Goal: Information Seeking & Learning: Learn about a topic

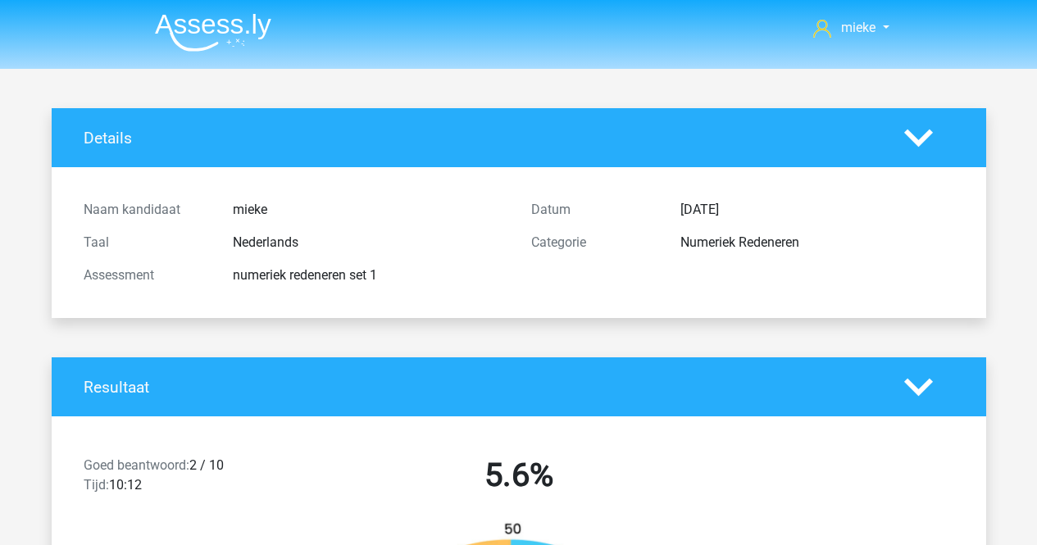
scroll to position [7949, 0]
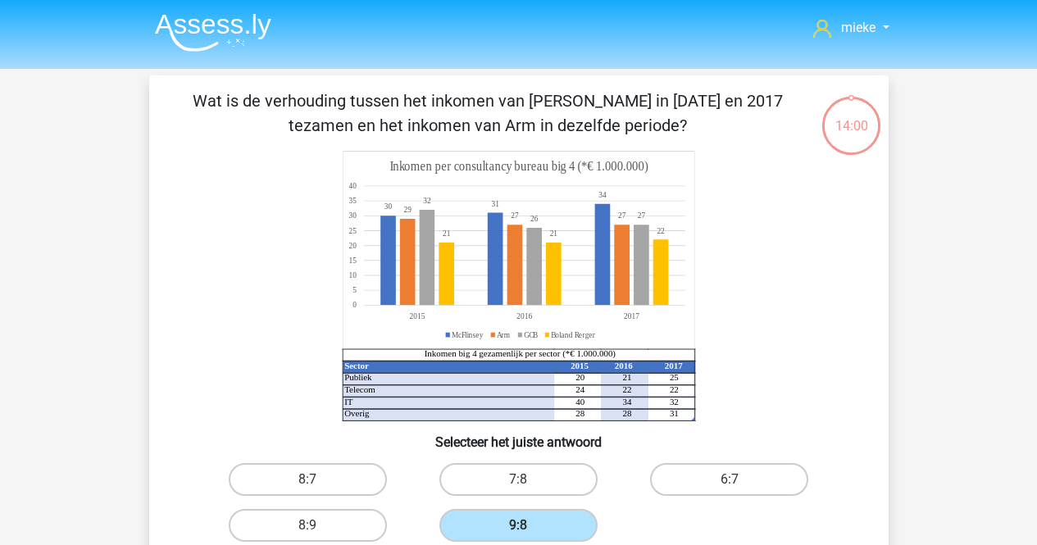
scroll to position [164, 0]
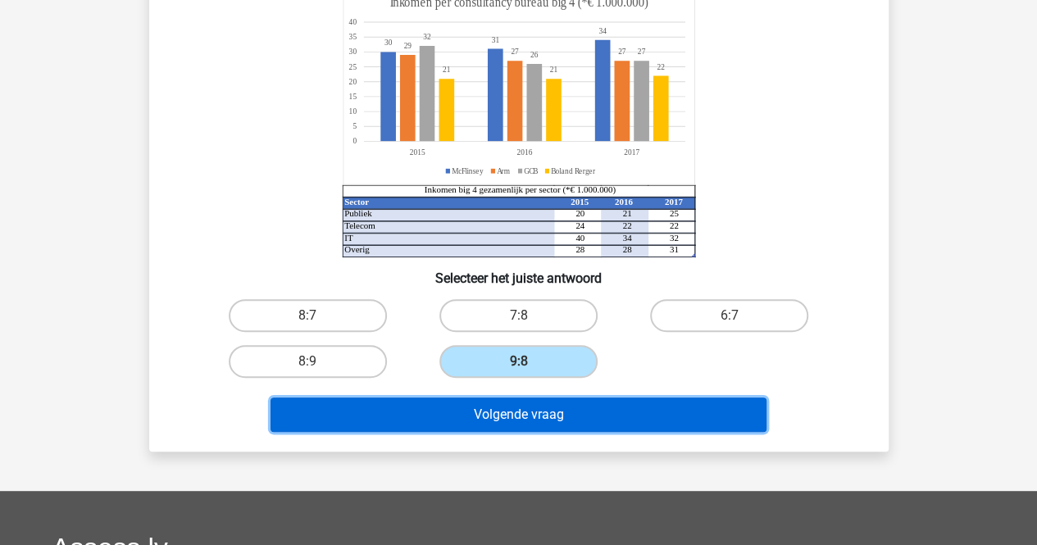
click at [539, 414] on button "Volgende vraag" at bounding box center [518, 414] width 496 height 34
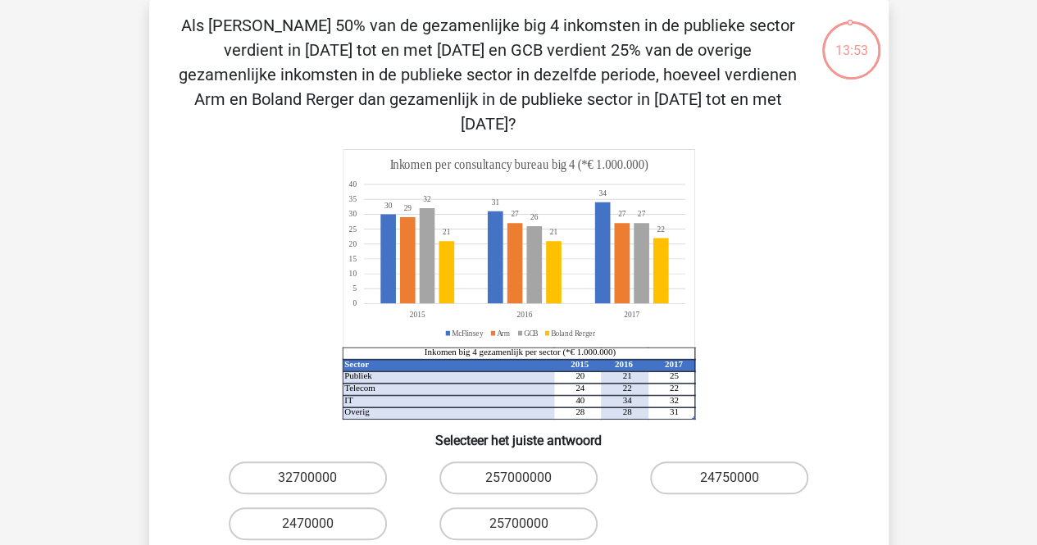
scroll to position [239, 0]
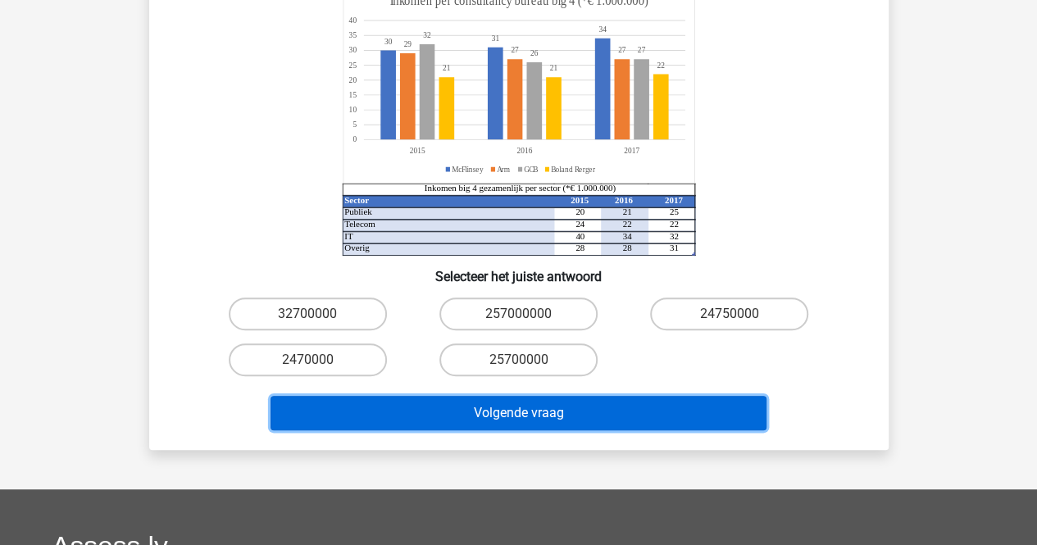
click at [548, 396] on button "Volgende vraag" at bounding box center [518, 413] width 496 height 34
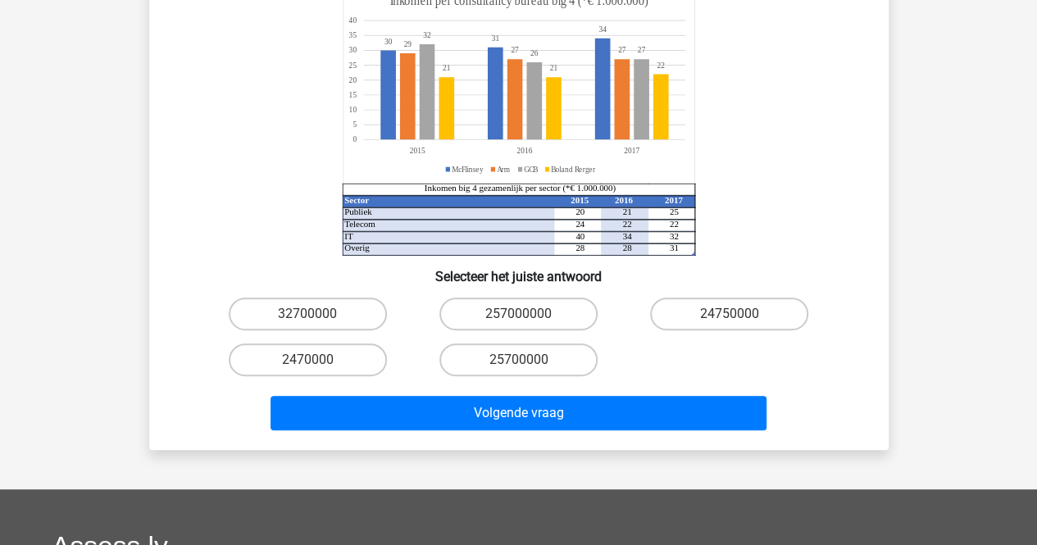
drag, startPoint x: 332, startPoint y: 290, endPoint x: 315, endPoint y: 160, distance: 131.4
click at [347, 235] on div "Als McFlinsey 50% van de gezamenlijke big 4 inkomsten in de publieke sector ver…" at bounding box center [519, 143] width 726 height 588
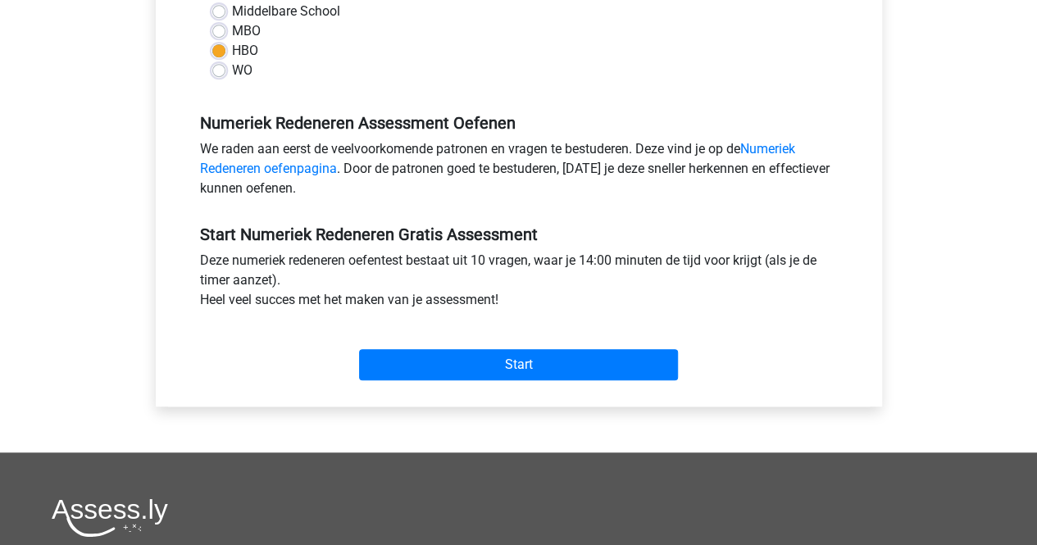
scroll to position [328, 0]
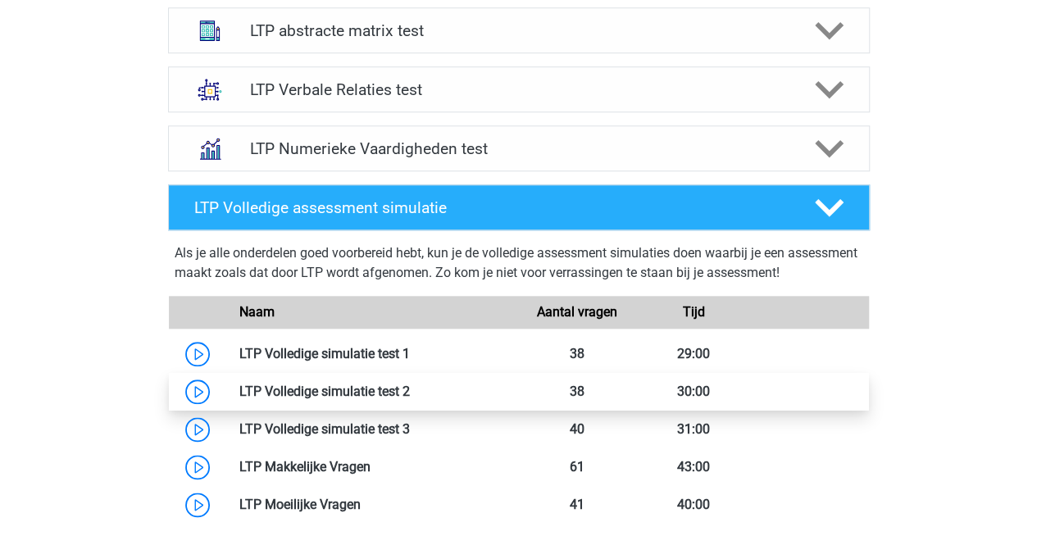
scroll to position [726, 0]
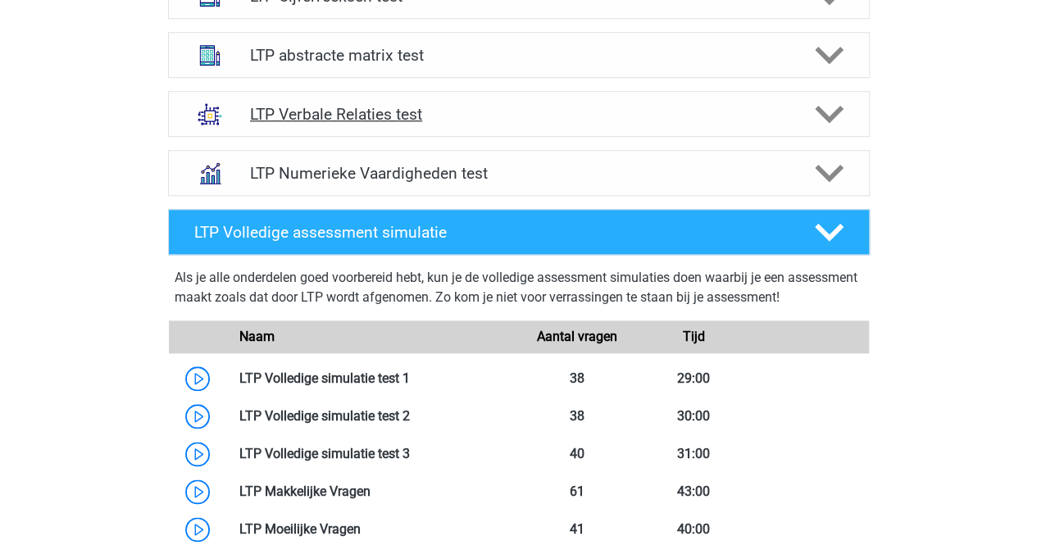
click at [345, 114] on h4 "LTP Verbale Relaties test" at bounding box center [518, 114] width 537 height 19
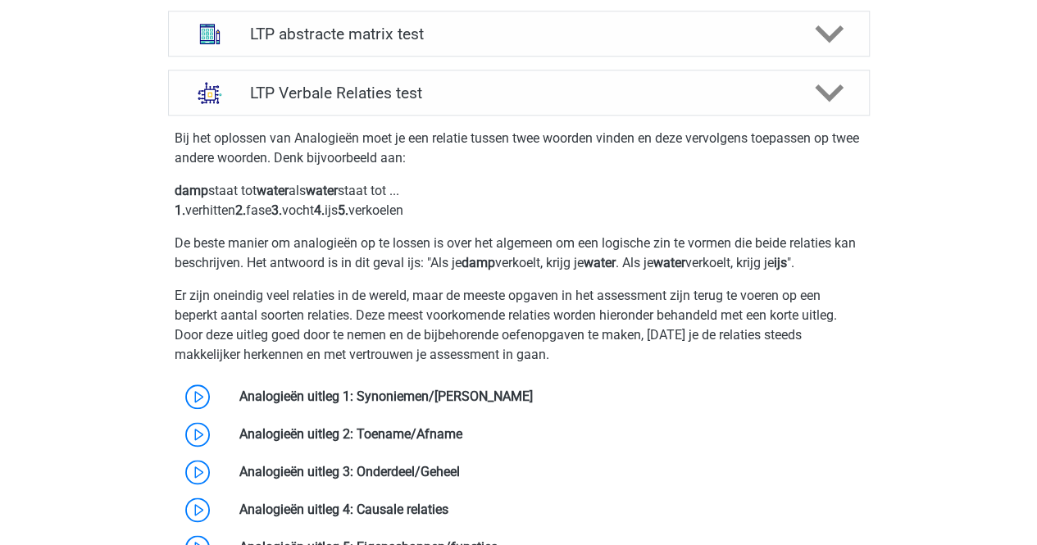
scroll to position [808, 0]
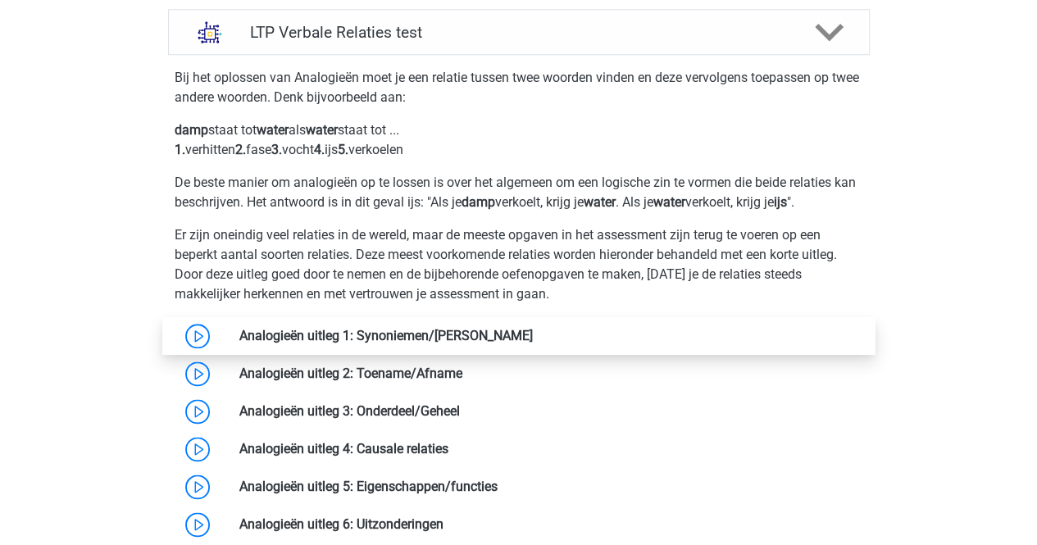
click at [533, 330] on link at bounding box center [533, 336] width 0 height 16
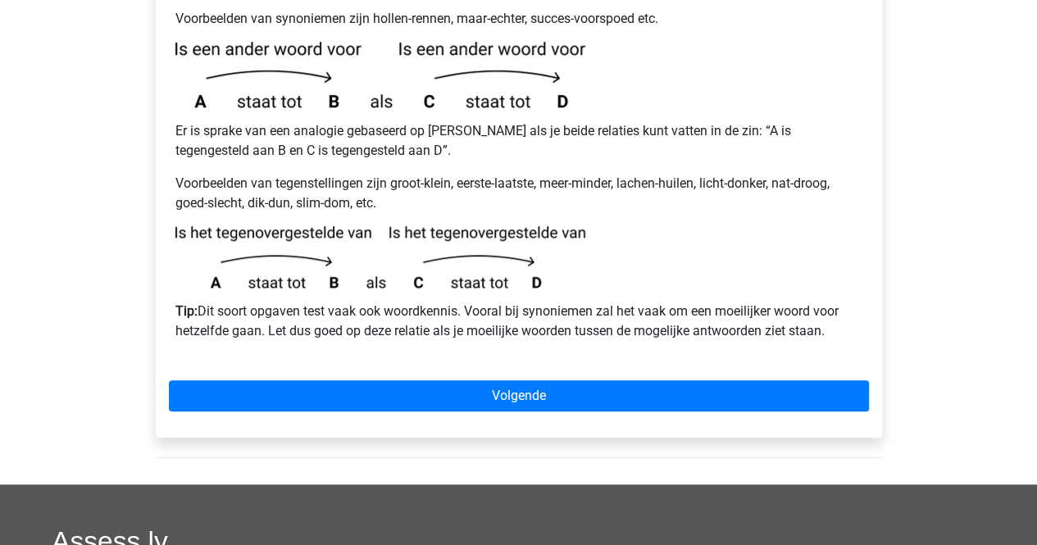
scroll to position [328, 0]
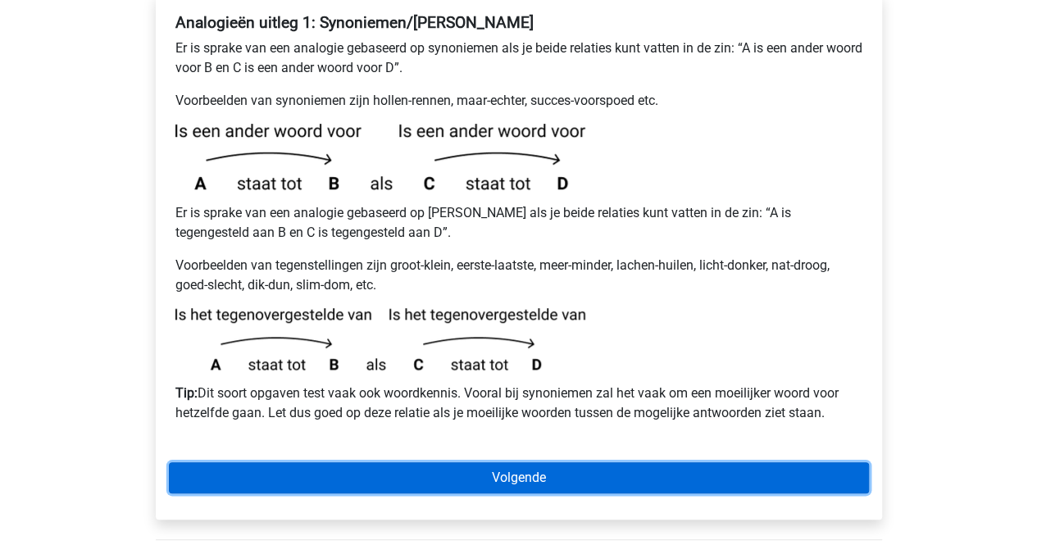
click at [455, 462] on link "Volgende" at bounding box center [519, 477] width 700 height 31
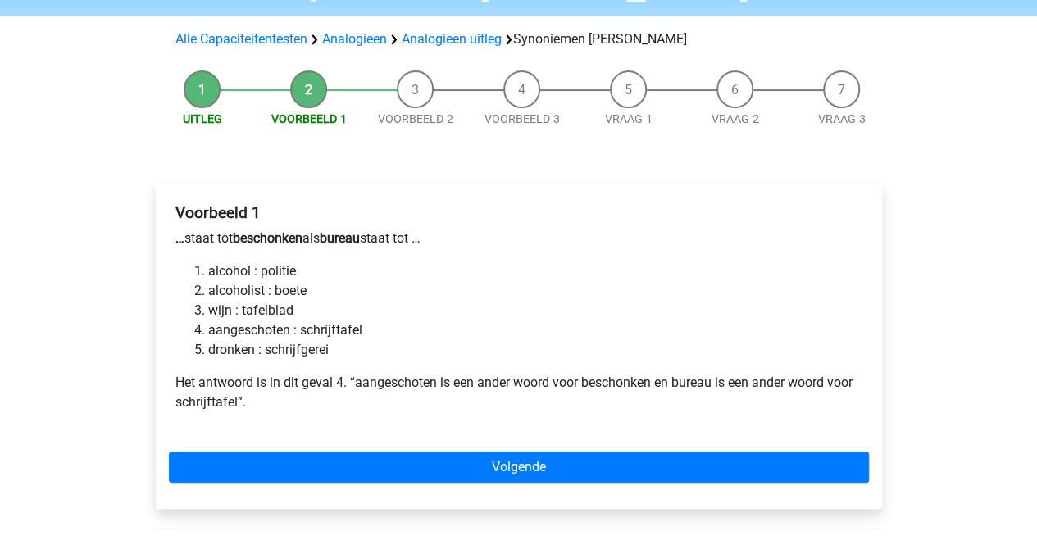
scroll to position [164, 0]
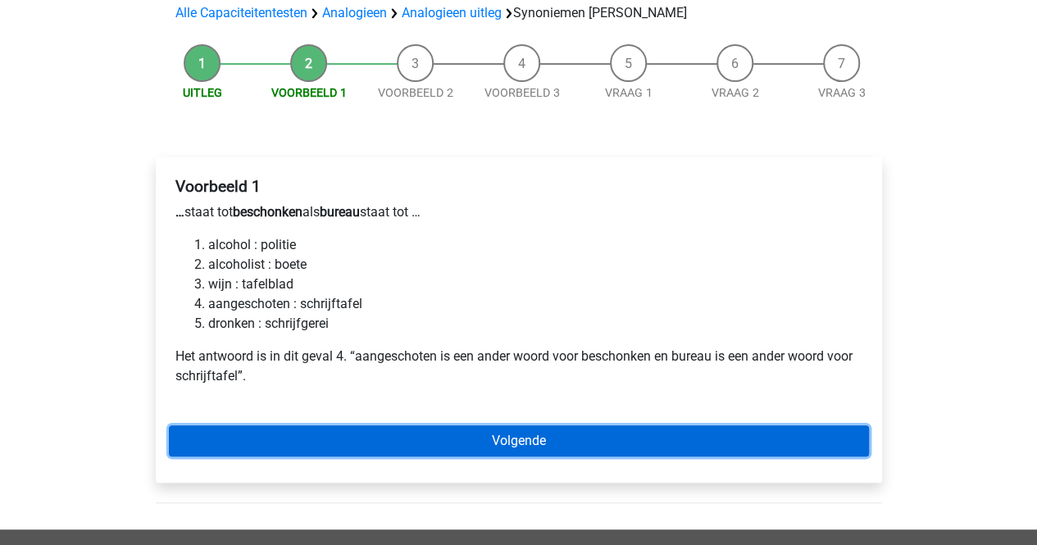
click at [384, 425] on link "Volgende" at bounding box center [519, 440] width 700 height 31
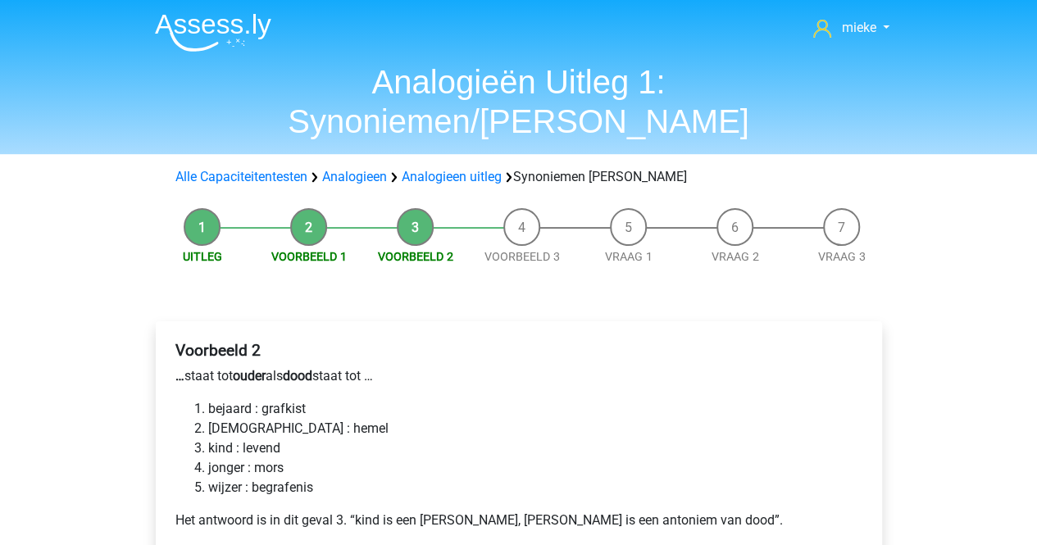
scroll to position [82, 0]
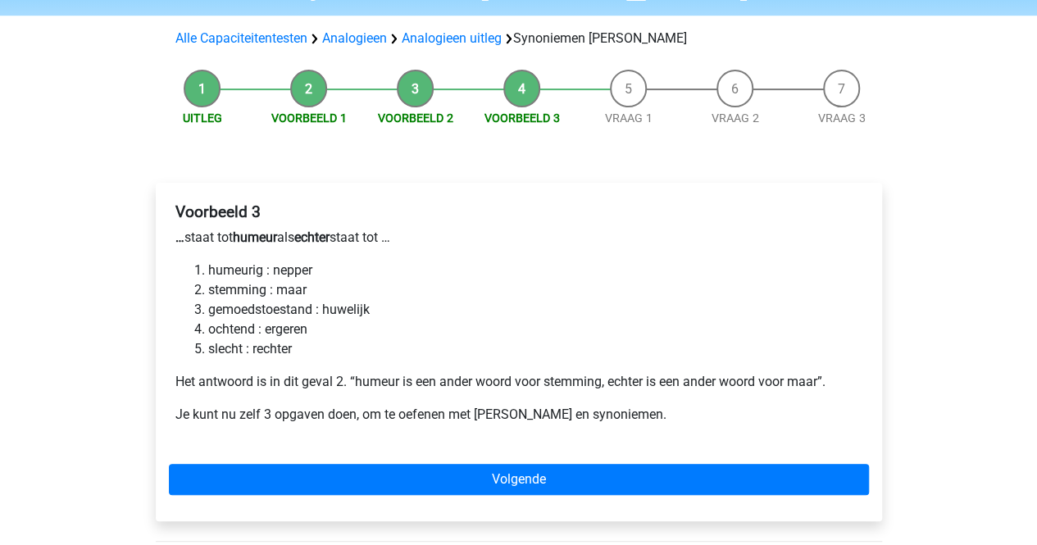
scroll to position [164, 0]
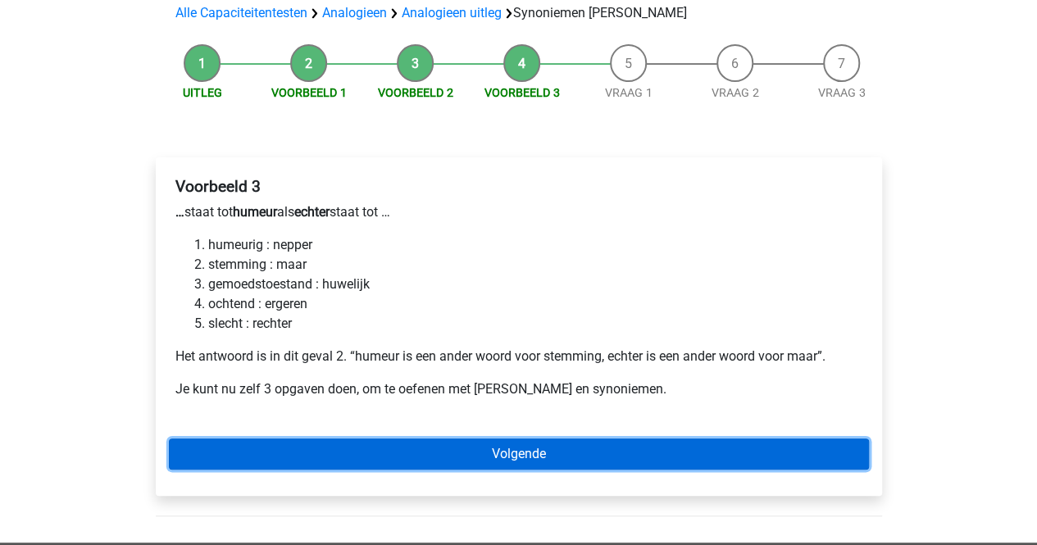
click at [347, 438] on link "Volgende" at bounding box center [519, 453] width 700 height 31
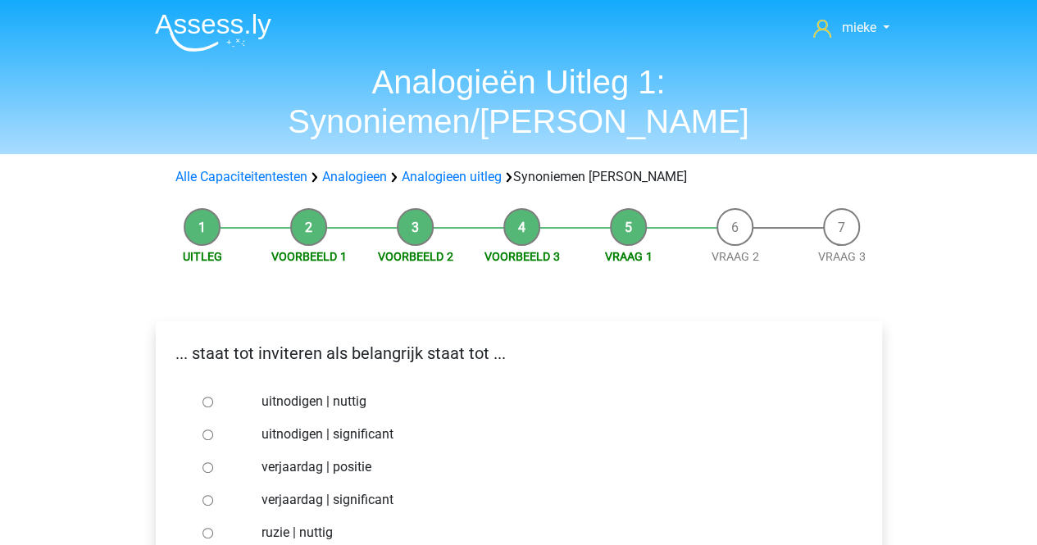
scroll to position [82, 0]
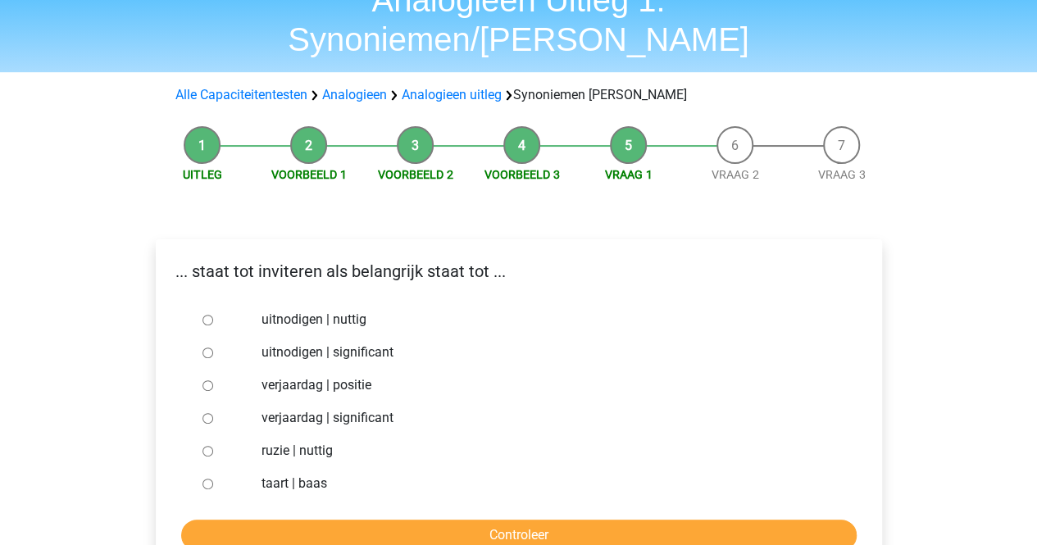
click at [207, 347] on input "uitnodigen | significant" at bounding box center [207, 352] width 11 height 11
radio input "true"
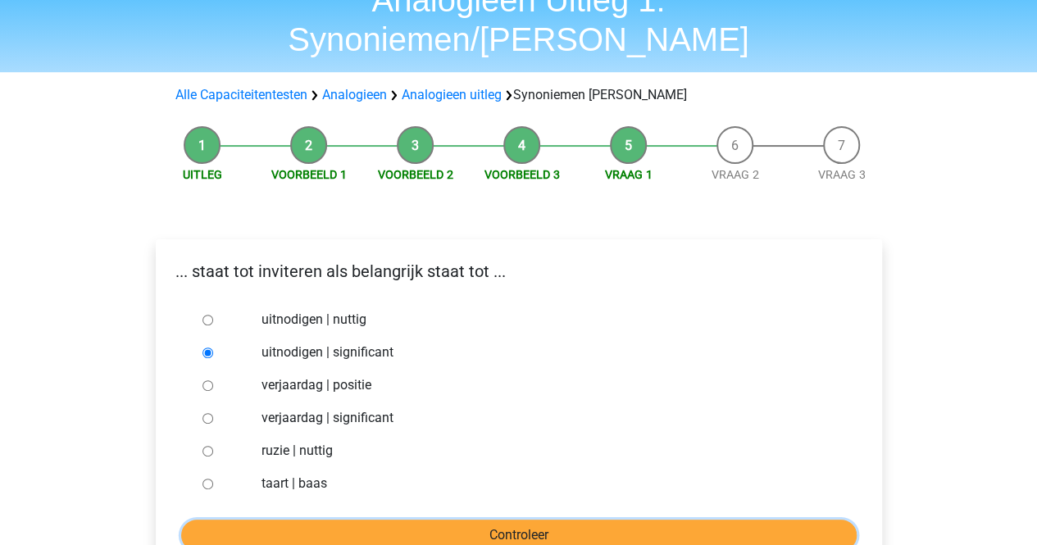
click at [461, 520] on input "Controleer" at bounding box center [518, 535] width 675 height 31
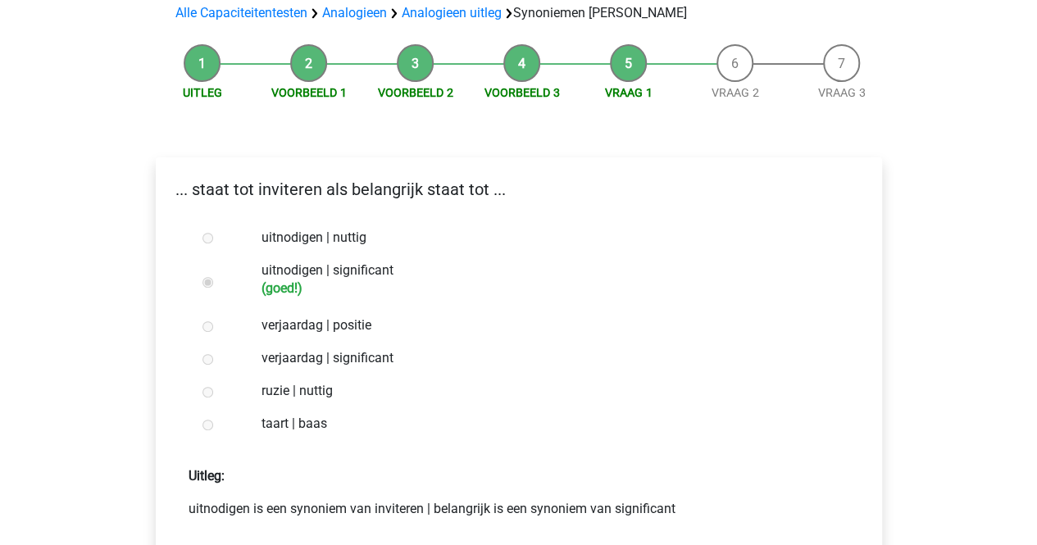
scroll to position [246, 0]
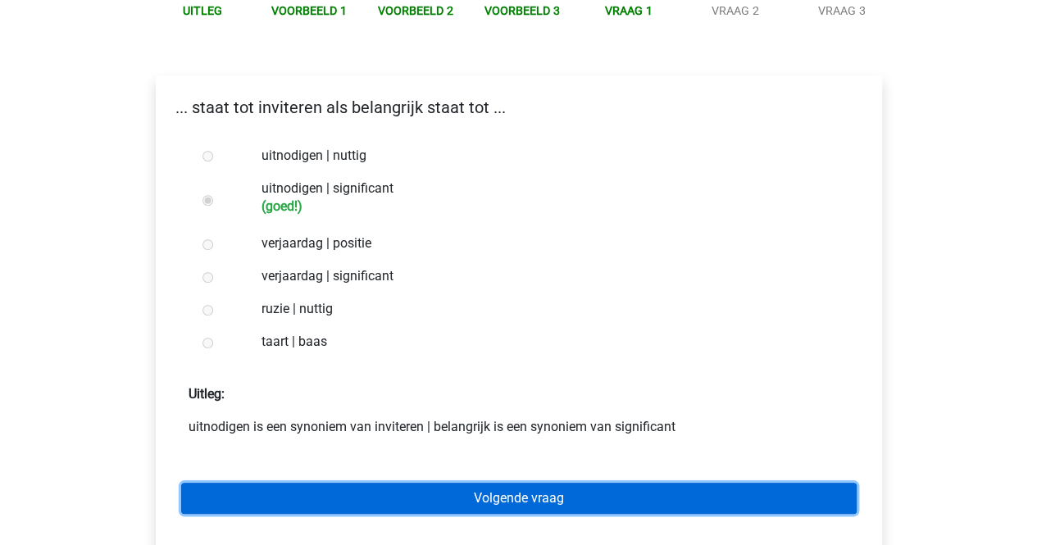
click at [447, 483] on link "Volgende vraag" at bounding box center [518, 498] width 675 height 31
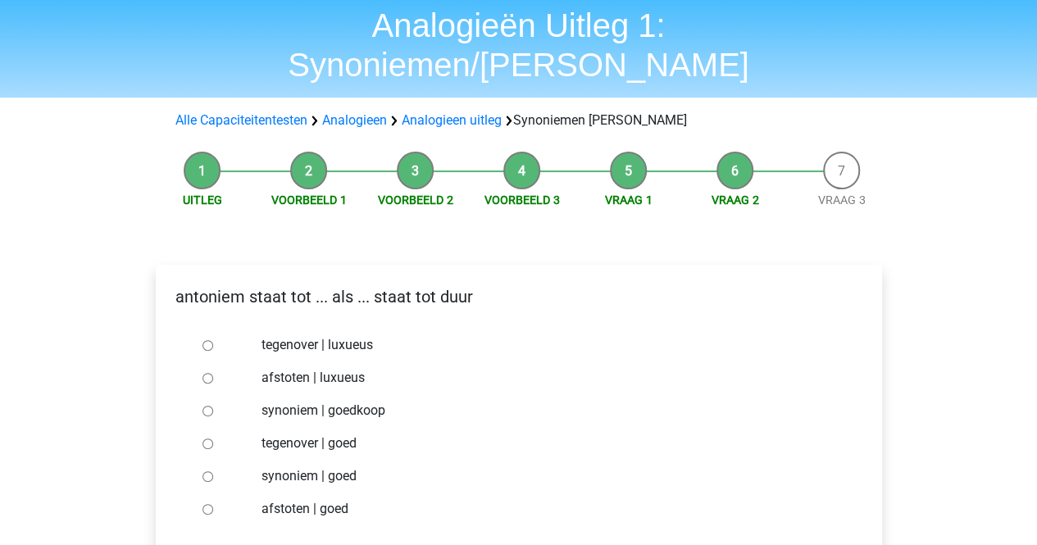
scroll to position [82, 0]
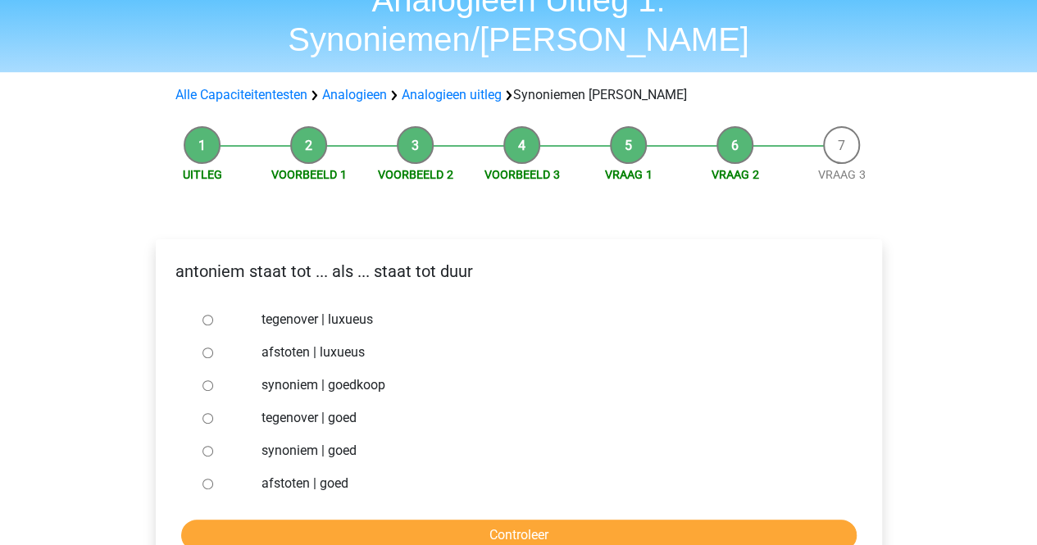
click at [276, 375] on label "synoniem | goedkoop" at bounding box center [544, 385] width 567 height 20
click at [213, 380] on input "synoniem | goedkoop" at bounding box center [207, 385] width 11 height 11
radio input "true"
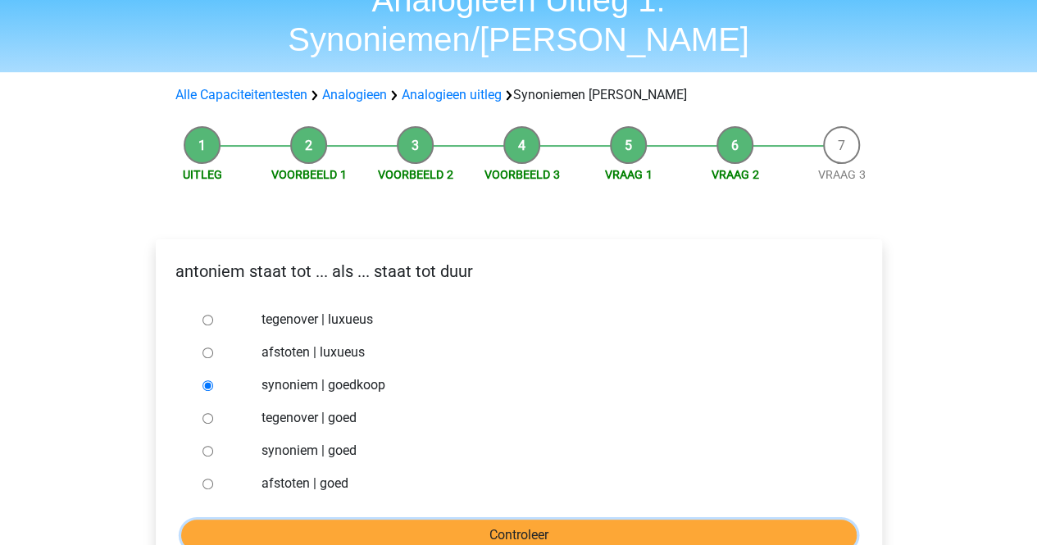
click at [388, 520] on input "Controleer" at bounding box center [518, 535] width 675 height 31
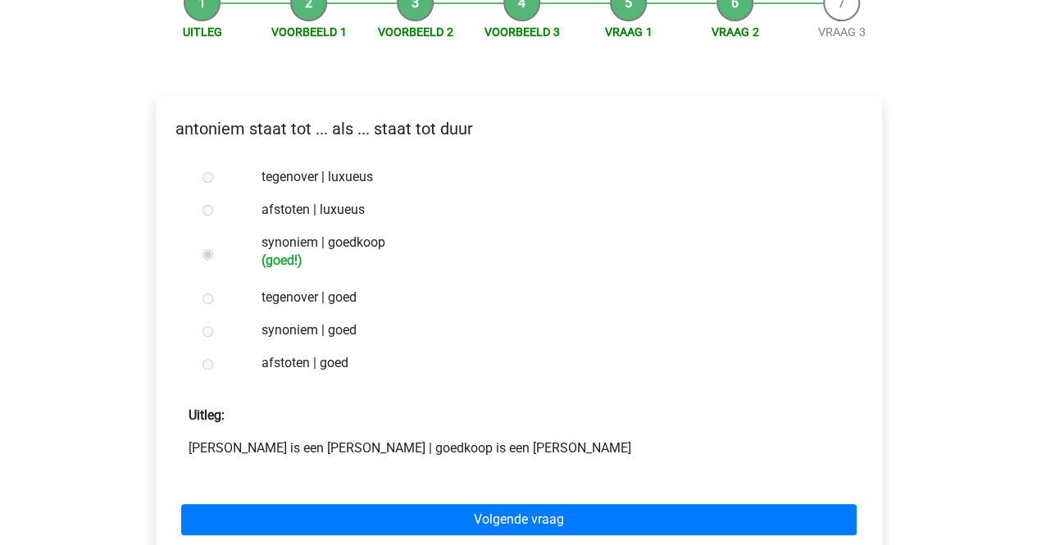
scroll to position [246, 0]
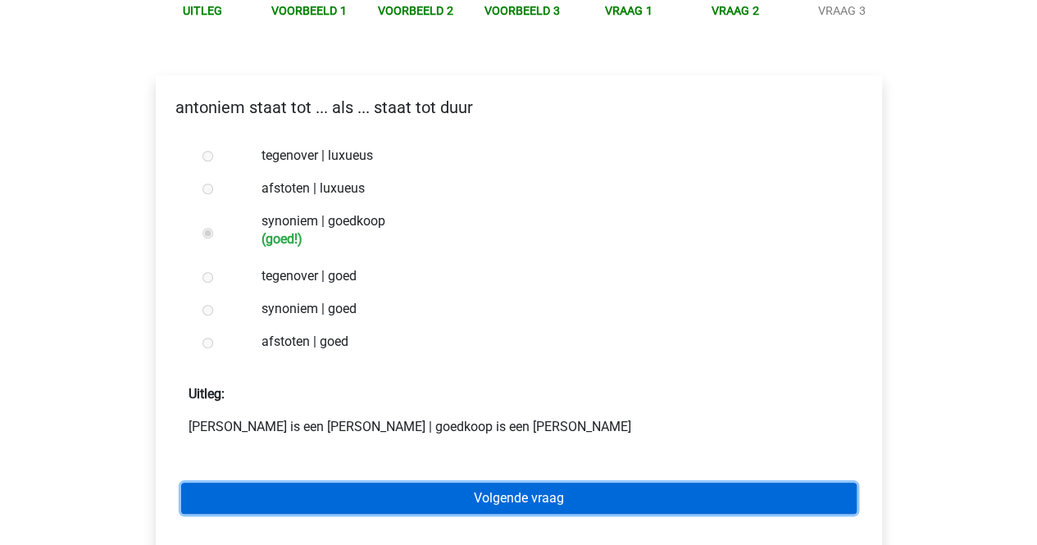
click at [408, 483] on link "Volgende vraag" at bounding box center [518, 498] width 675 height 31
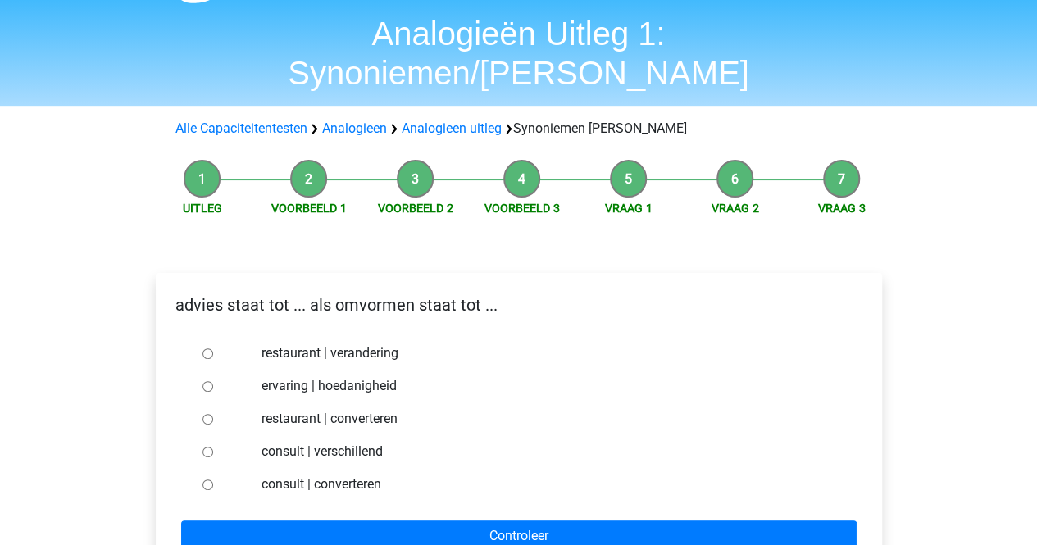
scroll to position [82, 0]
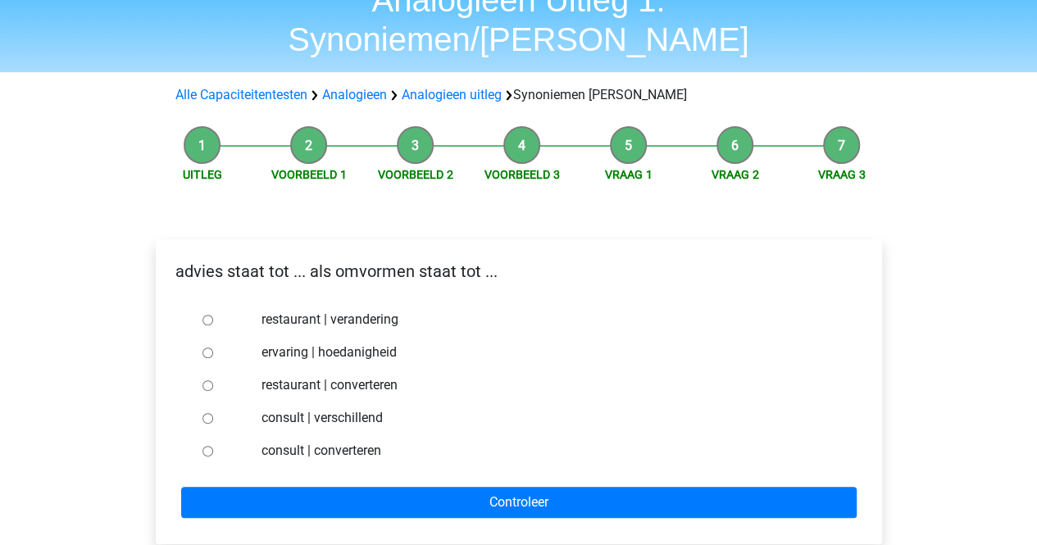
click at [284, 441] on label "consult | converteren" at bounding box center [544, 451] width 567 height 20
click at [213, 446] on input "consult | converteren" at bounding box center [207, 451] width 11 height 11
radio input "true"
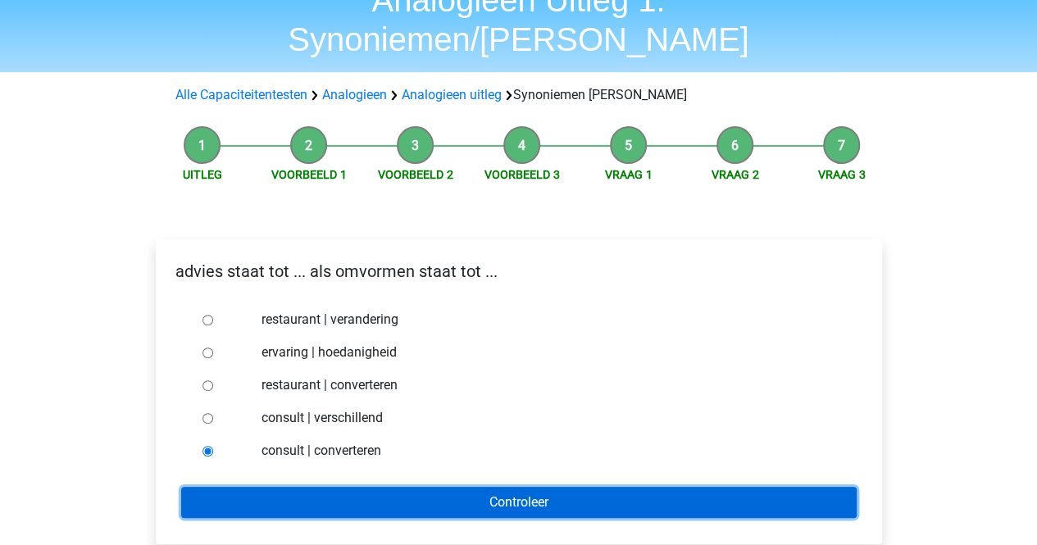
click at [280, 487] on input "Controleer" at bounding box center [518, 502] width 675 height 31
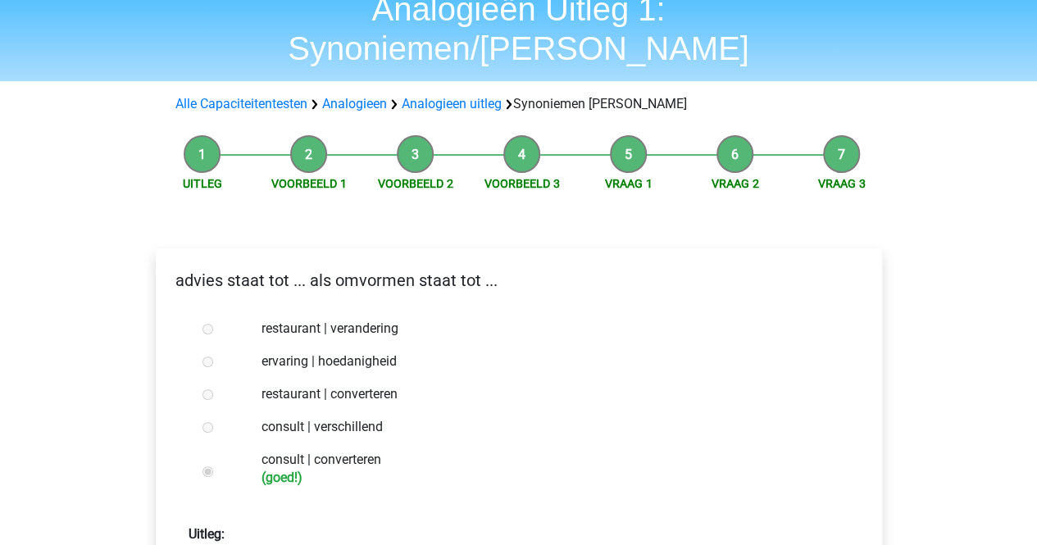
scroll to position [164, 0]
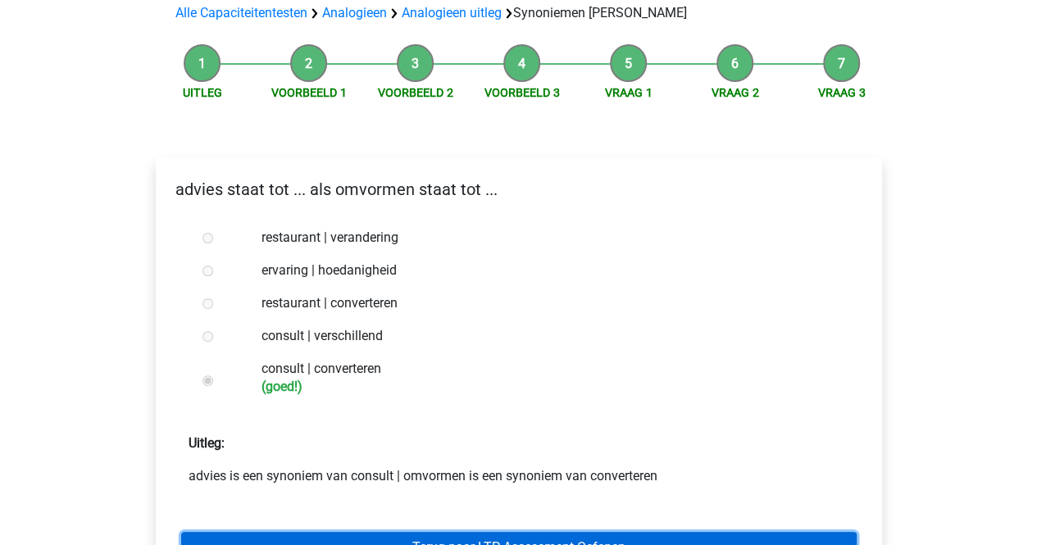
click at [443, 532] on link "Terug naar LTP Assessment Oefenen" at bounding box center [518, 547] width 675 height 31
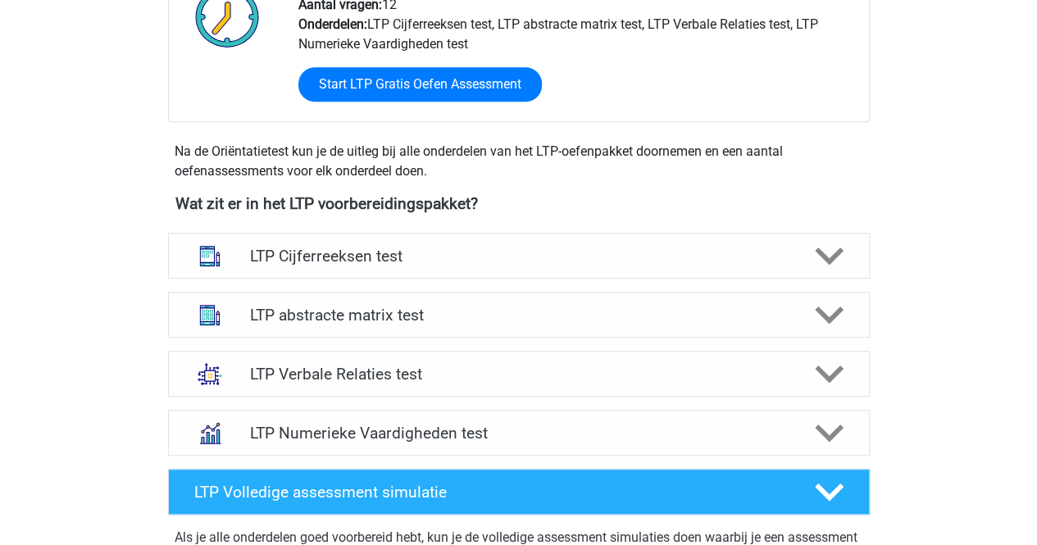
scroll to position [492, 0]
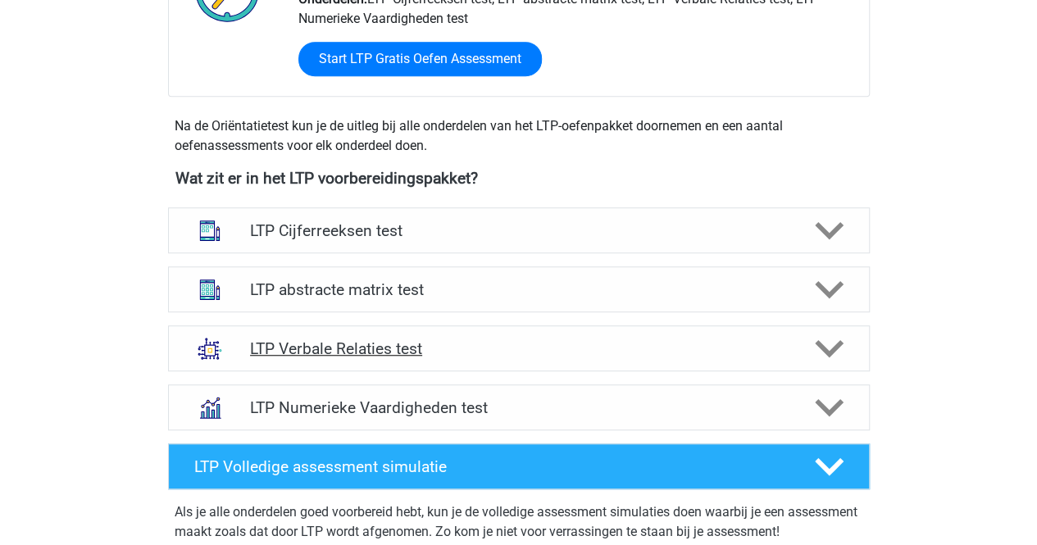
click at [268, 346] on h4 "LTP Verbale Relaties test" at bounding box center [518, 348] width 537 height 19
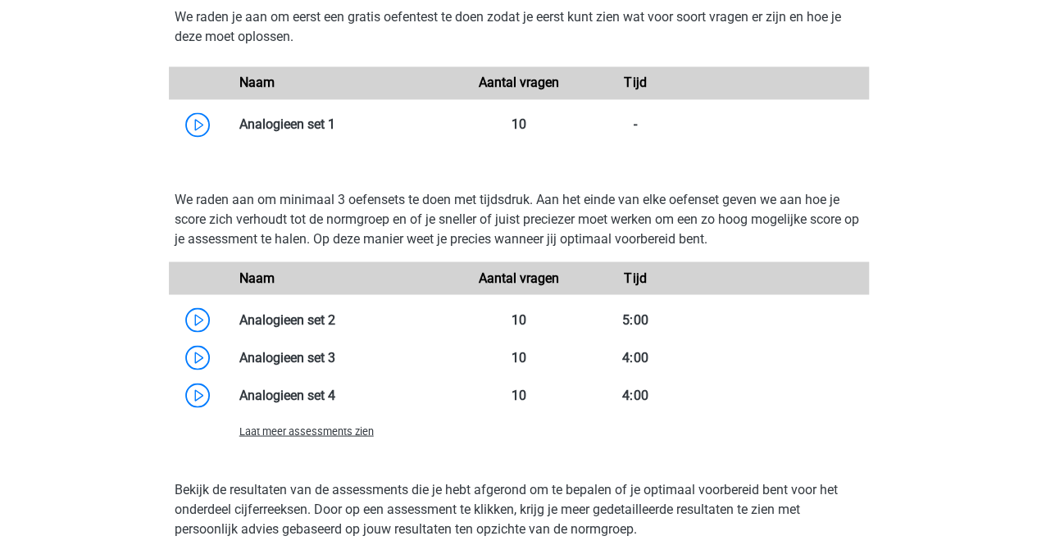
scroll to position [1475, 0]
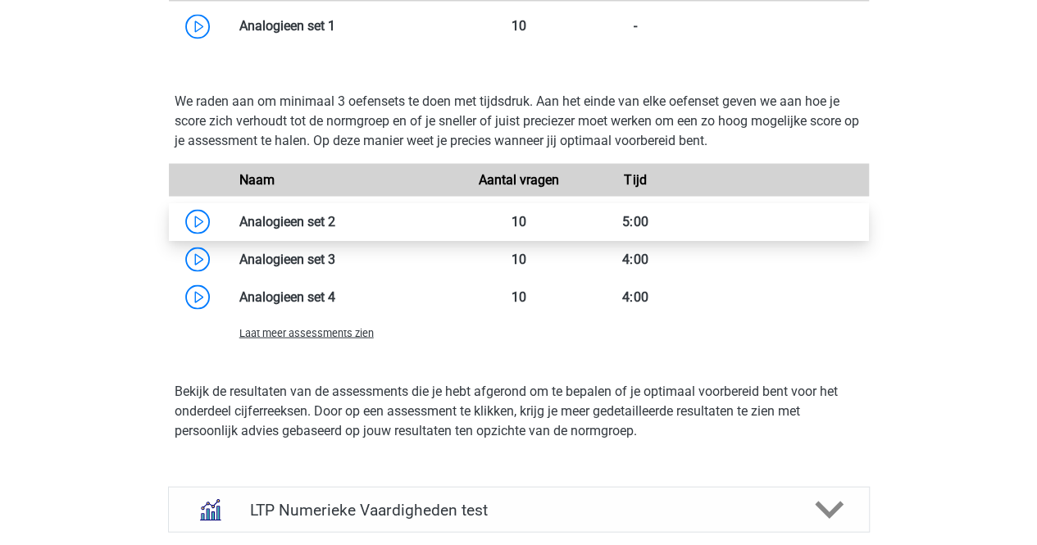
click at [335, 220] on link at bounding box center [335, 221] width 0 height 16
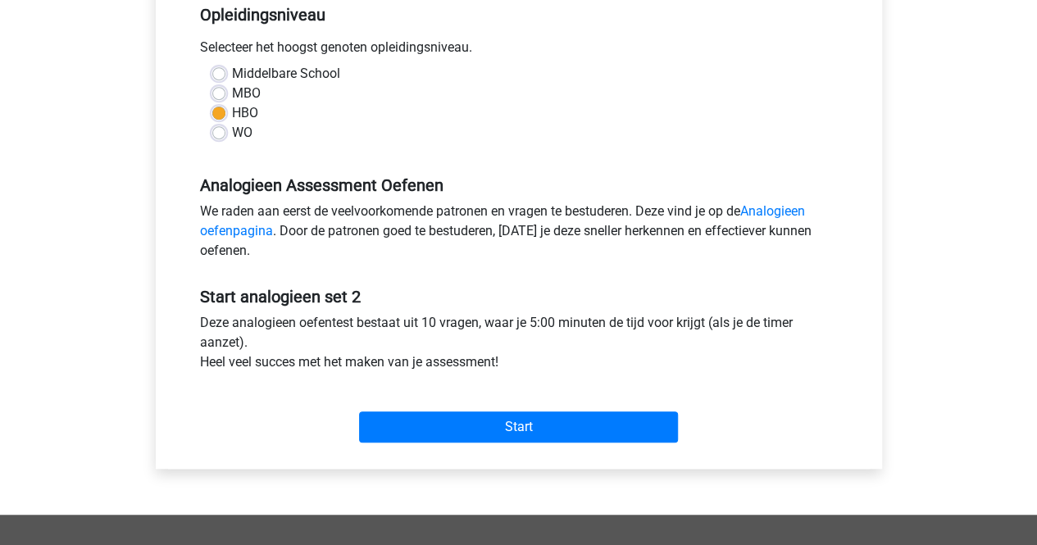
scroll to position [410, 0]
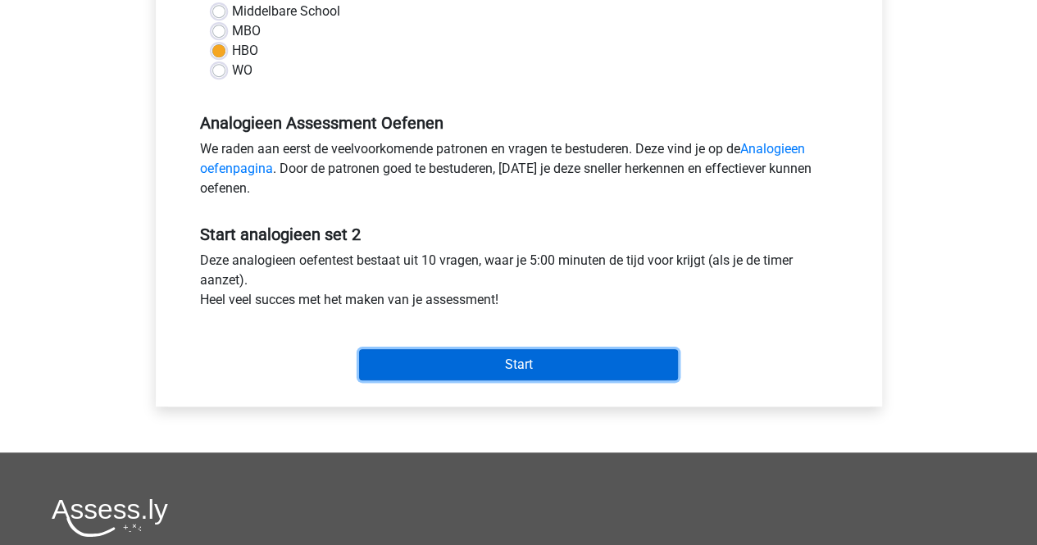
click at [483, 366] on input "Start" at bounding box center [518, 364] width 319 height 31
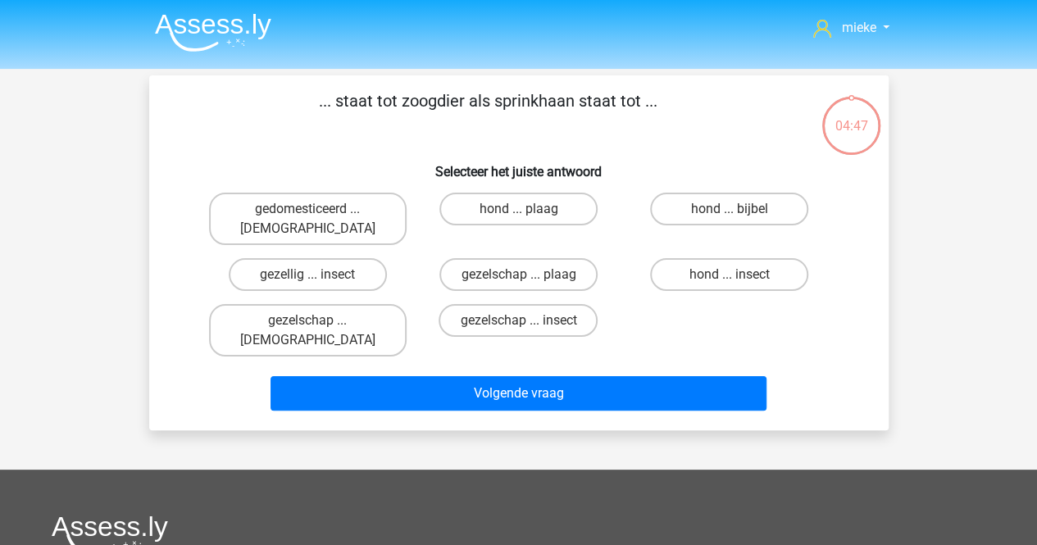
drag, startPoint x: 752, startPoint y: 251, endPoint x: 611, endPoint y: 318, distance: 156.1
click at [752, 258] on label "hond ... insect" at bounding box center [729, 274] width 158 height 33
click at [740, 275] on input "hond ... insect" at bounding box center [734, 280] width 11 height 11
radio input "true"
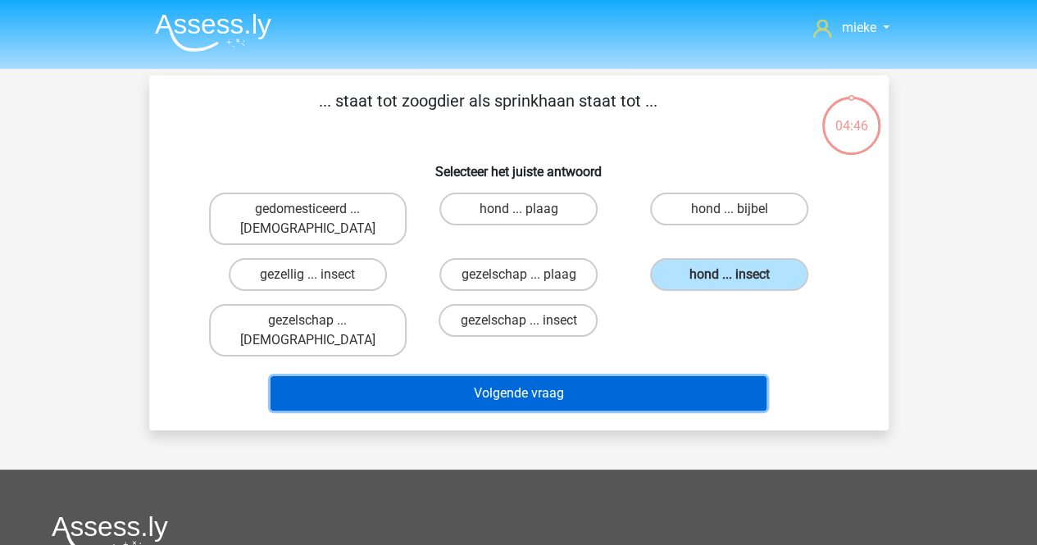
click at [511, 376] on button "Volgende vraag" at bounding box center [518, 393] width 496 height 34
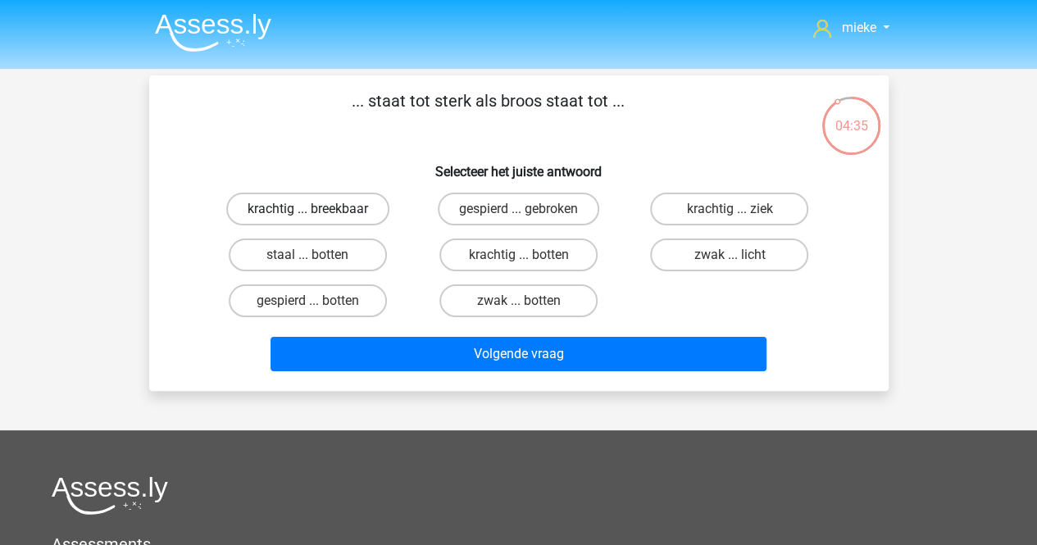
click at [287, 206] on label "krachtig ... breekbaar" at bounding box center [307, 209] width 163 height 33
click at [307, 209] on input "krachtig ... breekbaar" at bounding box center [312, 214] width 11 height 11
radio input "true"
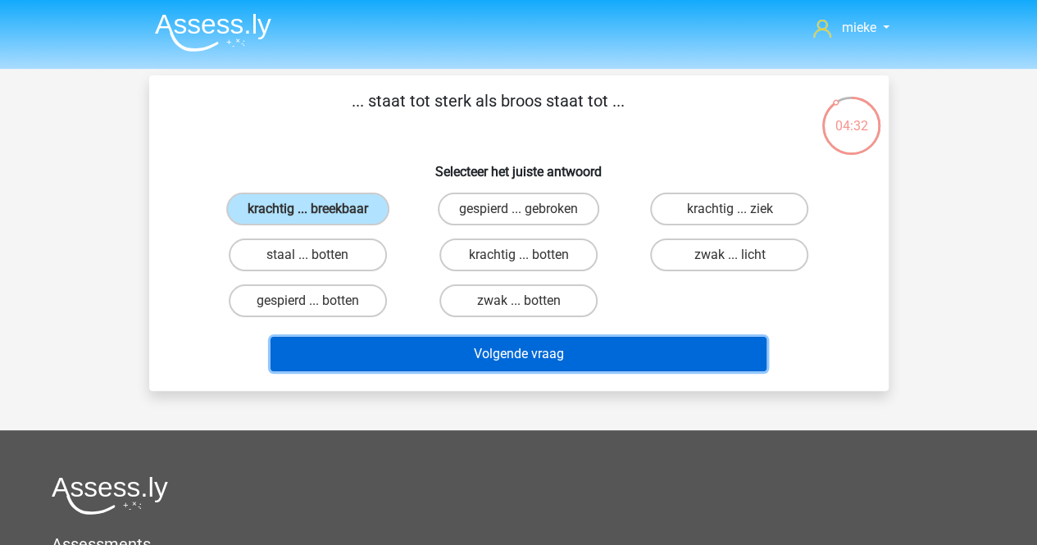
click at [508, 367] on button "Volgende vraag" at bounding box center [518, 354] width 496 height 34
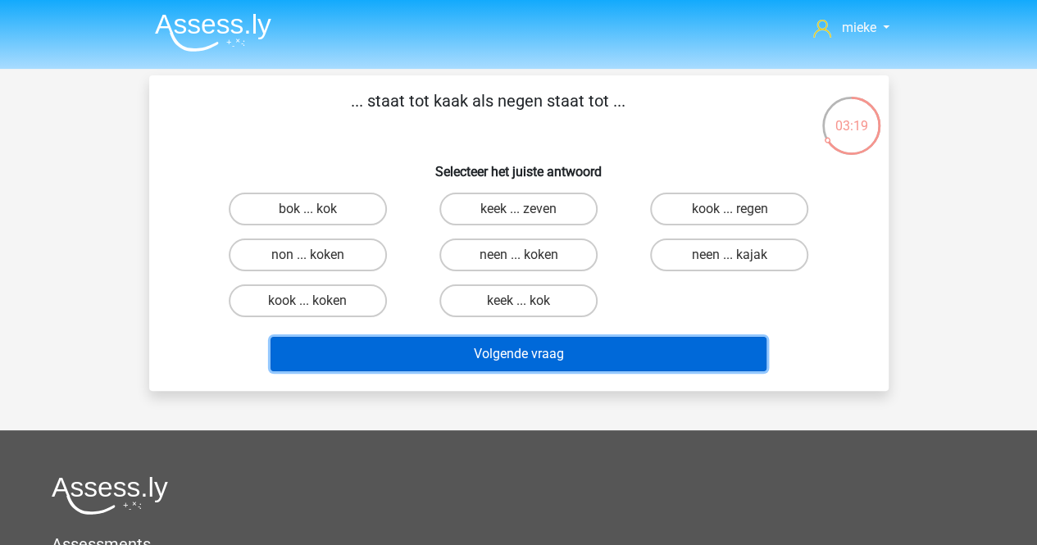
click at [511, 354] on button "Volgende vraag" at bounding box center [518, 354] width 496 height 34
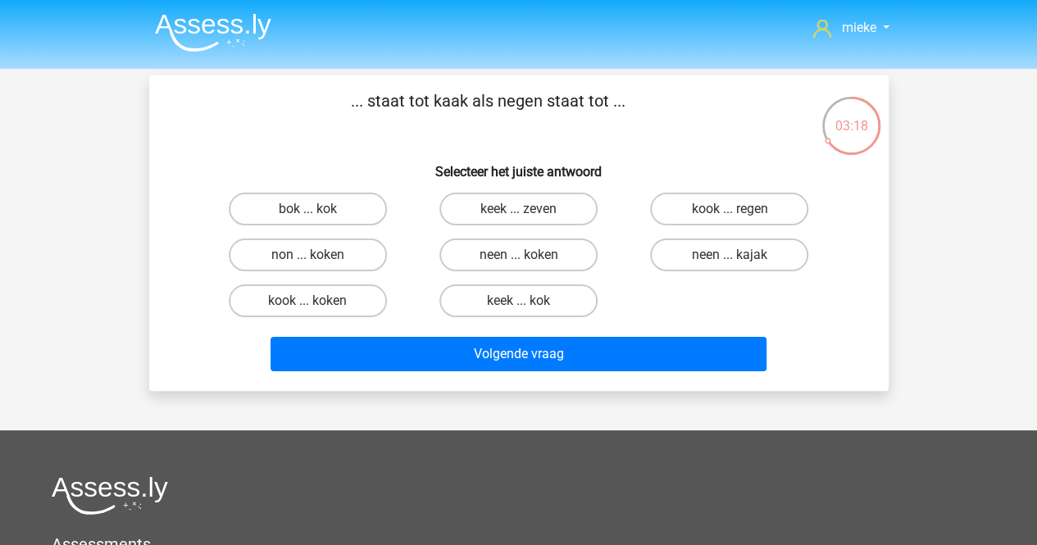
click at [384, 293] on div "kook ... koken" at bounding box center [307, 300] width 197 height 33
click at [711, 215] on label "kook ... regen" at bounding box center [729, 209] width 158 height 33
click at [729, 215] on input "kook ... regen" at bounding box center [734, 214] width 11 height 11
radio input "true"
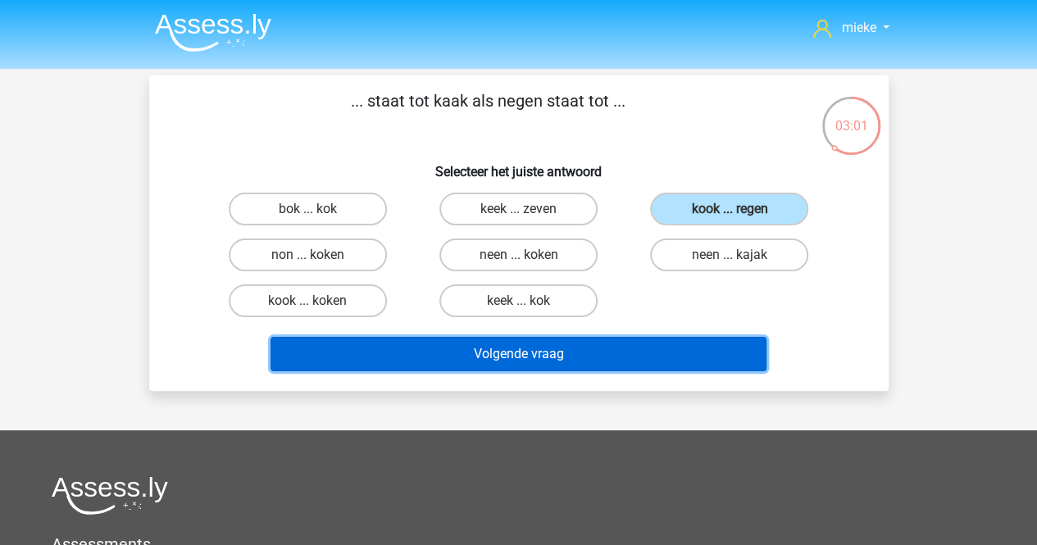
click at [513, 356] on button "Volgende vraag" at bounding box center [518, 354] width 496 height 34
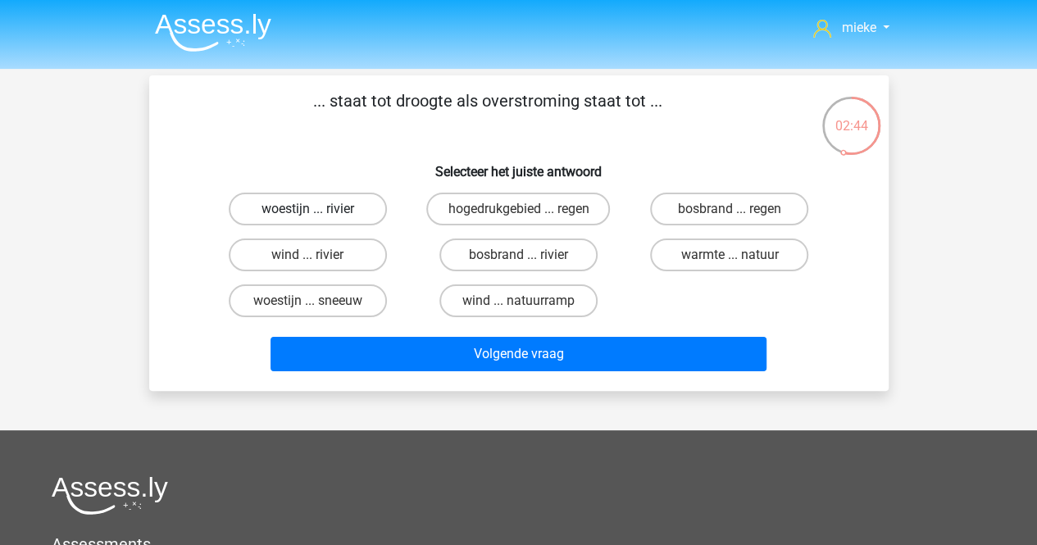
click at [274, 207] on label "woestijn ... rivier" at bounding box center [308, 209] width 158 height 33
click at [307, 209] on input "woestijn ... rivier" at bounding box center [312, 214] width 11 height 11
radio input "true"
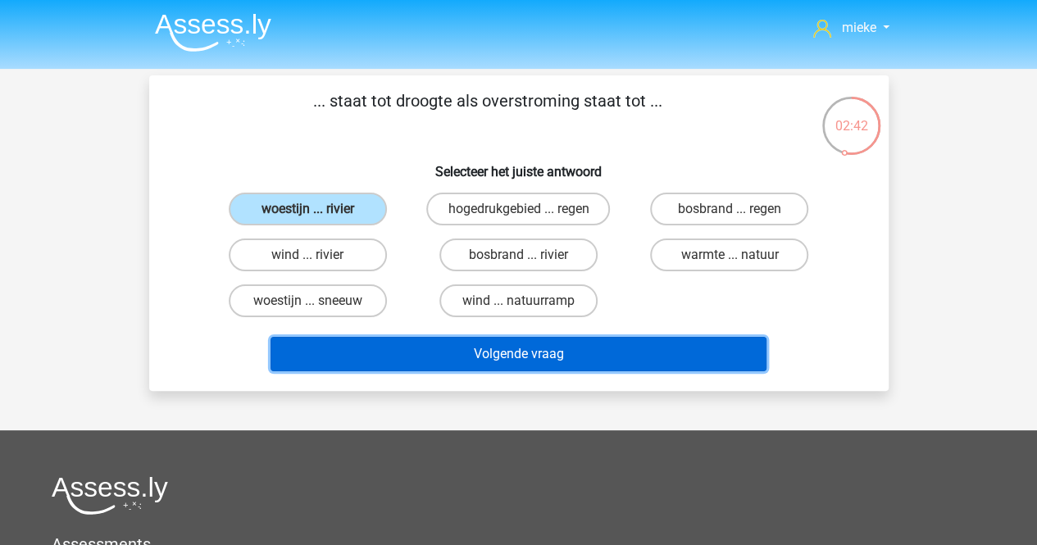
click at [506, 352] on button "Volgende vraag" at bounding box center [518, 354] width 496 height 34
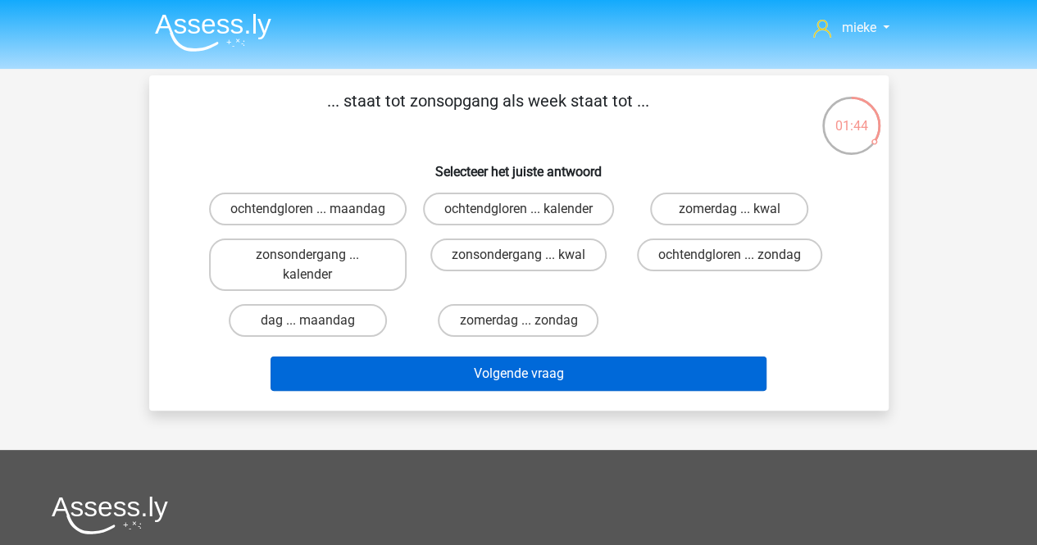
drag, startPoint x: 278, startPoint y: 342, endPoint x: 335, endPoint y: 389, distance: 74.5
click at [278, 337] on label "dag ... maandag" at bounding box center [308, 320] width 158 height 33
click at [307, 331] on input "dag ... maandag" at bounding box center [312, 325] width 11 height 11
radio input "true"
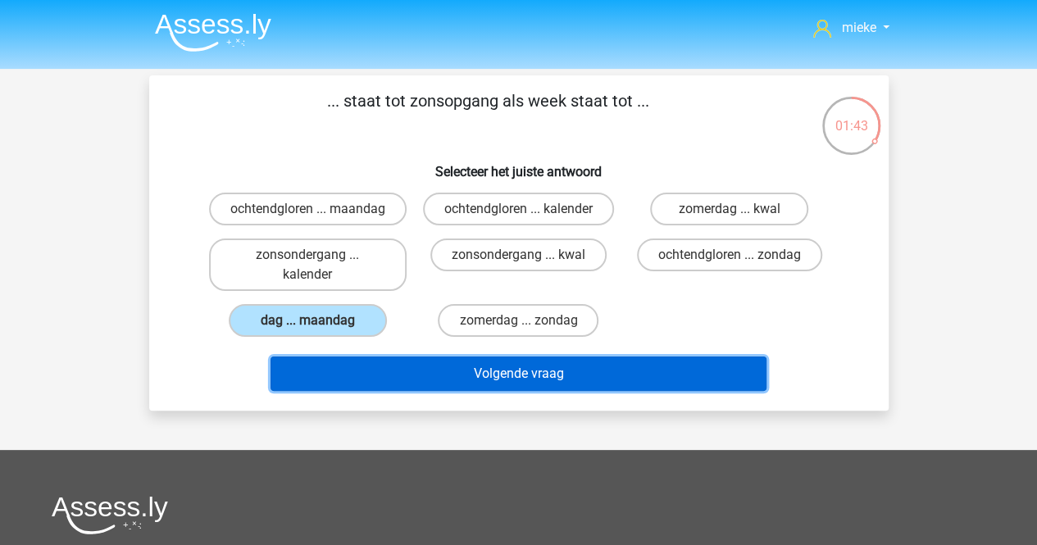
click at [360, 391] on button "Volgende vraag" at bounding box center [518, 373] width 496 height 34
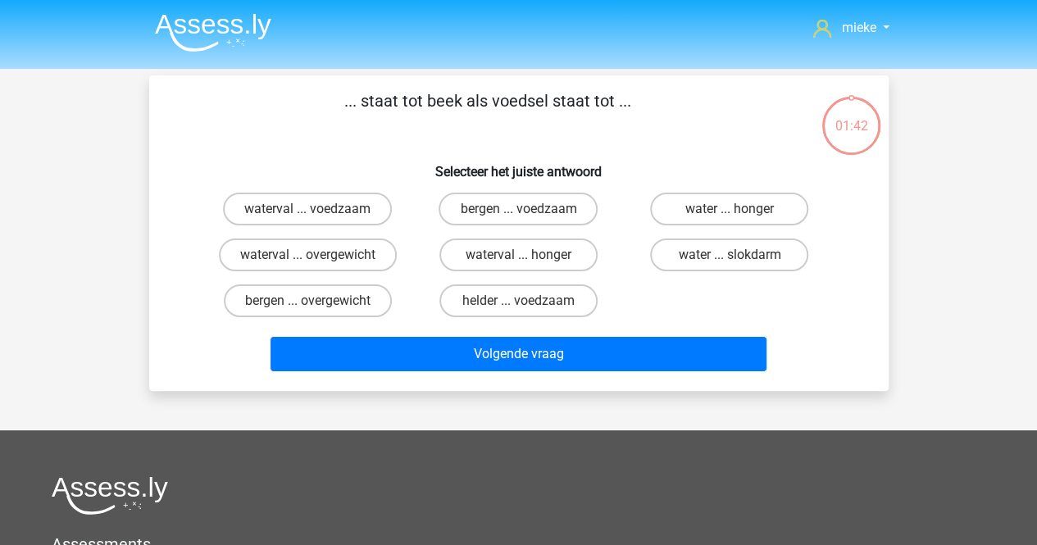
scroll to position [75, 0]
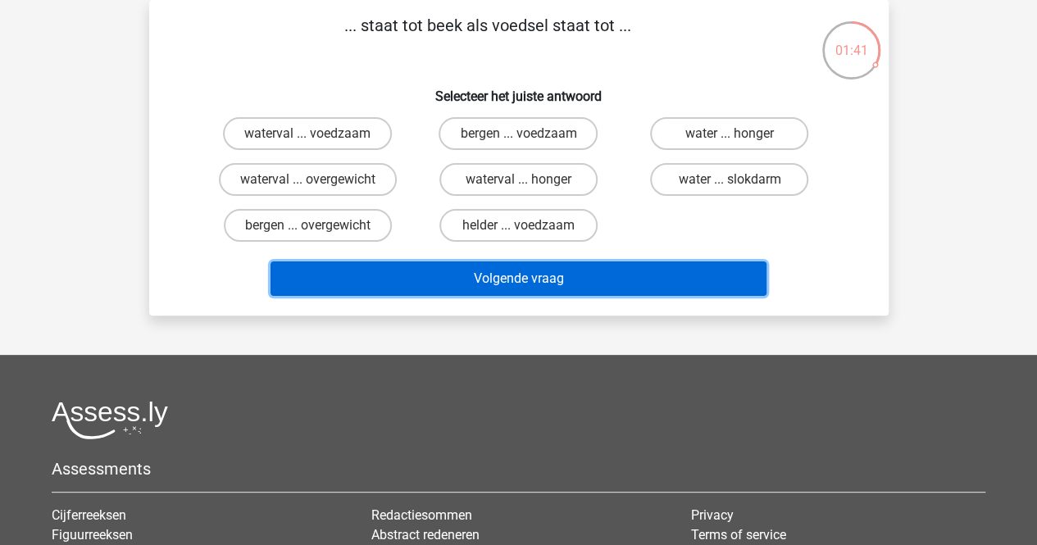
click at [500, 283] on button "Volgende vraag" at bounding box center [518, 278] width 496 height 34
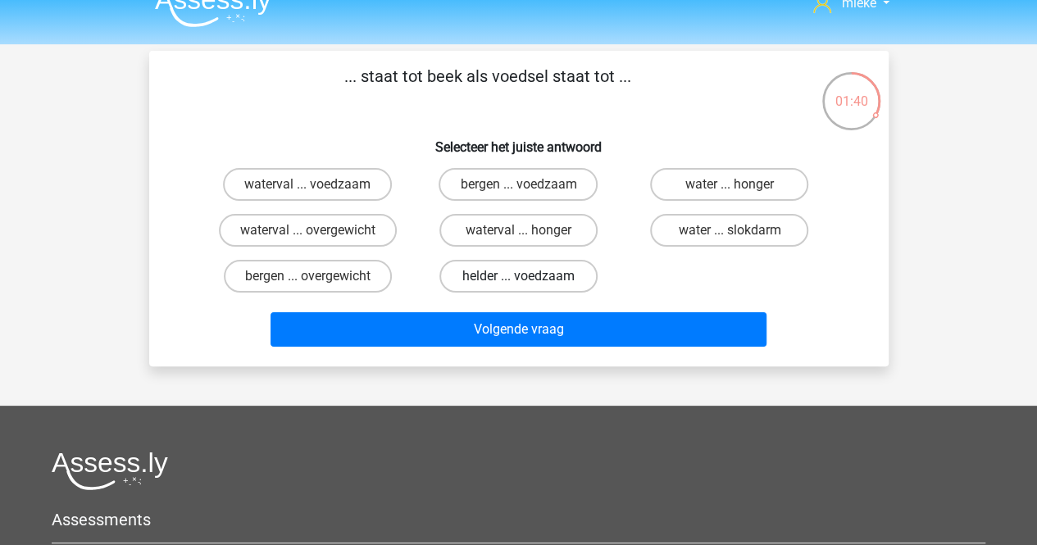
scroll to position [0, 0]
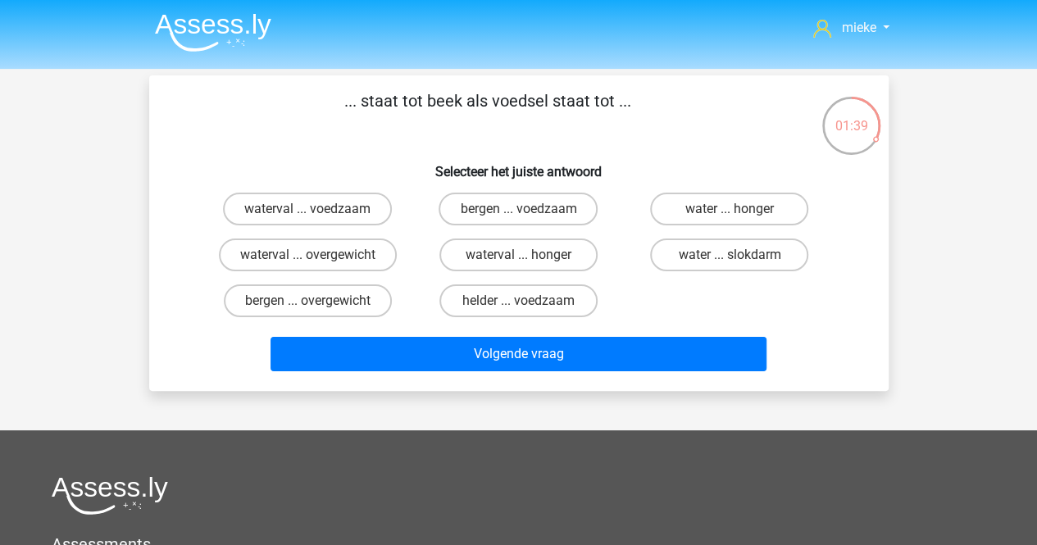
click at [421, 139] on div "... staat tot beek als voedsel staat tot ... Selecteer het juiste antwoord wate…" at bounding box center [519, 233] width 726 height 289
click at [506, 207] on label "bergen ... voedzaam" at bounding box center [517, 209] width 159 height 33
click at [518, 209] on input "bergen ... voedzaam" at bounding box center [523, 214] width 11 height 11
radio input "true"
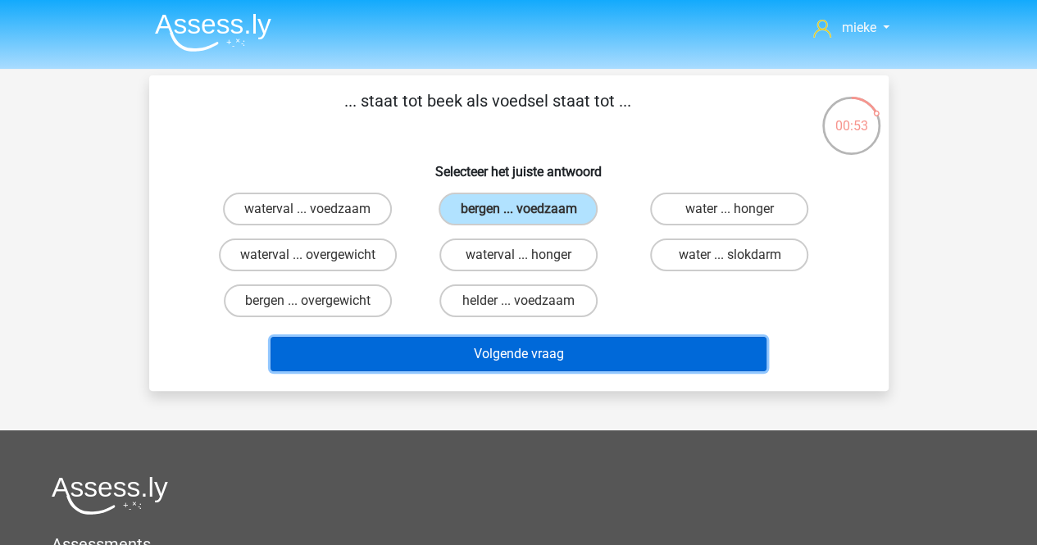
click at [503, 350] on button "Volgende vraag" at bounding box center [518, 354] width 496 height 34
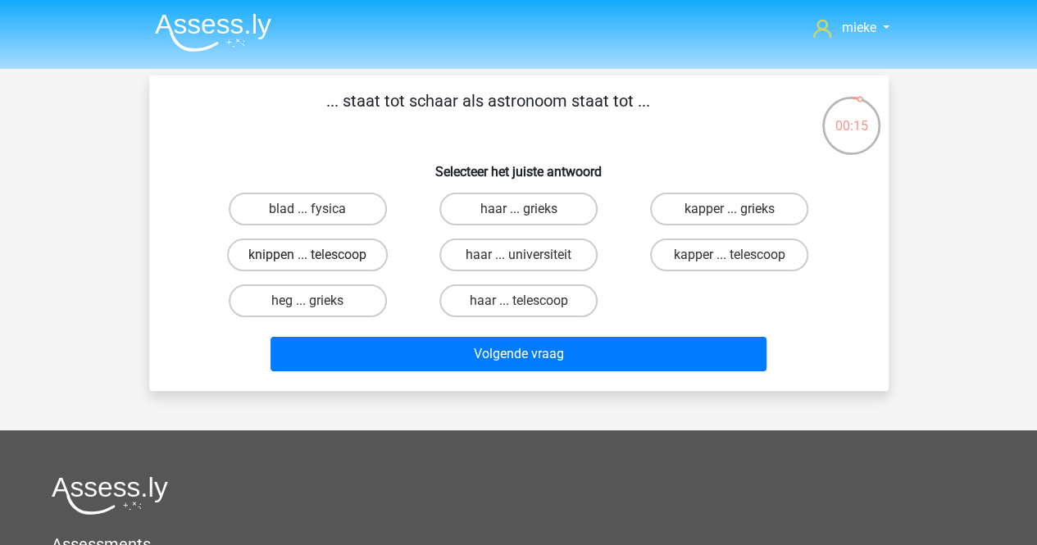
click at [287, 252] on label "knippen ... telescoop" at bounding box center [307, 254] width 161 height 33
click at [307, 255] on input "knippen ... telescoop" at bounding box center [312, 260] width 11 height 11
radio input "true"
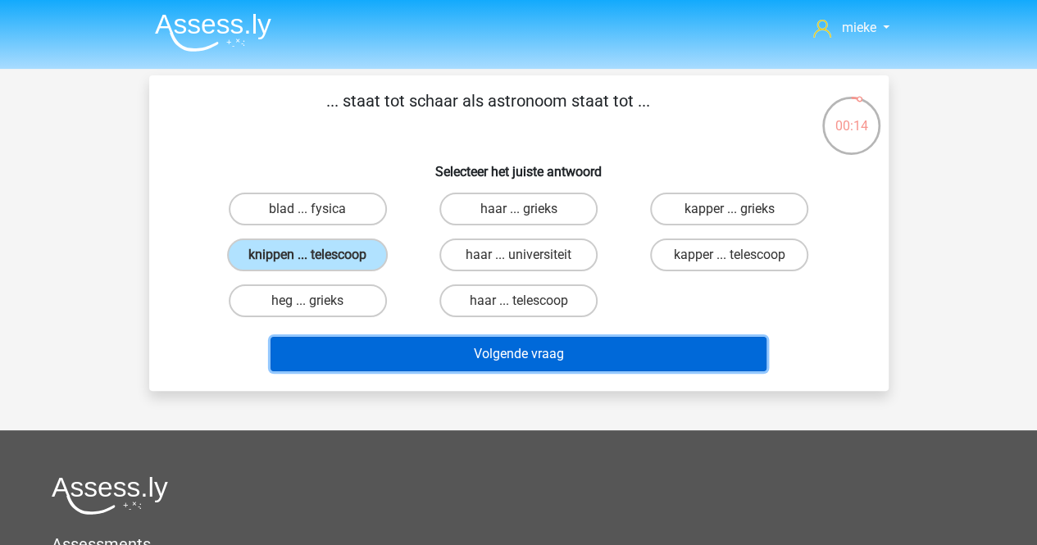
click at [492, 358] on button "Volgende vraag" at bounding box center [518, 354] width 496 height 34
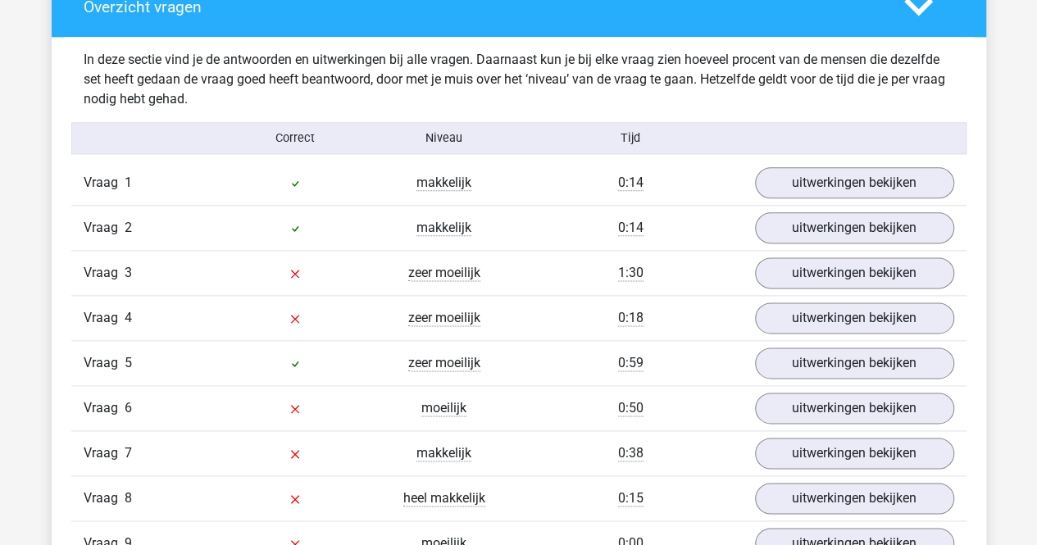
scroll to position [901, 0]
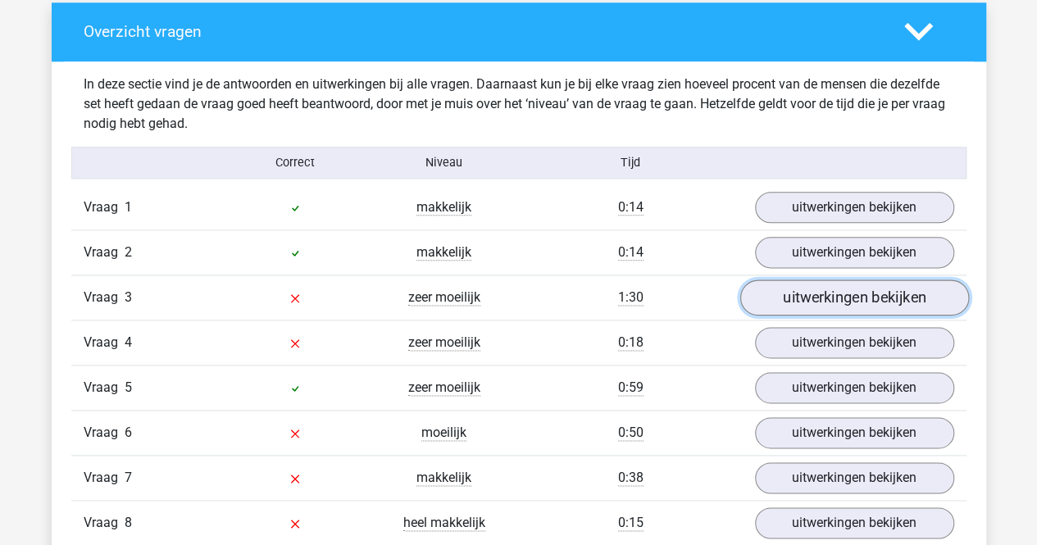
click at [800, 294] on link "uitwerkingen bekijken" at bounding box center [853, 298] width 229 height 36
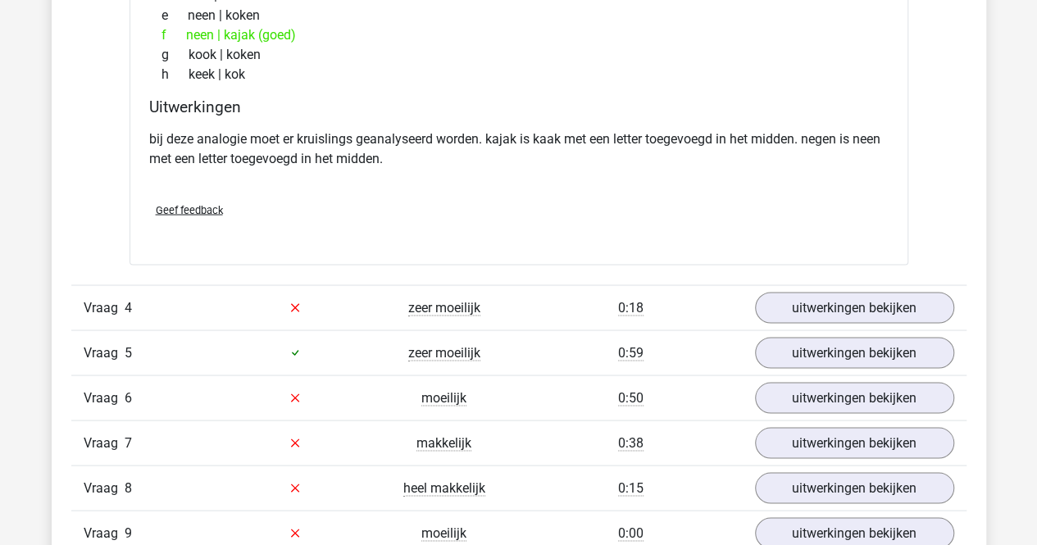
scroll to position [1393, 0]
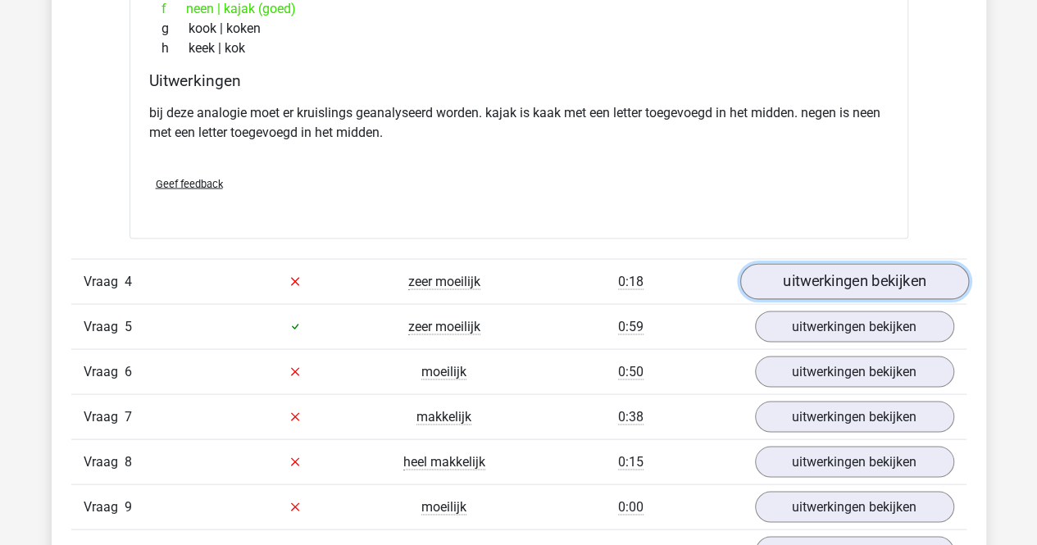
click at [790, 273] on link "uitwerkingen bekijken" at bounding box center [853, 281] width 229 height 36
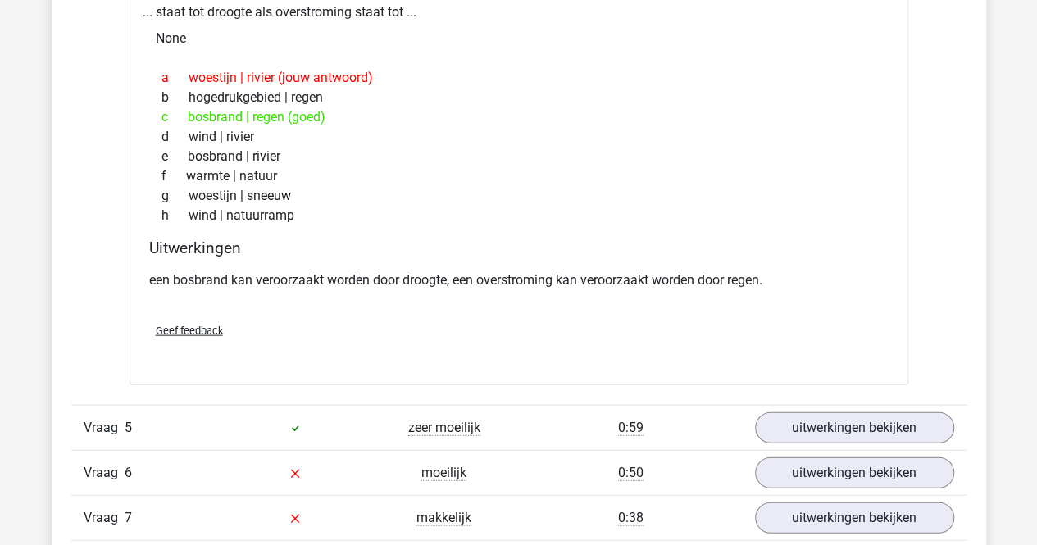
scroll to position [1803, 0]
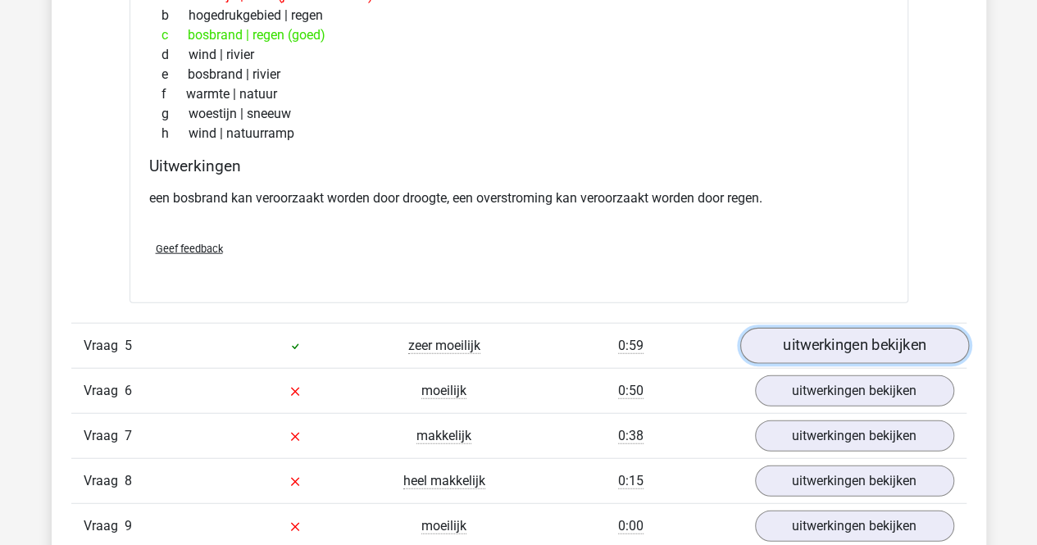
click at [805, 341] on link "uitwerkingen bekijken" at bounding box center [853, 346] width 229 height 36
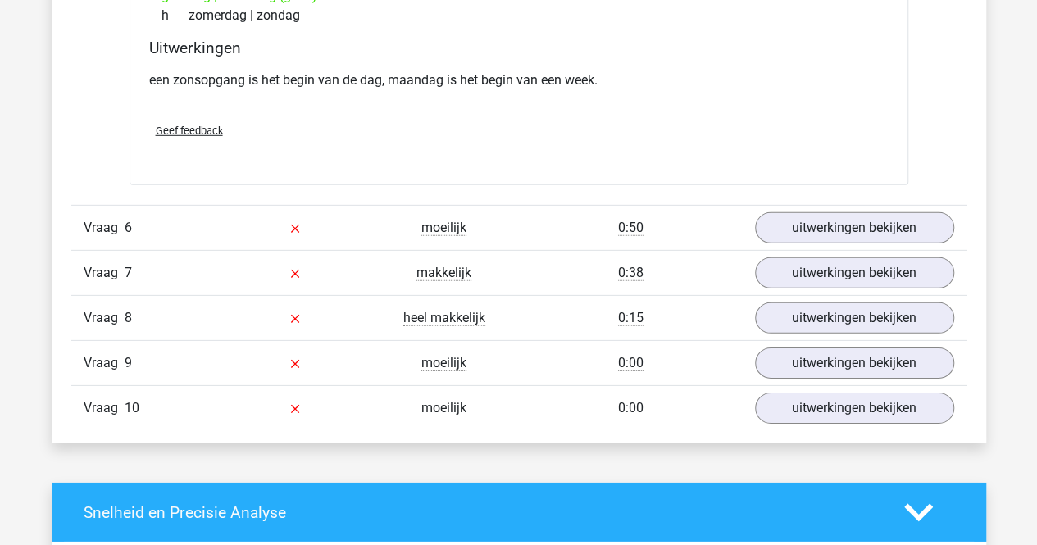
scroll to position [2376, 0]
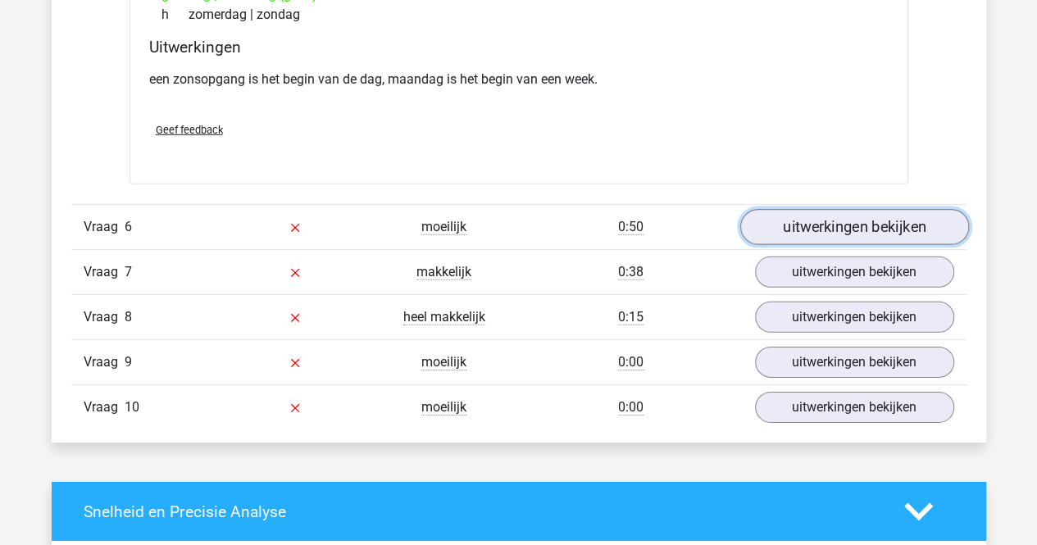
click at [823, 216] on link "uitwerkingen bekijken" at bounding box center [853, 227] width 229 height 36
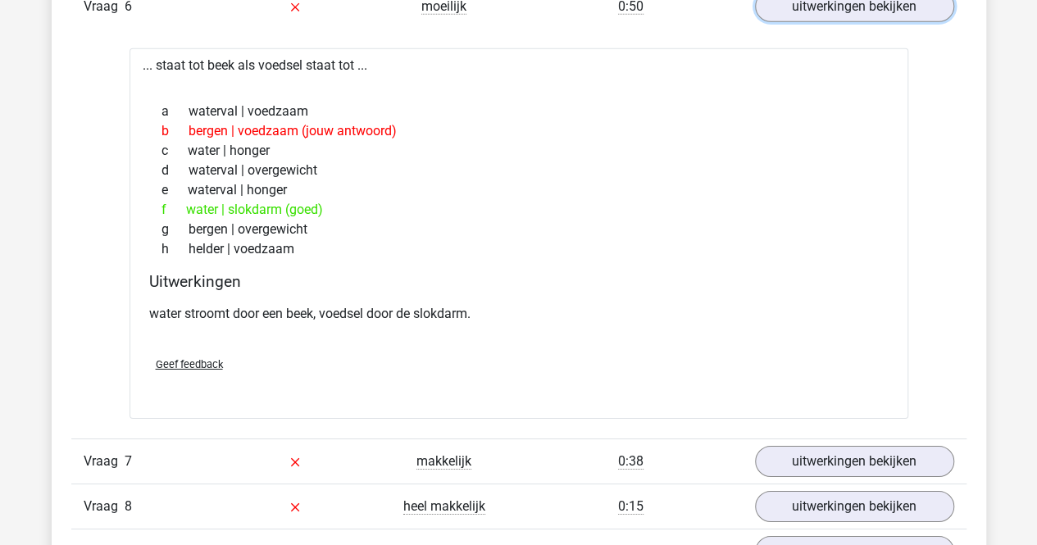
scroll to position [2622, 0]
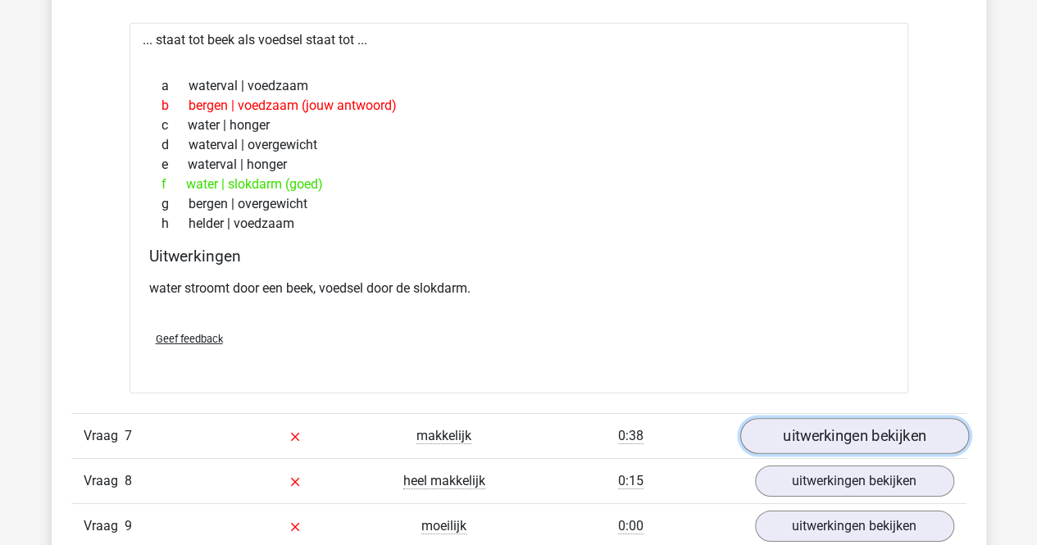
click at [839, 418] on link "uitwerkingen bekijken" at bounding box center [853, 436] width 229 height 36
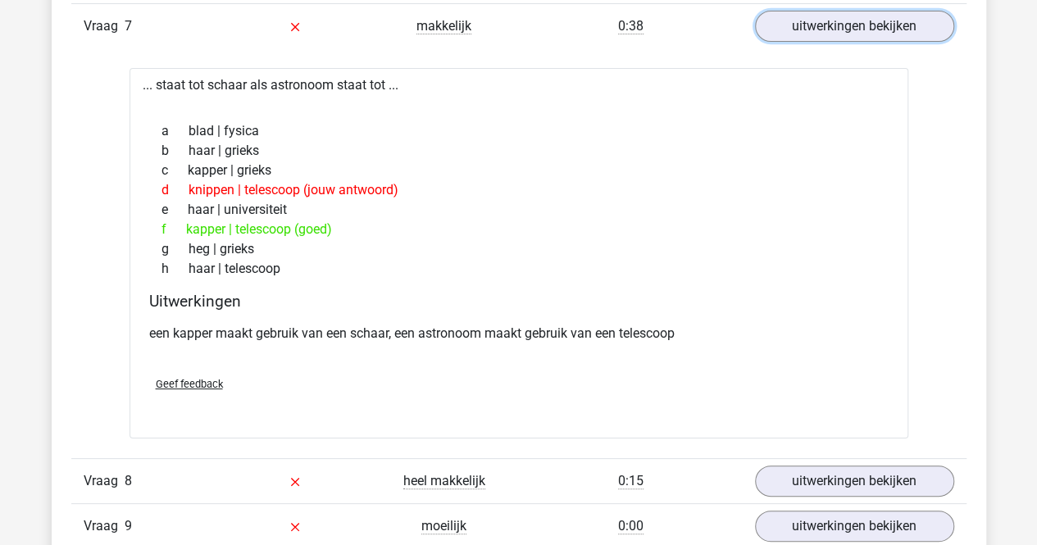
scroll to position [3114, 0]
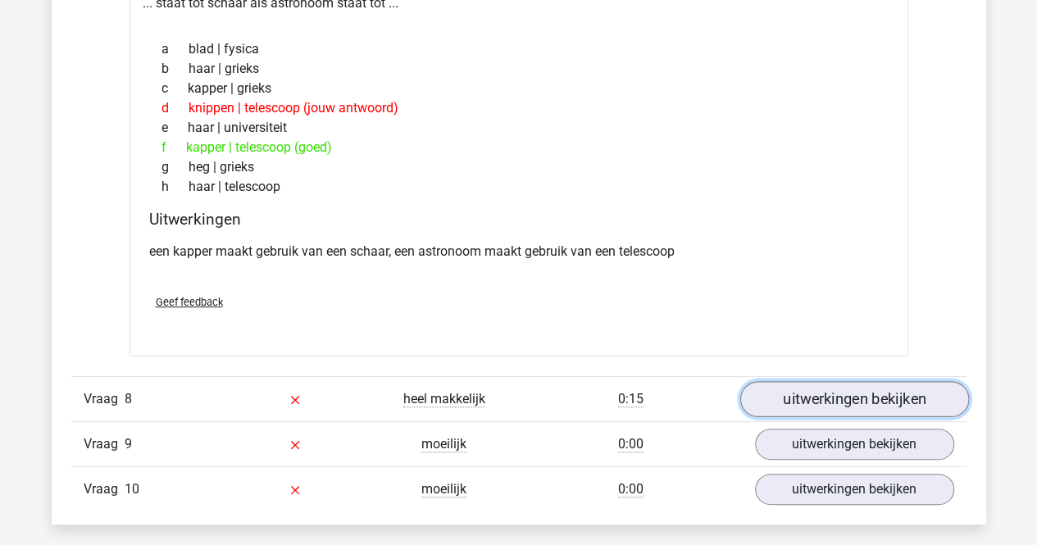
click at [801, 389] on link "uitwerkingen bekijken" at bounding box center [853, 400] width 229 height 36
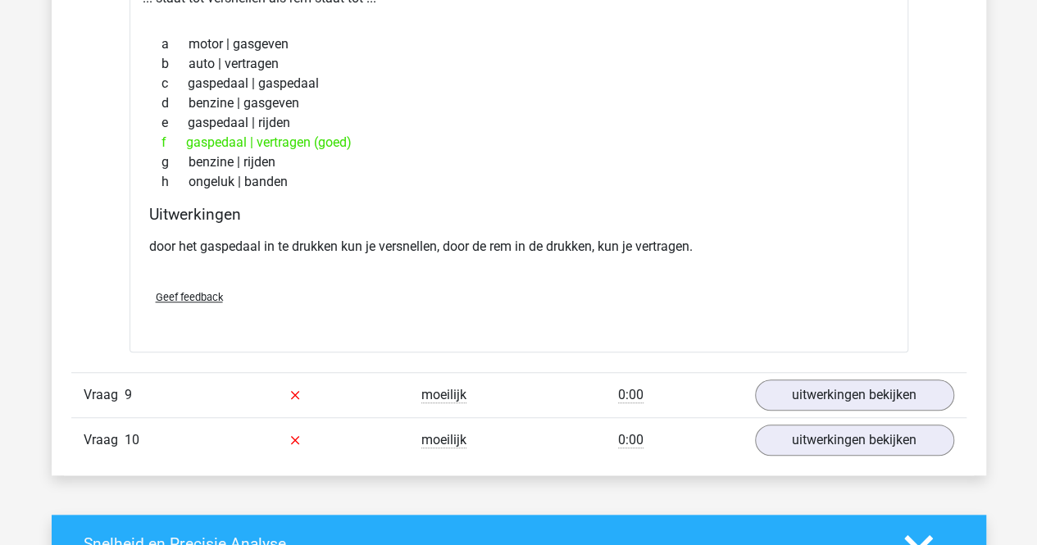
scroll to position [3606, 0]
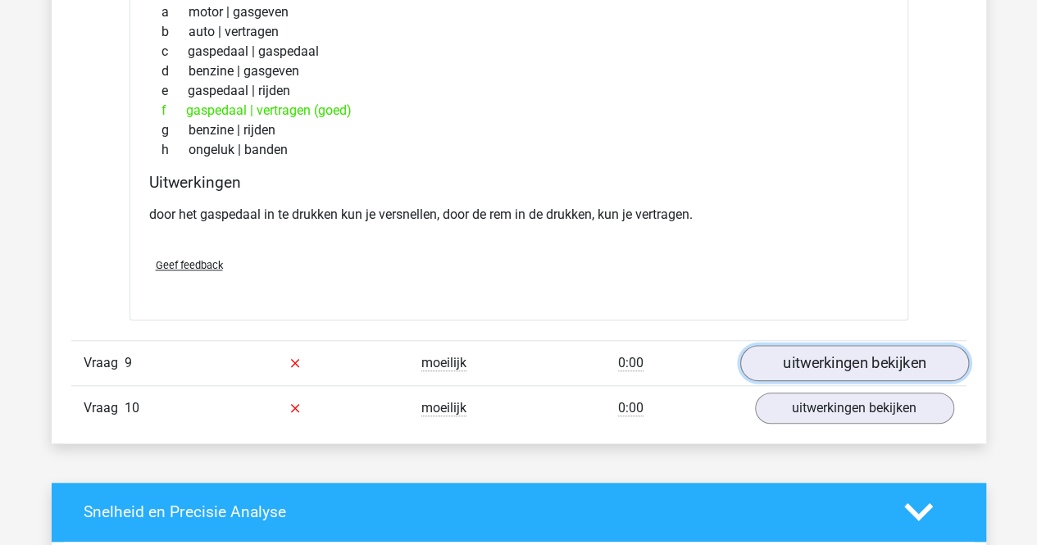
click at [795, 354] on link "uitwerkingen bekijken" at bounding box center [853, 363] width 229 height 36
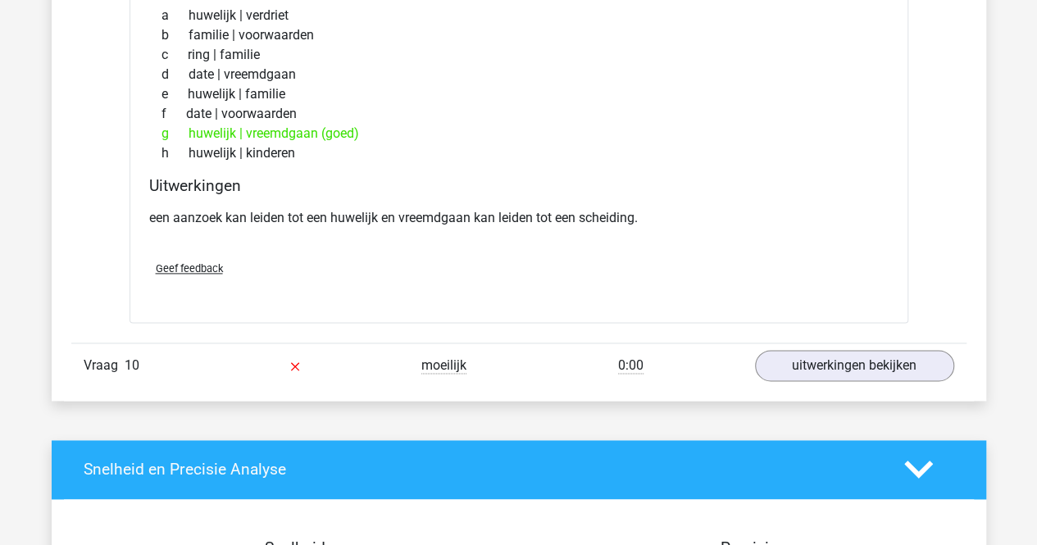
scroll to position [4097, 0]
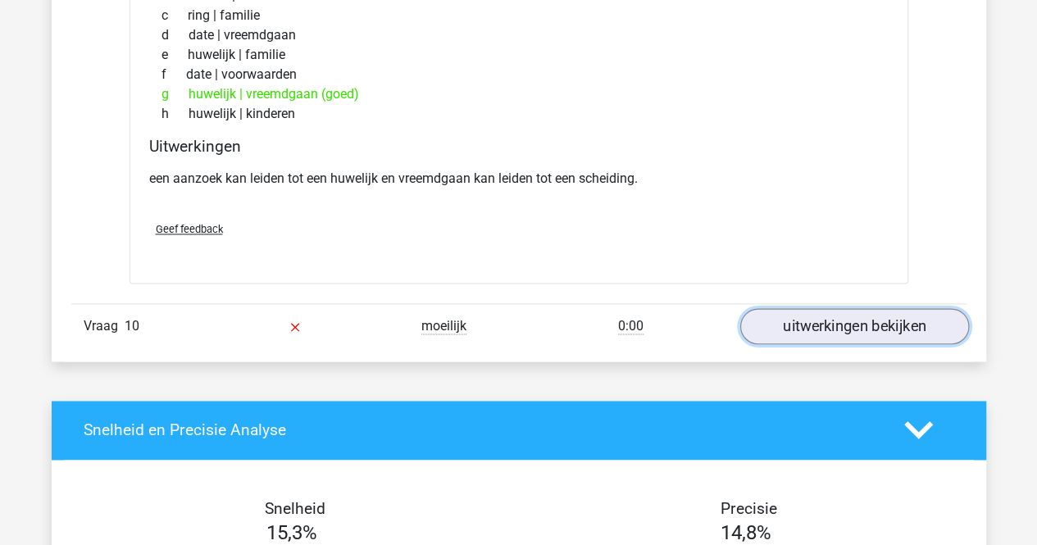
click at [806, 316] on link "uitwerkingen bekijken" at bounding box center [853, 326] width 229 height 36
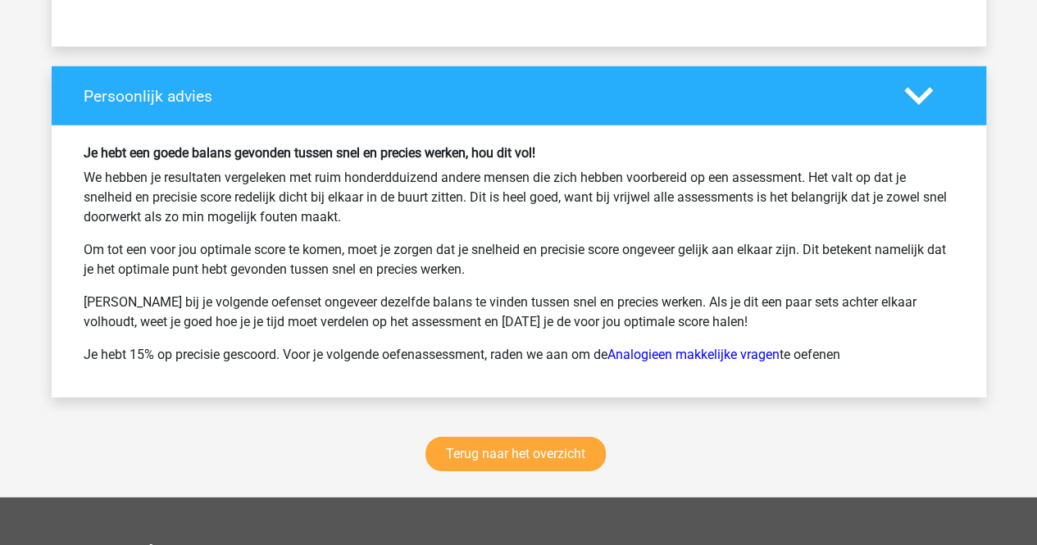
scroll to position [5491, 0]
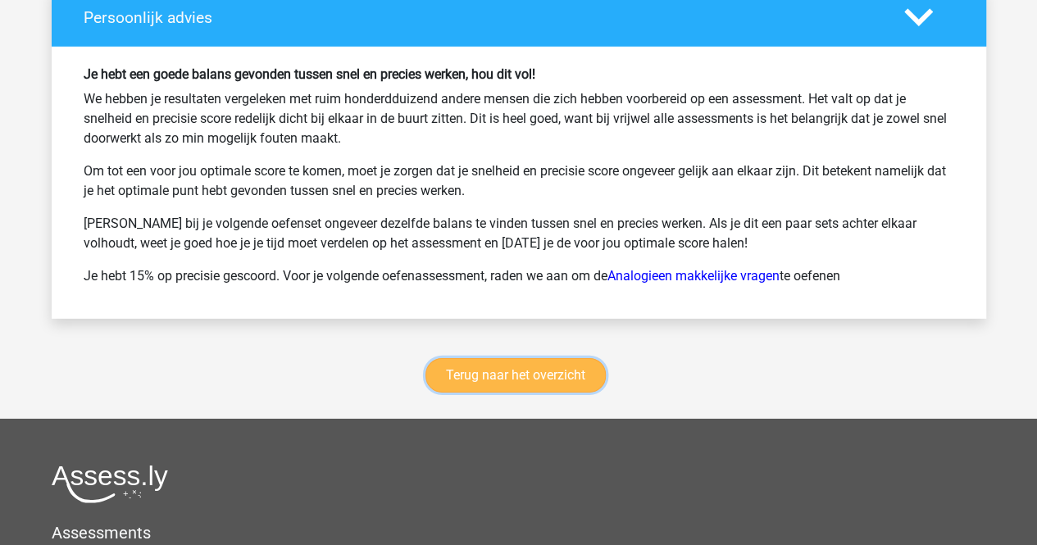
click at [533, 367] on link "Terug naar het overzicht" at bounding box center [515, 375] width 180 height 34
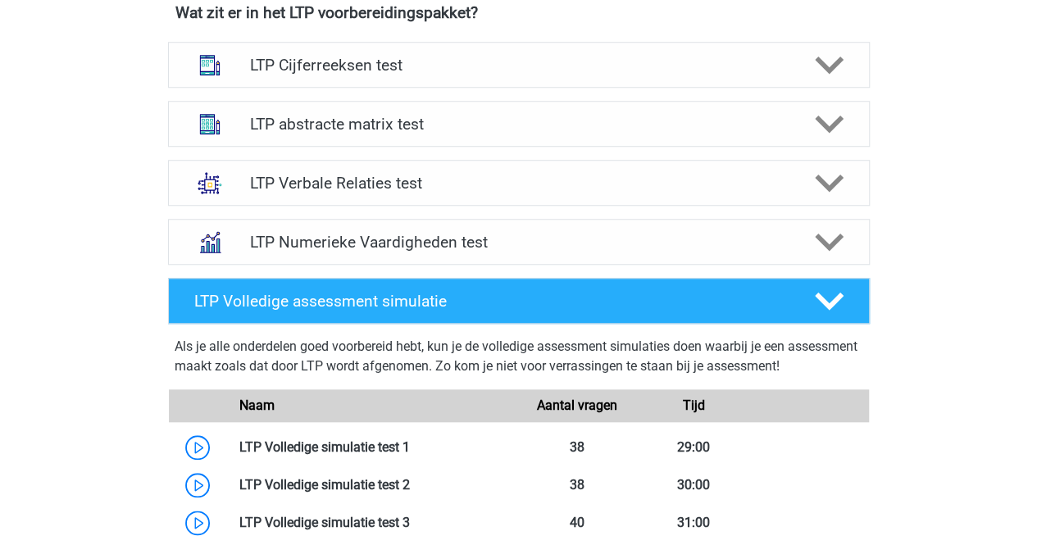
scroll to position [656, 0]
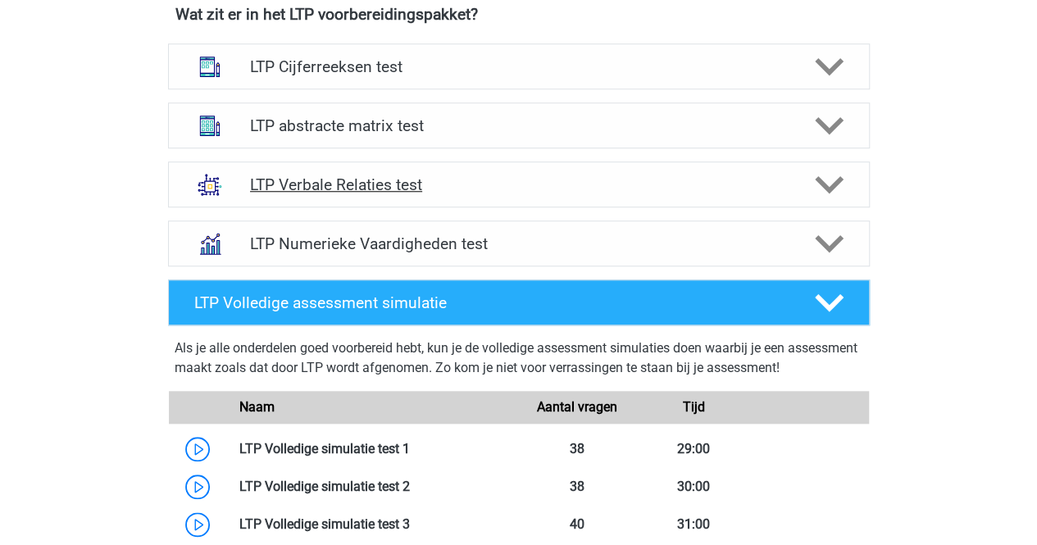
click at [467, 181] on h4 "LTP Verbale Relaties test" at bounding box center [518, 184] width 537 height 19
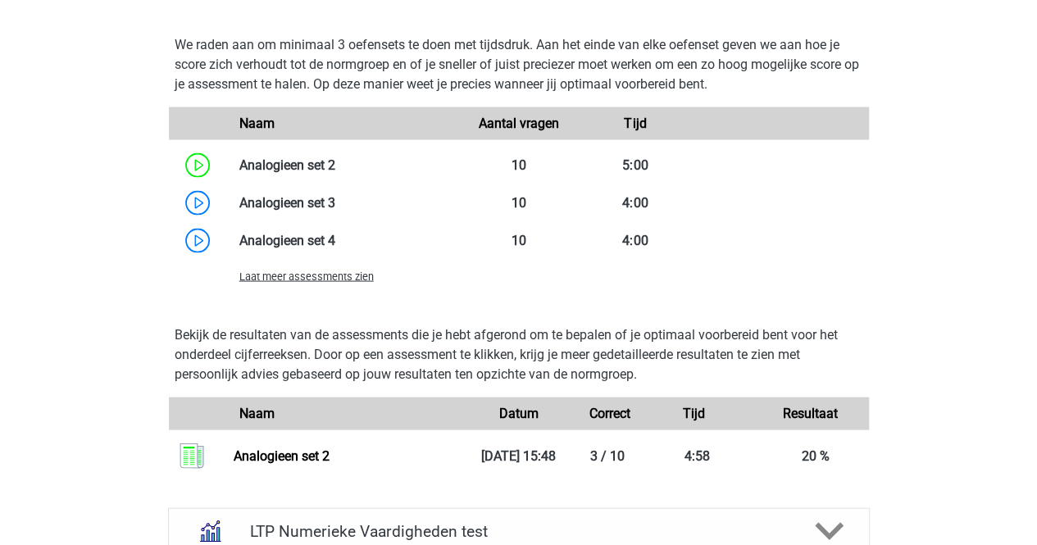
scroll to position [1557, 0]
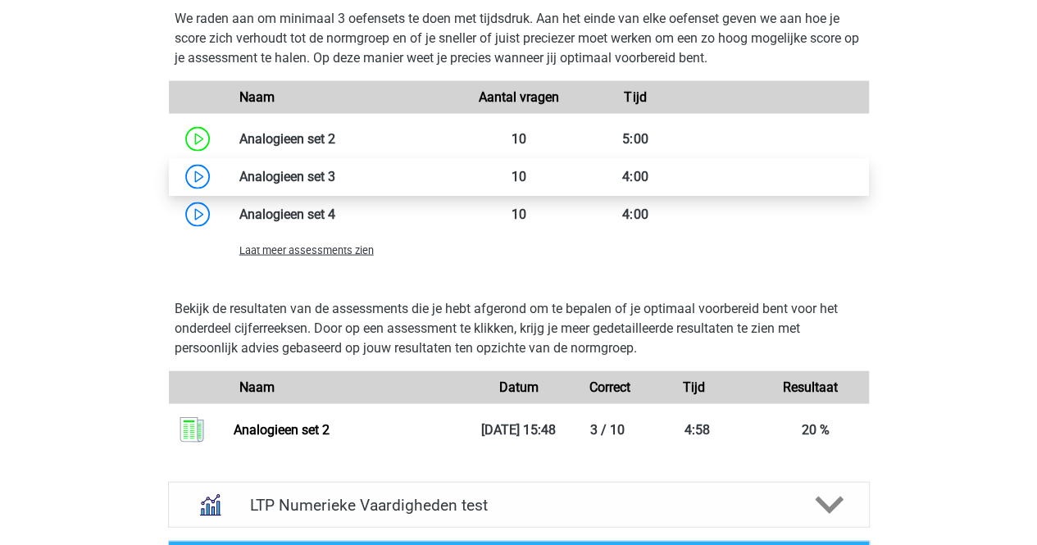
click at [335, 176] on link at bounding box center [335, 177] width 0 height 16
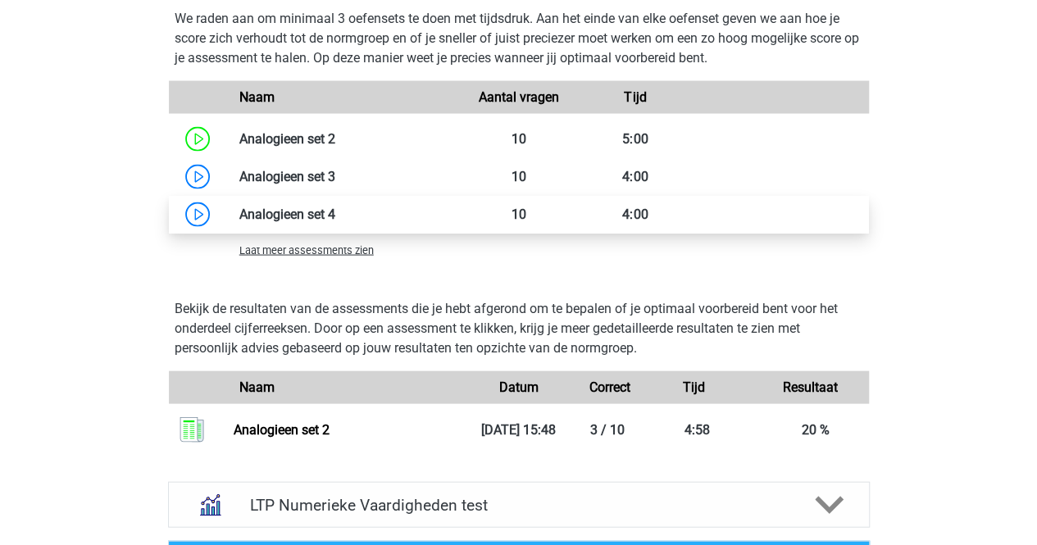
click at [335, 214] on link at bounding box center [335, 215] width 0 height 16
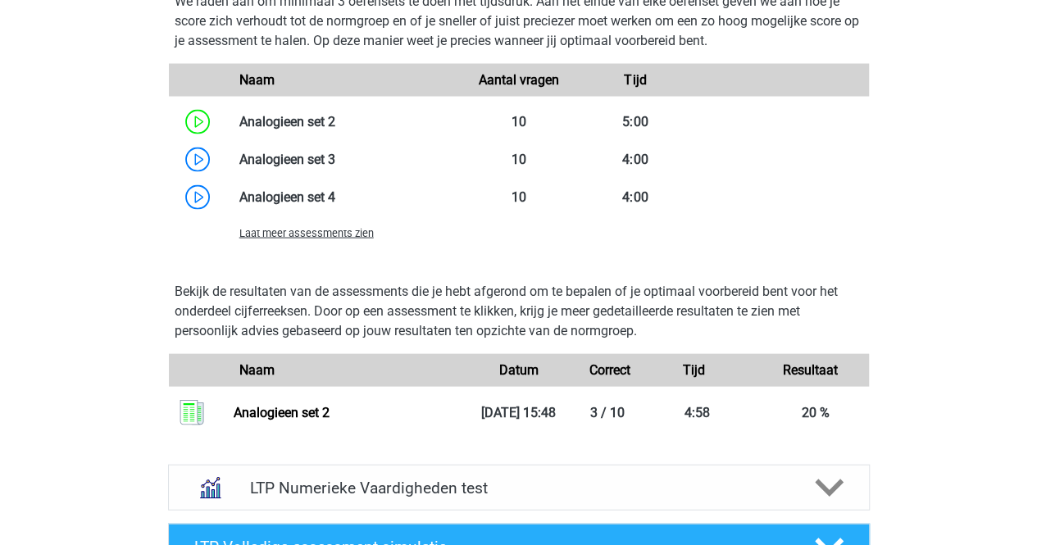
scroll to position [1475, 0]
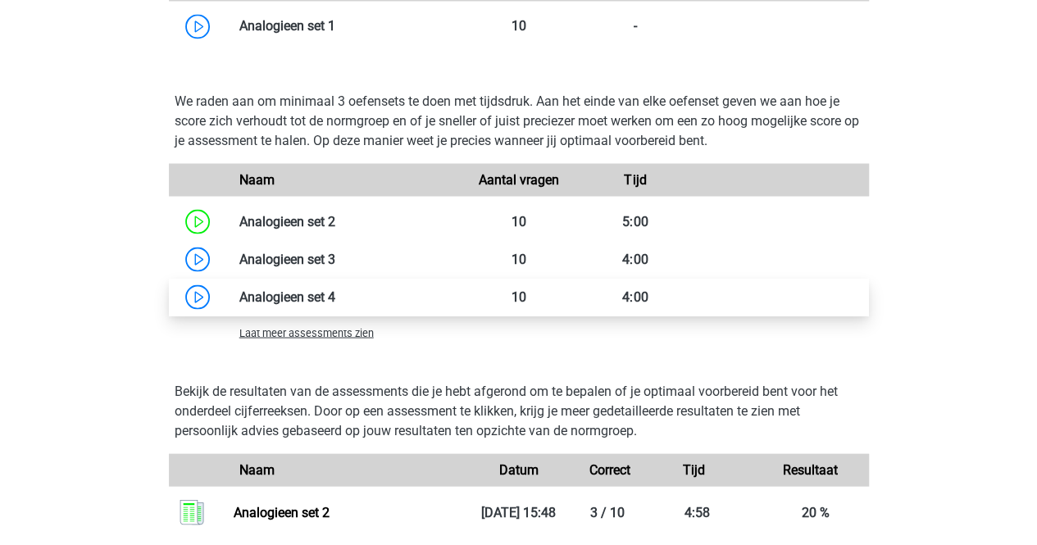
click at [335, 297] on link at bounding box center [335, 296] width 0 height 16
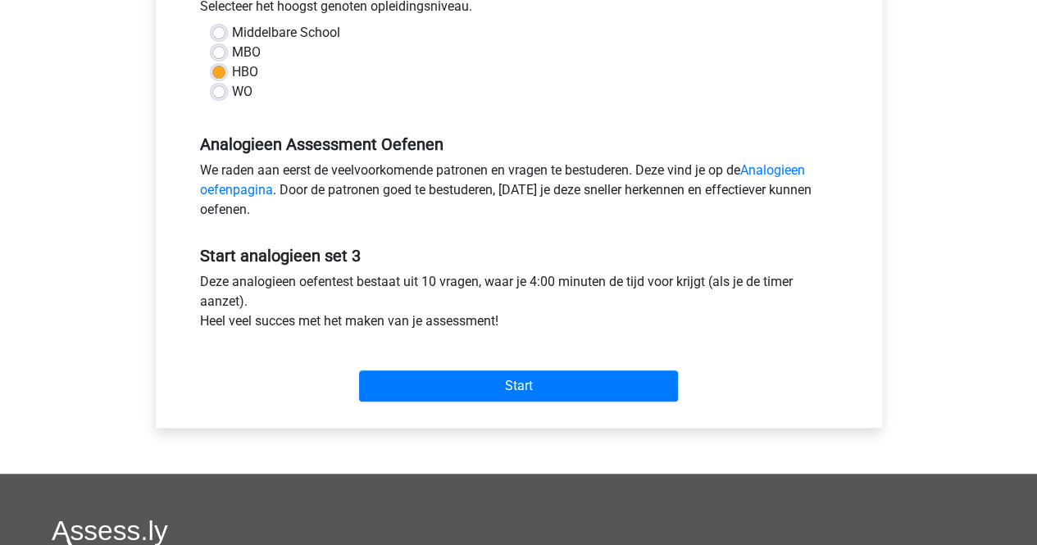
scroll to position [410, 0]
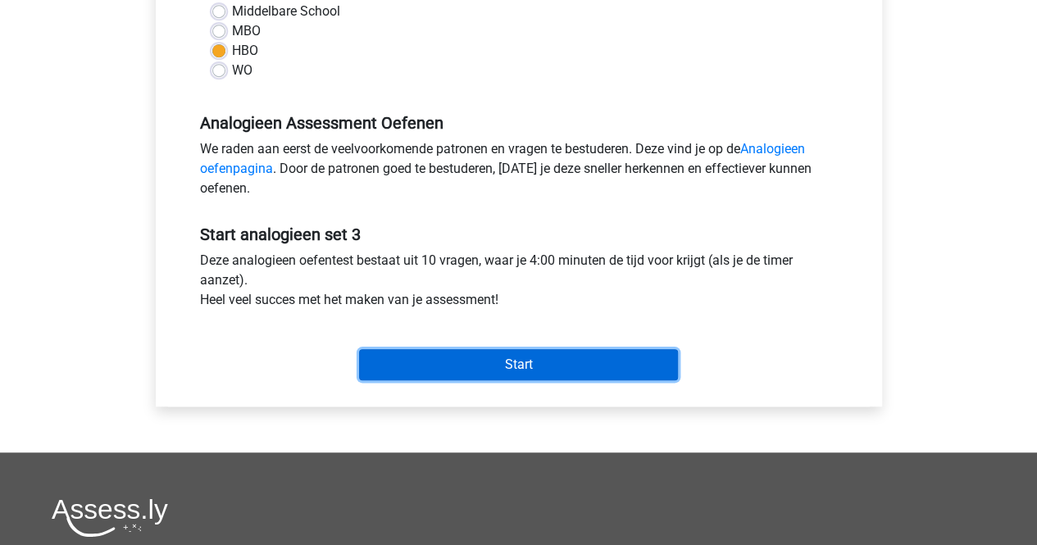
click at [420, 357] on input "Start" at bounding box center [518, 364] width 319 height 31
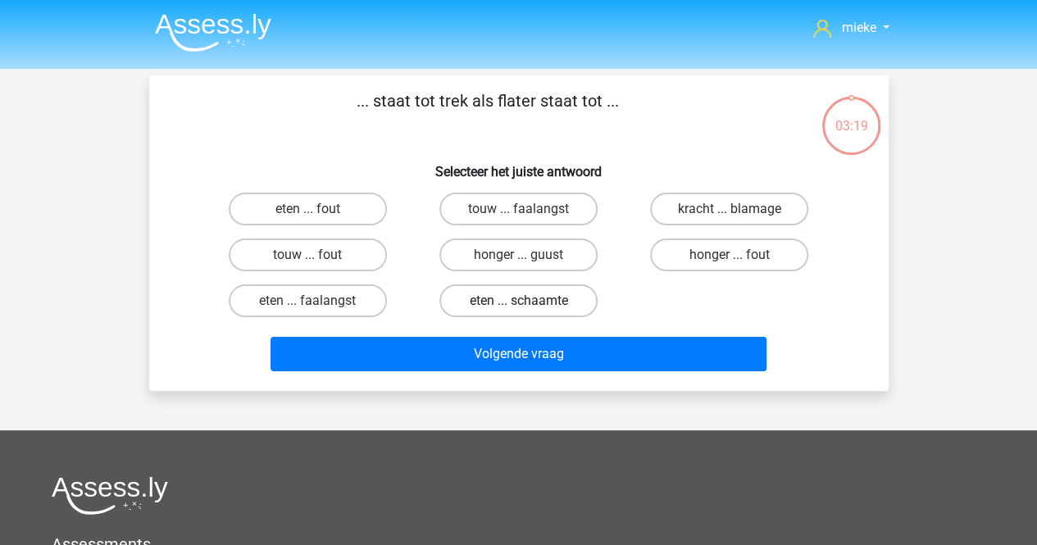
click at [475, 297] on label "eten ... schaamte" at bounding box center [518, 300] width 158 height 33
click at [518, 301] on input "eten ... schaamte" at bounding box center [523, 306] width 11 height 11
radio input "true"
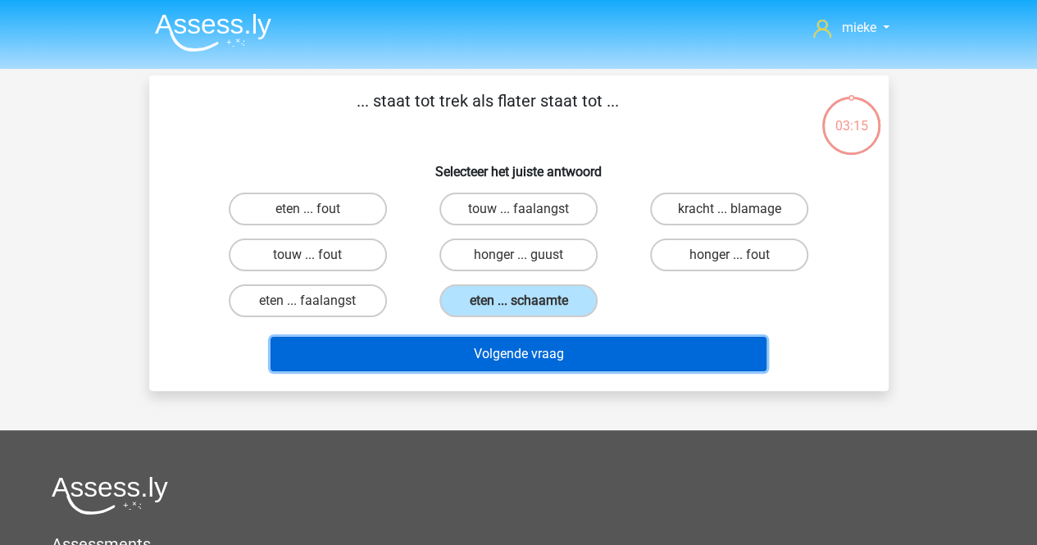
click at [474, 355] on button "Volgende vraag" at bounding box center [518, 354] width 496 height 34
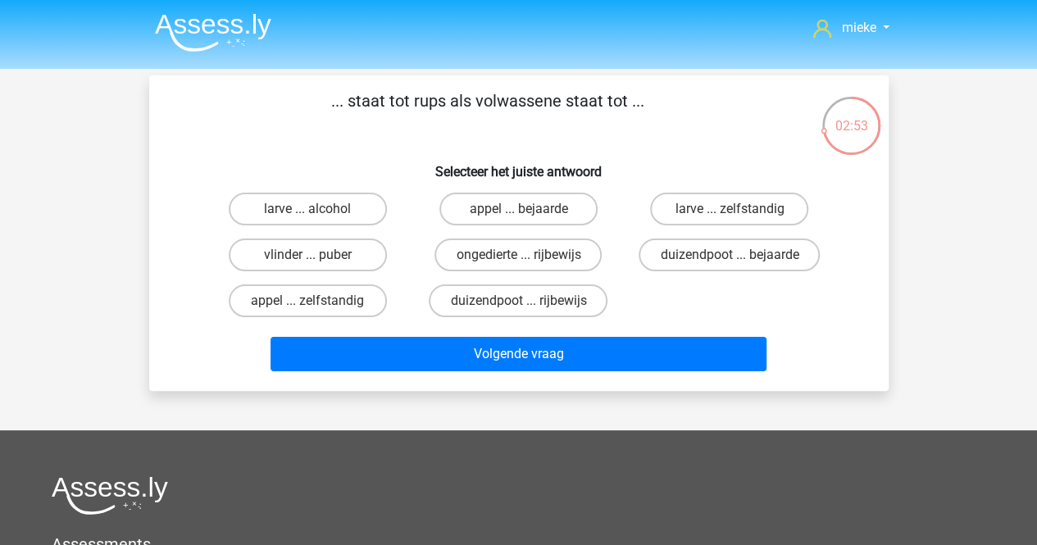
drag, startPoint x: 343, startPoint y: 253, endPoint x: 351, endPoint y: 276, distance: 24.4
click at [340, 253] on label "vlinder ... puber" at bounding box center [308, 254] width 158 height 33
click at [318, 255] on input "vlinder ... puber" at bounding box center [312, 260] width 11 height 11
radio input "true"
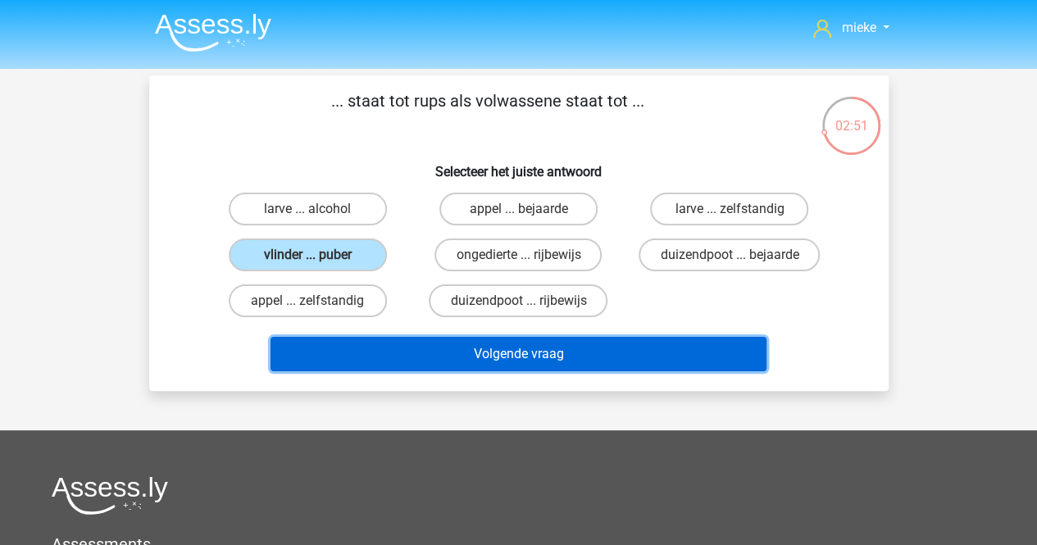
click at [497, 357] on button "Volgende vraag" at bounding box center [518, 354] width 496 height 34
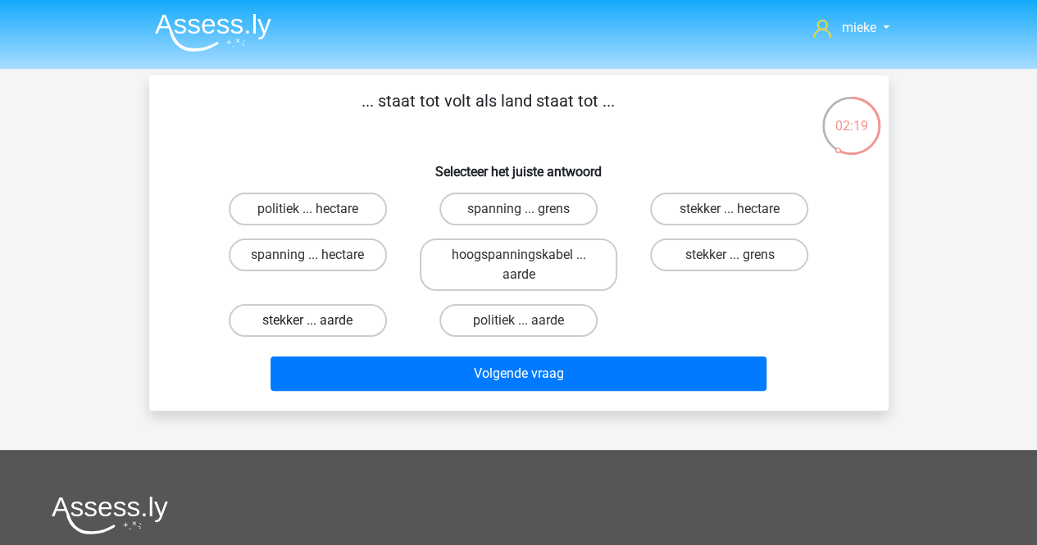
click at [282, 324] on label "stekker ... aarde" at bounding box center [308, 320] width 158 height 33
click at [307, 324] on input "stekker ... aarde" at bounding box center [312, 325] width 11 height 11
radio input "true"
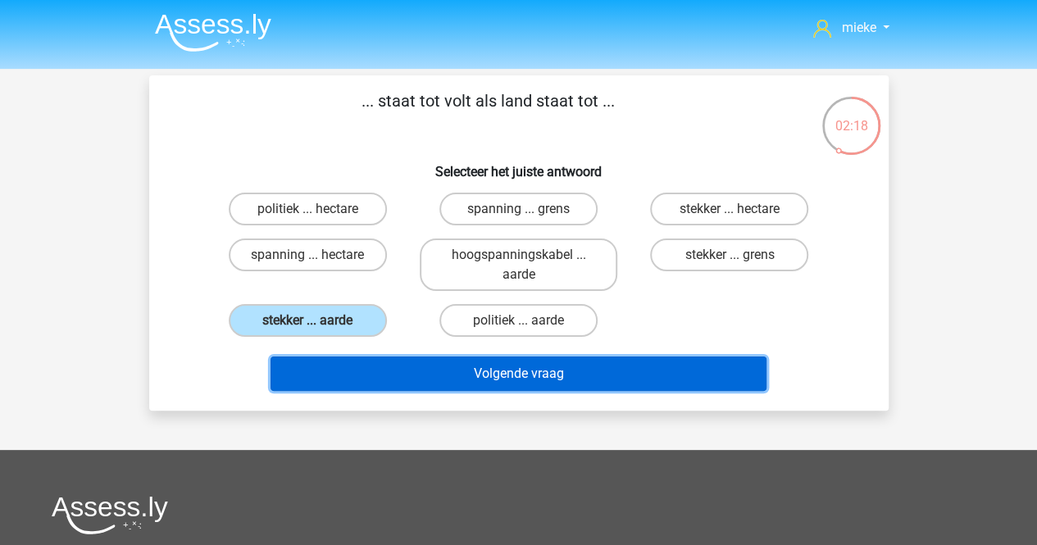
click at [518, 370] on button "Volgende vraag" at bounding box center [518, 373] width 496 height 34
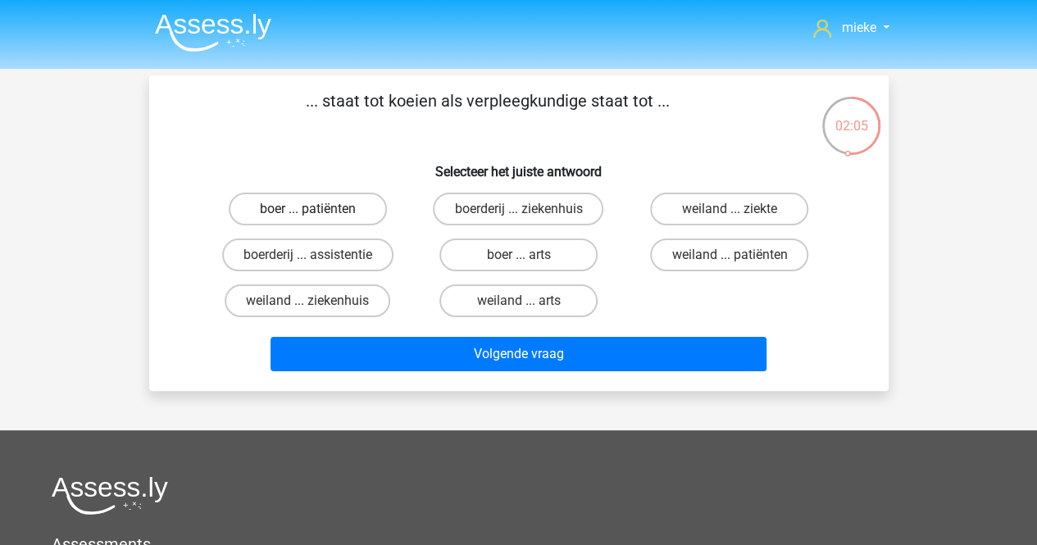
click at [302, 206] on label "boer ... patiënten" at bounding box center [308, 209] width 158 height 33
click at [307, 209] on input "boer ... patiënten" at bounding box center [312, 214] width 11 height 11
radio input "true"
click at [313, 298] on label "weiland ... ziekenhuis" at bounding box center [308, 300] width 166 height 33
click at [313, 301] on input "weiland ... ziekenhuis" at bounding box center [312, 306] width 11 height 11
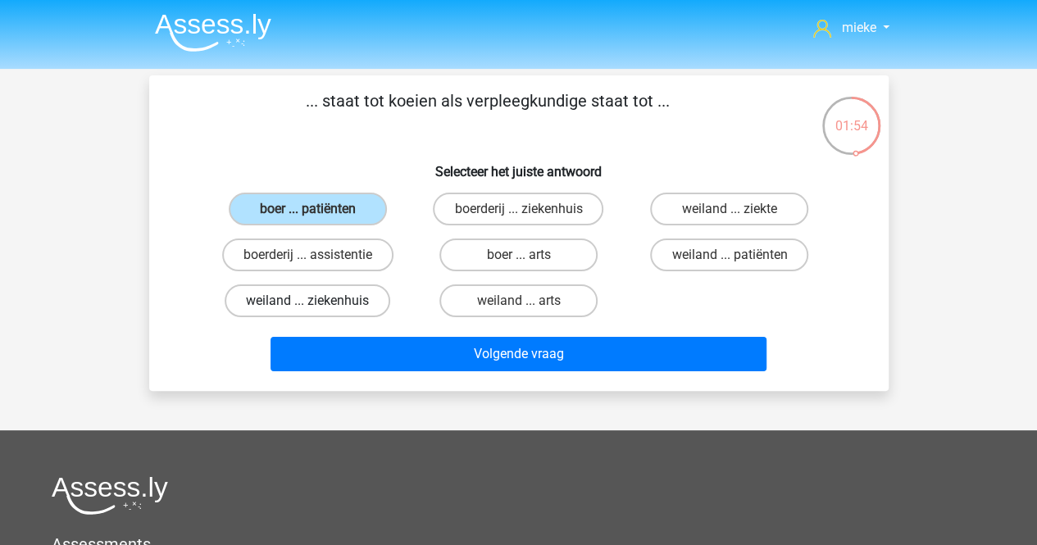
radio input "true"
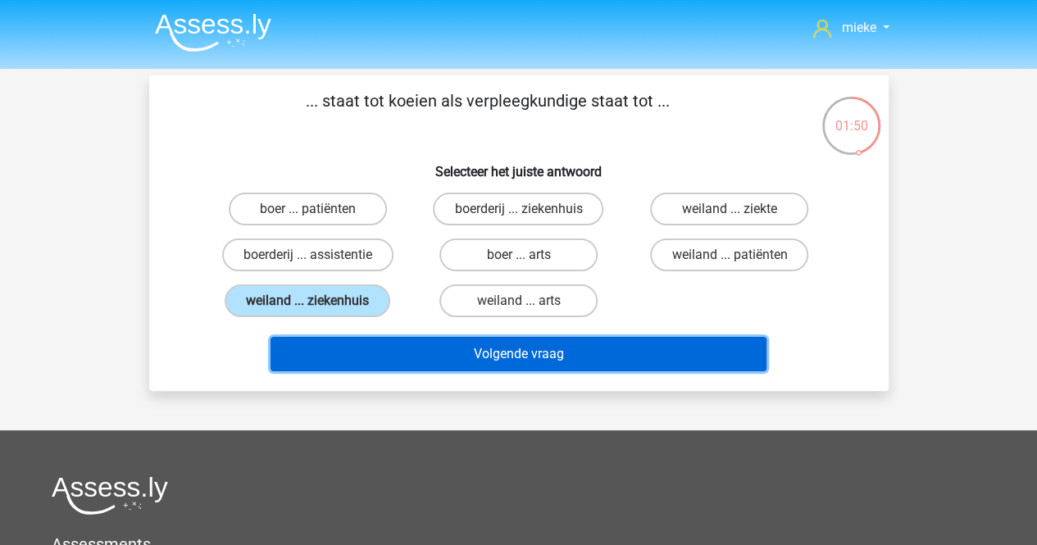
click at [533, 356] on button "Volgende vraag" at bounding box center [518, 354] width 496 height 34
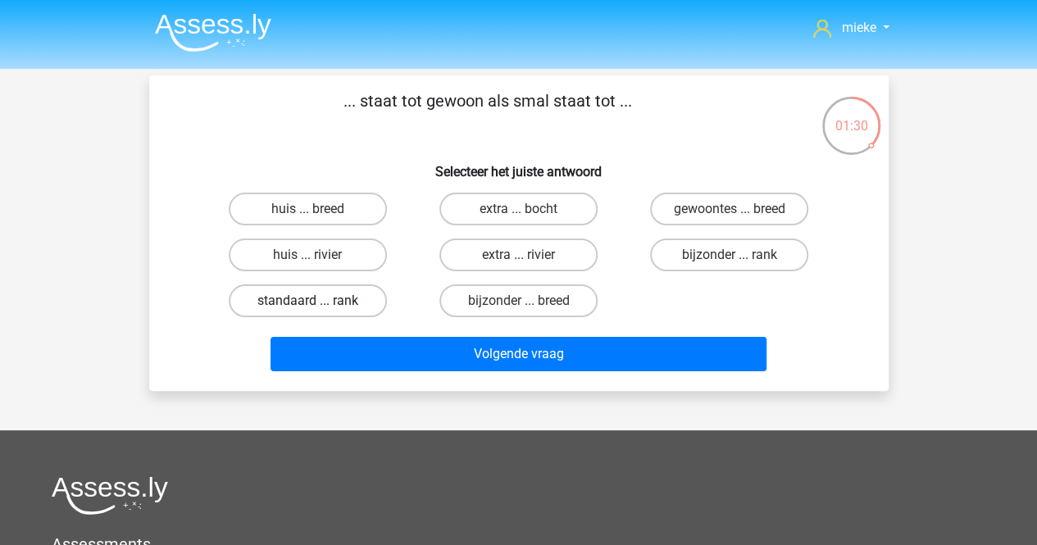
click at [352, 301] on label "standaard ... rank" at bounding box center [308, 300] width 158 height 33
click at [318, 301] on input "standaard ... rank" at bounding box center [312, 306] width 11 height 11
radio input "true"
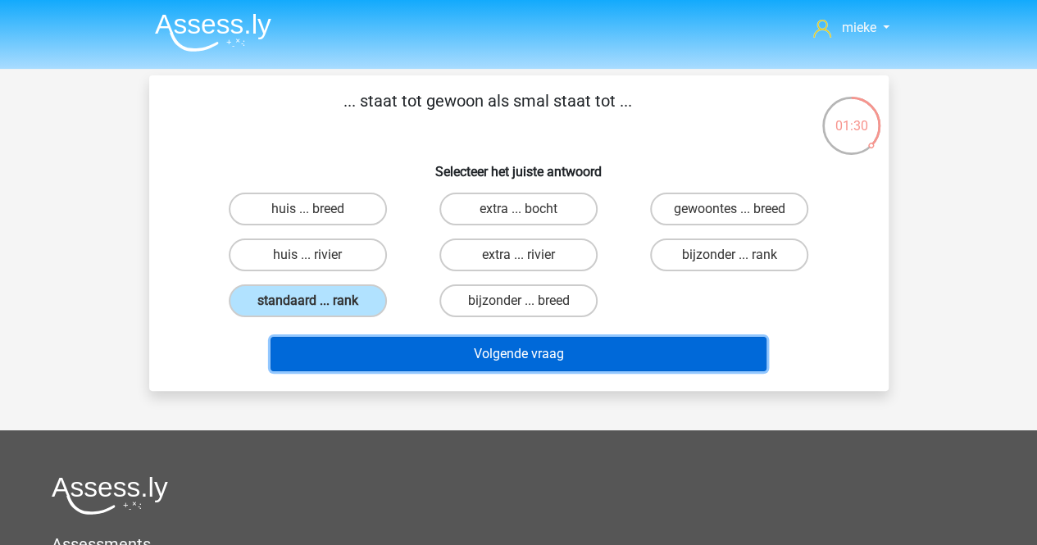
click at [441, 353] on button "Volgende vraag" at bounding box center [518, 354] width 496 height 34
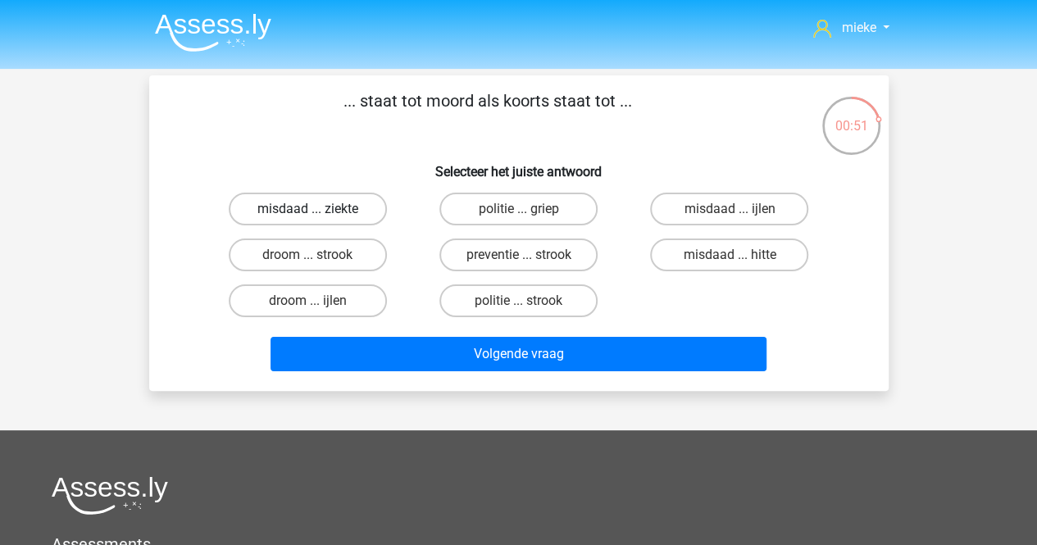
click at [325, 211] on label "misdaad ... ziekte" at bounding box center [308, 209] width 158 height 33
click at [318, 211] on input "misdaad ... ziekte" at bounding box center [312, 214] width 11 height 11
radio input "true"
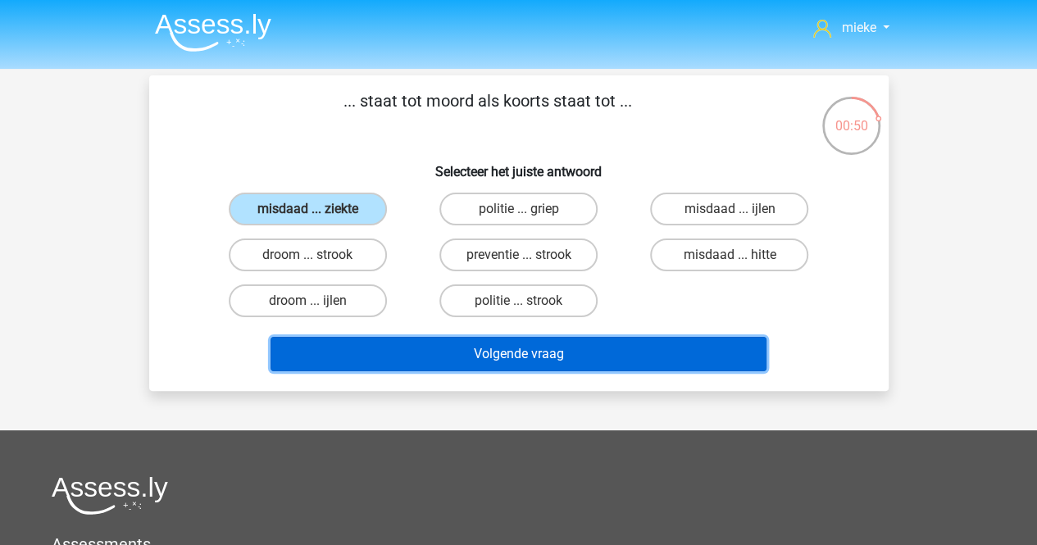
click at [490, 350] on button "Volgende vraag" at bounding box center [518, 354] width 496 height 34
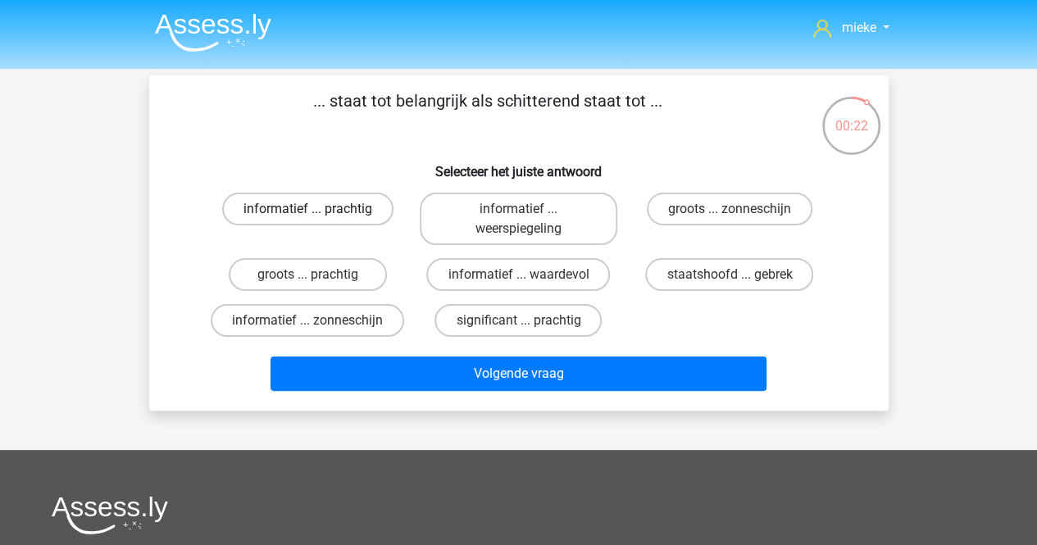
click at [311, 206] on label "informatief ... prachtig" at bounding box center [307, 209] width 171 height 33
click at [311, 209] on input "informatief ... prachtig" at bounding box center [312, 214] width 11 height 11
radio input "true"
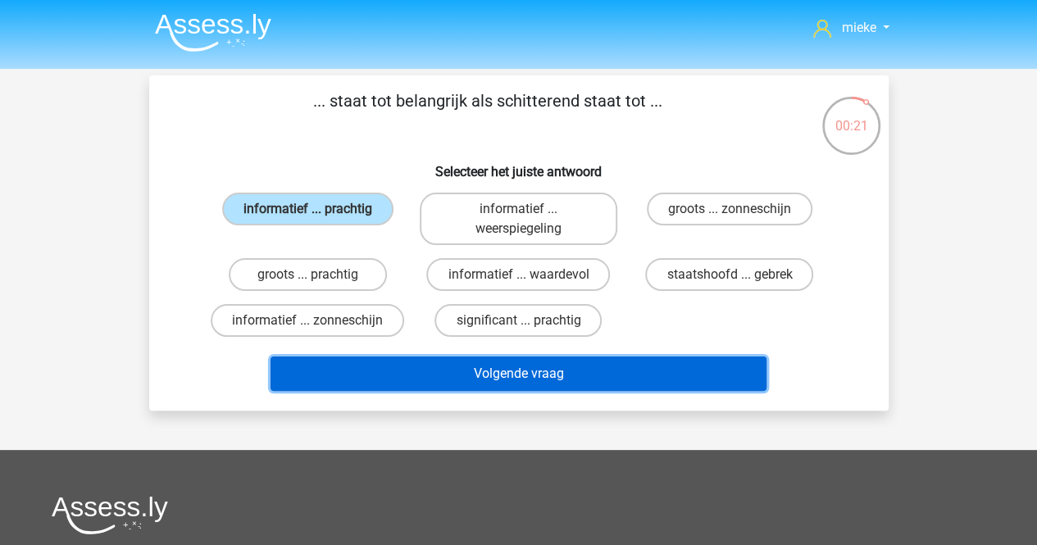
click at [535, 372] on button "Volgende vraag" at bounding box center [518, 373] width 496 height 34
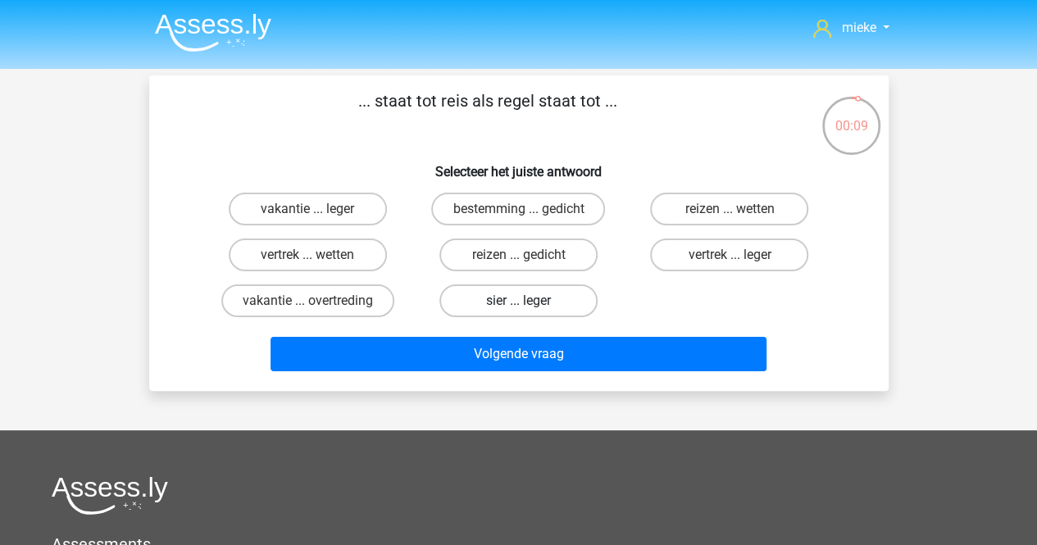
click at [486, 299] on label "sier ... leger" at bounding box center [518, 300] width 158 height 33
click at [518, 301] on input "sier ... leger" at bounding box center [523, 306] width 11 height 11
radio input "true"
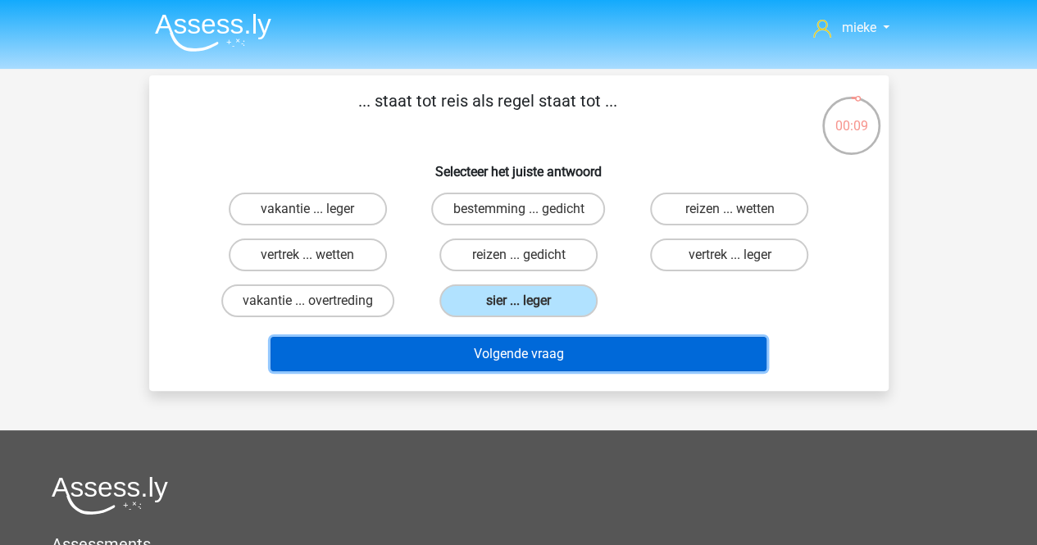
click at [486, 348] on button "Volgende vraag" at bounding box center [518, 354] width 496 height 34
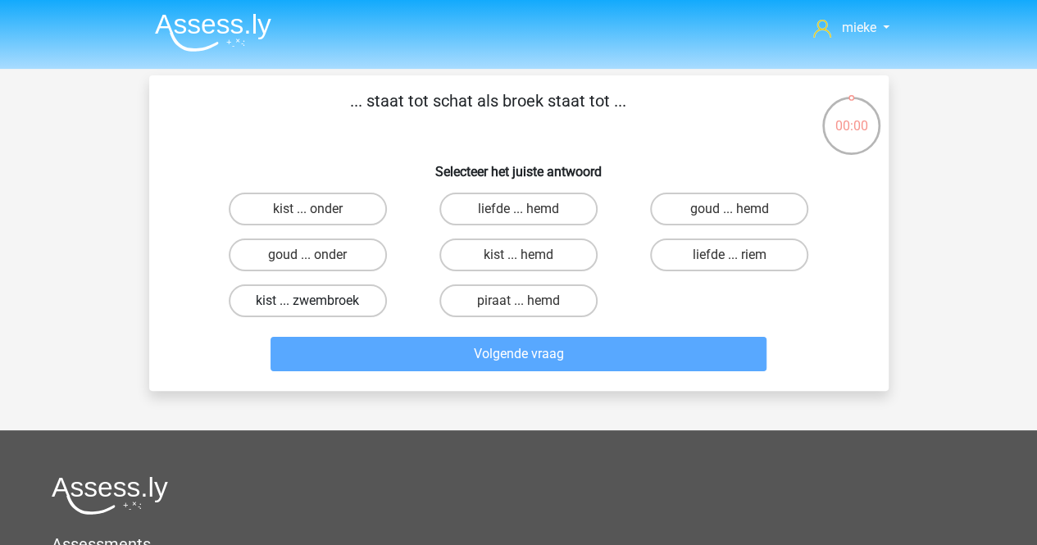
click at [302, 302] on label "kist ... zwembroek" at bounding box center [308, 300] width 158 height 33
click at [307, 302] on input "kist ... zwembroek" at bounding box center [312, 306] width 11 height 11
radio input "true"
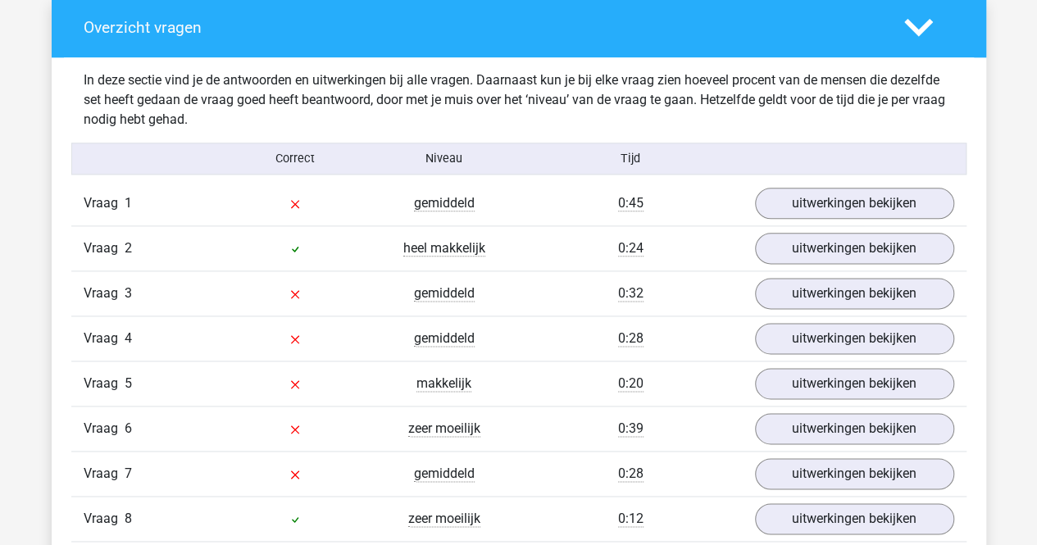
scroll to position [819, 0]
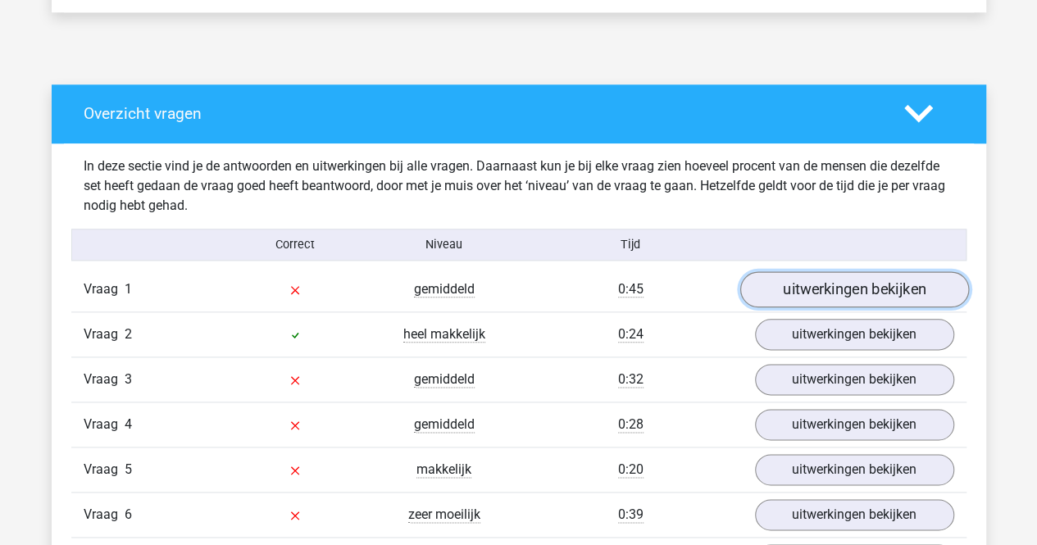
click at [834, 286] on link "uitwerkingen bekijken" at bounding box center [853, 290] width 229 height 36
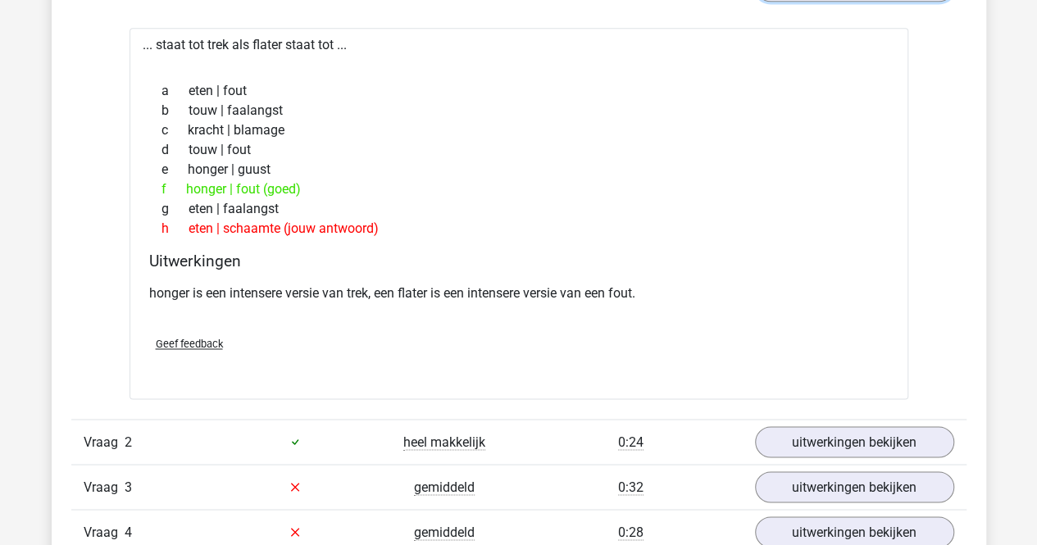
scroll to position [1147, 0]
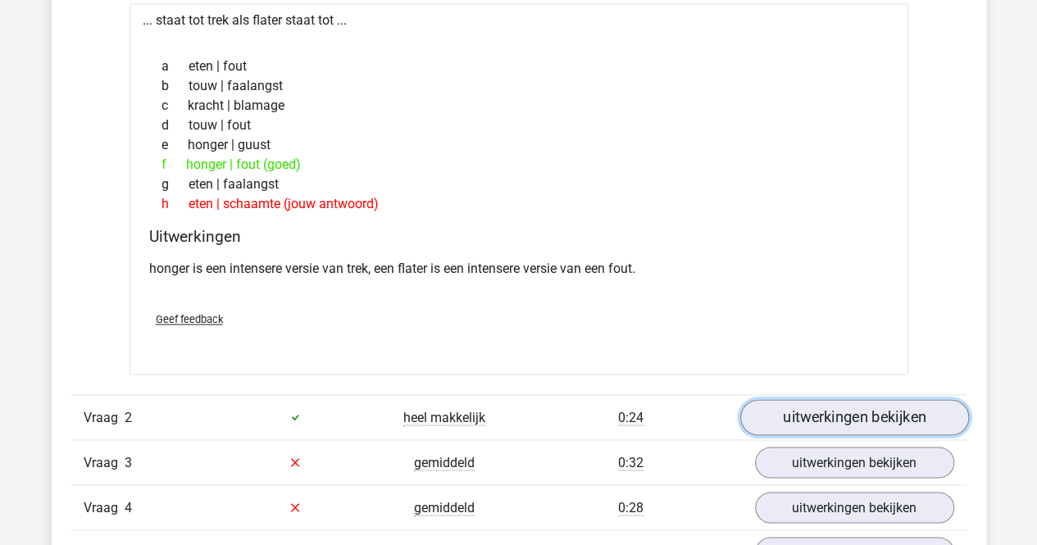
click at [856, 412] on link "uitwerkingen bekijken" at bounding box center [853, 417] width 229 height 36
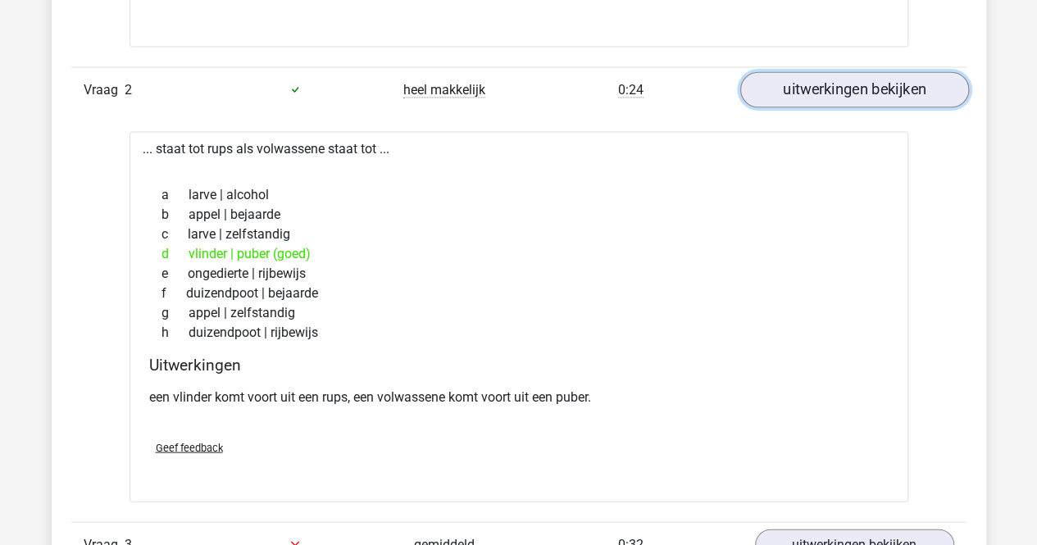
scroll to position [1557, 0]
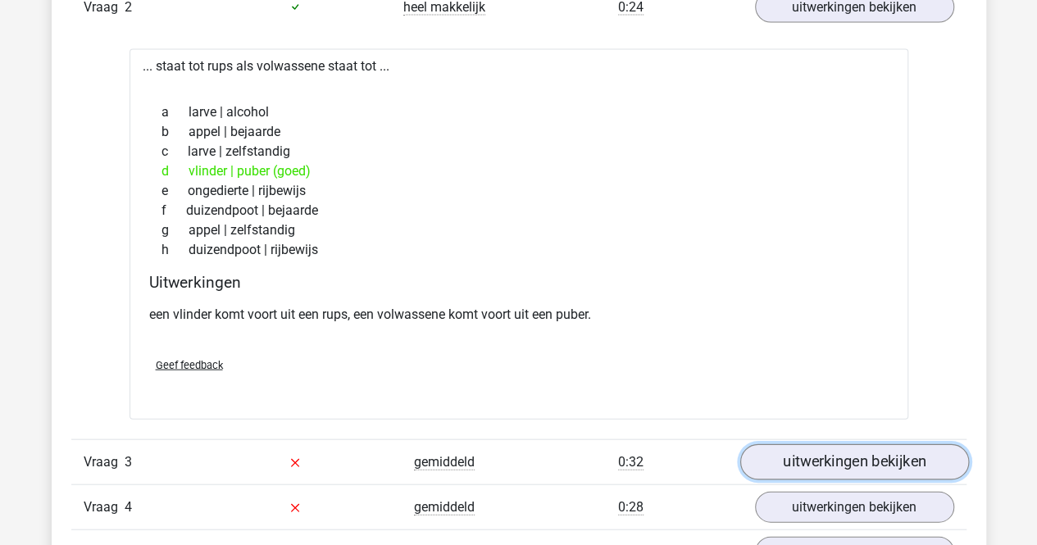
click at [827, 459] on link "uitwerkingen bekijken" at bounding box center [853, 462] width 229 height 36
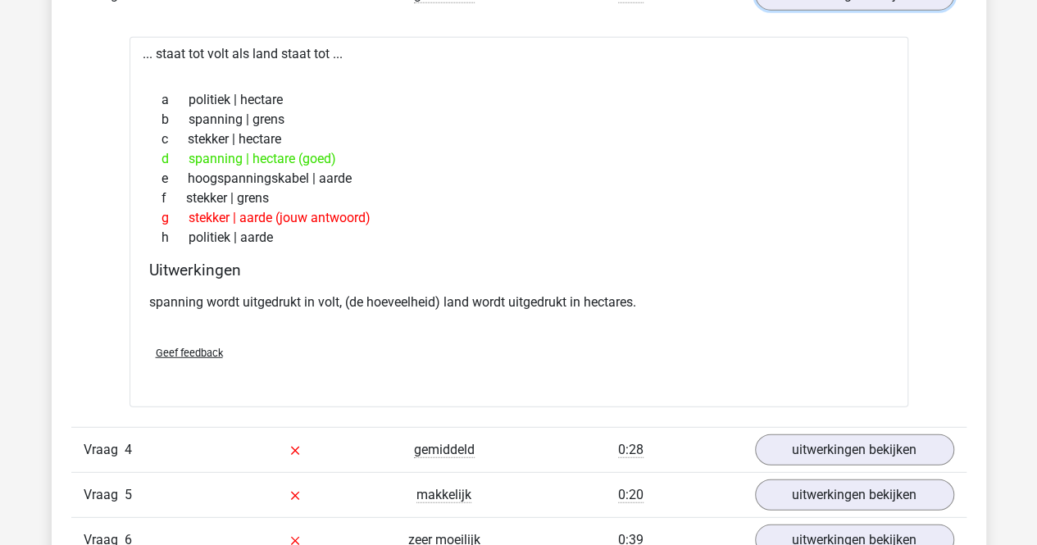
scroll to position [2049, 0]
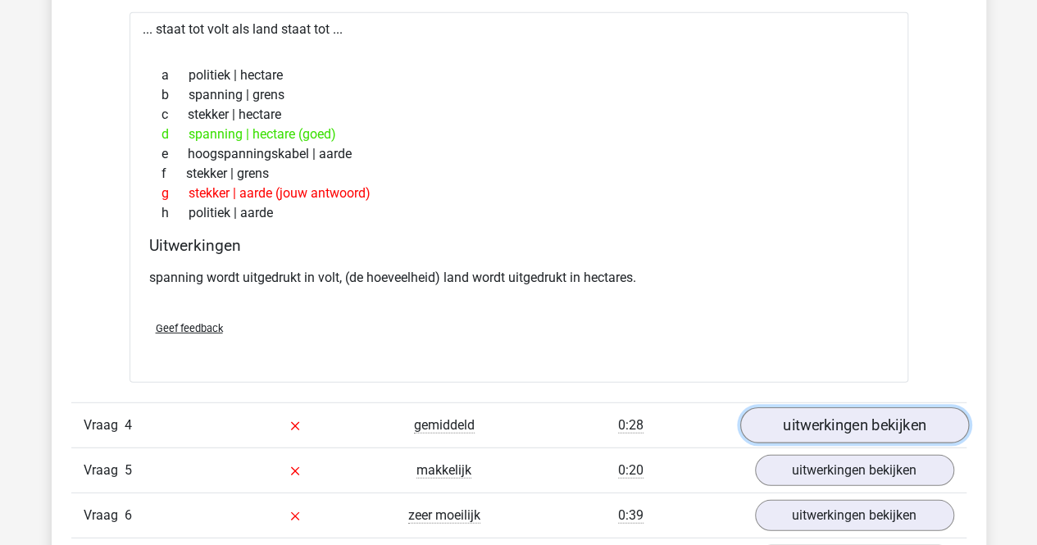
click at [831, 427] on link "uitwerkingen bekijken" at bounding box center [853, 425] width 229 height 36
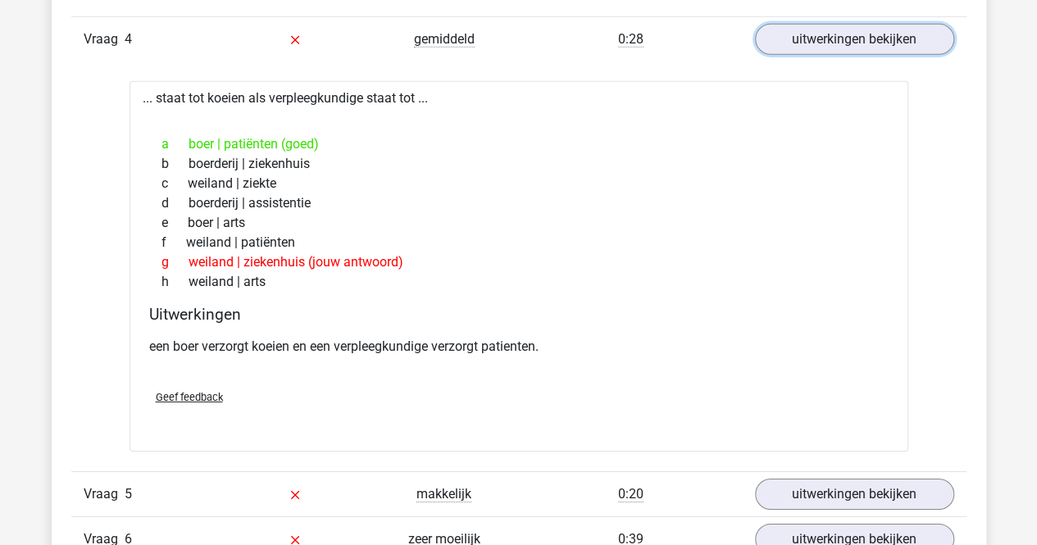
scroll to position [2458, 0]
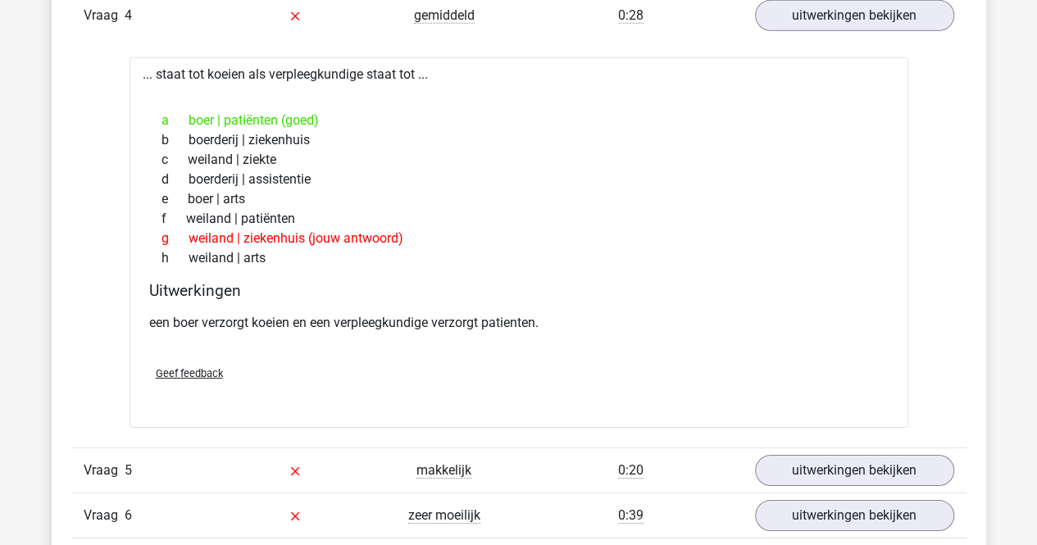
click at [211, 373] on span "Geef feedback" at bounding box center [189, 373] width 67 height 12
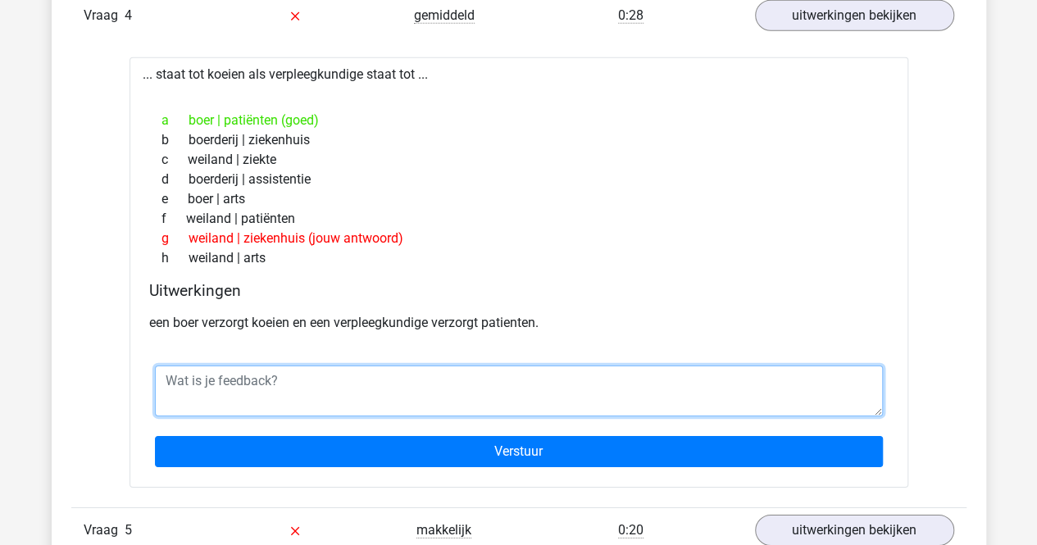
click at [306, 387] on textarea at bounding box center [519, 390] width 728 height 51
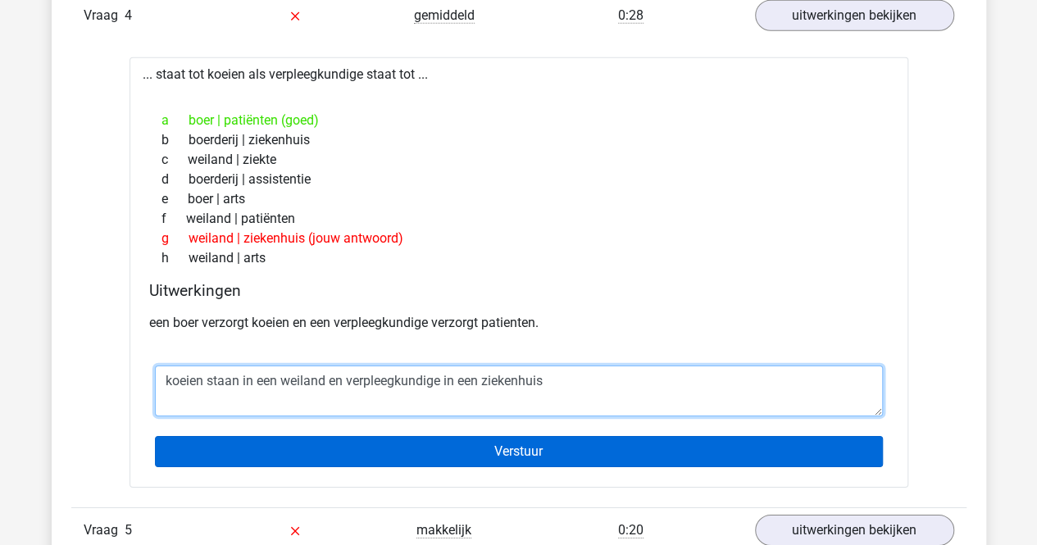
type textarea "koeien staan in een weiland en verpleegkundige in een ziekenhuis"
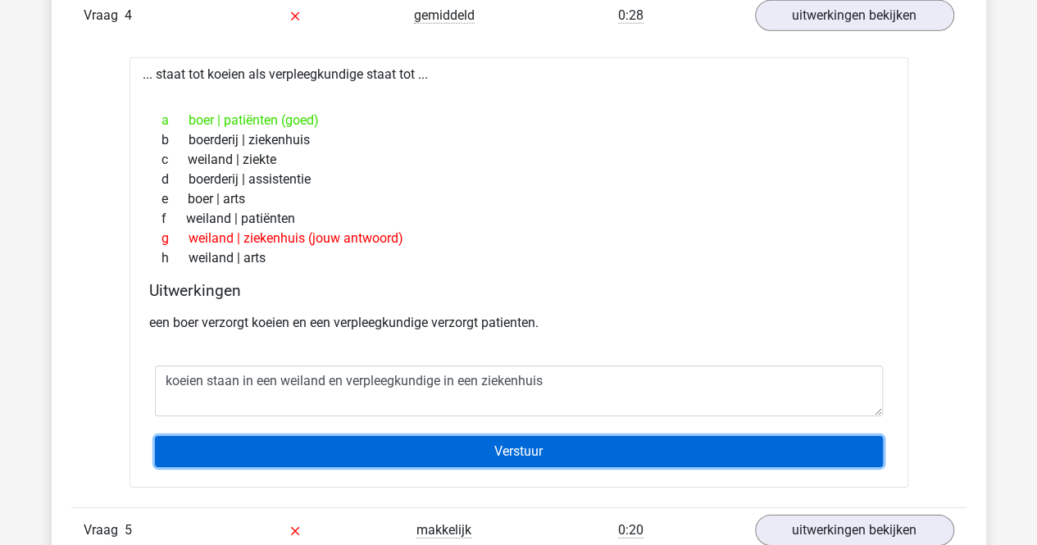
click at [501, 454] on input "Verstuur" at bounding box center [519, 451] width 728 height 31
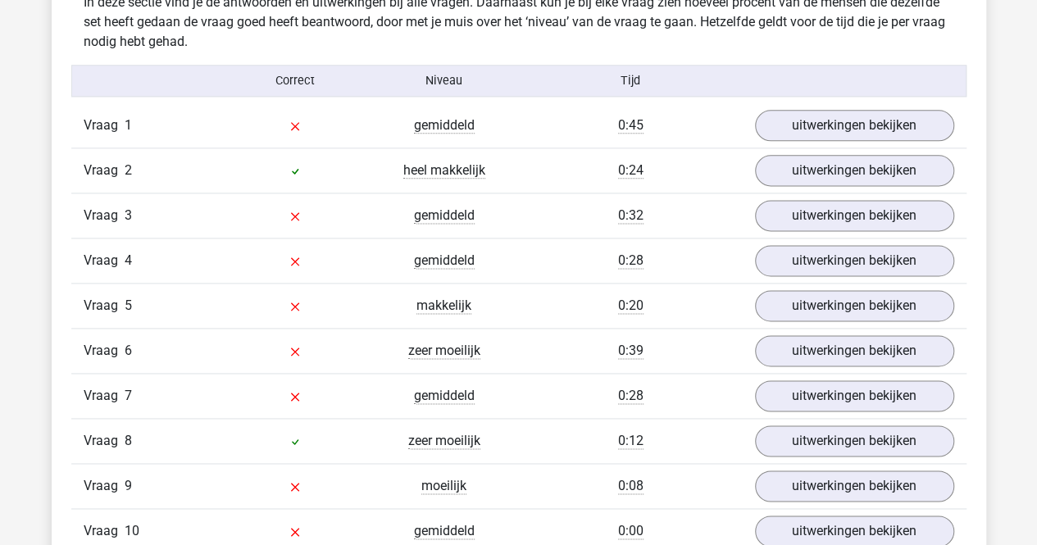
scroll to position [924, 0]
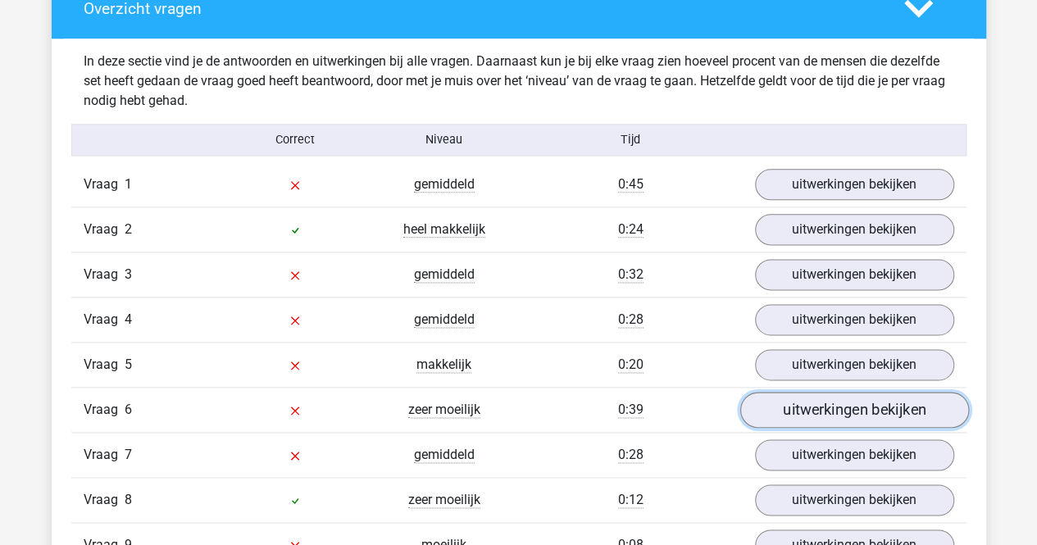
click at [821, 407] on link "uitwerkingen bekijken" at bounding box center [853, 411] width 229 height 36
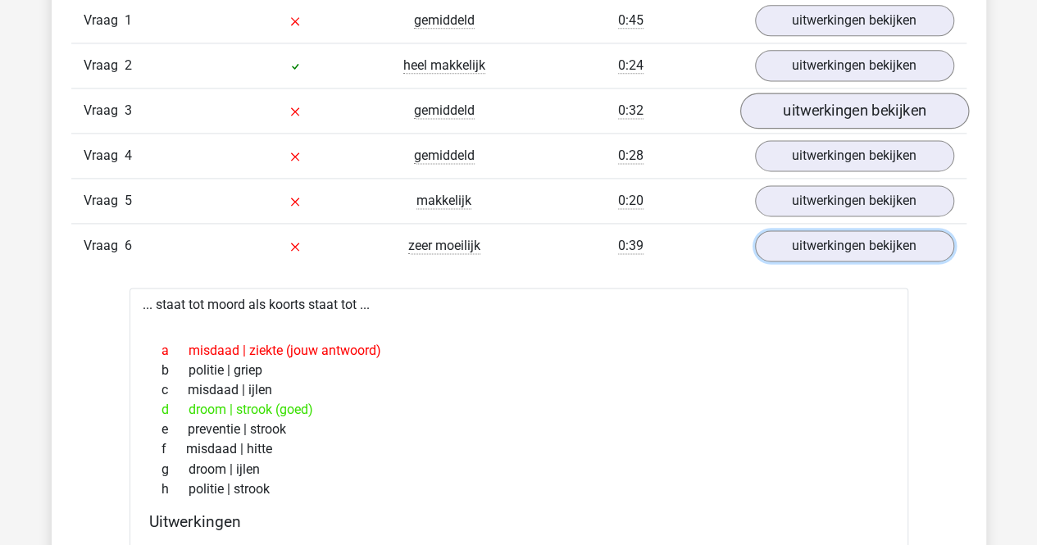
scroll to position [1006, 0]
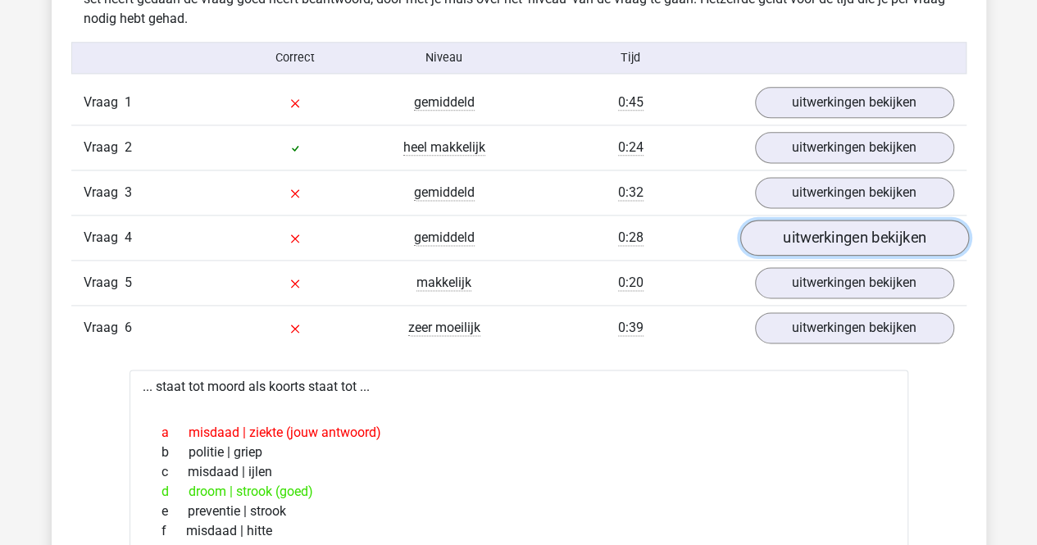
click at [784, 235] on link "uitwerkingen bekijken" at bounding box center [853, 238] width 229 height 36
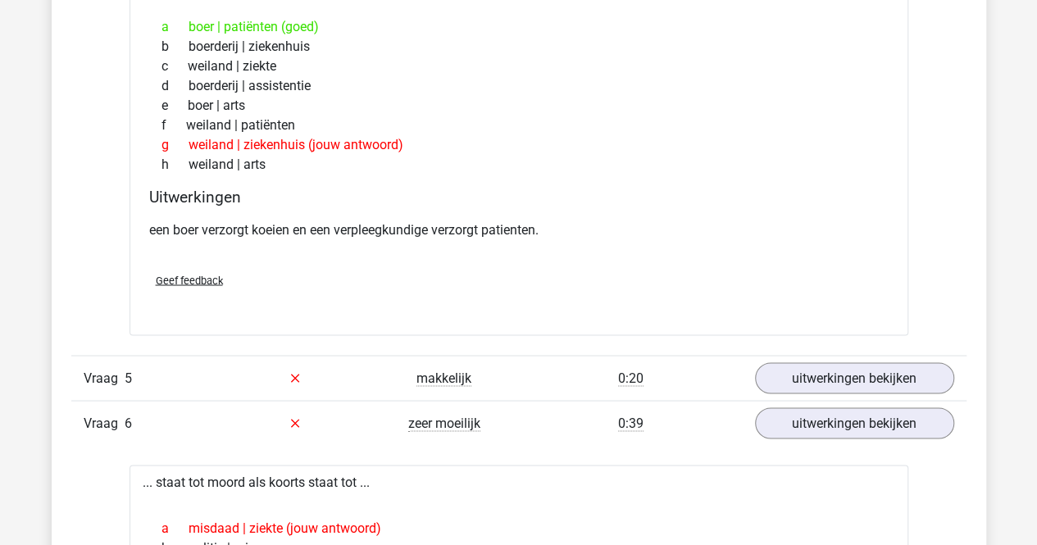
scroll to position [1416, 0]
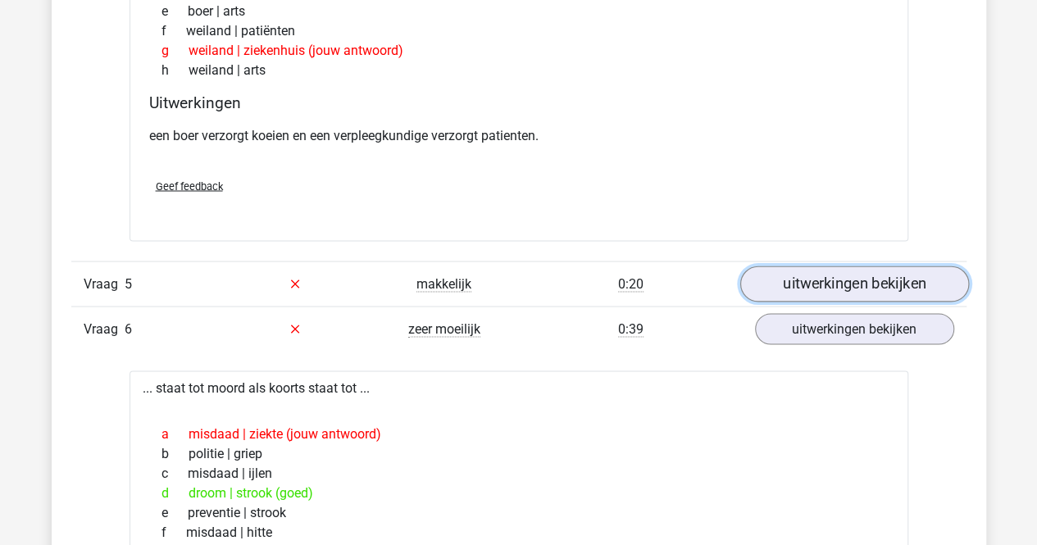
click at [824, 279] on link "uitwerkingen bekijken" at bounding box center [853, 284] width 229 height 36
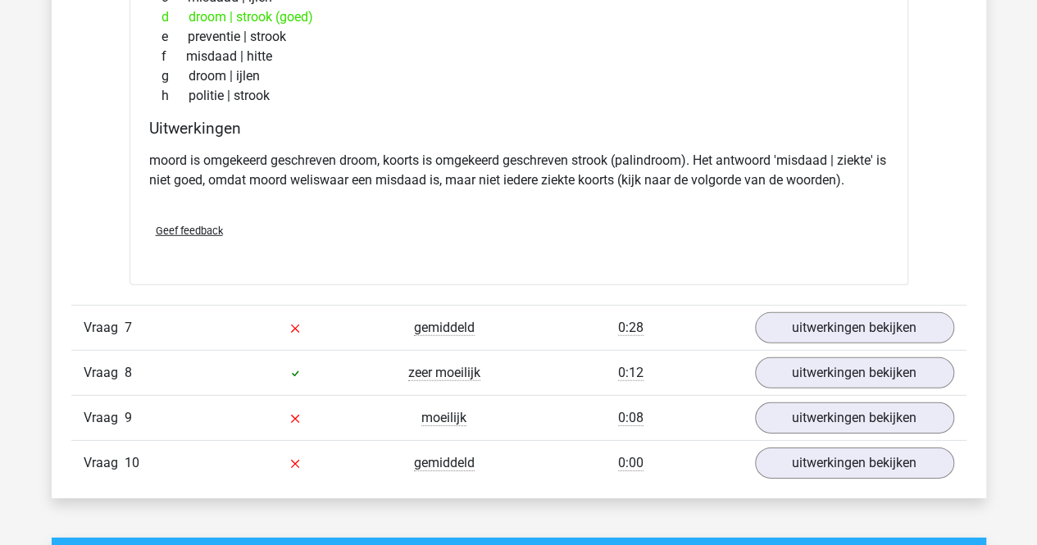
scroll to position [2317, 0]
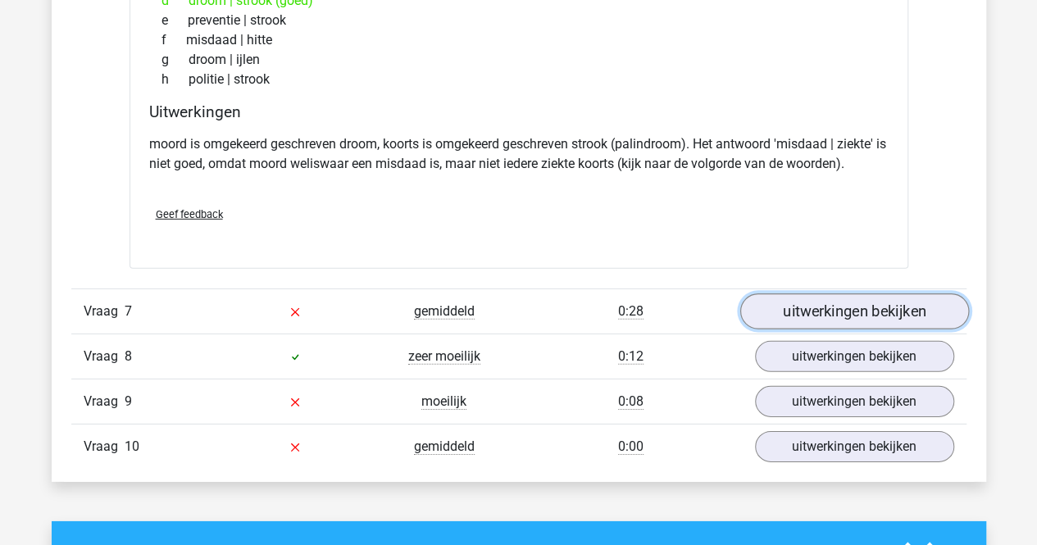
click at [791, 295] on link "uitwerkingen bekijken" at bounding box center [853, 311] width 229 height 36
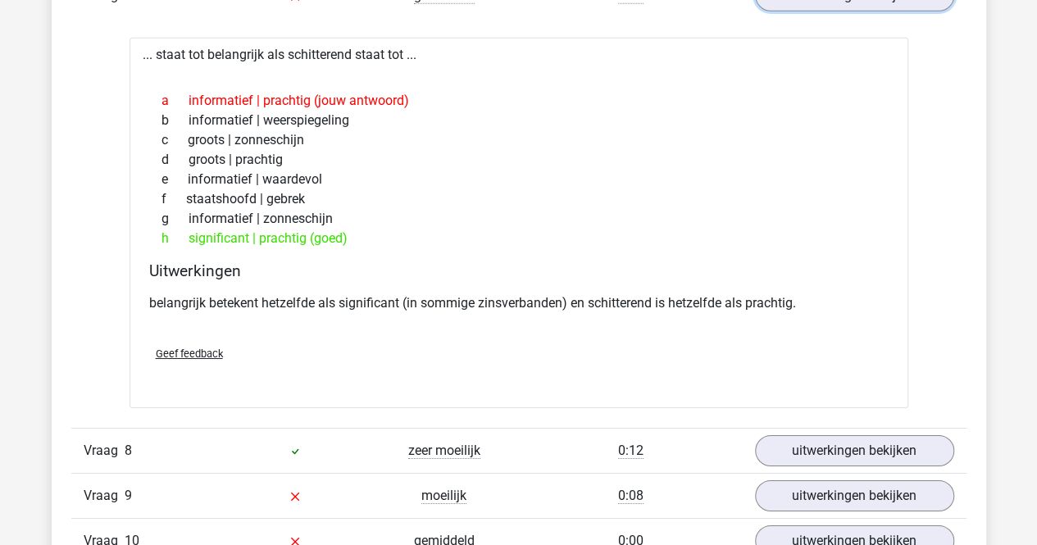
scroll to position [2727, 0]
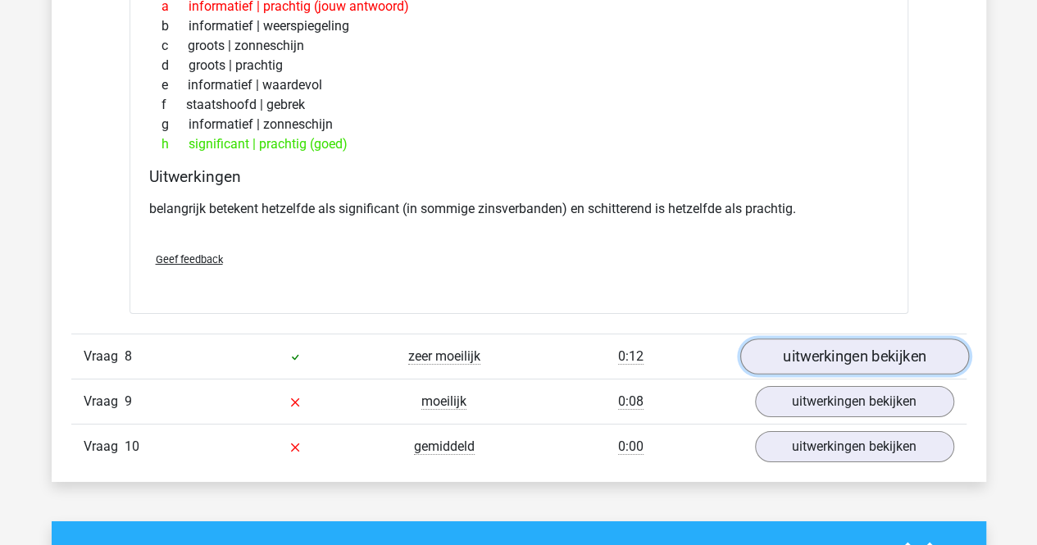
click at [786, 338] on link "uitwerkingen bekijken" at bounding box center [853, 356] width 229 height 36
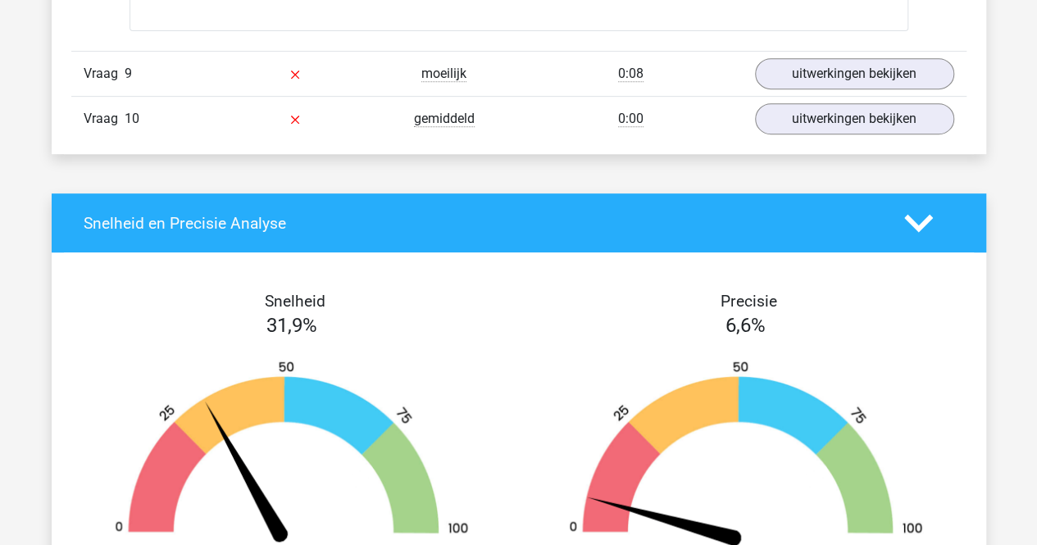
scroll to position [3301, 0]
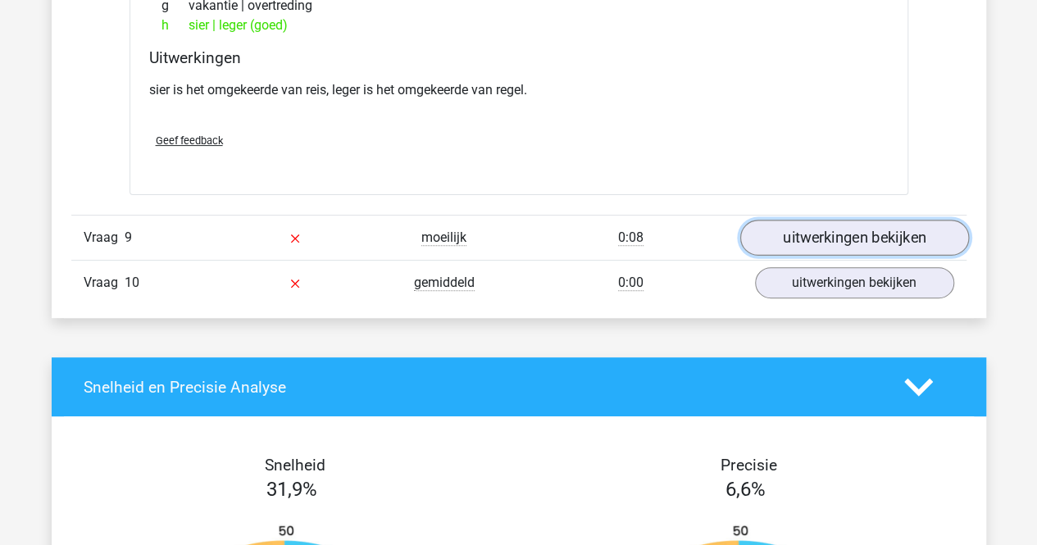
click at [848, 222] on link "uitwerkingen bekijken" at bounding box center [853, 238] width 229 height 36
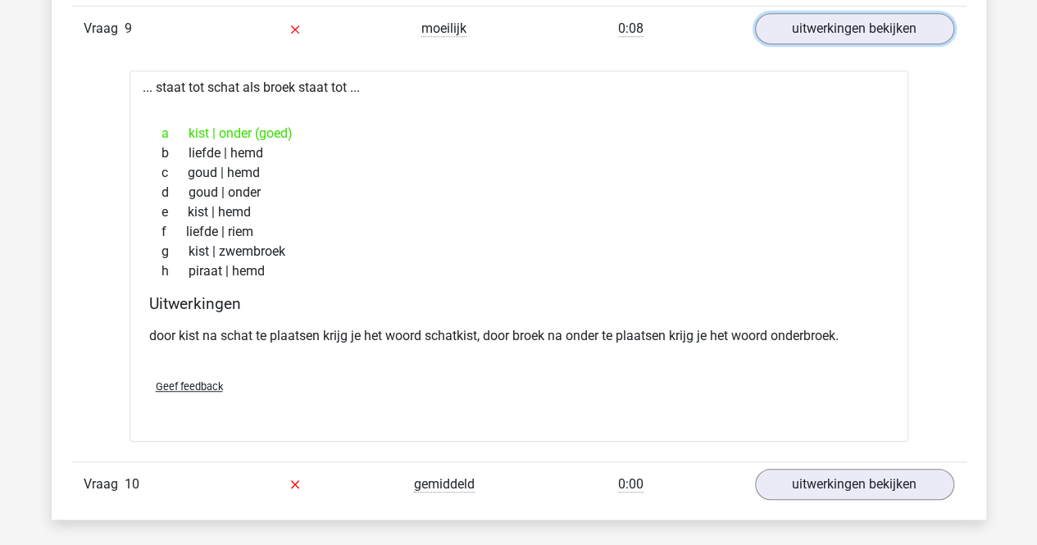
scroll to position [3547, 0]
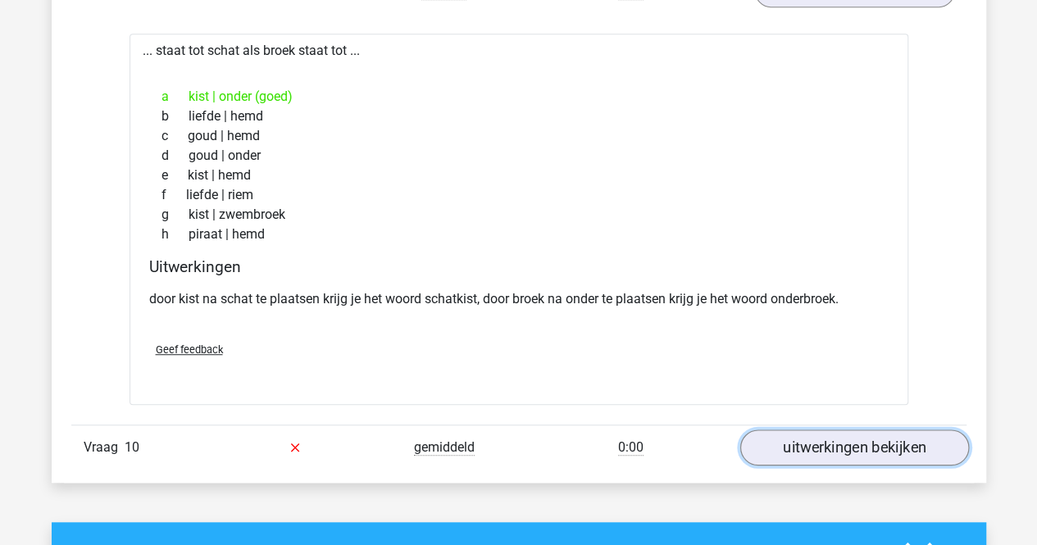
click at [793, 432] on link "uitwerkingen bekijken" at bounding box center [853, 447] width 229 height 36
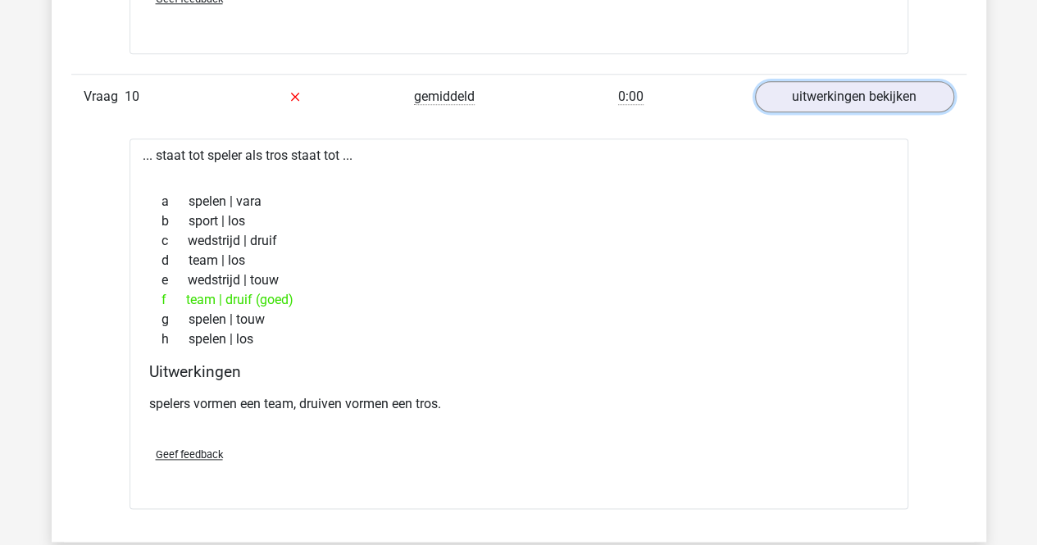
scroll to position [3875, 0]
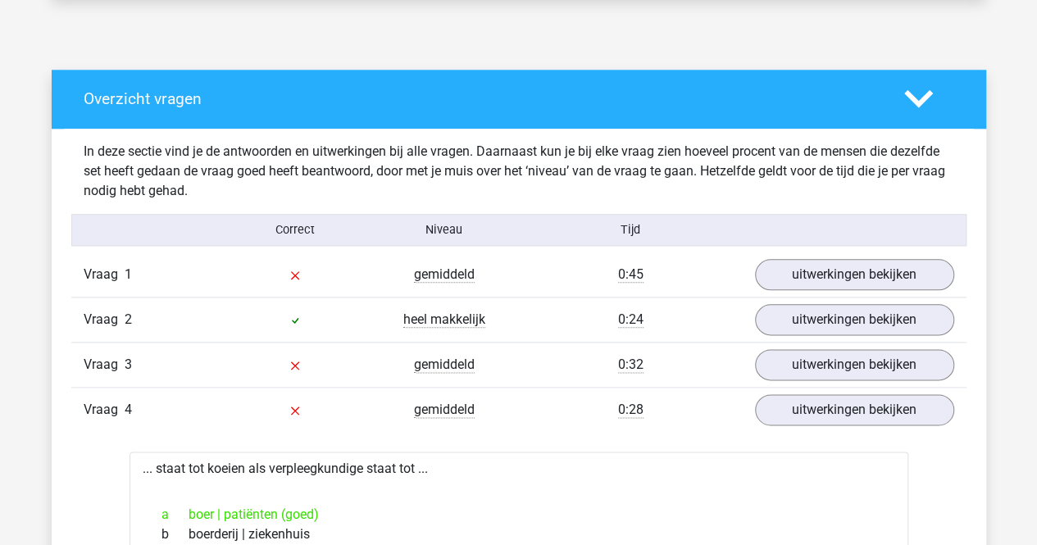
scroll to position [738, 0]
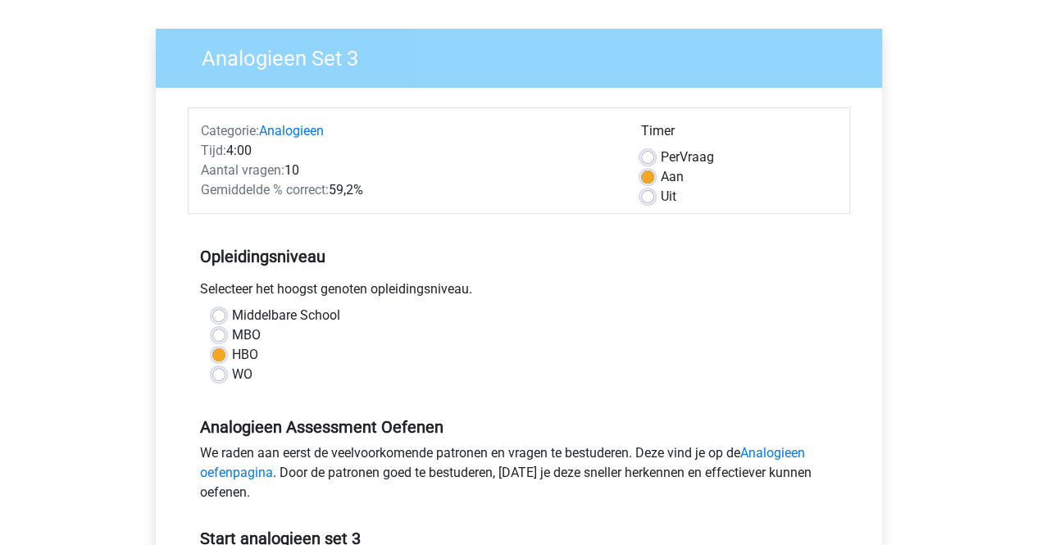
scroll to position [574, 0]
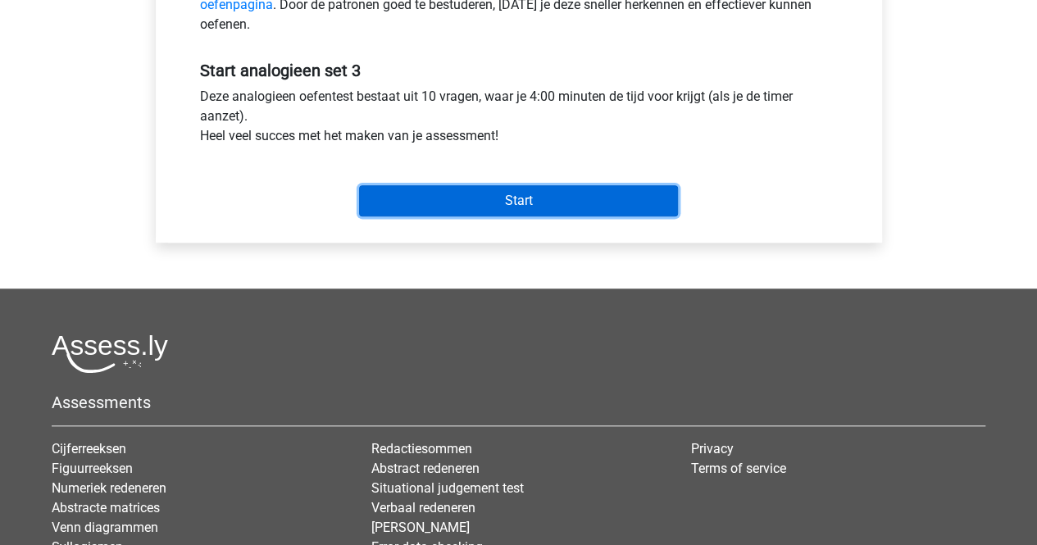
click at [393, 191] on input "Start" at bounding box center [518, 200] width 319 height 31
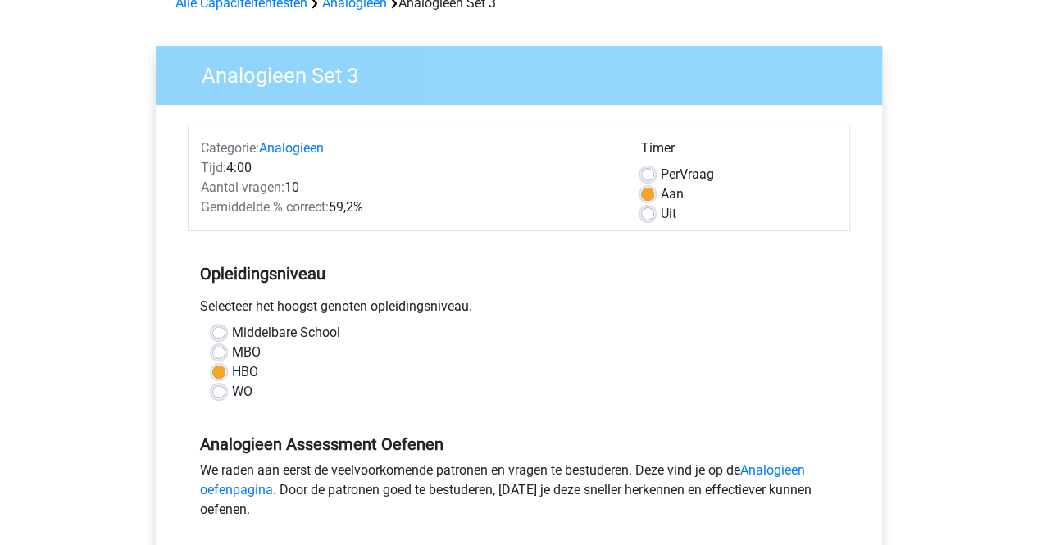
scroll to position [82, 0]
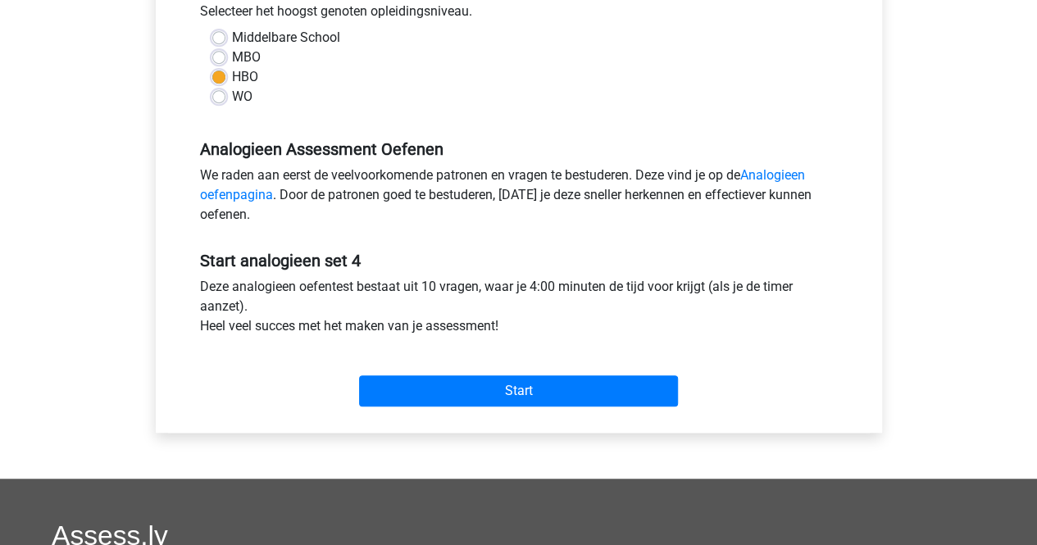
scroll to position [410, 0]
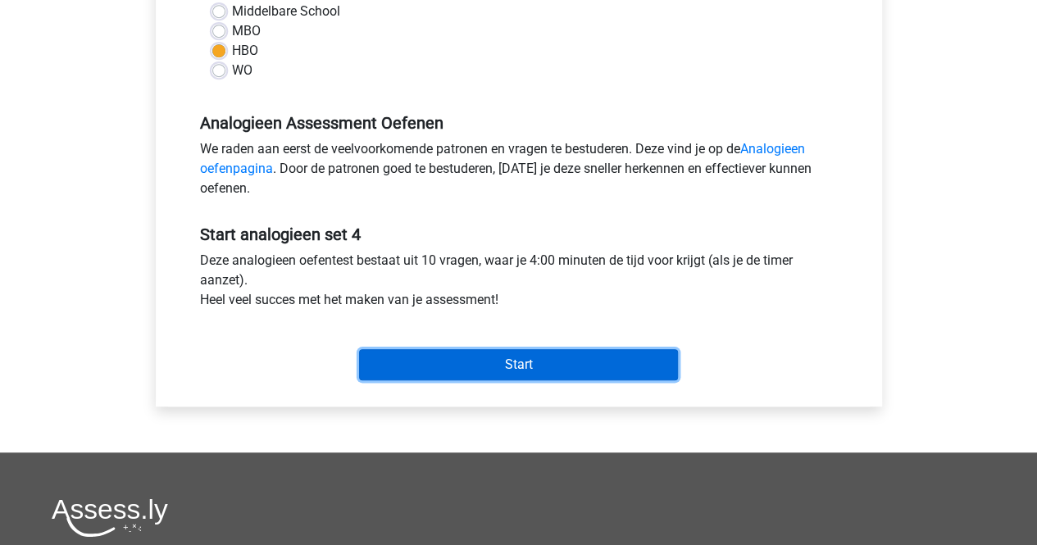
click at [488, 360] on input "Start" at bounding box center [518, 364] width 319 height 31
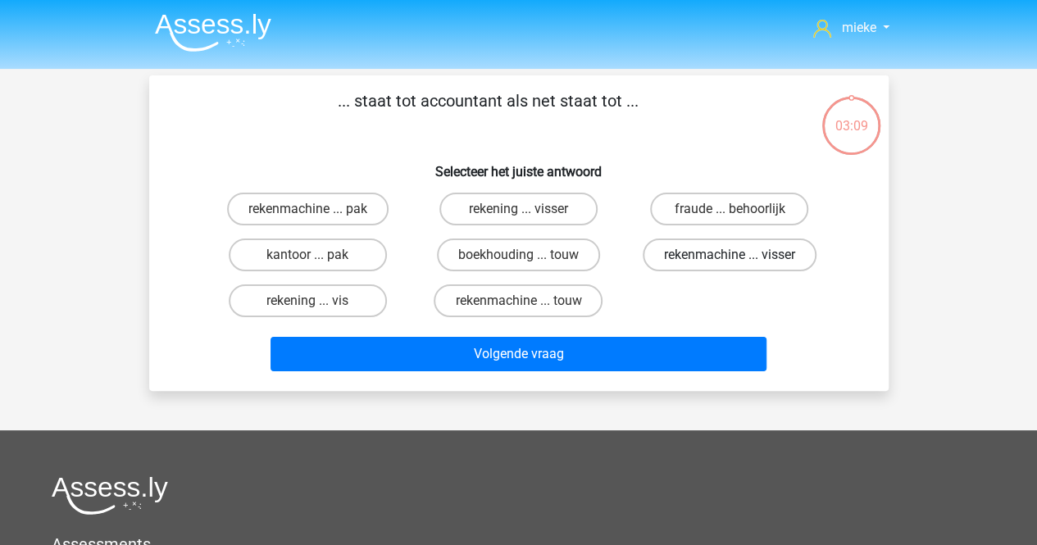
click at [688, 252] on label "rekenmachine ... visser" at bounding box center [729, 254] width 174 height 33
click at [729, 255] on input "rekenmachine ... visser" at bounding box center [734, 260] width 11 height 11
radio input "true"
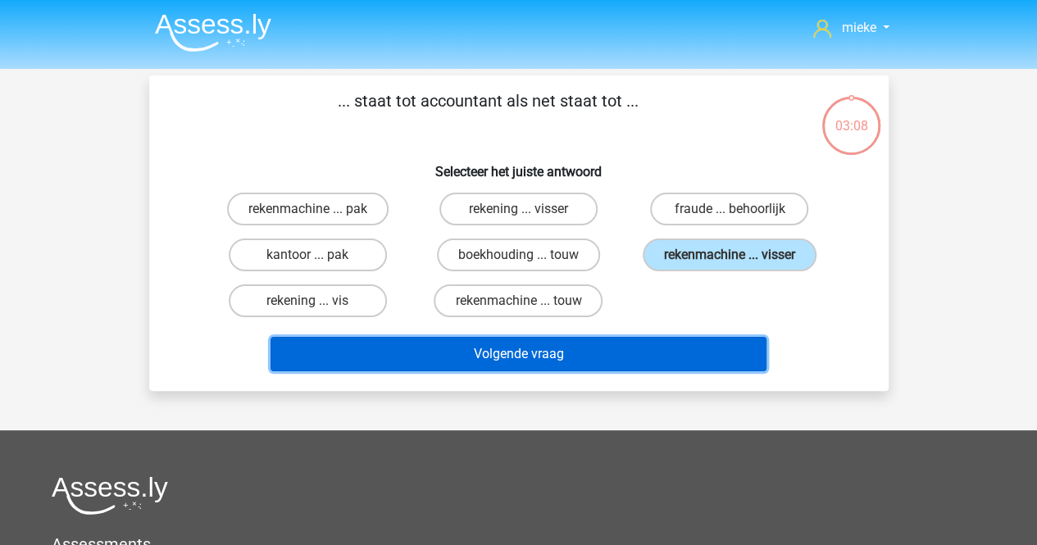
click at [520, 345] on button "Volgende vraag" at bounding box center [518, 354] width 496 height 34
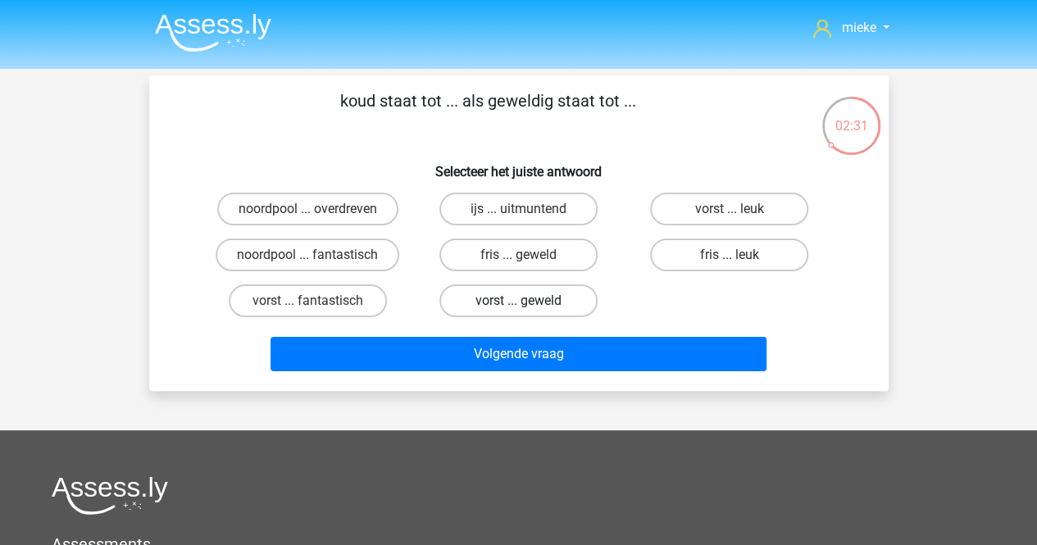
click at [487, 299] on label "vorst ... geweld" at bounding box center [518, 300] width 158 height 33
click at [518, 301] on input "vorst ... geweld" at bounding box center [523, 306] width 11 height 11
radio input "true"
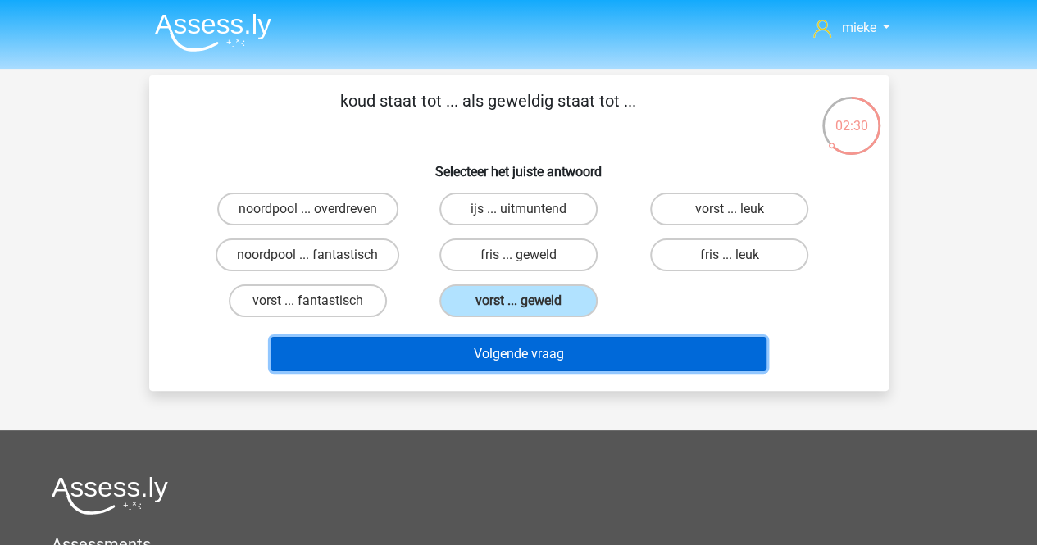
click at [474, 356] on button "Volgende vraag" at bounding box center [518, 354] width 496 height 34
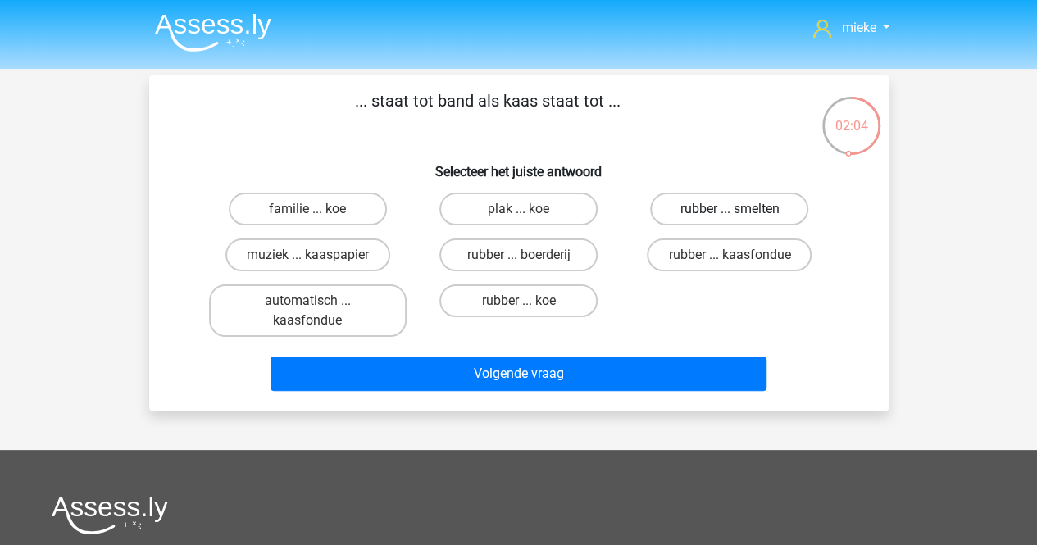
click at [695, 207] on label "rubber ... smelten" at bounding box center [729, 209] width 158 height 33
click at [729, 209] on input "rubber ... smelten" at bounding box center [734, 214] width 11 height 11
radio input "true"
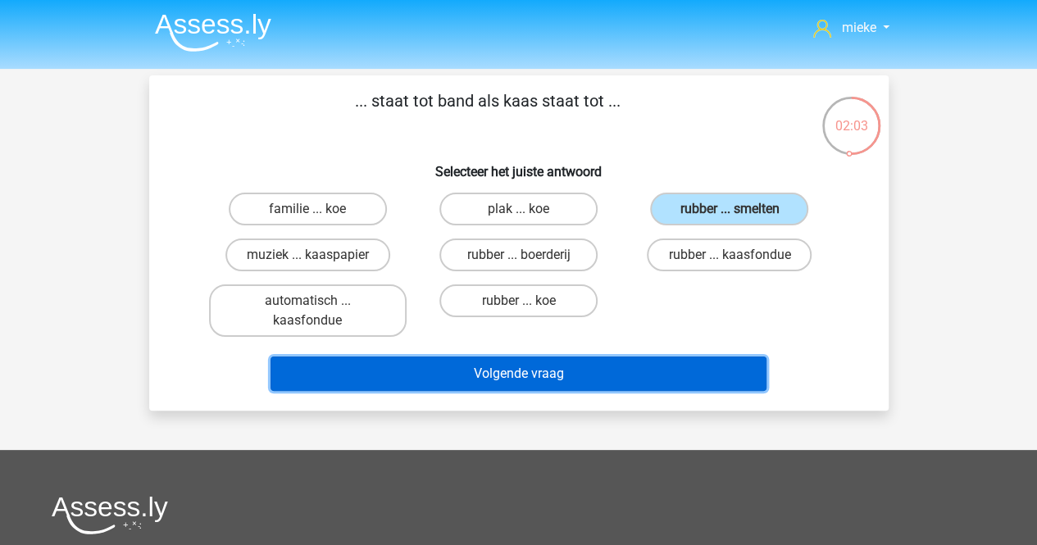
click at [547, 375] on button "Volgende vraag" at bounding box center [518, 373] width 496 height 34
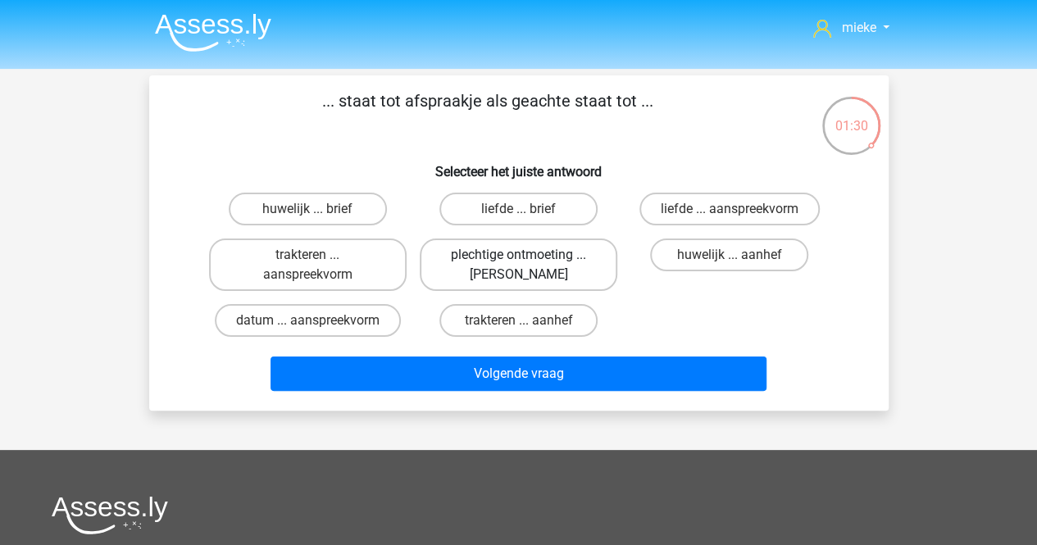
click at [556, 267] on label "plechtige ontmoeting ... hoi" at bounding box center [518, 264] width 197 height 52
click at [529, 266] on input "plechtige ontmoeting ... hoi" at bounding box center [523, 260] width 11 height 11
radio input "true"
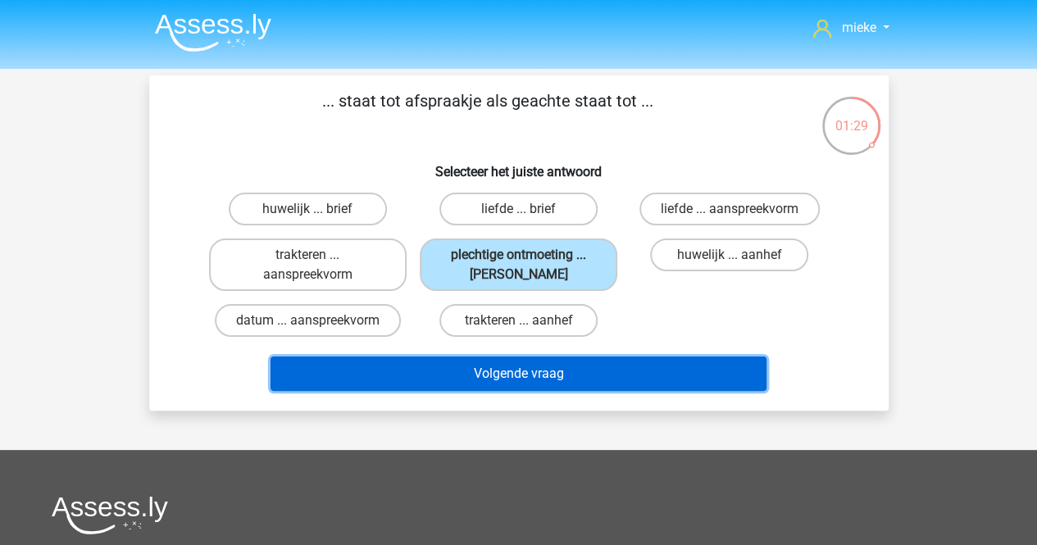
click at [520, 370] on button "Volgende vraag" at bounding box center [518, 373] width 496 height 34
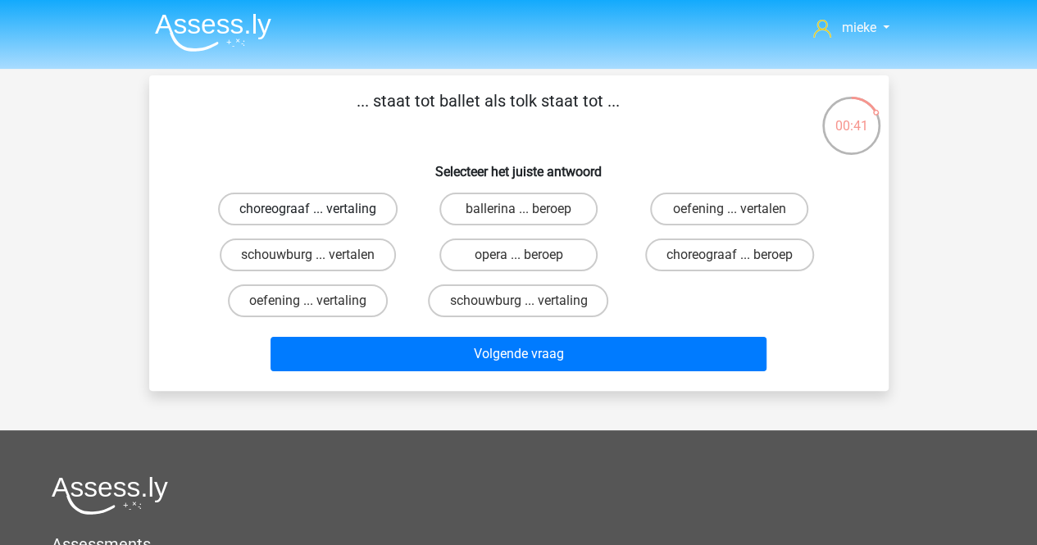
click at [343, 204] on label "choreograaf ... vertaling" at bounding box center [307, 209] width 179 height 33
click at [318, 209] on input "choreograaf ... vertaling" at bounding box center [312, 214] width 11 height 11
radio input "true"
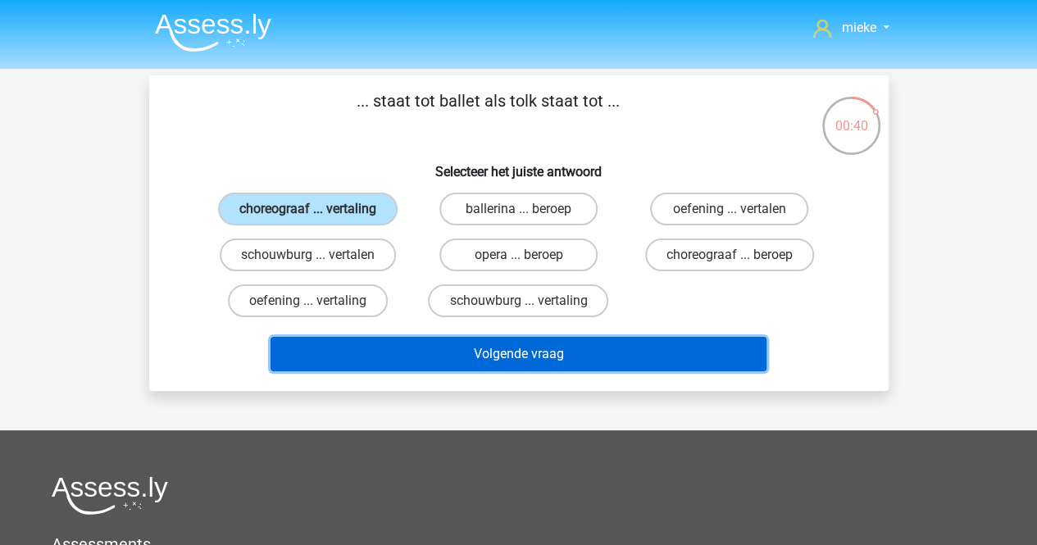
click at [513, 355] on button "Volgende vraag" at bounding box center [518, 354] width 496 height 34
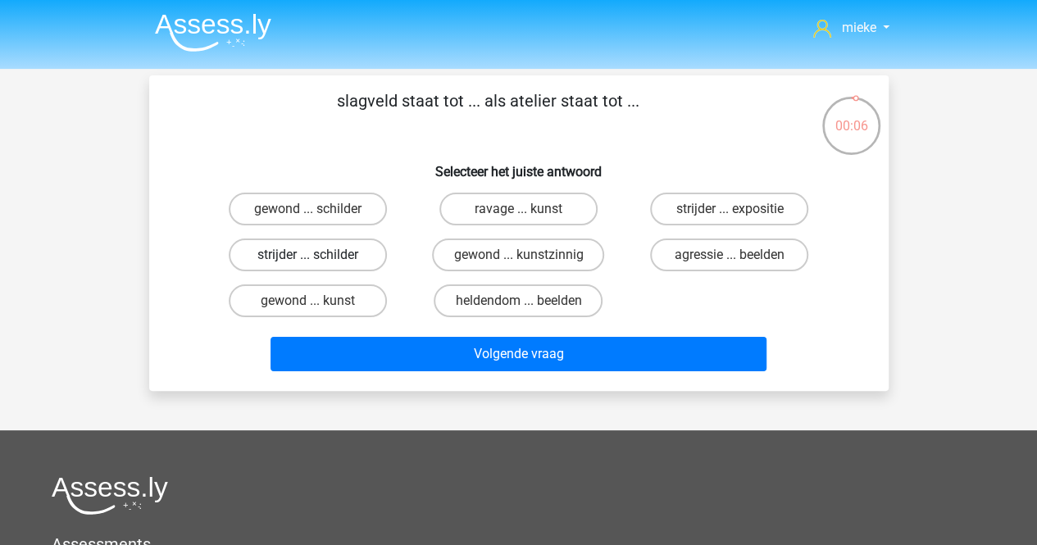
click at [356, 252] on label "strijder ... schilder" at bounding box center [308, 254] width 158 height 33
click at [318, 255] on input "strijder ... schilder" at bounding box center [312, 260] width 11 height 11
radio input "true"
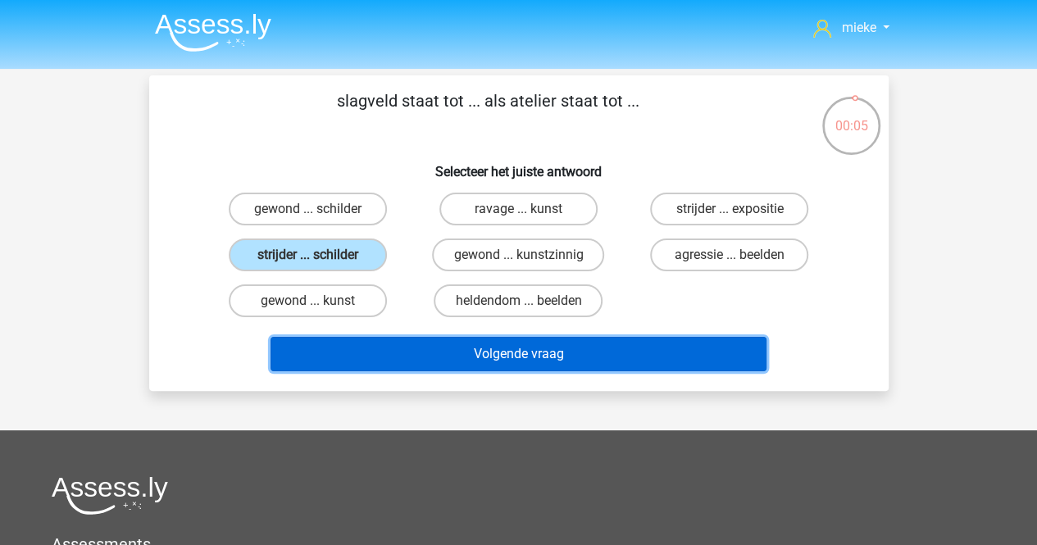
click at [559, 353] on button "Volgende vraag" at bounding box center [518, 354] width 496 height 34
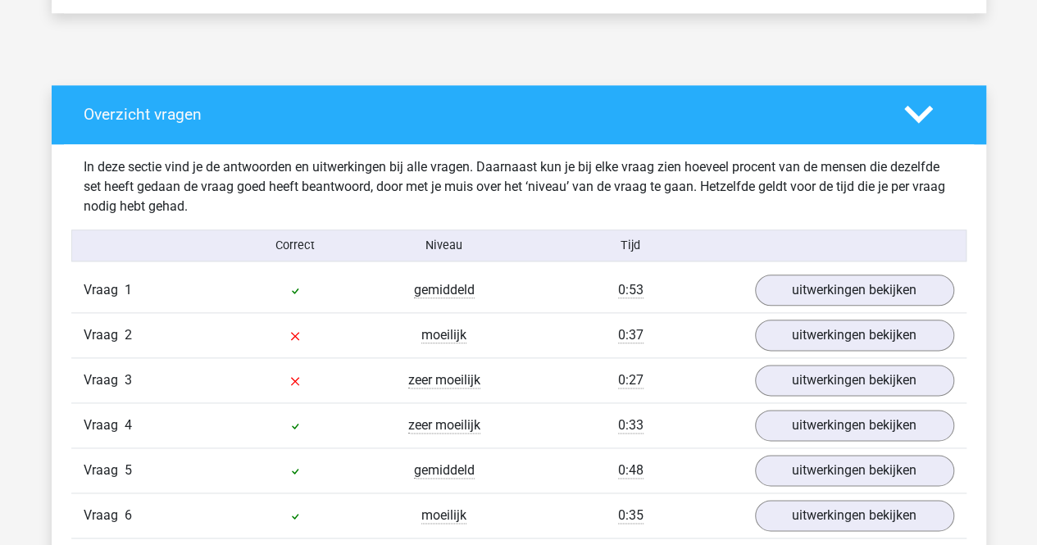
scroll to position [819, 0]
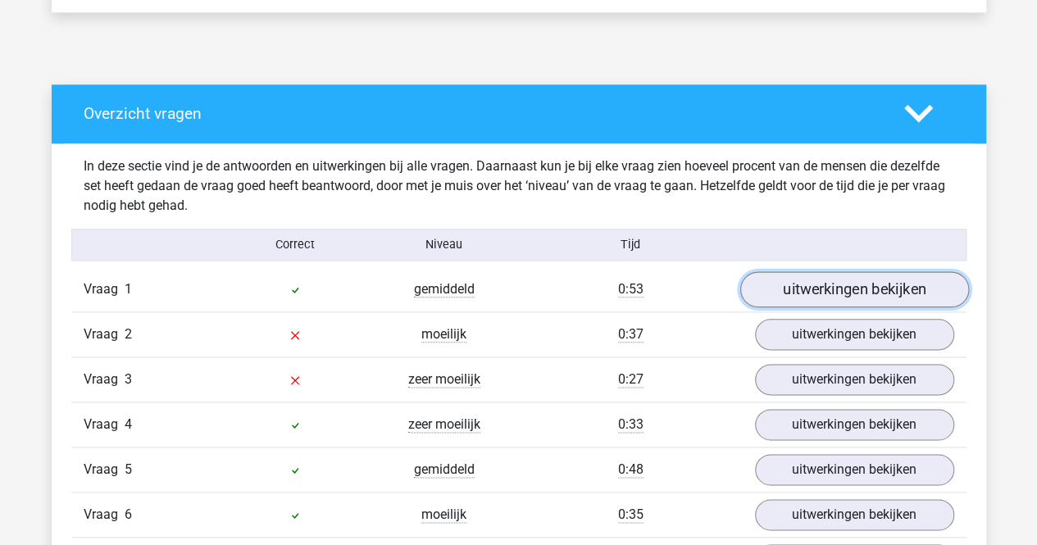
click at [828, 288] on link "uitwerkingen bekijken" at bounding box center [853, 290] width 229 height 36
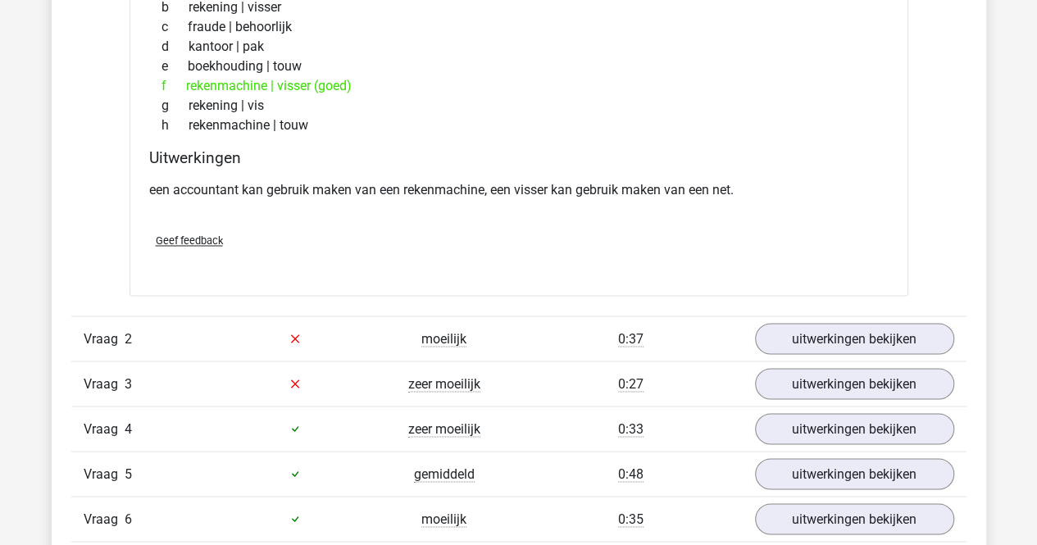
scroll to position [1229, 0]
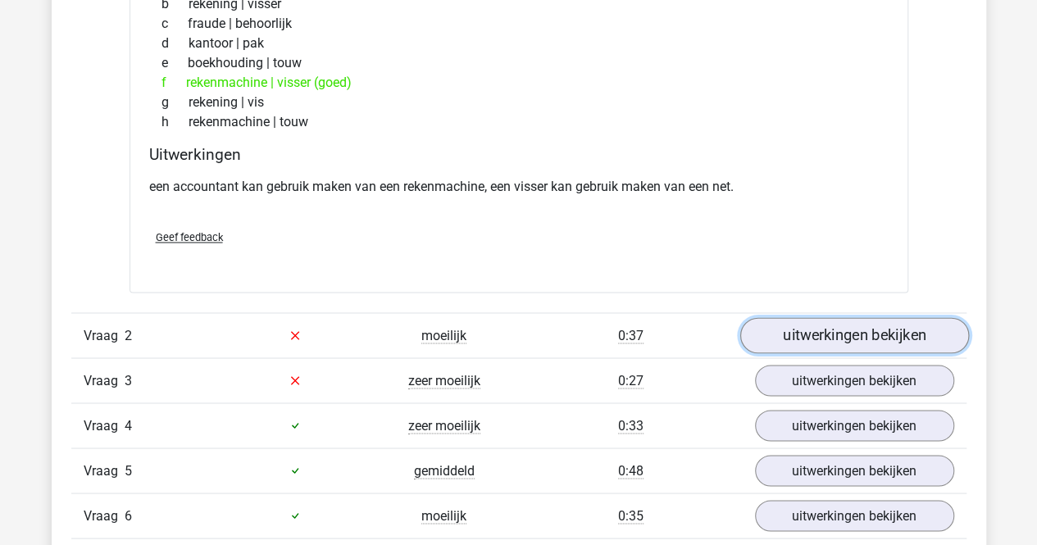
click at [805, 332] on link "uitwerkingen bekijken" at bounding box center [853, 335] width 229 height 36
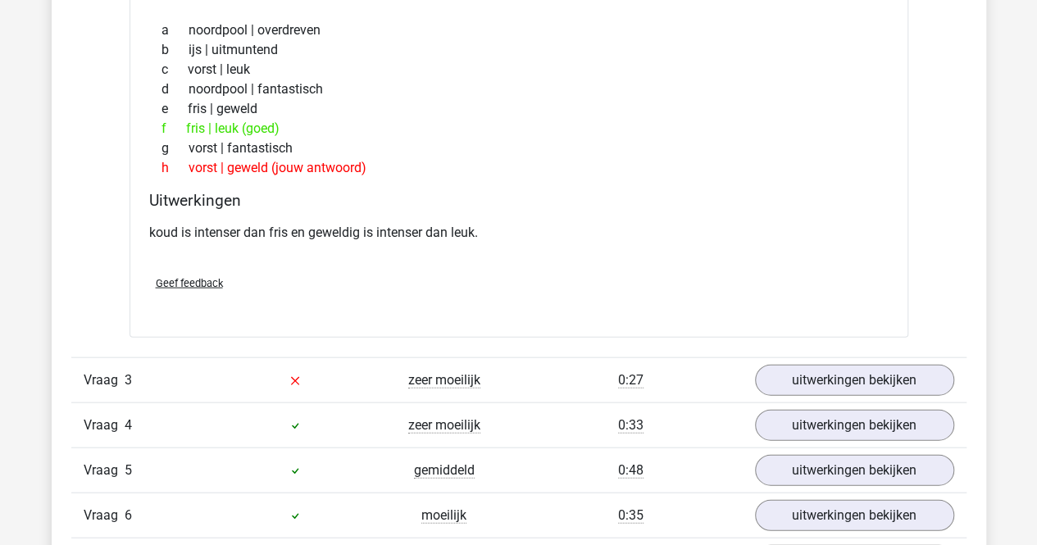
scroll to position [1721, 0]
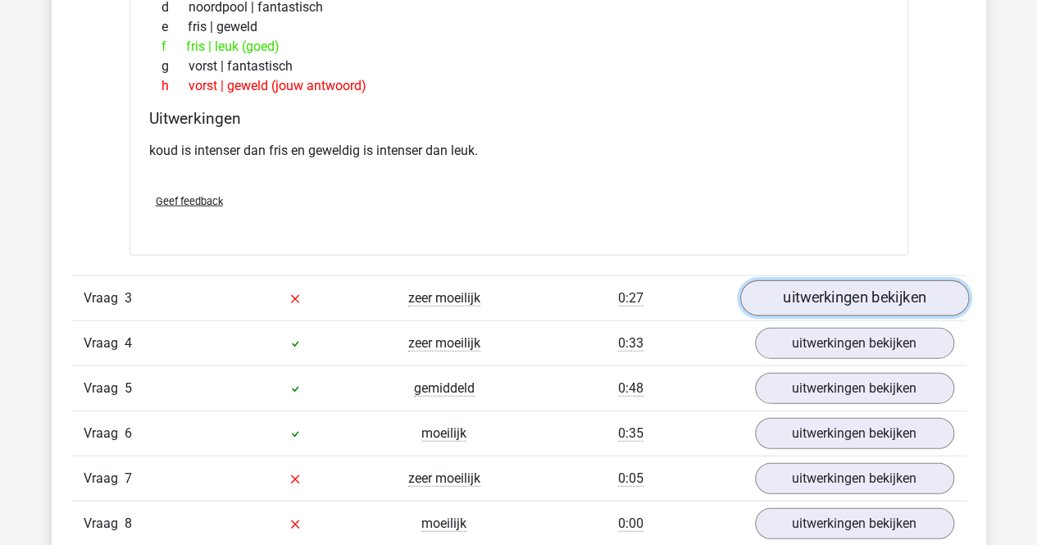
click at [817, 302] on link "uitwerkingen bekijken" at bounding box center [853, 298] width 229 height 36
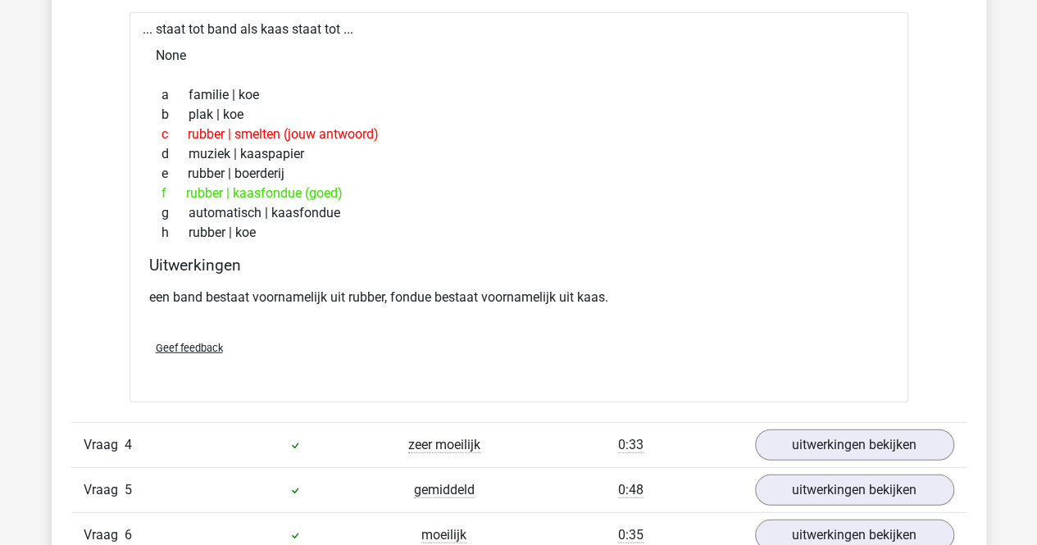
scroll to position [2131, 0]
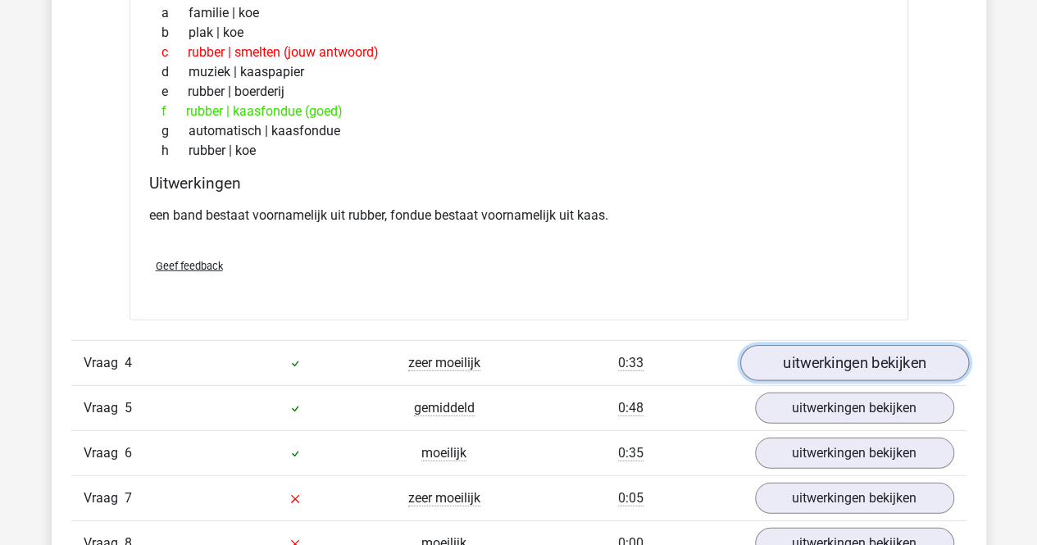
click at [783, 352] on link "uitwerkingen bekijken" at bounding box center [853, 363] width 229 height 36
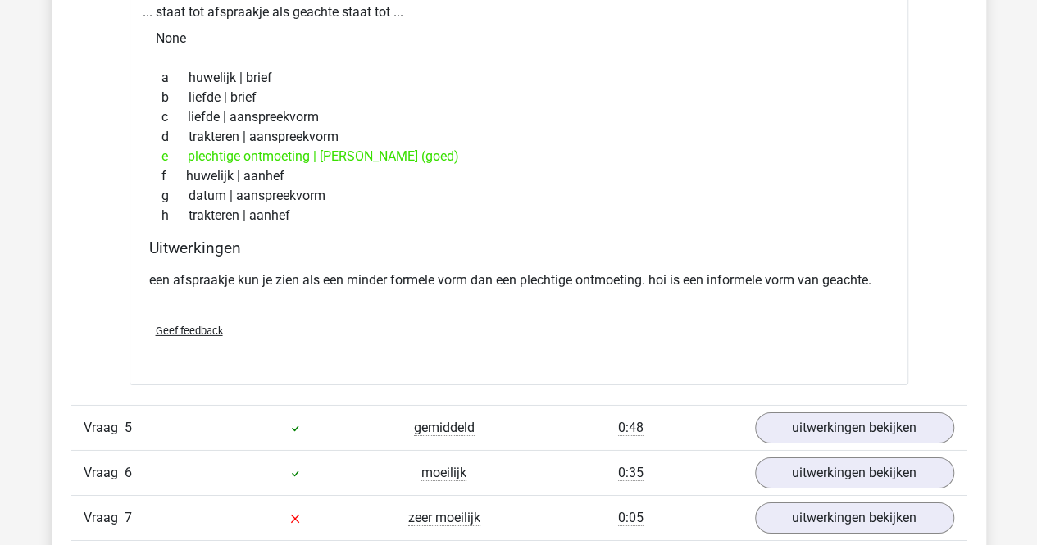
scroll to position [2622, 0]
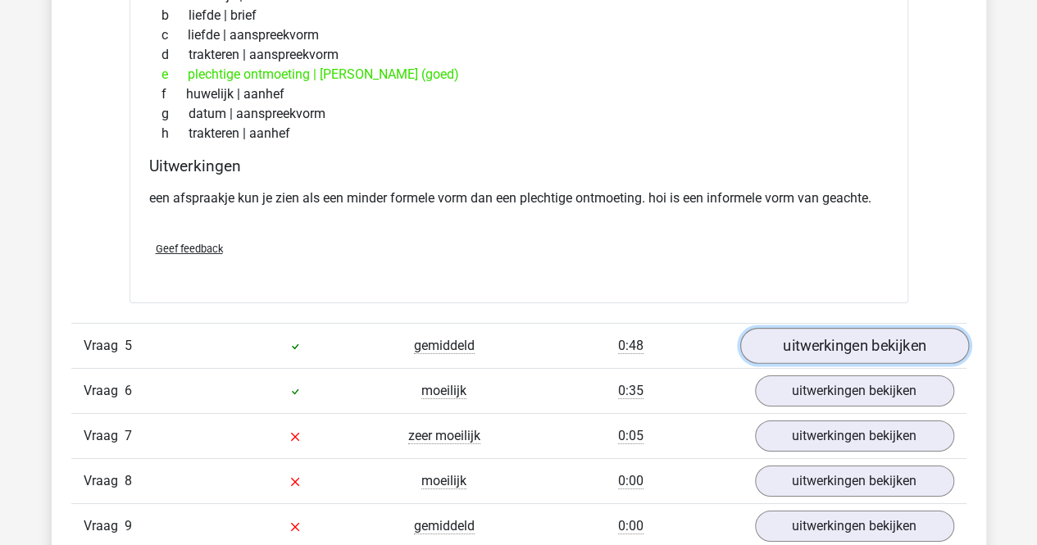
click at [792, 348] on link "uitwerkingen bekijken" at bounding box center [853, 346] width 229 height 36
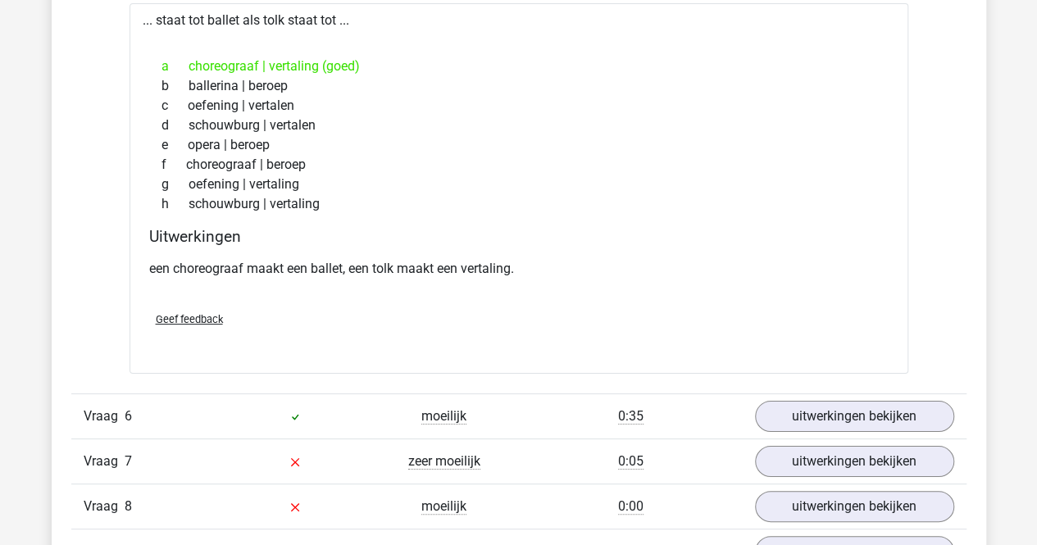
scroll to position [3032, 0]
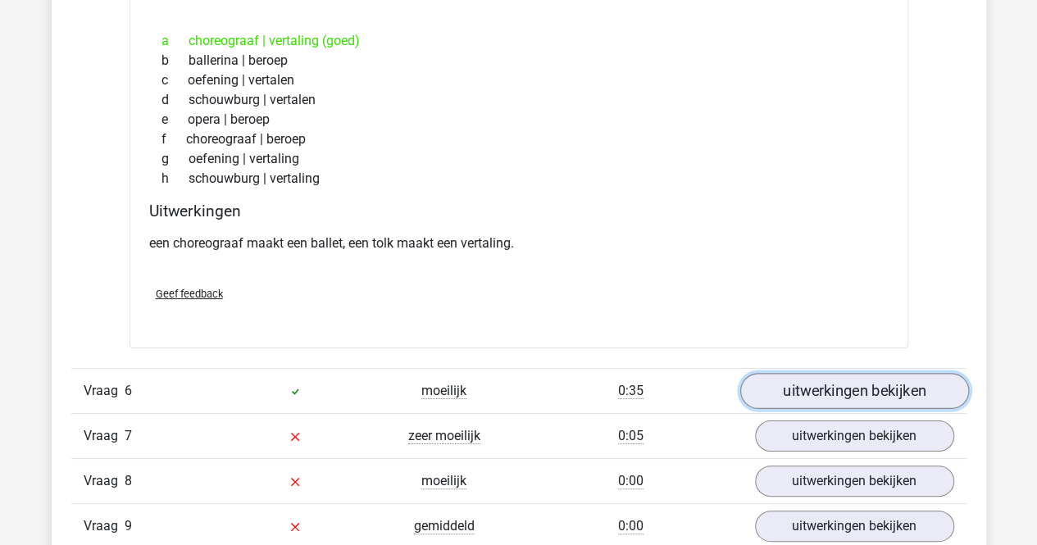
click at [788, 378] on link "uitwerkingen bekijken" at bounding box center [853, 392] width 229 height 36
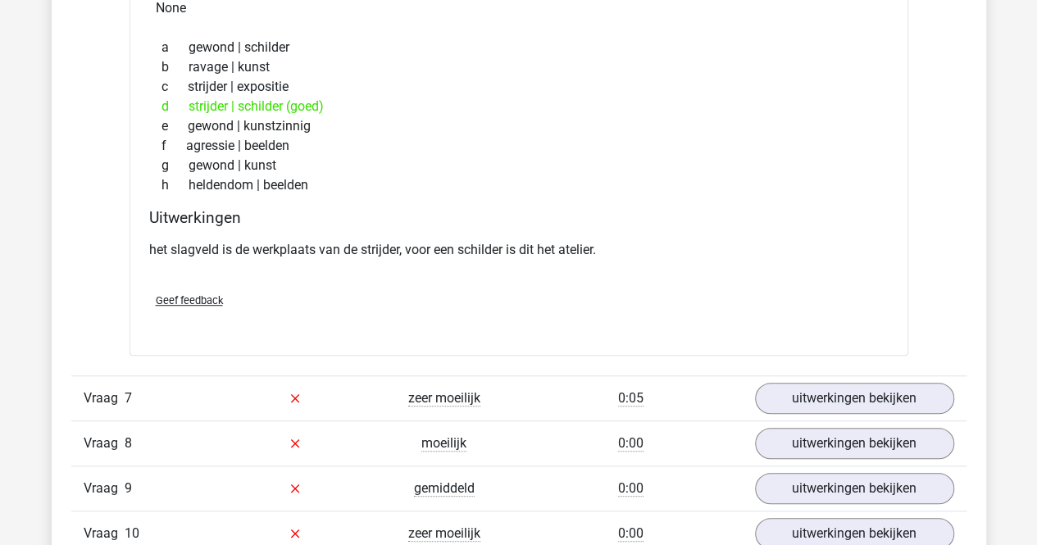
scroll to position [3524, 0]
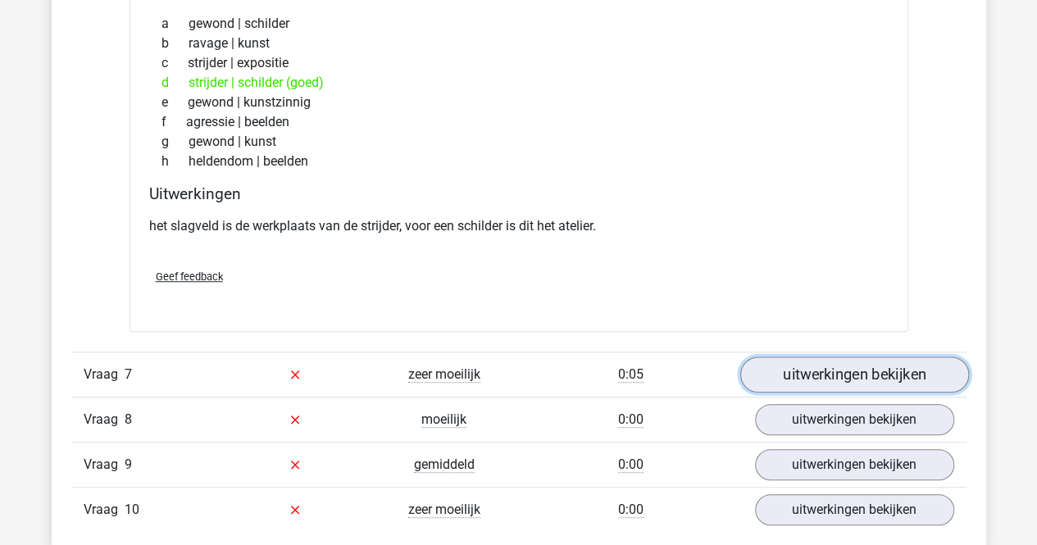
click at [788, 358] on link "uitwerkingen bekijken" at bounding box center [853, 374] width 229 height 36
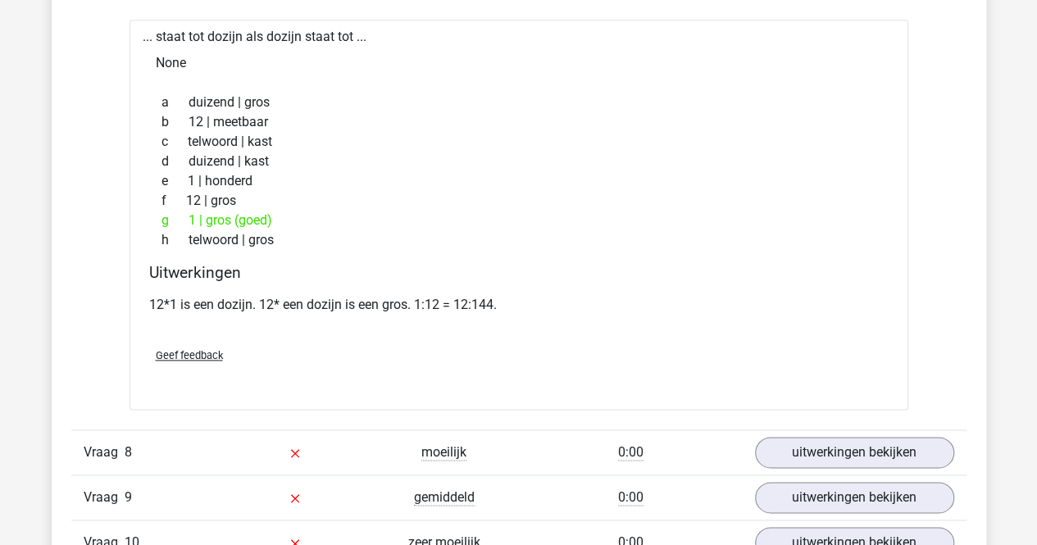
scroll to position [4015, 0]
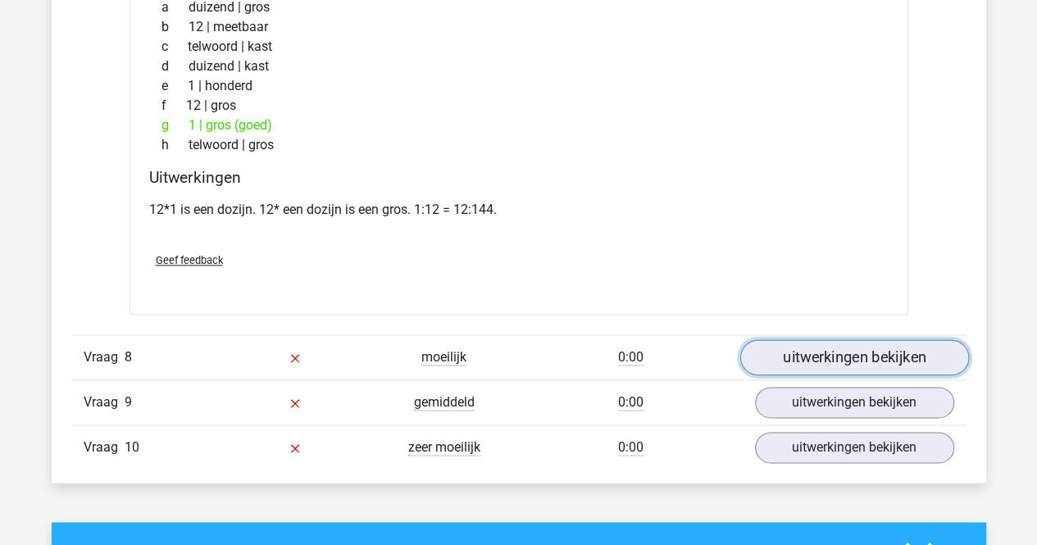
click at [803, 347] on link "uitwerkingen bekijken" at bounding box center [853, 357] width 229 height 36
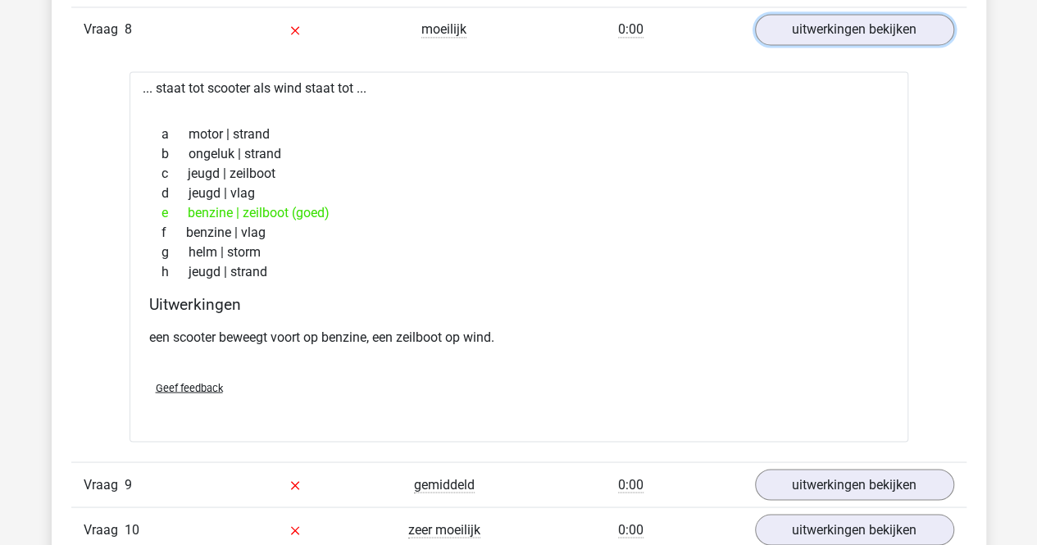
scroll to position [4425, 0]
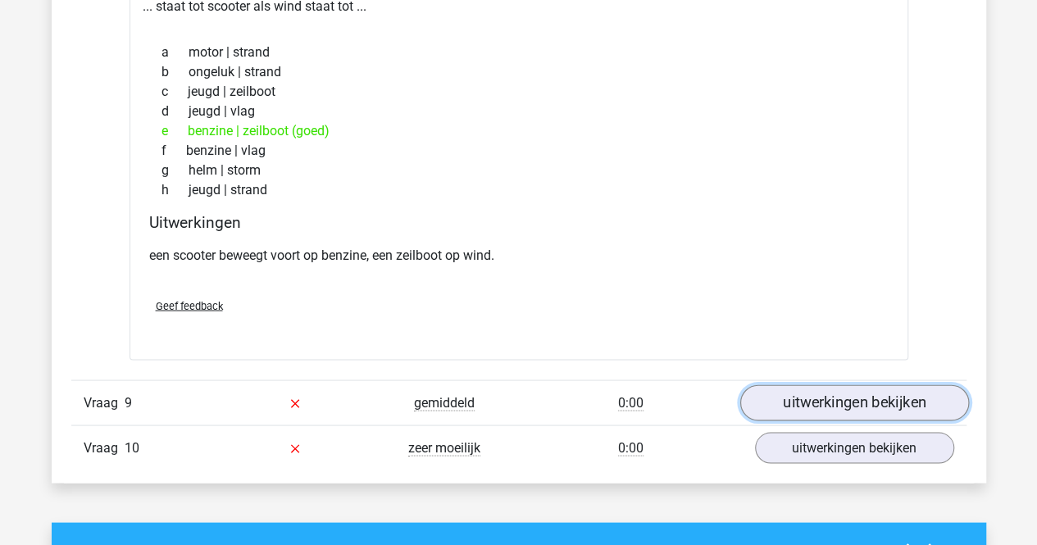
click at [817, 388] on link "uitwerkingen bekijken" at bounding box center [853, 402] width 229 height 36
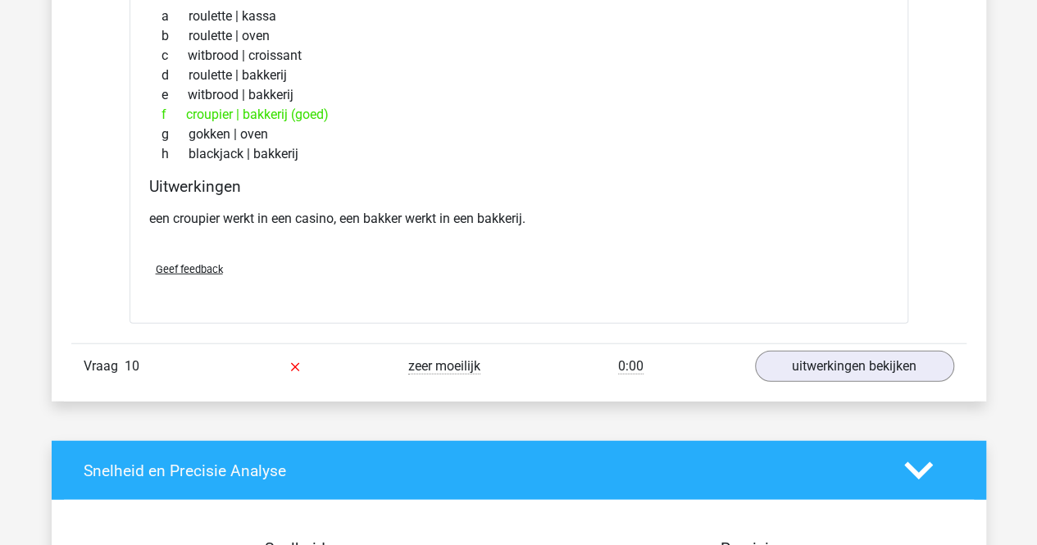
scroll to position [4917, 0]
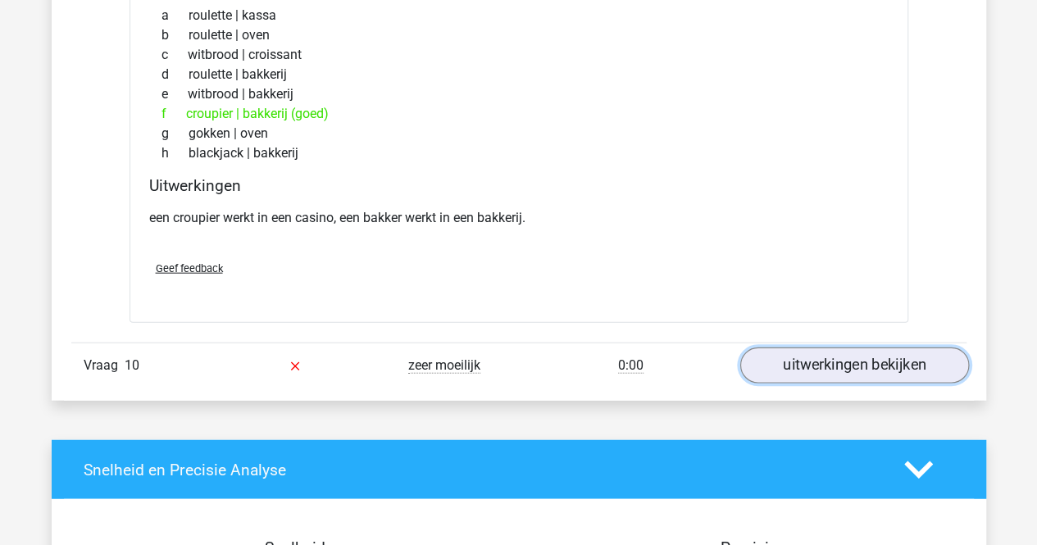
click at [844, 356] on link "uitwerkingen bekijken" at bounding box center [853, 365] width 229 height 36
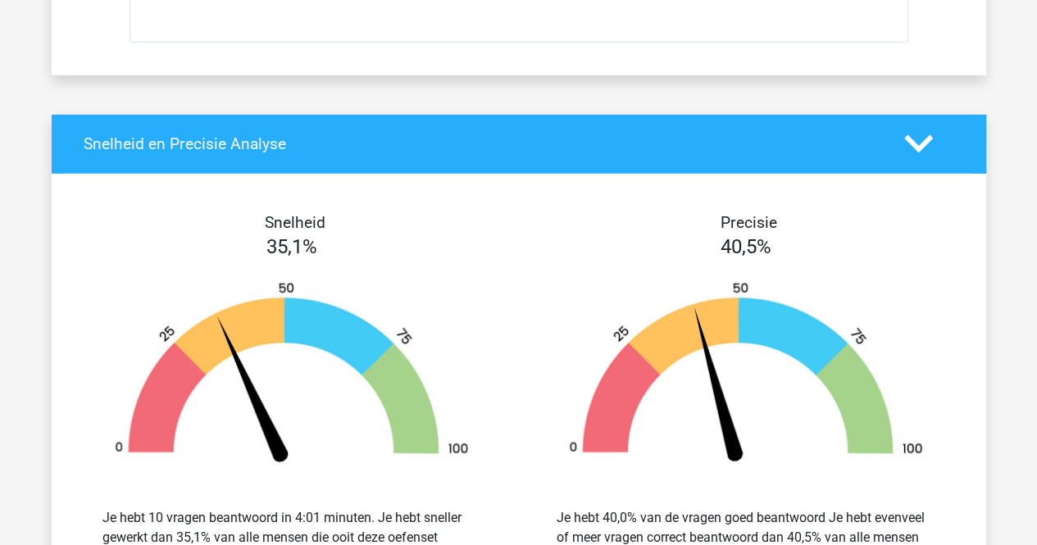
scroll to position [5654, 0]
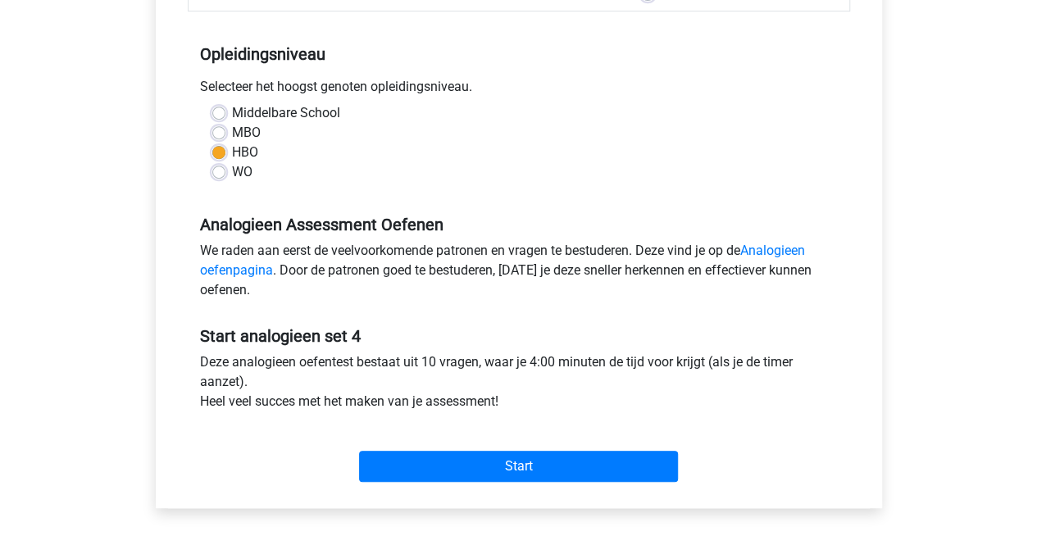
scroll to position [328, 0]
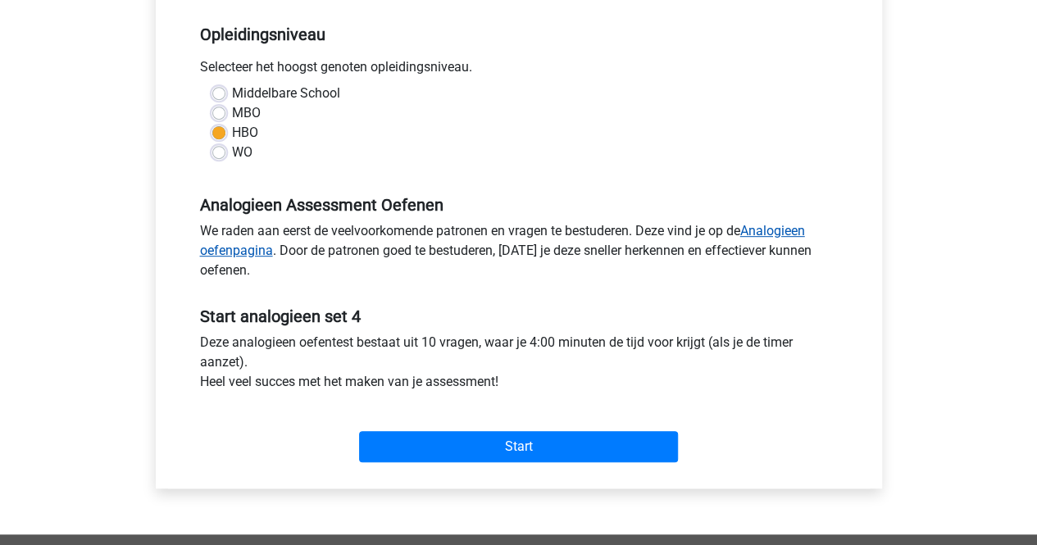
click at [773, 228] on link "Analogieen oefenpagina" at bounding box center [502, 240] width 605 height 35
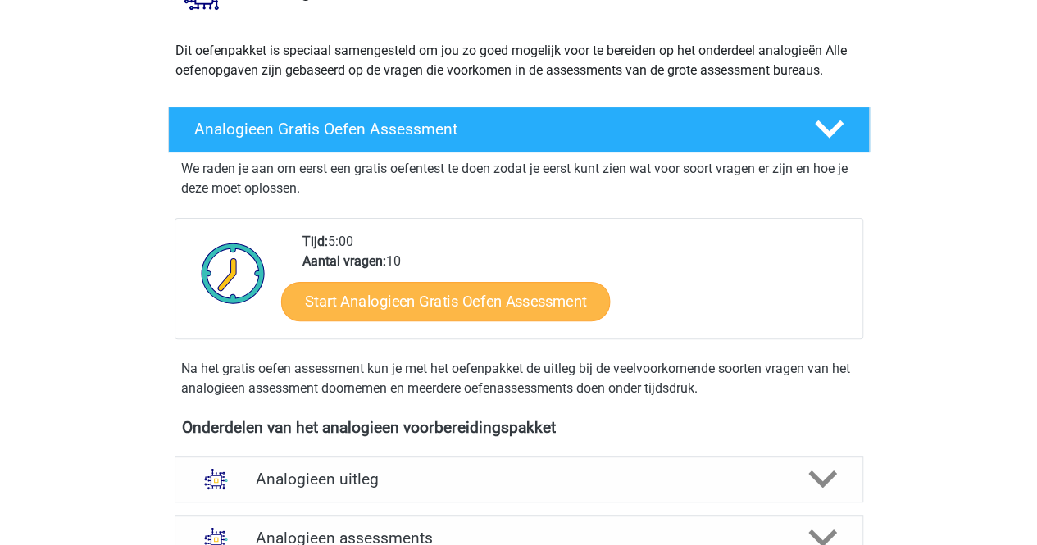
scroll to position [246, 0]
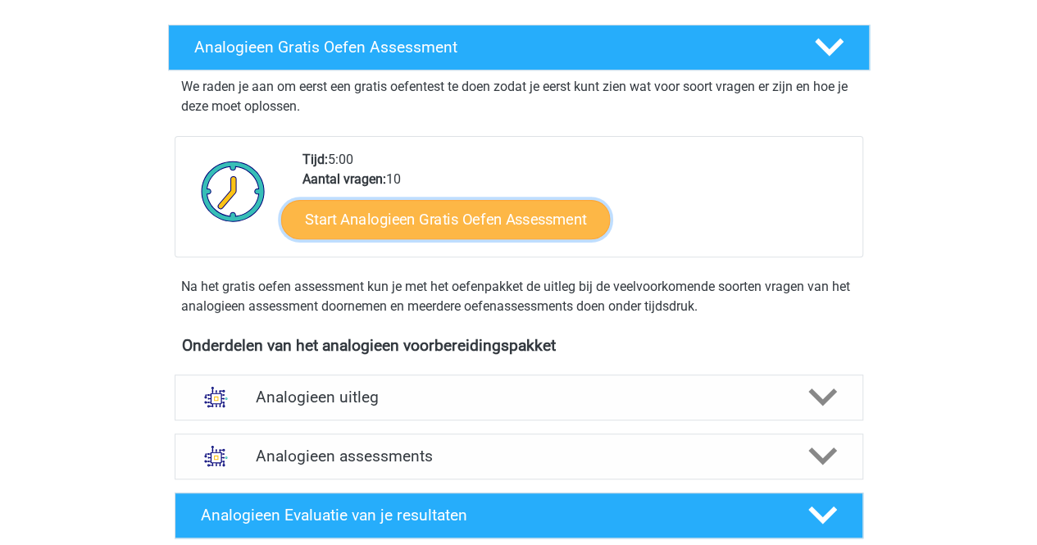
click at [506, 219] on link "Start Analogieen Gratis Oefen Assessment" at bounding box center [445, 218] width 329 height 39
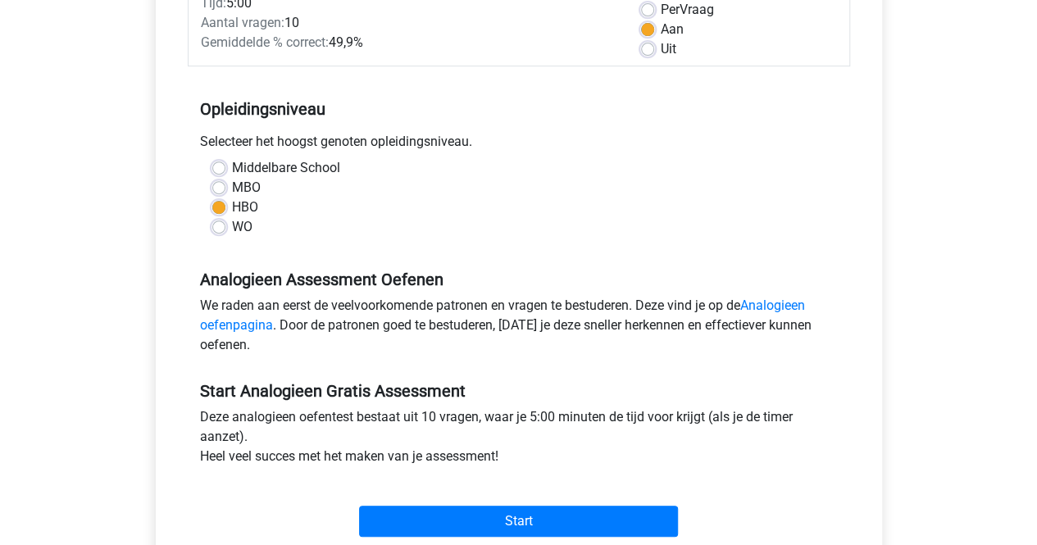
scroll to position [328, 0]
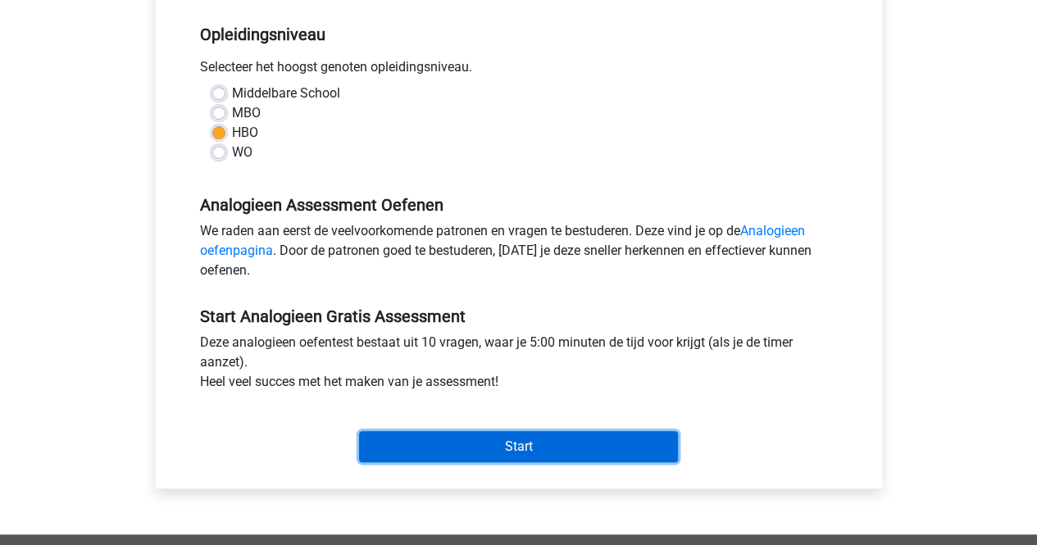
click at [474, 445] on input "Start" at bounding box center [518, 446] width 319 height 31
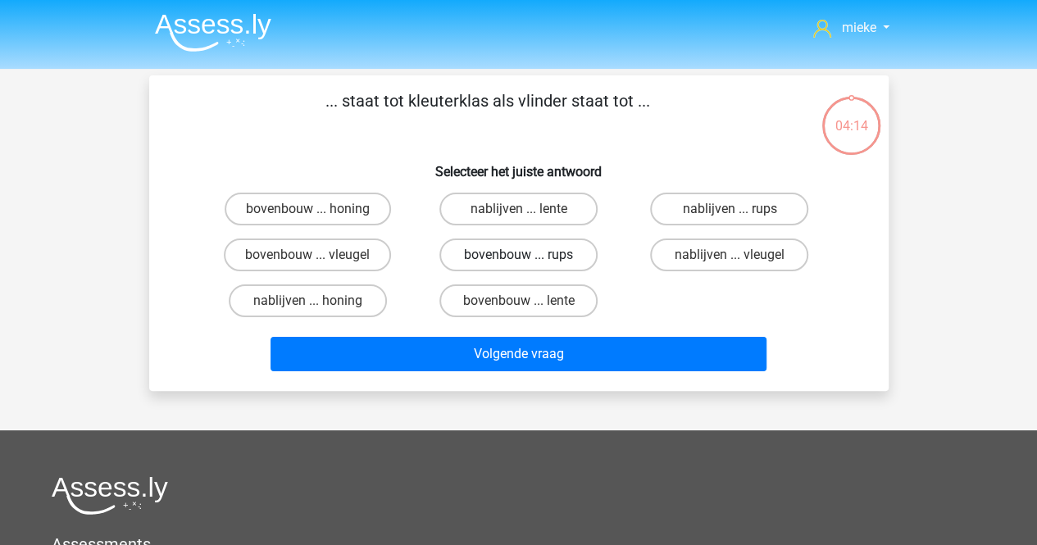
click at [482, 256] on label "bovenbouw ... rups" at bounding box center [518, 254] width 158 height 33
click at [518, 256] on input "bovenbouw ... rups" at bounding box center [523, 260] width 11 height 11
radio input "true"
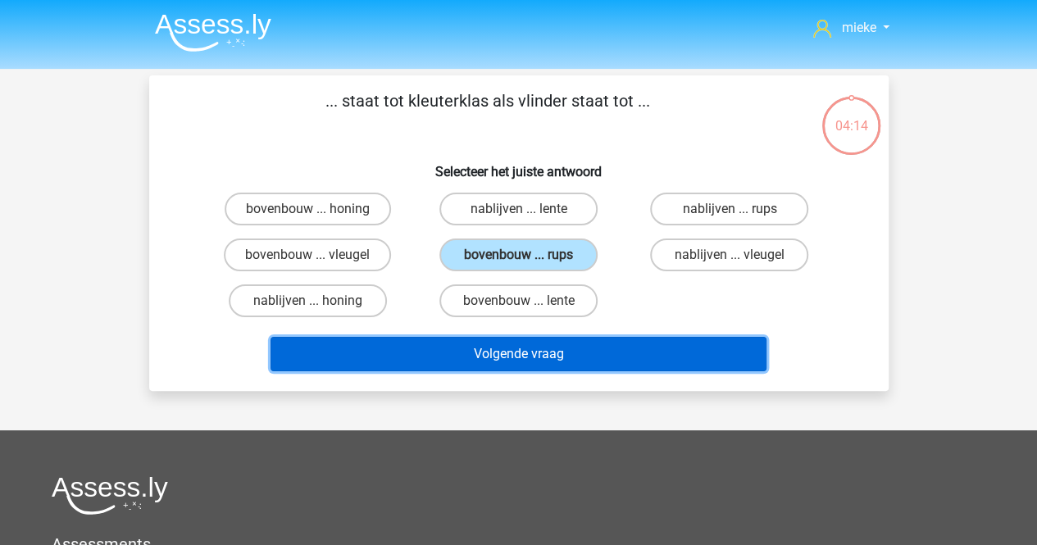
click at [490, 347] on button "Volgende vraag" at bounding box center [518, 354] width 496 height 34
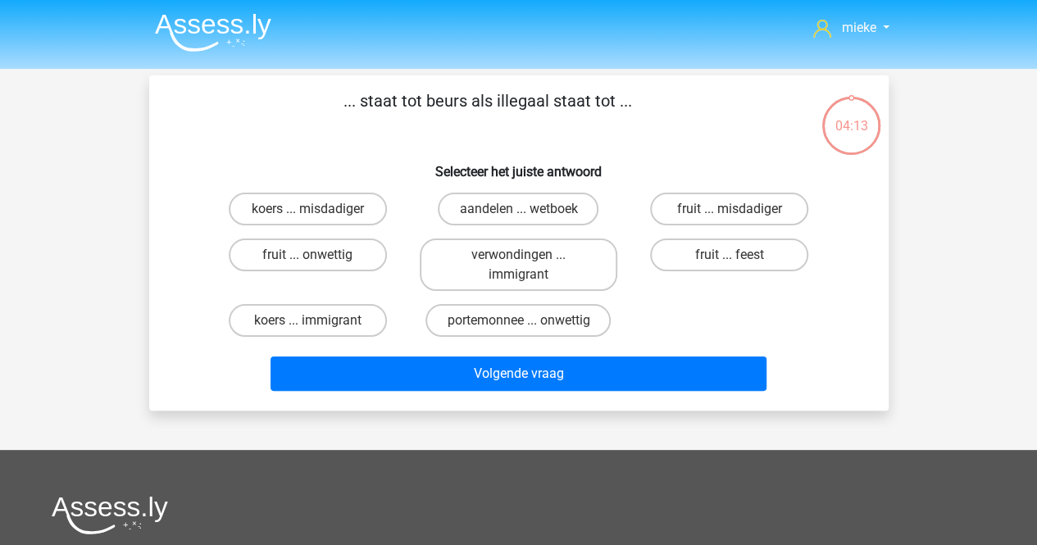
scroll to position [75, 0]
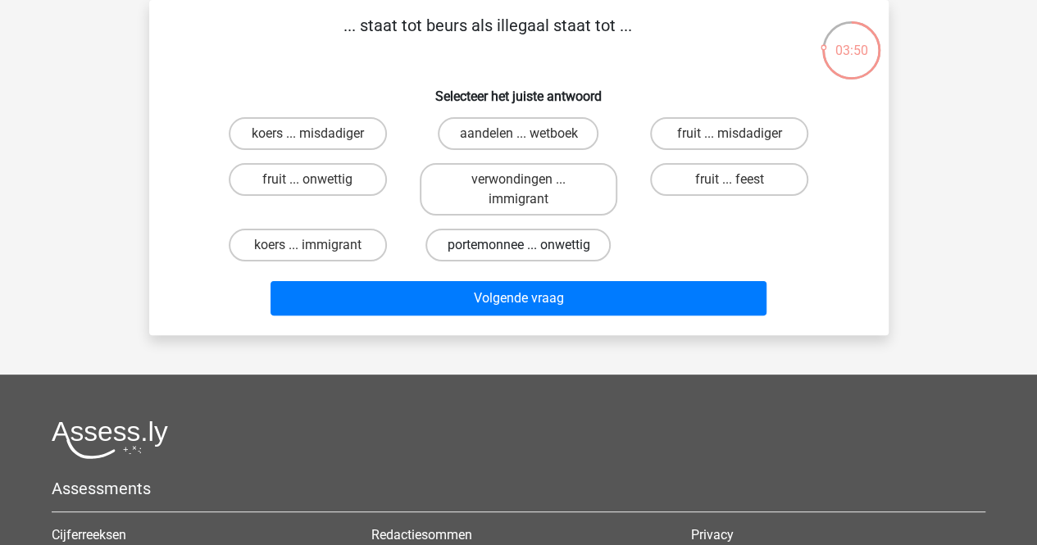
click at [483, 243] on label "portemonnee ... onwettig" at bounding box center [517, 245] width 185 height 33
click at [518, 245] on input "portemonnee ... onwettig" at bounding box center [523, 250] width 11 height 11
radio input "true"
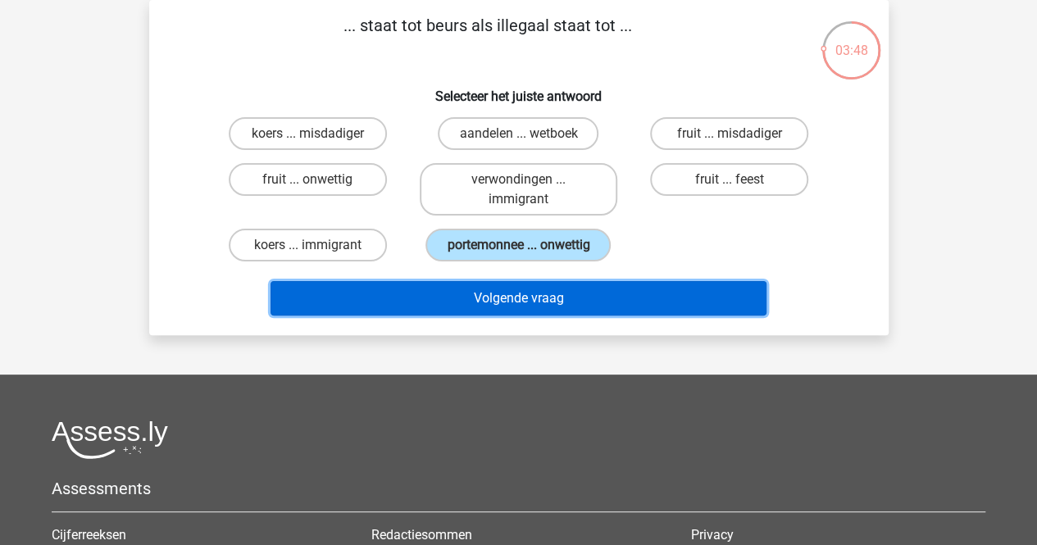
click at [467, 297] on button "Volgende vraag" at bounding box center [518, 298] width 496 height 34
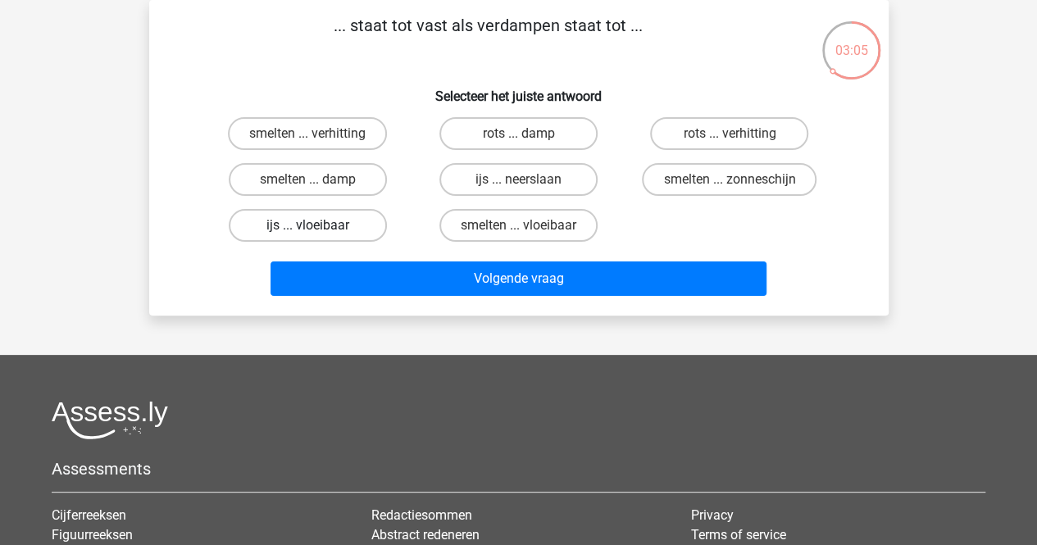
click at [329, 222] on label "ijs ... vloeibaar" at bounding box center [308, 225] width 158 height 33
click at [318, 225] on input "ijs ... vloeibaar" at bounding box center [312, 230] width 11 height 11
radio input "true"
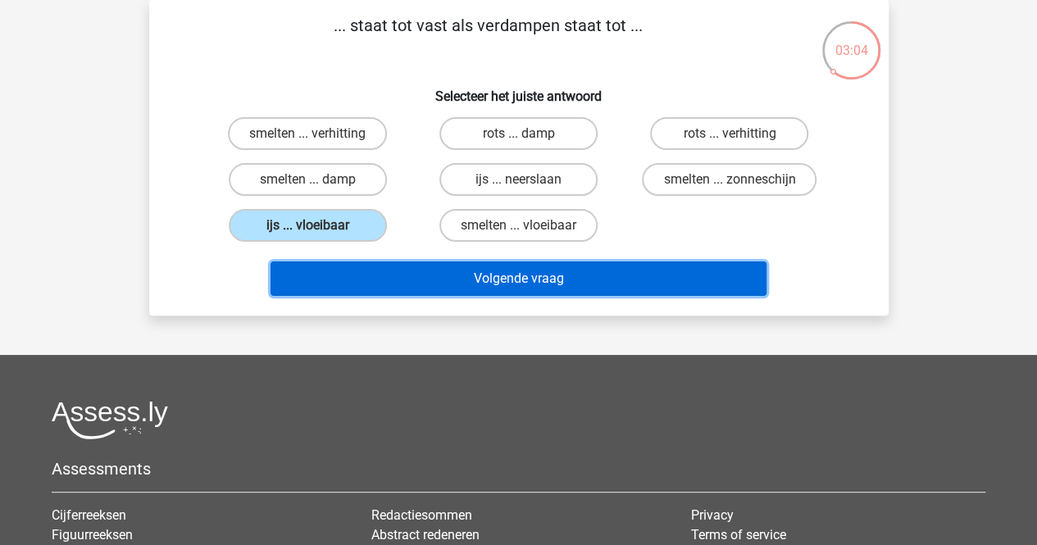
click at [500, 288] on button "Volgende vraag" at bounding box center [518, 278] width 496 height 34
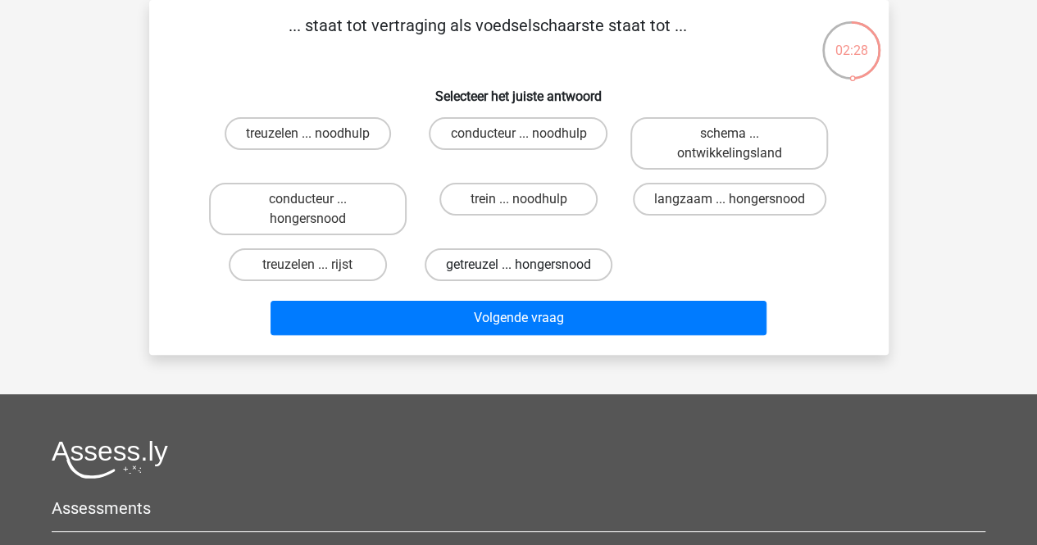
click at [491, 263] on label "getreuzel ... hongersnood" at bounding box center [518, 264] width 188 height 33
click at [518, 265] on input "getreuzel ... hongersnood" at bounding box center [523, 270] width 11 height 11
radio input "true"
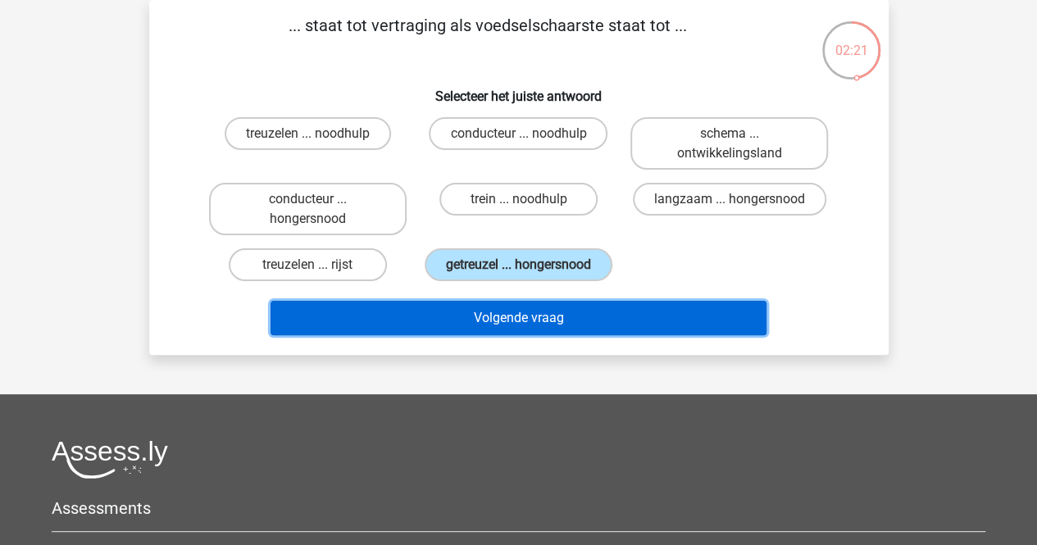
click at [550, 309] on button "Volgende vraag" at bounding box center [518, 318] width 496 height 34
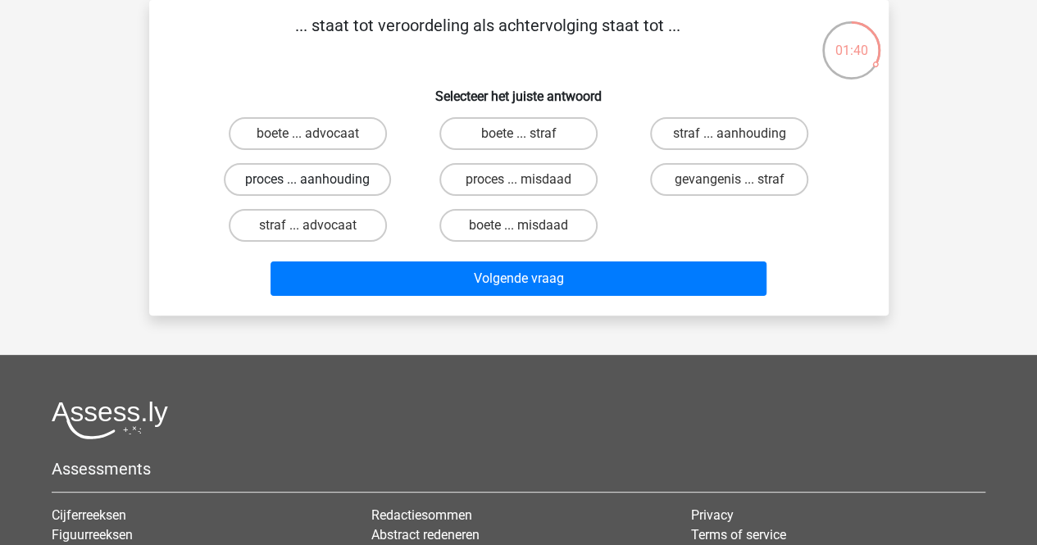
click at [326, 179] on label "proces ... aanhouding" at bounding box center [307, 179] width 167 height 33
click at [318, 179] on input "proces ... aanhouding" at bounding box center [312, 184] width 11 height 11
radio input "true"
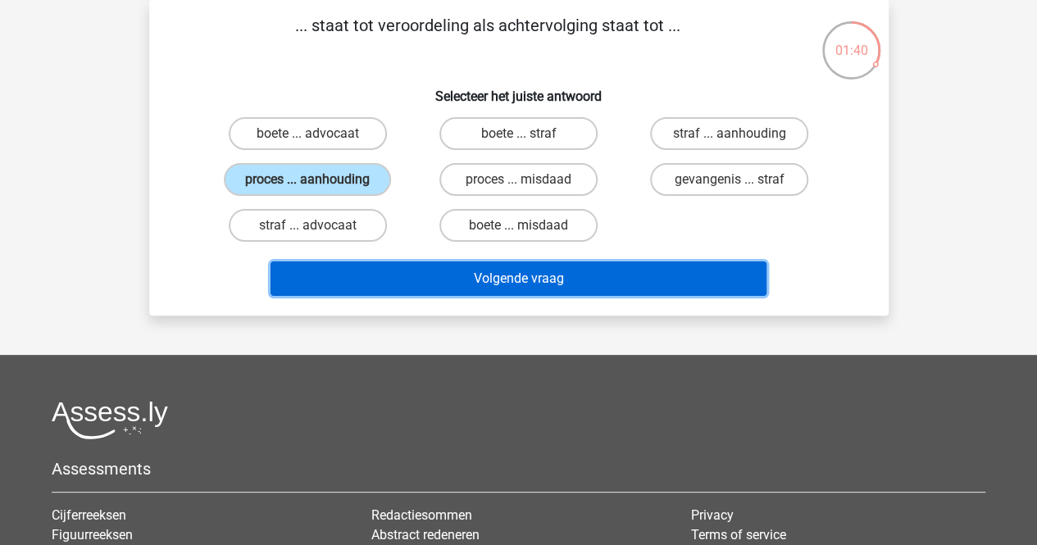
click at [385, 276] on button "Volgende vraag" at bounding box center [518, 278] width 496 height 34
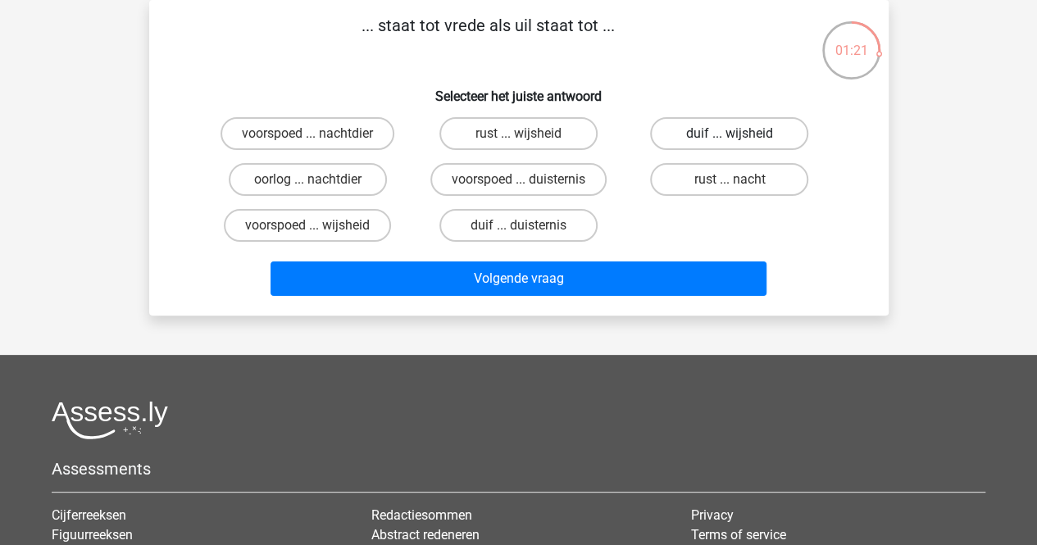
click at [680, 138] on label "duif ... wijsheid" at bounding box center [729, 133] width 158 height 33
click at [729, 138] on input "duif ... wijsheid" at bounding box center [734, 139] width 11 height 11
radio input "true"
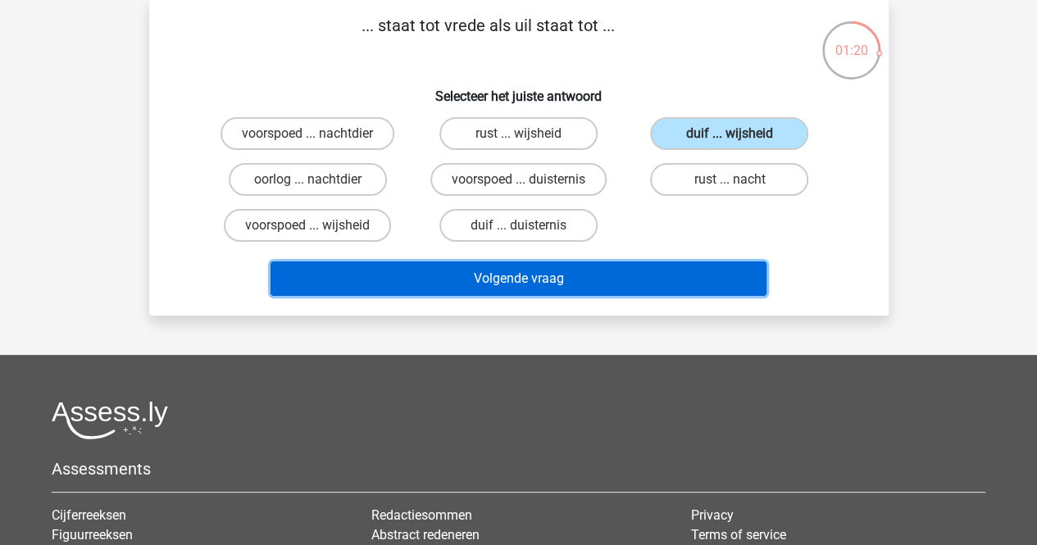
click at [476, 275] on button "Volgende vraag" at bounding box center [518, 278] width 496 height 34
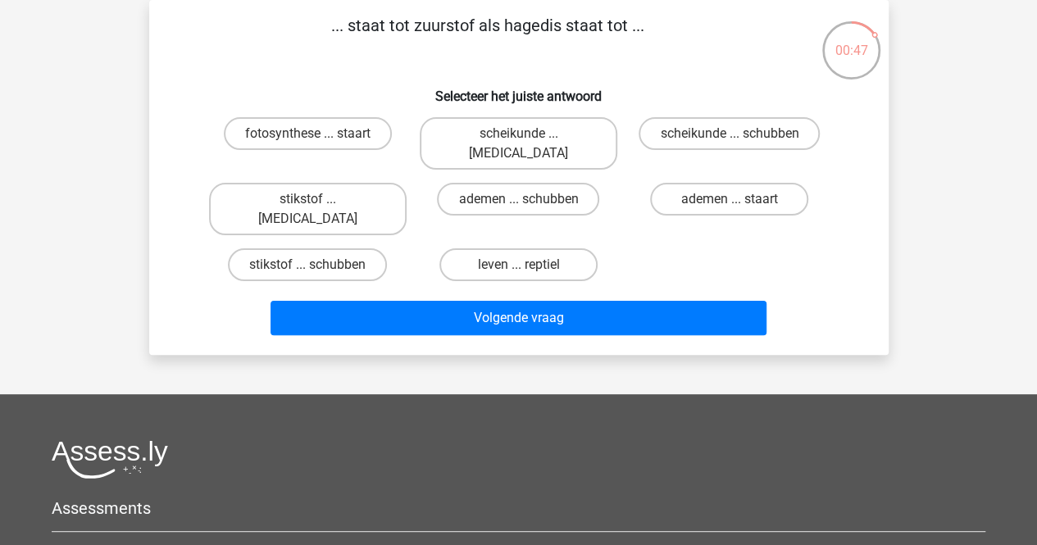
drag, startPoint x: 469, startPoint y: 228, endPoint x: 465, endPoint y: 256, distance: 29.0
click at [469, 248] on label "leven ... reptiel" at bounding box center [518, 264] width 158 height 33
click at [518, 265] on input "leven ... reptiel" at bounding box center [523, 270] width 11 height 11
radio input "true"
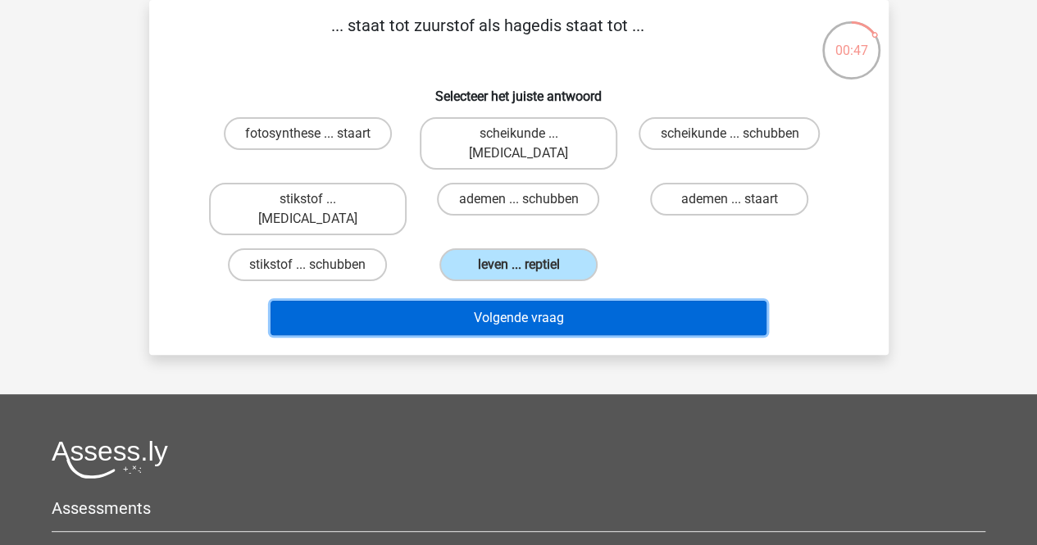
click at [465, 301] on button "Volgende vraag" at bounding box center [518, 318] width 496 height 34
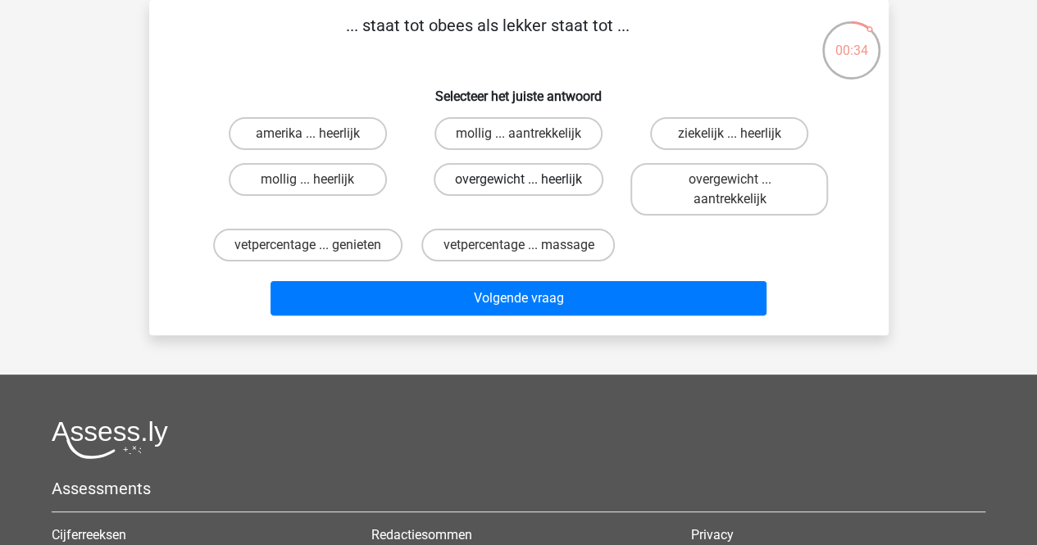
click at [491, 182] on label "overgewicht ... heerlijk" at bounding box center [519, 179] width 170 height 33
click at [518, 182] on input "overgewicht ... heerlijk" at bounding box center [523, 184] width 11 height 11
radio input "true"
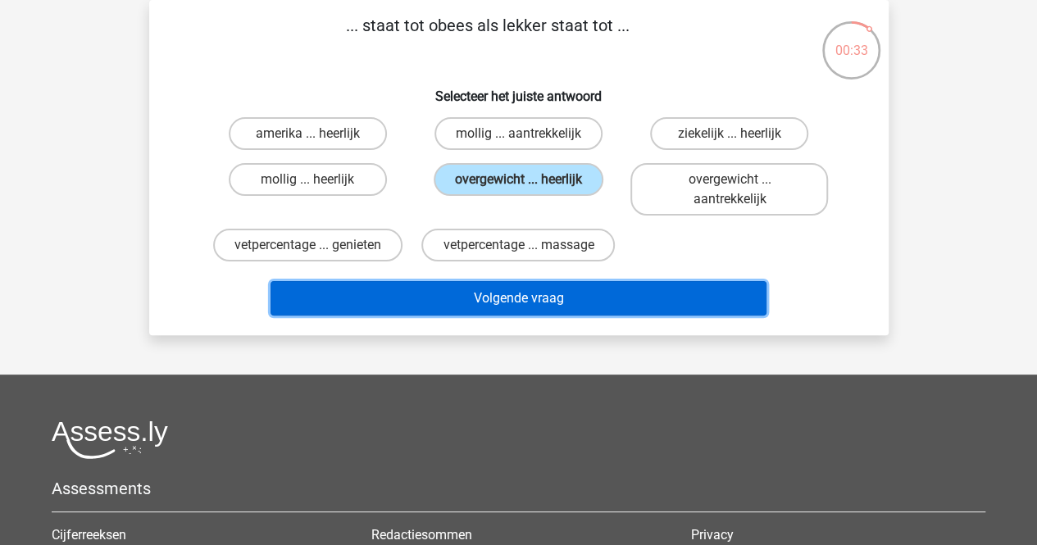
click at [482, 296] on button "Volgende vraag" at bounding box center [518, 298] width 496 height 34
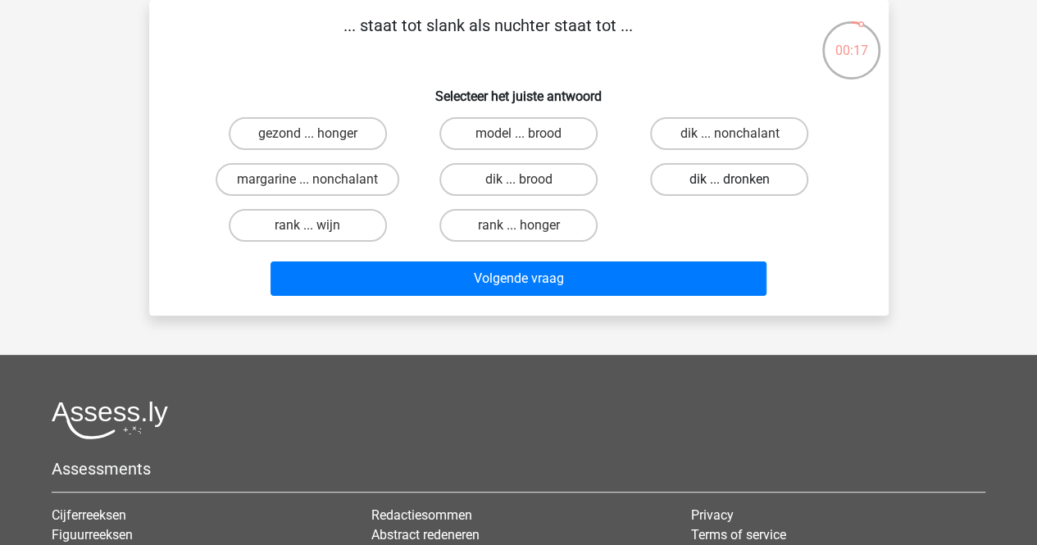
click at [747, 180] on label "dik ... dronken" at bounding box center [729, 179] width 158 height 33
click at [740, 180] on input "dik ... dronken" at bounding box center [734, 184] width 11 height 11
radio input "true"
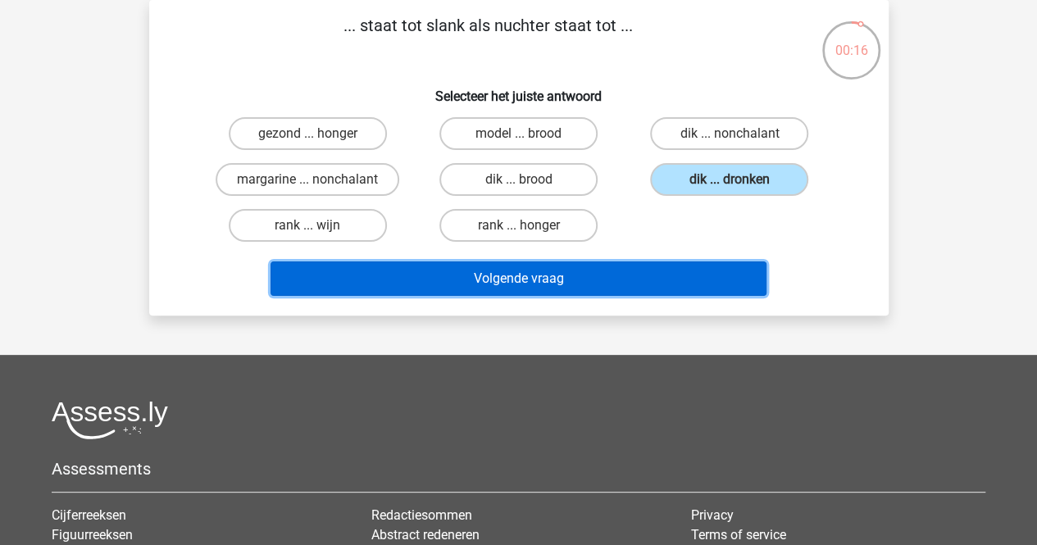
click at [561, 275] on button "Volgende vraag" at bounding box center [518, 278] width 496 height 34
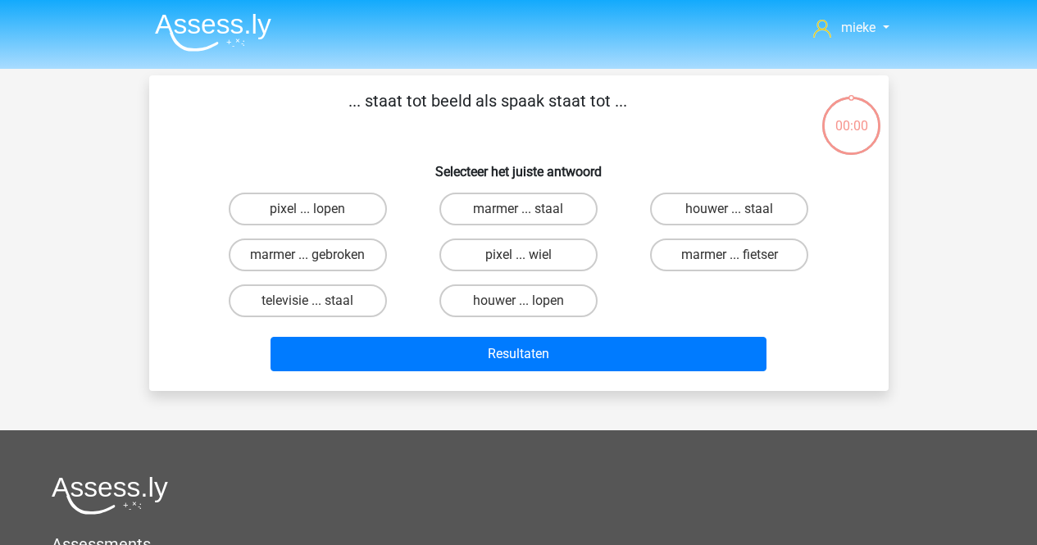
scroll to position [75, 0]
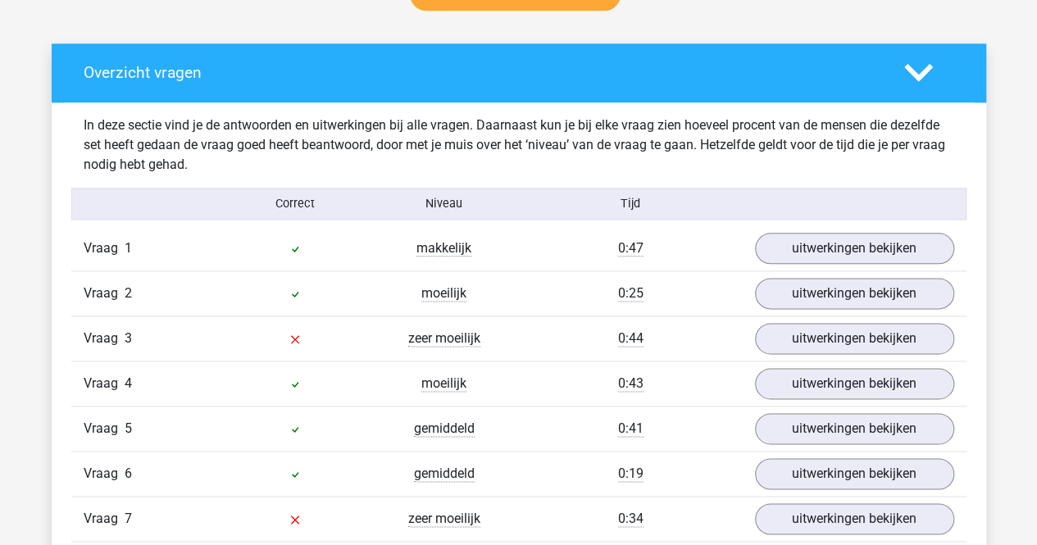
scroll to position [983, 0]
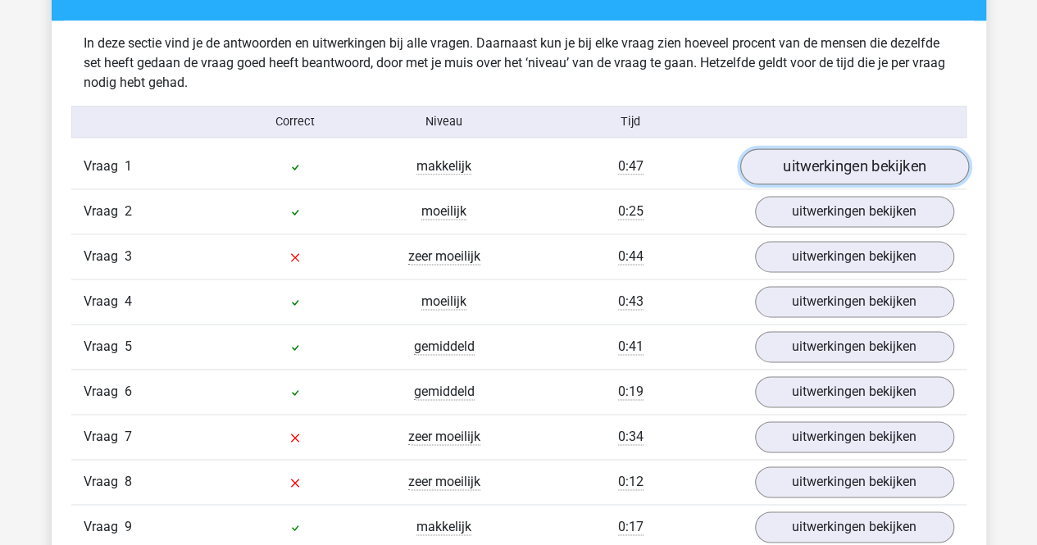
click at [860, 158] on link "uitwerkingen bekijken" at bounding box center [853, 167] width 229 height 36
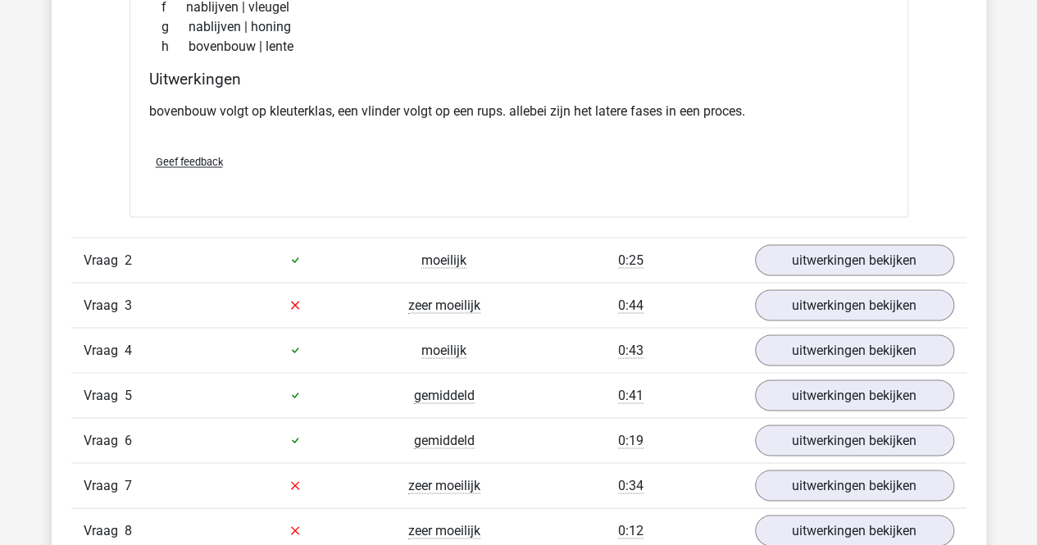
scroll to position [1393, 0]
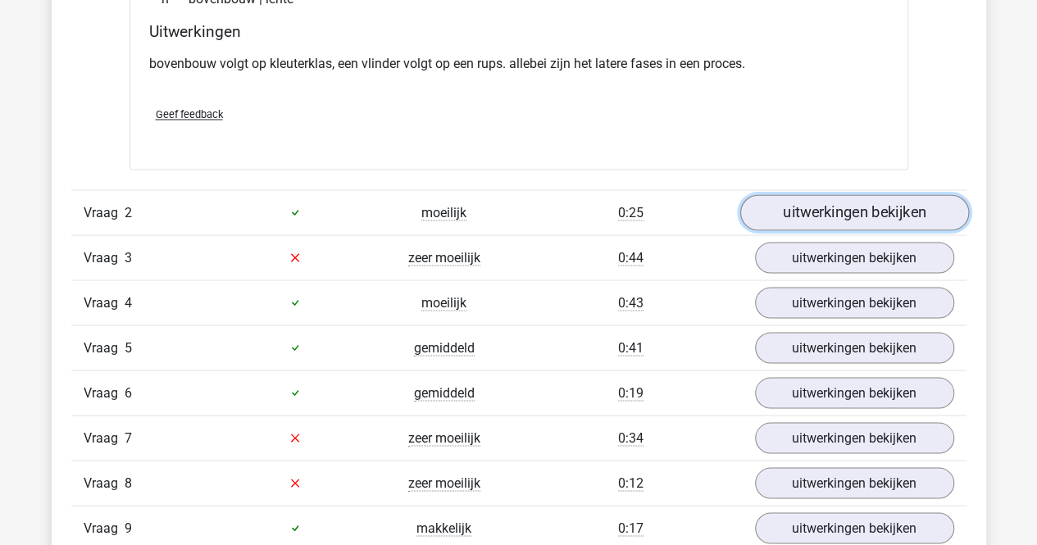
click at [828, 204] on link "uitwerkingen bekijken" at bounding box center [853, 212] width 229 height 36
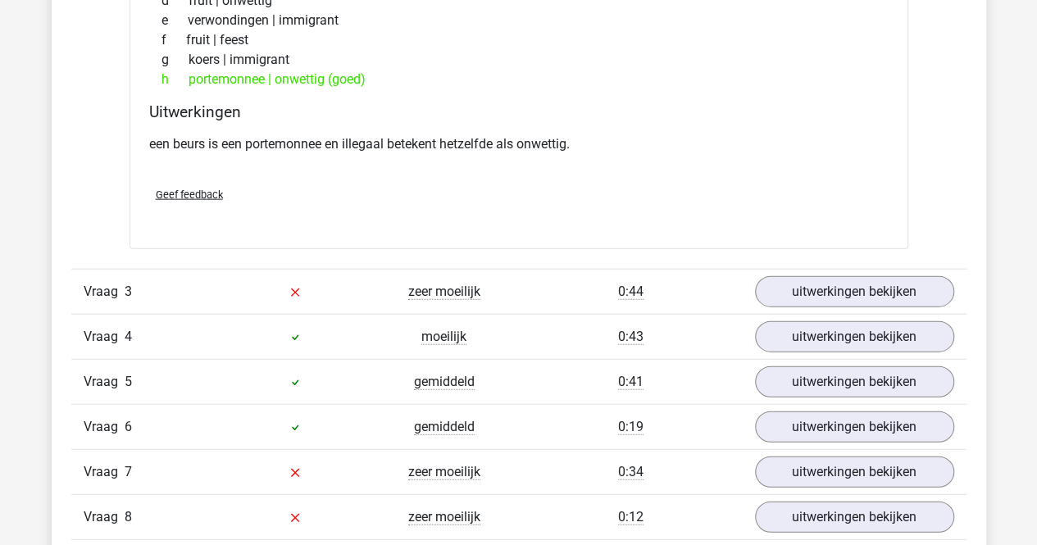
scroll to position [1803, 0]
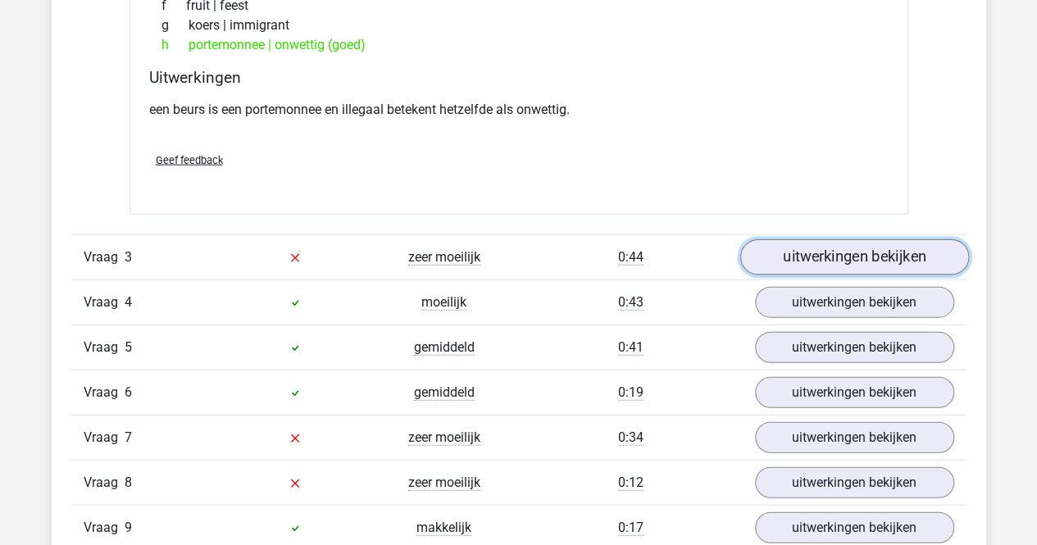
click at [813, 247] on link "uitwerkingen bekijken" at bounding box center [853, 257] width 229 height 36
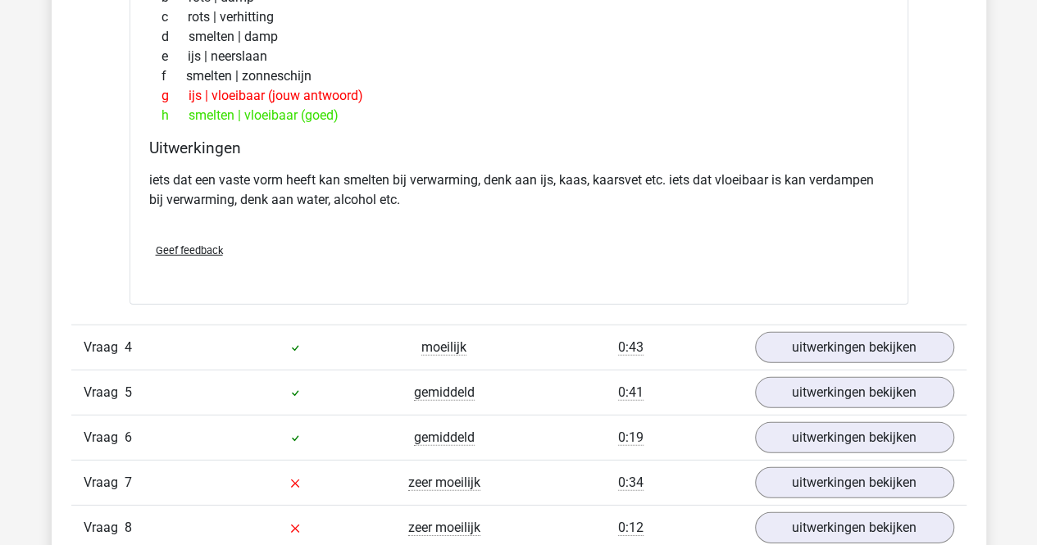
scroll to position [2213, 0]
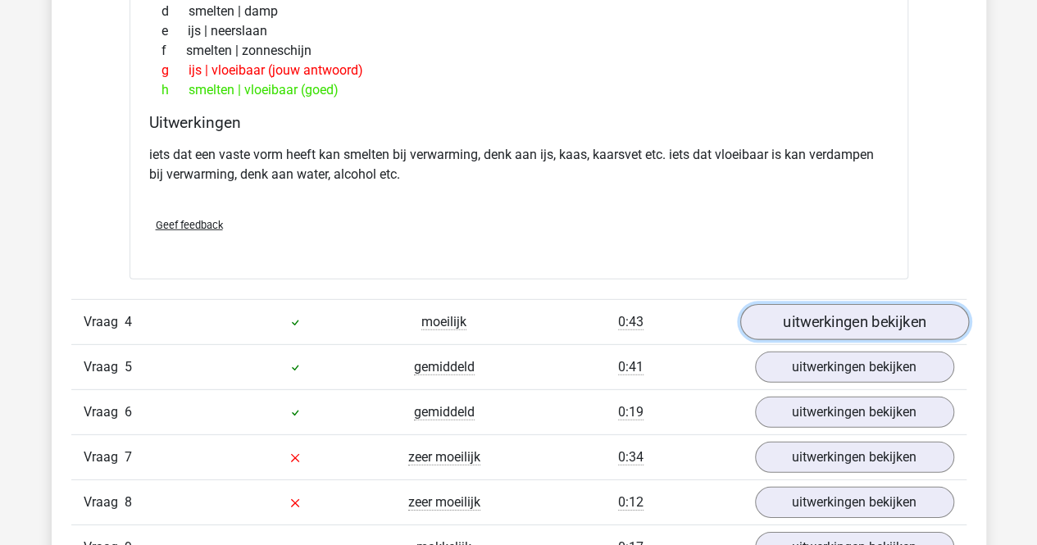
click at [804, 319] on link "uitwerkingen bekijken" at bounding box center [853, 322] width 229 height 36
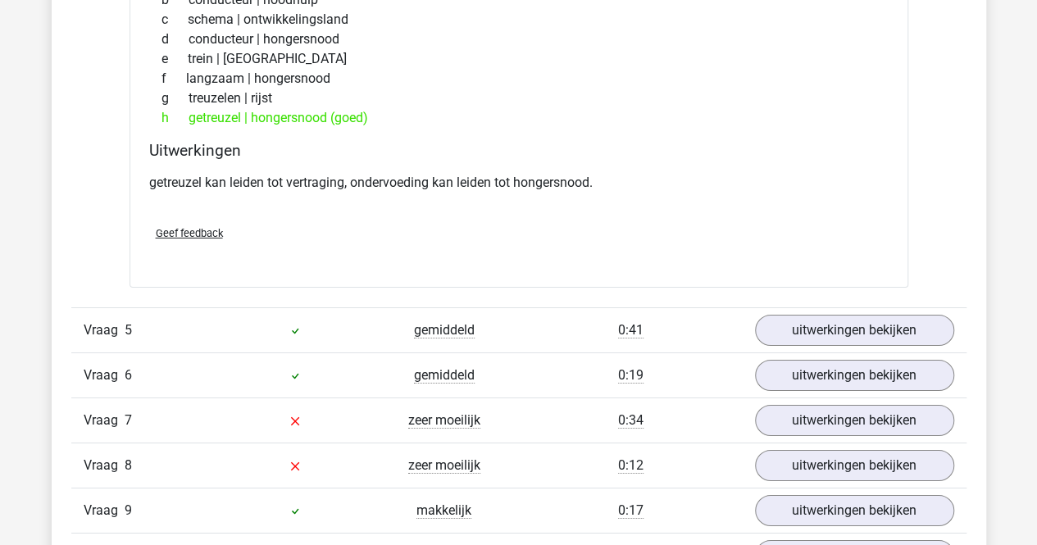
scroll to position [2704, 0]
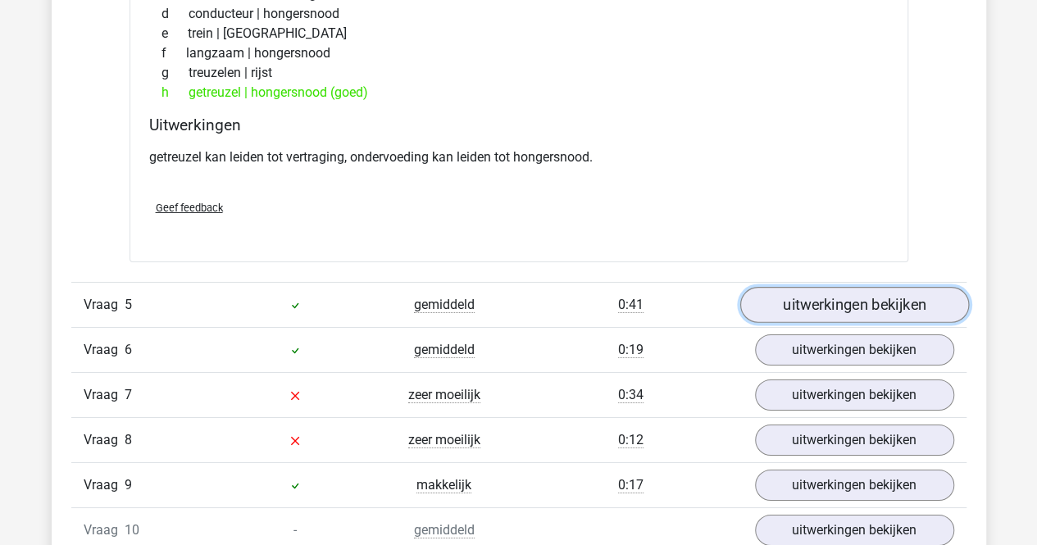
click at [782, 293] on link "uitwerkingen bekijken" at bounding box center [853, 305] width 229 height 36
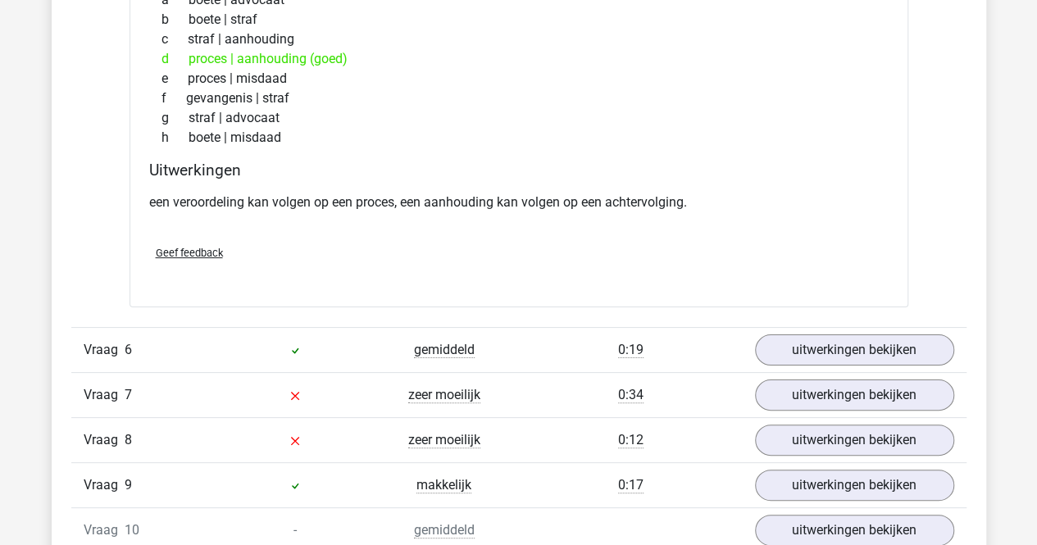
scroll to position [3196, 0]
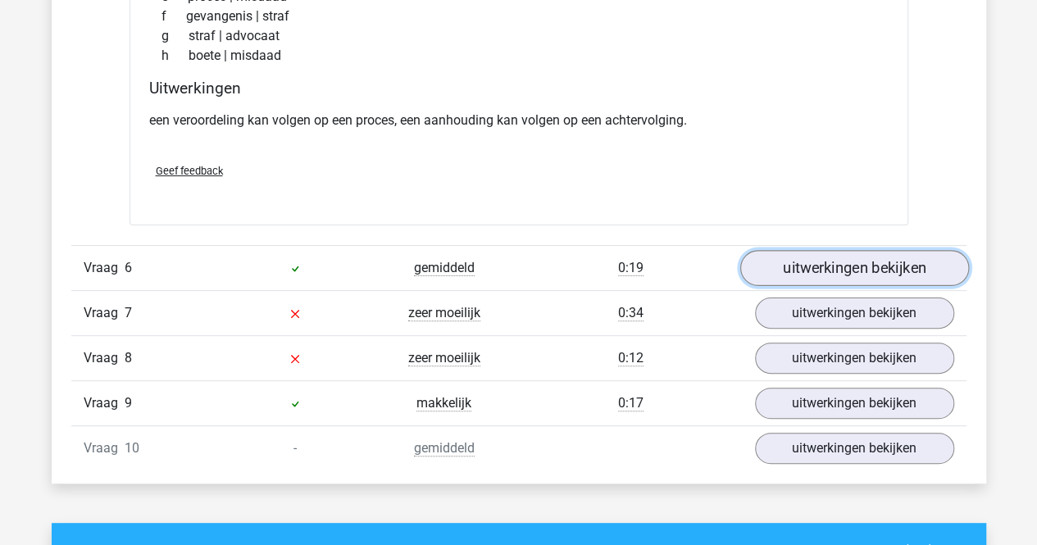
click at [795, 261] on link "uitwerkingen bekijken" at bounding box center [853, 269] width 229 height 36
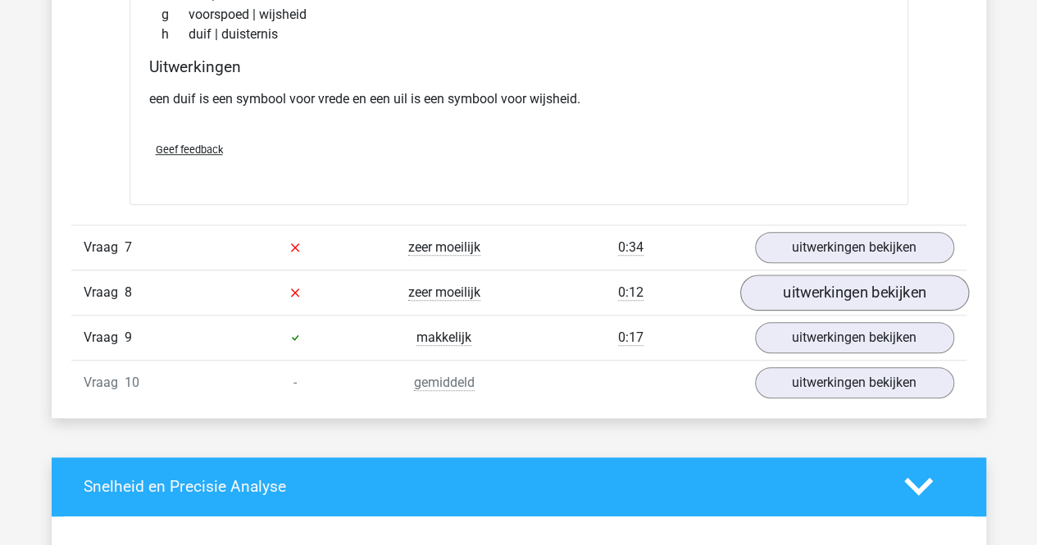
scroll to position [3688, 0]
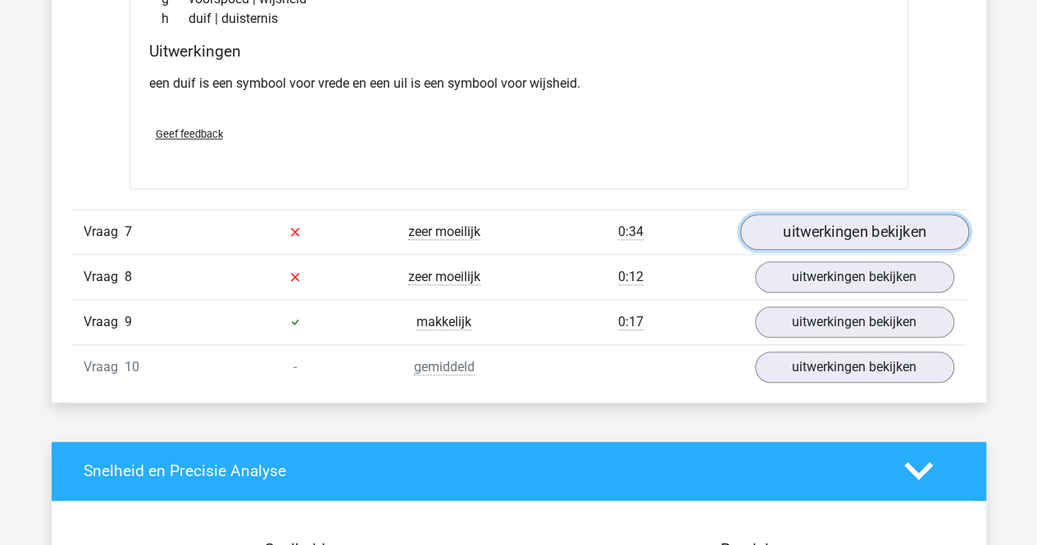
click at [810, 222] on link "uitwerkingen bekijken" at bounding box center [853, 232] width 229 height 36
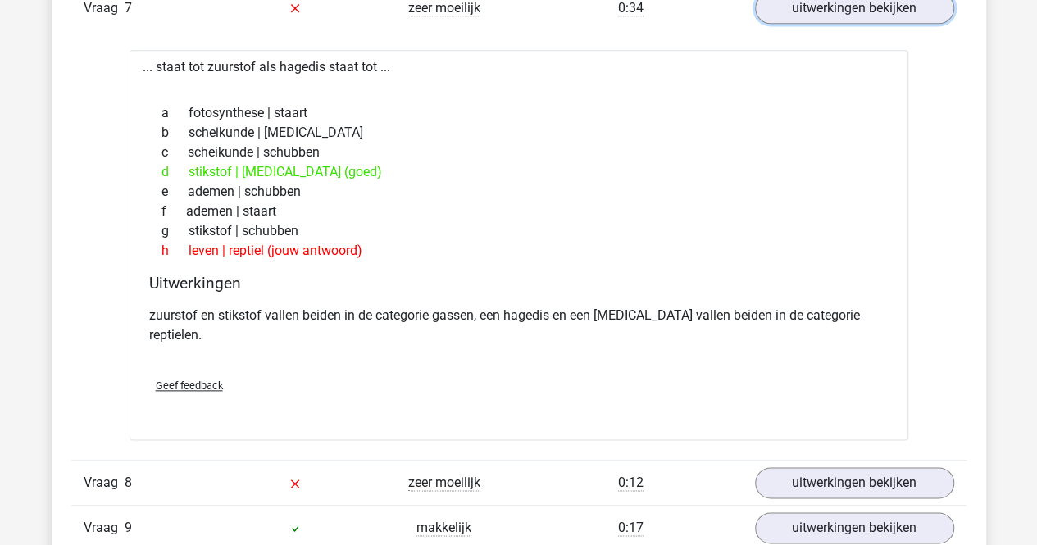
scroll to position [4015, 0]
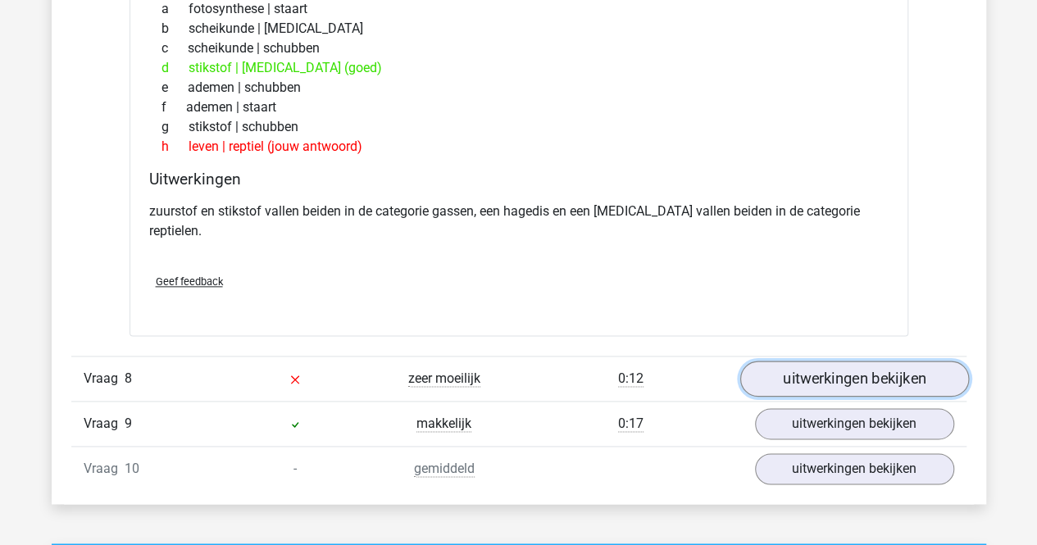
click at [813, 361] on link "uitwerkingen bekijken" at bounding box center [853, 379] width 229 height 36
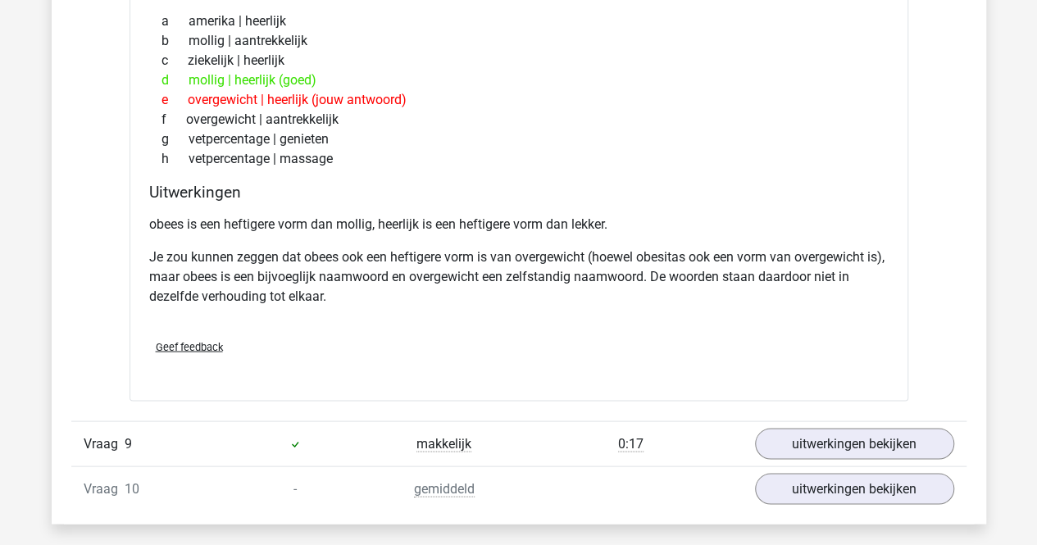
scroll to position [4671, 0]
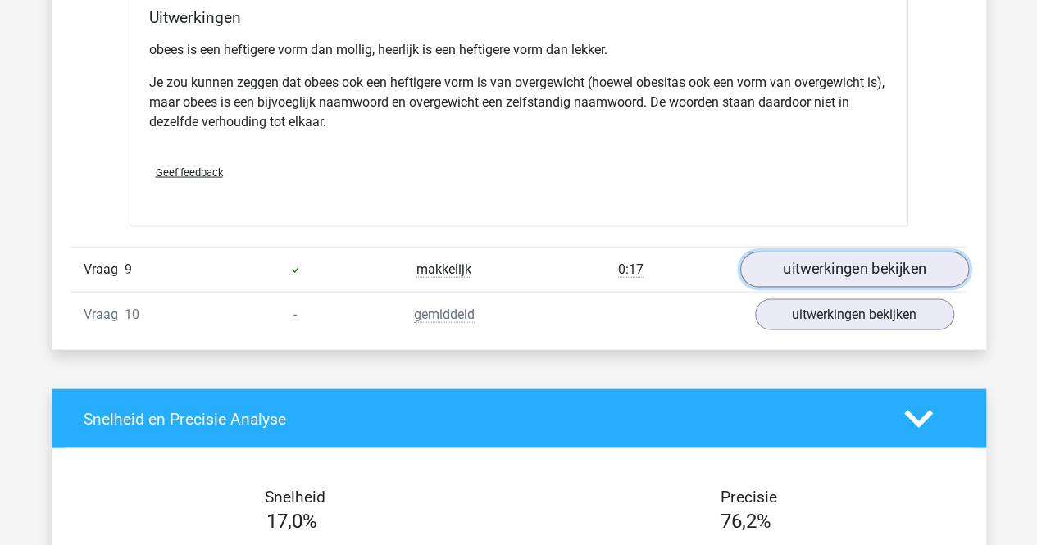
click at [794, 252] on link "uitwerkingen bekijken" at bounding box center [853, 270] width 229 height 36
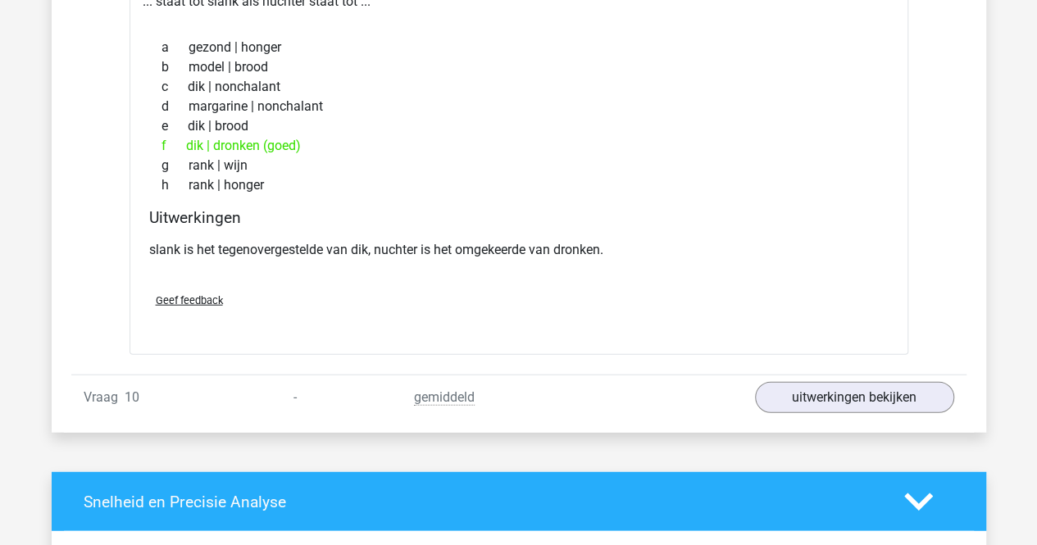
scroll to position [4999, 0]
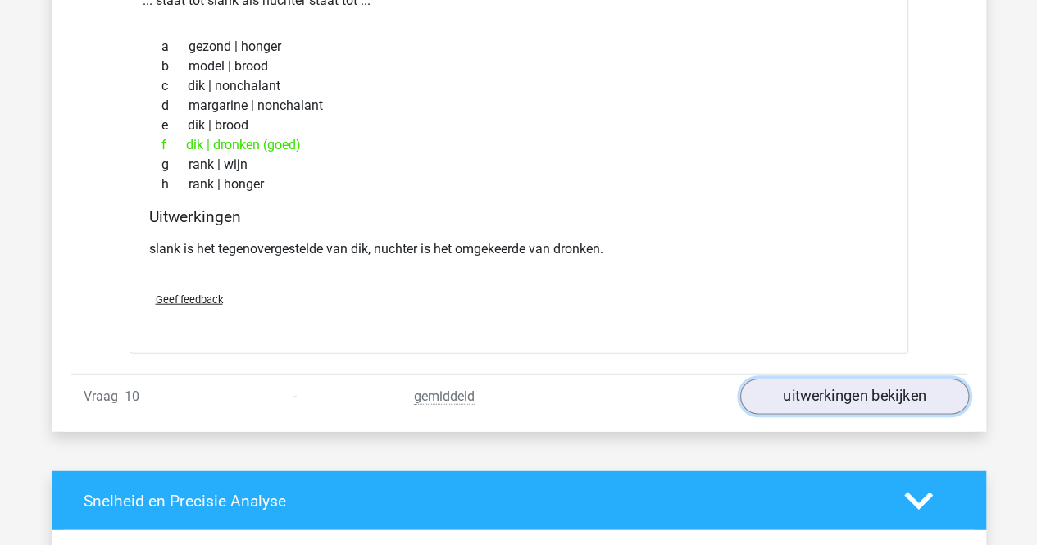
click at [813, 379] on link "uitwerkingen bekijken" at bounding box center [853, 397] width 229 height 36
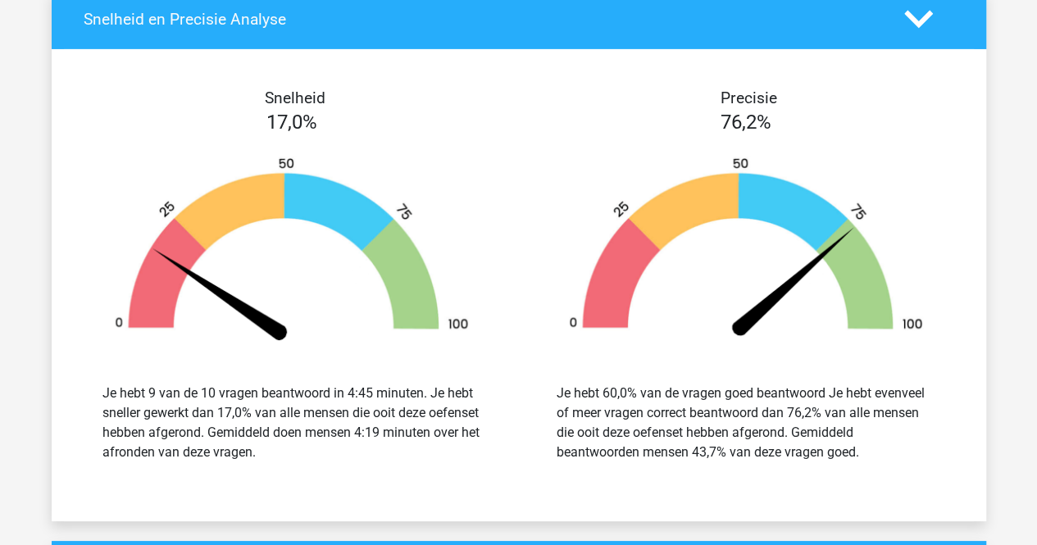
scroll to position [6392, 0]
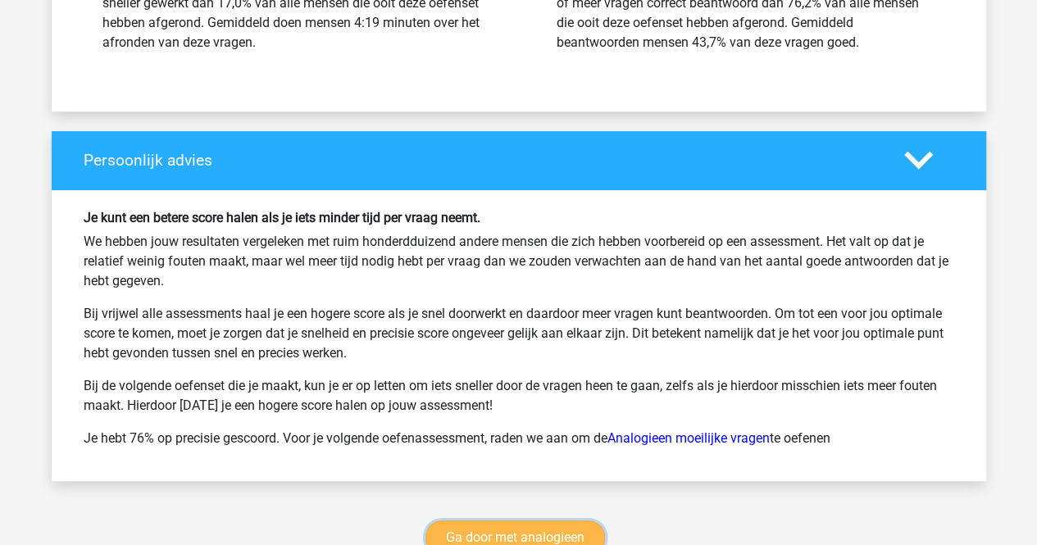
click at [530, 520] on link "Ga door met analogieen" at bounding box center [514, 537] width 179 height 34
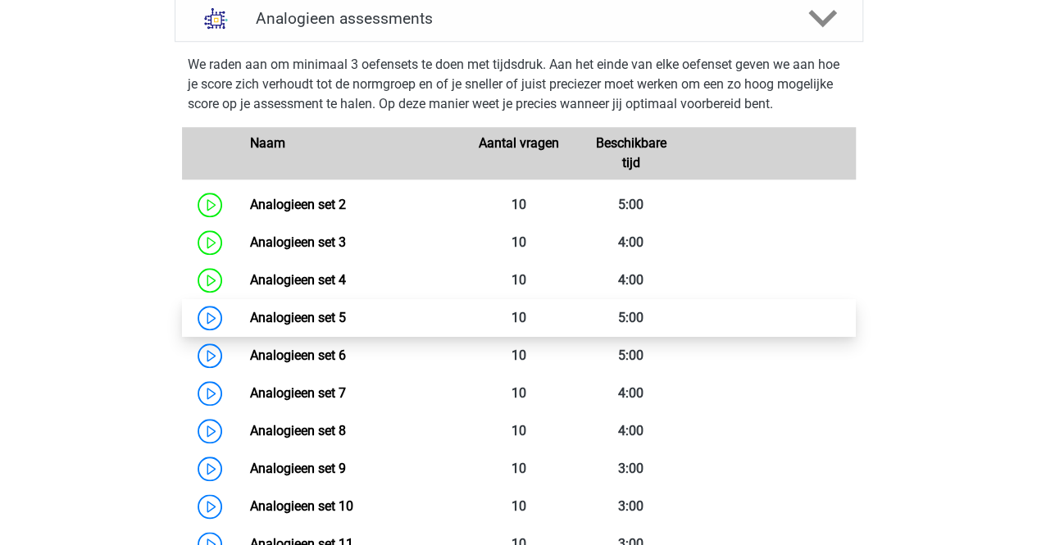
scroll to position [671, 0]
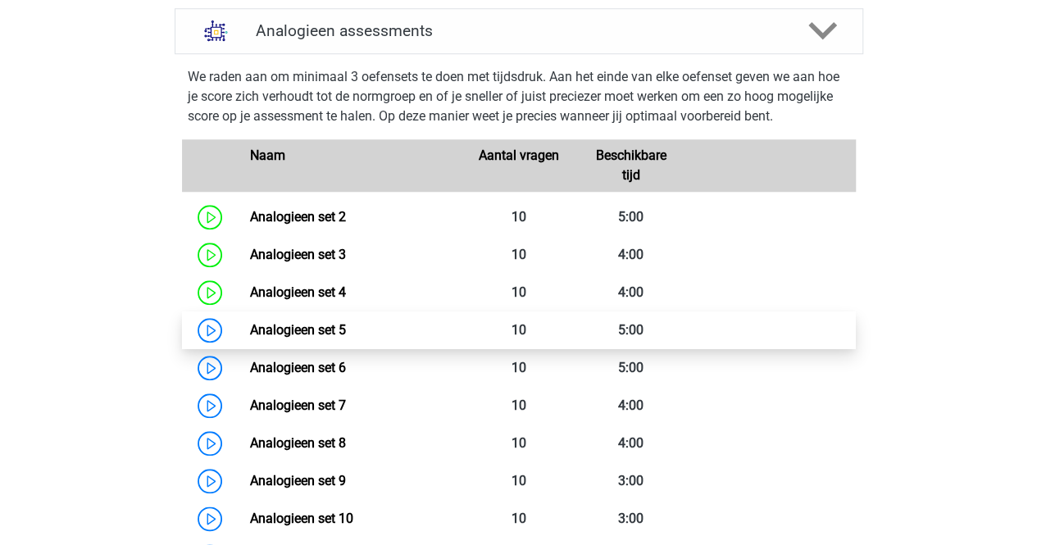
click at [311, 332] on link "Analogieen set 5" at bounding box center [298, 330] width 96 height 16
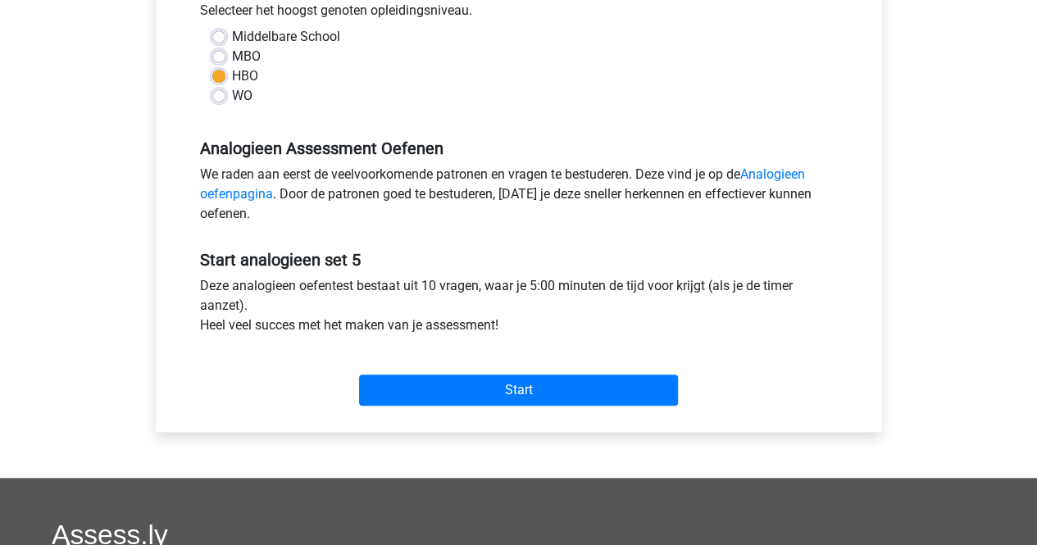
scroll to position [410, 0]
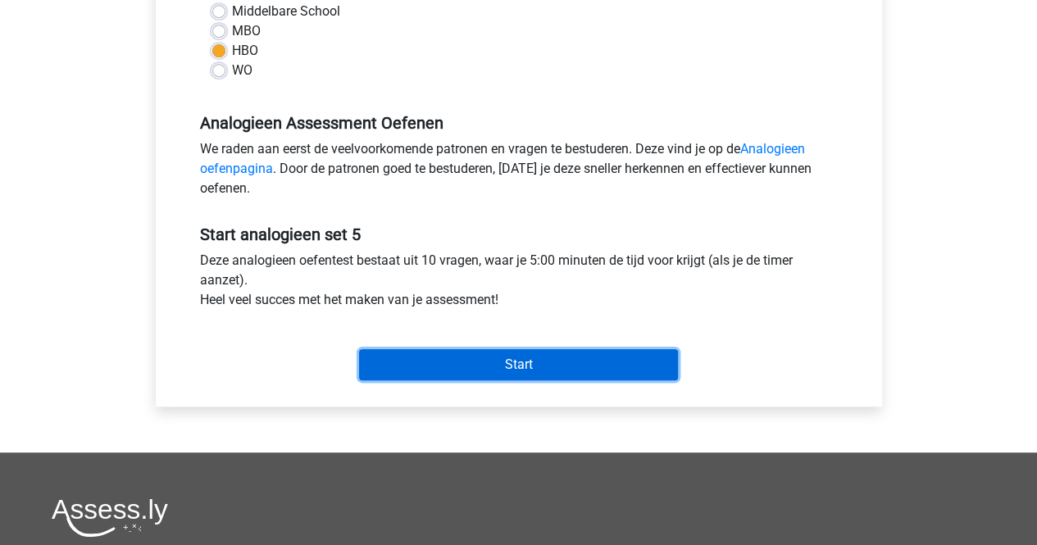
click at [488, 365] on input "Start" at bounding box center [518, 364] width 319 height 31
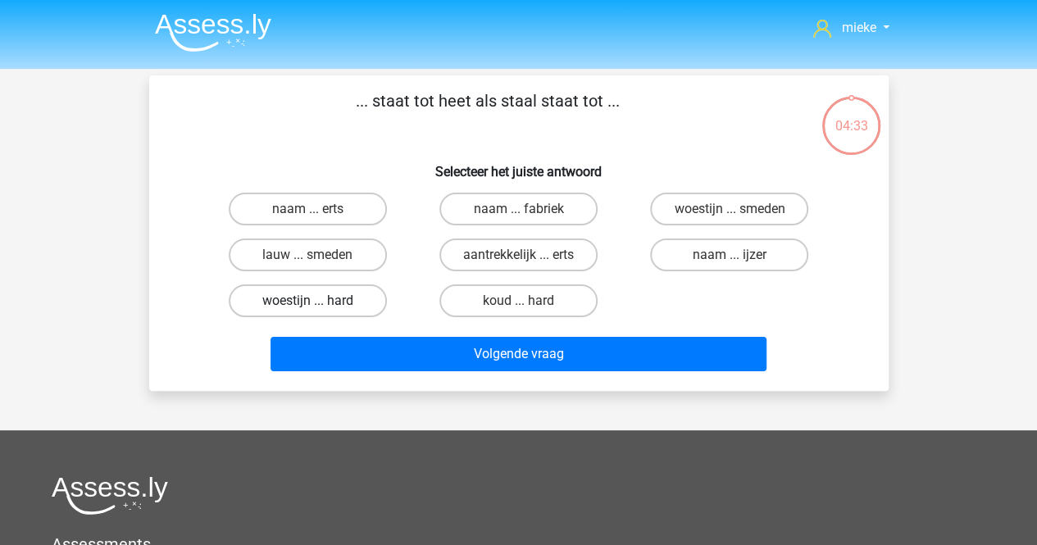
click at [278, 298] on label "woestijn ... hard" at bounding box center [308, 300] width 158 height 33
click at [307, 301] on input "woestijn ... hard" at bounding box center [312, 306] width 11 height 11
radio input "true"
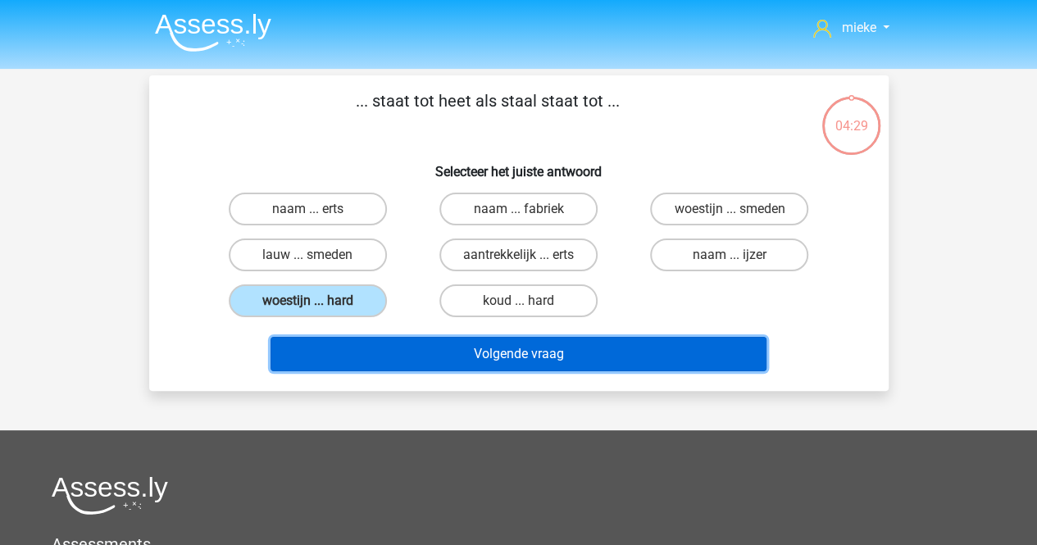
click at [502, 357] on button "Volgende vraag" at bounding box center [518, 354] width 496 height 34
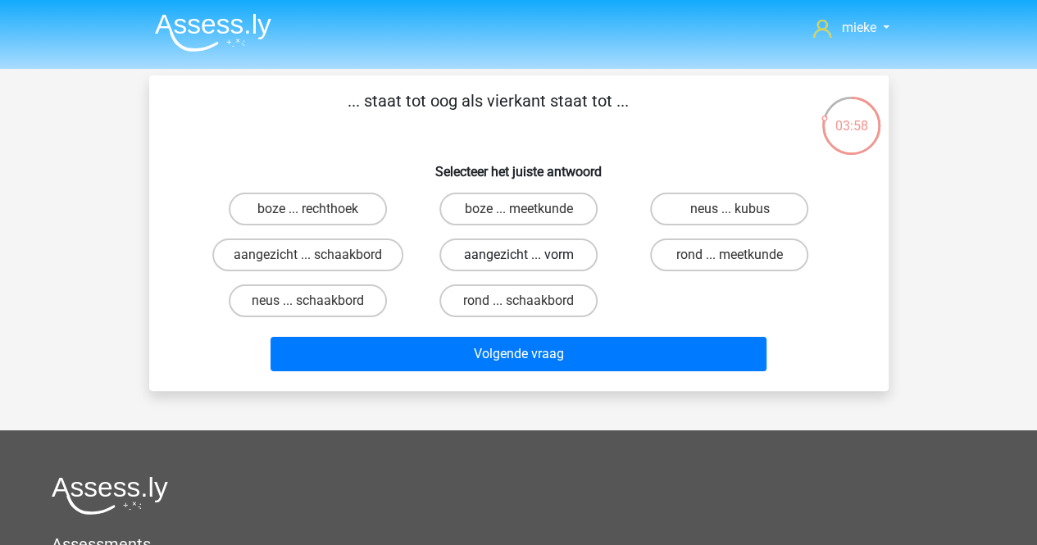
click at [480, 256] on label "aangezicht ... vorm" at bounding box center [518, 254] width 158 height 33
click at [518, 256] on input "aangezicht ... vorm" at bounding box center [523, 260] width 11 height 11
radio input "true"
click at [466, 335] on div "Volgende vraag" at bounding box center [518, 351] width 687 height 54
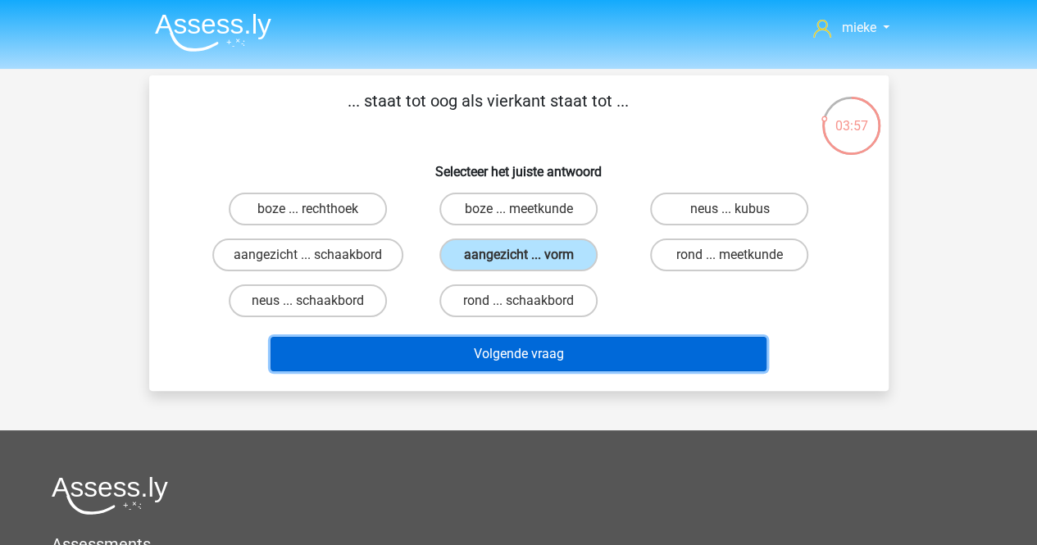
click at [464, 345] on button "Volgende vraag" at bounding box center [518, 354] width 496 height 34
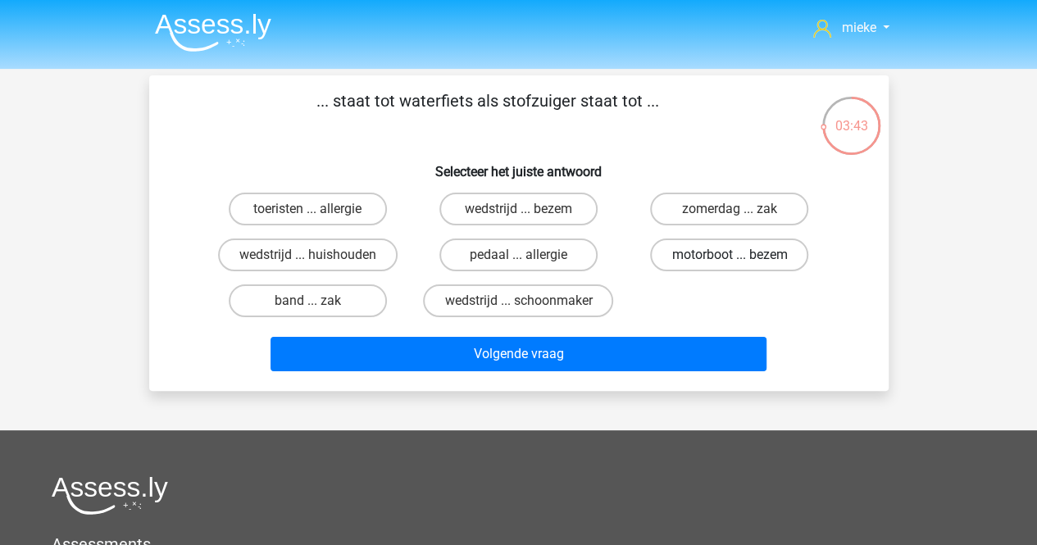
click at [681, 255] on label "motorboot ... bezem" at bounding box center [729, 254] width 158 height 33
click at [729, 255] on input "motorboot ... bezem" at bounding box center [734, 260] width 11 height 11
radio input "true"
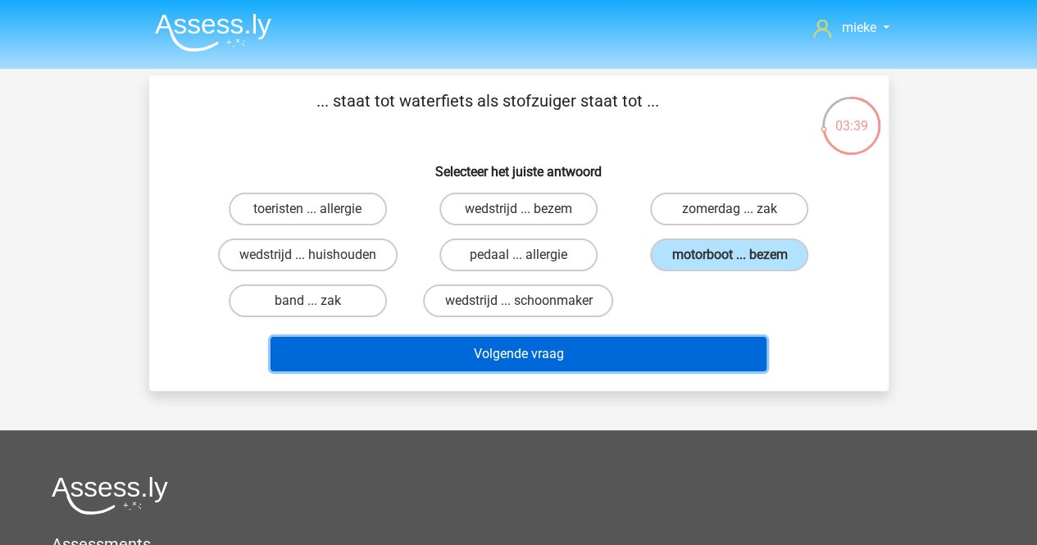
click at [519, 356] on button "Volgende vraag" at bounding box center [518, 354] width 496 height 34
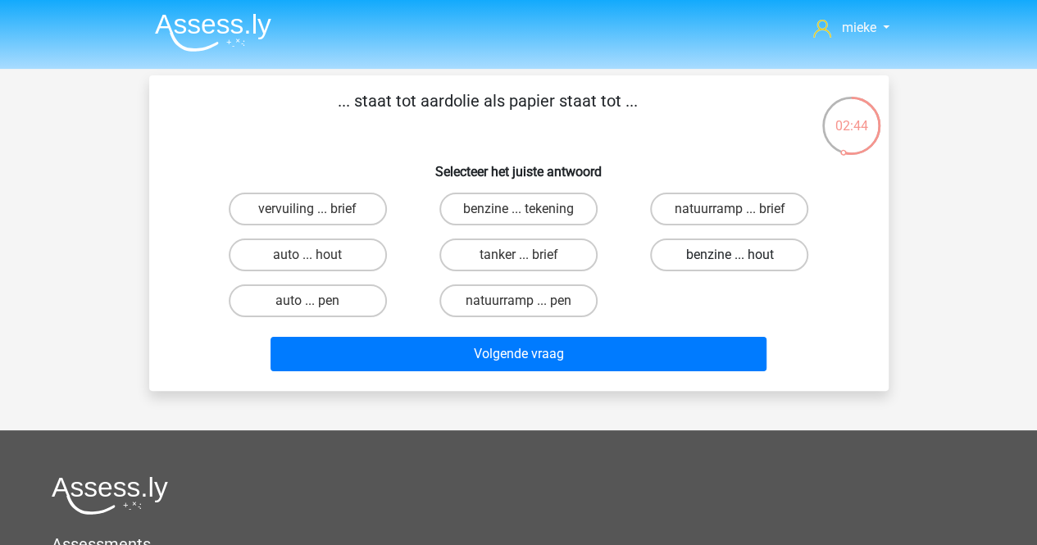
click at [697, 250] on label "benzine ... hout" at bounding box center [729, 254] width 158 height 33
click at [729, 255] on input "benzine ... hout" at bounding box center [734, 260] width 11 height 11
radio input "true"
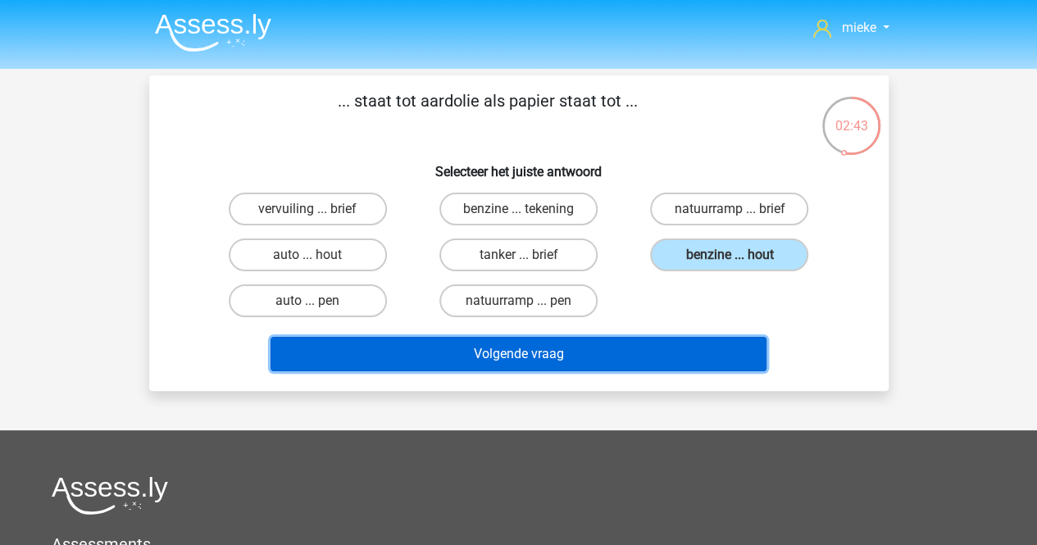
click at [529, 350] on button "Volgende vraag" at bounding box center [518, 354] width 496 height 34
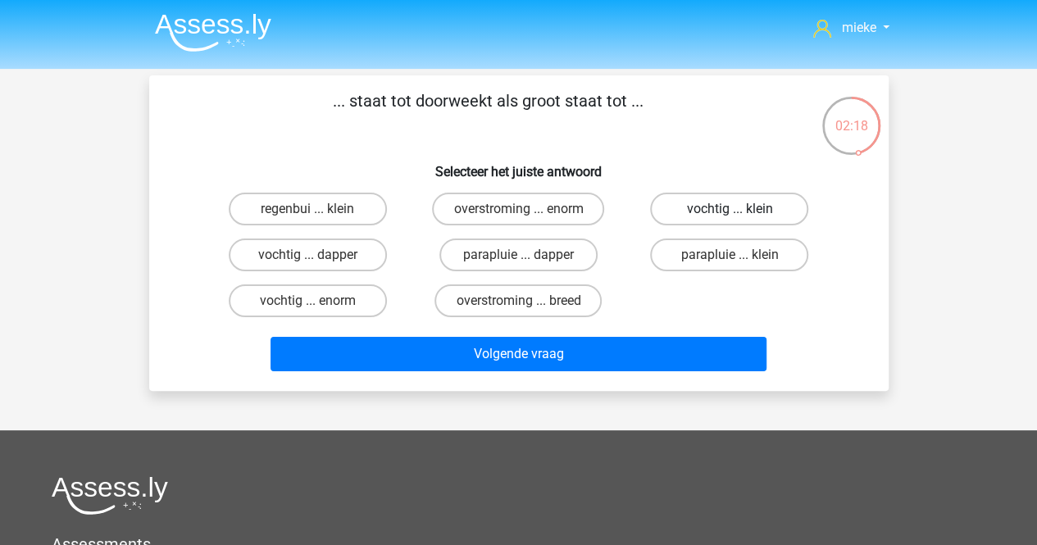
click at [695, 204] on label "vochtig ... klein" at bounding box center [729, 209] width 158 height 33
click at [729, 209] on input "vochtig ... klein" at bounding box center [734, 214] width 11 height 11
radio input "true"
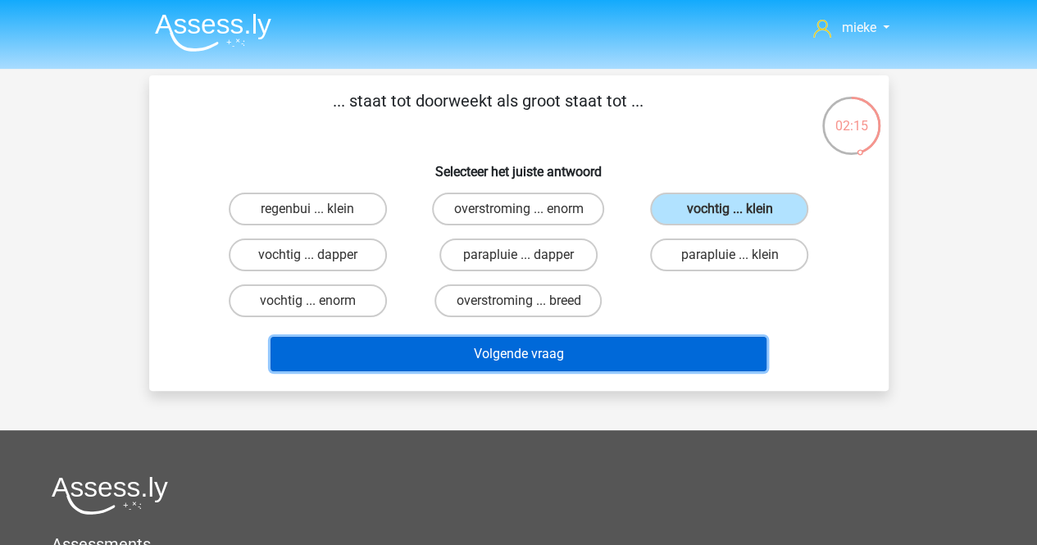
click at [513, 349] on button "Volgende vraag" at bounding box center [518, 354] width 496 height 34
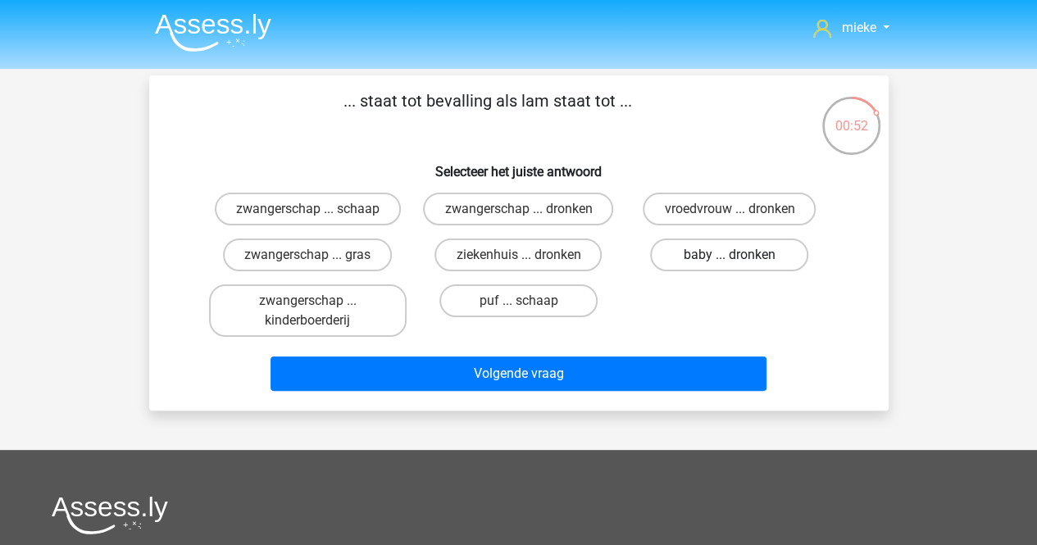
drag, startPoint x: 686, startPoint y: 255, endPoint x: 595, endPoint y: 312, distance: 107.5
click at [685, 255] on label "baby ... dronken" at bounding box center [729, 254] width 158 height 33
click at [729, 255] on input "baby ... dronken" at bounding box center [734, 260] width 11 height 11
radio input "true"
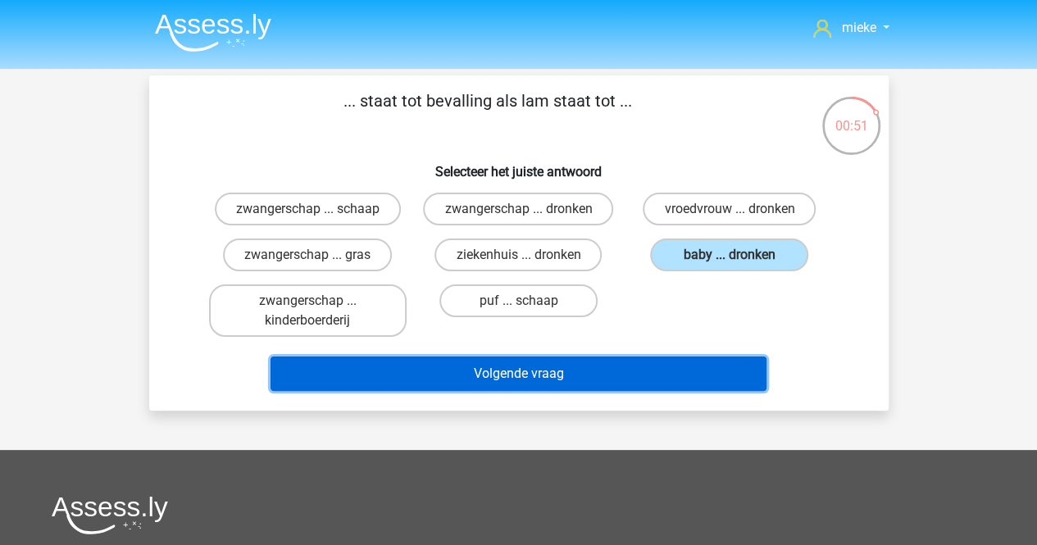
click at [483, 371] on button "Volgende vraag" at bounding box center [518, 373] width 496 height 34
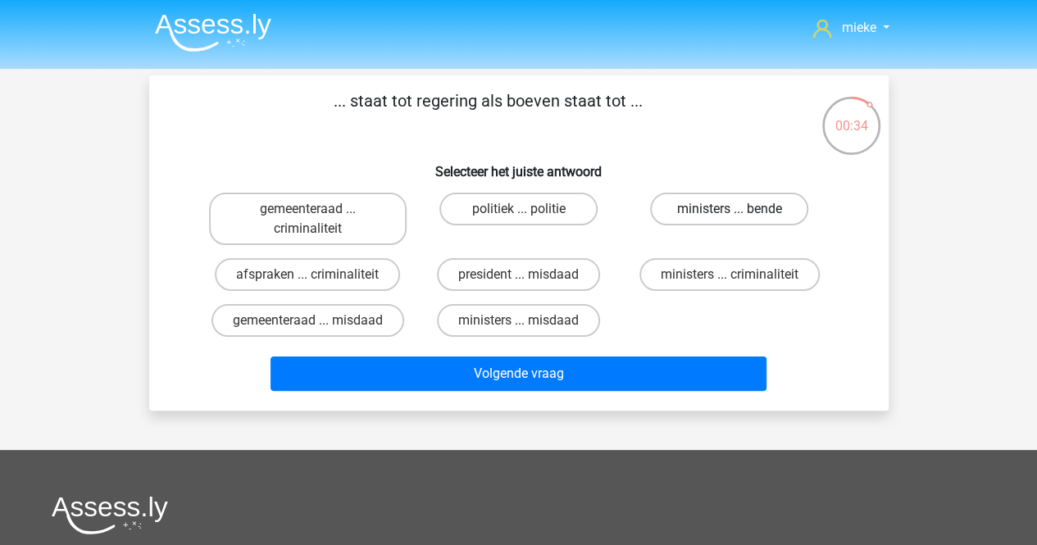
click at [689, 209] on label "ministers ... bende" at bounding box center [729, 209] width 158 height 33
click at [729, 209] on input "ministers ... bende" at bounding box center [734, 214] width 11 height 11
radio input "true"
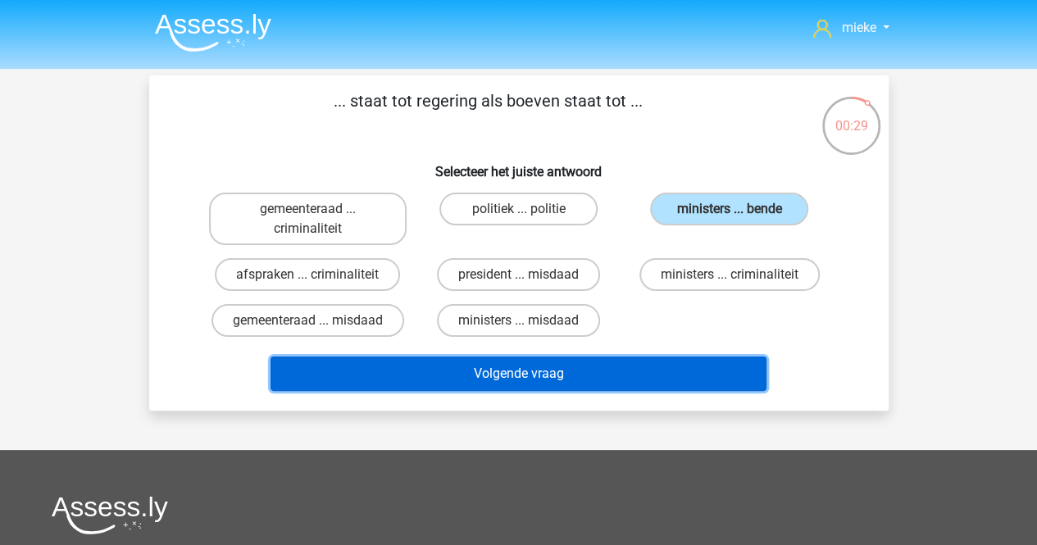
click at [547, 372] on button "Volgende vraag" at bounding box center [518, 373] width 496 height 34
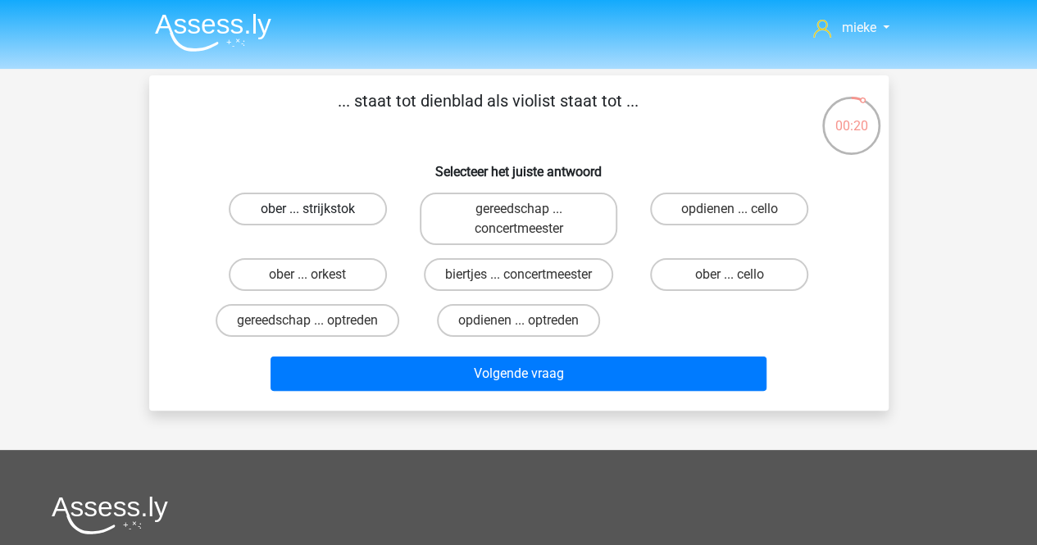
click at [272, 207] on label "ober ... strijkstok" at bounding box center [308, 209] width 158 height 33
click at [307, 209] on input "ober ... strijkstok" at bounding box center [312, 214] width 11 height 11
radio input "true"
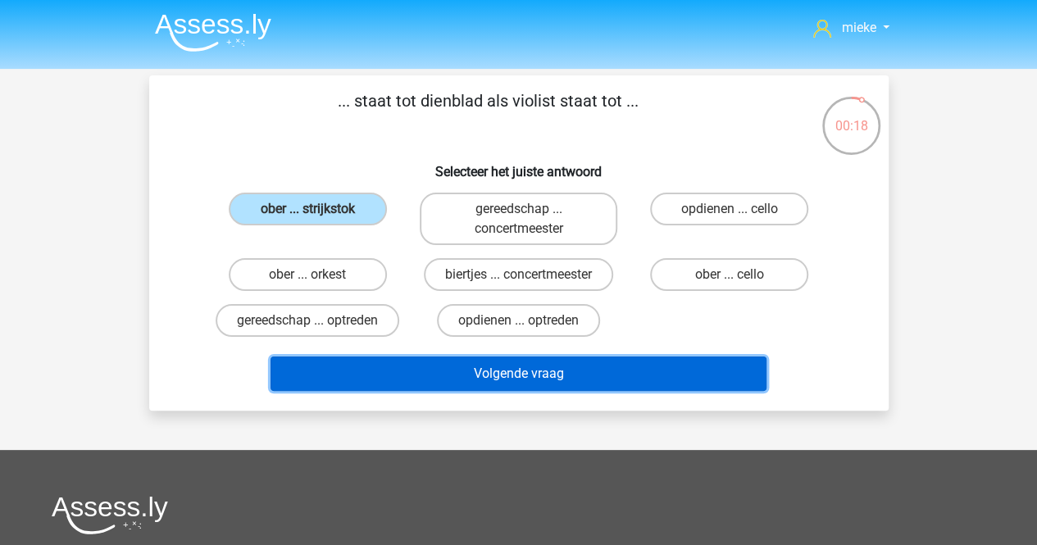
click at [506, 378] on button "Volgende vraag" at bounding box center [518, 373] width 496 height 34
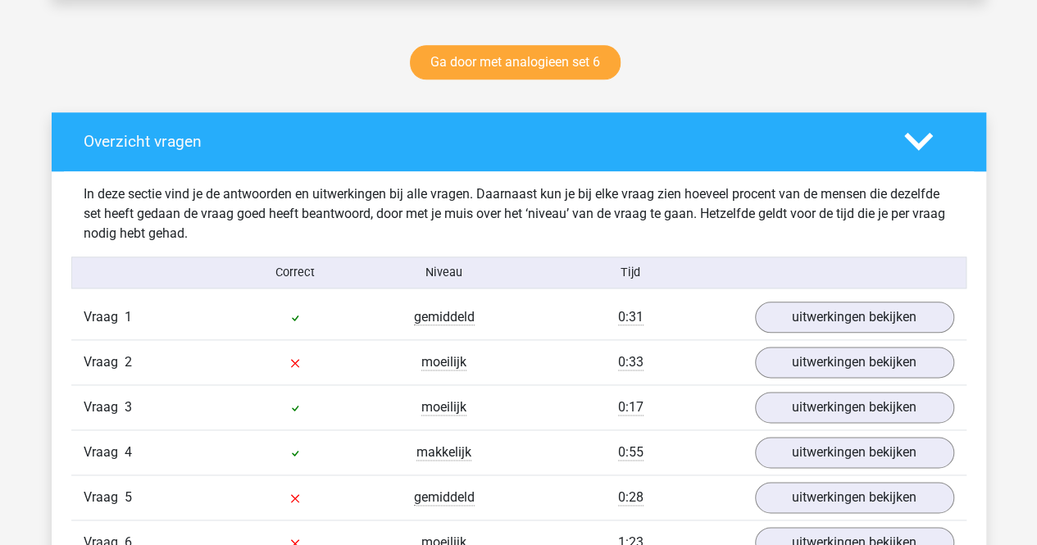
scroll to position [901, 0]
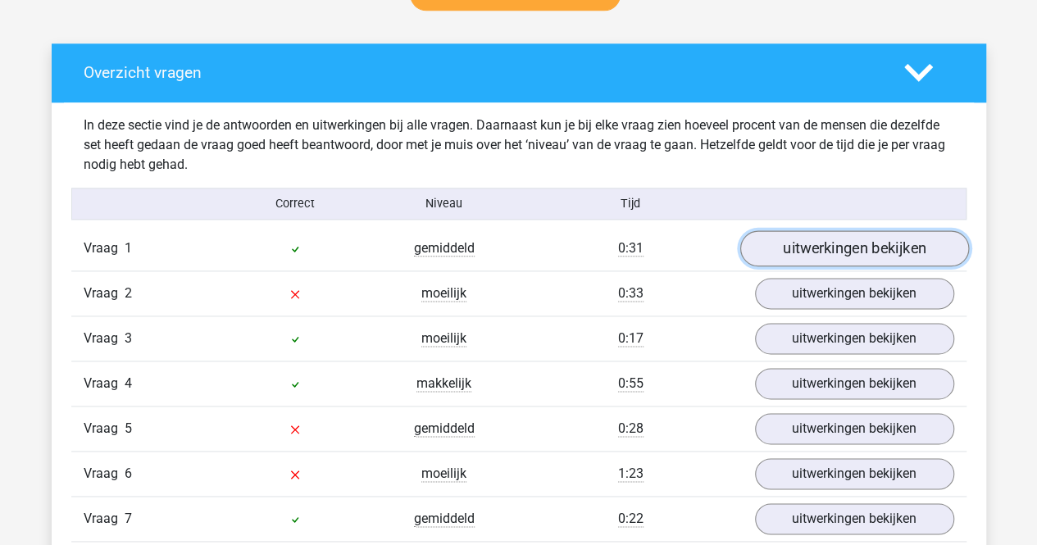
click at [838, 249] on link "uitwerkingen bekijken" at bounding box center [853, 249] width 229 height 36
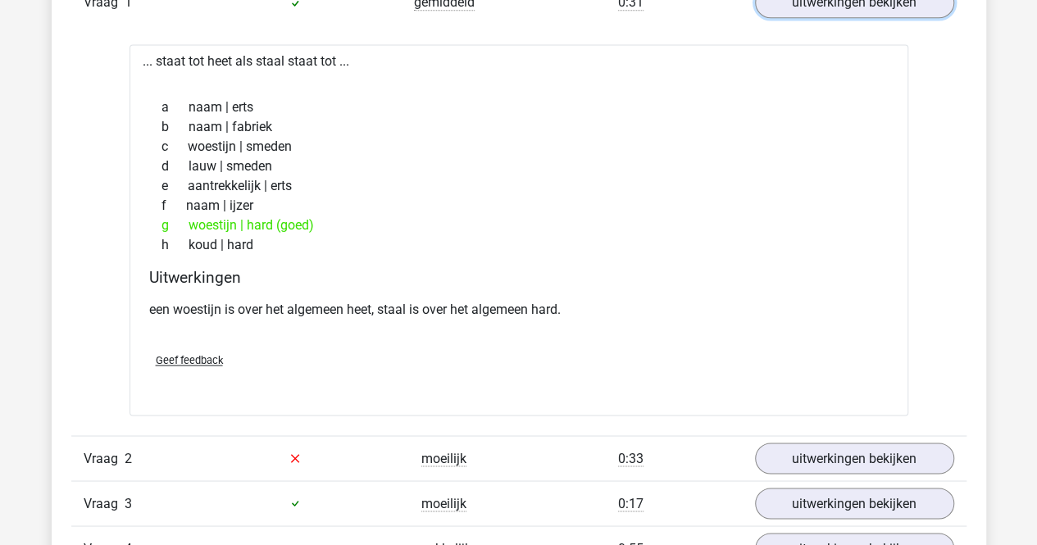
scroll to position [1229, 0]
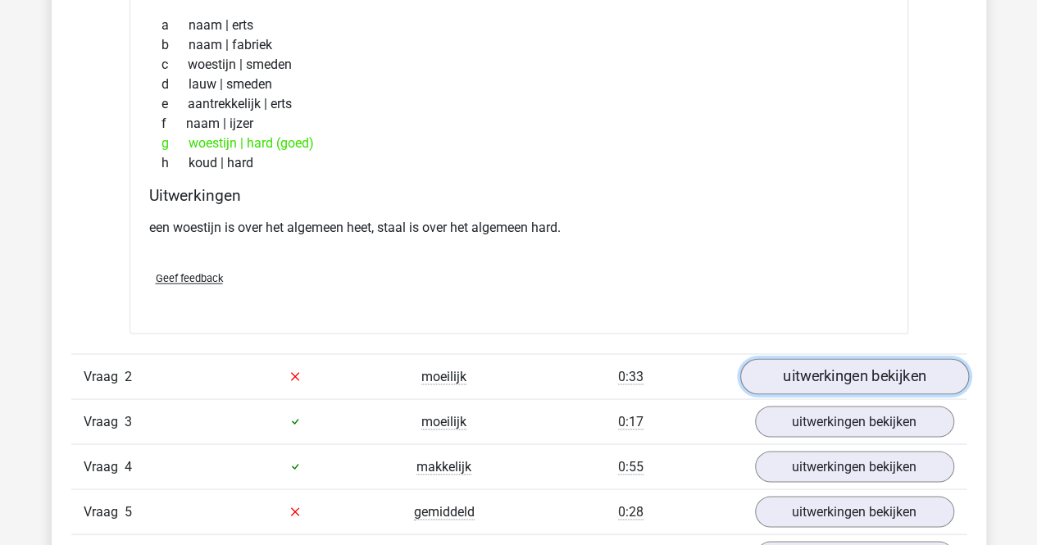
click at [803, 370] on link "uitwerkingen bekijken" at bounding box center [853, 376] width 229 height 36
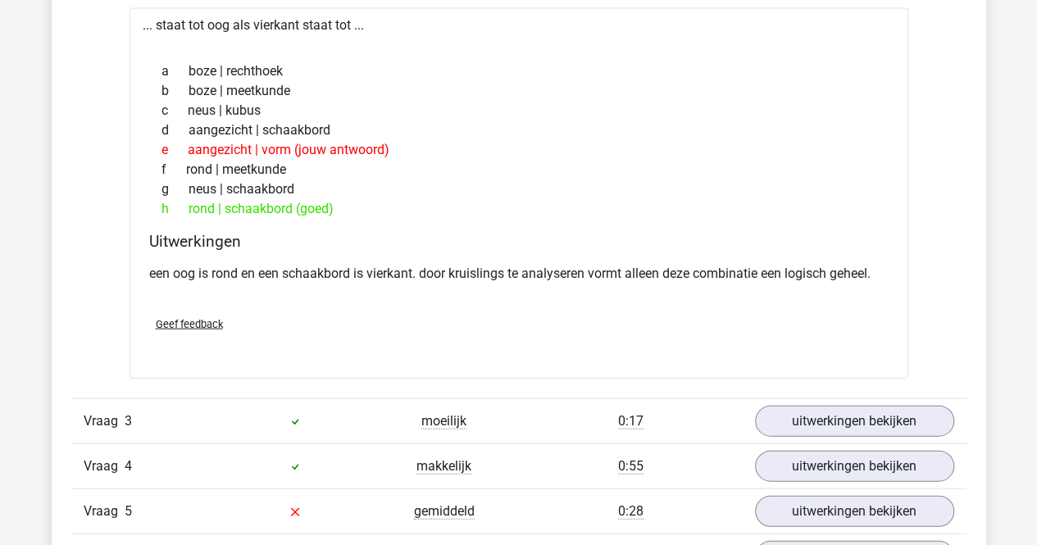
scroll to position [1721, 0]
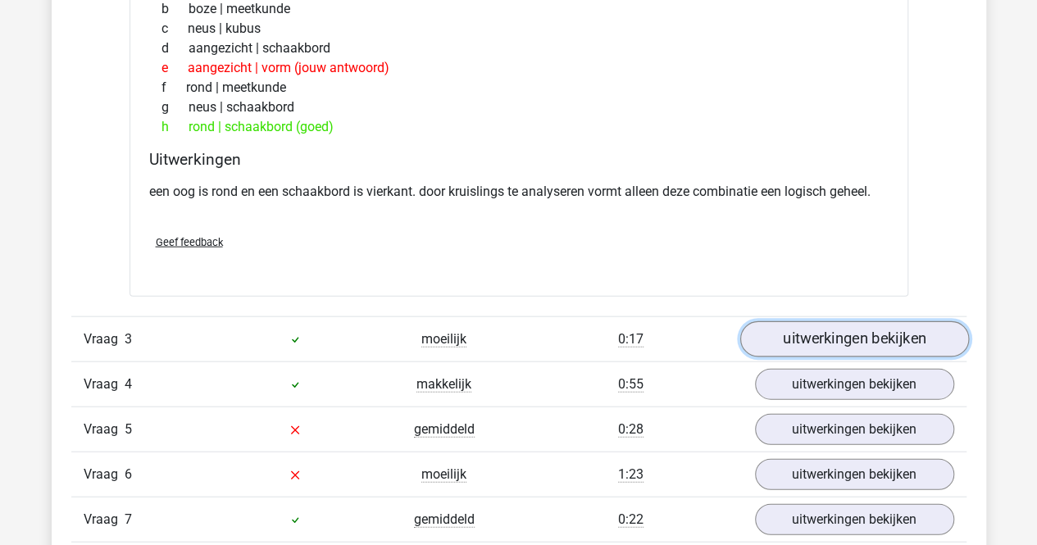
click at [815, 333] on link "uitwerkingen bekijken" at bounding box center [853, 339] width 229 height 36
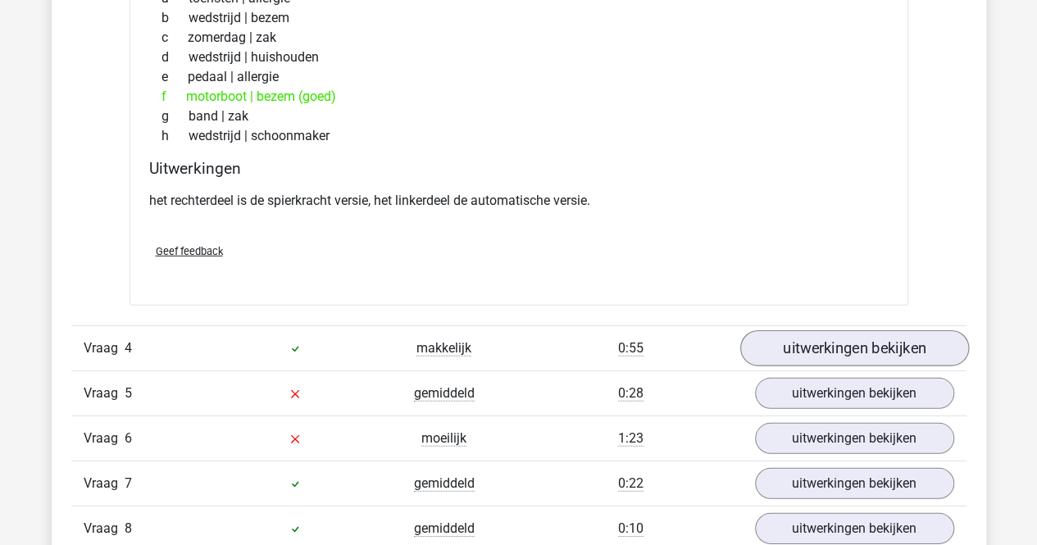
scroll to position [2213, 0]
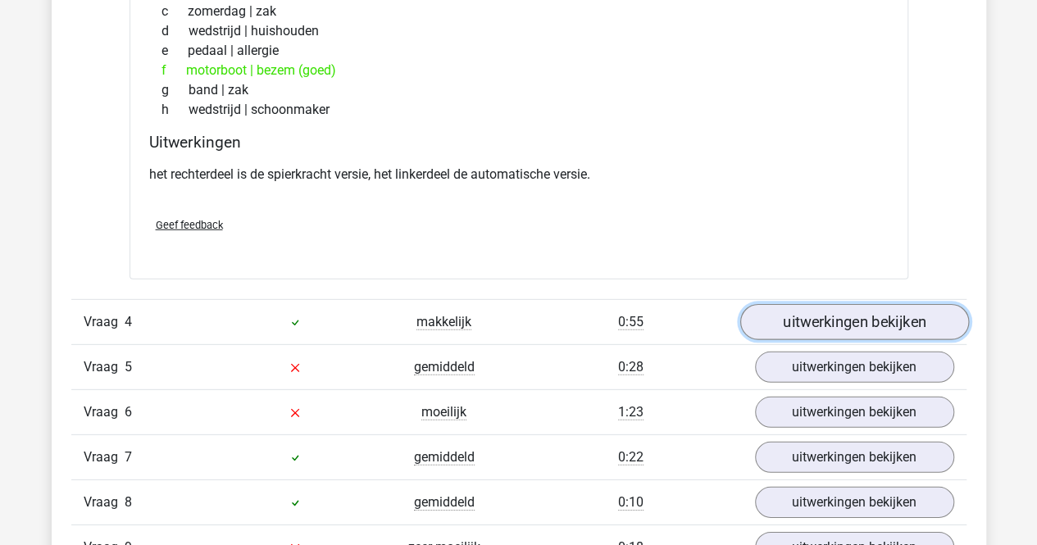
click at [823, 317] on link "uitwerkingen bekijken" at bounding box center [853, 322] width 229 height 36
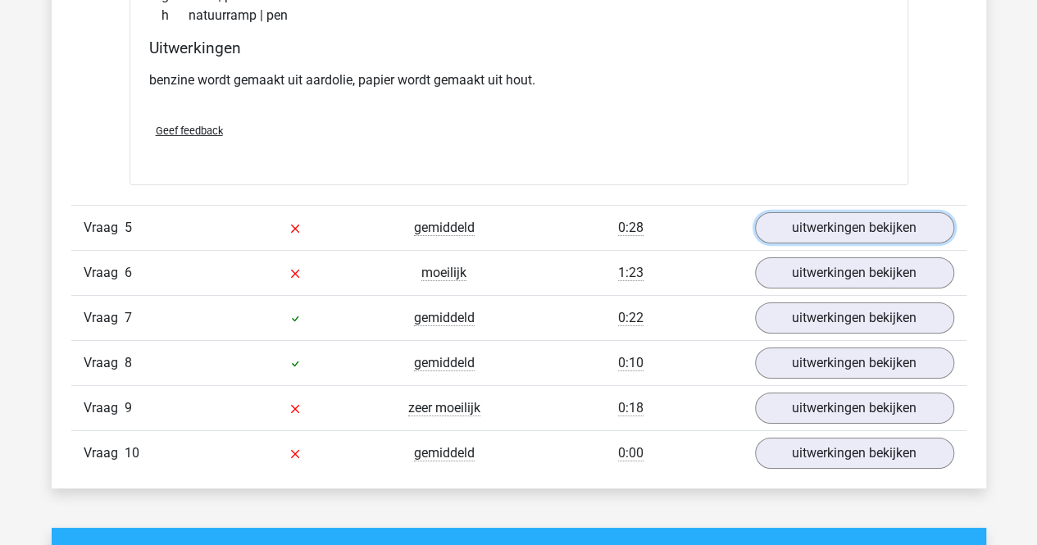
scroll to position [2786, 0]
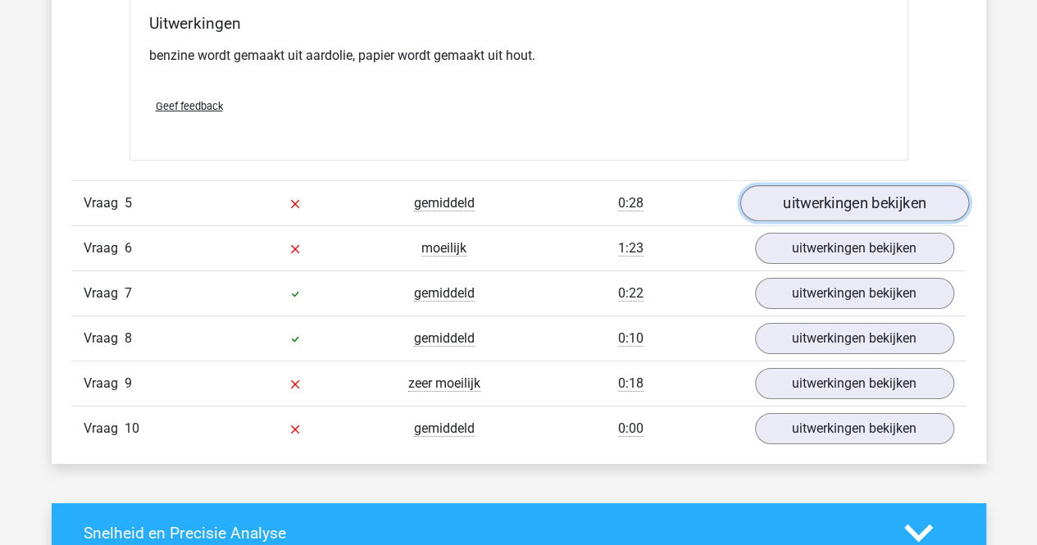
click at [854, 189] on link "uitwerkingen bekijken" at bounding box center [853, 203] width 229 height 36
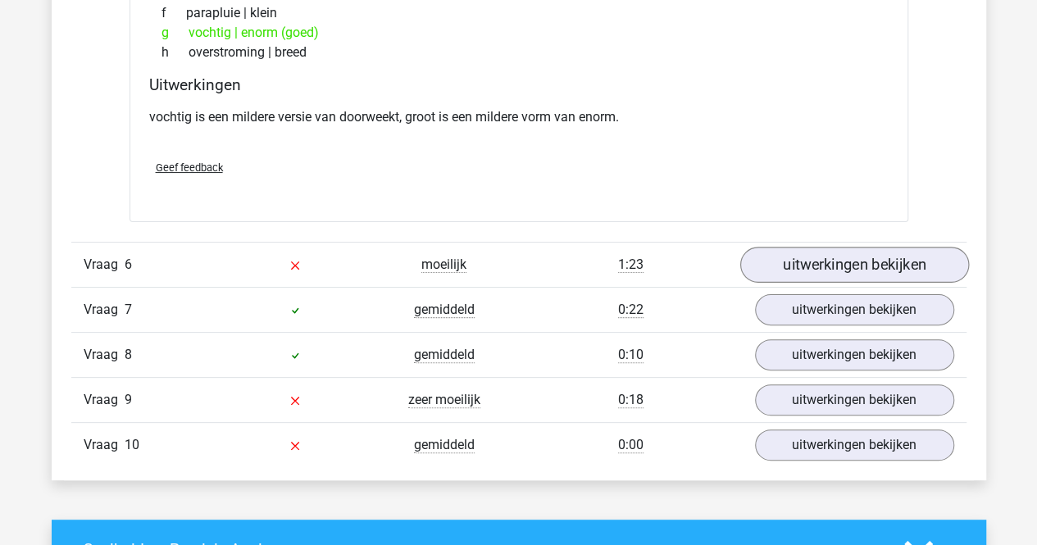
scroll to position [3196, 0]
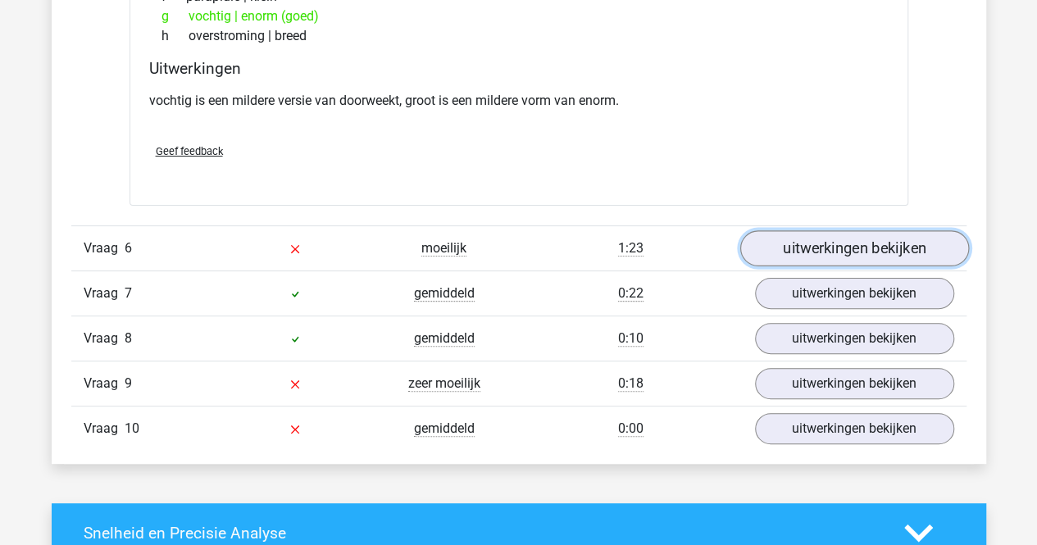
click at [849, 244] on link "uitwerkingen bekijken" at bounding box center [853, 249] width 229 height 36
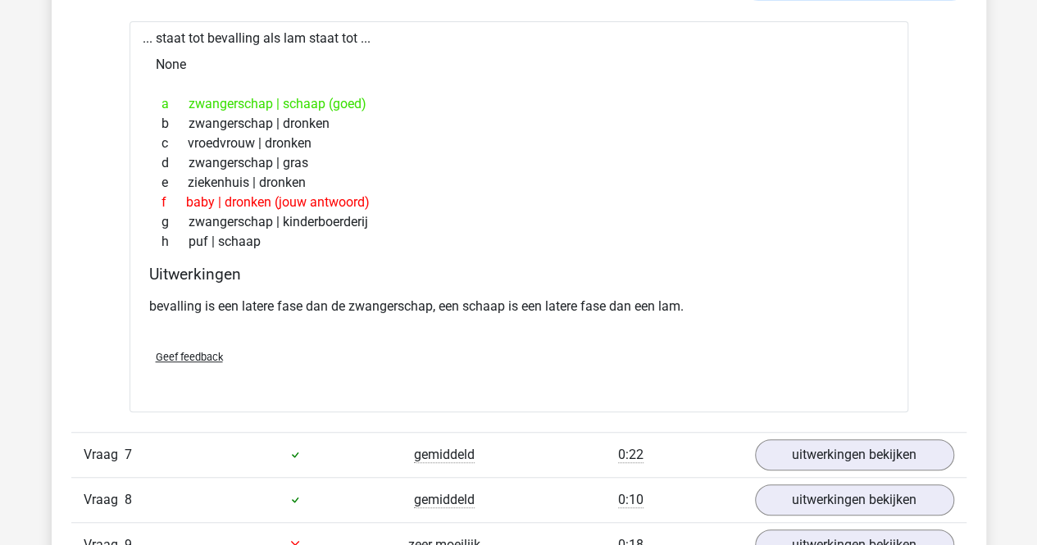
scroll to position [3606, 0]
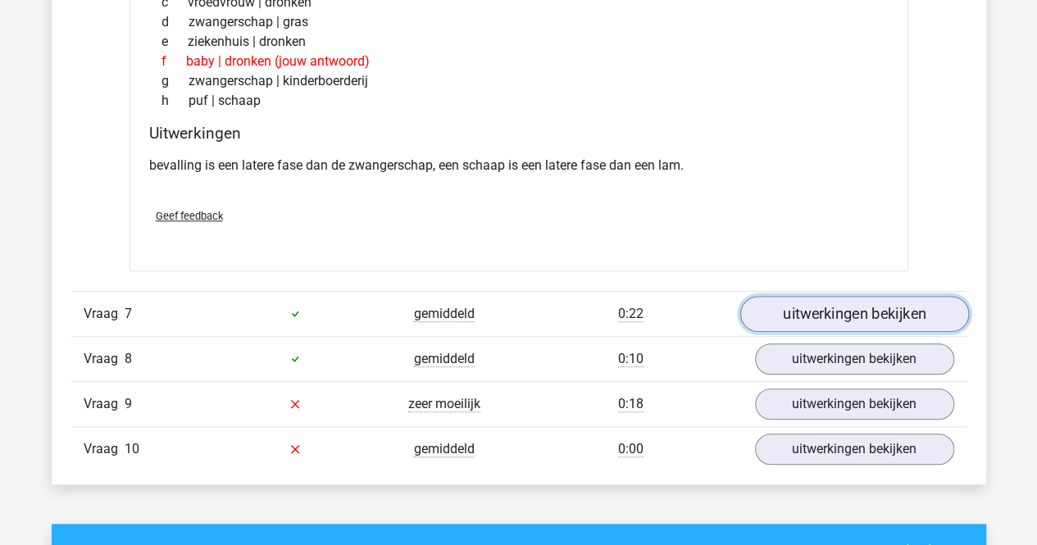
click at [844, 299] on link "uitwerkingen bekijken" at bounding box center [853, 314] width 229 height 36
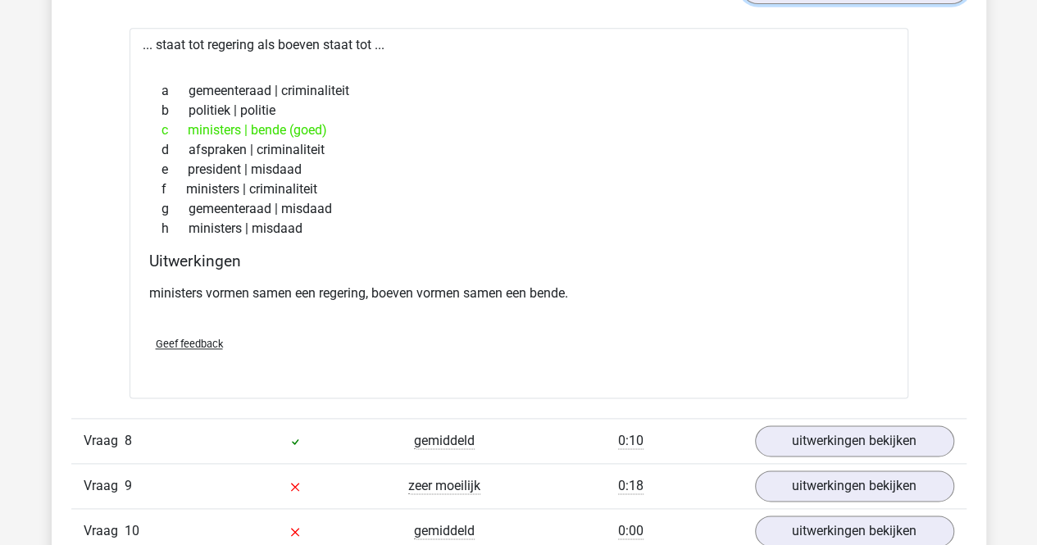
scroll to position [4015, 0]
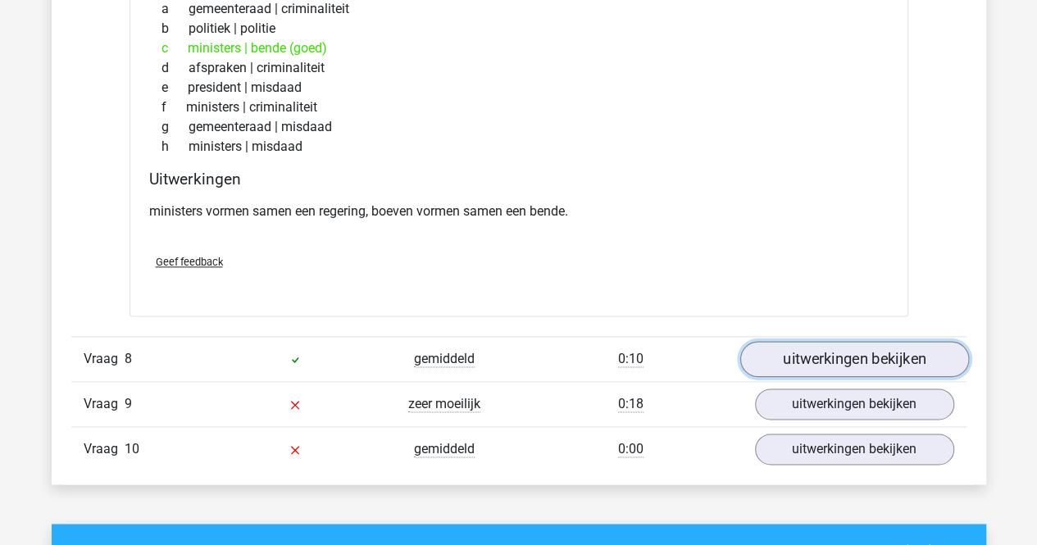
click at [828, 345] on link "uitwerkingen bekijken" at bounding box center [853, 359] width 229 height 36
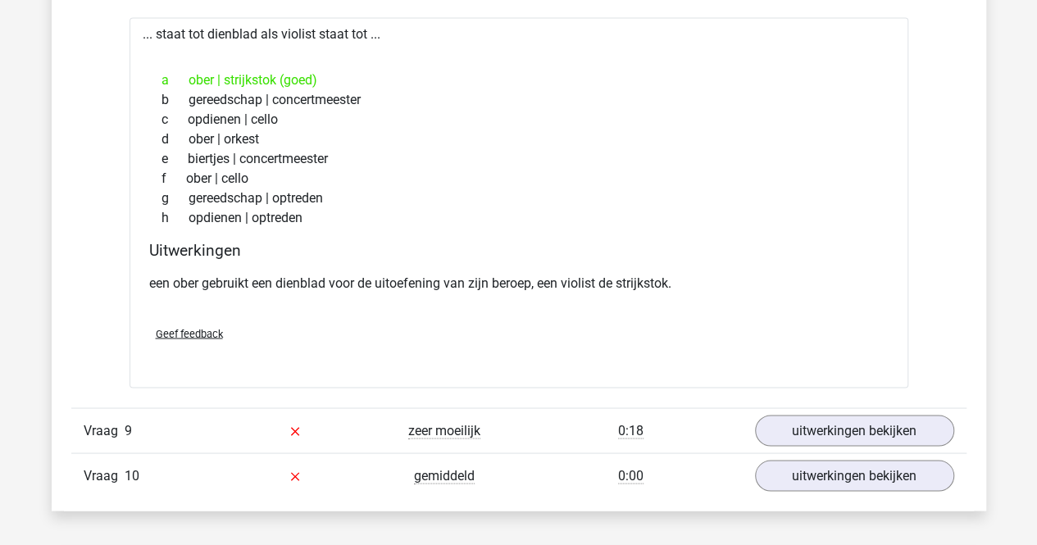
scroll to position [4425, 0]
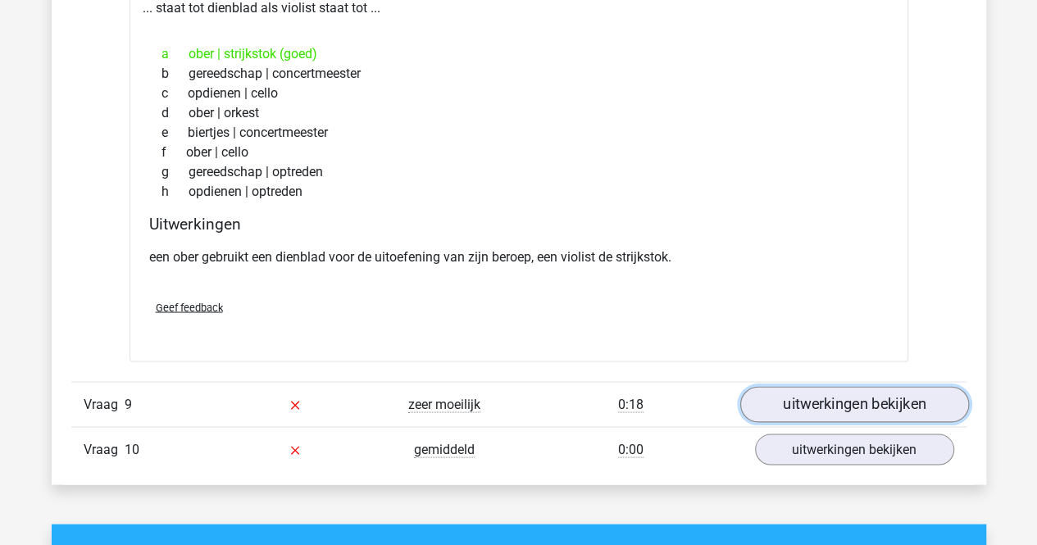
click at [803, 388] on link "uitwerkingen bekijken" at bounding box center [853, 404] width 229 height 36
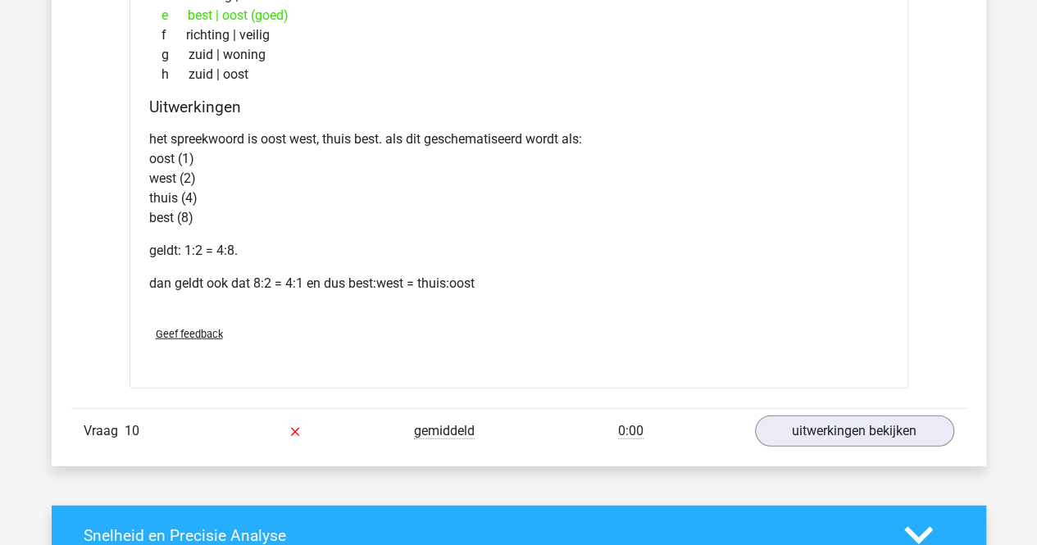
scroll to position [4999, 0]
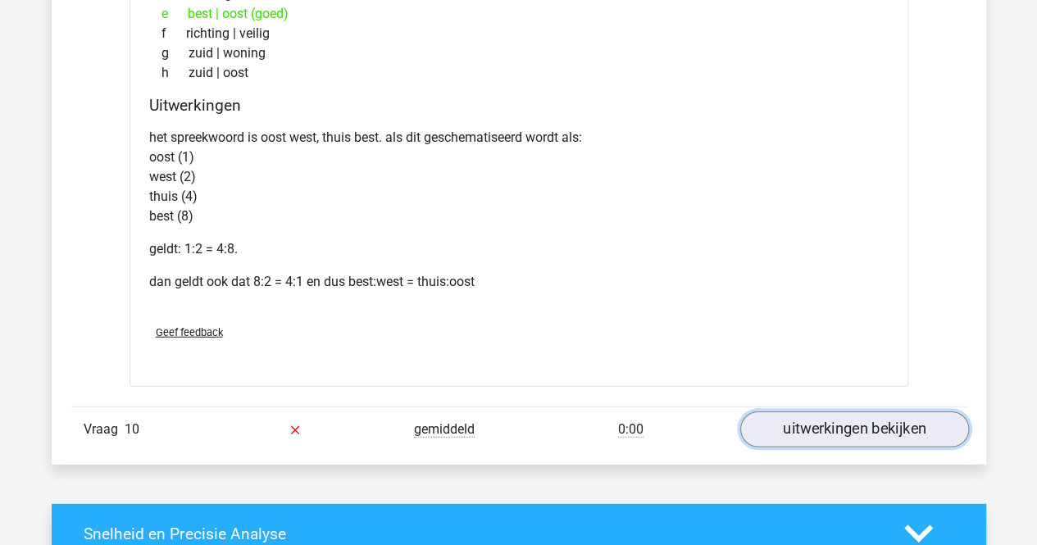
click at [791, 411] on link "uitwerkingen bekijken" at bounding box center [853, 429] width 229 height 36
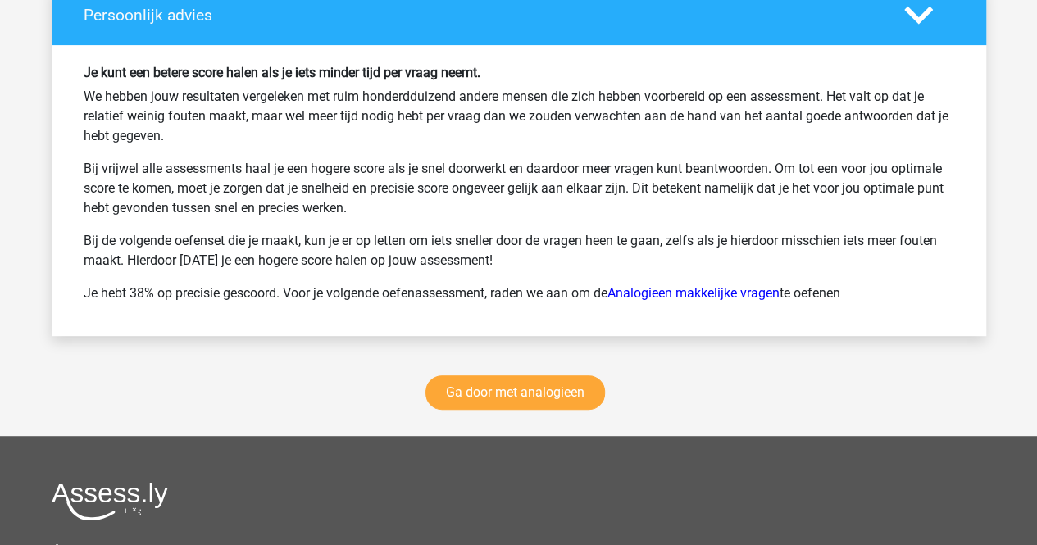
scroll to position [6556, 0]
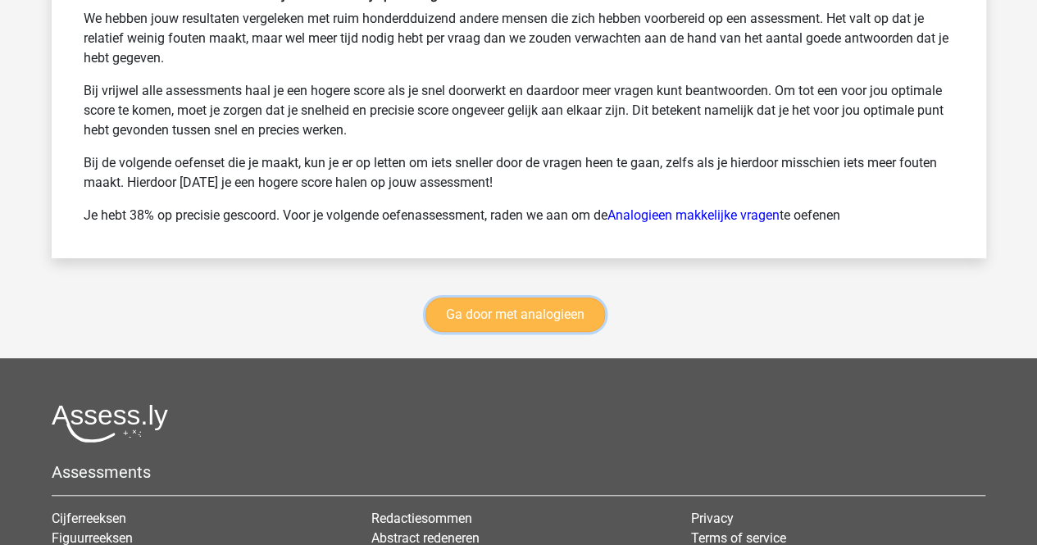
click at [488, 298] on link "Ga door met analogieen" at bounding box center [514, 314] width 179 height 34
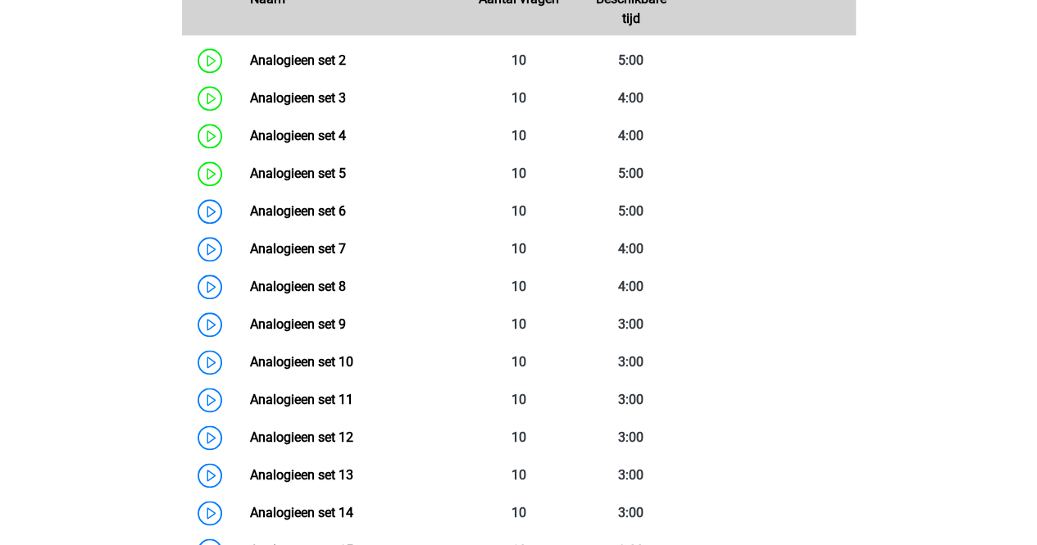
scroll to position [835, 0]
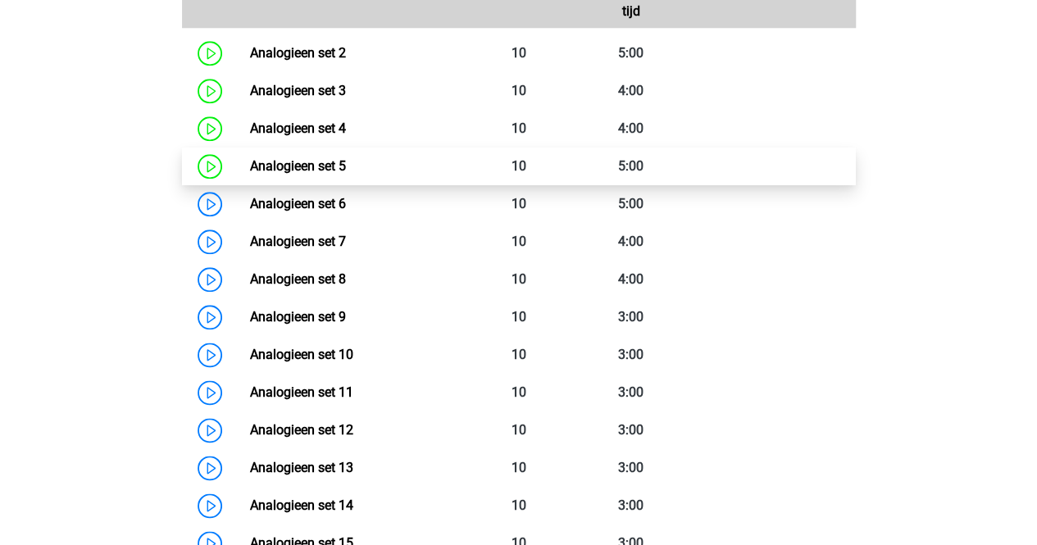
drag, startPoint x: 285, startPoint y: 201, endPoint x: 288, endPoint y: 172, distance: 28.9
click at [285, 200] on link "Analogieen set 6" at bounding box center [298, 204] width 96 height 16
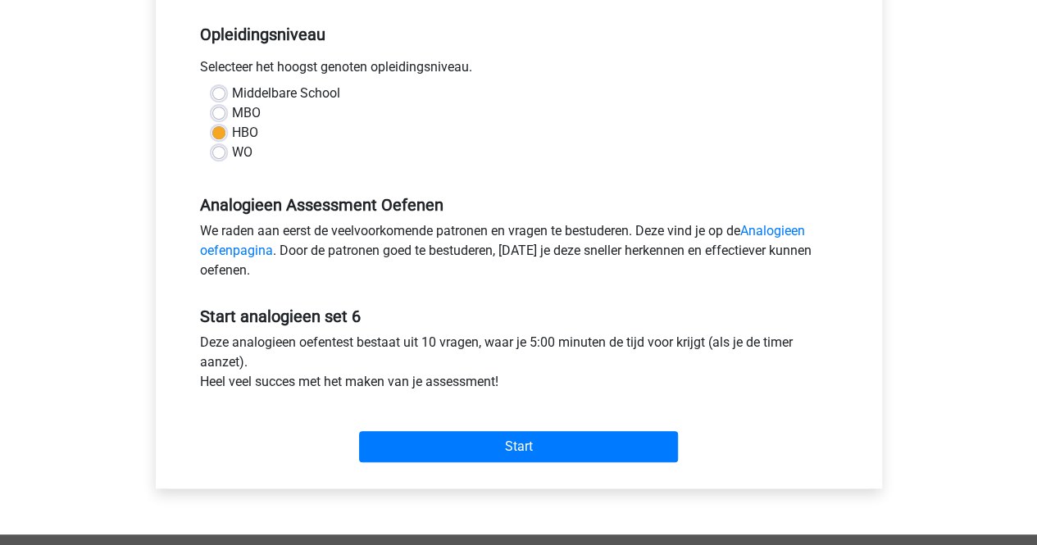
scroll to position [410, 0]
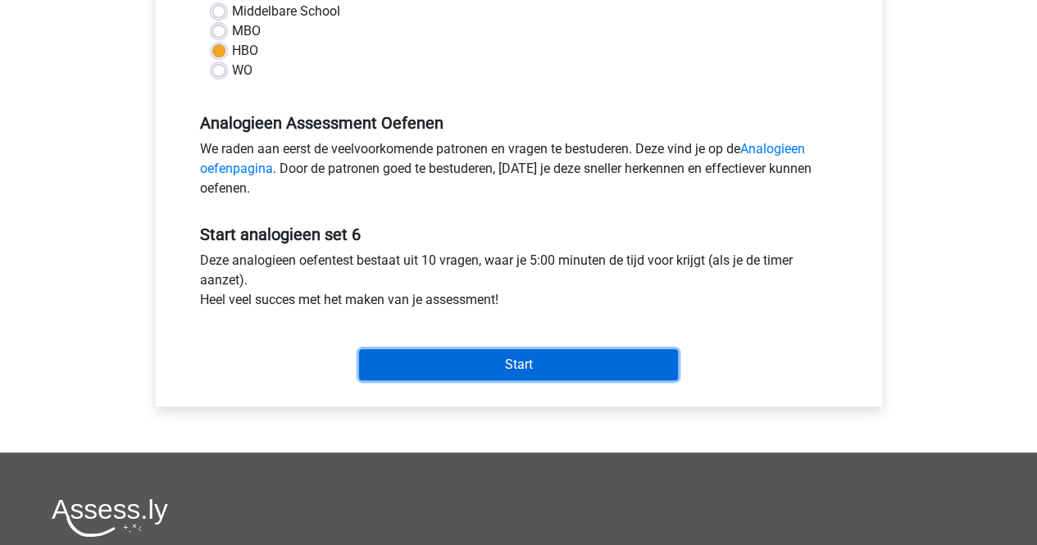
click at [472, 359] on input "Start" at bounding box center [518, 364] width 319 height 31
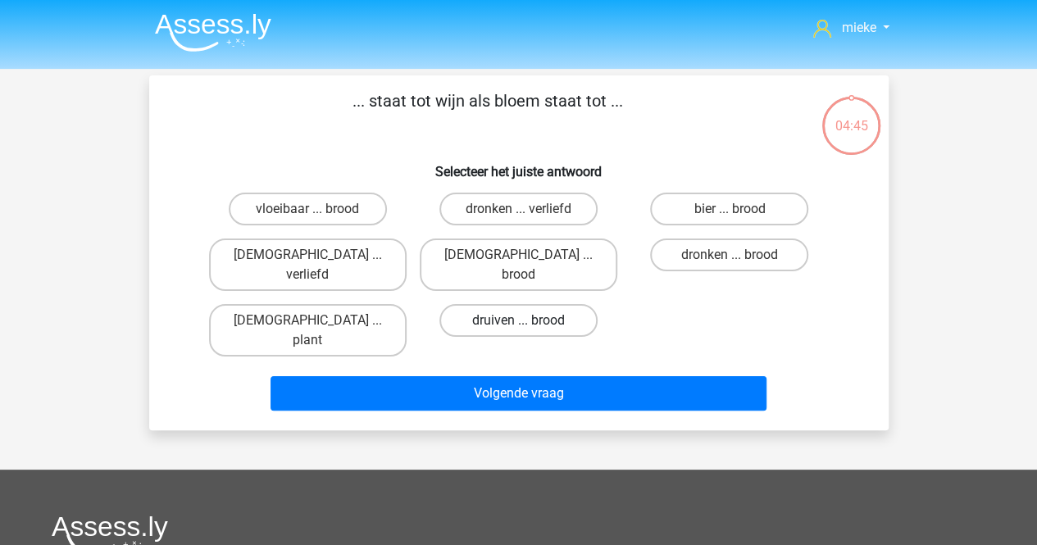
click at [483, 304] on label "druiven ... brood" at bounding box center [518, 320] width 158 height 33
click at [518, 320] on input "druiven ... brood" at bounding box center [523, 325] width 11 height 11
radio input "true"
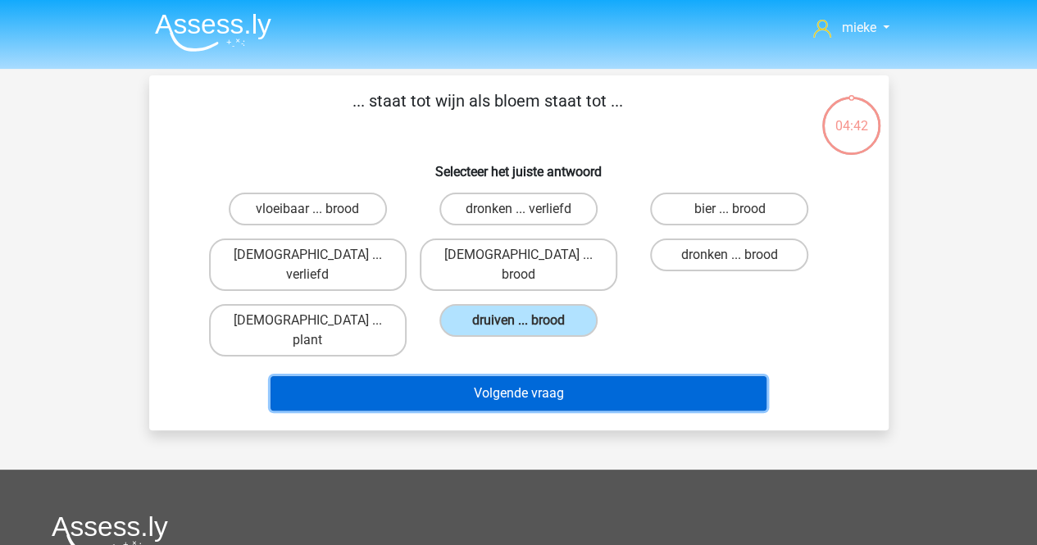
click at [502, 376] on button "Volgende vraag" at bounding box center [518, 393] width 496 height 34
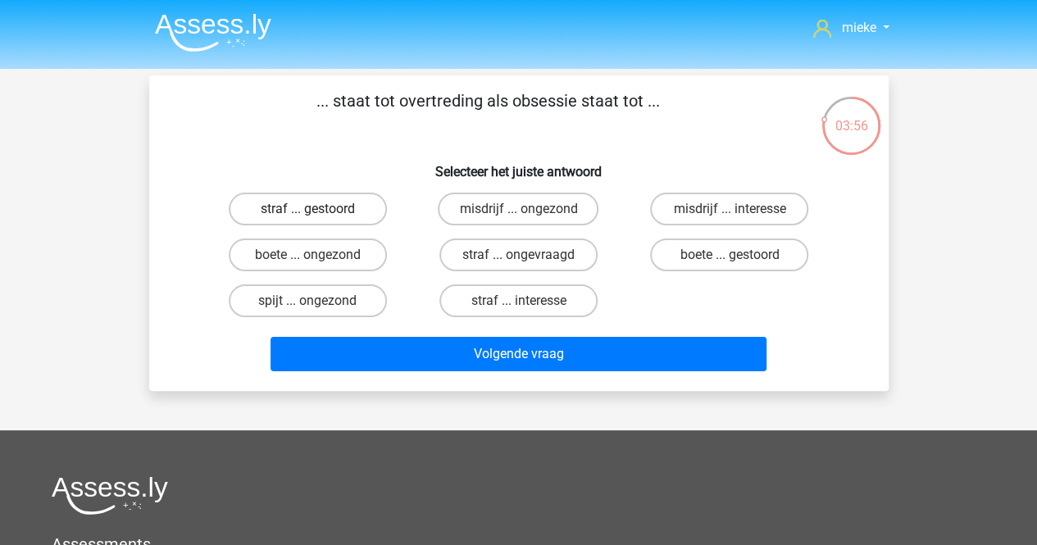
click at [325, 207] on label "straf ... gestoord" at bounding box center [308, 209] width 158 height 33
click at [318, 209] on input "straf ... gestoord" at bounding box center [312, 214] width 11 height 11
radio input "true"
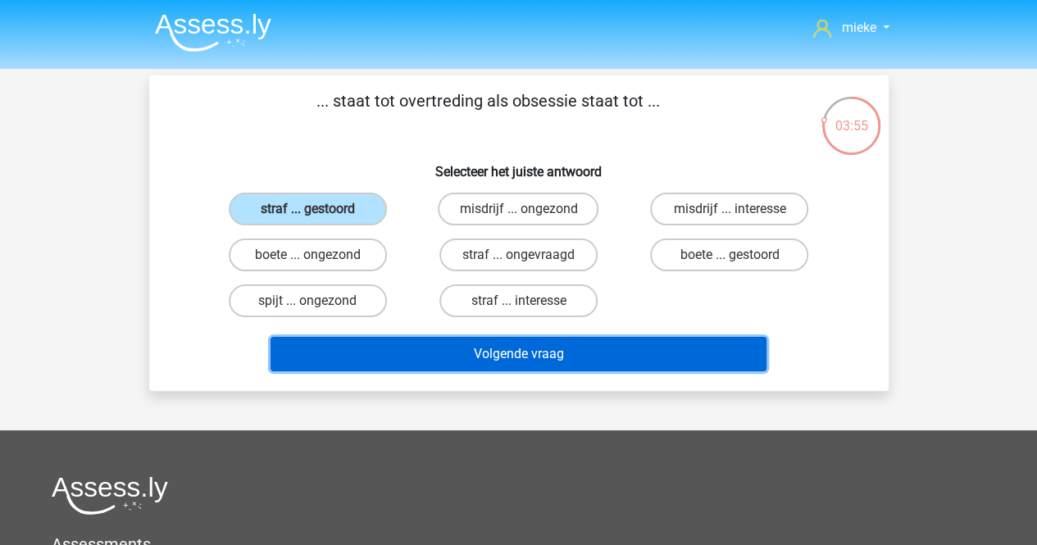
click at [513, 347] on button "Volgende vraag" at bounding box center [518, 354] width 496 height 34
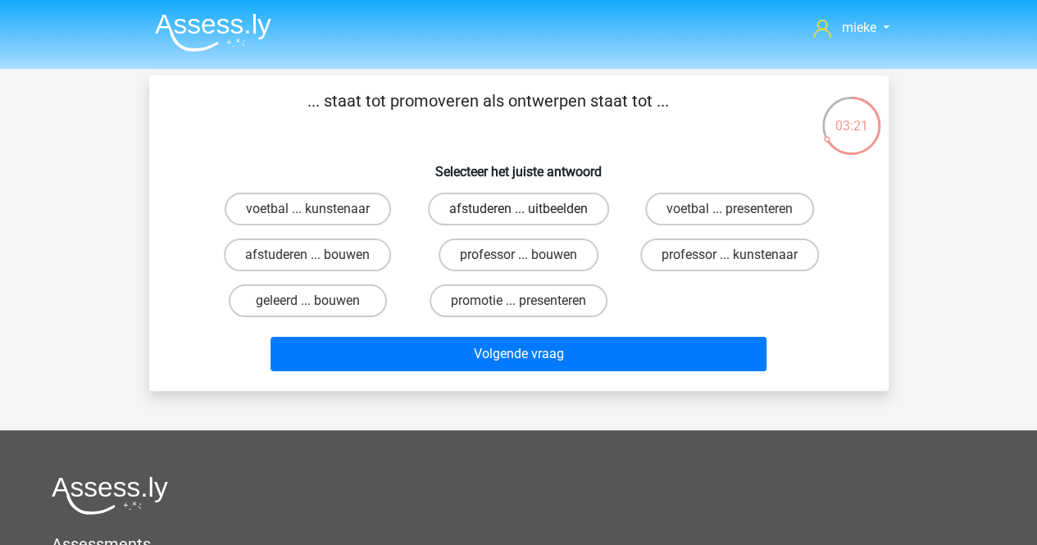
click at [493, 206] on label "afstuderen ... uitbeelden" at bounding box center [518, 209] width 181 height 33
click at [518, 209] on input "afstuderen ... uitbeelden" at bounding box center [523, 214] width 11 height 11
radio input "true"
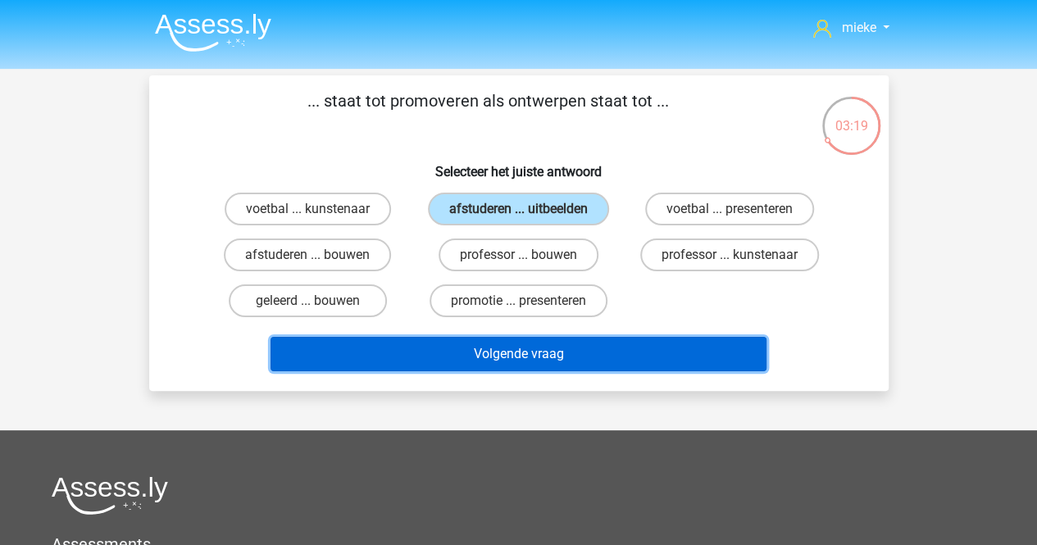
click at [474, 358] on button "Volgende vraag" at bounding box center [518, 354] width 496 height 34
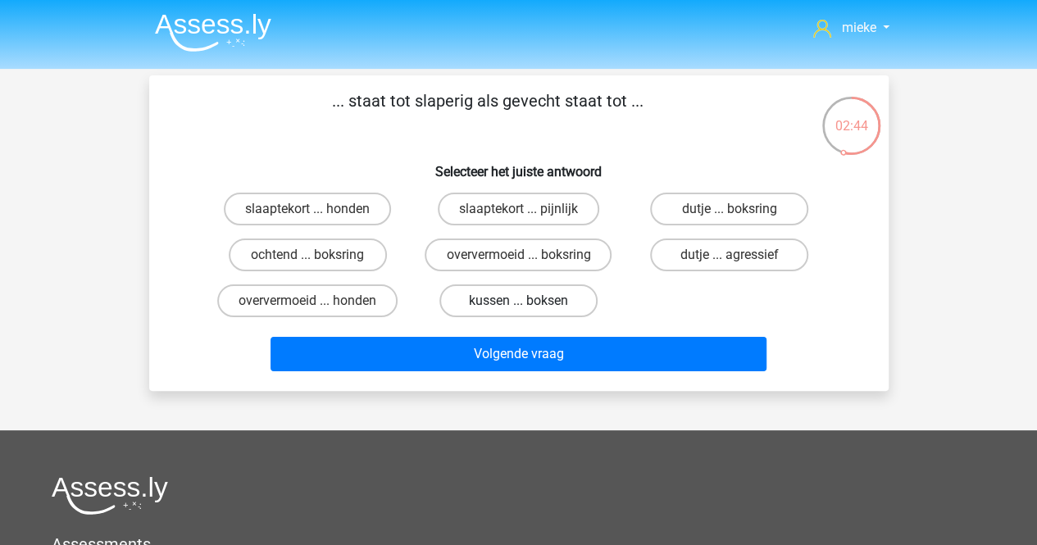
drag, startPoint x: 485, startPoint y: 254, endPoint x: 470, endPoint y: 302, distance: 50.5
click at [483, 259] on label "oververmoeid ... boksring" at bounding box center [517, 254] width 187 height 33
click at [518, 259] on input "oververmoeid ... boksring" at bounding box center [523, 260] width 11 height 11
radio input "true"
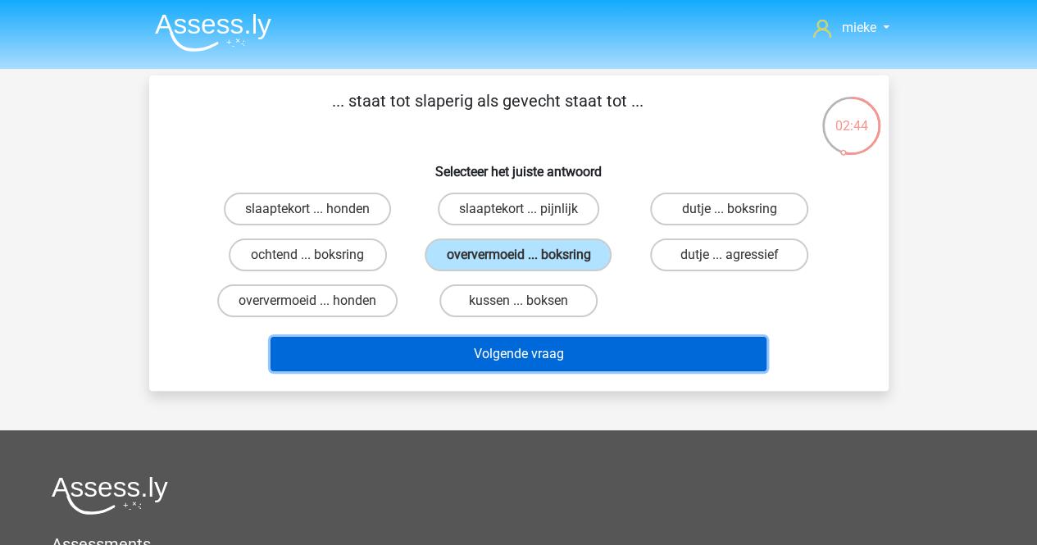
click at [488, 362] on button "Volgende vraag" at bounding box center [518, 354] width 496 height 34
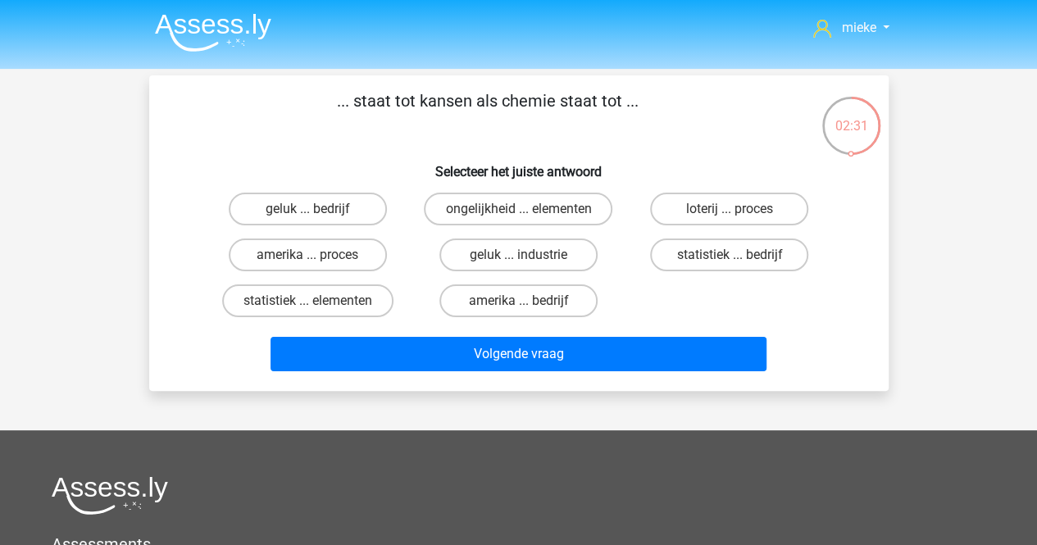
drag, startPoint x: 452, startPoint y: 211, endPoint x: 492, endPoint y: 333, distance: 127.5
click at [456, 211] on label "ongelijkheid ... elementen" at bounding box center [518, 209] width 188 height 33
click at [518, 211] on input "ongelijkheid ... elementen" at bounding box center [523, 214] width 11 height 11
radio input "true"
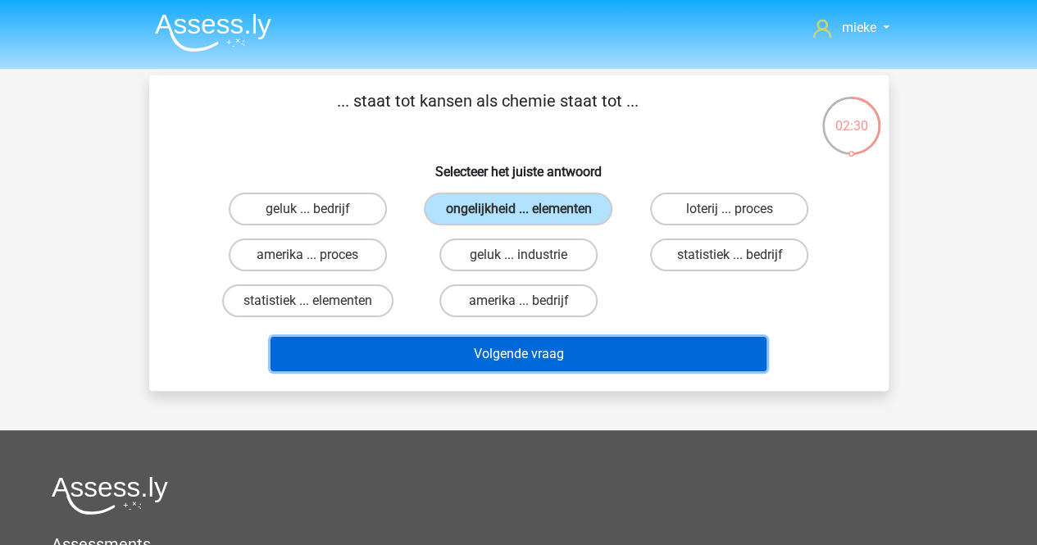
click at [531, 356] on button "Volgende vraag" at bounding box center [518, 354] width 496 height 34
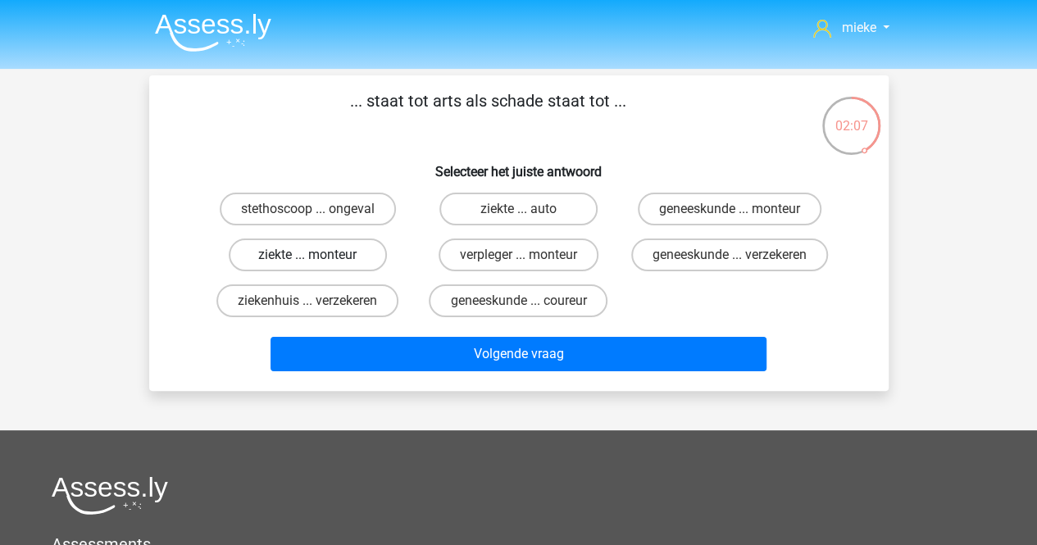
click at [273, 256] on label "ziekte ... monteur" at bounding box center [308, 254] width 158 height 33
click at [307, 256] on input "ziekte ... monteur" at bounding box center [312, 260] width 11 height 11
radio input "true"
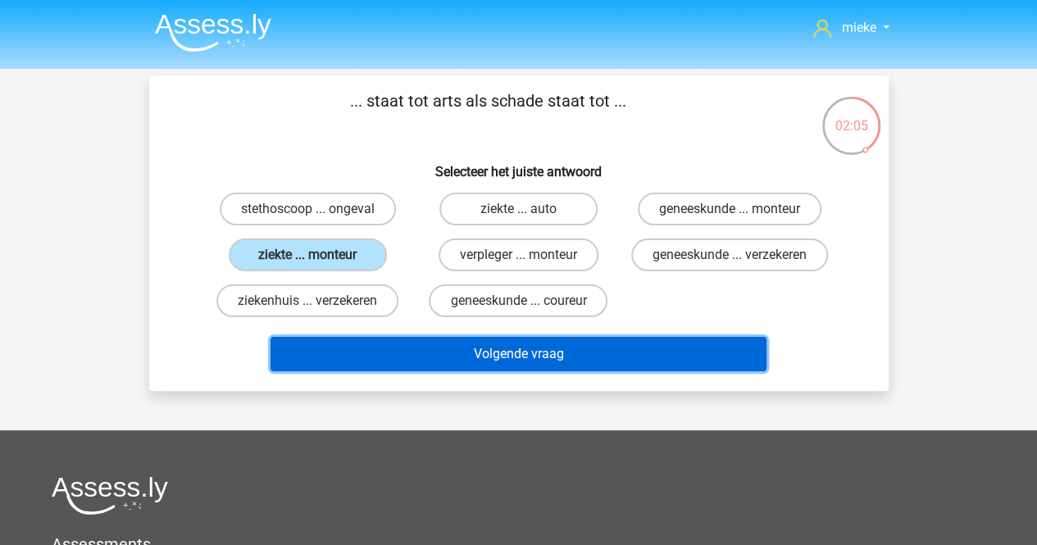
click at [495, 370] on button "Volgende vraag" at bounding box center [518, 354] width 496 height 34
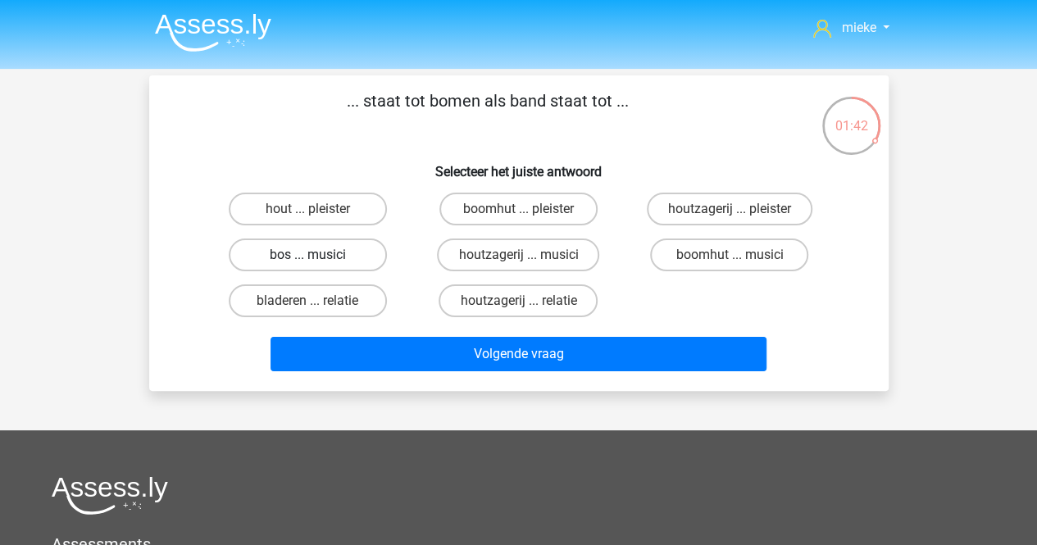
click at [290, 251] on label "bos ... musici" at bounding box center [308, 254] width 158 height 33
click at [307, 255] on input "bos ... musici" at bounding box center [312, 260] width 11 height 11
radio input "true"
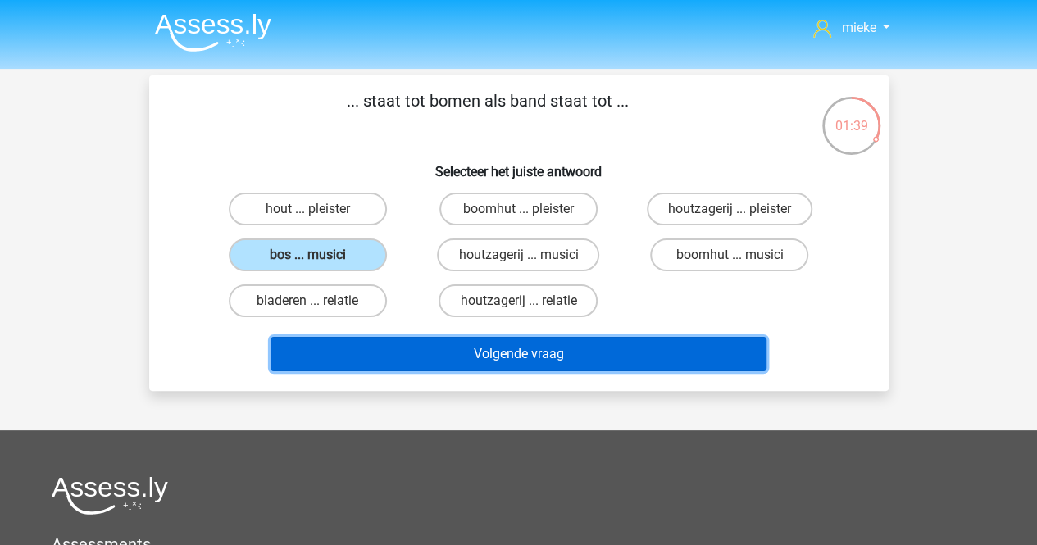
click at [519, 351] on button "Volgende vraag" at bounding box center [518, 354] width 496 height 34
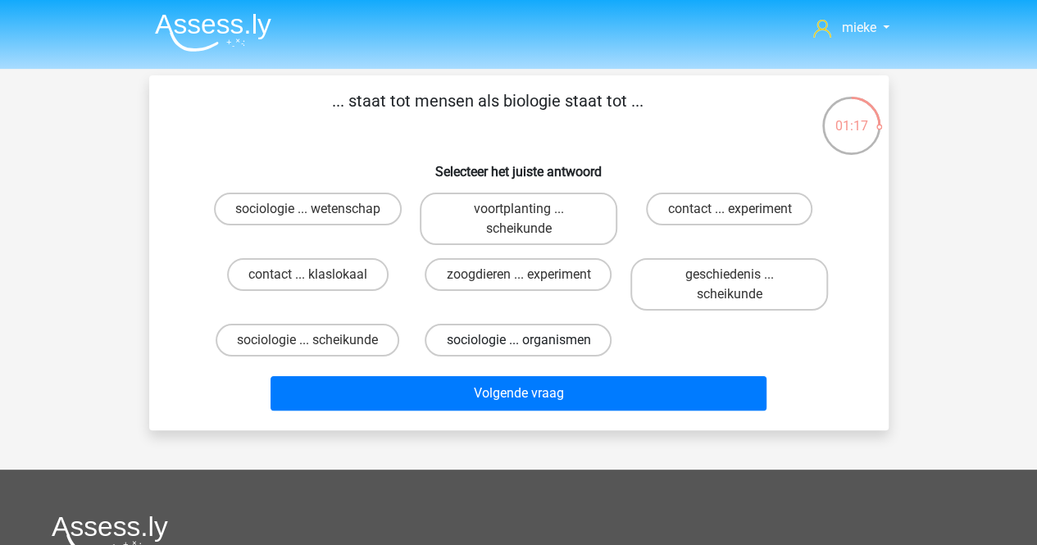
click at [470, 342] on label "sociologie ... organismen" at bounding box center [517, 340] width 187 height 33
click at [518, 342] on input "sociologie ... organismen" at bounding box center [523, 345] width 11 height 11
radio input "true"
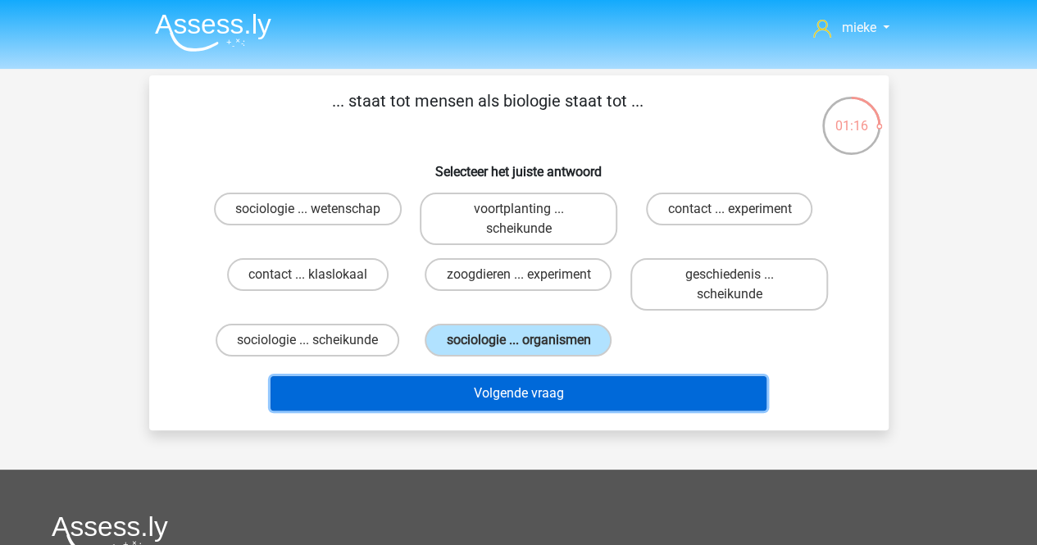
click at [492, 387] on button "Volgende vraag" at bounding box center [518, 393] width 496 height 34
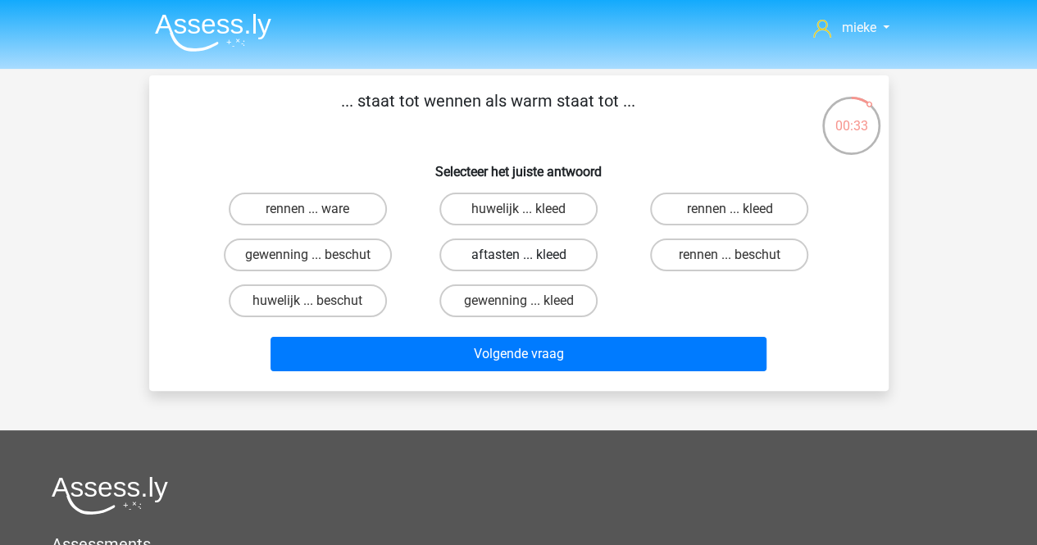
click at [493, 255] on label "aftasten ... kleed" at bounding box center [518, 254] width 158 height 33
click at [518, 255] on input "aftasten ... kleed" at bounding box center [523, 260] width 11 height 11
radio input "true"
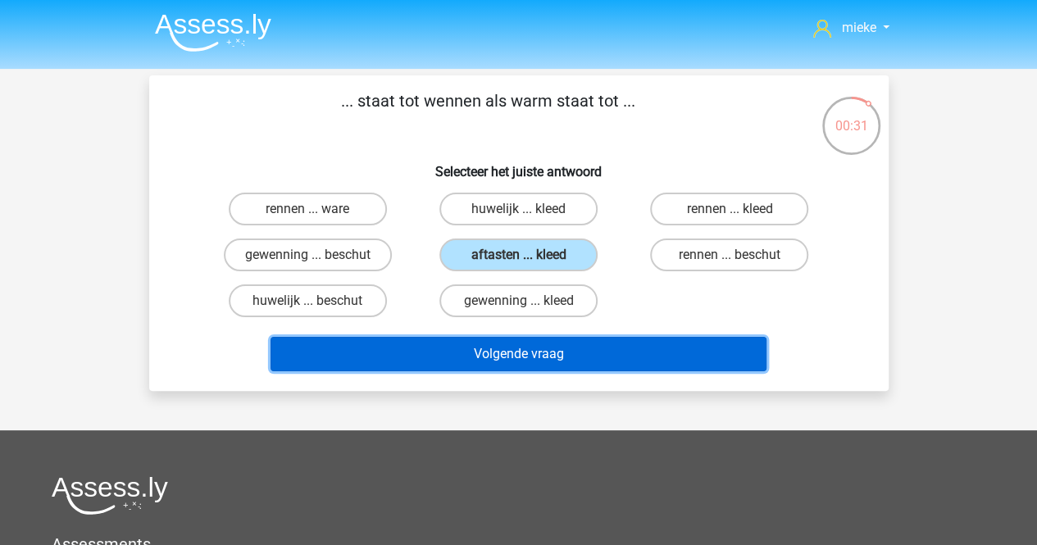
click at [485, 355] on button "Volgende vraag" at bounding box center [518, 354] width 496 height 34
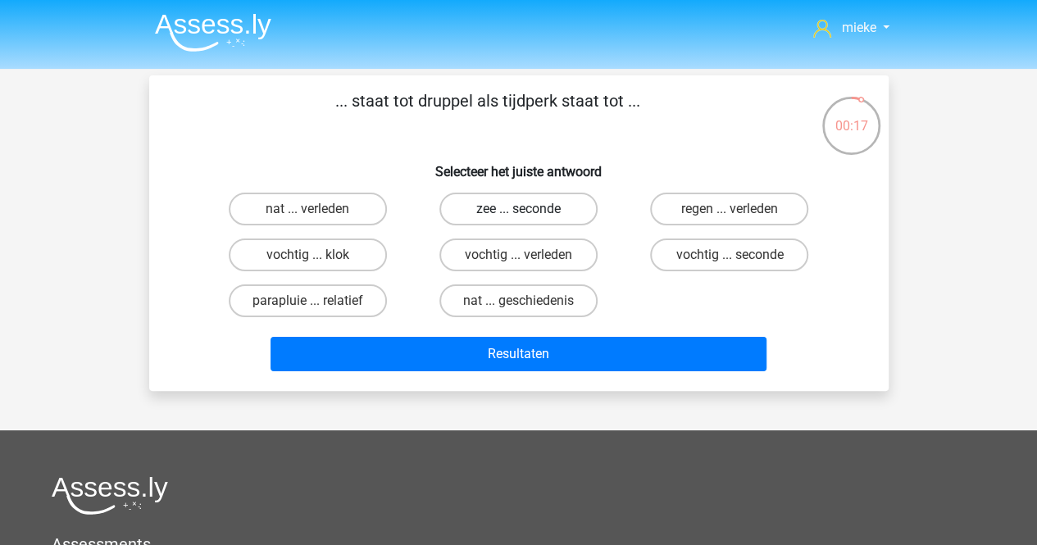
click at [472, 206] on label "zee ... seconde" at bounding box center [518, 209] width 158 height 33
click at [518, 209] on input "zee ... seconde" at bounding box center [523, 214] width 11 height 11
radio input "true"
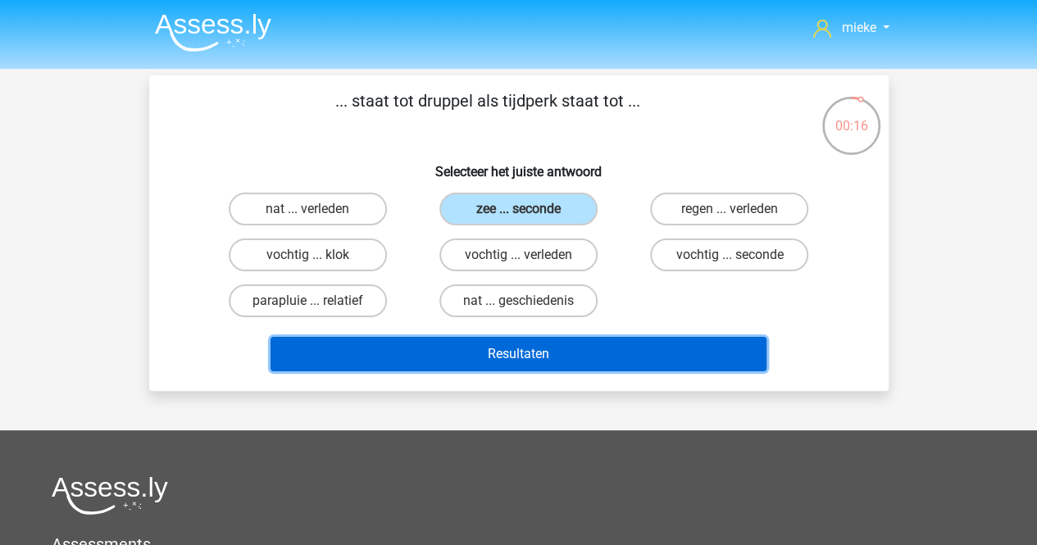
click at [479, 355] on button "Resultaten" at bounding box center [518, 354] width 496 height 34
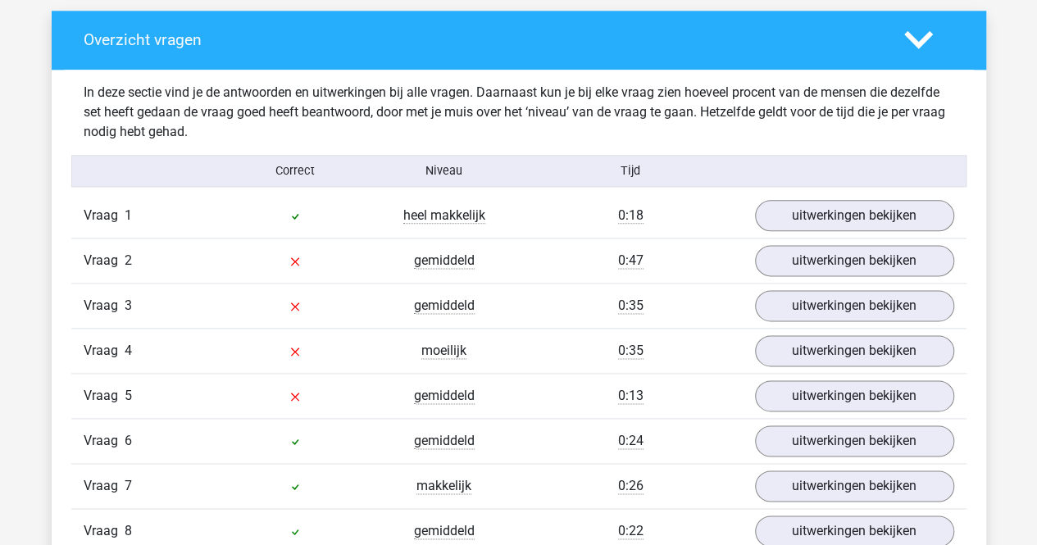
scroll to position [901, 0]
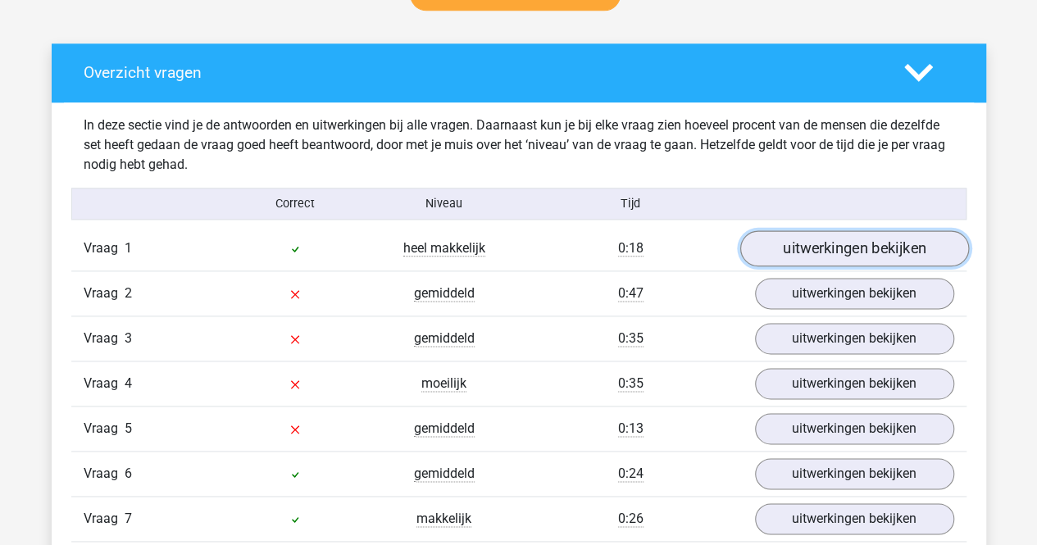
click at [844, 237] on link "uitwerkingen bekijken" at bounding box center [853, 249] width 229 height 36
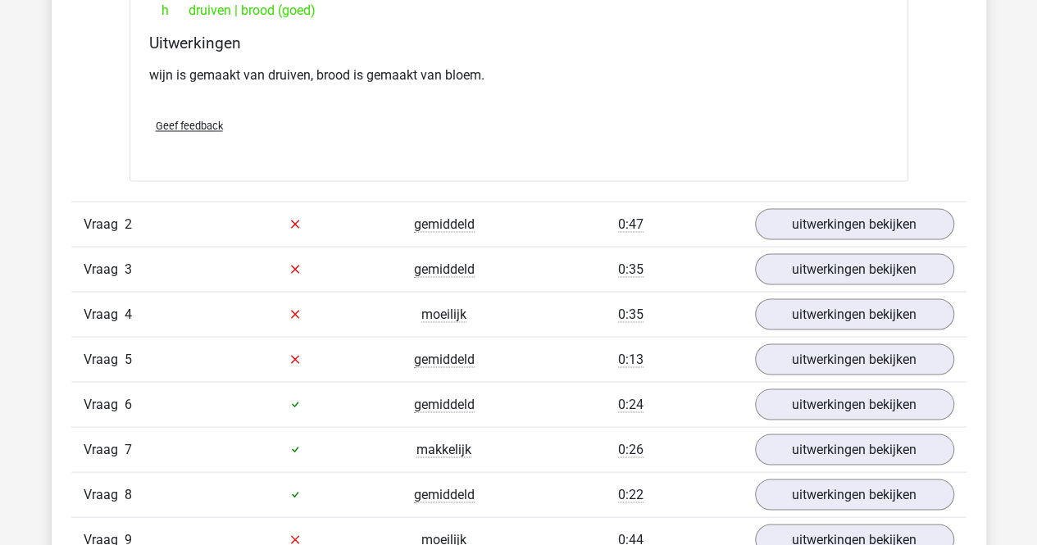
scroll to position [1393, 0]
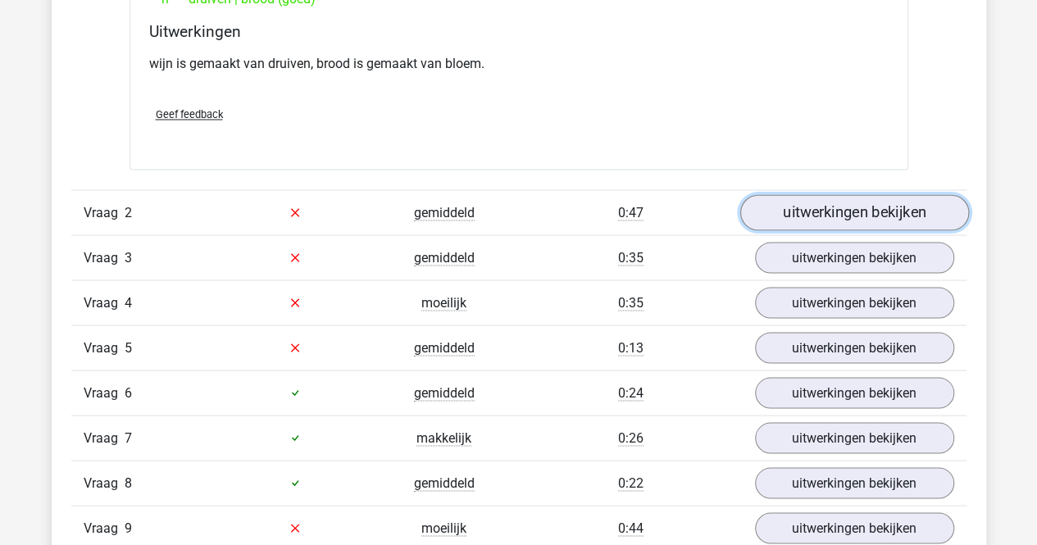
click at [867, 210] on link "uitwerkingen bekijken" at bounding box center [853, 212] width 229 height 36
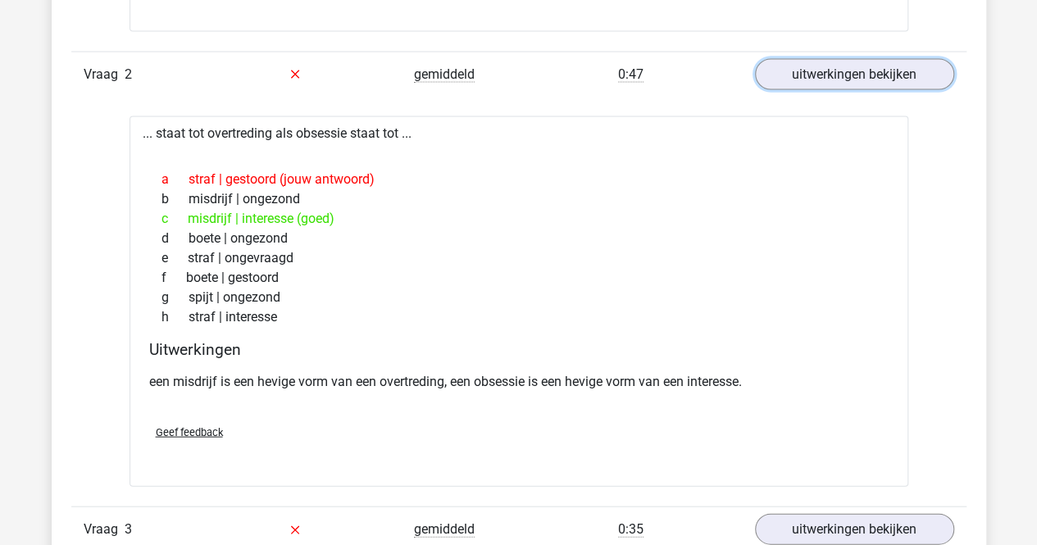
scroll to position [1557, 0]
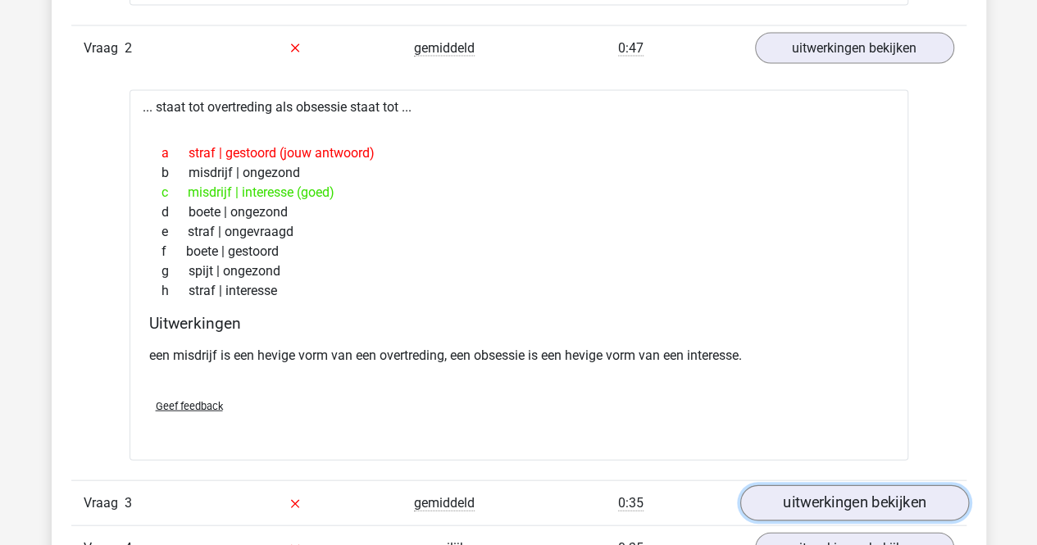
click at [873, 502] on link "uitwerkingen bekijken" at bounding box center [853, 503] width 229 height 36
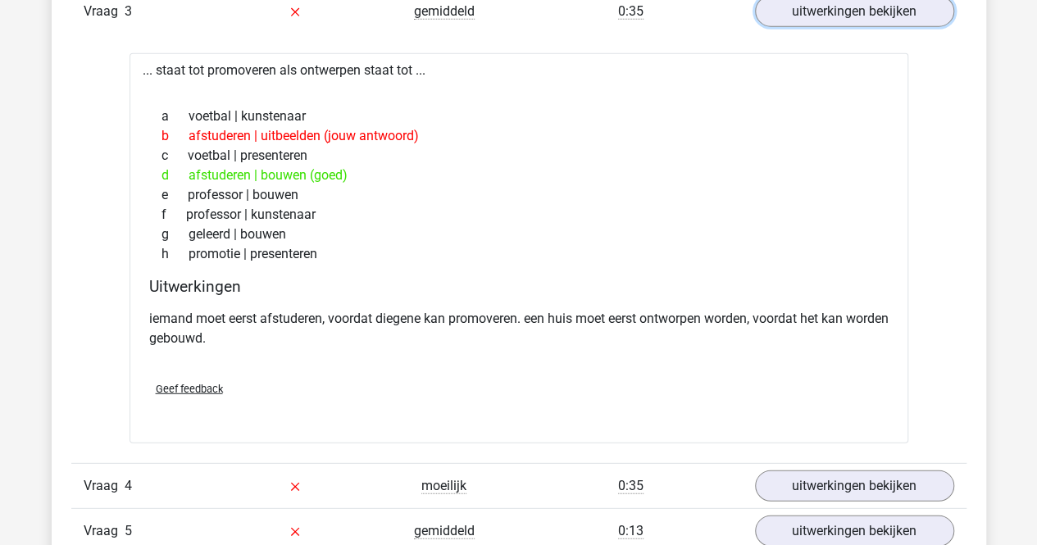
scroll to position [2131, 0]
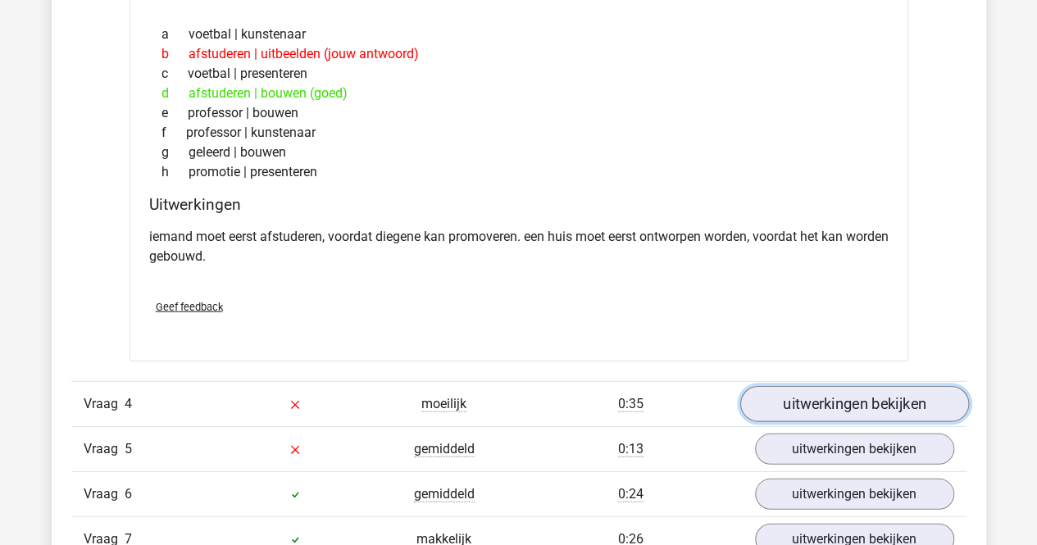
click at [787, 399] on link "uitwerkingen bekijken" at bounding box center [853, 404] width 229 height 36
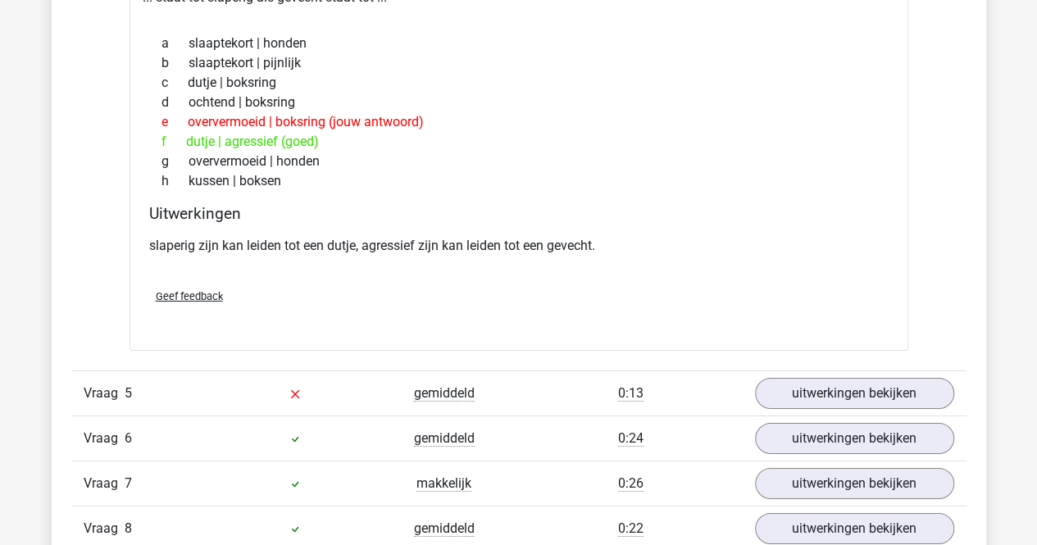
scroll to position [2622, 0]
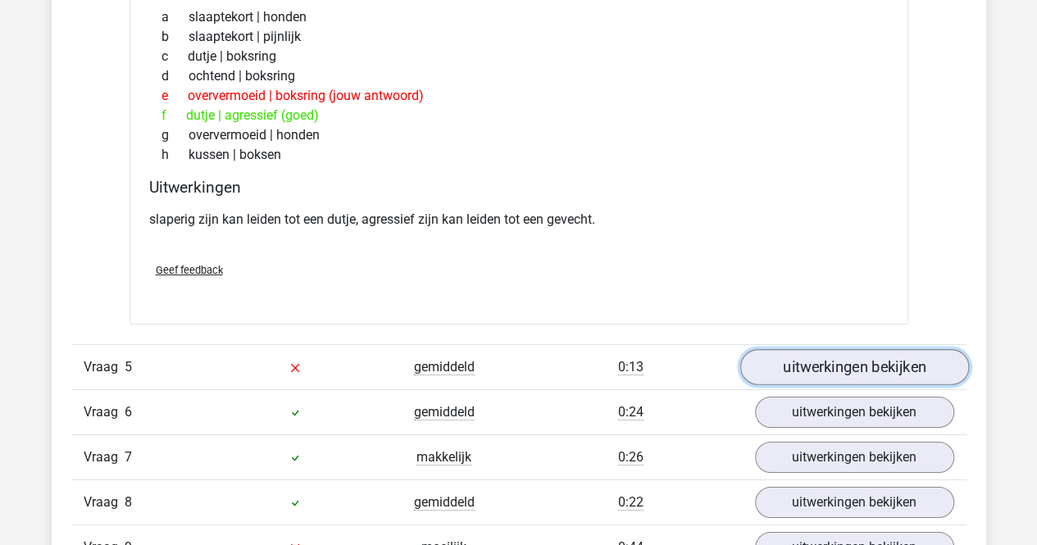
click at [791, 361] on link "uitwerkingen bekijken" at bounding box center [853, 367] width 229 height 36
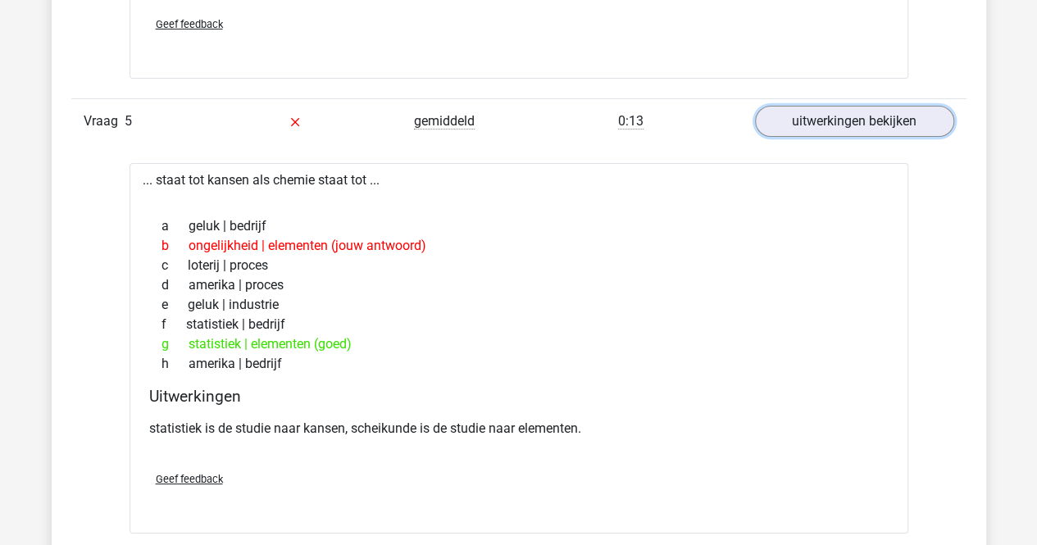
scroll to position [2950, 0]
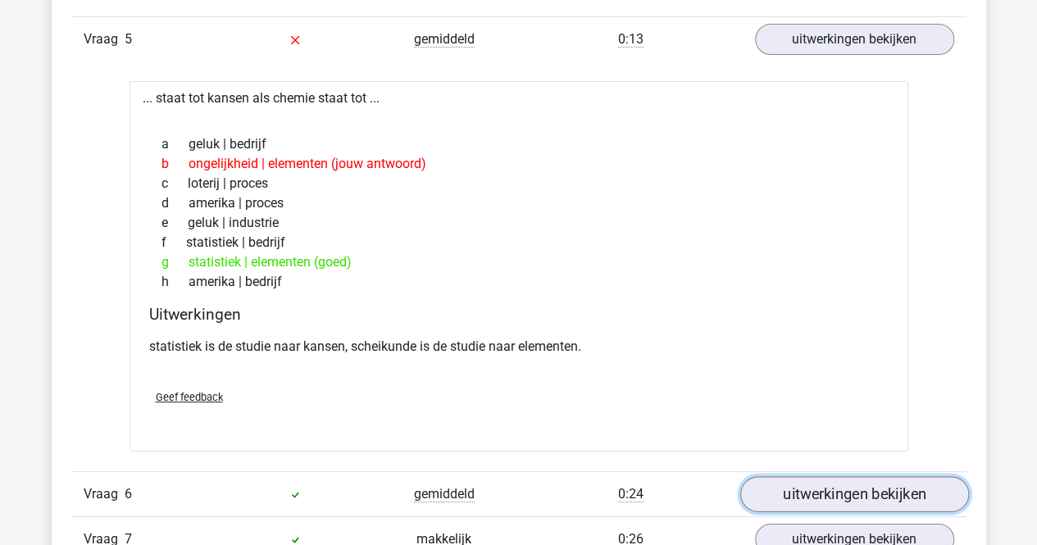
click at [847, 487] on link "uitwerkingen bekijken" at bounding box center [853, 495] width 229 height 36
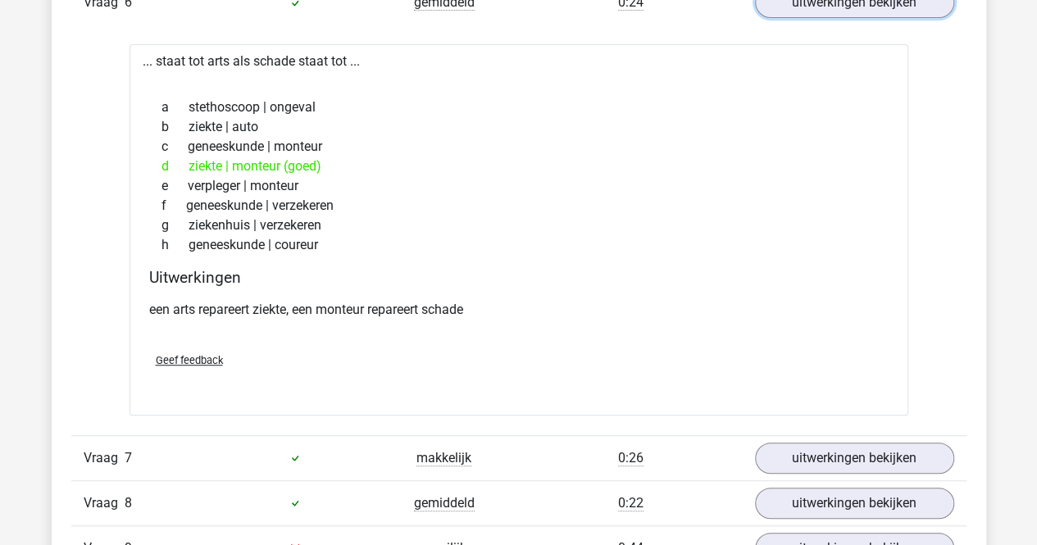
scroll to position [3524, 0]
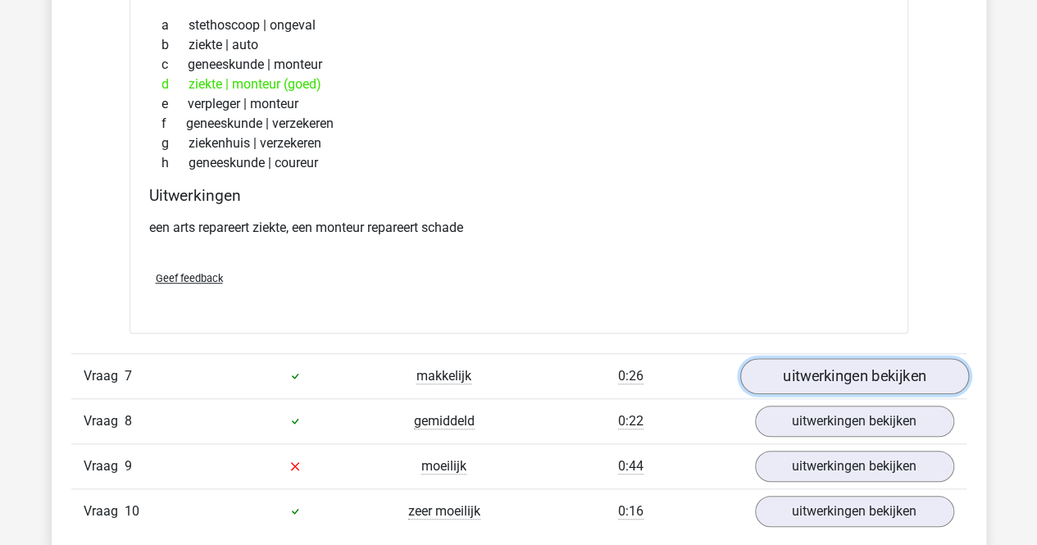
click at [827, 363] on link "uitwerkingen bekijken" at bounding box center [853, 376] width 229 height 36
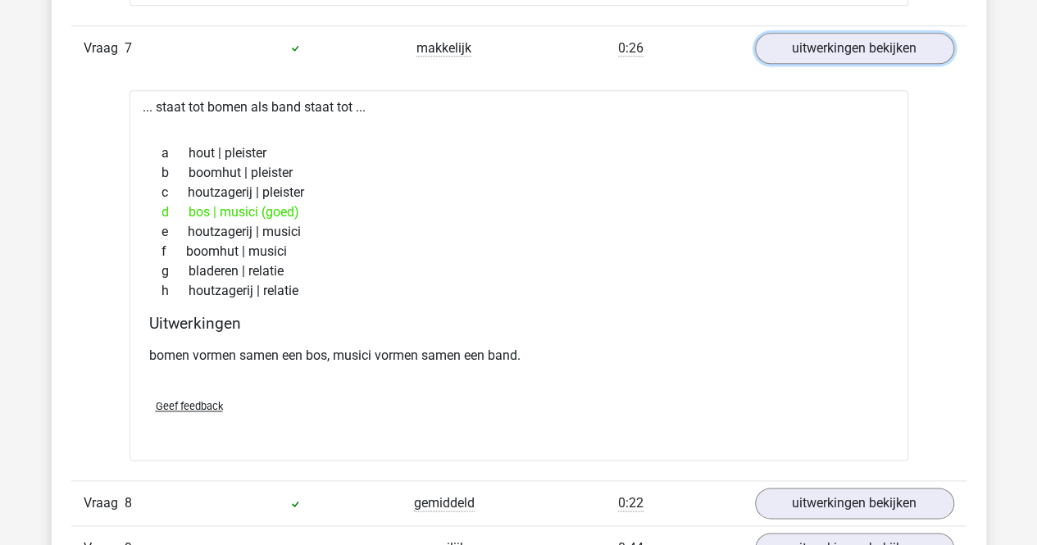
scroll to position [3934, 0]
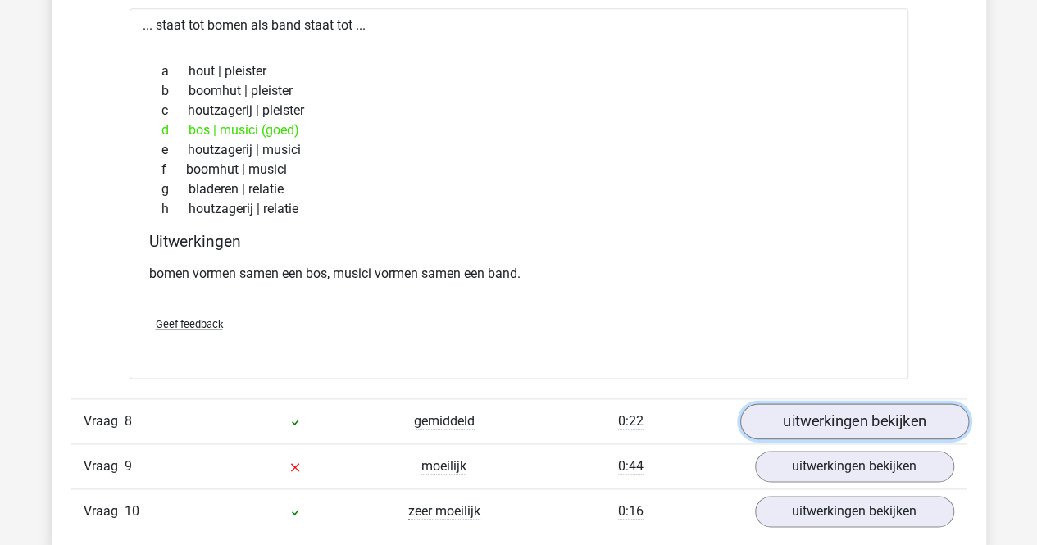
click at [817, 406] on link "uitwerkingen bekijken" at bounding box center [853, 421] width 229 height 36
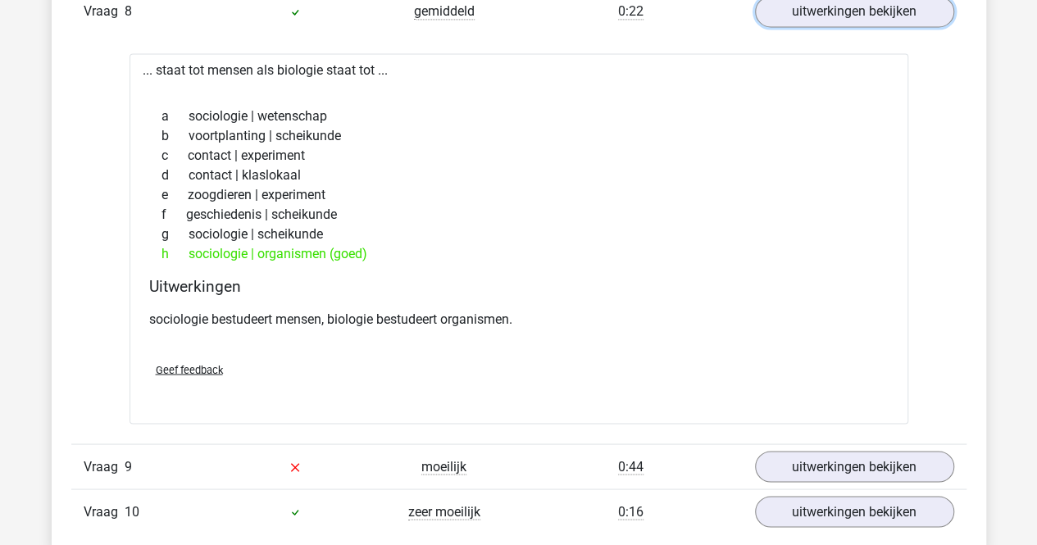
scroll to position [4425, 0]
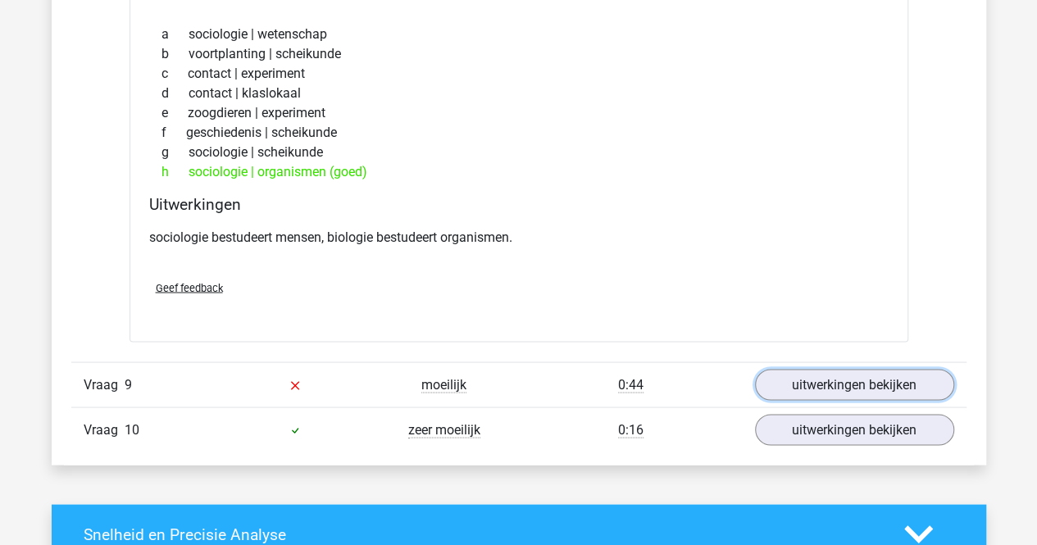
click at [815, 369] on link "uitwerkingen bekijken" at bounding box center [854, 384] width 199 height 31
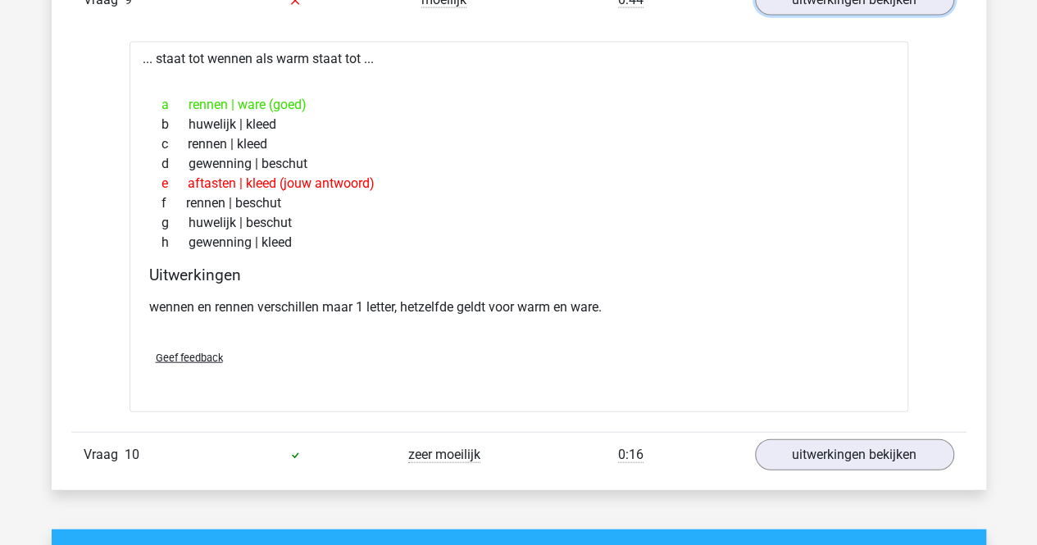
scroll to position [4835, 0]
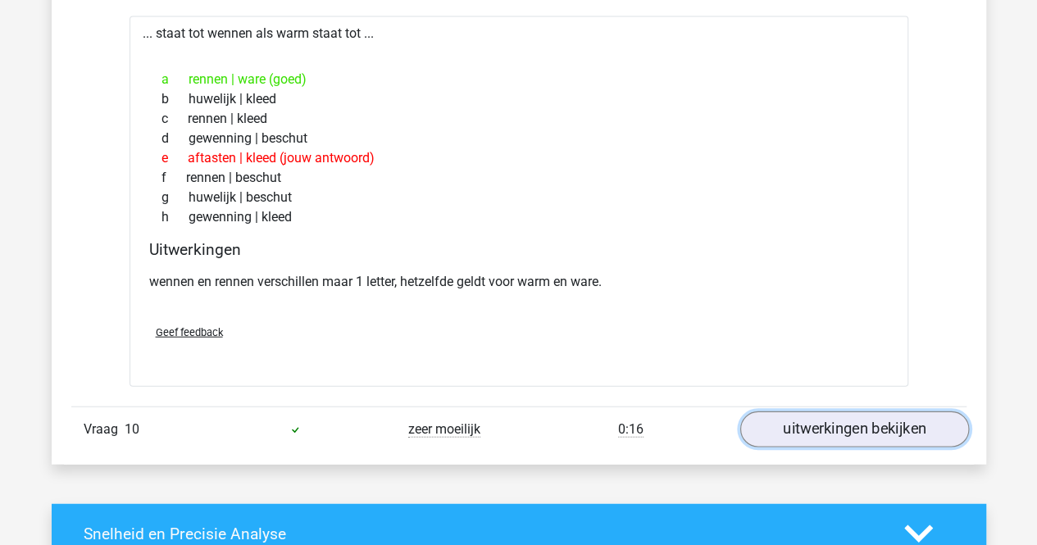
click at [810, 419] on link "uitwerkingen bekijken" at bounding box center [853, 429] width 229 height 36
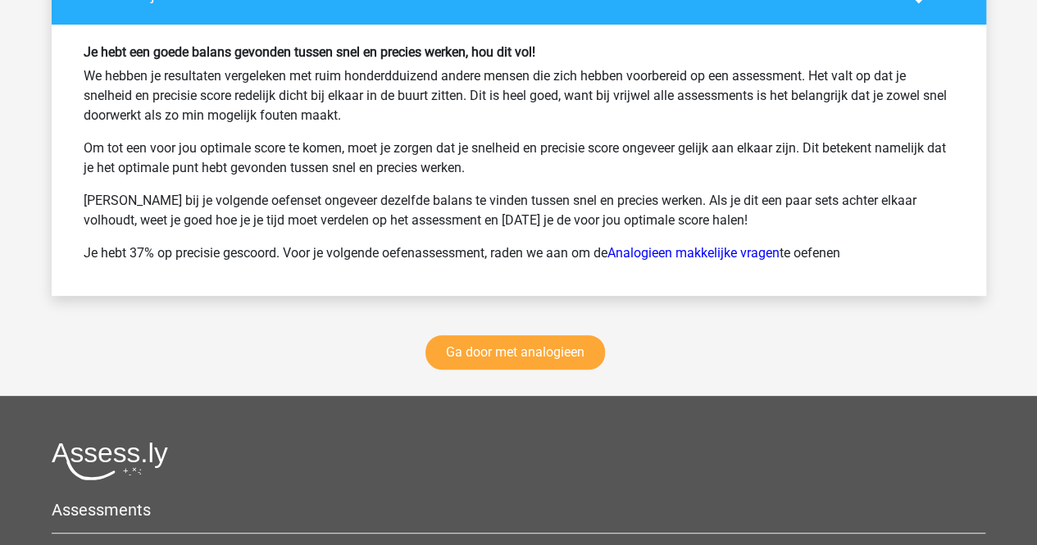
scroll to position [6310, 0]
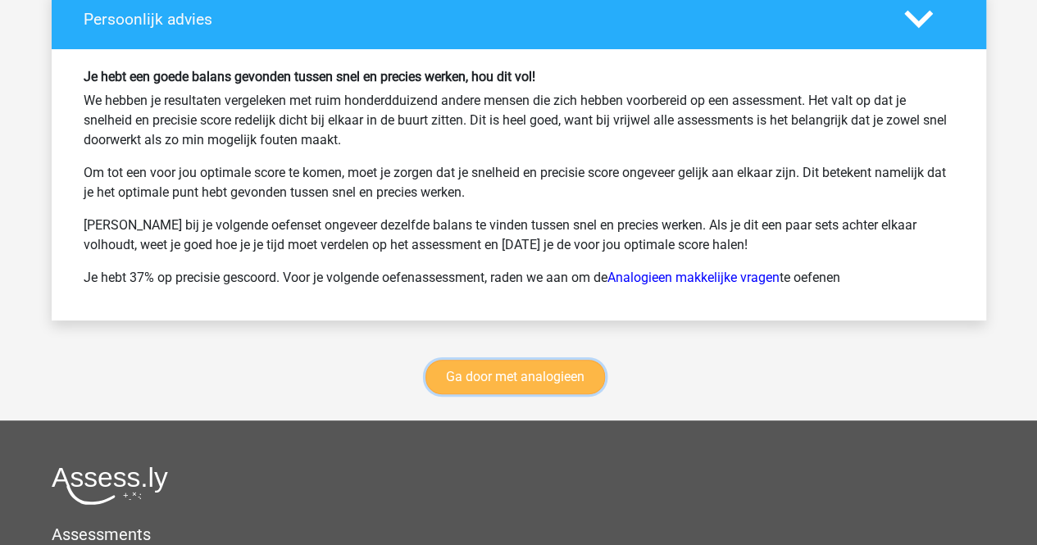
click at [529, 360] on link "Ga door met analogieen" at bounding box center [514, 377] width 179 height 34
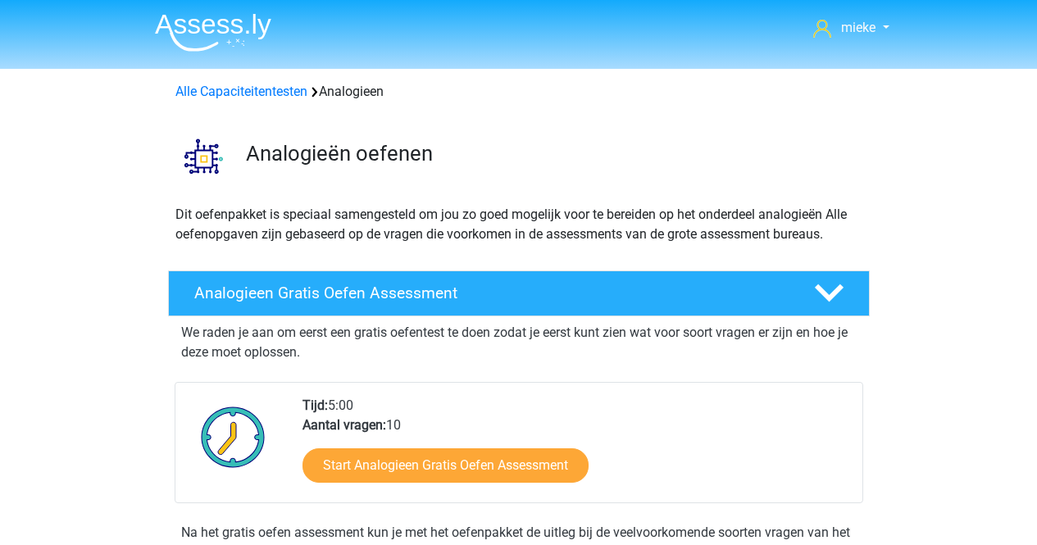
scroll to position [671, 0]
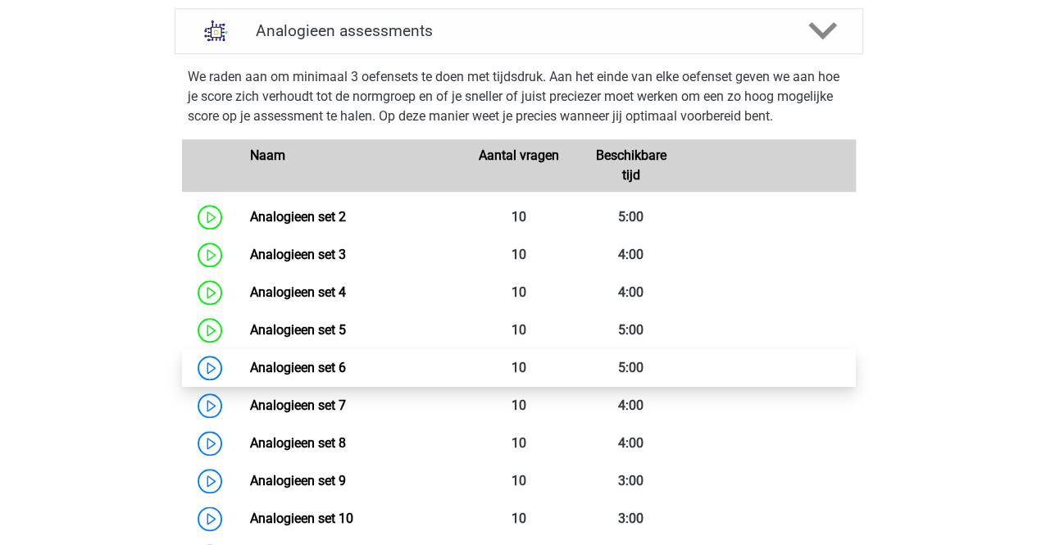
click at [346, 365] on link "Analogieen set 6" at bounding box center [298, 368] width 96 height 16
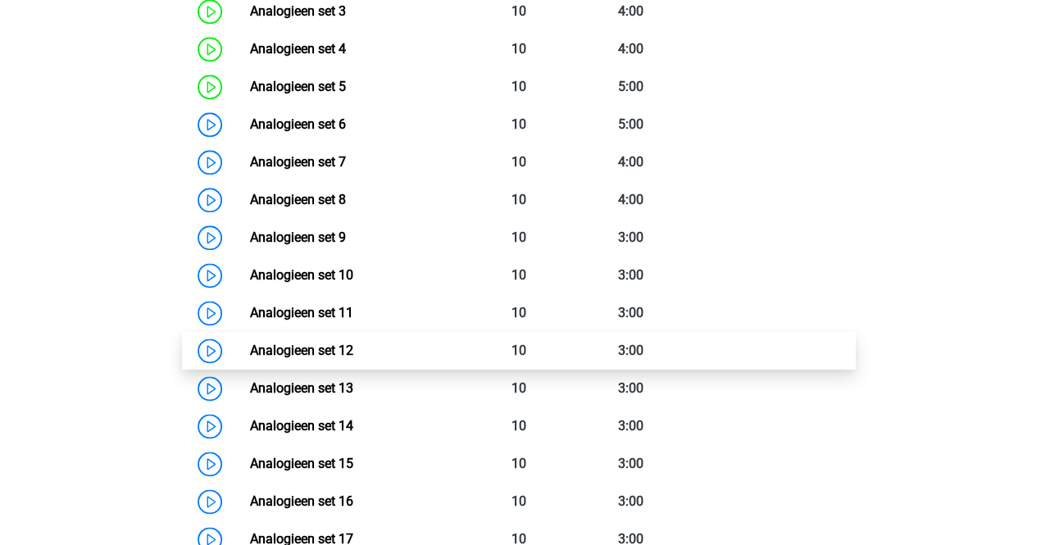
scroll to position [917, 0]
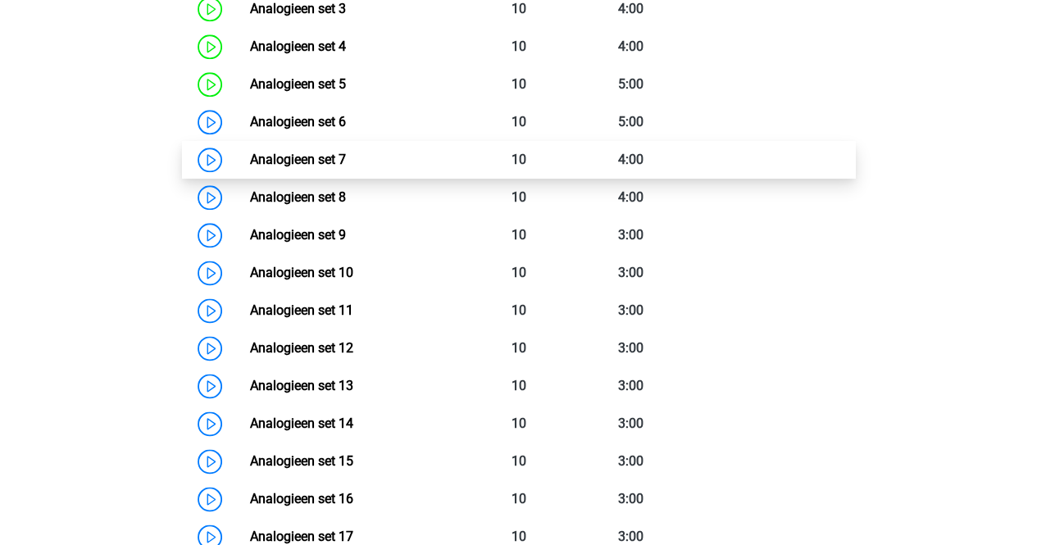
click at [325, 155] on link "Analogieen set 7" at bounding box center [298, 160] width 96 height 16
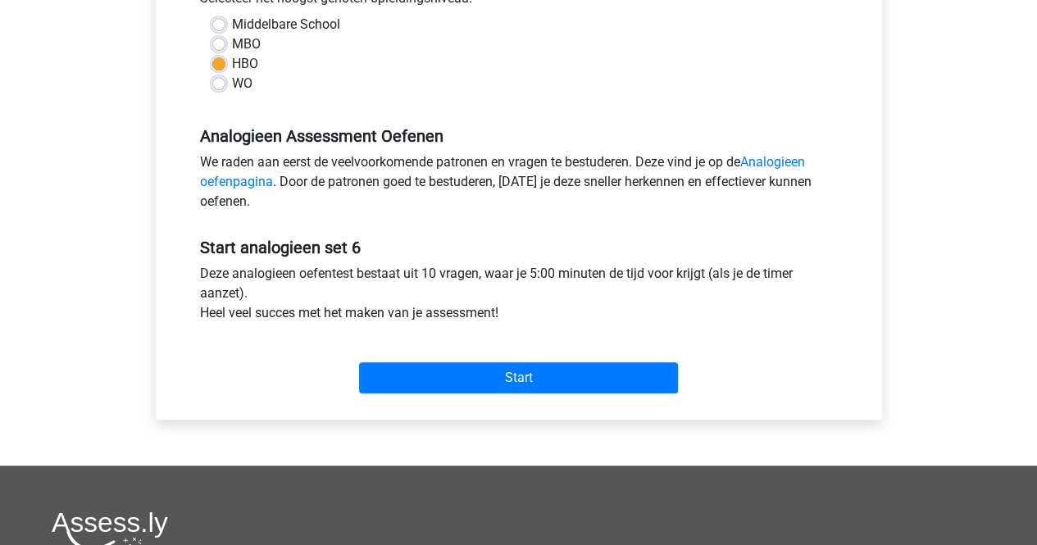
scroll to position [492, 0]
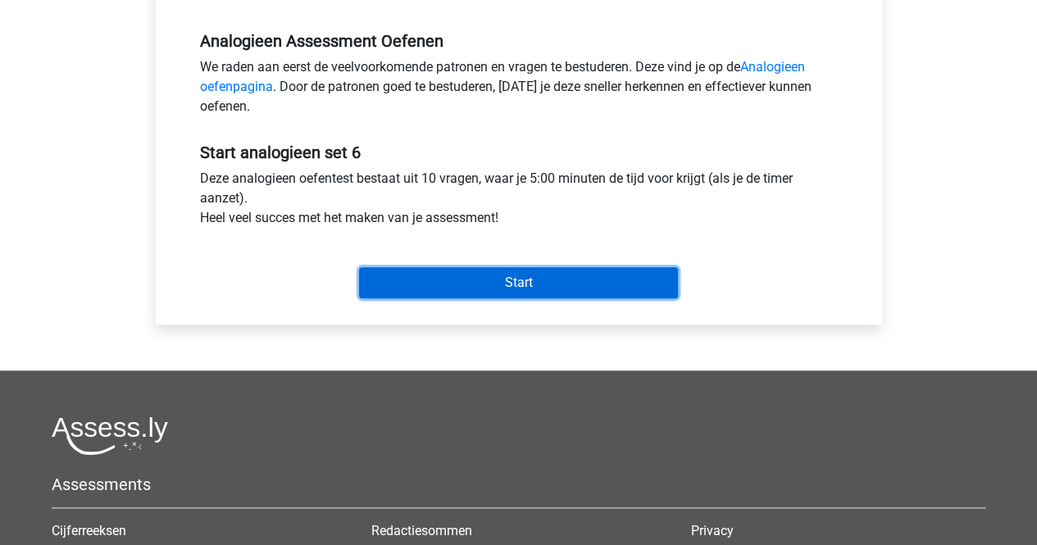
click at [559, 279] on input "Start" at bounding box center [518, 282] width 319 height 31
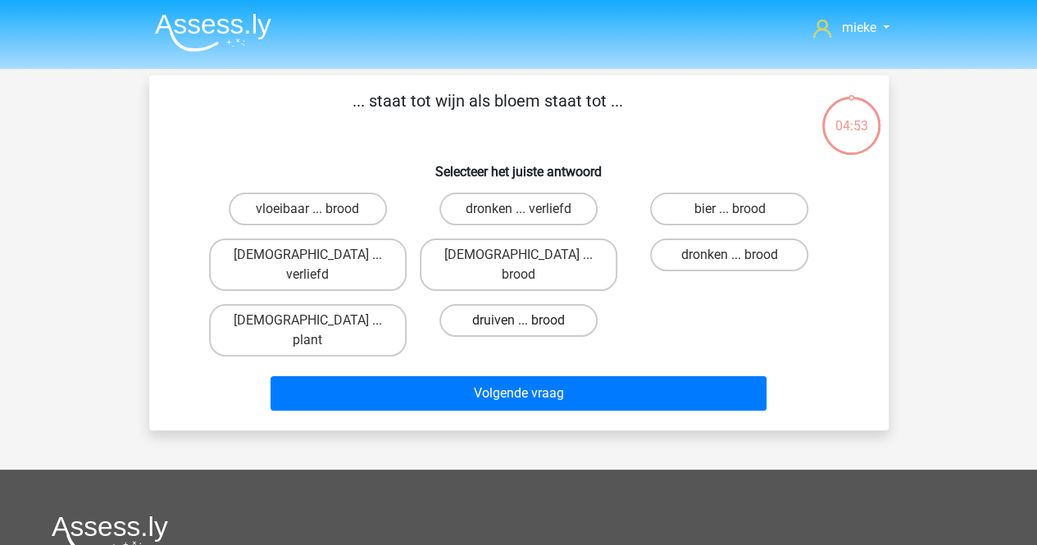
click at [469, 304] on label "druiven ... brood" at bounding box center [518, 320] width 158 height 33
click at [518, 320] on input "druiven ... brood" at bounding box center [523, 325] width 11 height 11
radio input "true"
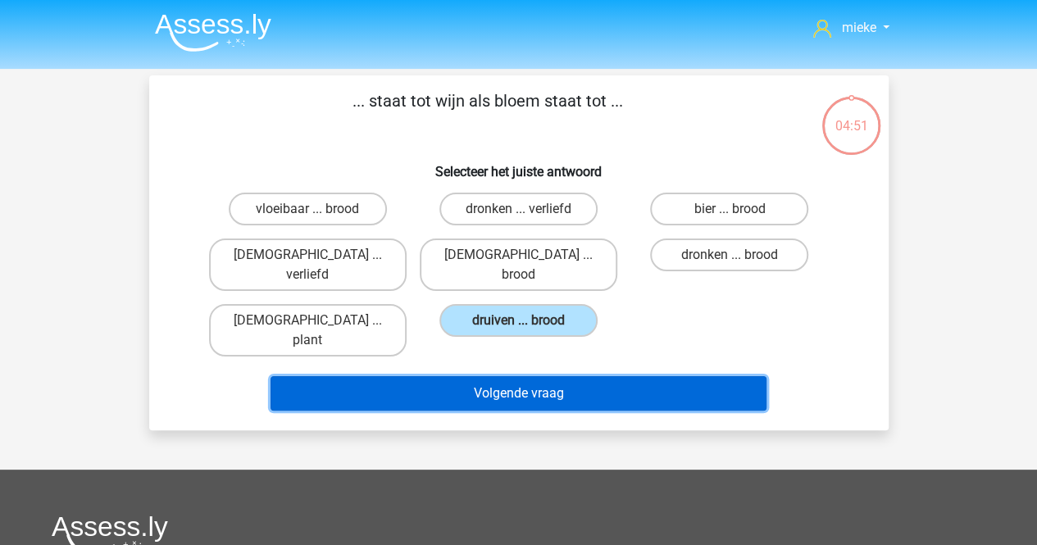
click at [510, 376] on button "Volgende vraag" at bounding box center [518, 393] width 496 height 34
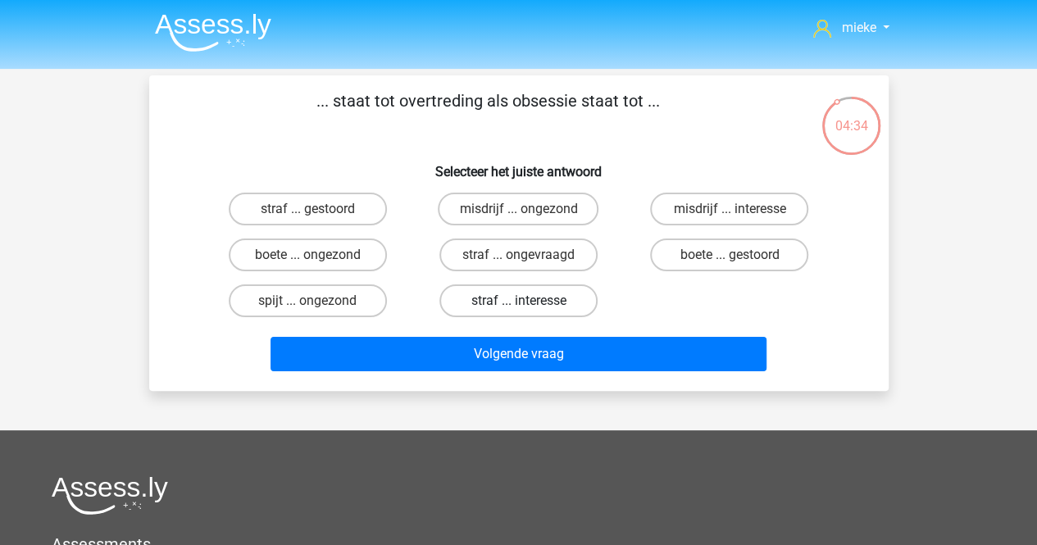
click at [497, 298] on label "straf ... interesse" at bounding box center [518, 300] width 158 height 33
click at [518, 301] on input "straf ... interesse" at bounding box center [523, 306] width 11 height 11
radio input "true"
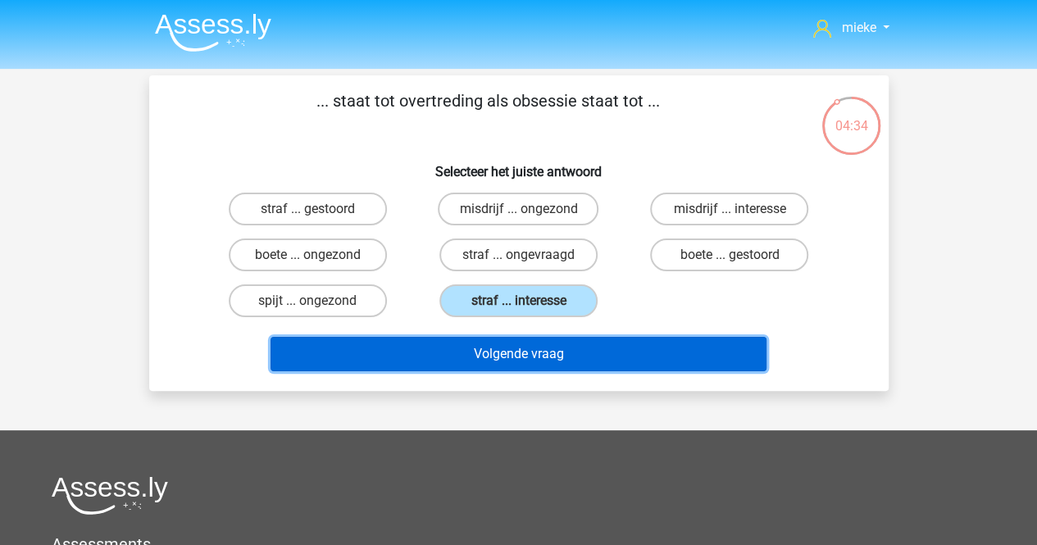
click at [498, 356] on button "Volgende vraag" at bounding box center [518, 354] width 496 height 34
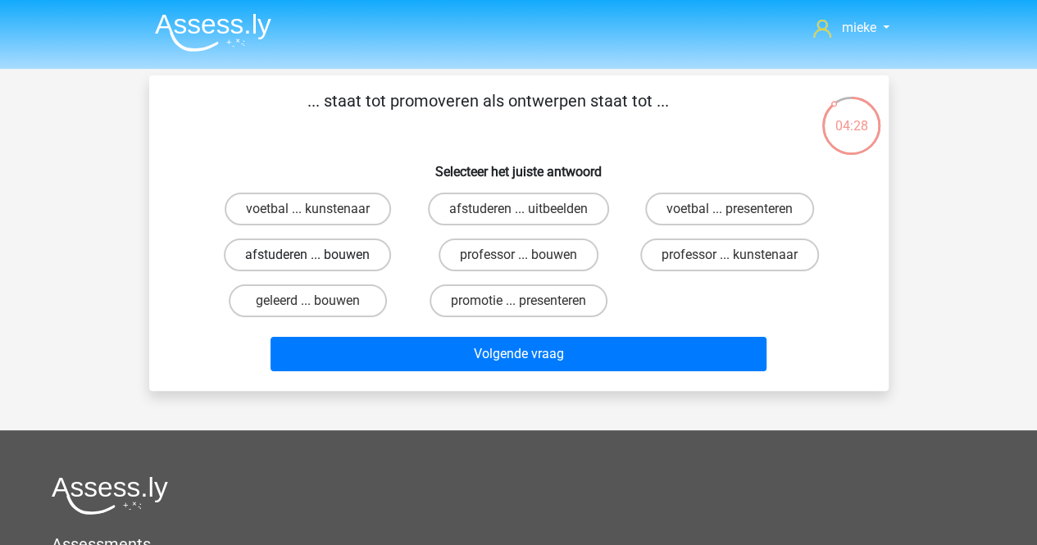
click at [329, 255] on label "afstuderen ... bouwen" at bounding box center [307, 254] width 167 height 33
click at [318, 255] on input "afstuderen ... bouwen" at bounding box center [312, 260] width 11 height 11
radio input "true"
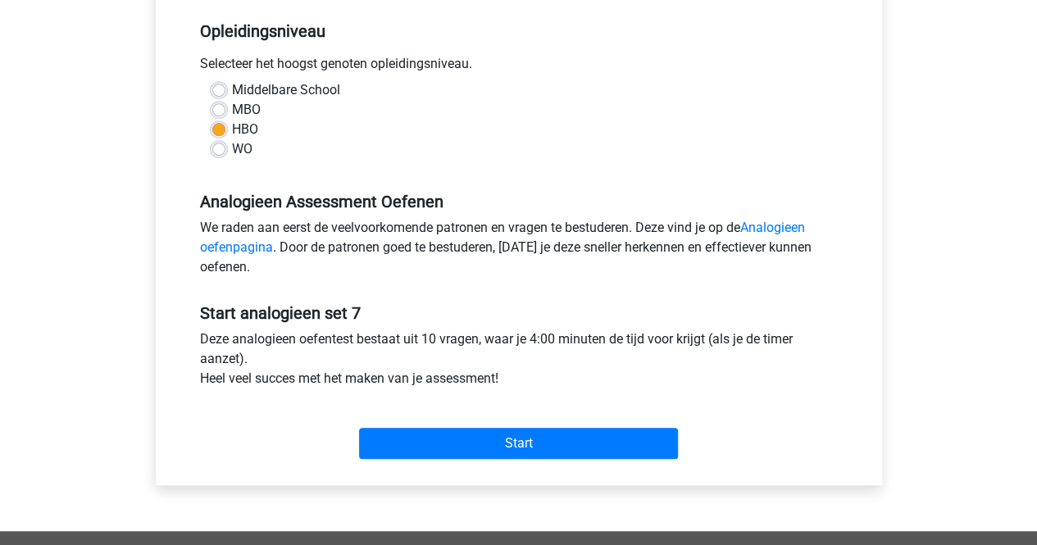
scroll to position [410, 0]
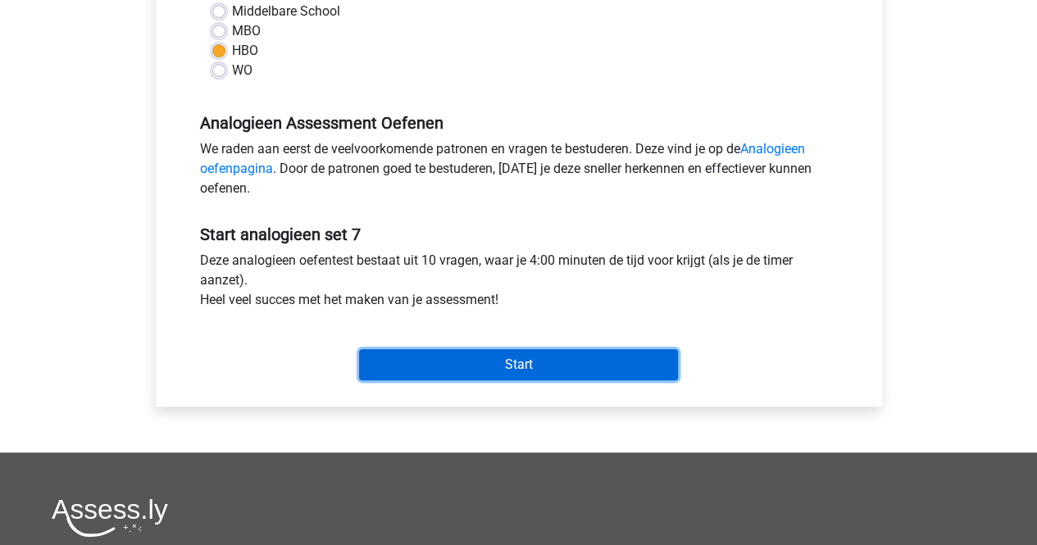
click at [538, 358] on input "Start" at bounding box center [518, 364] width 319 height 31
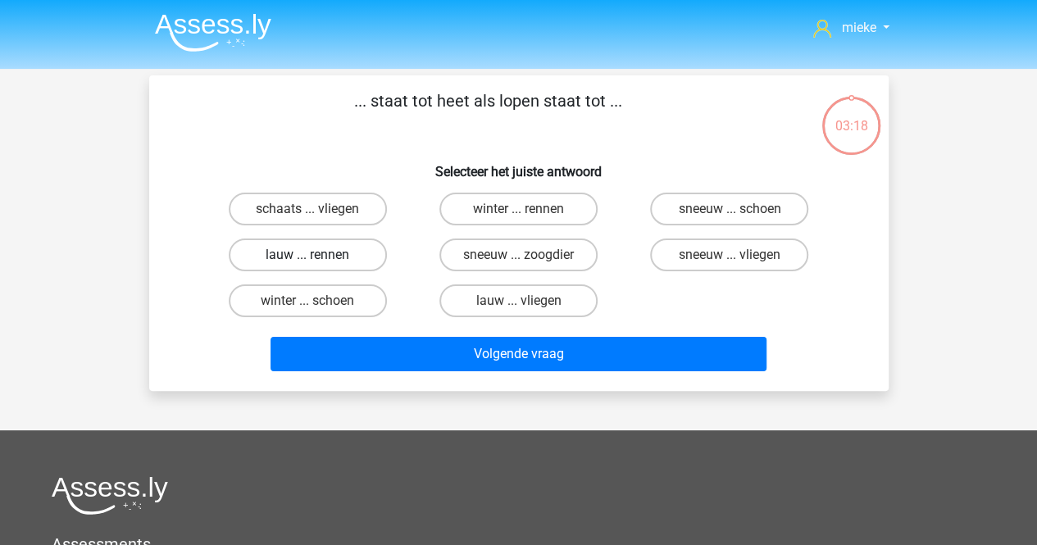
click at [339, 256] on label "lauw ... rennen" at bounding box center [308, 254] width 158 height 33
click at [318, 256] on input "lauw ... rennen" at bounding box center [312, 260] width 11 height 11
radio input "true"
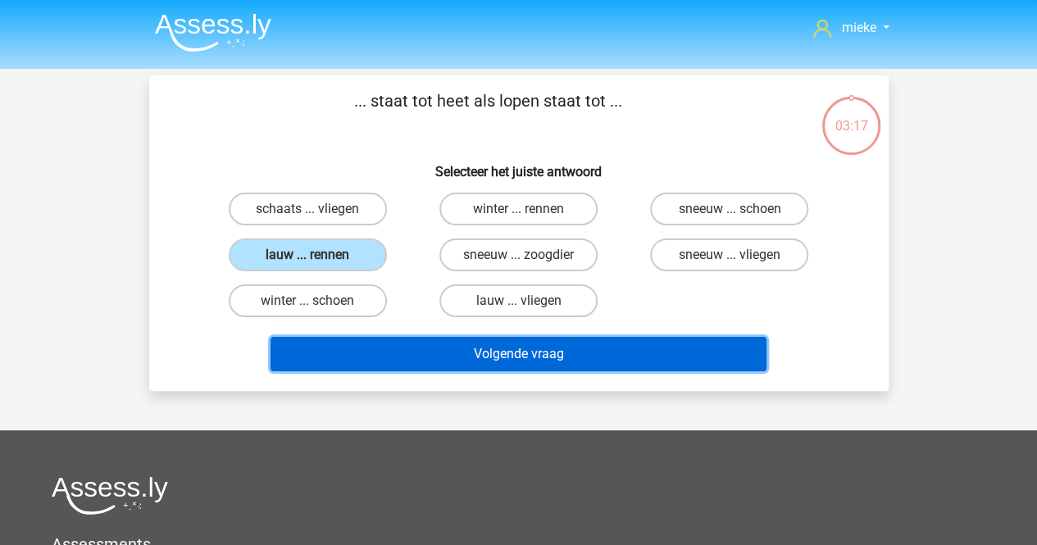
click at [506, 355] on button "Volgende vraag" at bounding box center [518, 354] width 496 height 34
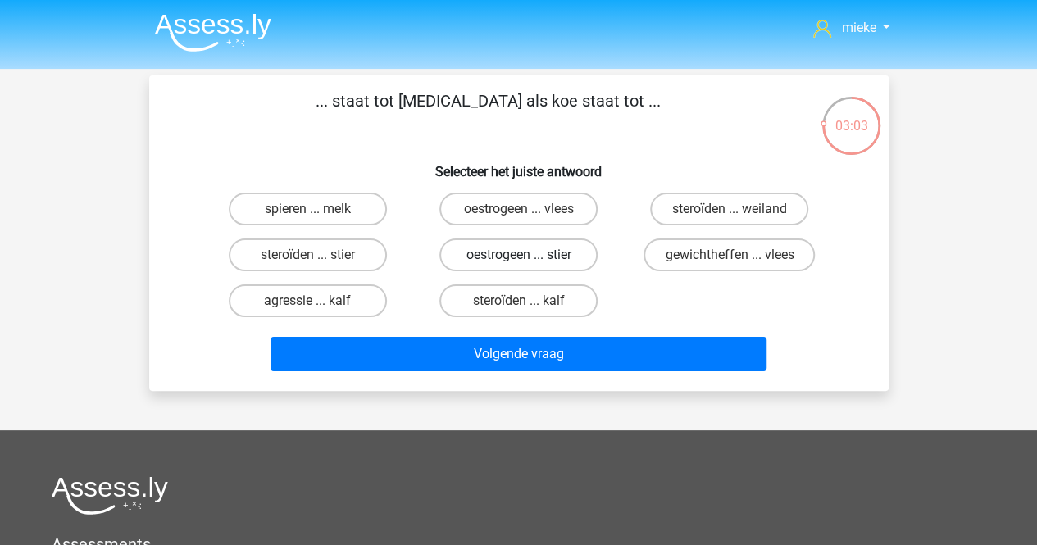
click at [493, 252] on label "oestrogeen ... stier" at bounding box center [518, 254] width 158 height 33
click at [518, 255] on input "oestrogeen ... stier" at bounding box center [523, 260] width 11 height 11
radio input "true"
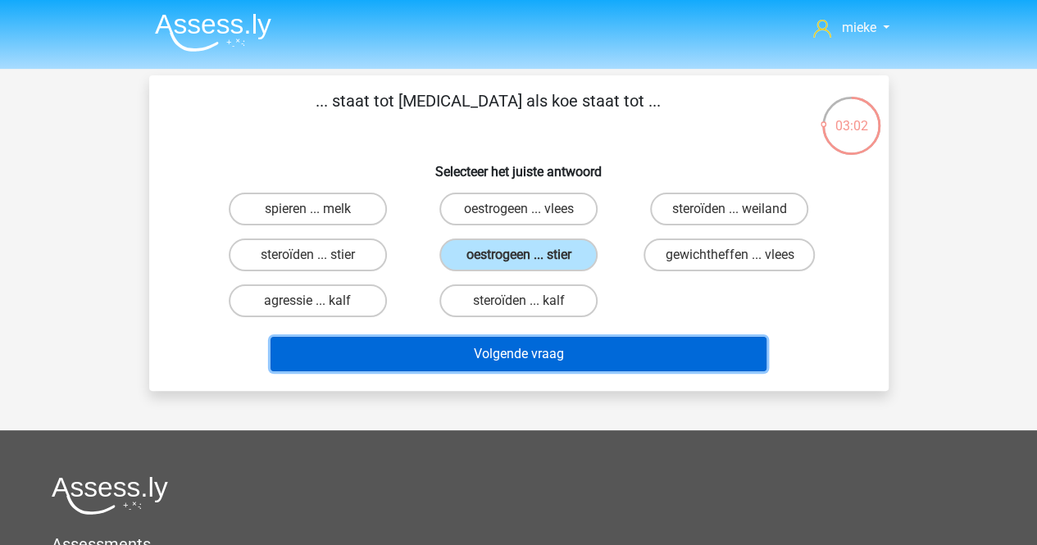
click at [494, 352] on button "Volgende vraag" at bounding box center [518, 354] width 496 height 34
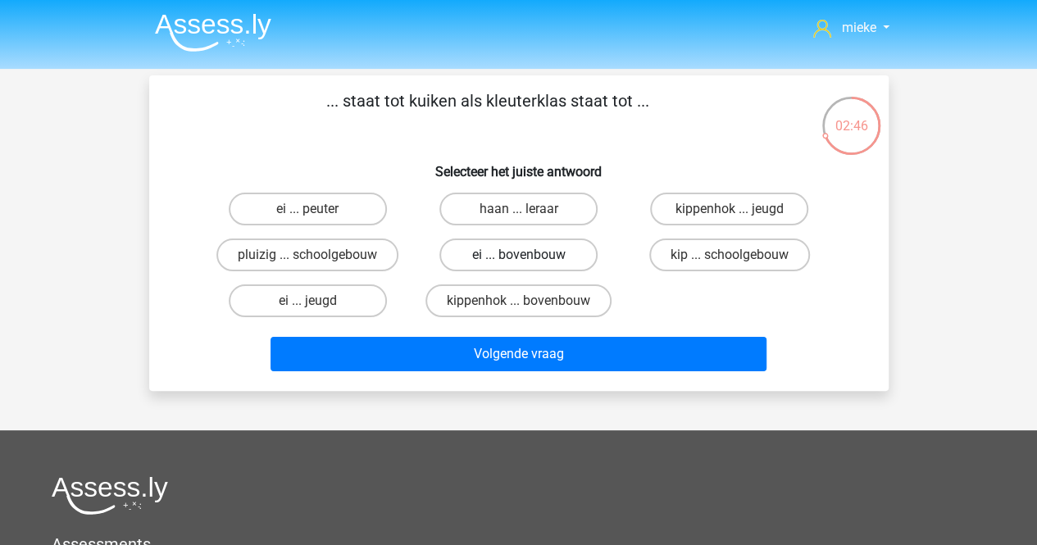
click at [529, 259] on label "ei ... bovenbouw" at bounding box center [518, 254] width 158 height 33
click at [529, 259] on input "ei ... bovenbouw" at bounding box center [523, 260] width 11 height 11
radio input "true"
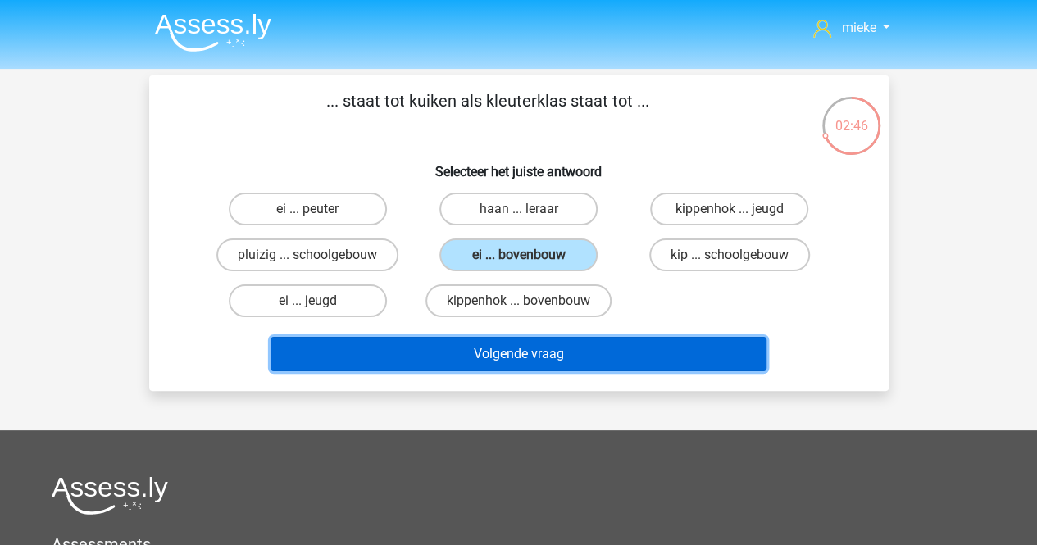
click at [528, 356] on button "Volgende vraag" at bounding box center [518, 354] width 496 height 34
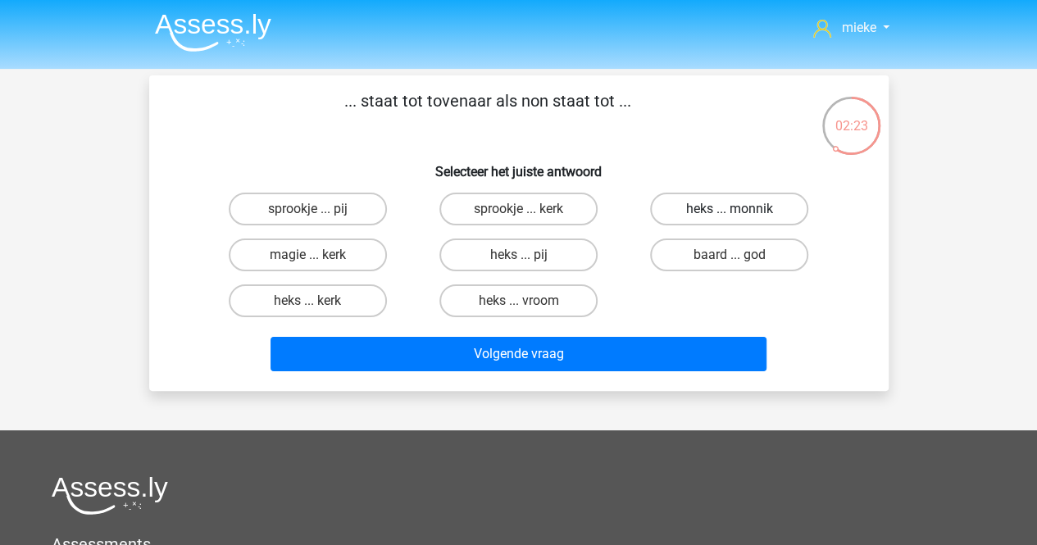
click at [697, 209] on label "heks ... monnik" at bounding box center [729, 209] width 158 height 33
click at [729, 209] on input "heks ... monnik" at bounding box center [734, 214] width 11 height 11
radio input "true"
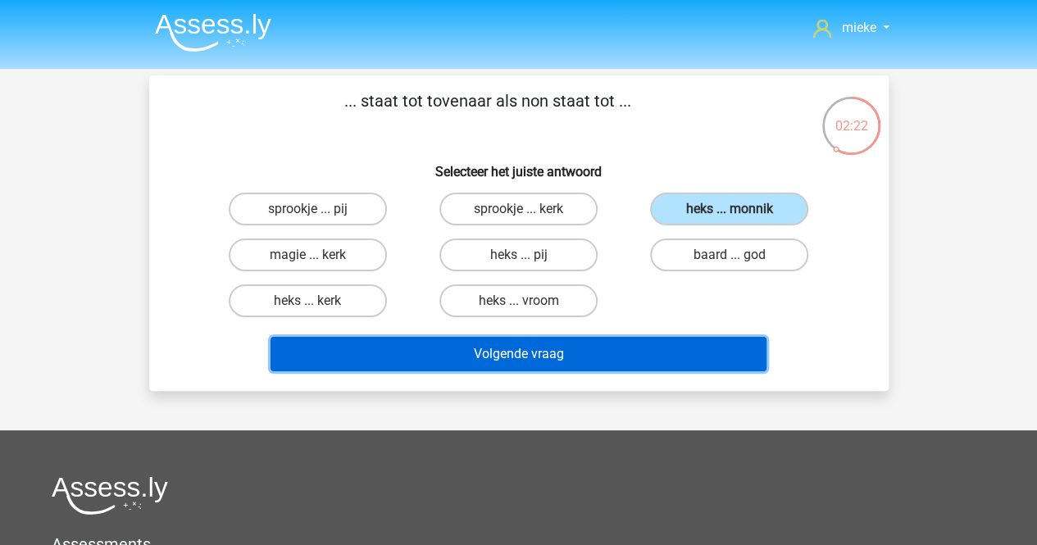
click at [524, 358] on button "Volgende vraag" at bounding box center [518, 354] width 496 height 34
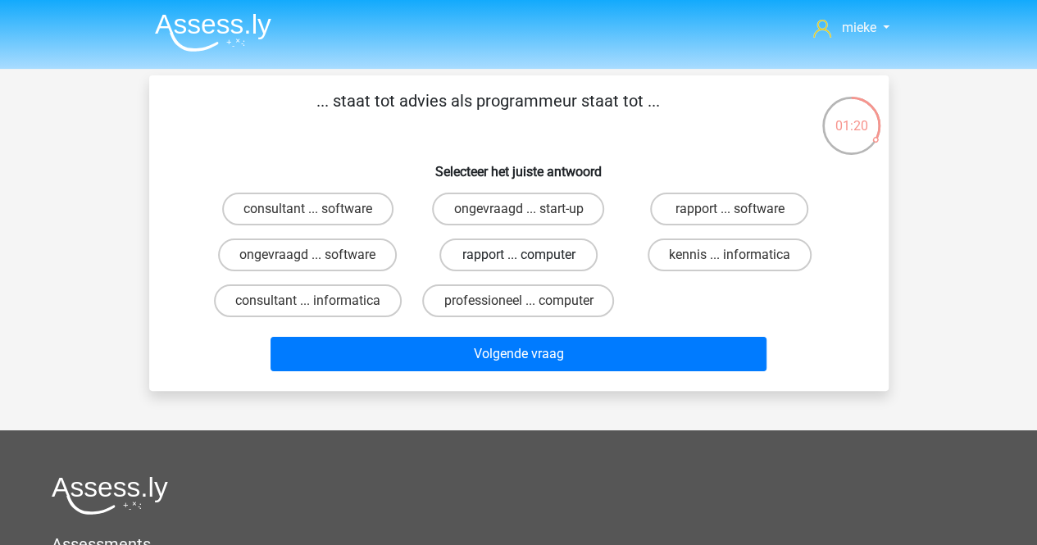
drag, startPoint x: 549, startPoint y: 258, endPoint x: 526, endPoint y: 278, distance: 30.2
click at [548, 258] on label "rapport ... computer" at bounding box center [518, 254] width 158 height 33
click at [529, 258] on input "rapport ... computer" at bounding box center [523, 260] width 11 height 11
radio input "true"
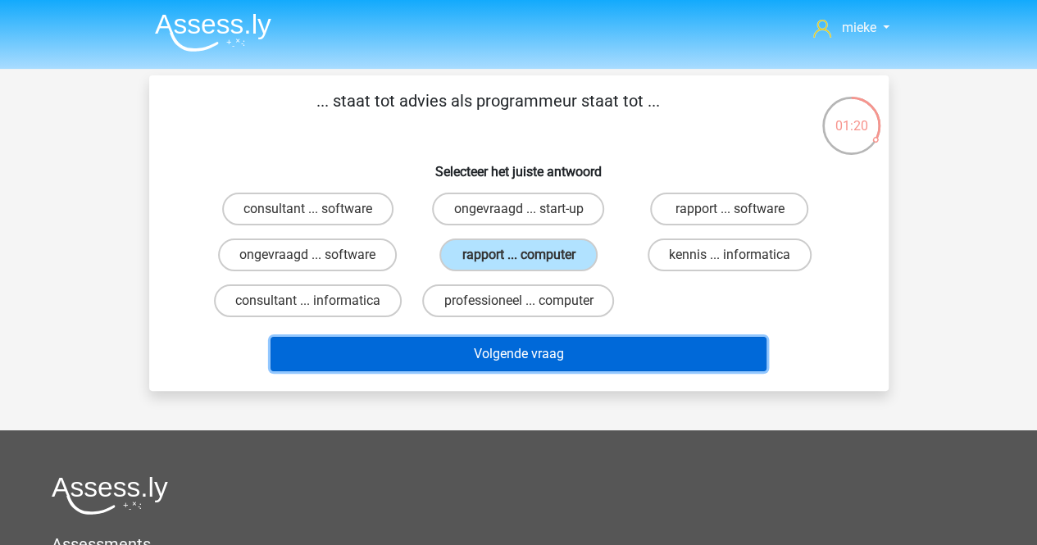
drag, startPoint x: 505, startPoint y: 349, endPoint x: 508, endPoint y: 332, distance: 17.5
click at [505, 350] on button "Volgende vraag" at bounding box center [518, 354] width 496 height 34
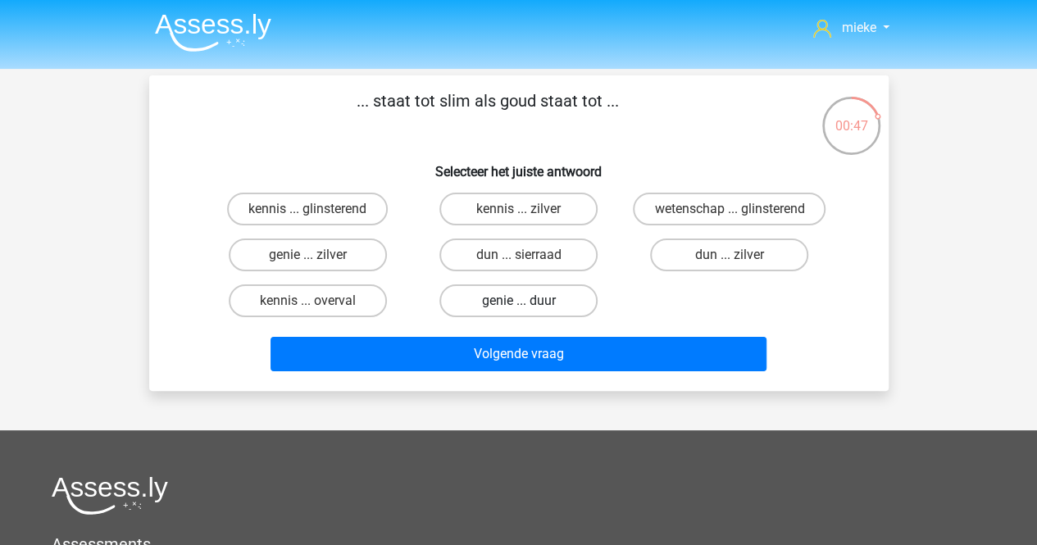
click at [523, 299] on label "genie ... duur" at bounding box center [518, 300] width 158 height 33
click at [523, 301] on input "genie ... duur" at bounding box center [523, 306] width 11 height 11
radio input "true"
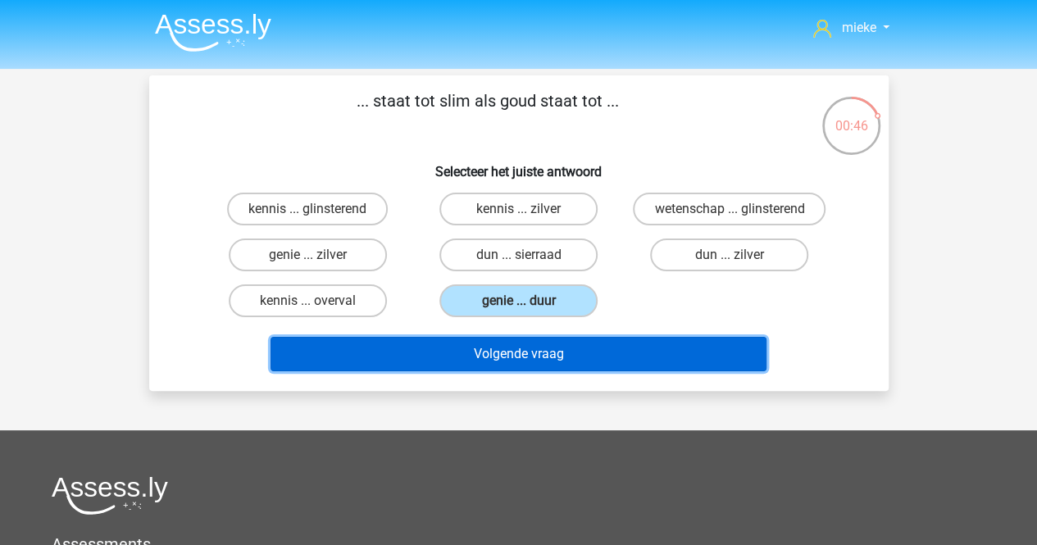
click at [515, 351] on button "Volgende vraag" at bounding box center [518, 354] width 496 height 34
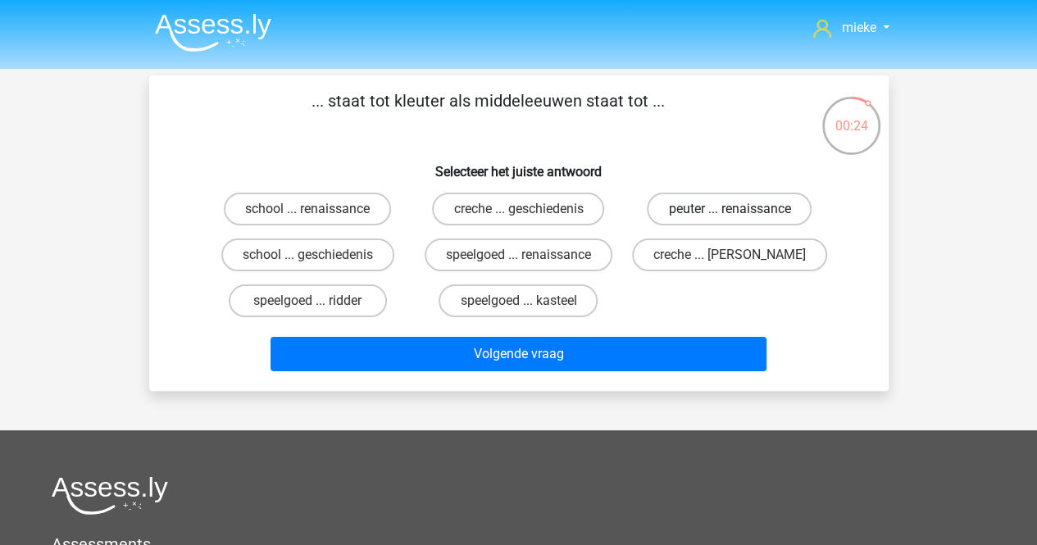
click at [715, 204] on label "peuter ... renaissance" at bounding box center [729, 209] width 165 height 33
click at [729, 209] on input "peuter ... renaissance" at bounding box center [734, 214] width 11 height 11
radio input "true"
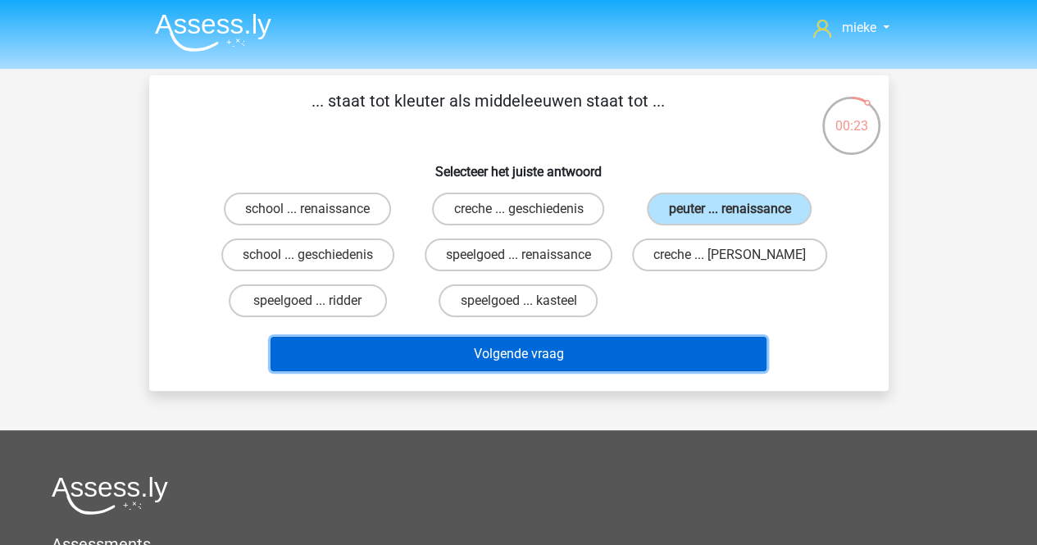
click at [516, 358] on button "Volgende vraag" at bounding box center [518, 354] width 496 height 34
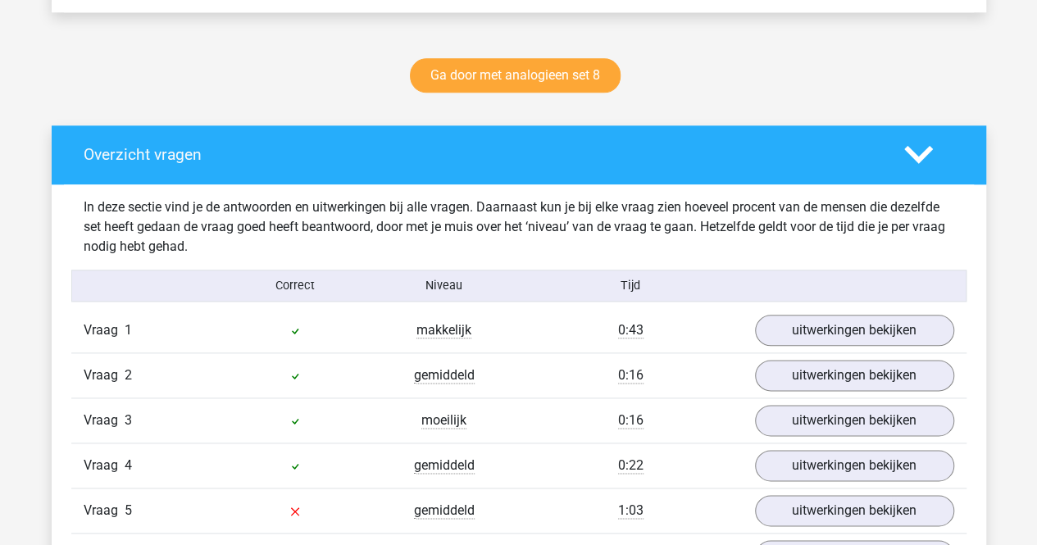
scroll to position [901, 0]
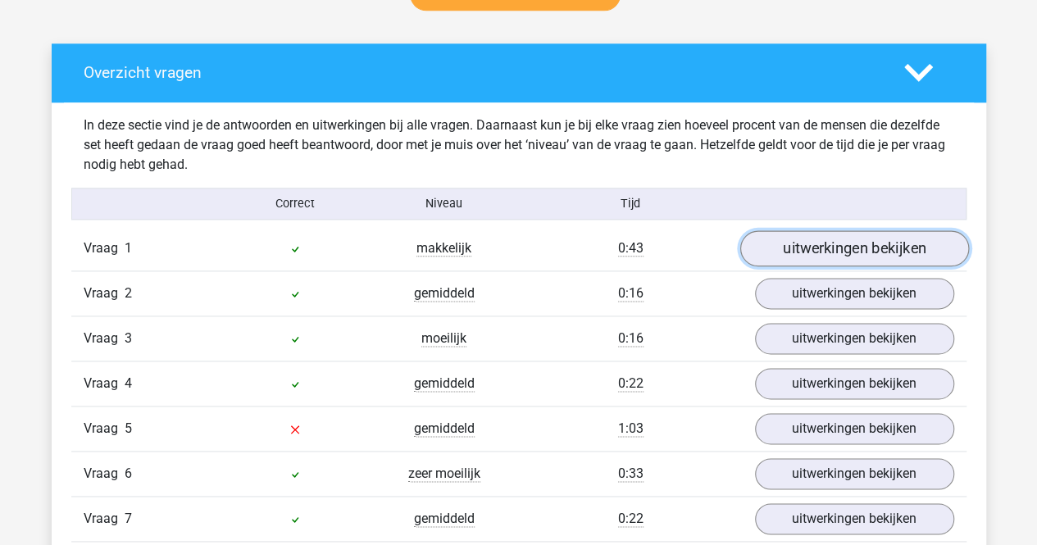
click at [799, 250] on link "uitwerkingen bekijken" at bounding box center [853, 249] width 229 height 36
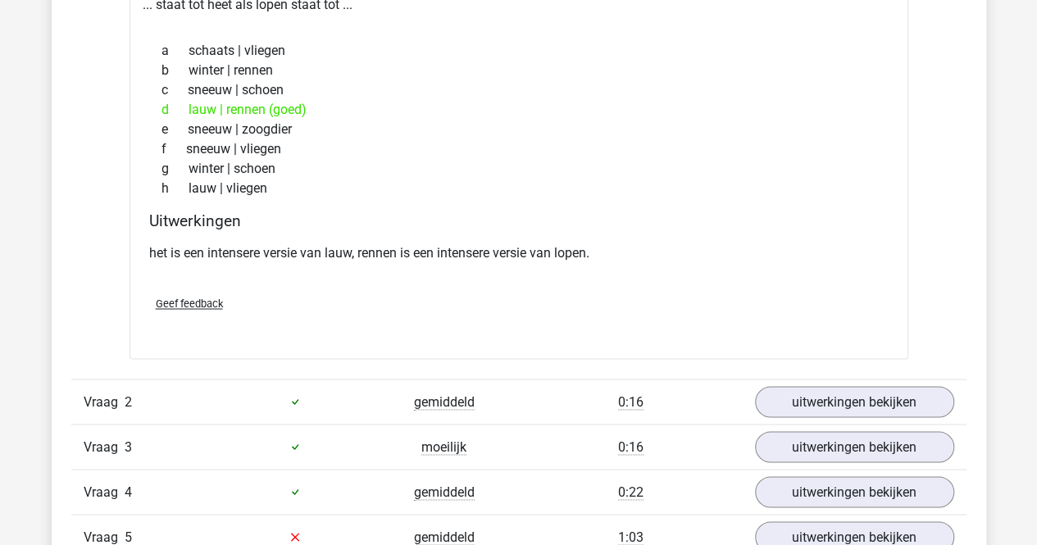
scroll to position [1229, 0]
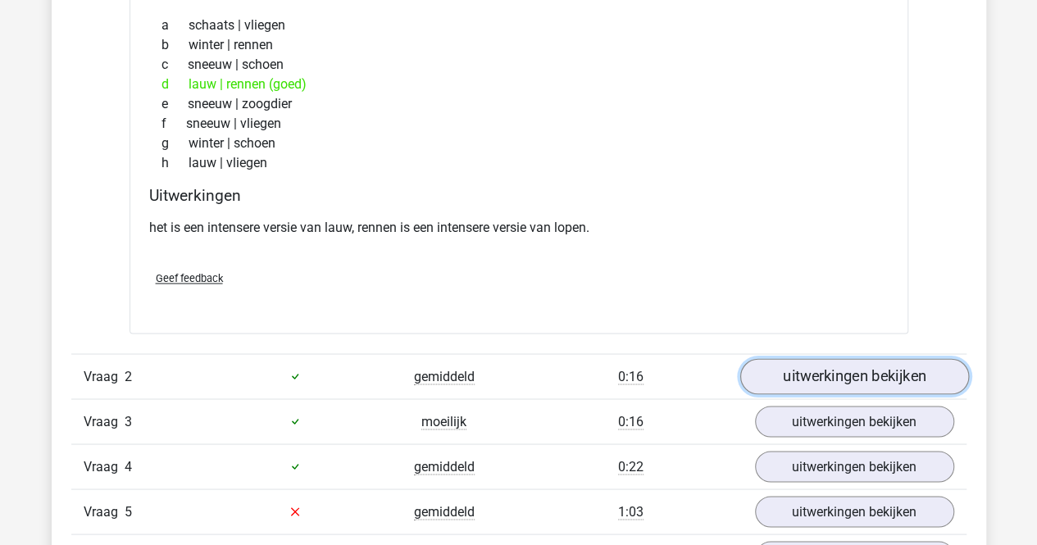
click at [810, 373] on link "uitwerkingen bekijken" at bounding box center [853, 376] width 229 height 36
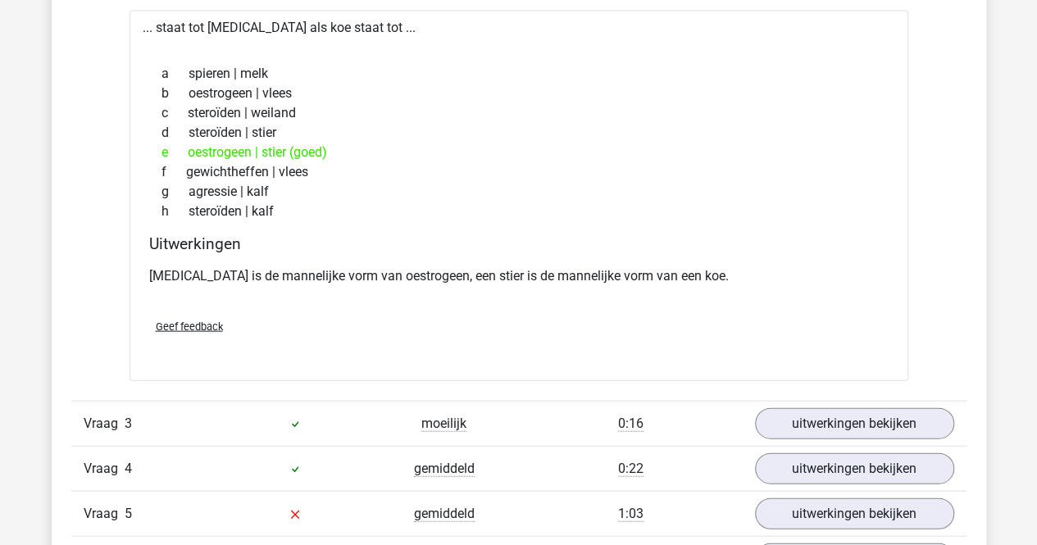
scroll to position [1639, 0]
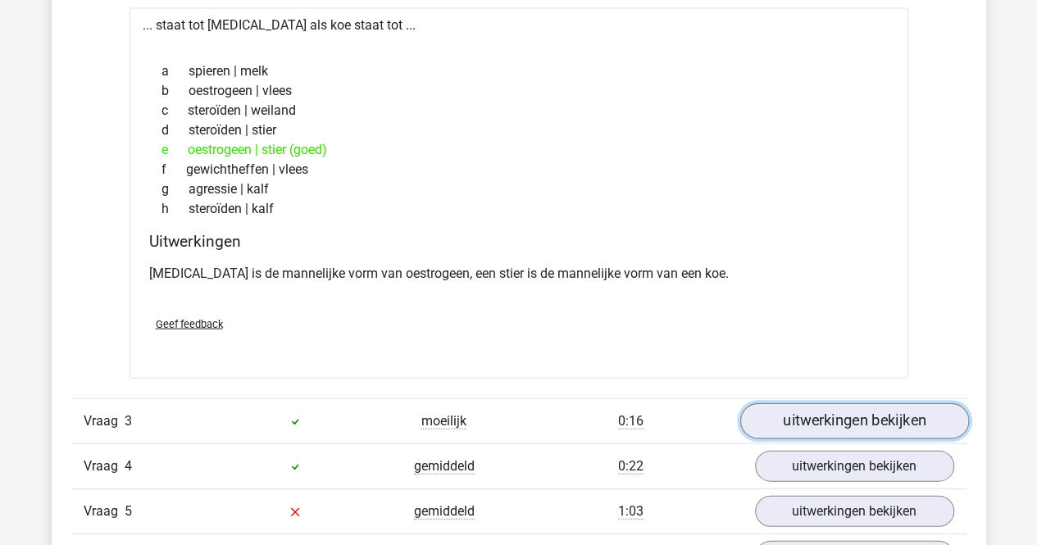
click at [793, 410] on link "uitwerkingen bekijken" at bounding box center [853, 421] width 229 height 36
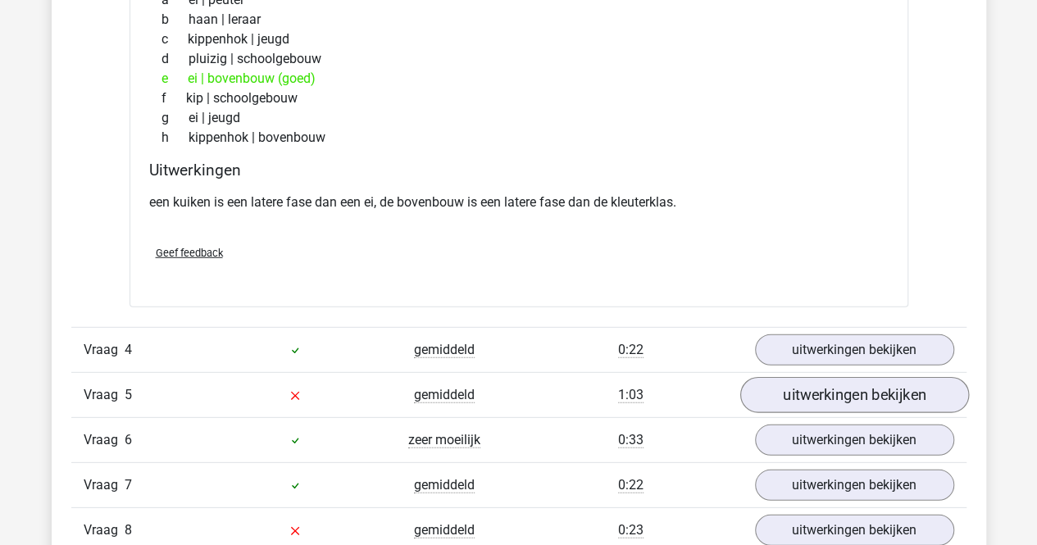
scroll to position [2213, 0]
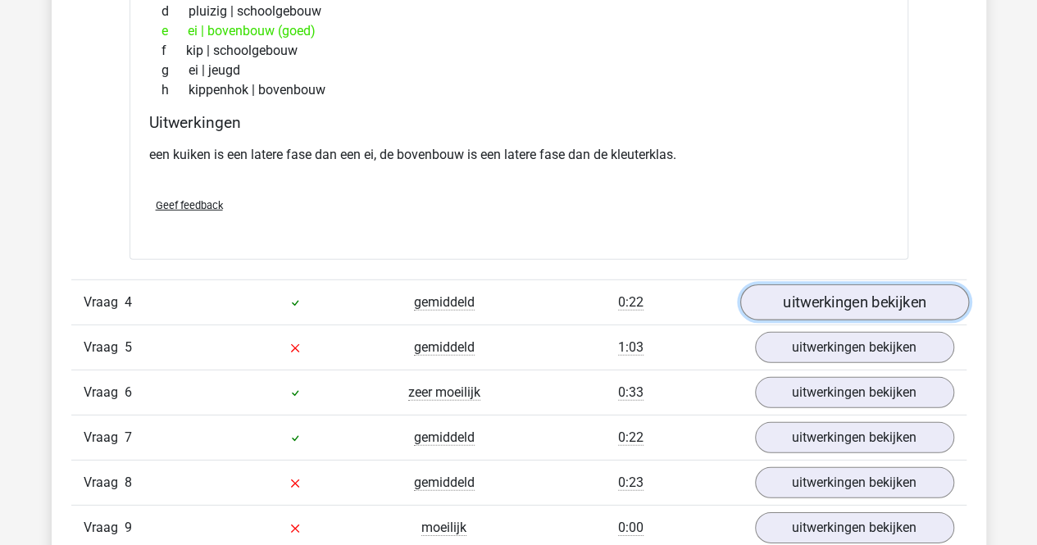
click at [812, 303] on link "uitwerkingen bekijken" at bounding box center [853, 302] width 229 height 36
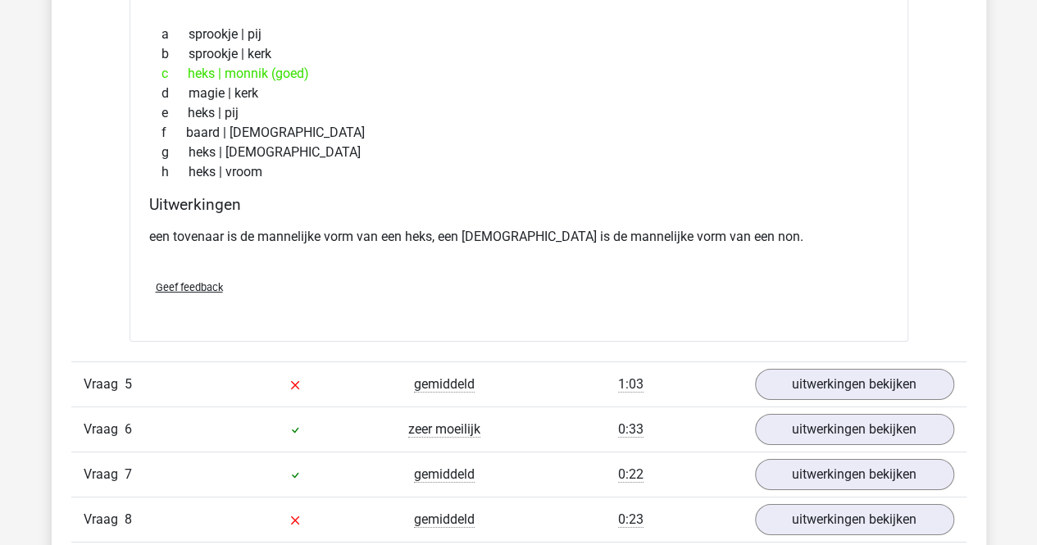
scroll to position [2622, 0]
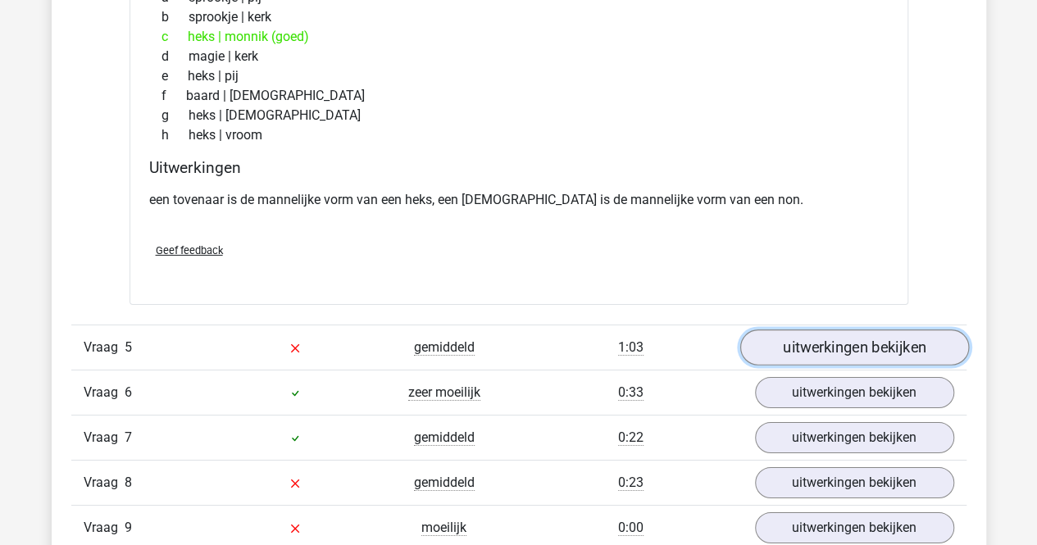
click at [819, 334] on link "uitwerkingen bekijken" at bounding box center [853, 347] width 229 height 36
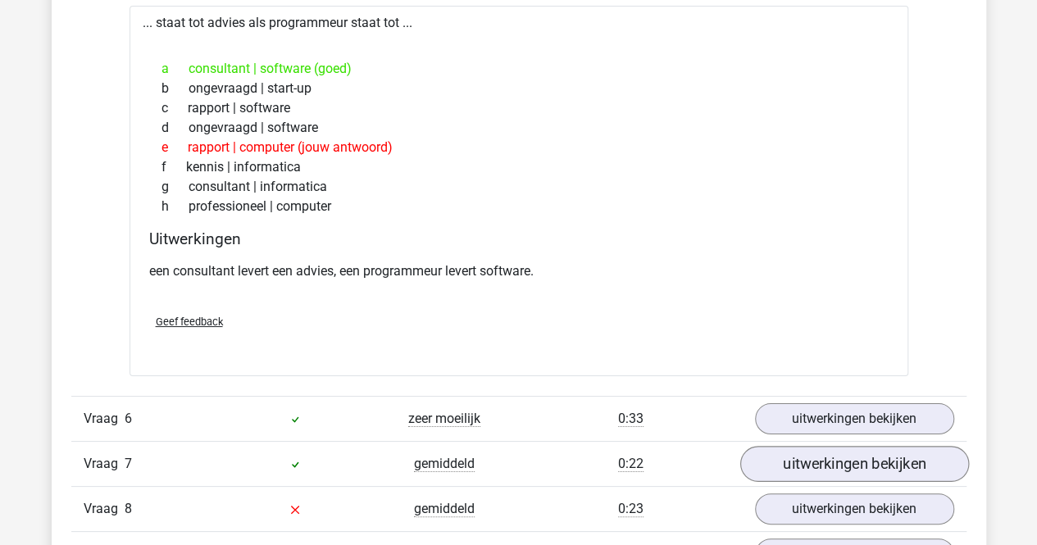
scroll to position [3032, 0]
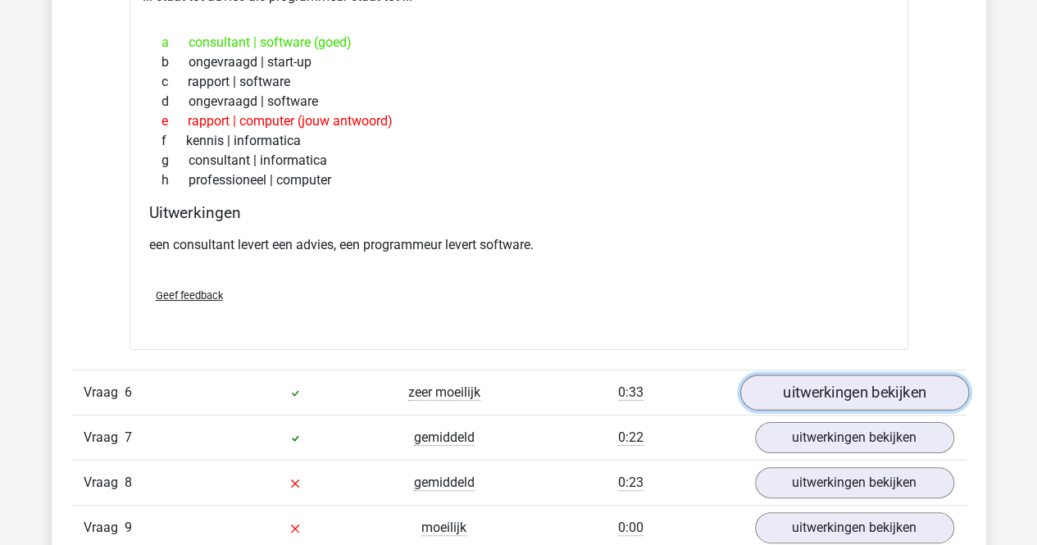
click at [819, 383] on link "uitwerkingen bekijken" at bounding box center [853, 393] width 229 height 36
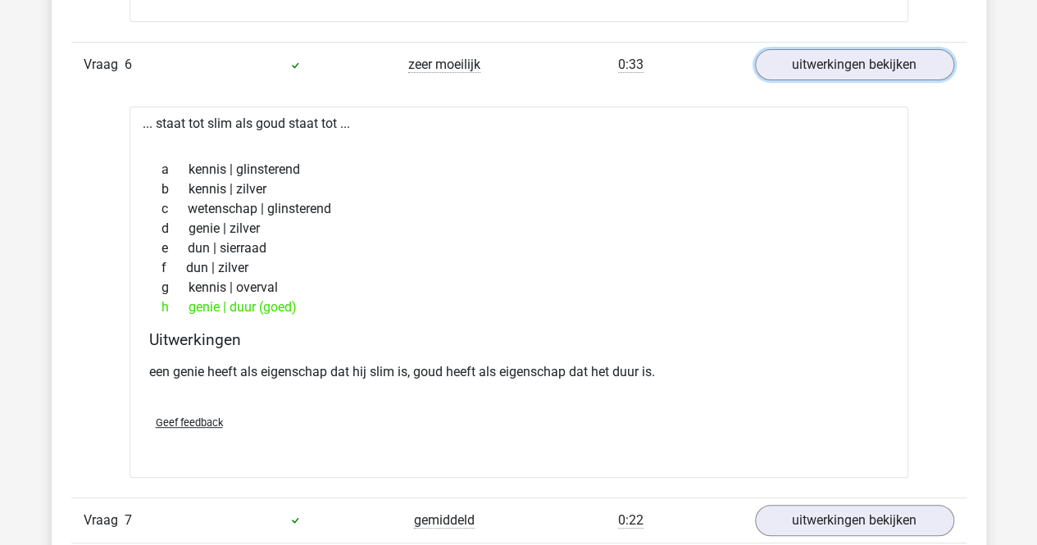
scroll to position [3442, 0]
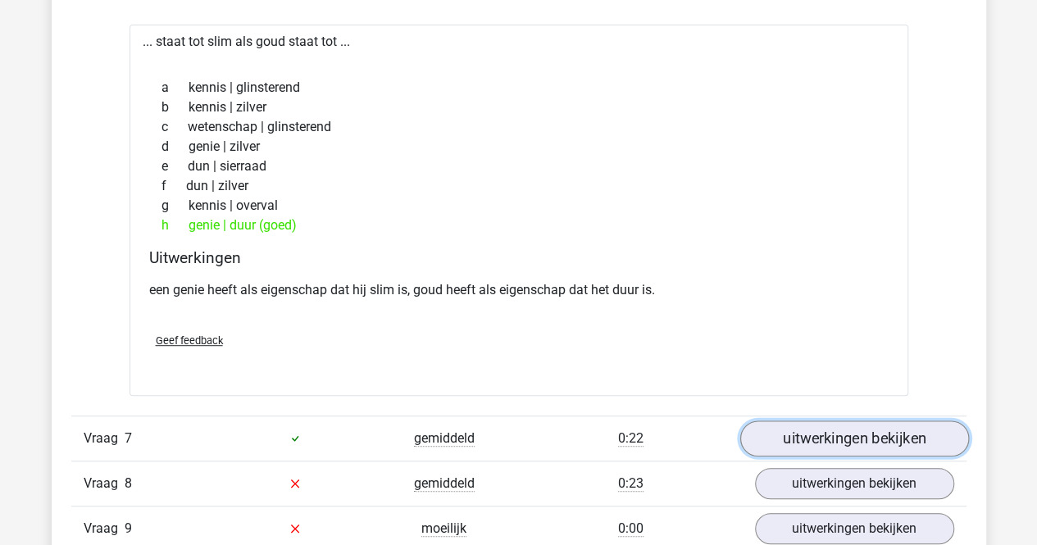
click at [812, 426] on link "uitwerkingen bekijken" at bounding box center [853, 438] width 229 height 36
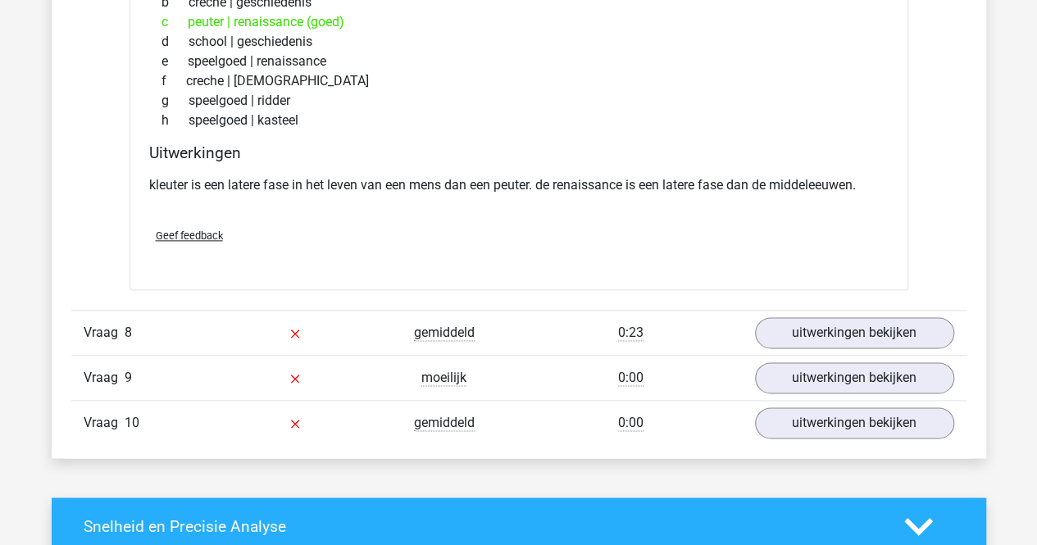
scroll to position [4015, 0]
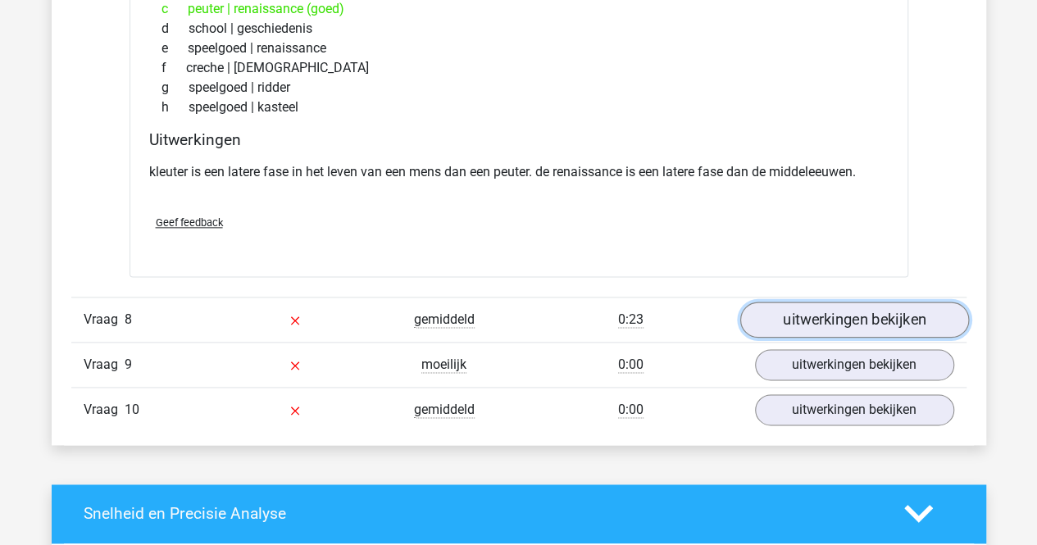
click at [829, 312] on link "uitwerkingen bekijken" at bounding box center [853, 320] width 229 height 36
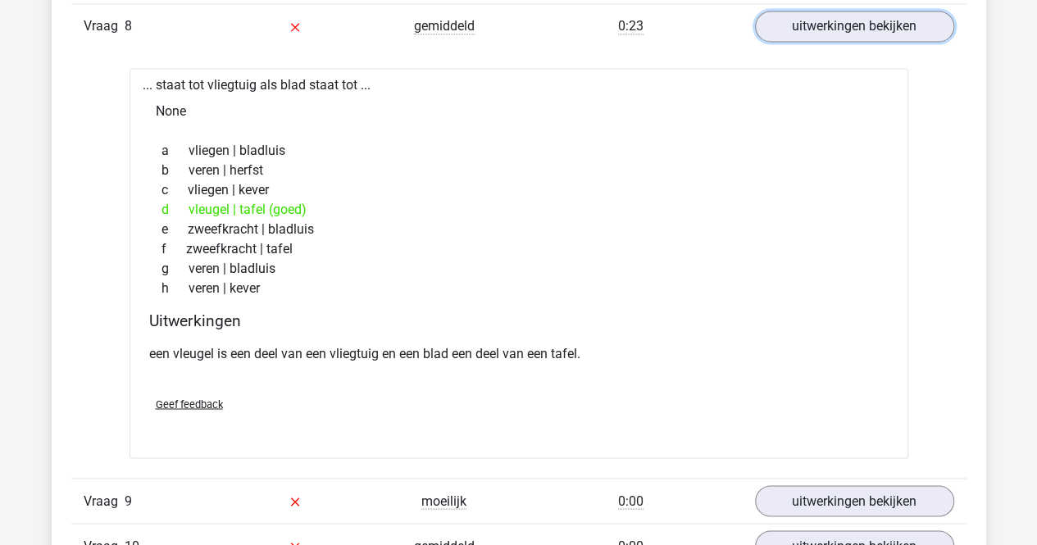
scroll to position [4343, 0]
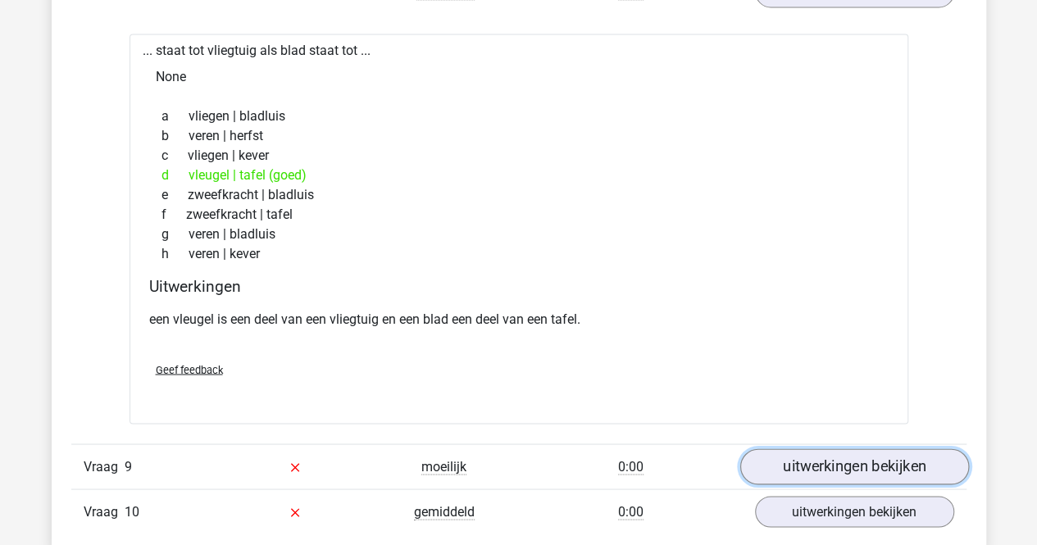
click at [800, 448] on link "uitwerkingen bekijken" at bounding box center [853, 466] width 229 height 36
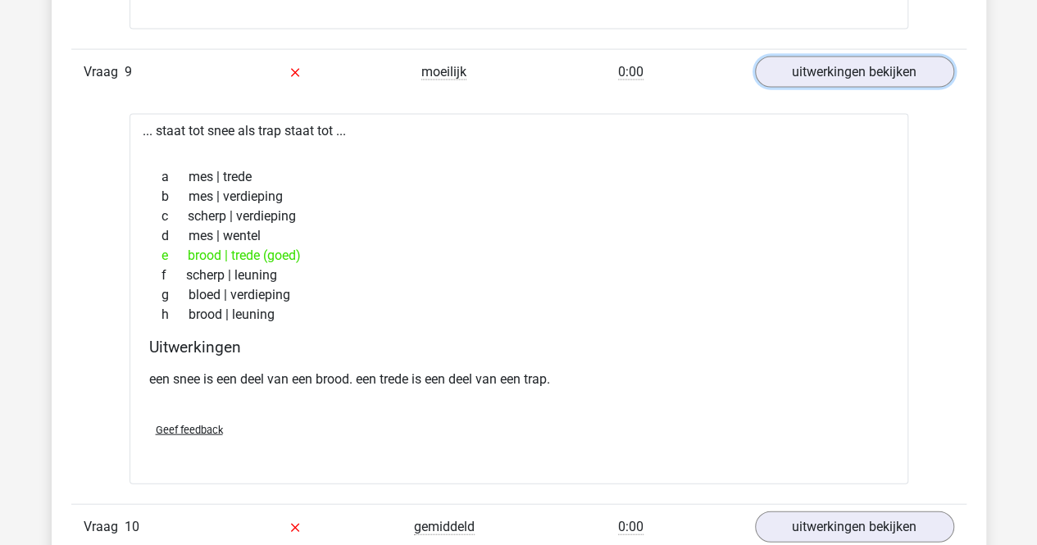
scroll to position [4835, 0]
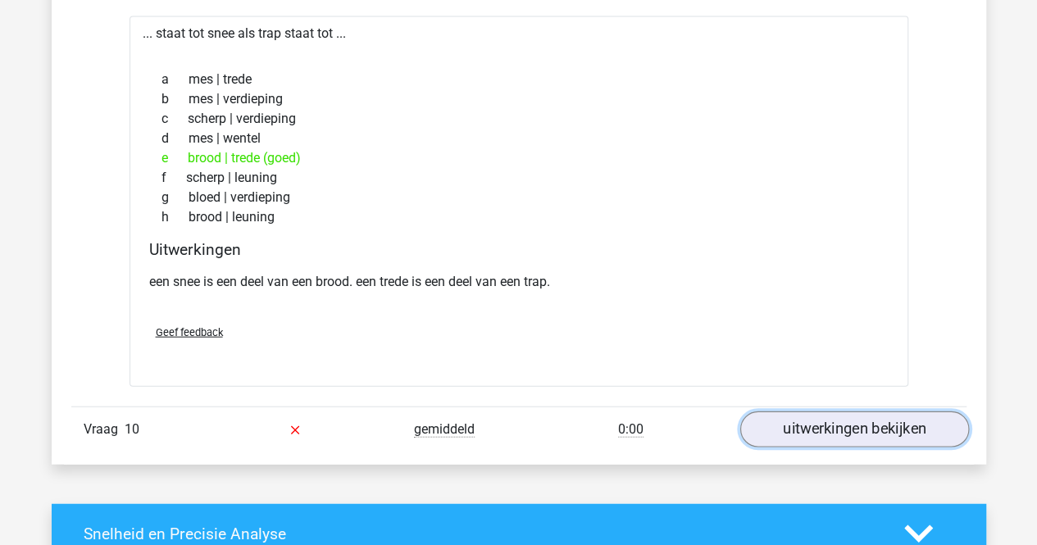
click at [782, 415] on link "uitwerkingen bekijken" at bounding box center [853, 429] width 229 height 36
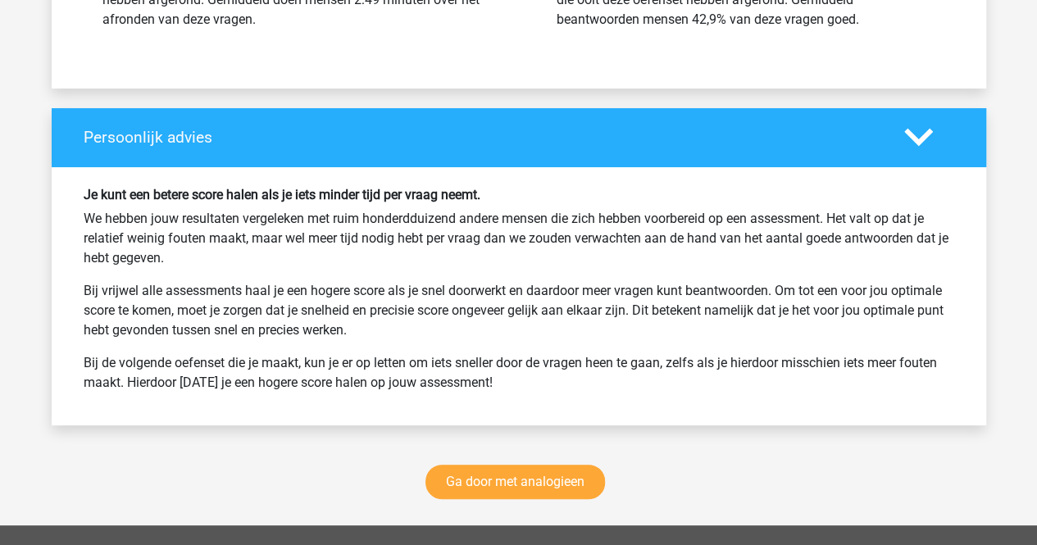
scroll to position [6228, 0]
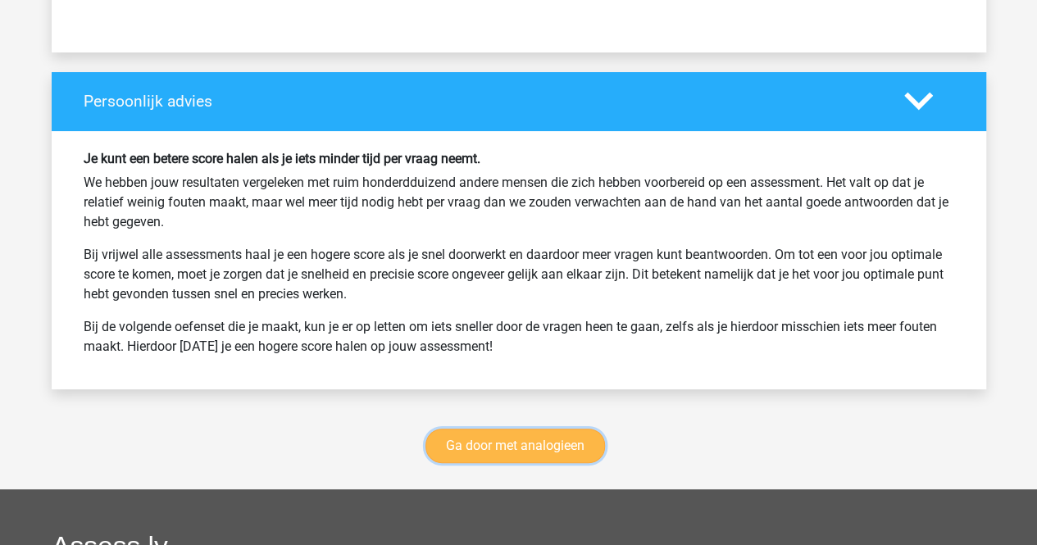
click at [524, 429] on link "Ga door met analogieen" at bounding box center [514, 446] width 179 height 34
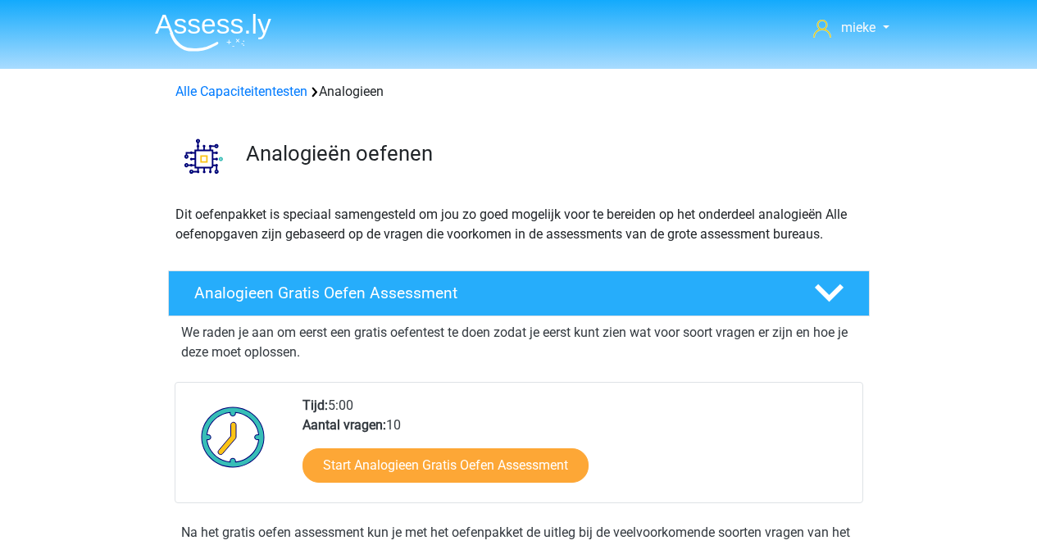
scroll to position [671, 0]
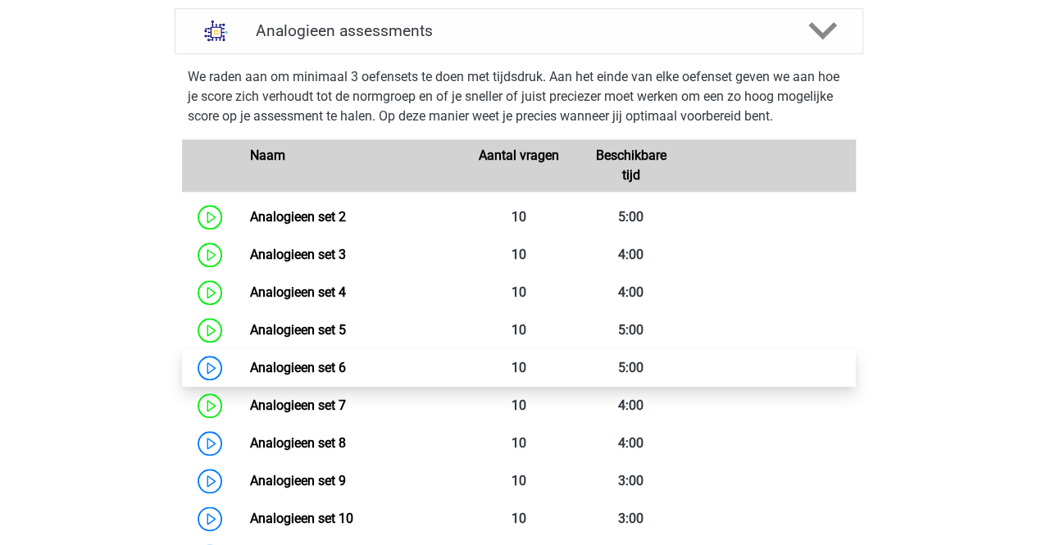
click at [297, 367] on link "Analogieen set 6" at bounding box center [298, 368] width 96 height 16
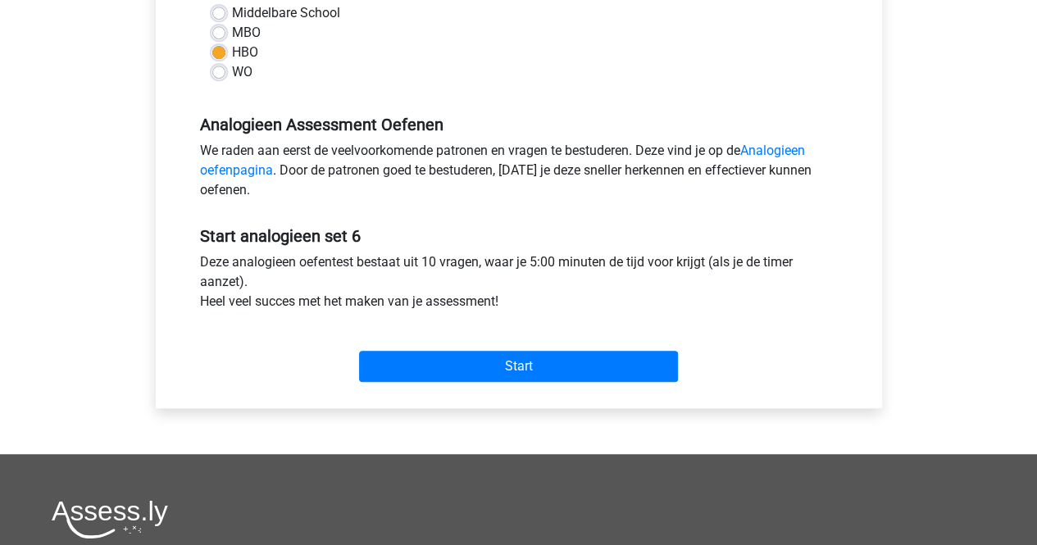
scroll to position [410, 0]
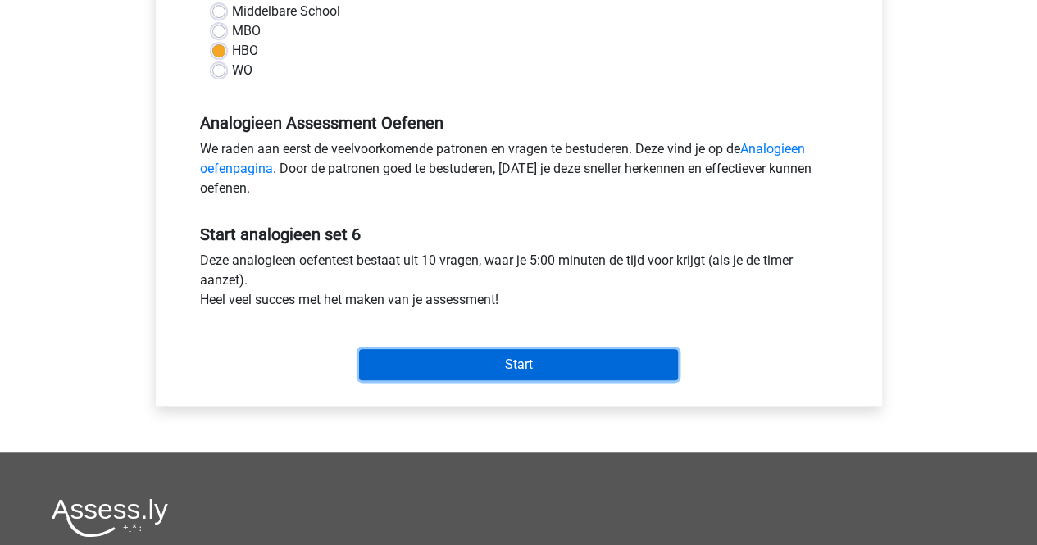
click at [477, 368] on input "Start" at bounding box center [518, 364] width 319 height 31
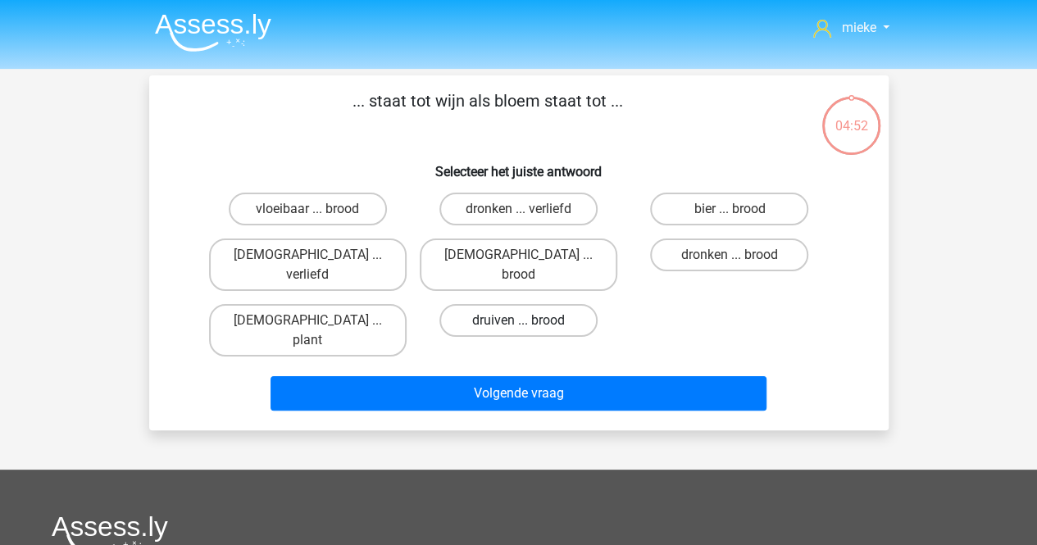
click at [492, 304] on label "druiven ... brood" at bounding box center [518, 320] width 158 height 33
click at [518, 320] on input "druiven ... brood" at bounding box center [523, 325] width 11 height 11
radio input "true"
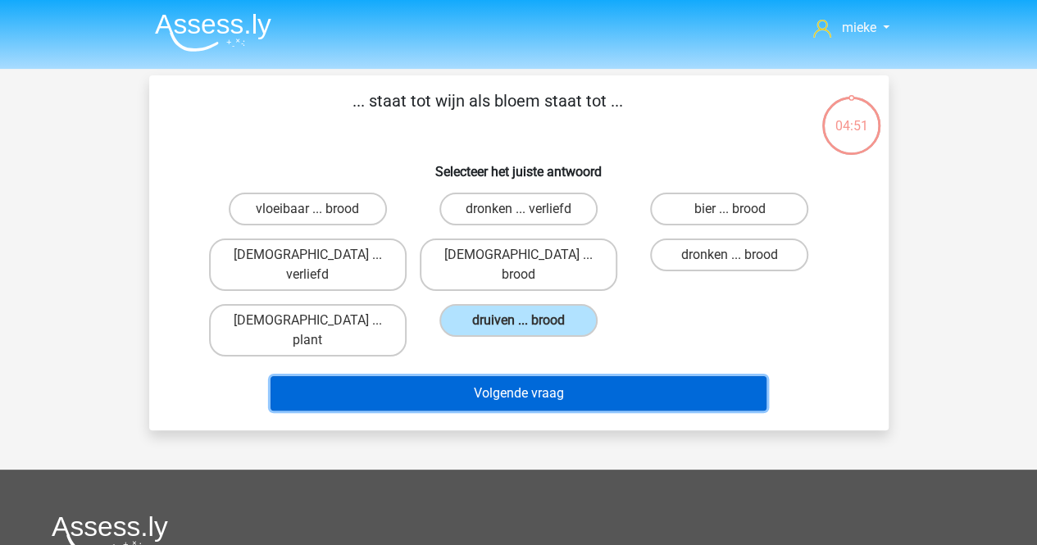
click at [490, 376] on button "Volgende vraag" at bounding box center [518, 393] width 496 height 34
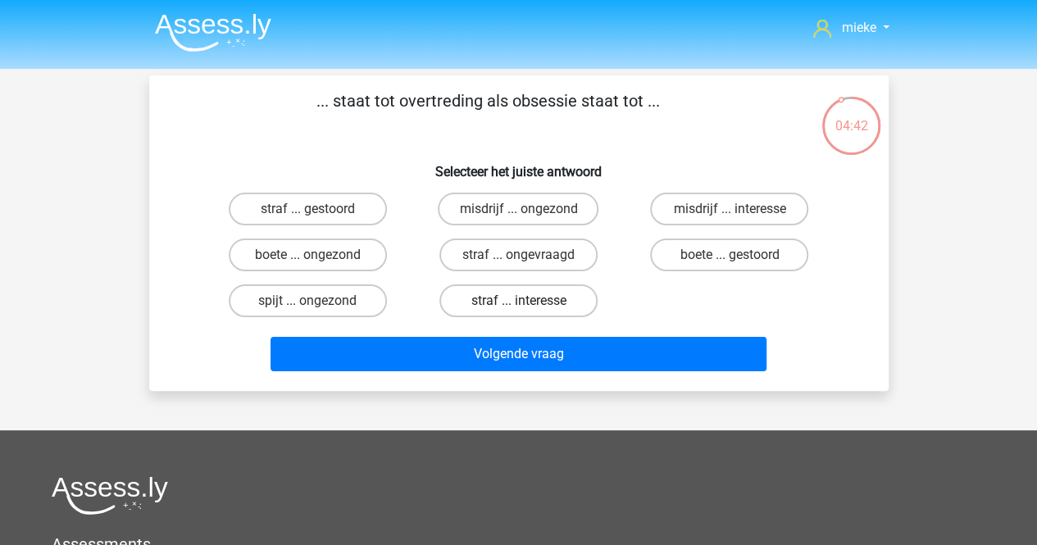
click at [493, 301] on label "straf ... interesse" at bounding box center [518, 300] width 158 height 33
click at [518, 301] on input "straf ... interesse" at bounding box center [523, 306] width 11 height 11
radio input "true"
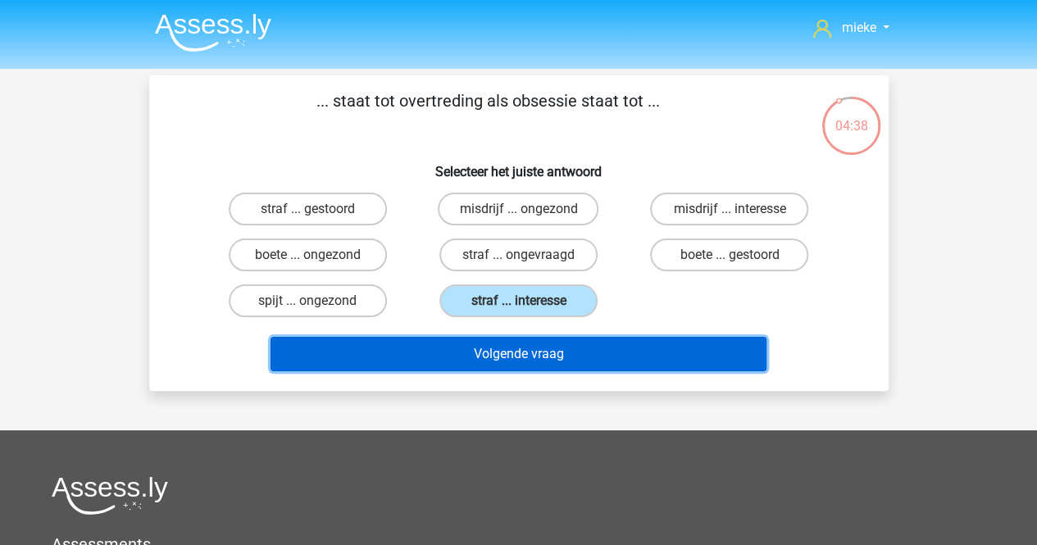
click at [491, 356] on button "Volgende vraag" at bounding box center [518, 354] width 496 height 34
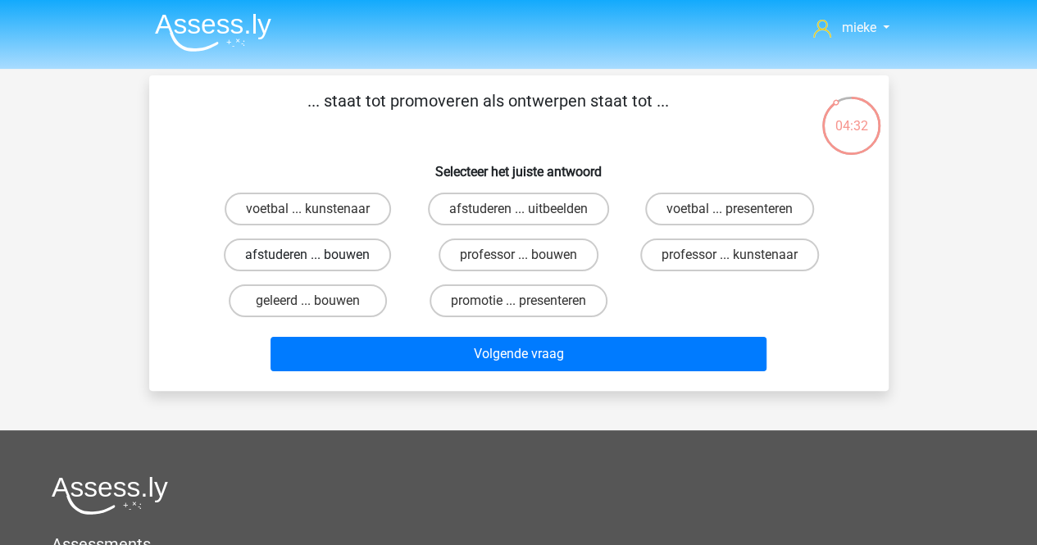
click at [346, 252] on label "afstuderen ... bouwen" at bounding box center [307, 254] width 167 height 33
click at [318, 255] on input "afstuderen ... bouwen" at bounding box center [312, 260] width 11 height 11
radio input "true"
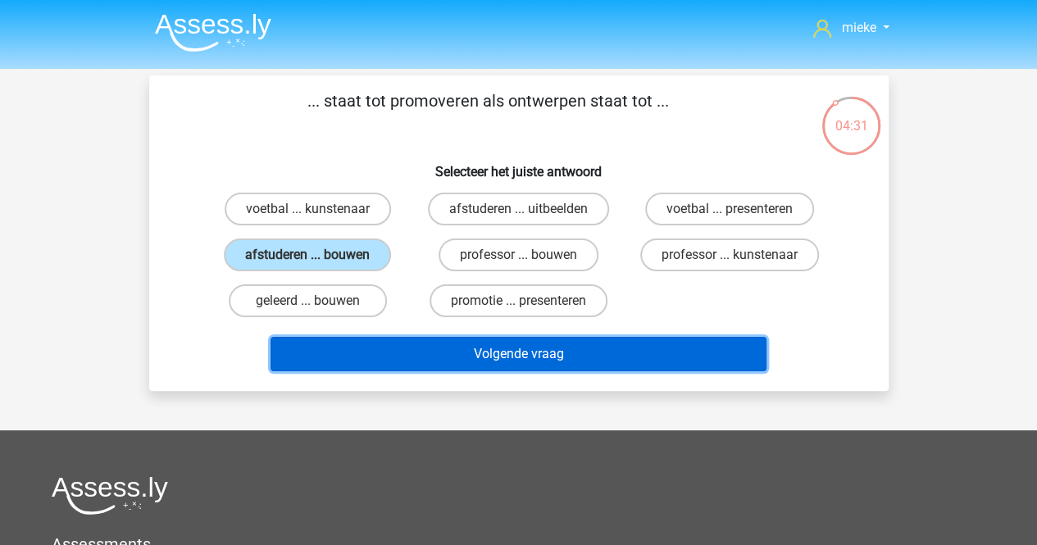
click at [520, 353] on button "Volgende vraag" at bounding box center [518, 354] width 496 height 34
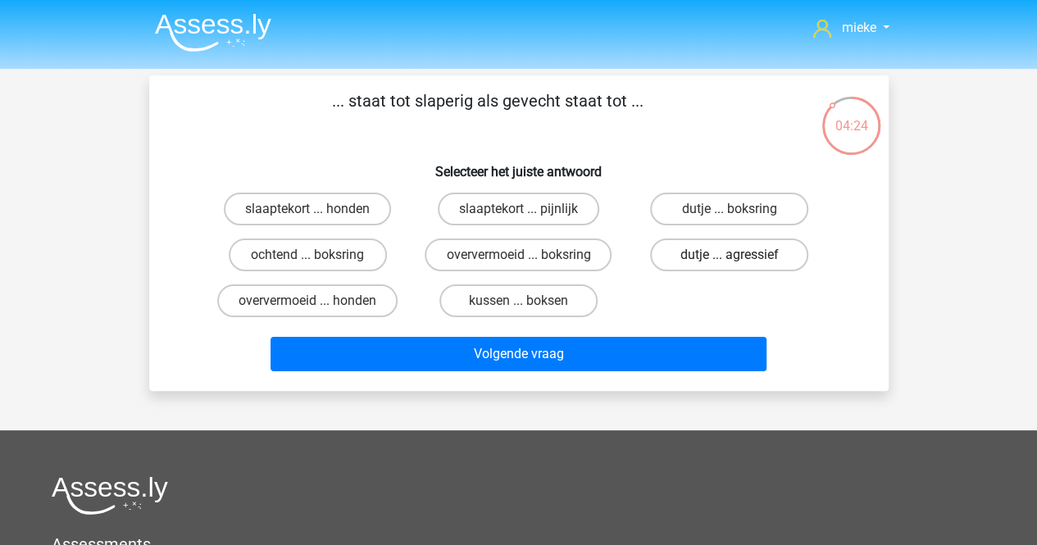
click at [694, 256] on label "dutje ... agressief" at bounding box center [729, 254] width 158 height 33
click at [729, 256] on input "dutje ... agressief" at bounding box center [734, 260] width 11 height 11
radio input "true"
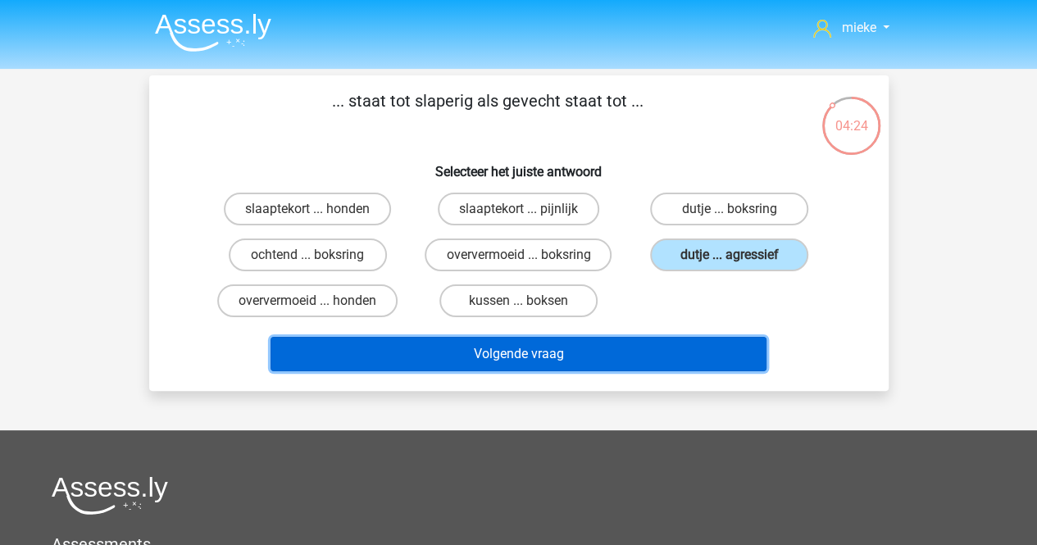
click at [541, 347] on button "Volgende vraag" at bounding box center [518, 354] width 496 height 34
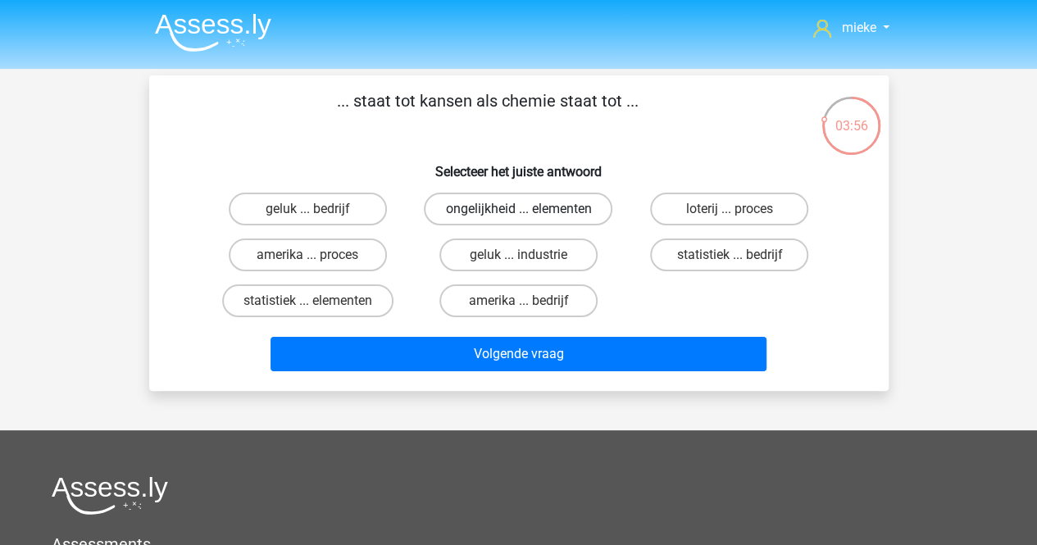
click at [460, 205] on label "ongelijkheid ... elementen" at bounding box center [518, 209] width 188 height 33
click at [518, 209] on input "ongelijkheid ... elementen" at bounding box center [523, 214] width 11 height 11
radio input "true"
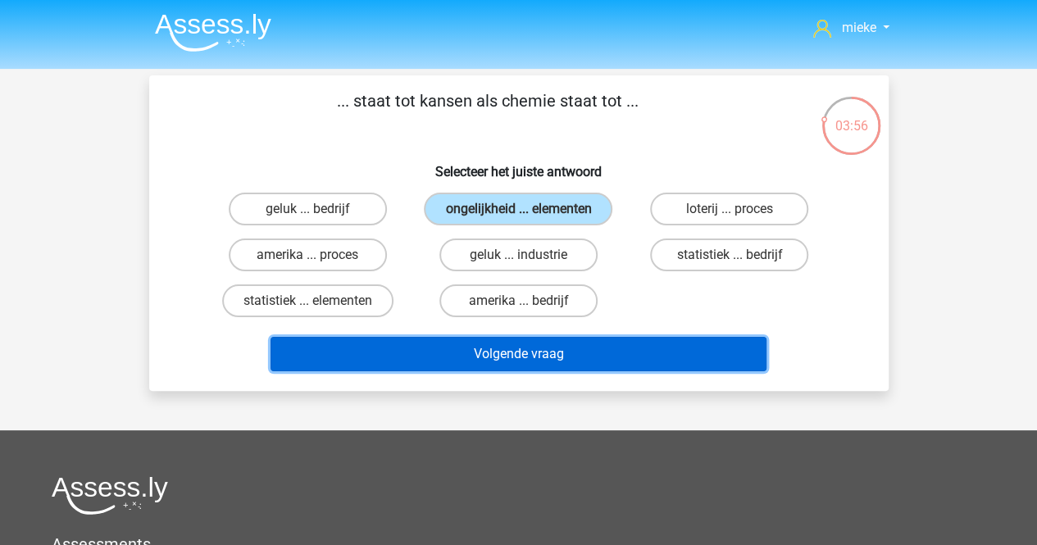
click at [463, 343] on button "Volgende vraag" at bounding box center [518, 354] width 496 height 34
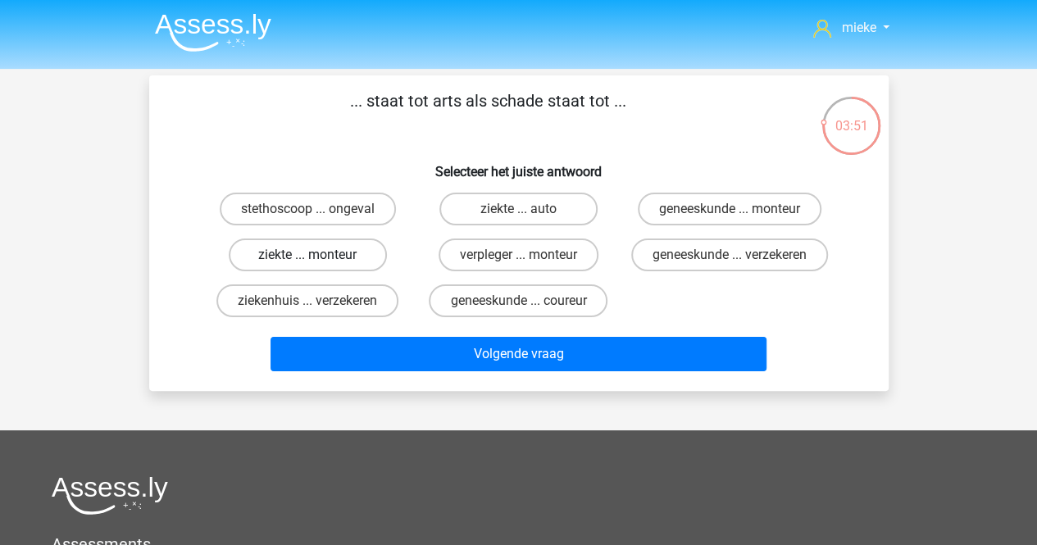
click at [327, 252] on label "ziekte ... monteur" at bounding box center [308, 254] width 158 height 33
click at [318, 255] on input "ziekte ... monteur" at bounding box center [312, 260] width 11 height 11
radio input "true"
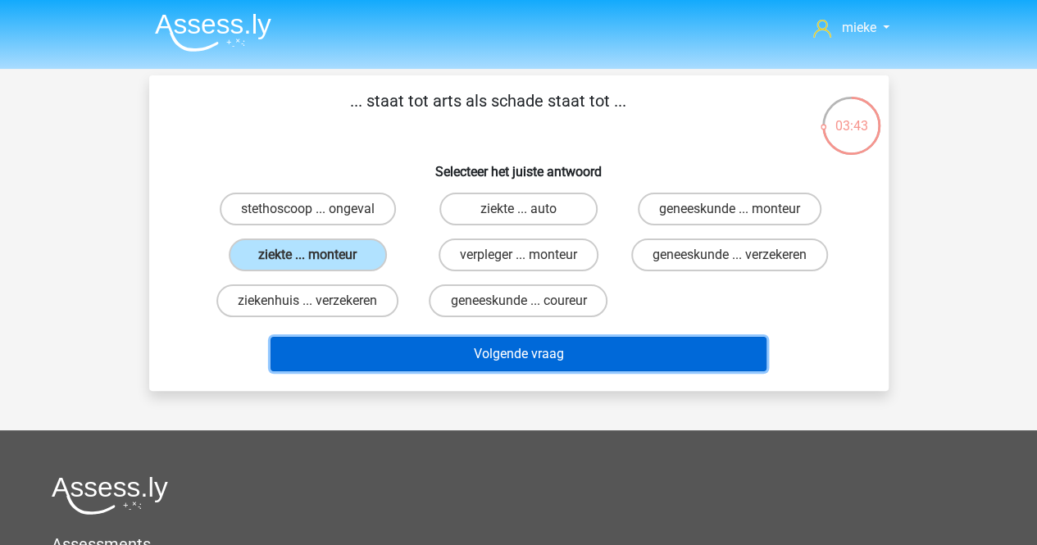
click at [528, 370] on button "Volgende vraag" at bounding box center [518, 354] width 496 height 34
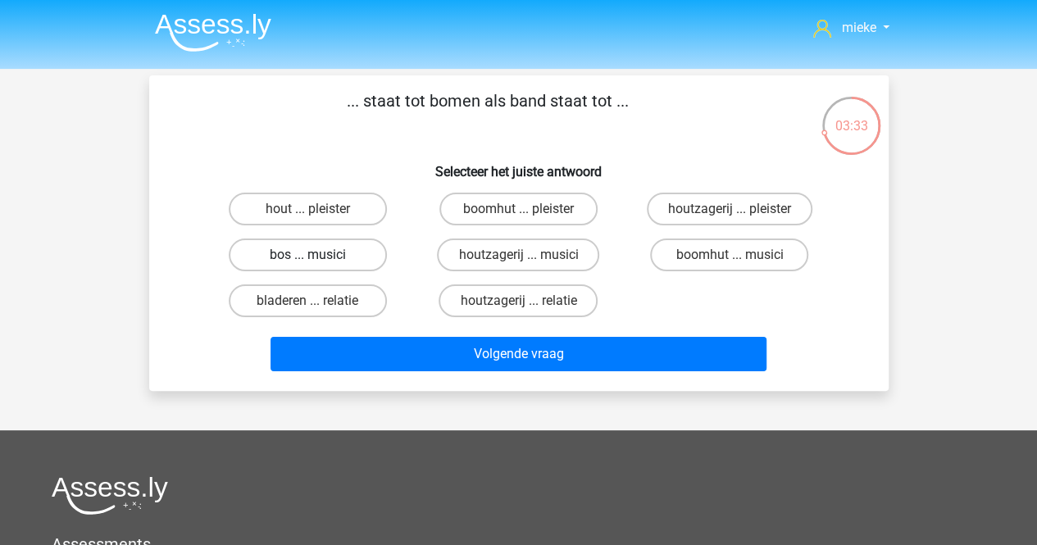
click at [298, 250] on label "bos ... musici" at bounding box center [308, 254] width 158 height 33
click at [307, 255] on input "bos ... musici" at bounding box center [312, 260] width 11 height 11
radio input "true"
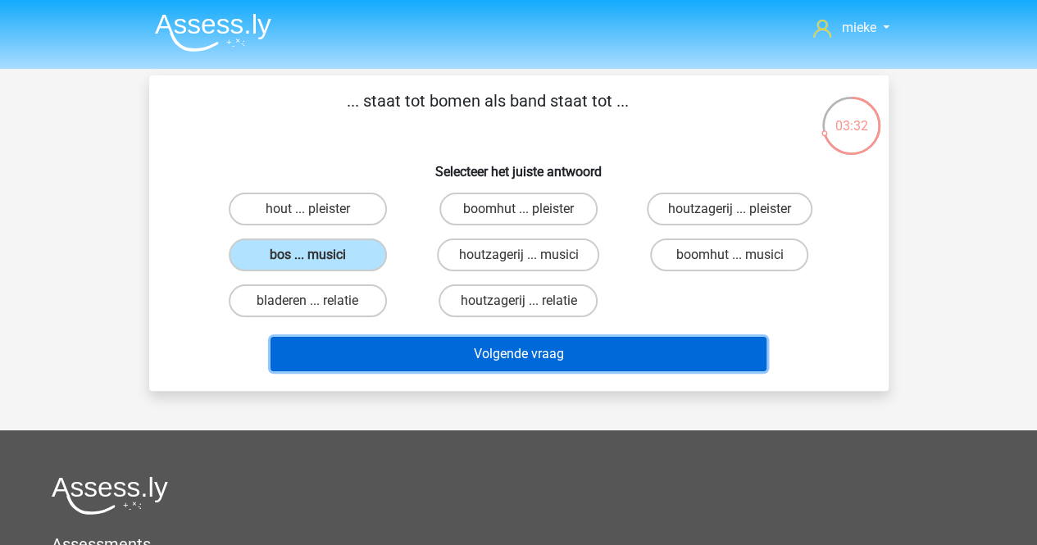
click at [541, 347] on button "Volgende vraag" at bounding box center [518, 354] width 496 height 34
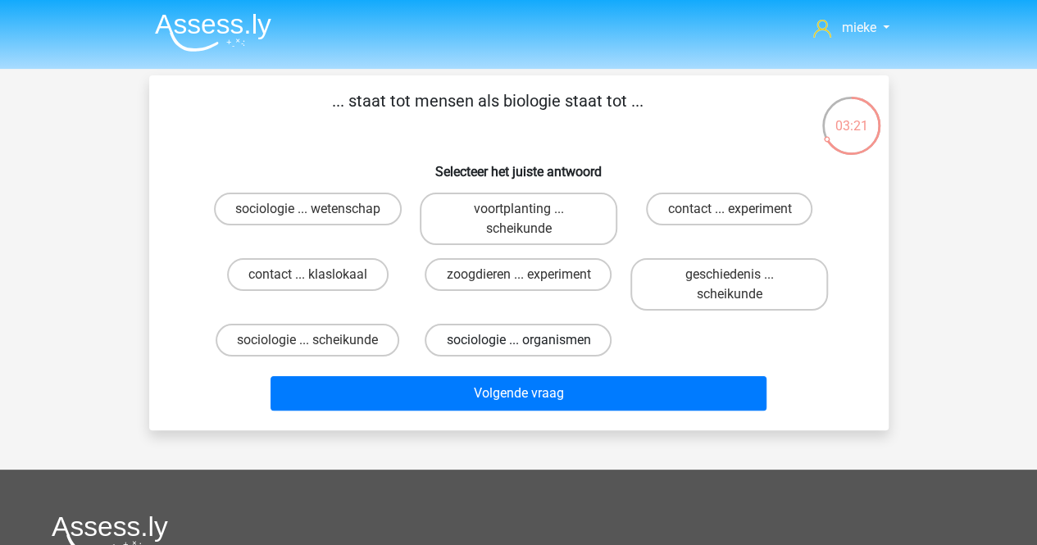
click at [487, 337] on label "sociologie ... organismen" at bounding box center [517, 340] width 187 height 33
click at [518, 340] on input "sociologie ... organismen" at bounding box center [523, 345] width 11 height 11
radio input "true"
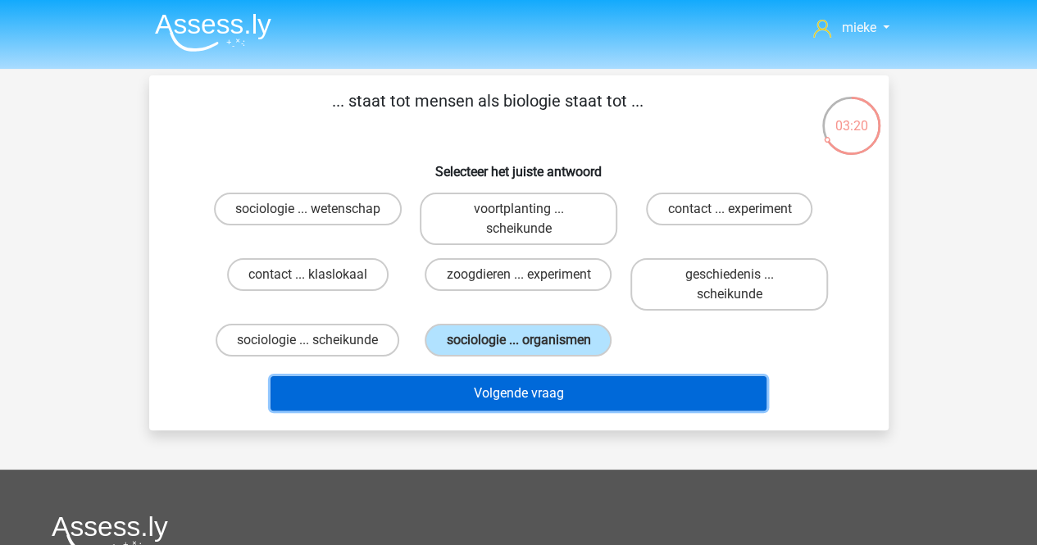
click at [497, 393] on button "Volgende vraag" at bounding box center [518, 393] width 496 height 34
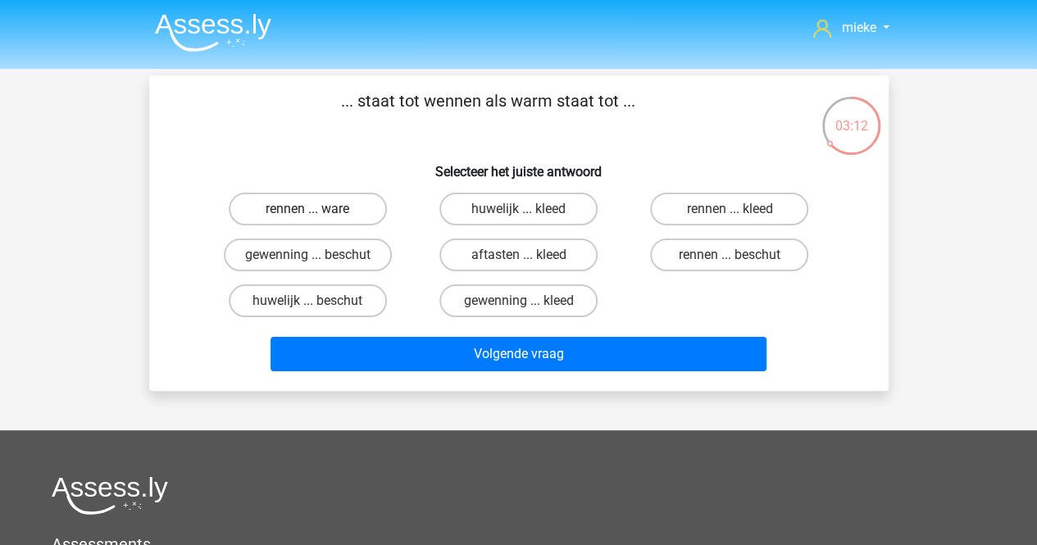
click at [290, 207] on label "rennen ... ware" at bounding box center [308, 209] width 158 height 33
click at [307, 209] on input "rennen ... ware" at bounding box center [312, 214] width 11 height 11
radio input "true"
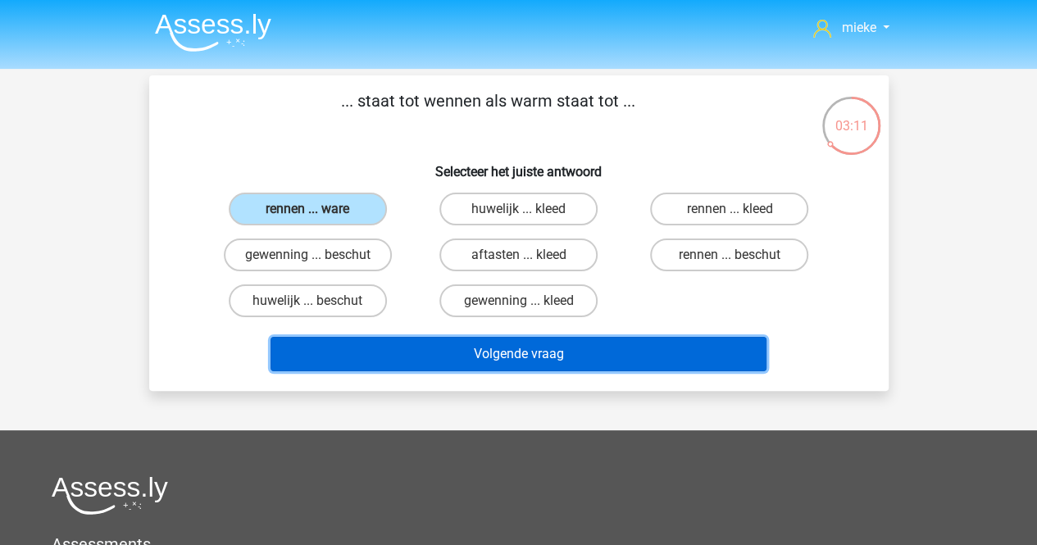
click at [521, 358] on button "Volgende vraag" at bounding box center [518, 354] width 496 height 34
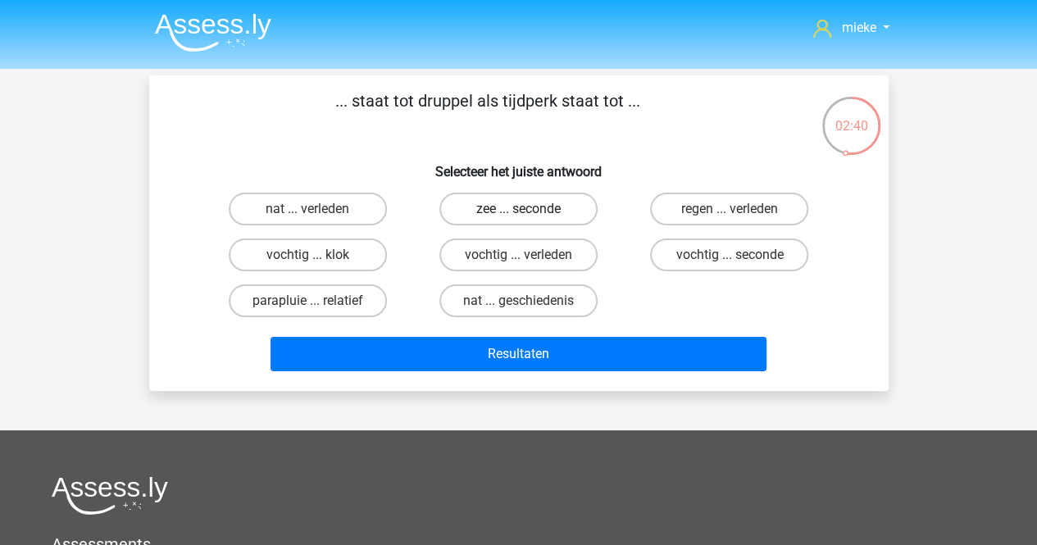
click at [541, 206] on label "zee ... seconde" at bounding box center [518, 209] width 158 height 33
click at [529, 209] on input "zee ... seconde" at bounding box center [523, 214] width 11 height 11
radio input "true"
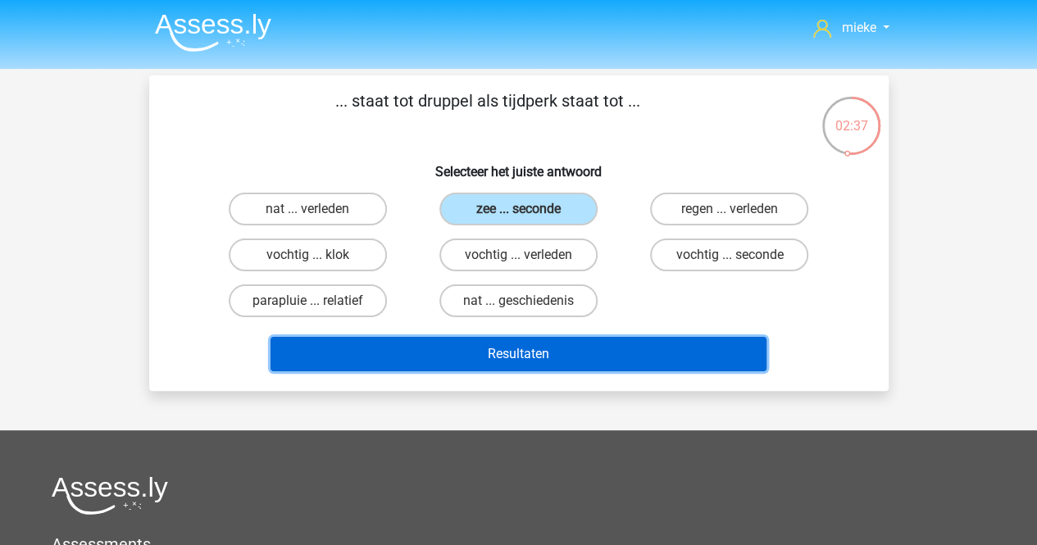
click at [527, 352] on button "Resultaten" at bounding box center [518, 354] width 496 height 34
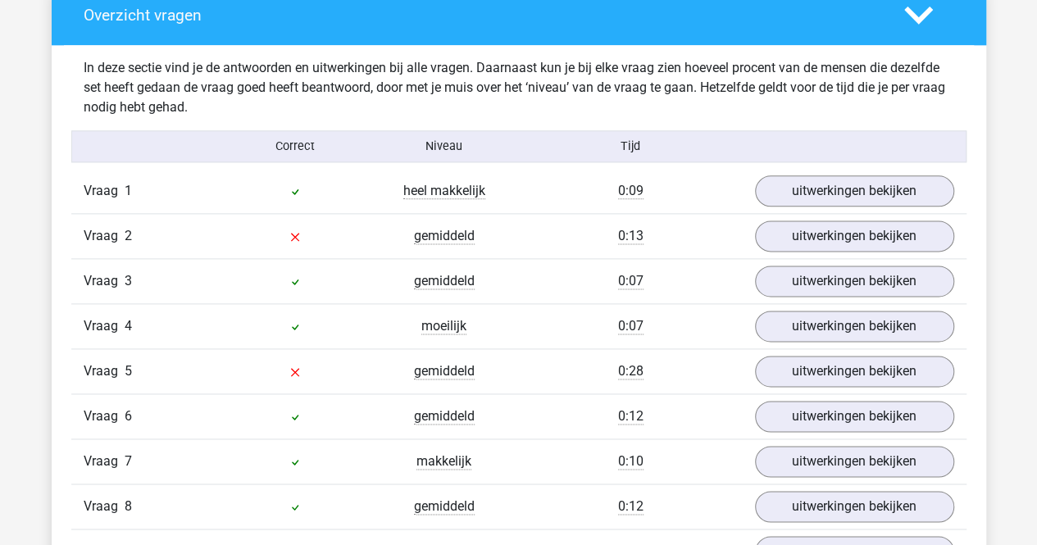
scroll to position [983, 0]
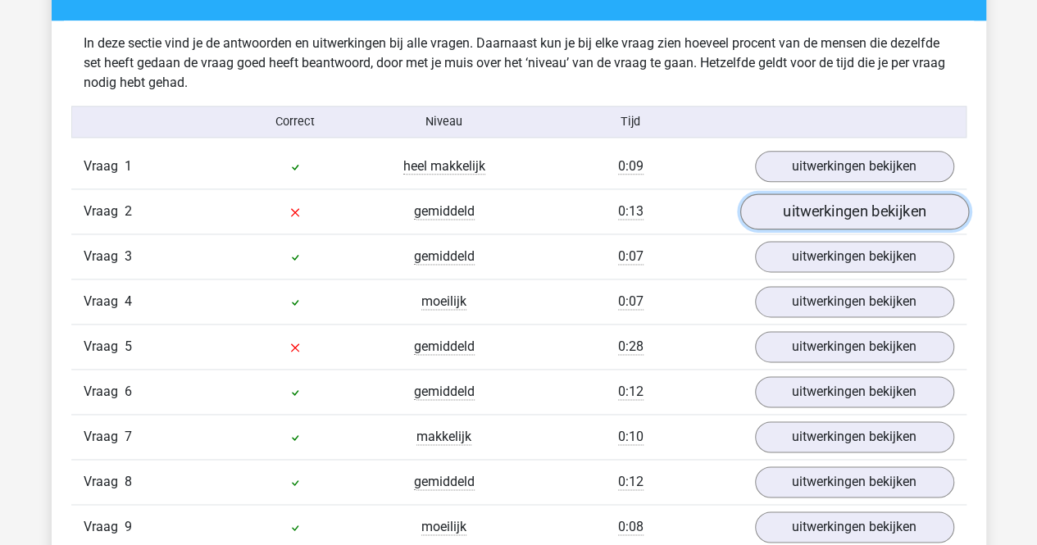
click at [797, 211] on link "uitwerkingen bekijken" at bounding box center [853, 212] width 229 height 36
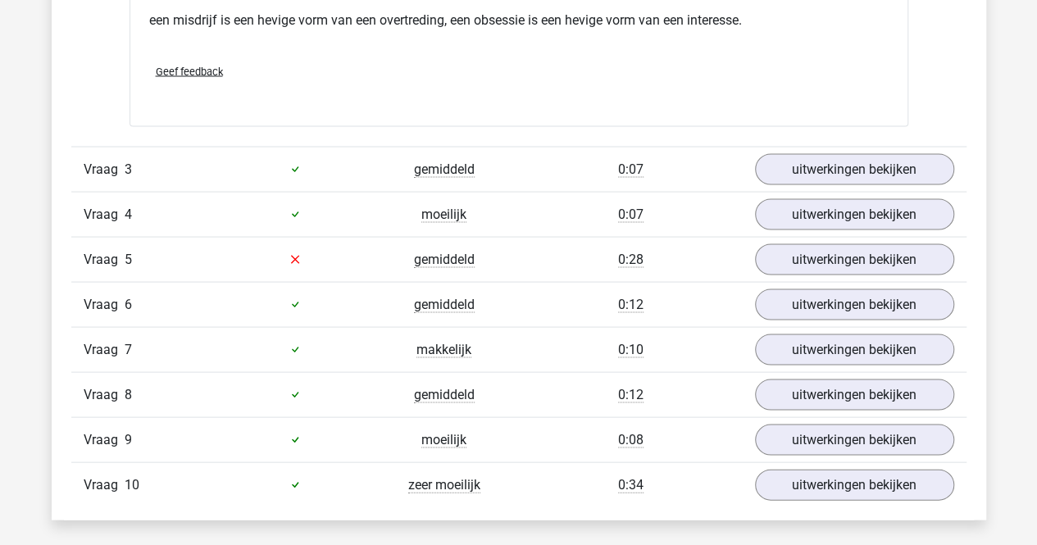
scroll to position [1557, 0]
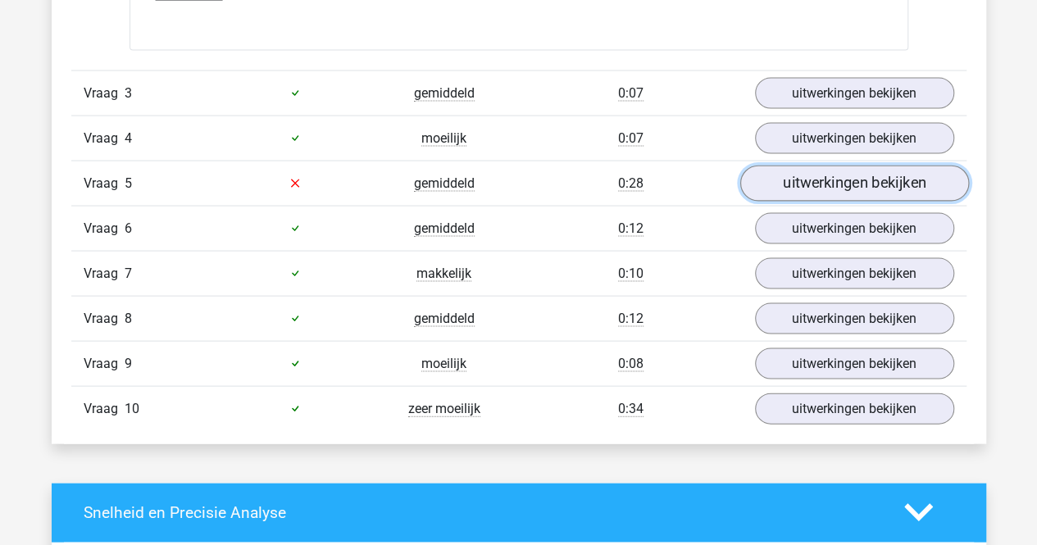
click at [856, 183] on link "uitwerkingen bekijken" at bounding box center [853, 184] width 229 height 36
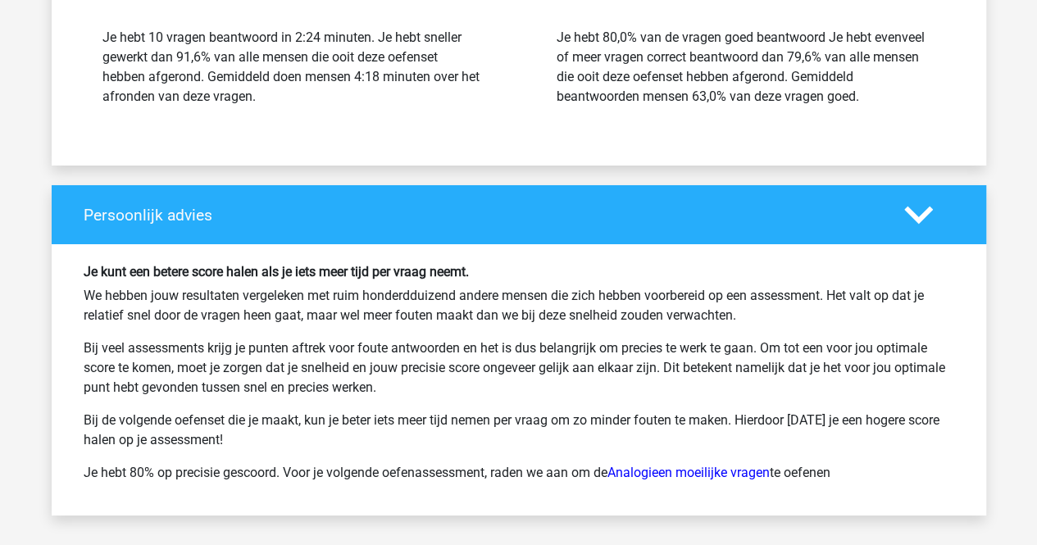
scroll to position [2950, 0]
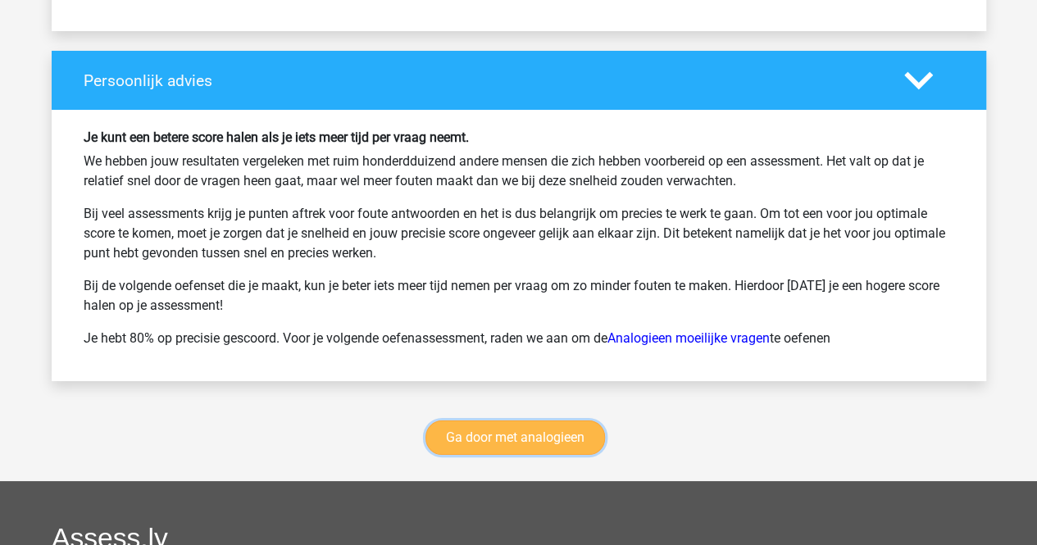
click at [472, 434] on link "Ga door met analogieen" at bounding box center [514, 437] width 179 height 34
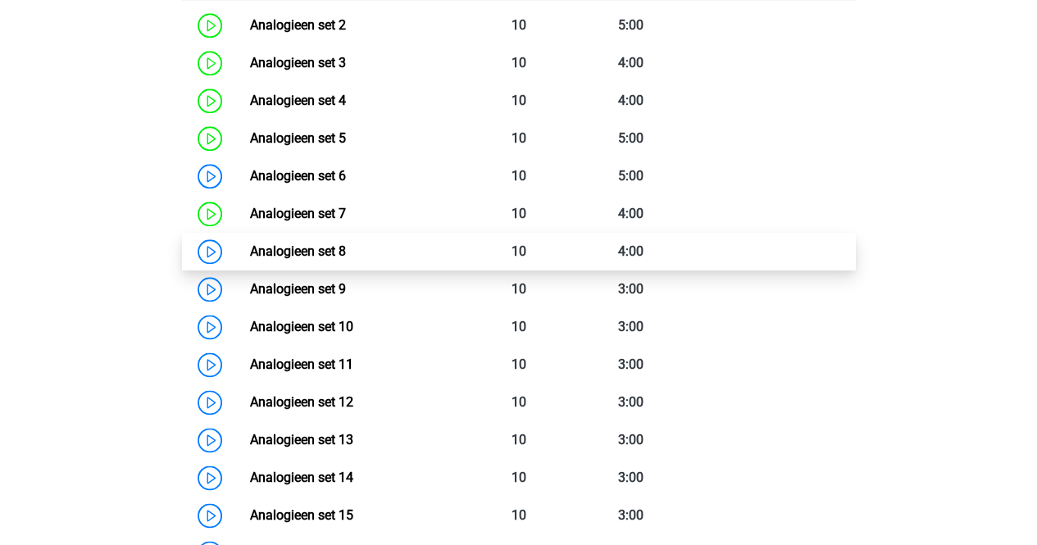
scroll to position [999, 0]
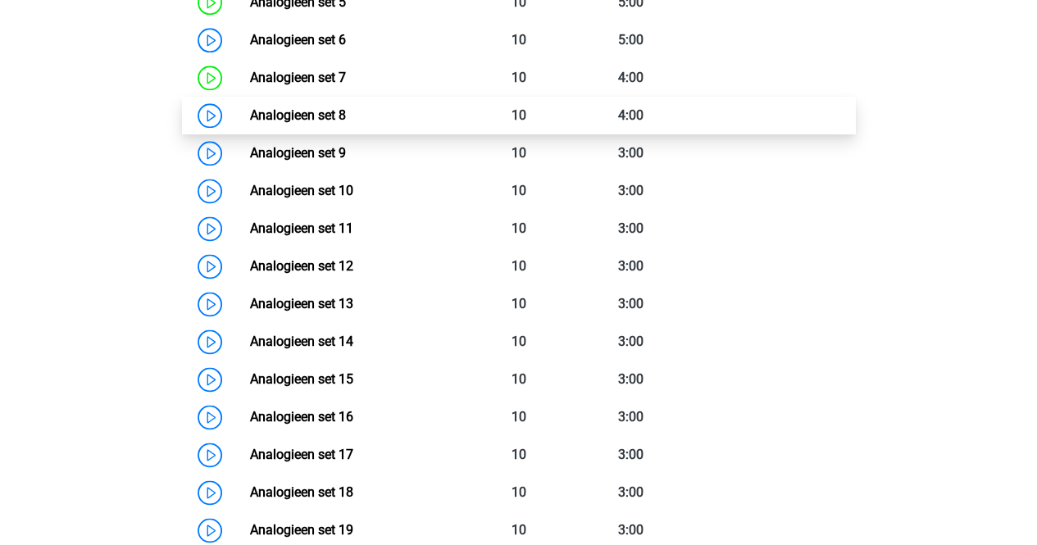
click at [250, 116] on link "Analogieen set 8" at bounding box center [298, 115] width 96 height 16
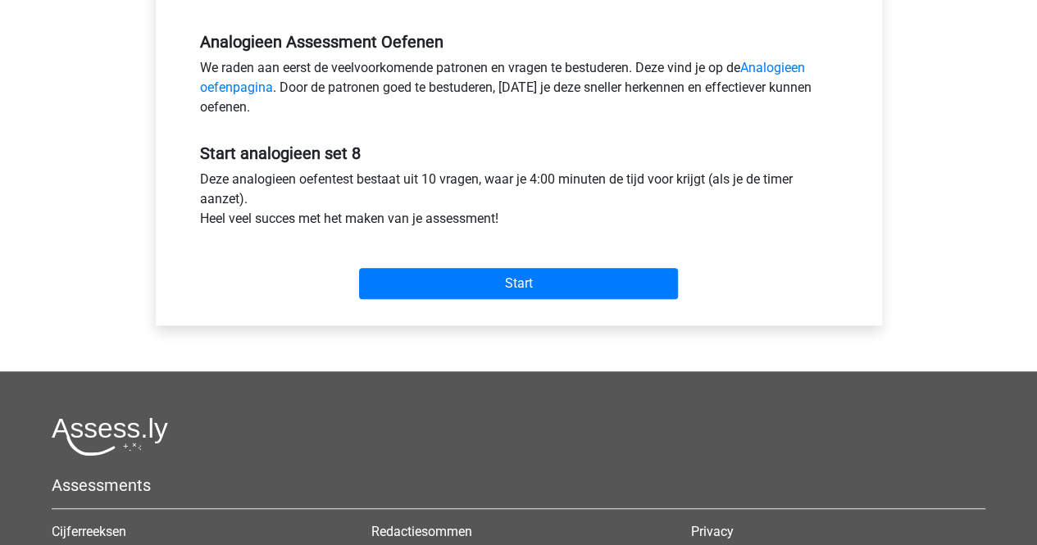
scroll to position [492, 0]
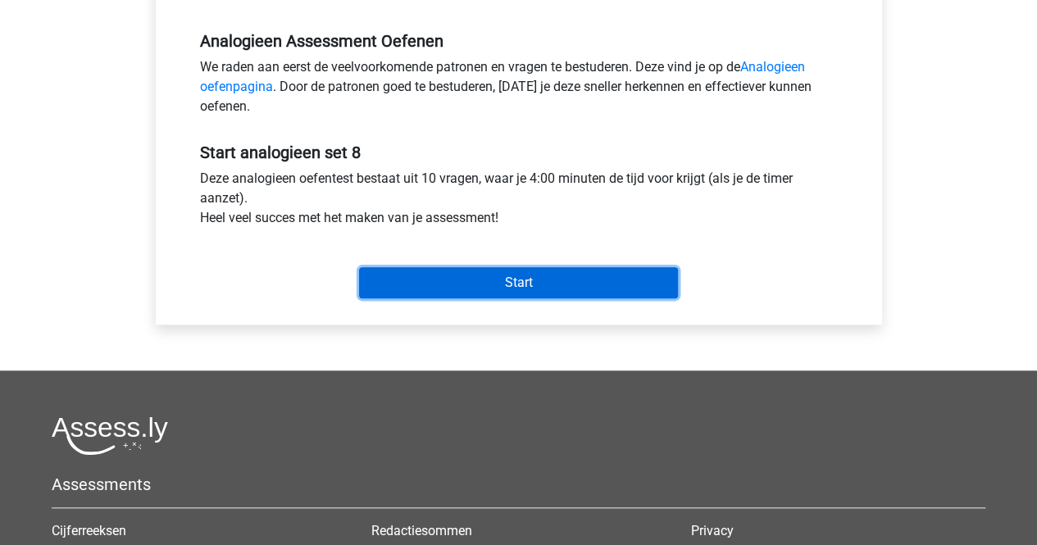
click at [525, 275] on input "Start" at bounding box center [518, 282] width 319 height 31
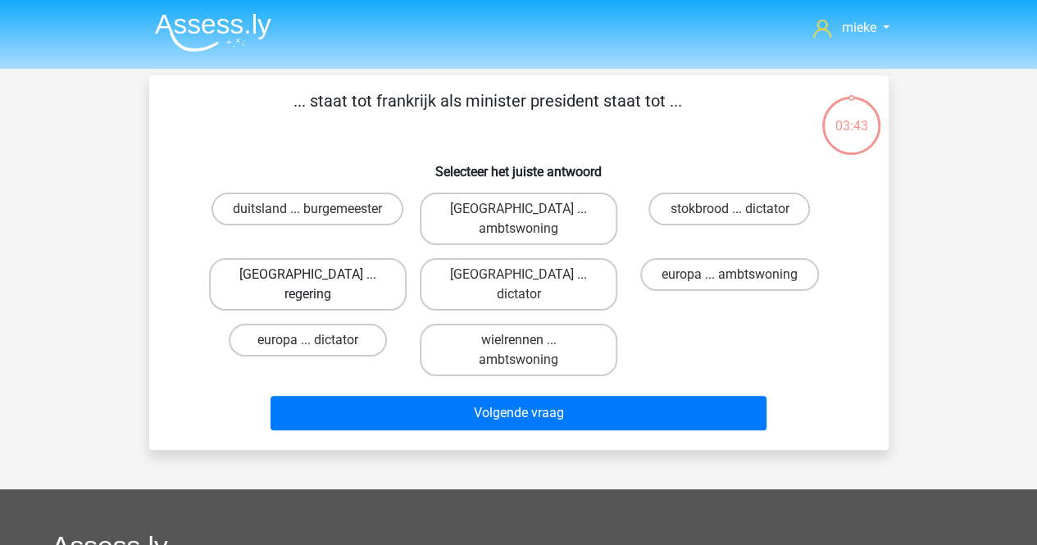
click at [272, 258] on label "parijs ... regering" at bounding box center [307, 284] width 197 height 52
click at [307, 275] on input "parijs ... regering" at bounding box center [312, 280] width 11 height 11
radio input "true"
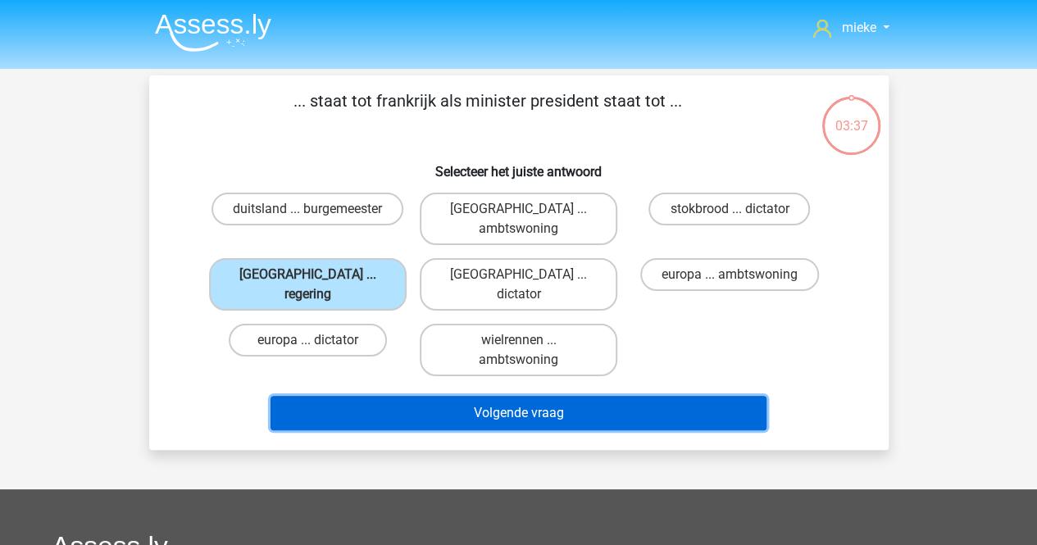
click at [522, 396] on button "Volgende vraag" at bounding box center [518, 413] width 496 height 34
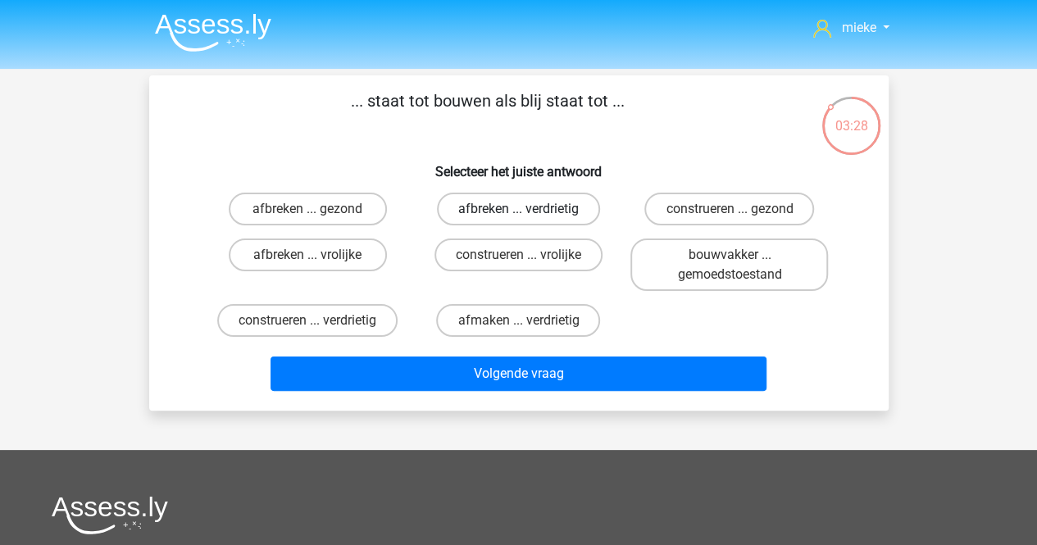
click at [536, 205] on label "afbreken ... verdrietig" at bounding box center [518, 209] width 163 height 33
click at [529, 209] on input "afbreken ... verdrietig" at bounding box center [523, 214] width 11 height 11
radio input "true"
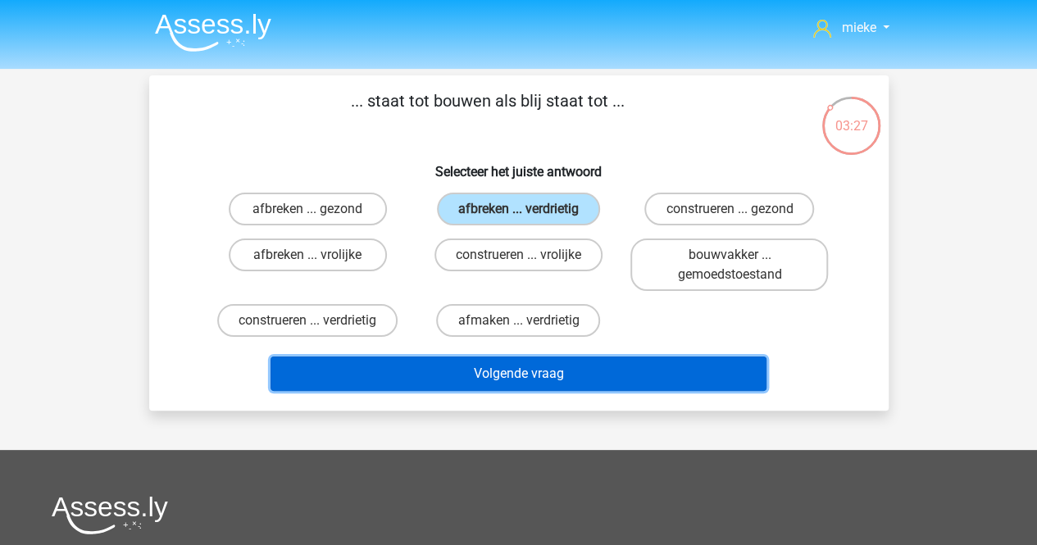
click at [513, 375] on button "Volgende vraag" at bounding box center [518, 373] width 496 height 34
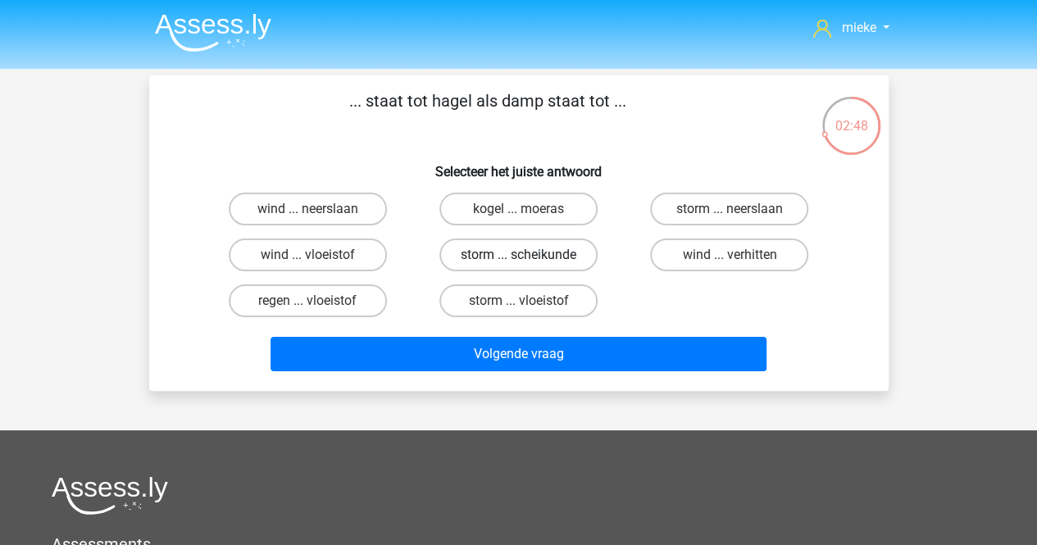
drag, startPoint x: 693, startPoint y: 206, endPoint x: 587, endPoint y: 257, distance: 118.4
click at [692, 206] on label "storm ... neerslaan" at bounding box center [729, 209] width 158 height 33
click at [729, 209] on input "storm ... neerslaan" at bounding box center [734, 214] width 11 height 11
radio input "true"
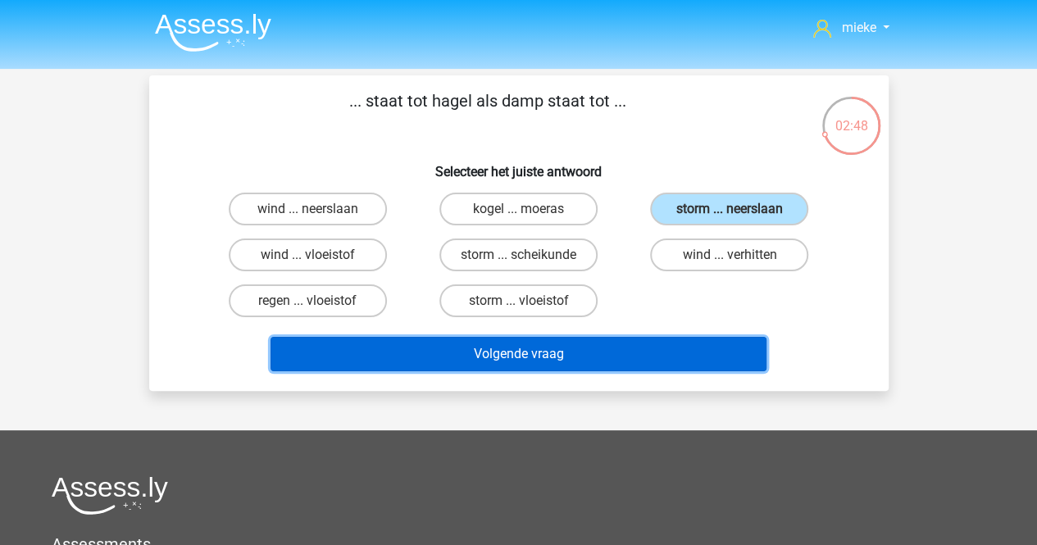
click at [533, 355] on button "Volgende vraag" at bounding box center [518, 354] width 496 height 34
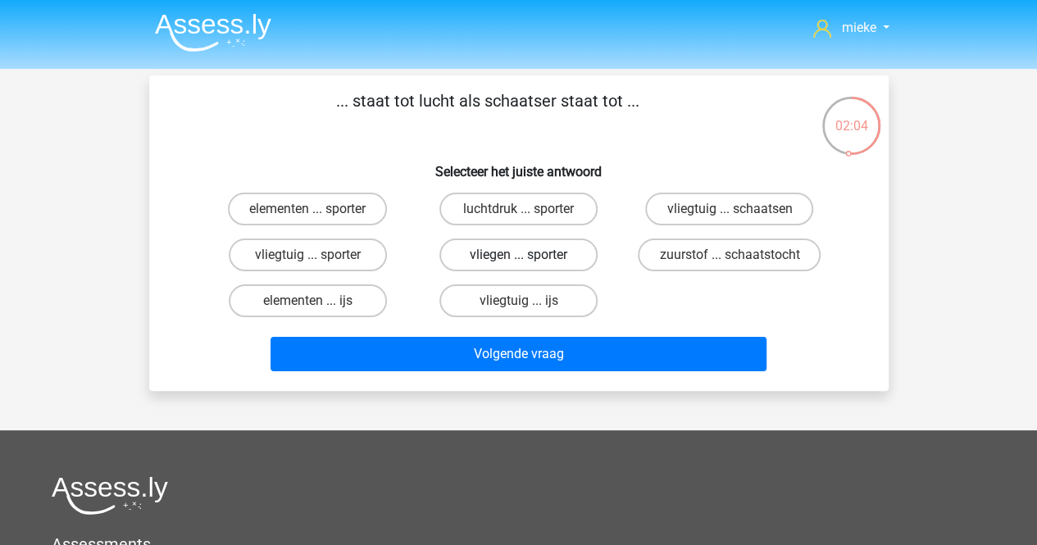
click at [503, 263] on label "vliegen ... sporter" at bounding box center [518, 254] width 158 height 33
click at [518, 263] on input "vliegen ... sporter" at bounding box center [523, 260] width 11 height 11
radio input "true"
click at [481, 299] on label "vliegtuig ... ijs" at bounding box center [518, 300] width 158 height 33
click at [518, 301] on input "vliegtuig ... ijs" at bounding box center [523, 306] width 11 height 11
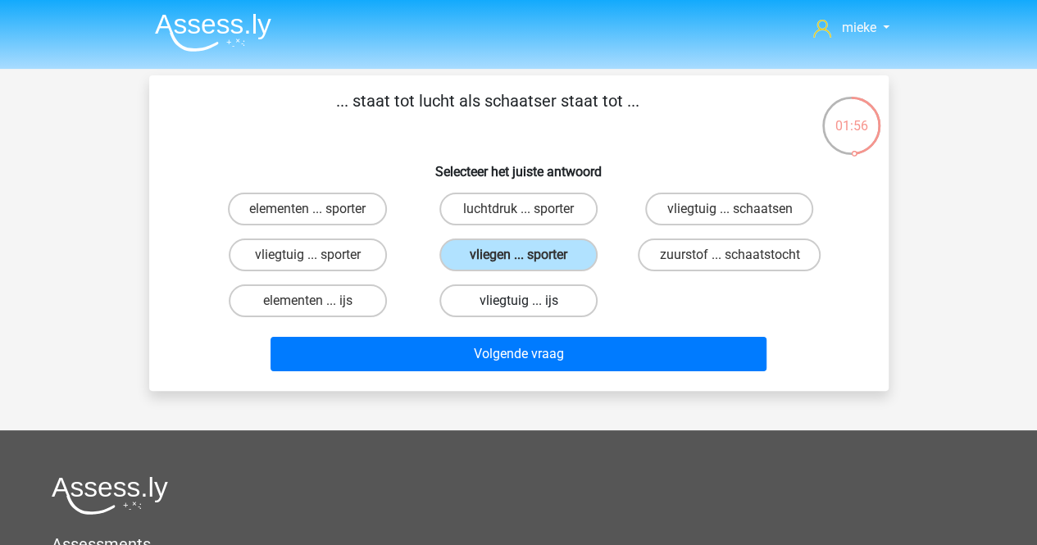
radio input "true"
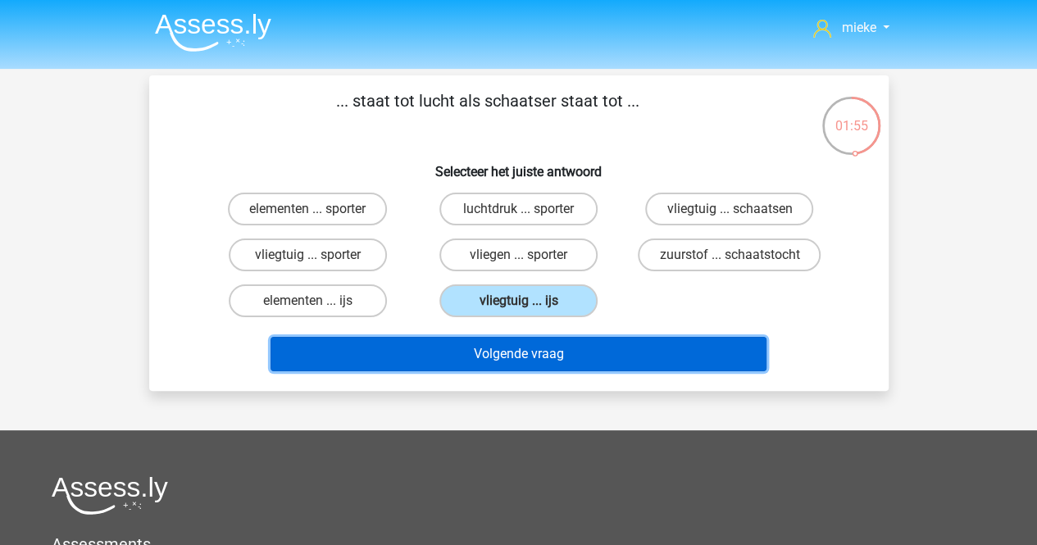
click at [508, 353] on button "Volgende vraag" at bounding box center [518, 354] width 496 height 34
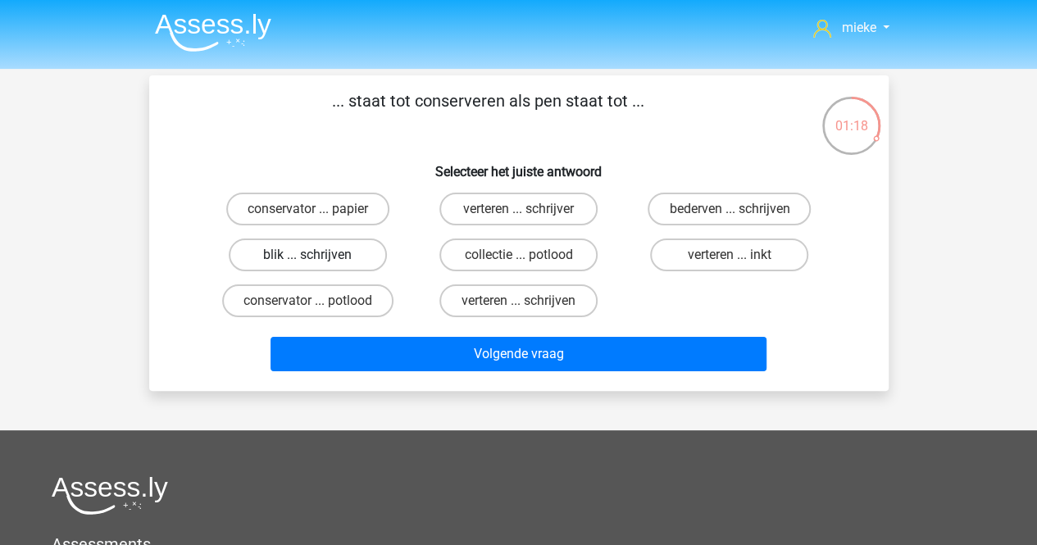
drag, startPoint x: 326, startPoint y: 253, endPoint x: 431, endPoint y: 321, distance: 125.0
click at [326, 253] on label "blik ... schrijven" at bounding box center [308, 254] width 158 height 33
click at [318, 255] on input "blik ... schrijven" at bounding box center [312, 260] width 11 height 11
radio input "true"
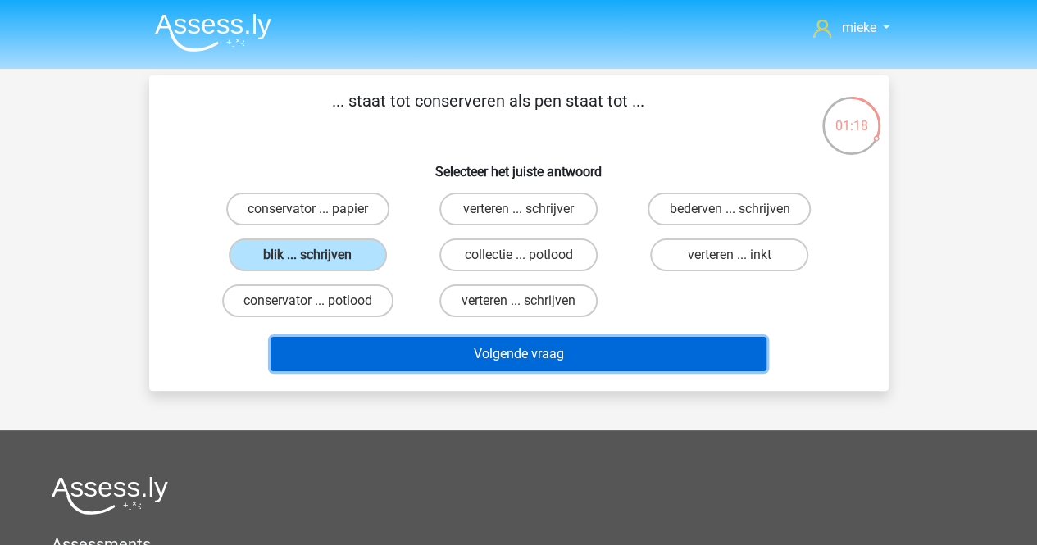
click at [546, 365] on button "Volgende vraag" at bounding box center [518, 354] width 496 height 34
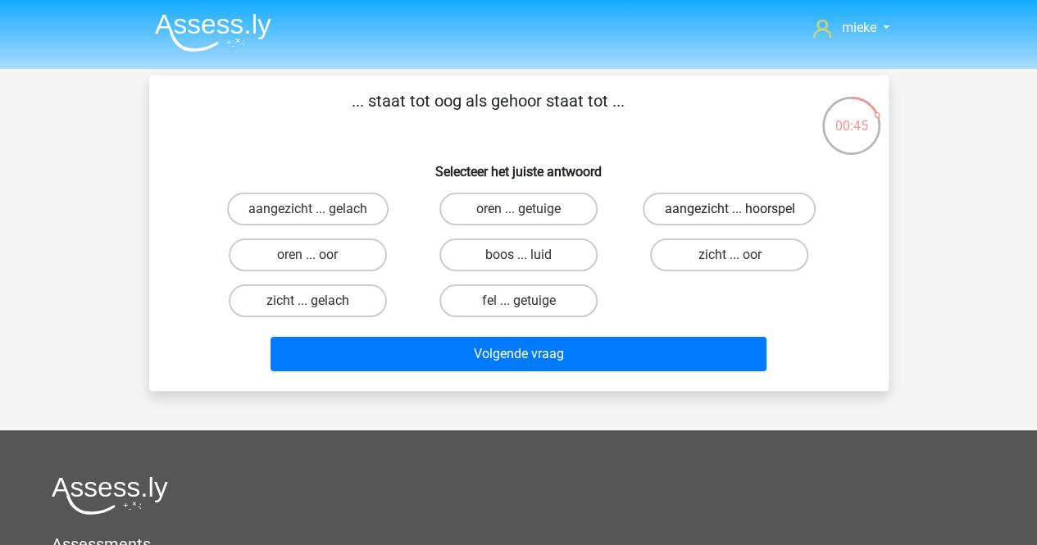
click at [701, 210] on label "aangezicht ... hoorspel" at bounding box center [728, 209] width 173 height 33
click at [729, 210] on input "aangezicht ... hoorspel" at bounding box center [734, 214] width 11 height 11
radio input "true"
click at [701, 255] on label "zicht ... oor" at bounding box center [729, 254] width 158 height 33
click at [729, 255] on input "zicht ... oor" at bounding box center [734, 260] width 11 height 11
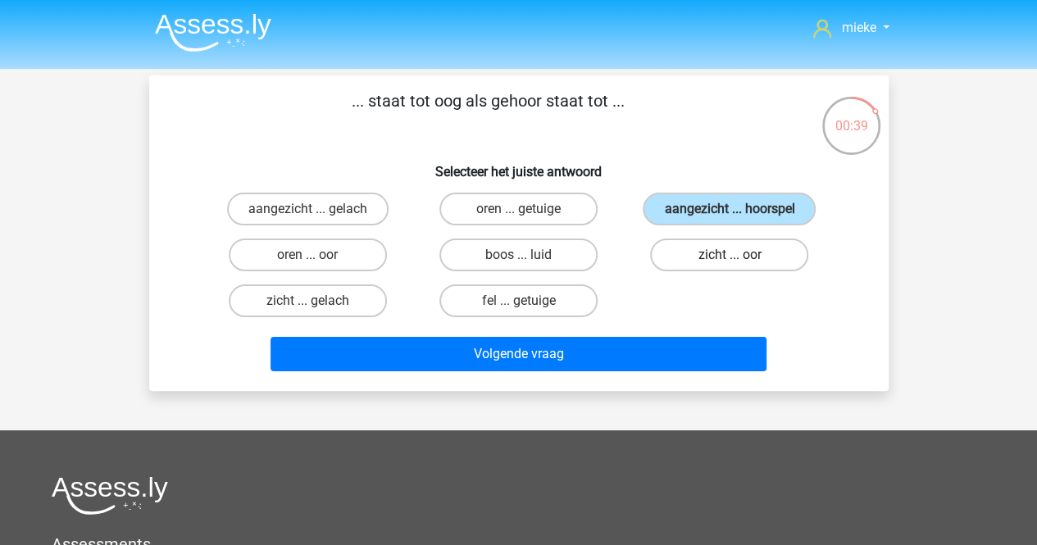
radio input "true"
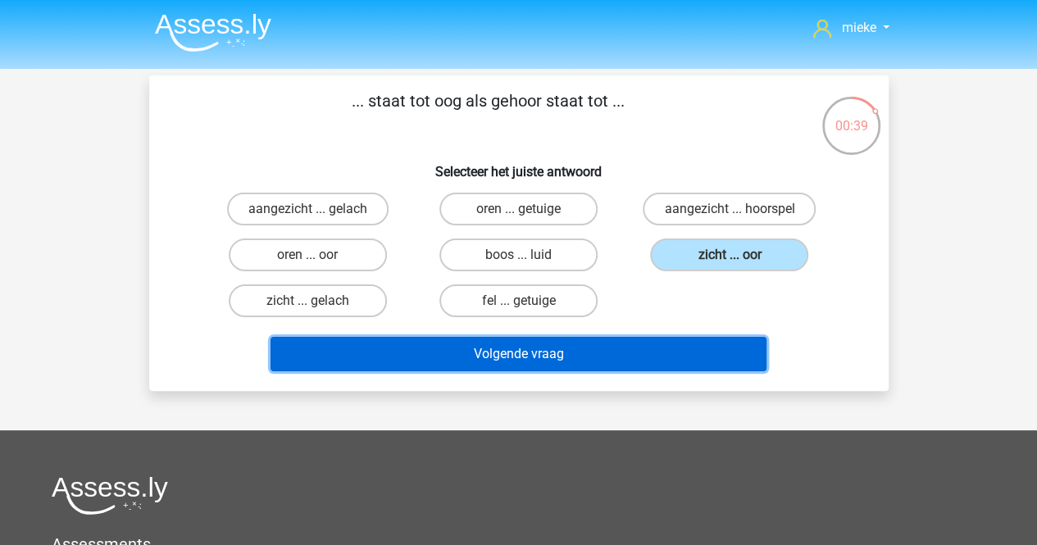
click at [514, 344] on button "Volgende vraag" at bounding box center [518, 354] width 496 height 34
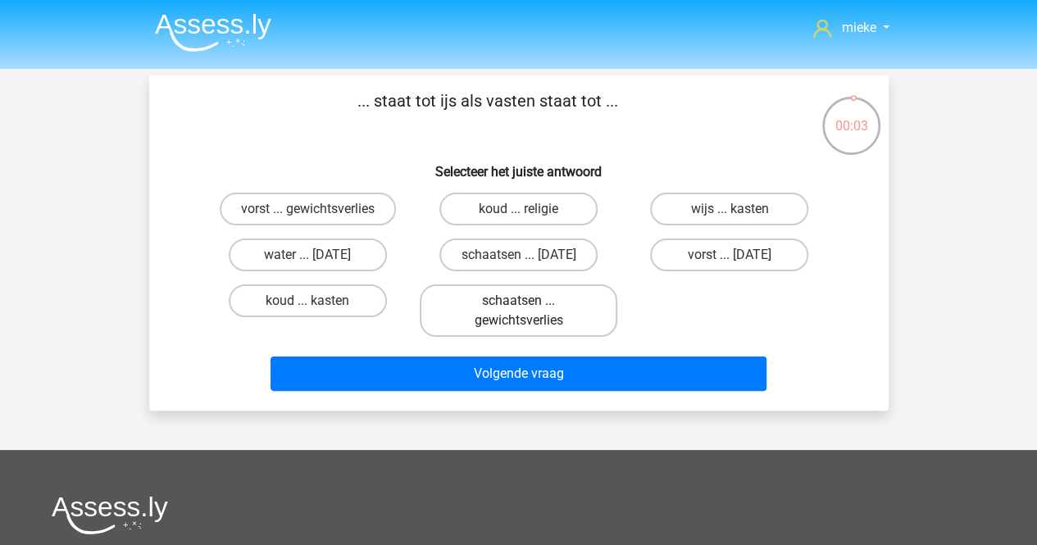
click at [482, 307] on label "schaatsen ... gewichtsverlies" at bounding box center [518, 310] width 197 height 52
click at [518, 307] on input "schaatsen ... gewichtsverlies" at bounding box center [523, 306] width 11 height 11
radio input "true"
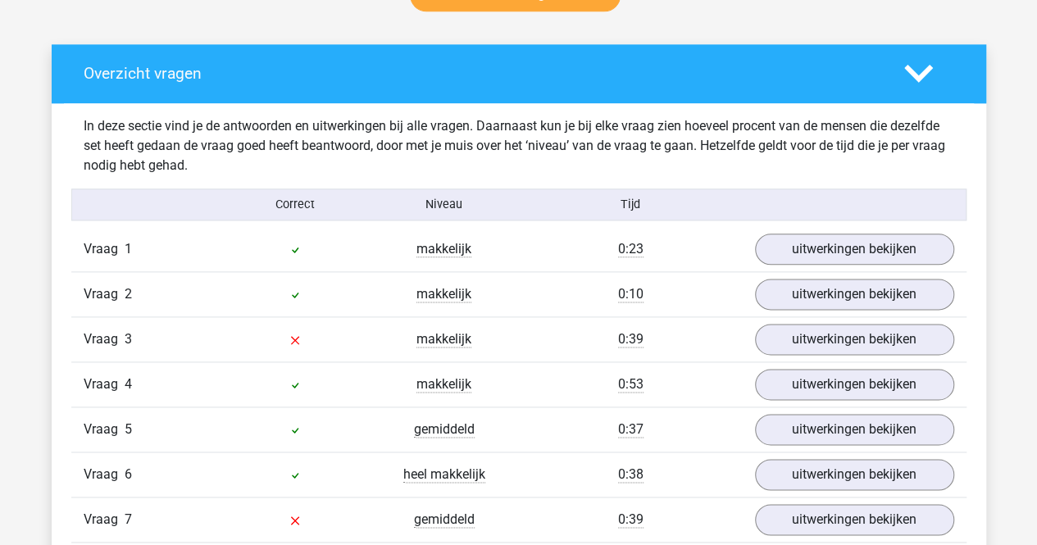
scroll to position [901, 0]
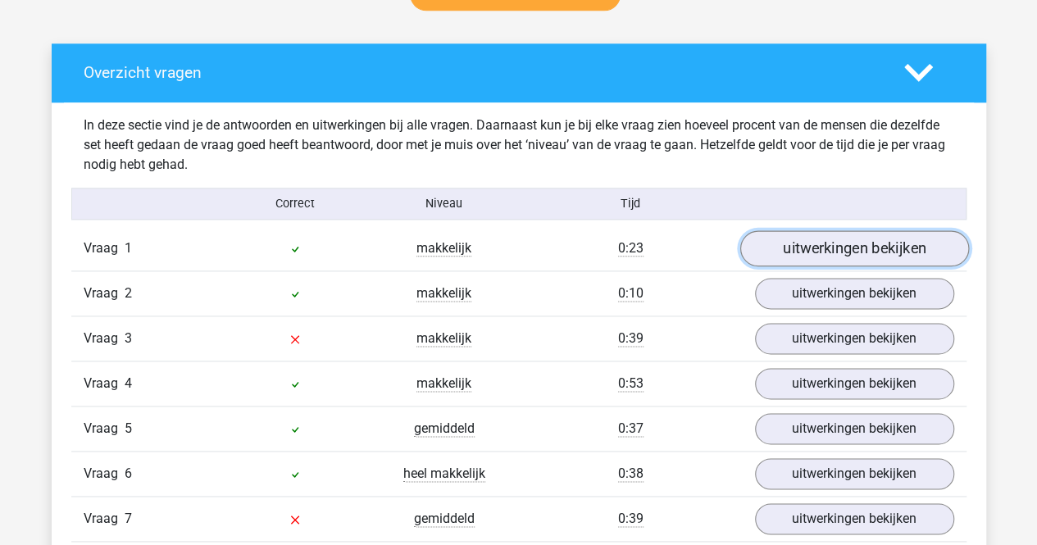
click at [856, 232] on link "uitwerkingen bekijken" at bounding box center [853, 249] width 229 height 36
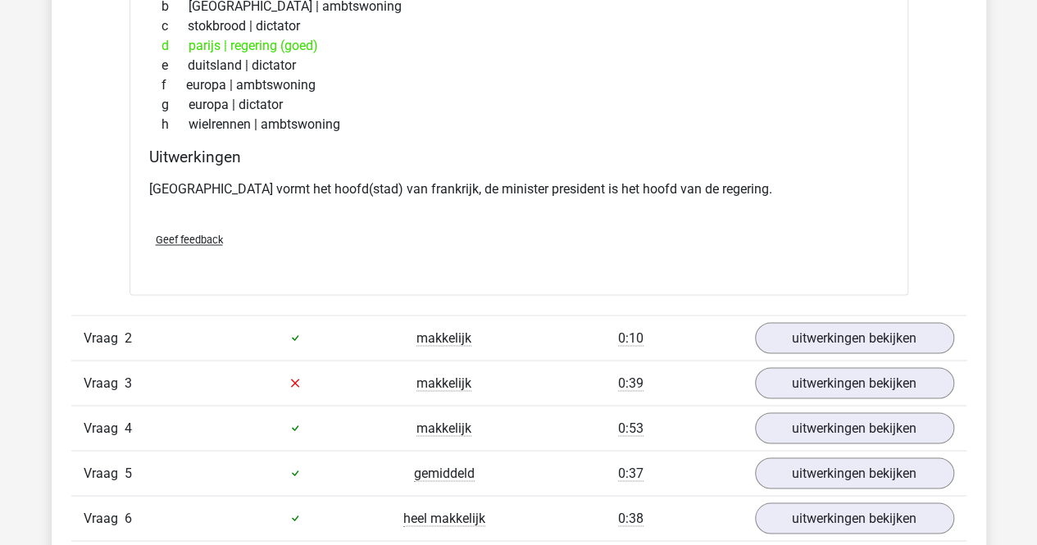
scroll to position [1311, 0]
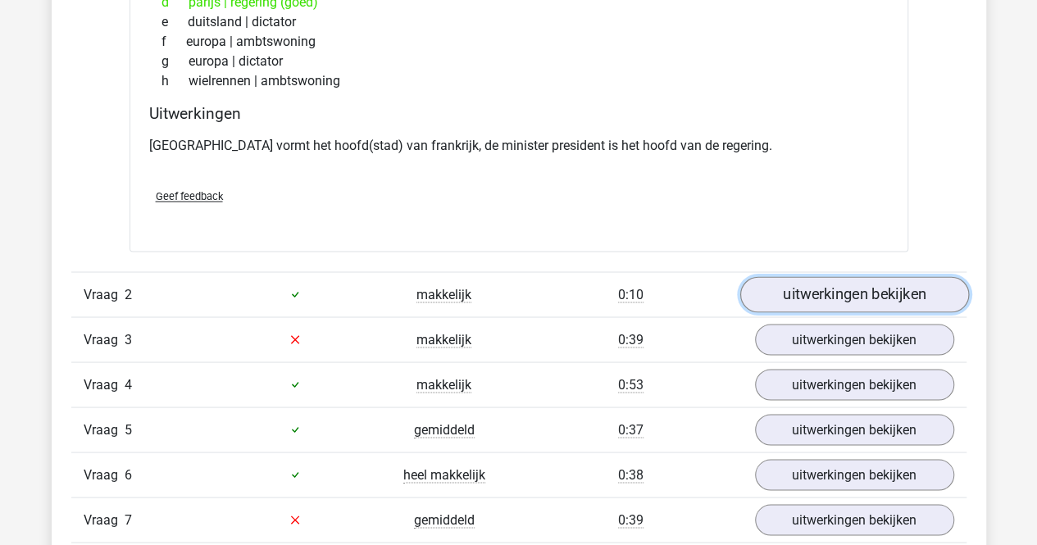
click at [847, 277] on link "uitwerkingen bekijken" at bounding box center [853, 294] width 229 height 36
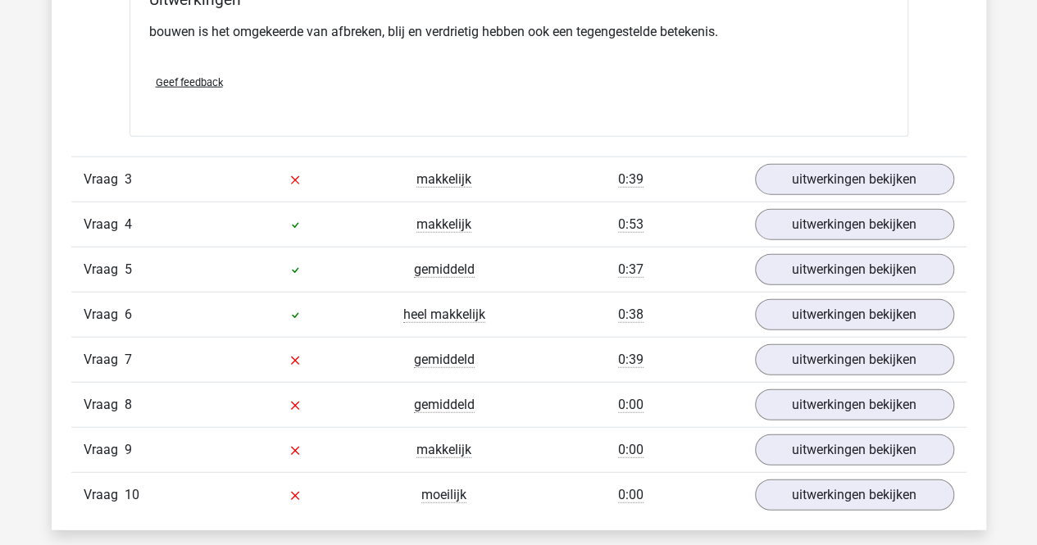
scroll to position [1885, 0]
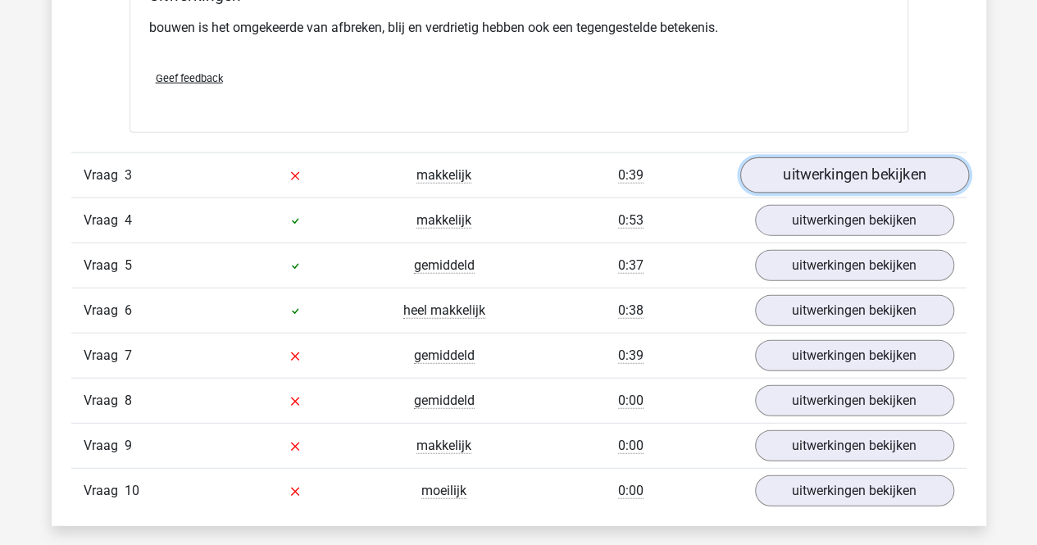
click at [853, 172] on link "uitwerkingen bekijken" at bounding box center [853, 175] width 229 height 36
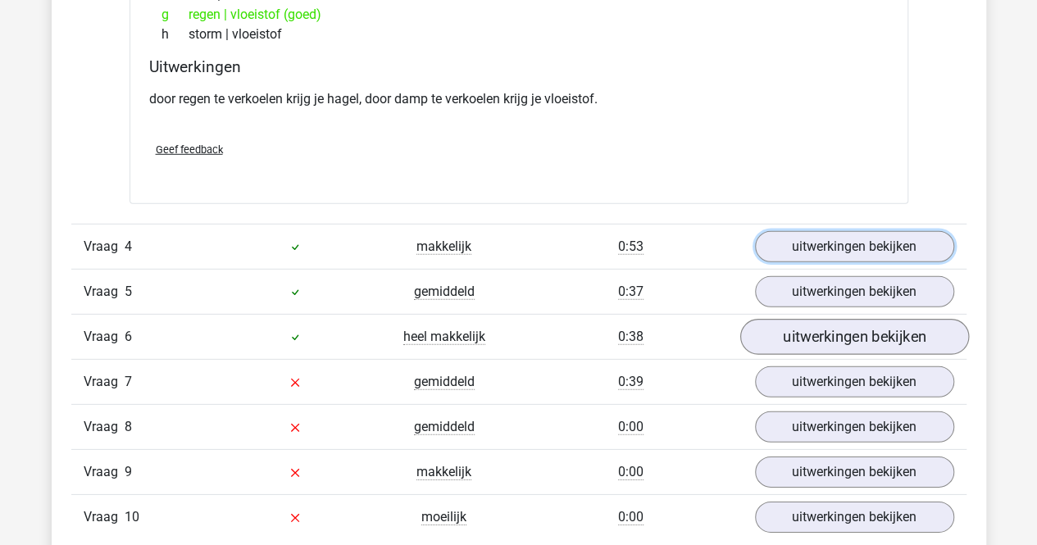
scroll to position [2295, 0]
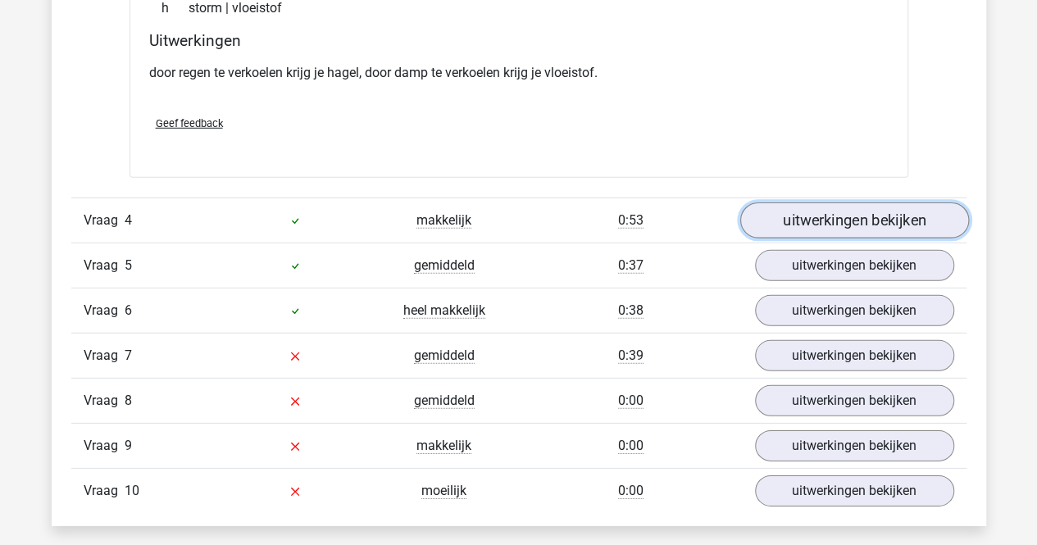
click at [842, 211] on link "uitwerkingen bekijken" at bounding box center [853, 220] width 229 height 36
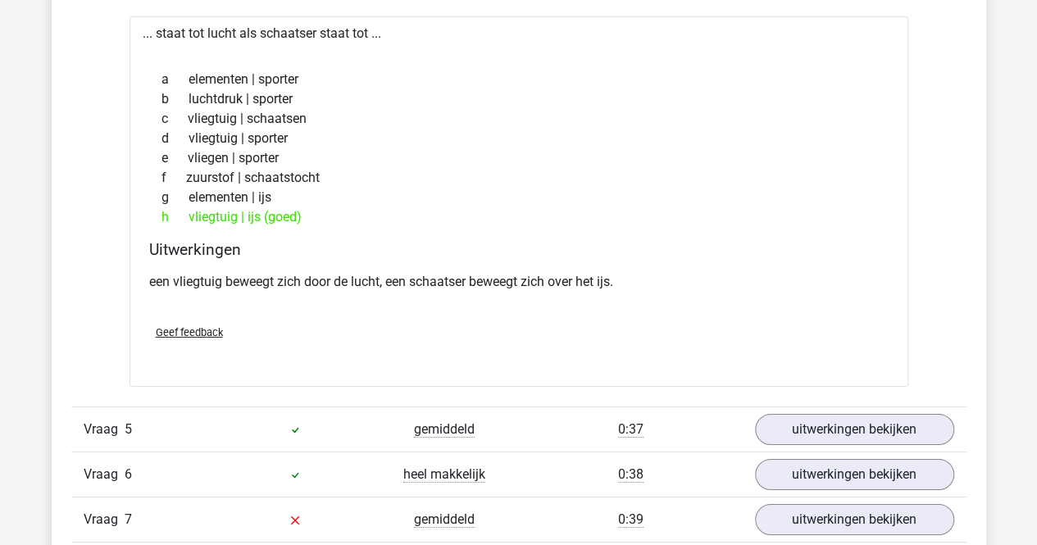
scroll to position [2622, 0]
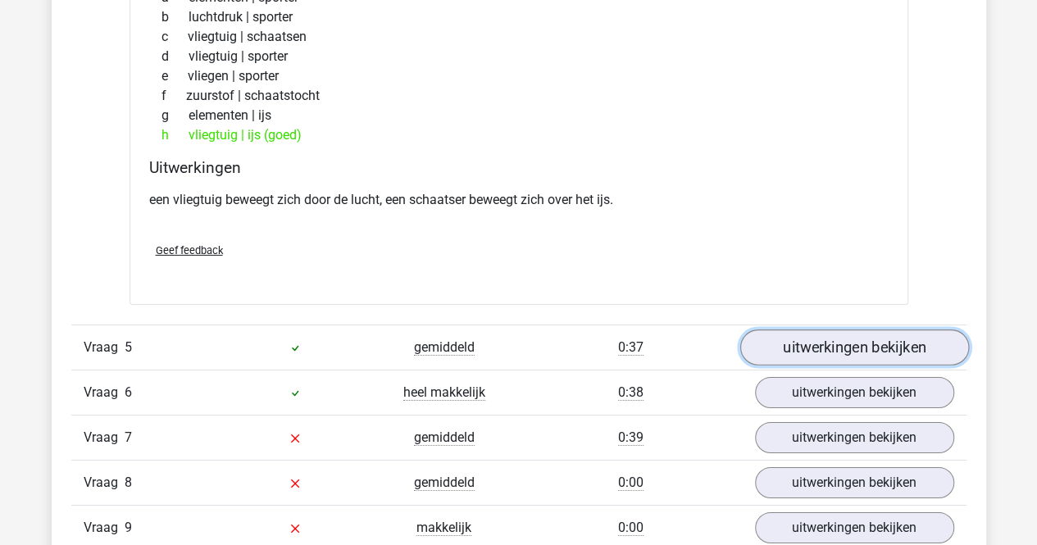
click at [840, 341] on link "uitwerkingen bekijken" at bounding box center [853, 347] width 229 height 36
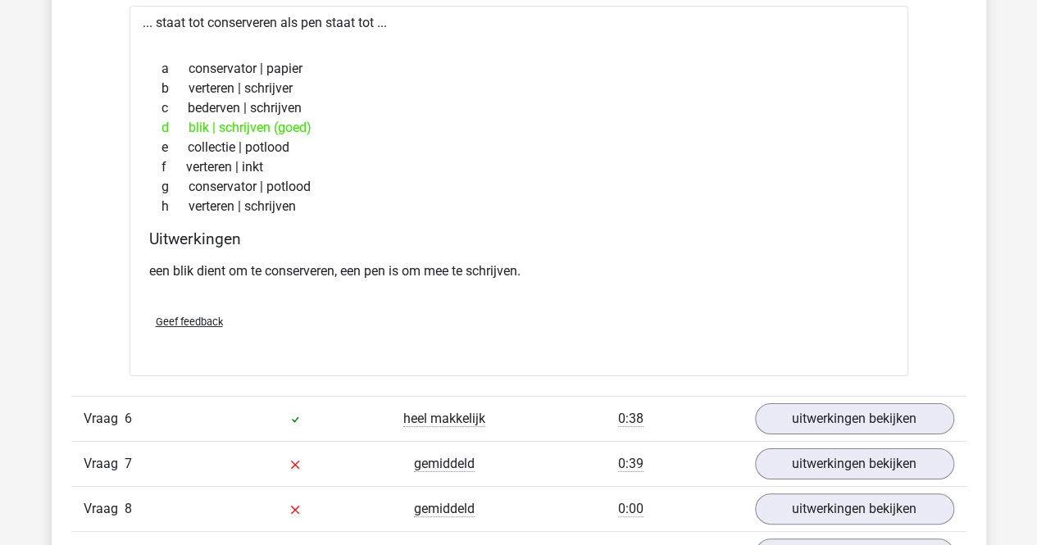
scroll to position [3032, 0]
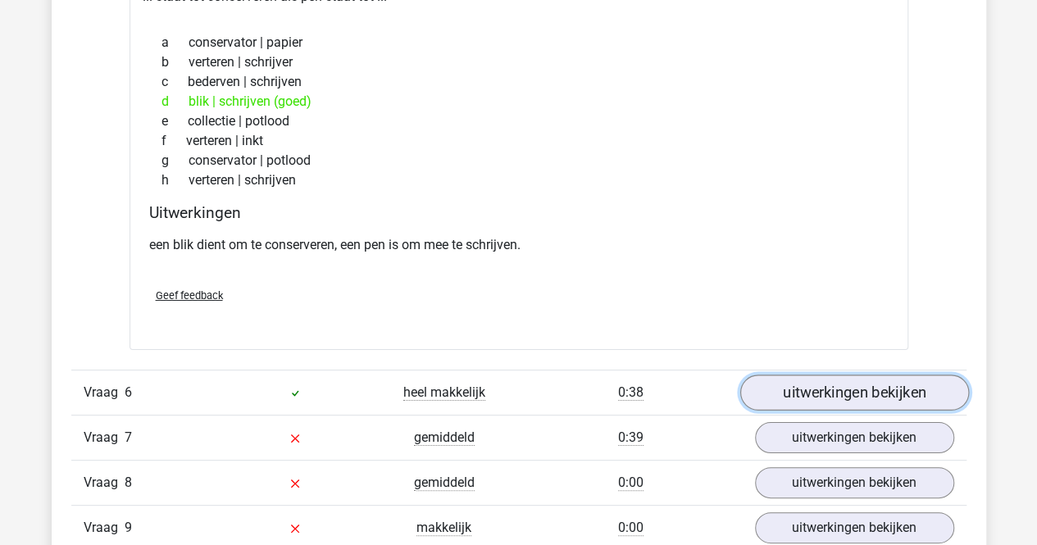
click at [842, 381] on link "uitwerkingen bekijken" at bounding box center [853, 393] width 229 height 36
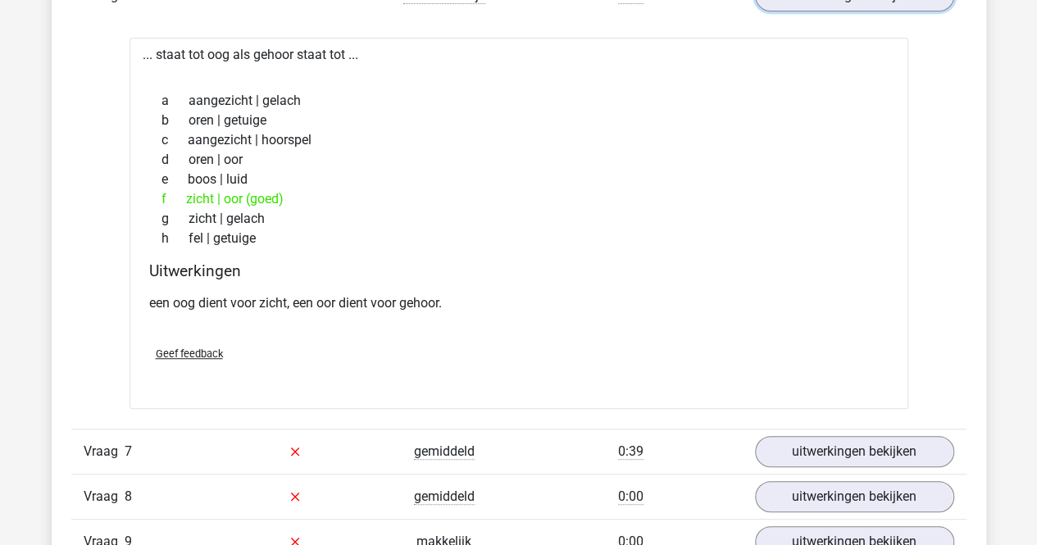
scroll to position [3606, 0]
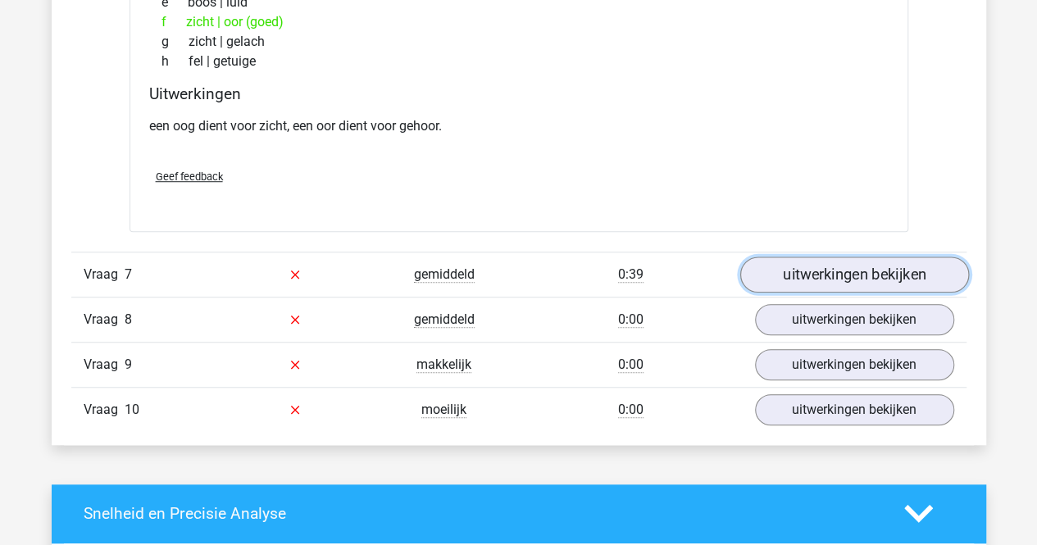
click at [842, 258] on link "uitwerkingen bekijken" at bounding box center [853, 274] width 229 height 36
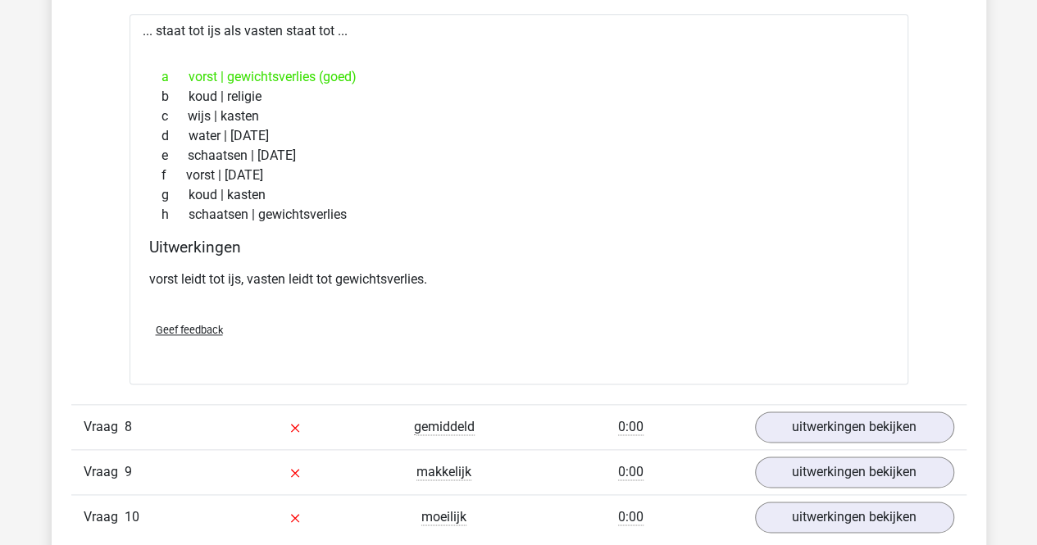
scroll to position [3934, 0]
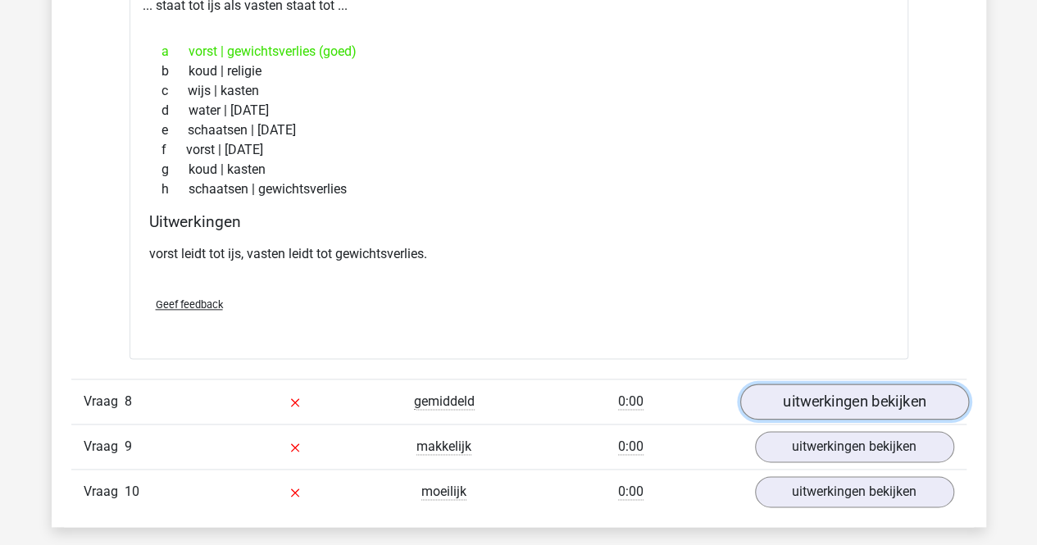
click at [817, 392] on link "uitwerkingen bekijken" at bounding box center [853, 402] width 229 height 36
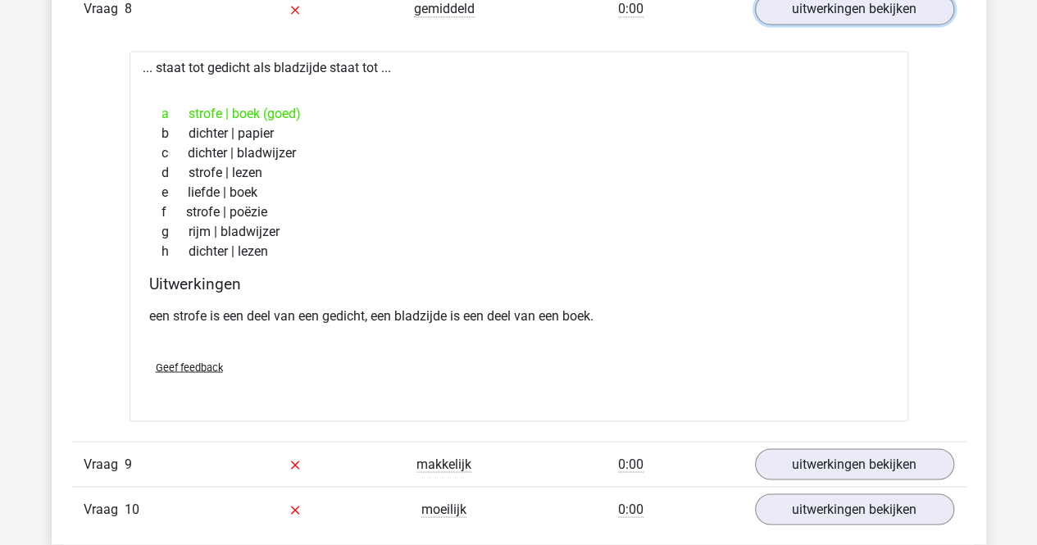
scroll to position [4425, 0]
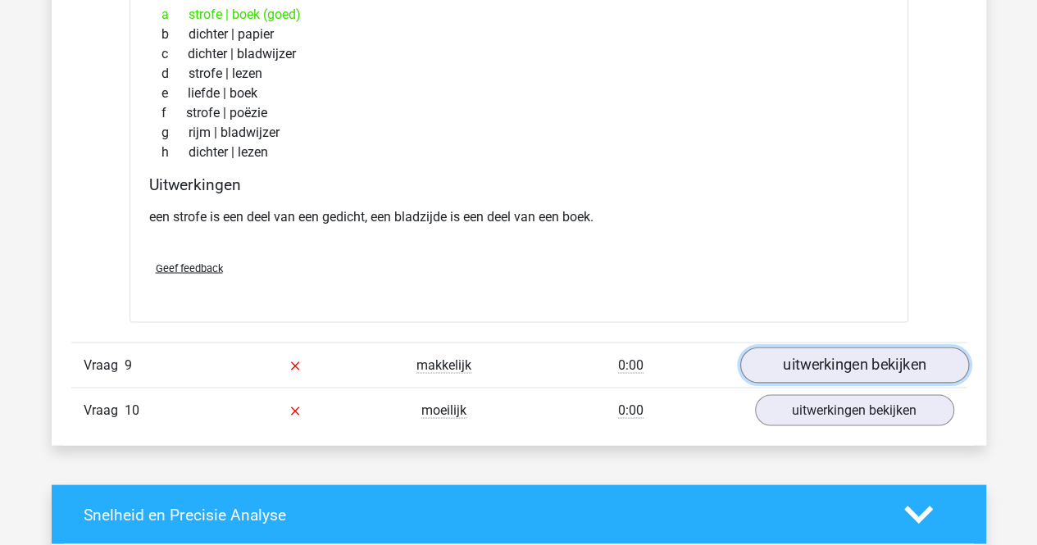
click at [835, 348] on link "uitwerkingen bekijken" at bounding box center [853, 365] width 229 height 36
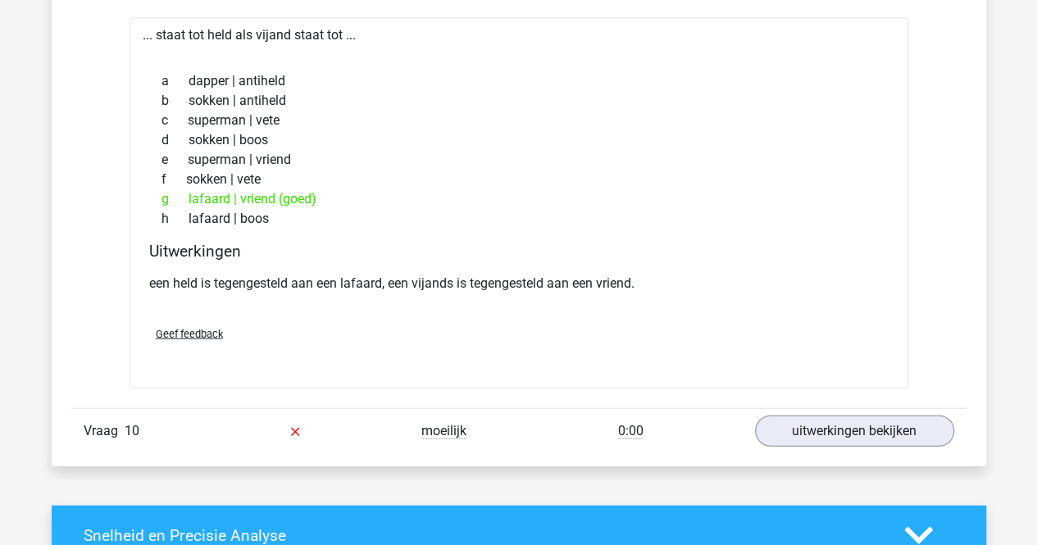
scroll to position [4835, 0]
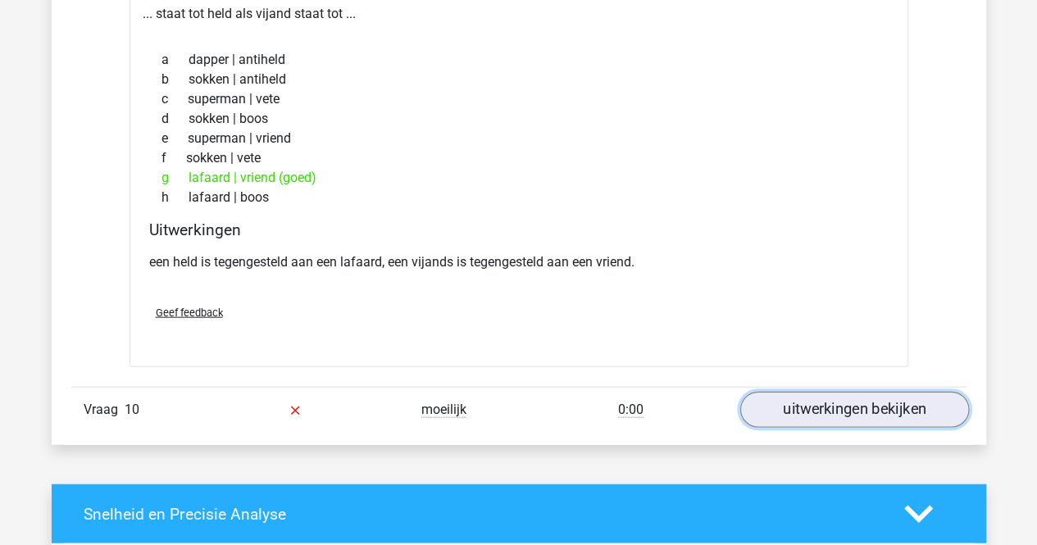
click at [808, 393] on link "uitwerkingen bekijken" at bounding box center [853, 410] width 229 height 36
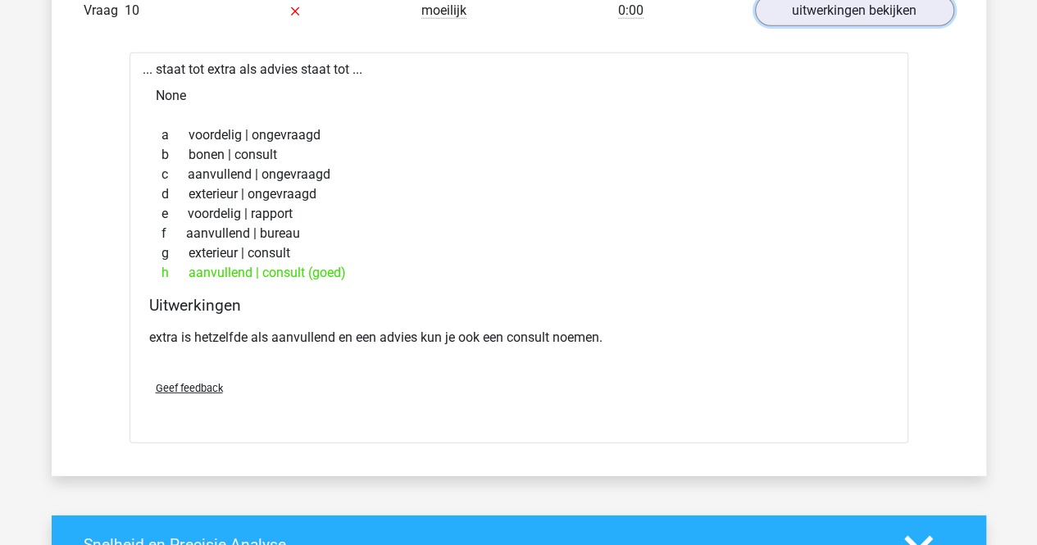
scroll to position [5245, 0]
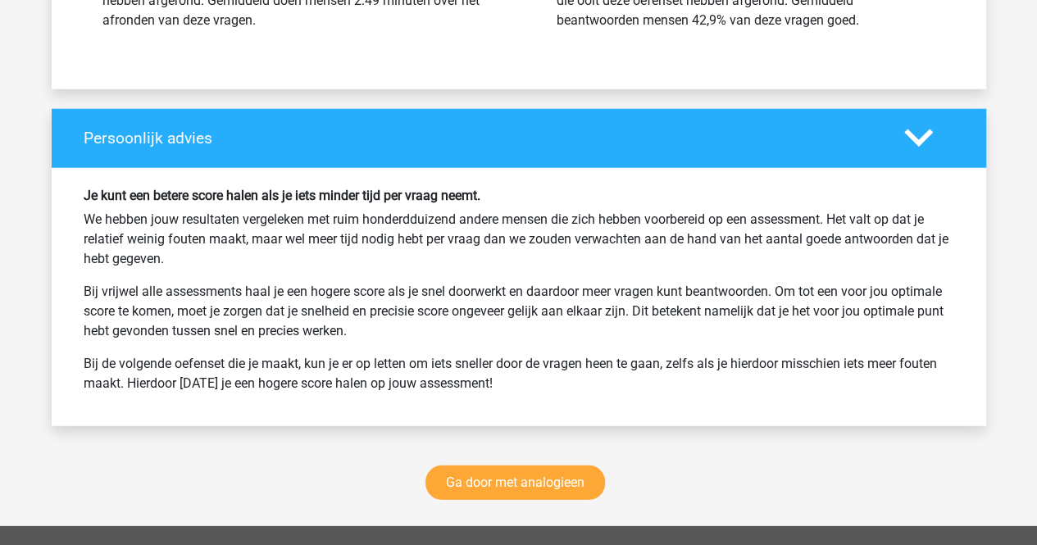
scroll to position [2067, 0]
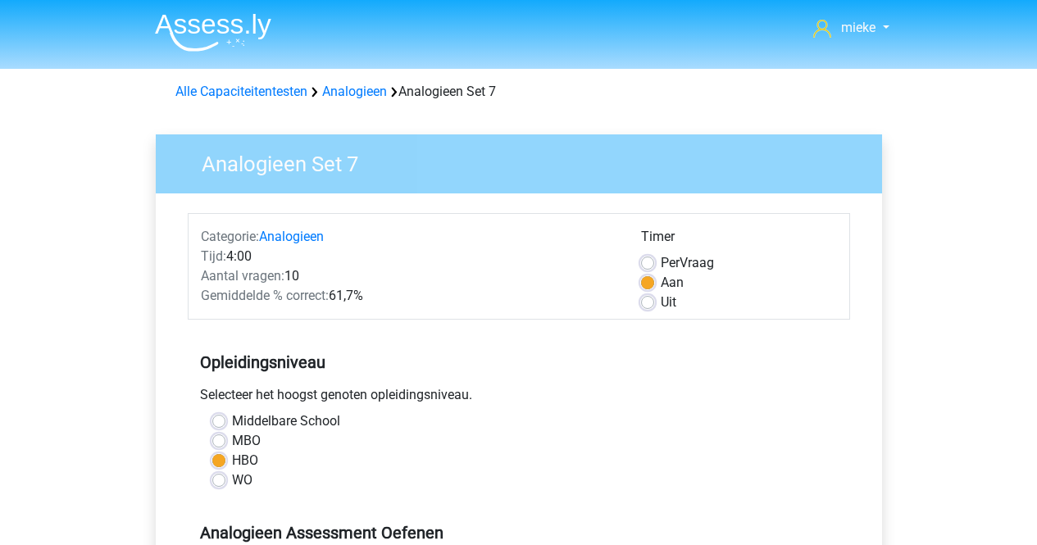
scroll to position [410, 0]
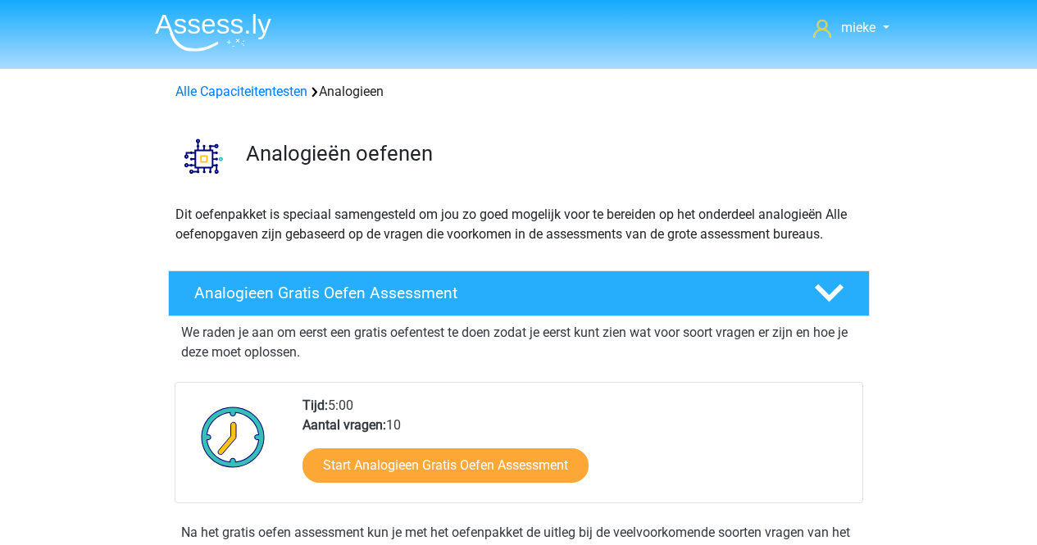
scroll to position [917, 0]
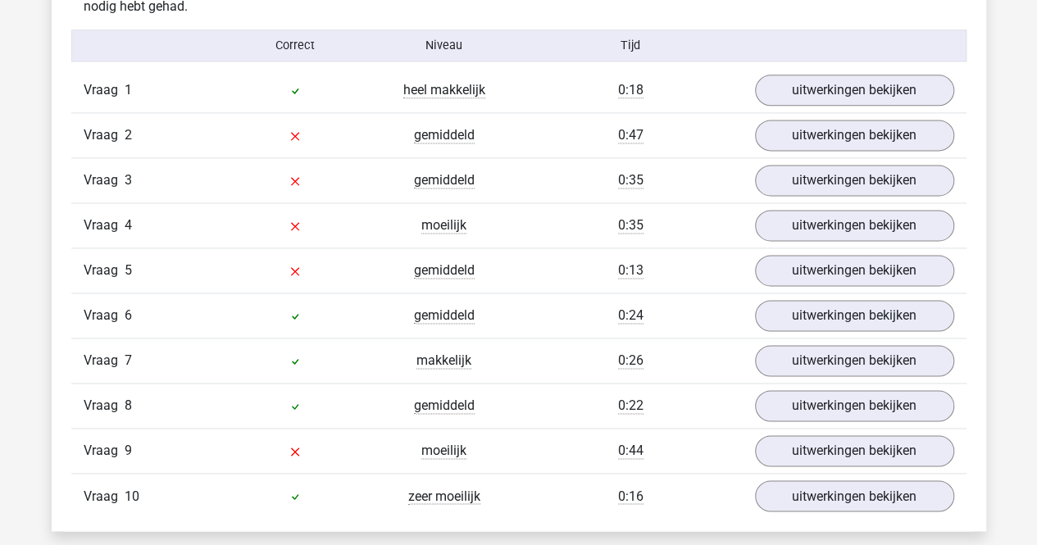
scroll to position [1096, 0]
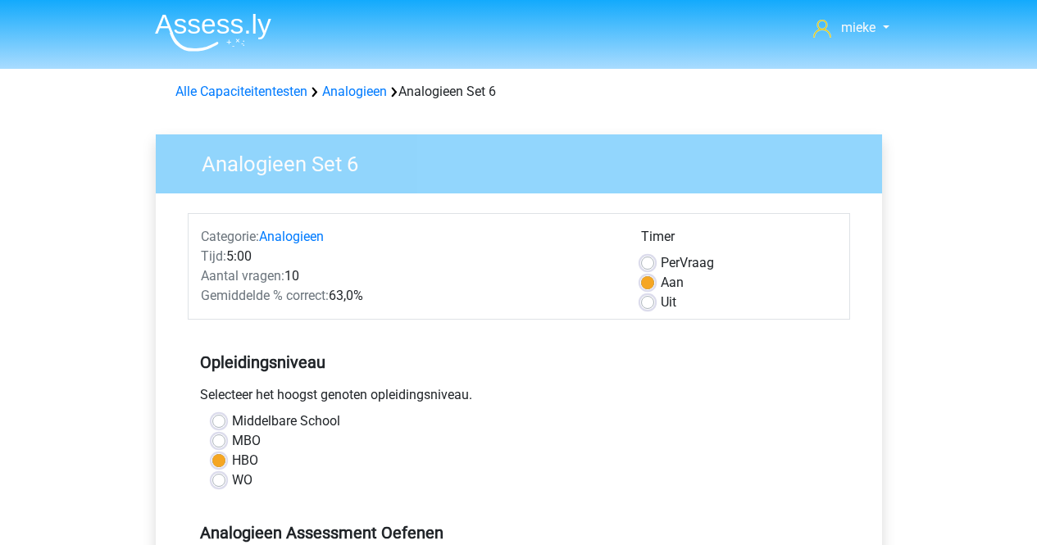
scroll to position [410, 0]
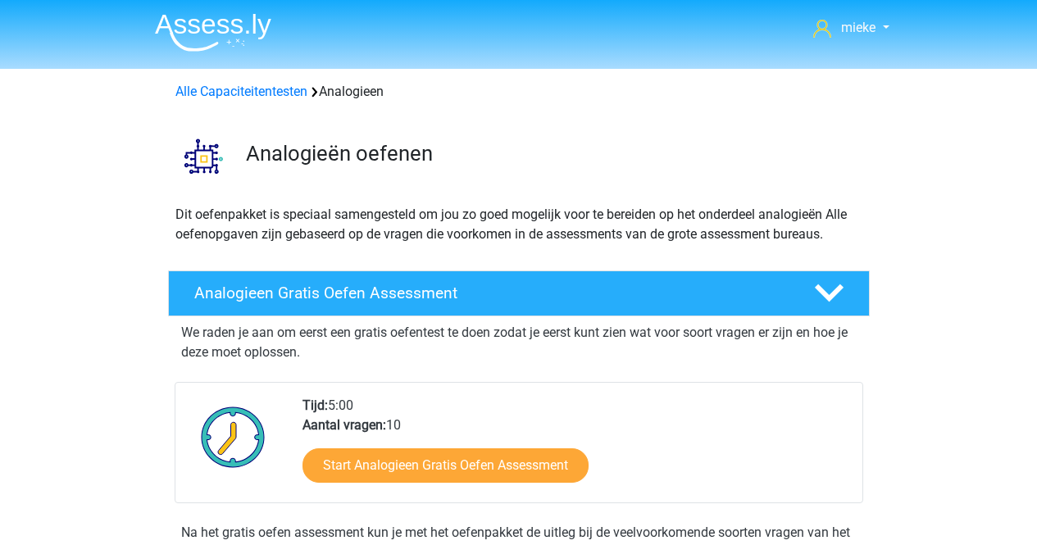
scroll to position [835, 0]
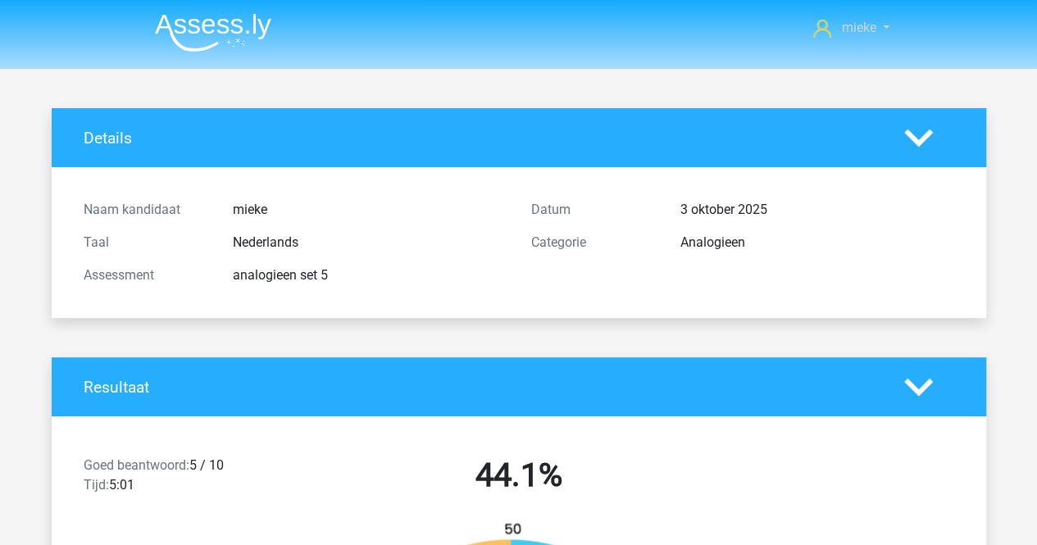
click at [875, 24] on link "mieke" at bounding box center [850, 28] width 89 height 20
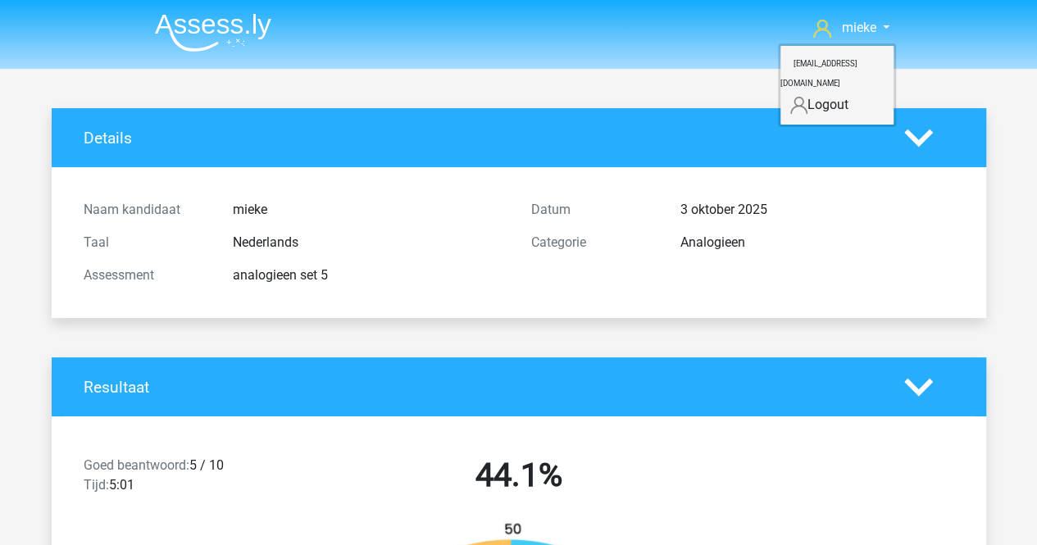
drag, startPoint x: 651, startPoint y: 93, endPoint x: 637, endPoint y: 101, distance: 16.9
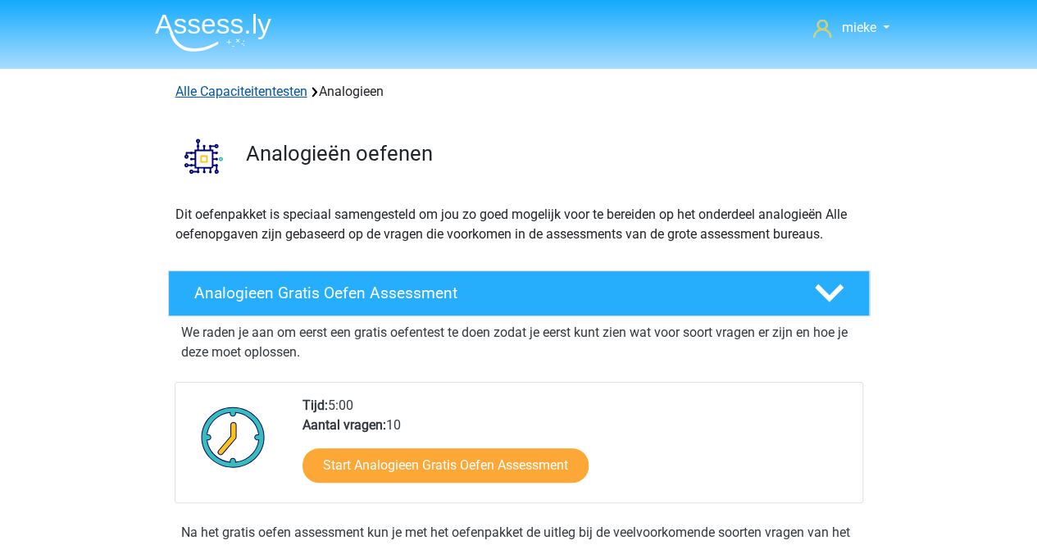
click at [254, 94] on link "Alle Capaciteitentesten" at bounding box center [241, 92] width 132 height 16
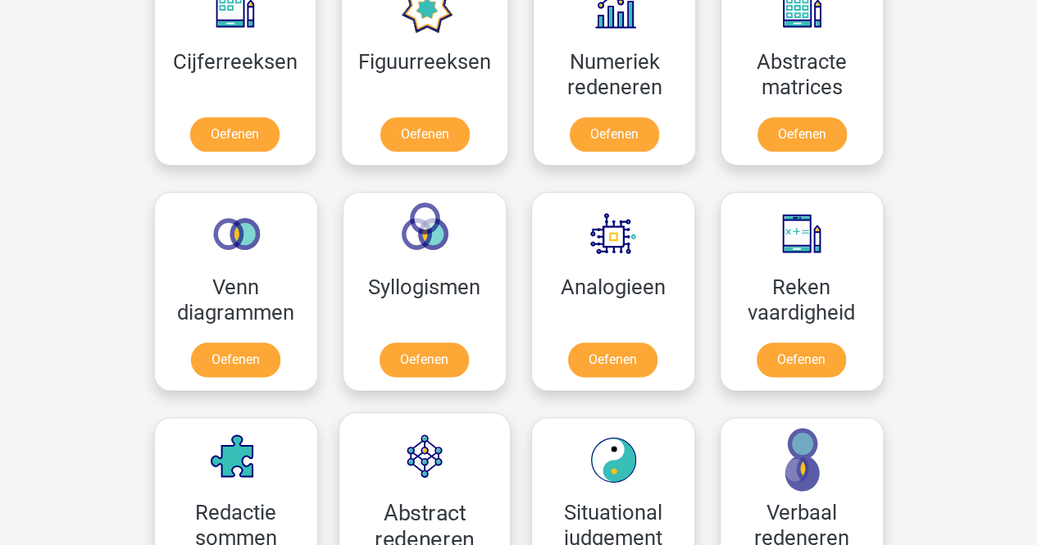
scroll to position [777, 0]
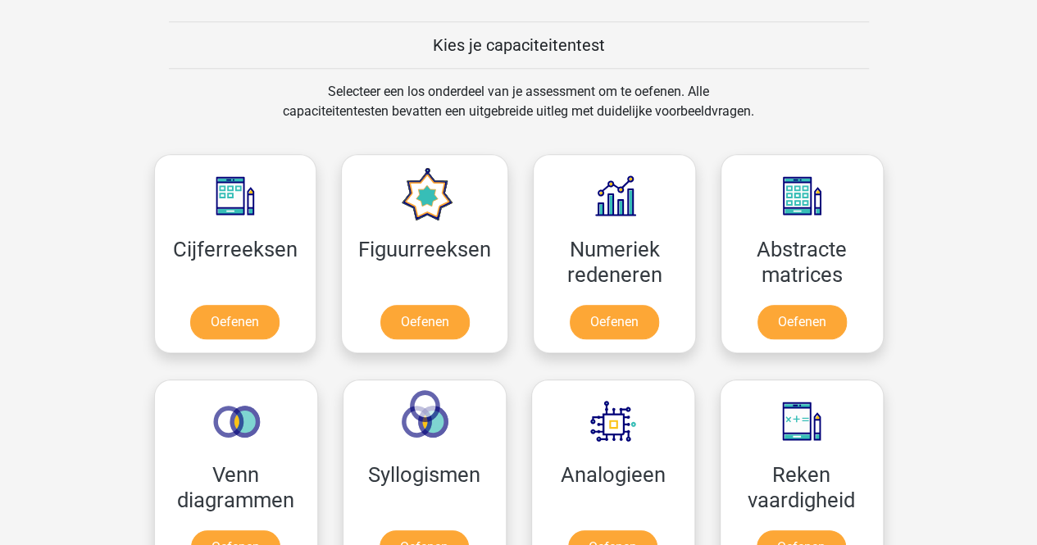
scroll to position [613, 0]
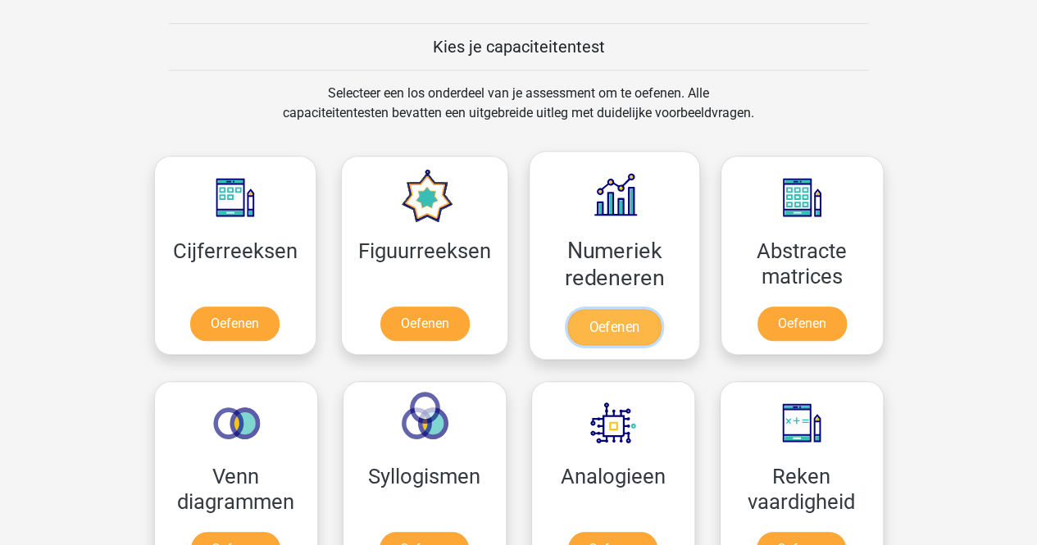
click at [611, 309] on link "Oefenen" at bounding box center [613, 327] width 93 height 36
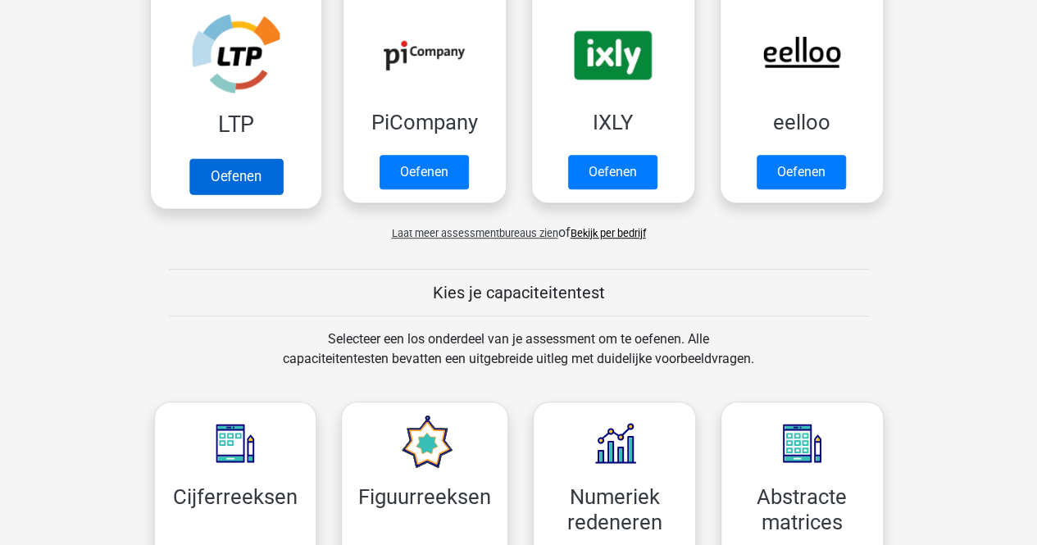
scroll to position [285, 0]
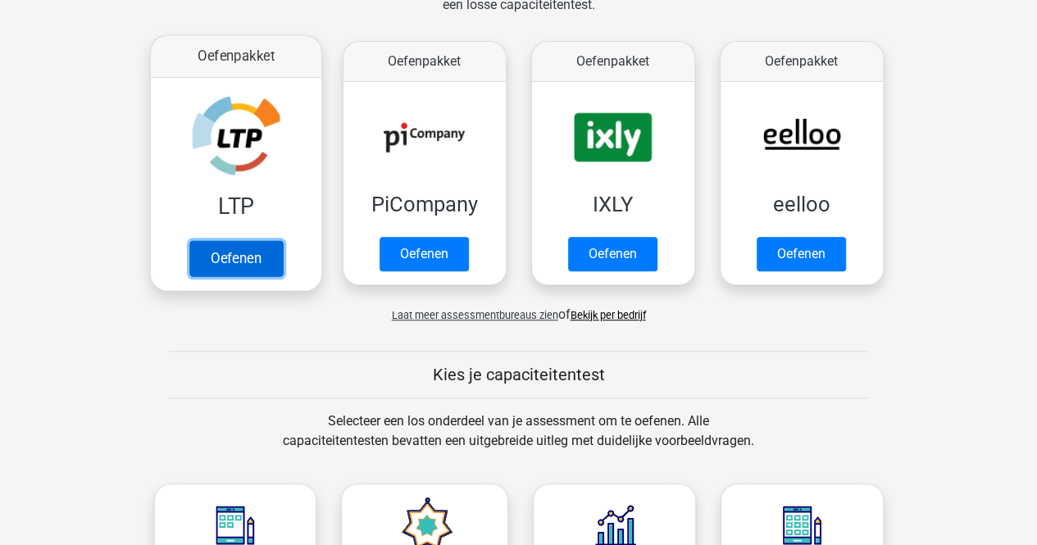
click at [216, 240] on link "Oefenen" at bounding box center [234, 258] width 93 height 36
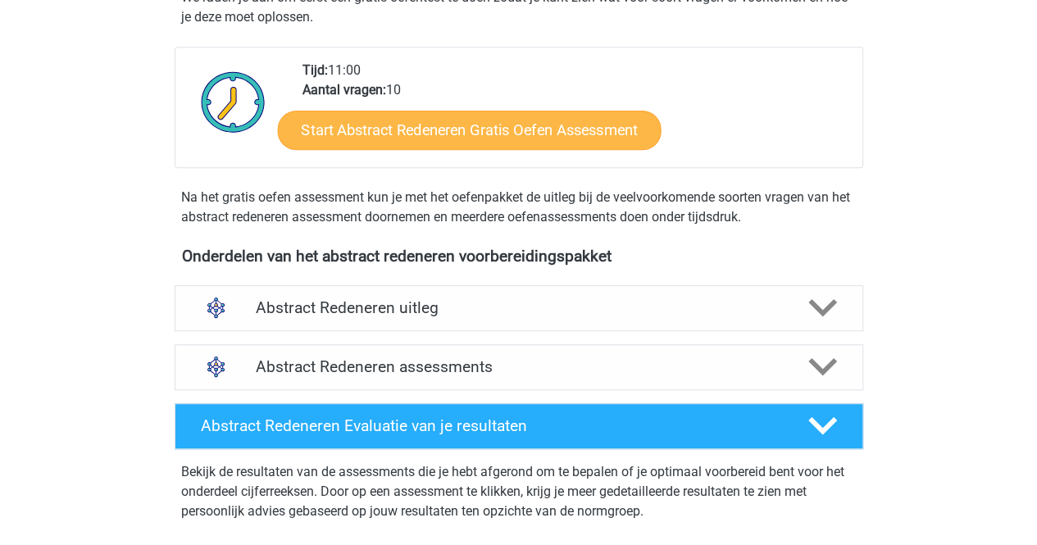
scroll to position [410, 0]
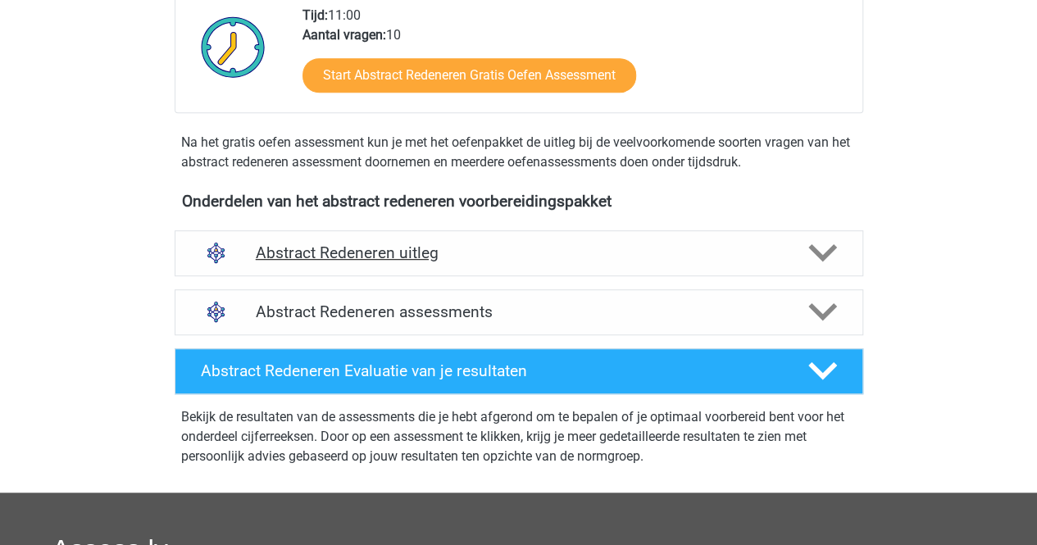
click at [420, 250] on h4 "Abstract Redeneren uitleg" at bounding box center [519, 252] width 526 height 19
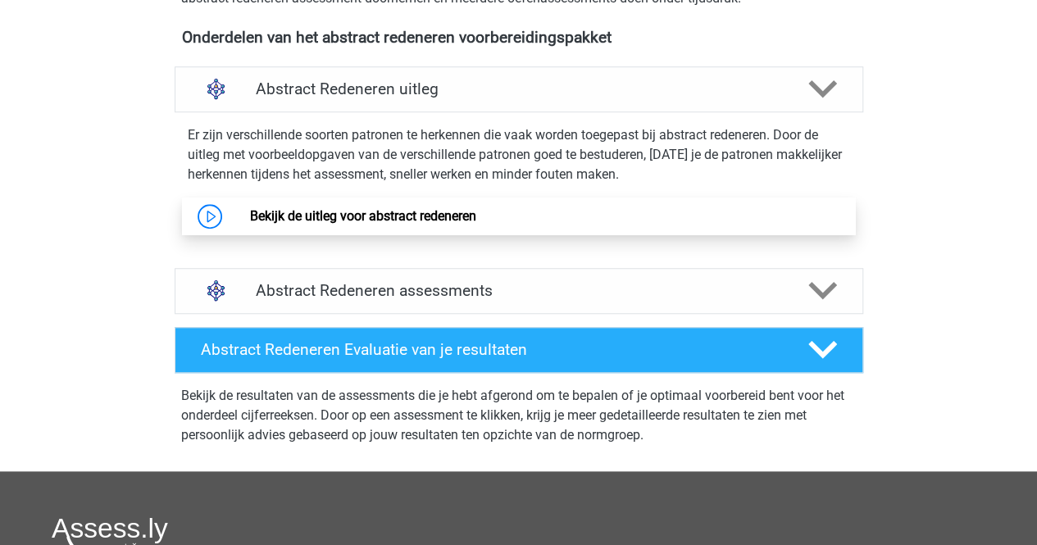
scroll to position [656, 0]
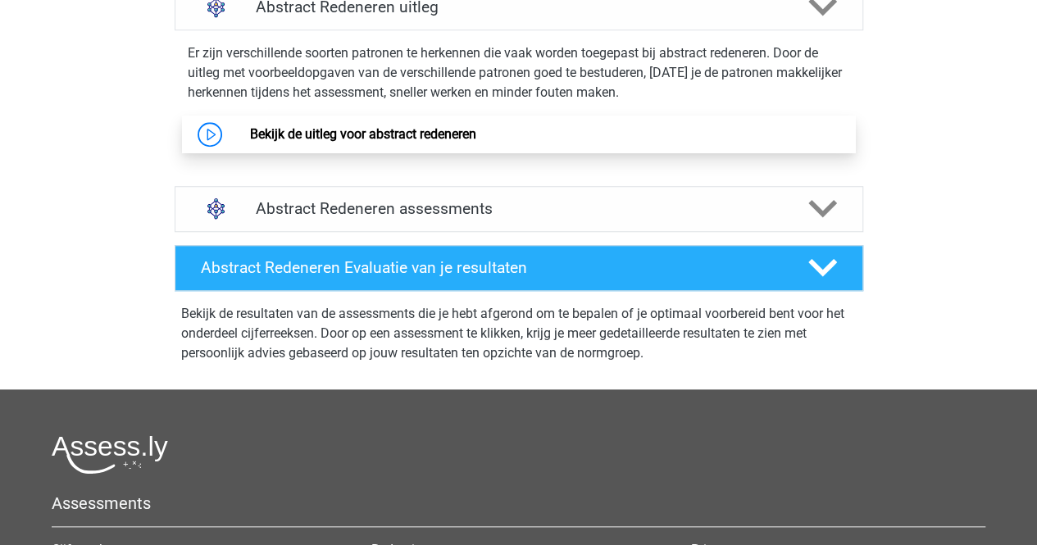
click at [250, 126] on link "Bekijk de uitleg voor abstract redeneren" at bounding box center [363, 134] width 226 height 16
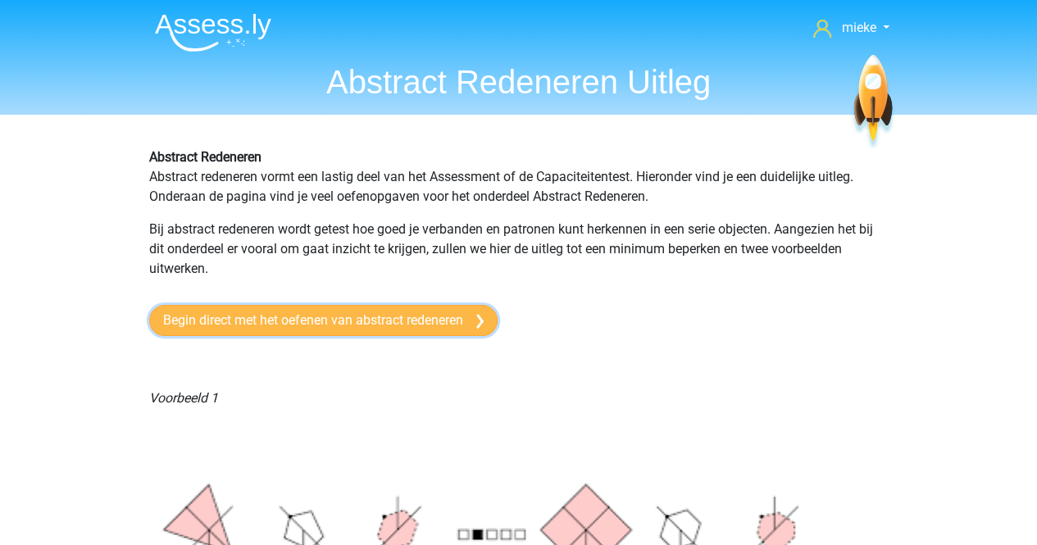
click at [307, 322] on link "Begin direct met het oefenen van abstract redeneren" at bounding box center [323, 320] width 348 height 31
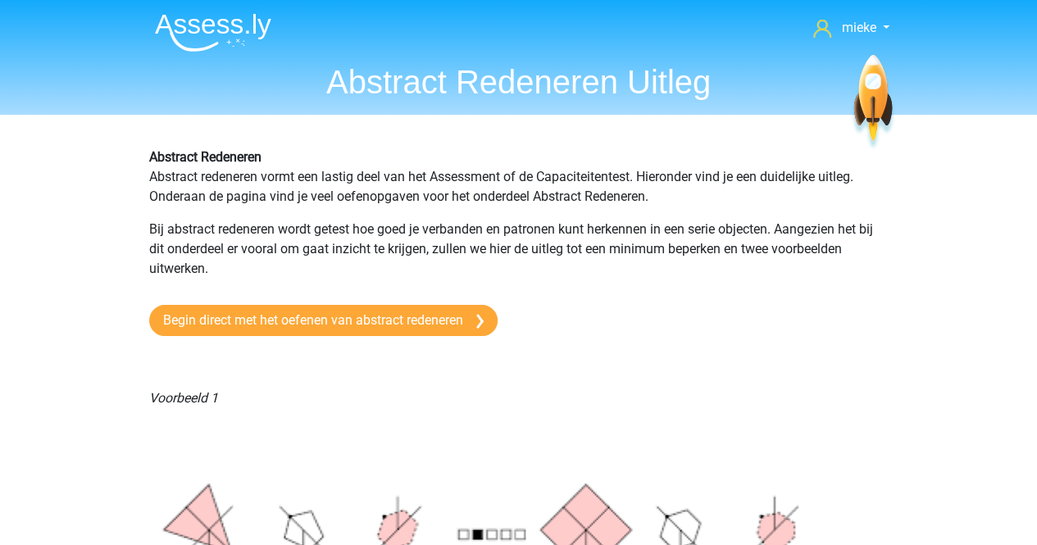
scroll to position [82, 0]
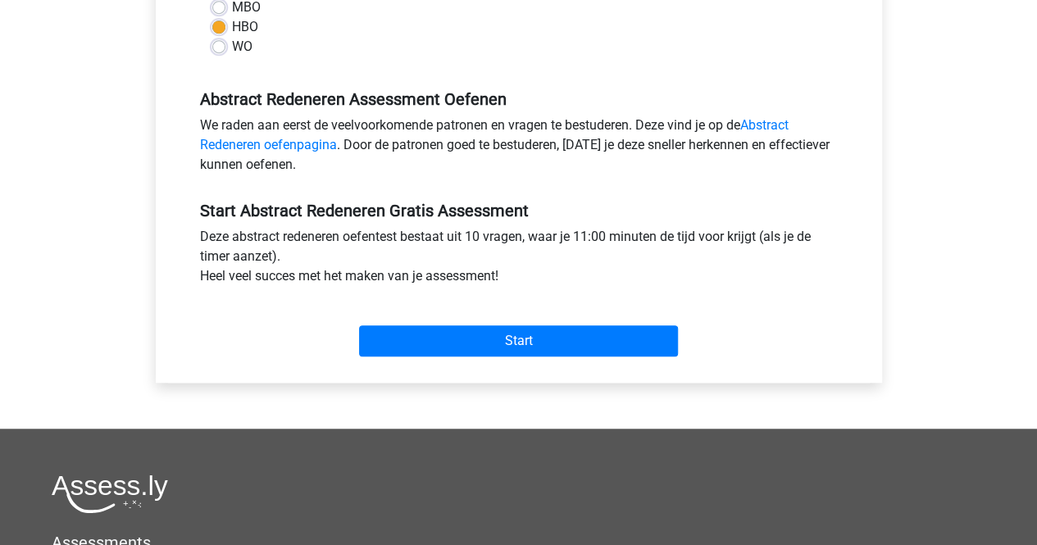
scroll to position [492, 0]
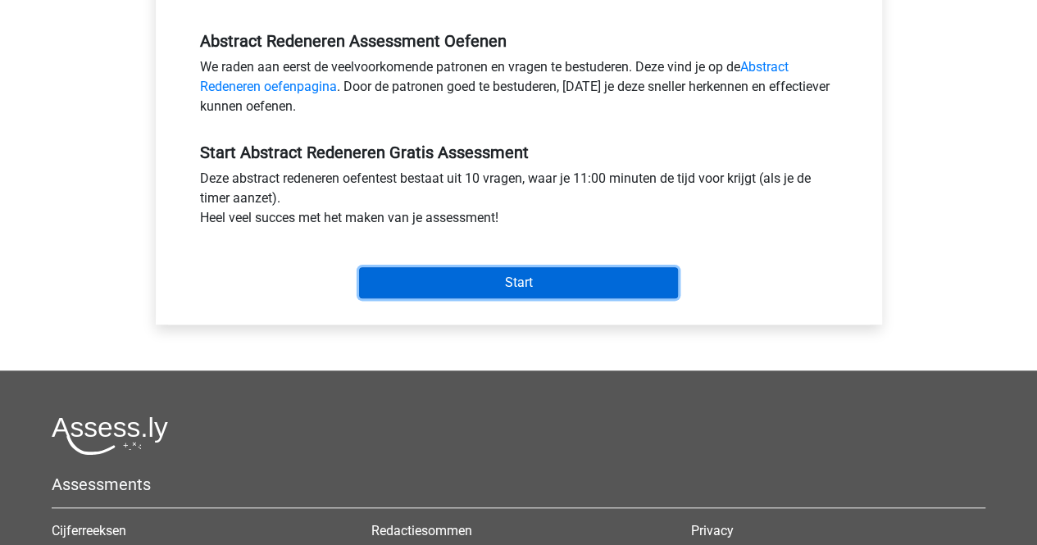
click at [531, 280] on input "Start" at bounding box center [518, 282] width 319 height 31
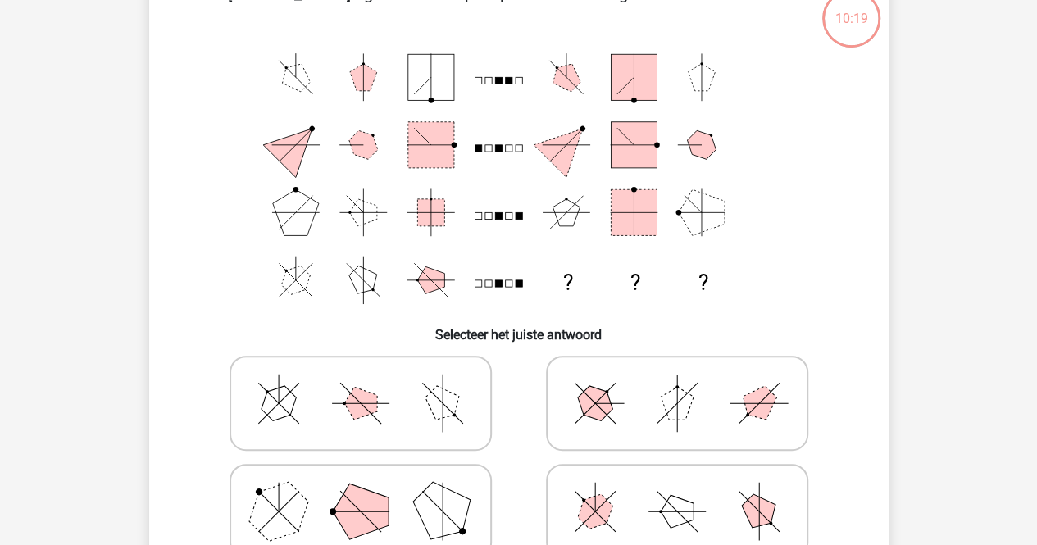
scroll to position [82, 0]
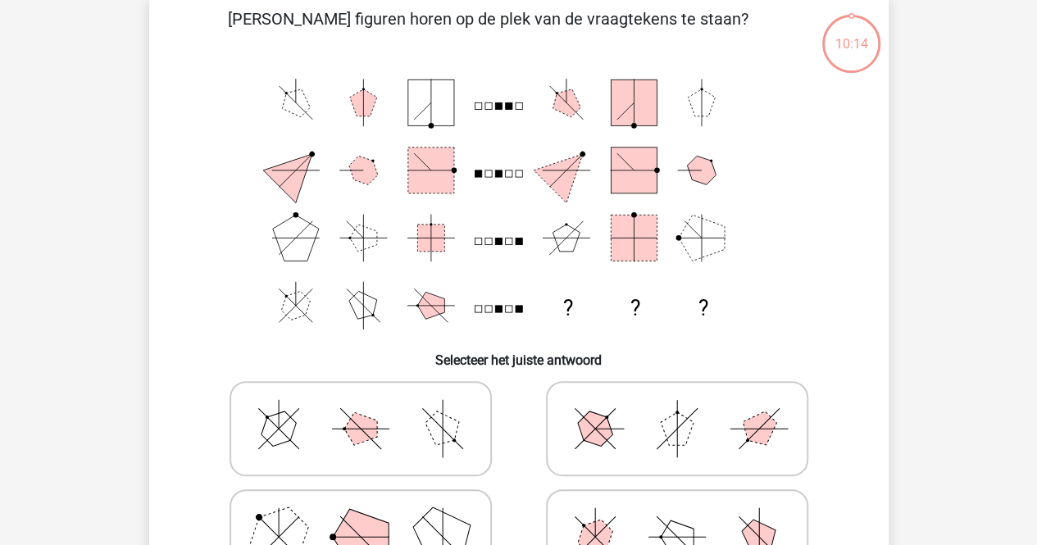
drag, startPoint x: 690, startPoint y: 427, endPoint x: 704, endPoint y: 408, distance: 23.4
click at [688, 427] on polygon at bounding box center [677, 428] width 33 height 33
click at [688, 408] on input "radio" at bounding box center [682, 402] width 11 height 11
radio input "true"
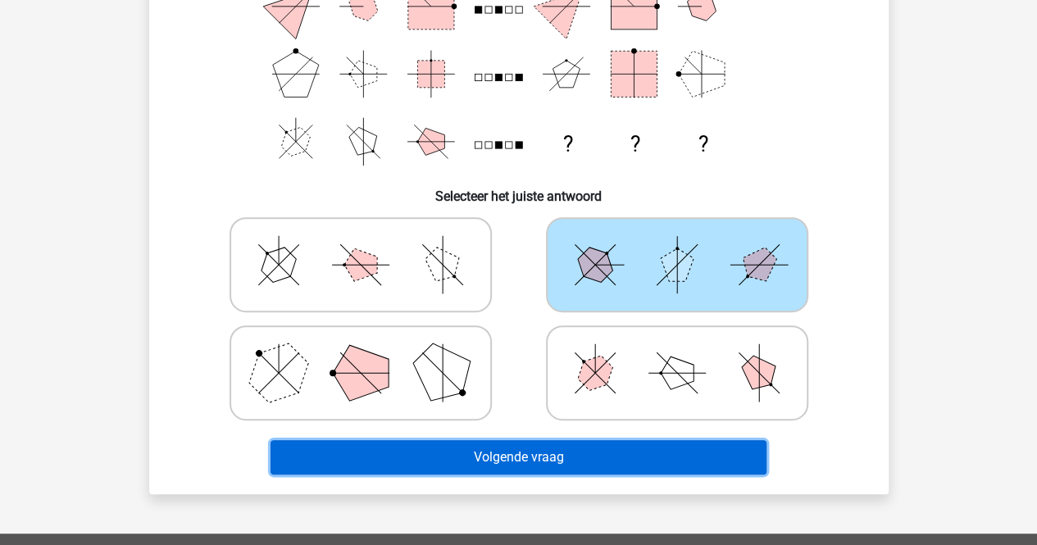
click at [506, 459] on button "Volgende vraag" at bounding box center [518, 457] width 496 height 34
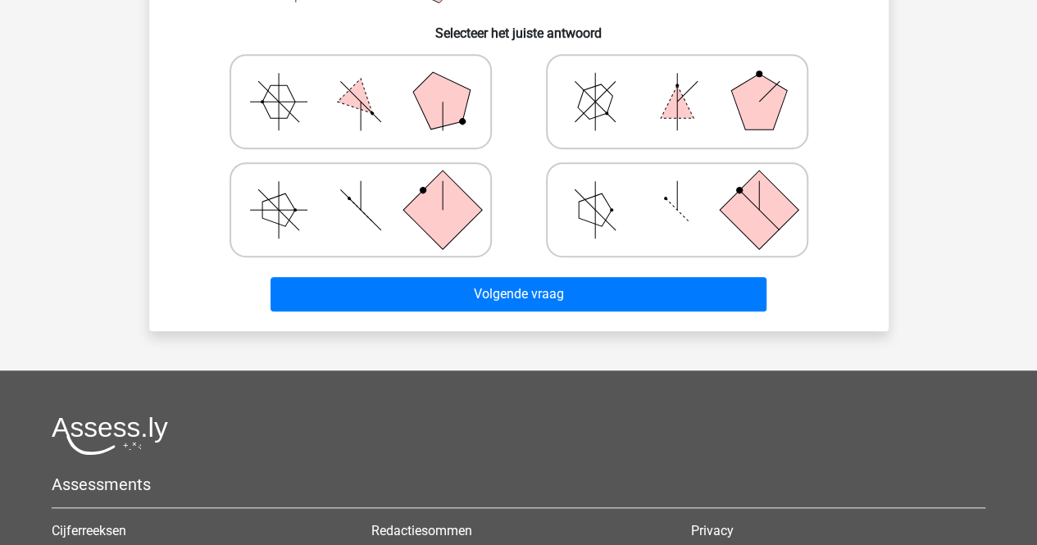
scroll to position [410, 0]
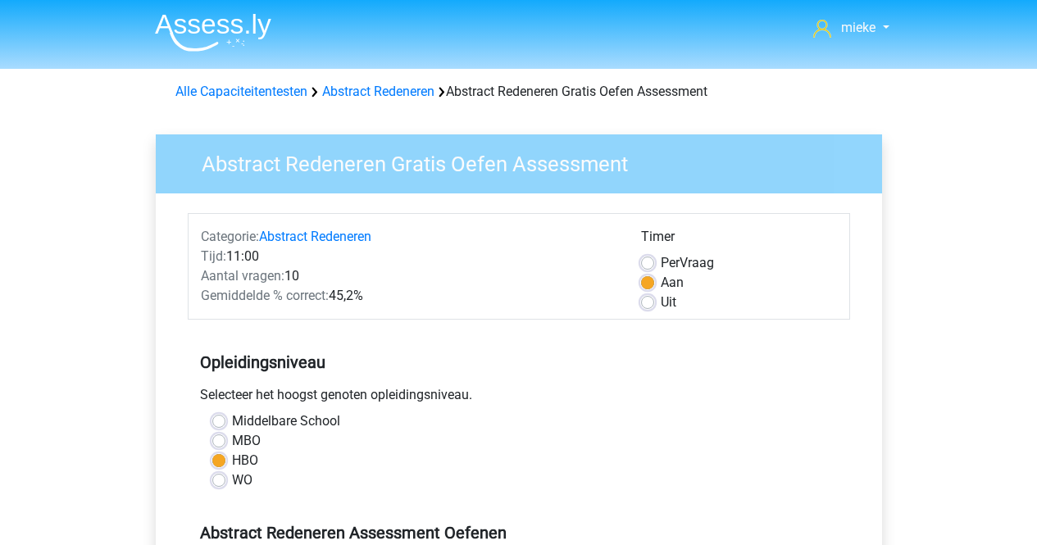
scroll to position [492, 0]
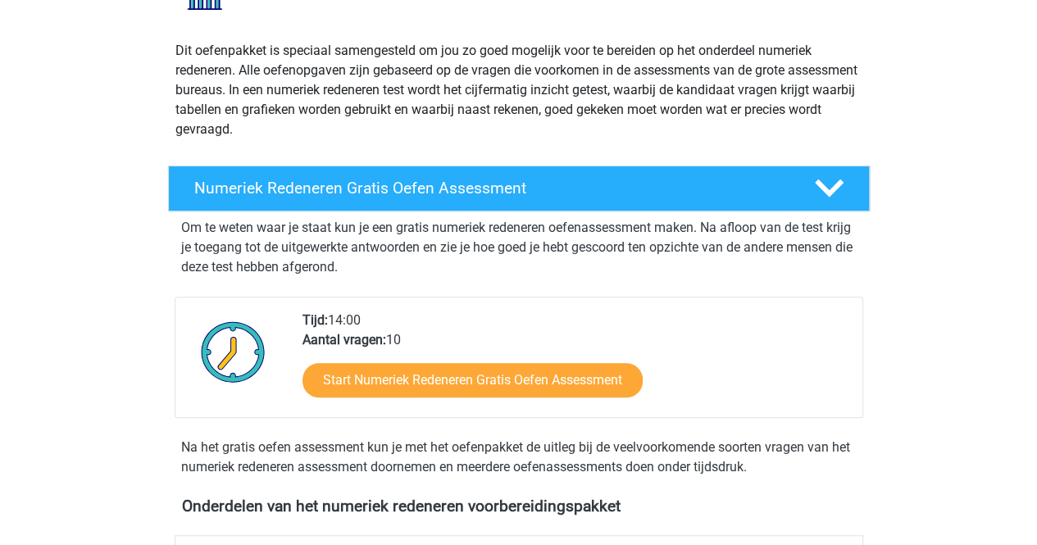
scroll to position [328, 0]
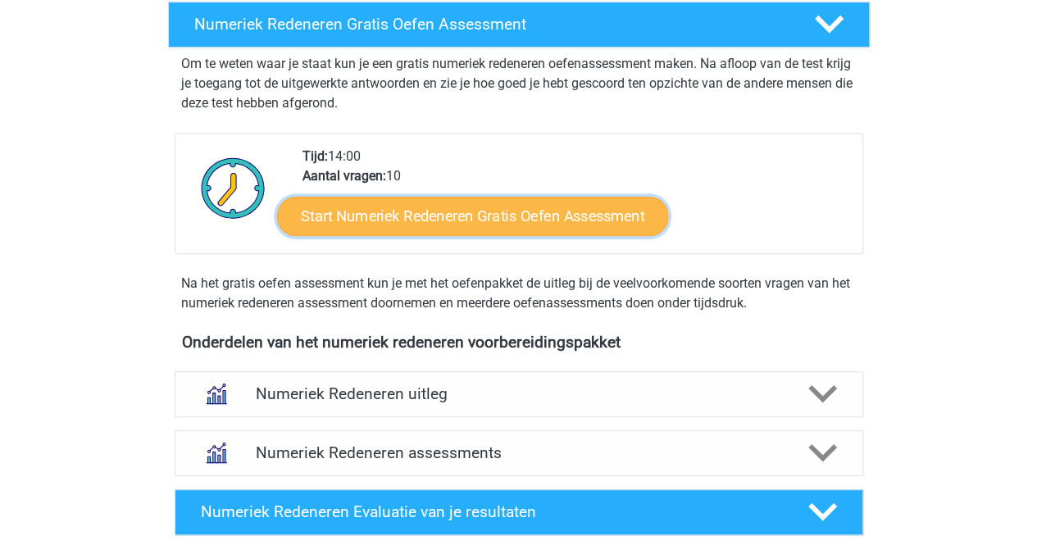
click at [483, 219] on link "Start Numeriek Redeneren Gratis Oefen Assessment" at bounding box center [472, 215] width 391 height 39
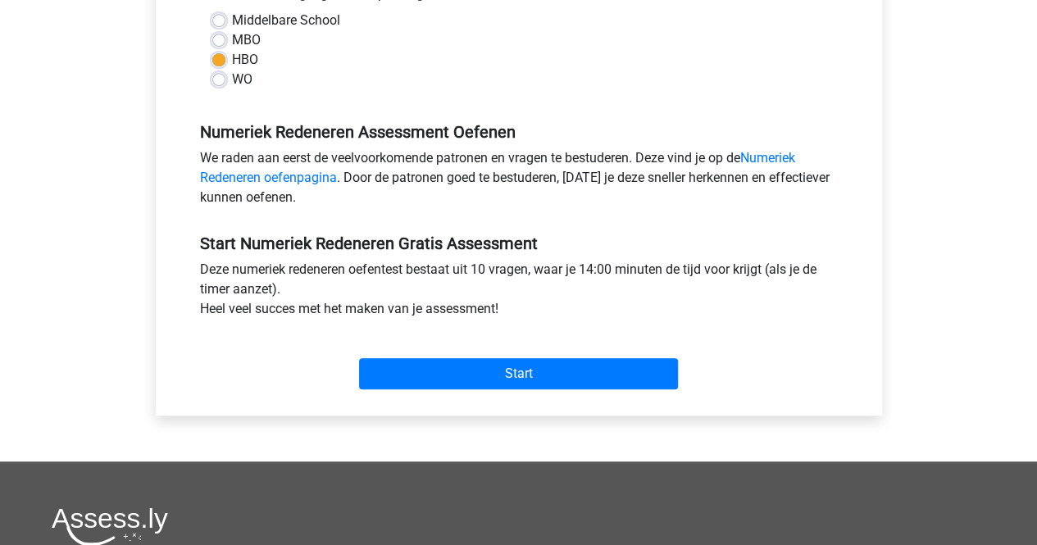
scroll to position [492, 0]
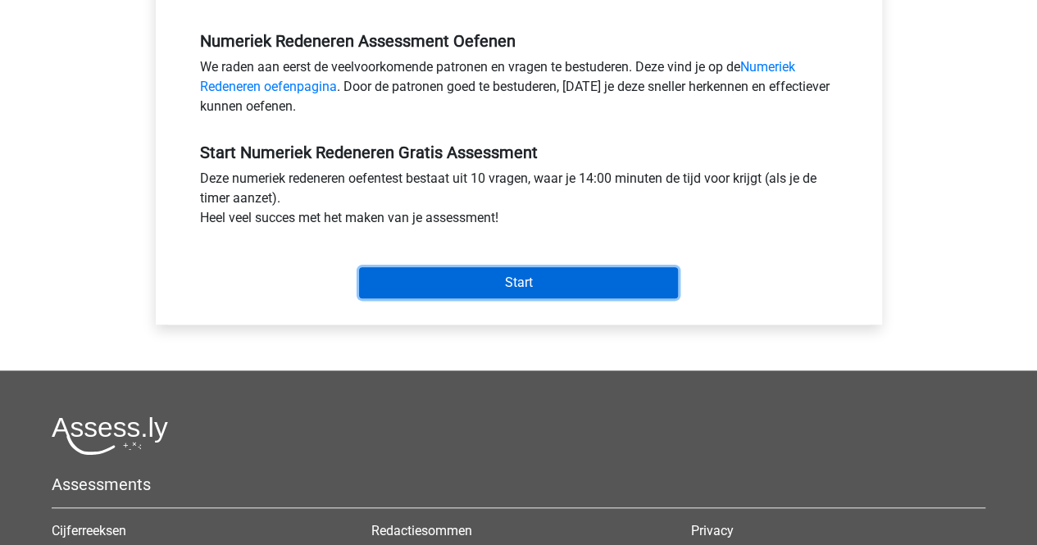
click at [489, 281] on input "Start" at bounding box center [518, 282] width 319 height 31
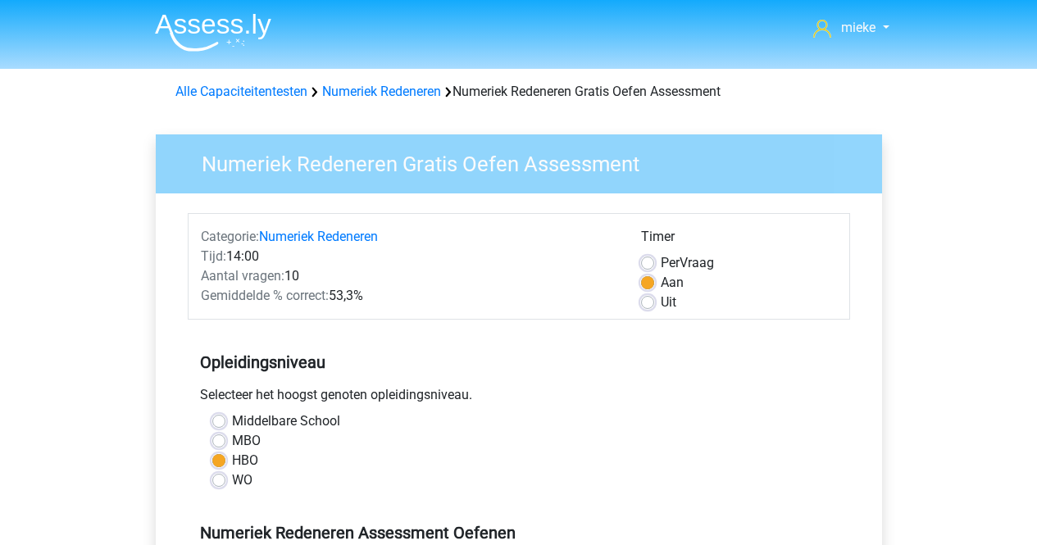
scroll to position [492, 0]
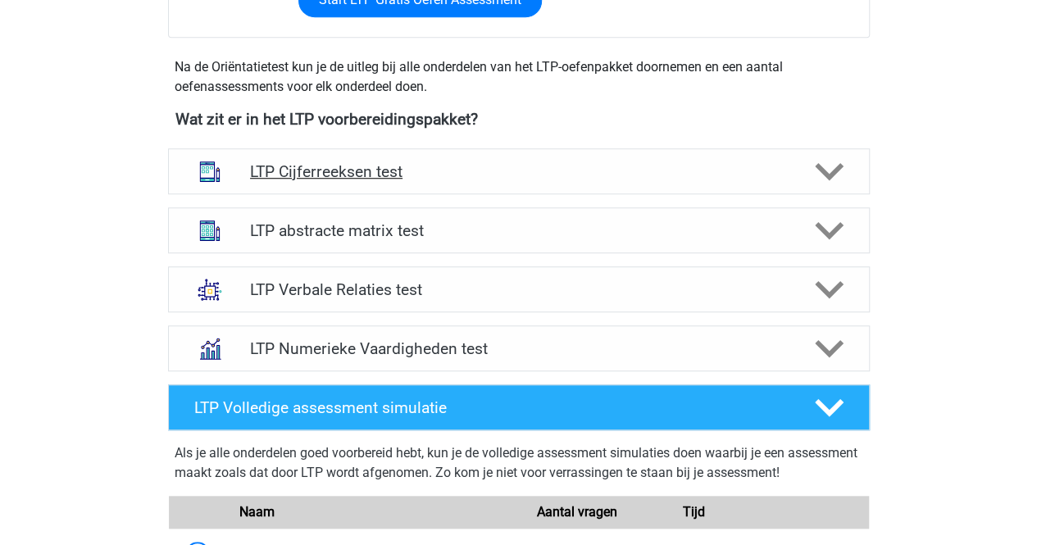
scroll to position [574, 0]
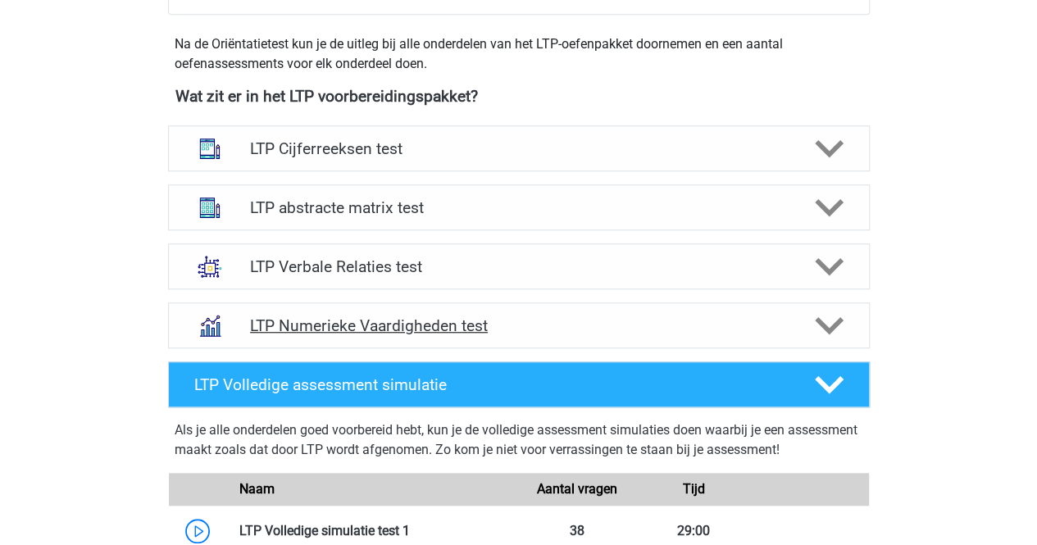
click at [406, 328] on h4 "LTP Numerieke Vaardigheden test" at bounding box center [518, 325] width 537 height 19
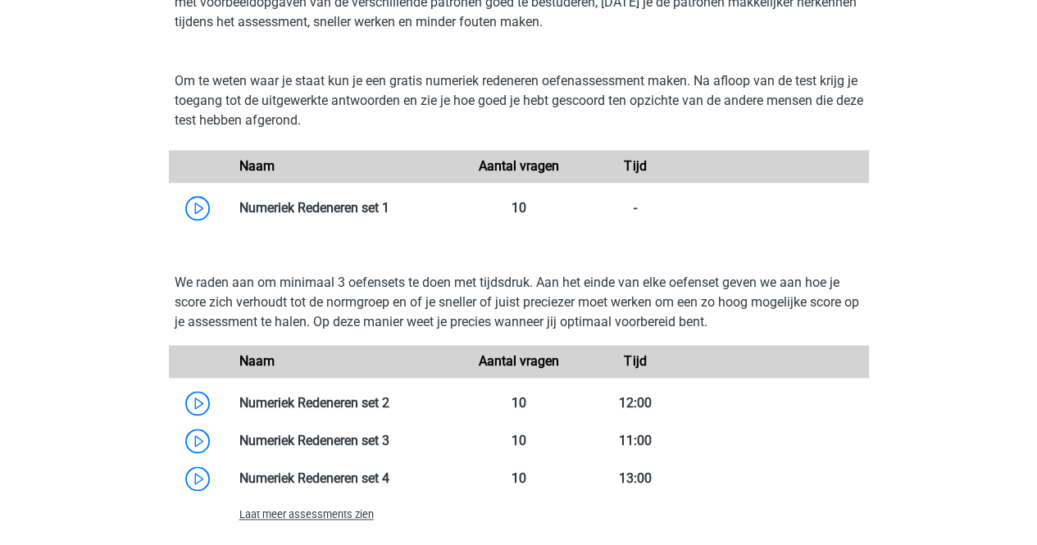
scroll to position [983, 0]
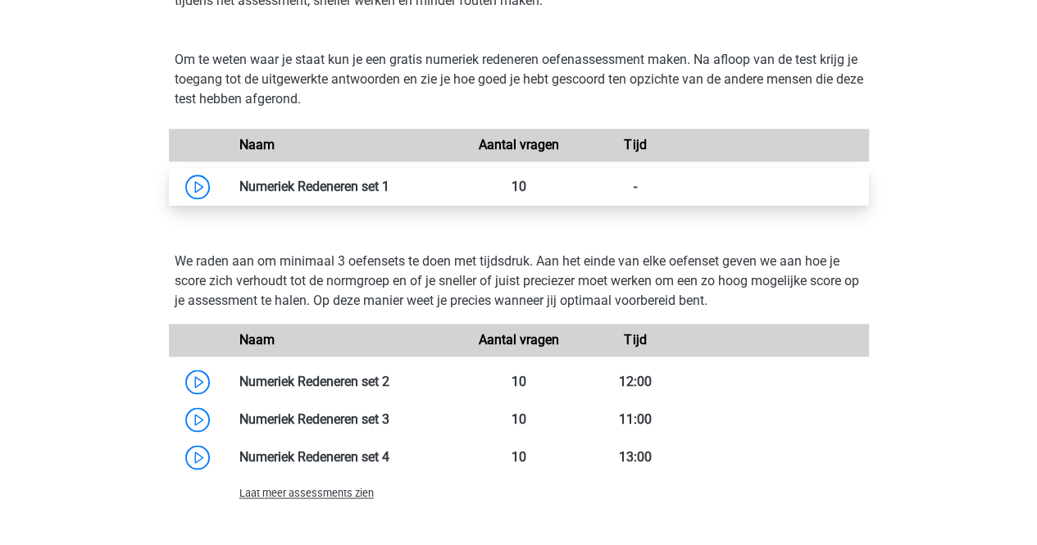
click at [389, 193] on link at bounding box center [389, 187] width 0 height 16
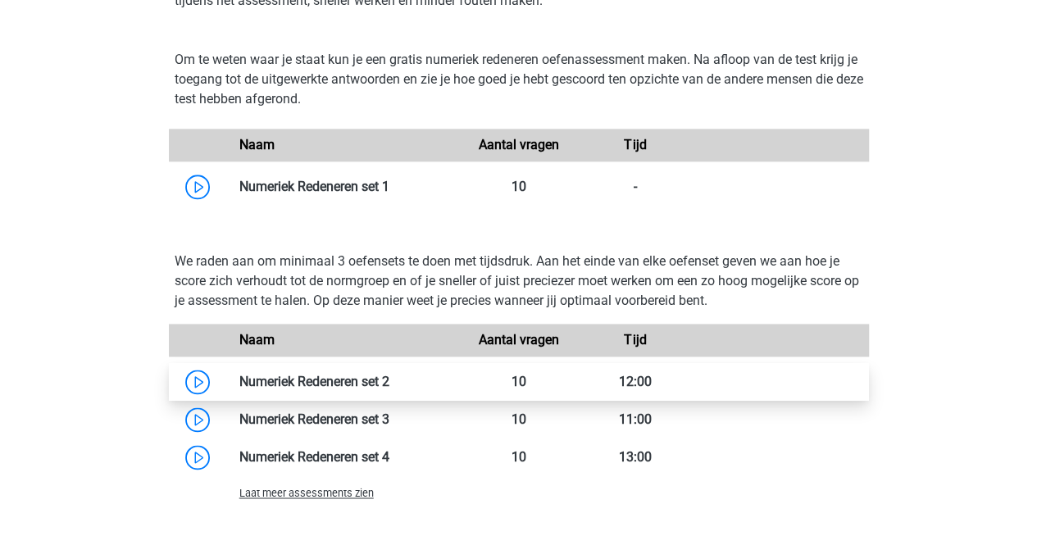
click at [389, 381] on link at bounding box center [389, 382] width 0 height 16
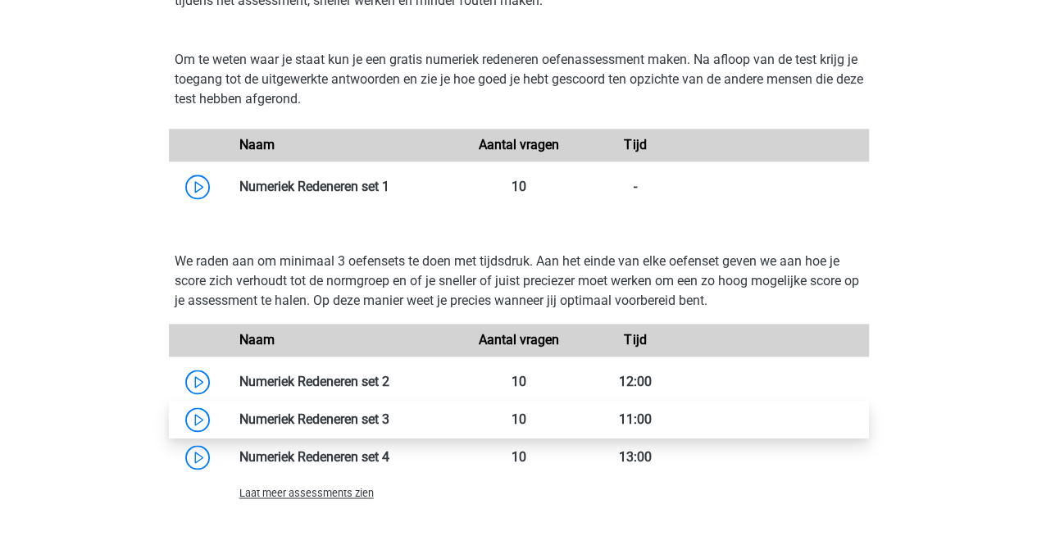
click at [389, 412] on link at bounding box center [389, 419] width 0 height 16
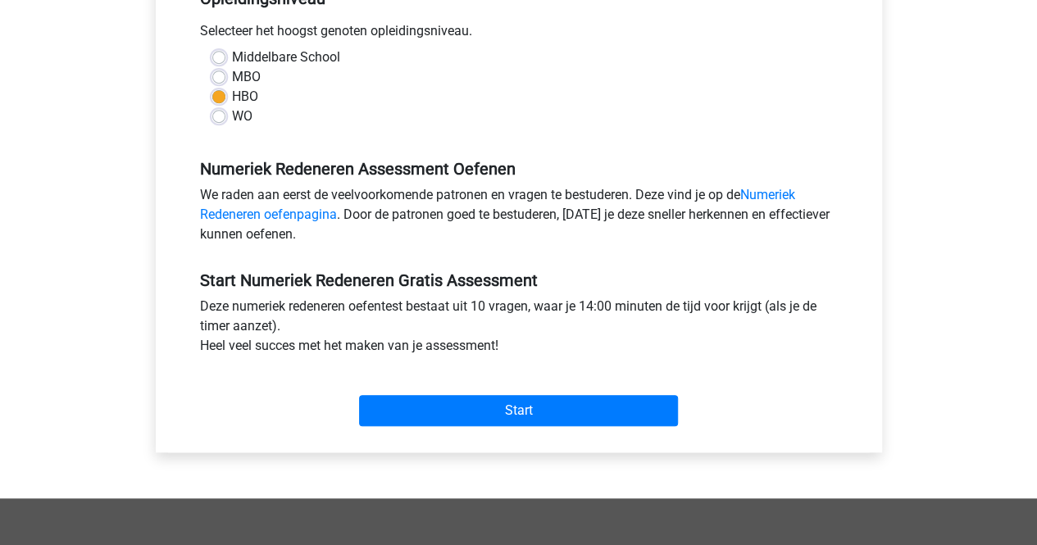
scroll to position [410, 0]
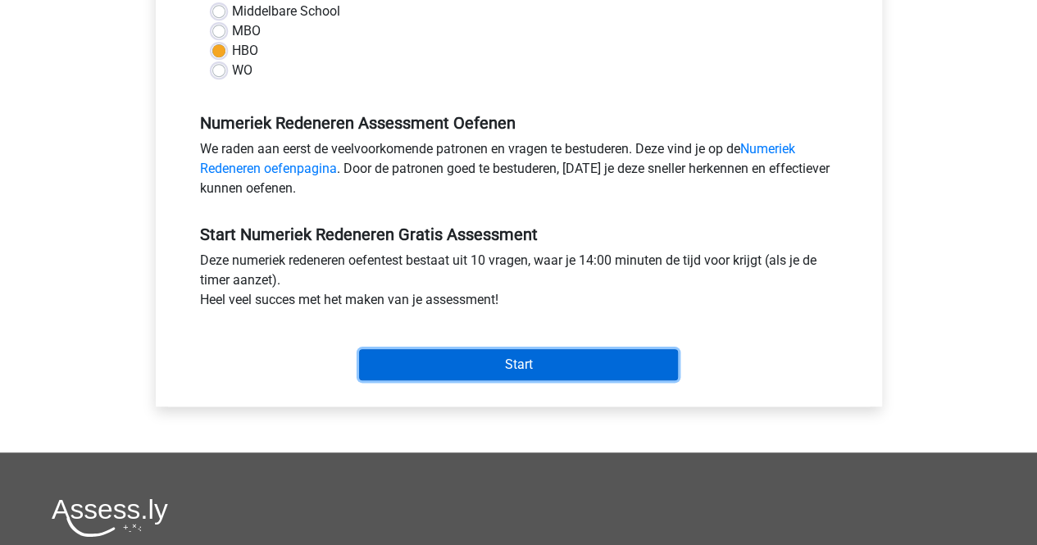
click at [532, 361] on input "Start" at bounding box center [518, 364] width 319 height 31
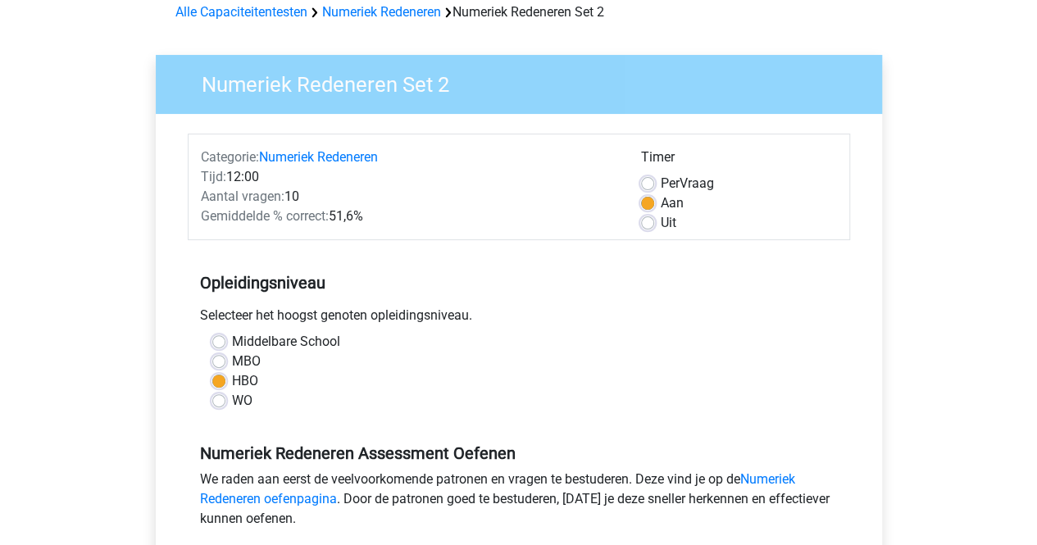
scroll to position [328, 0]
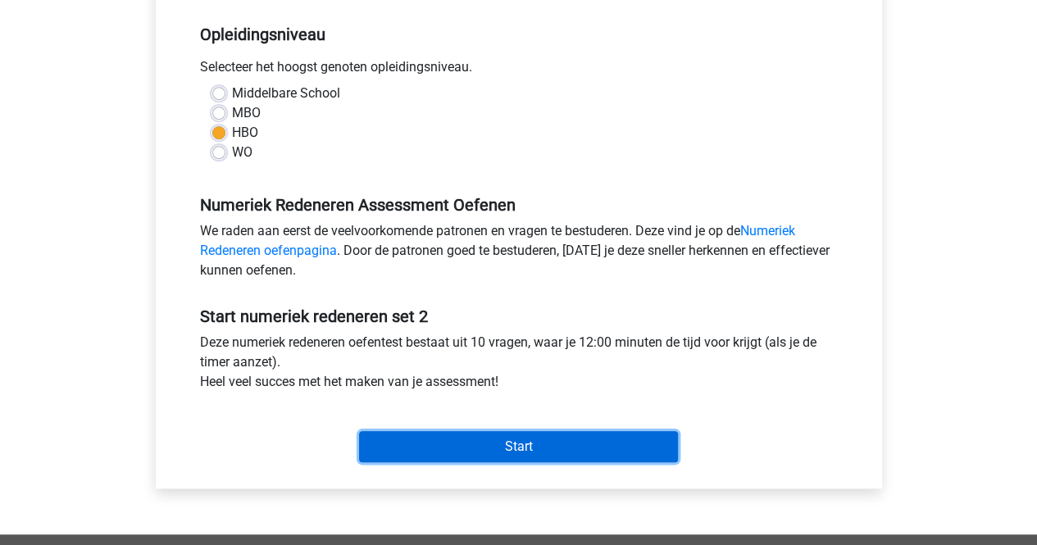
click at [485, 438] on input "Start" at bounding box center [518, 446] width 319 height 31
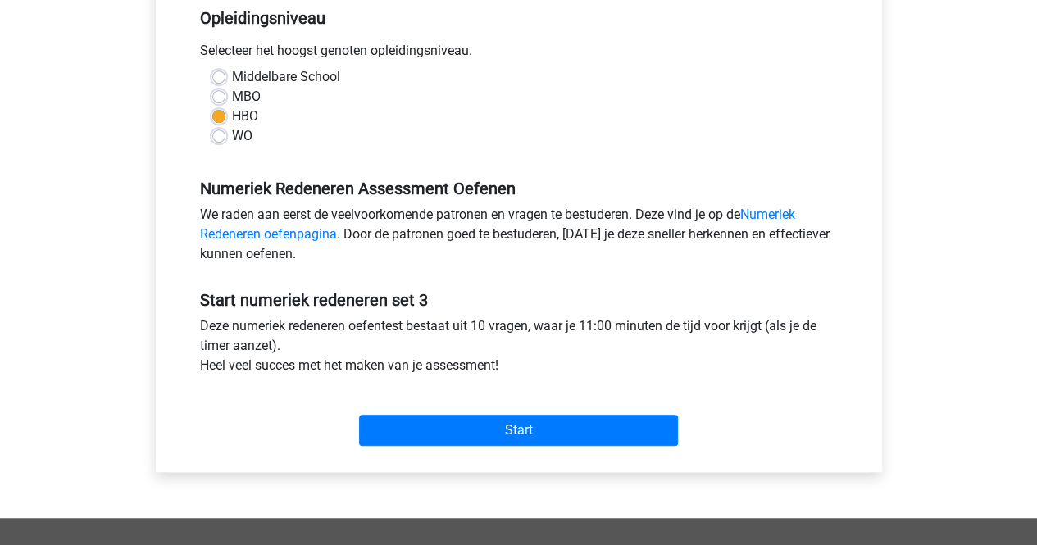
scroll to position [410, 0]
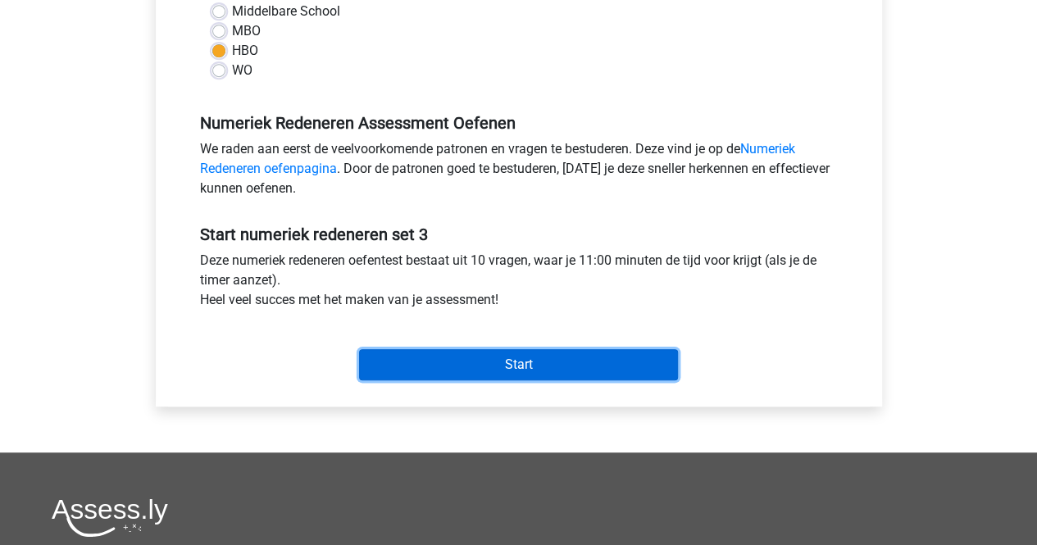
click at [533, 370] on input "Start" at bounding box center [518, 364] width 319 height 31
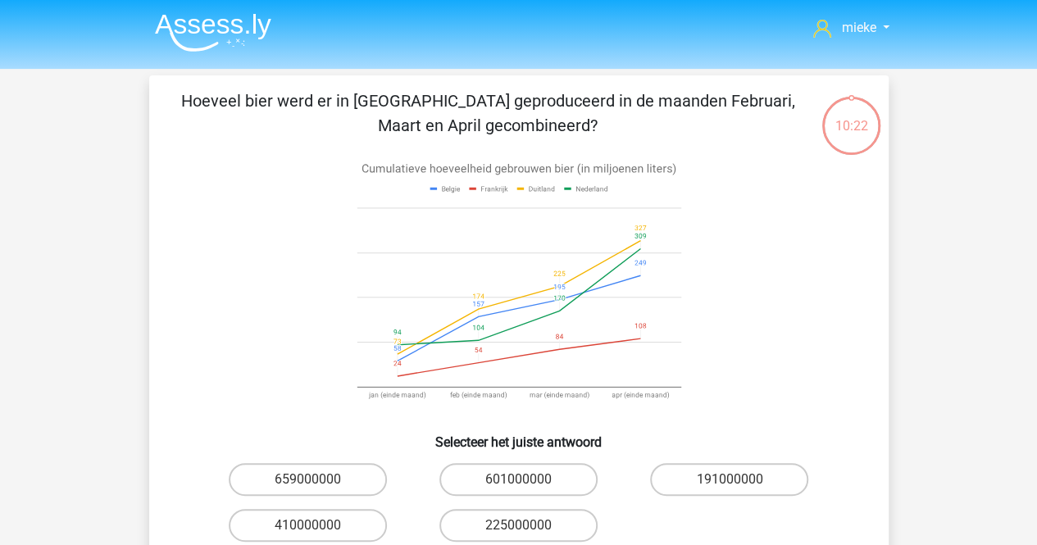
scroll to position [82, 0]
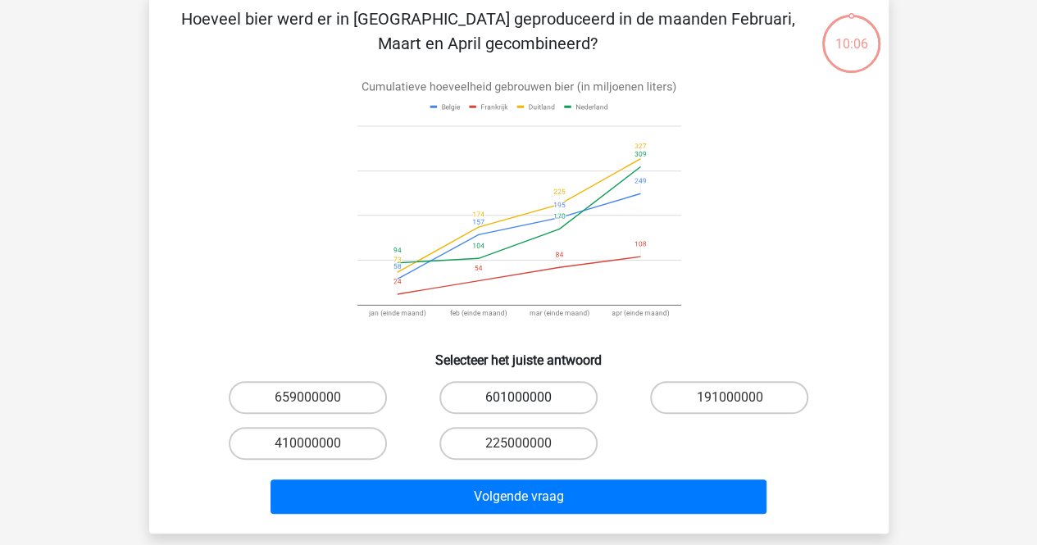
click at [520, 396] on label "601000000" at bounding box center [518, 397] width 158 height 33
click at [520, 397] on input "601000000" at bounding box center [523, 402] width 11 height 11
radio input "true"
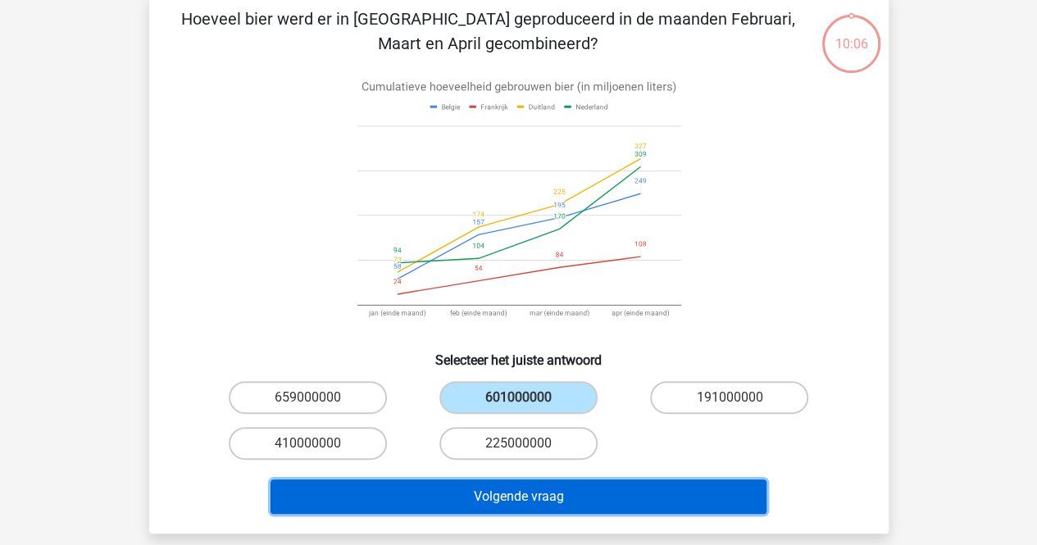
click at [529, 497] on button "Volgende vraag" at bounding box center [518, 496] width 496 height 34
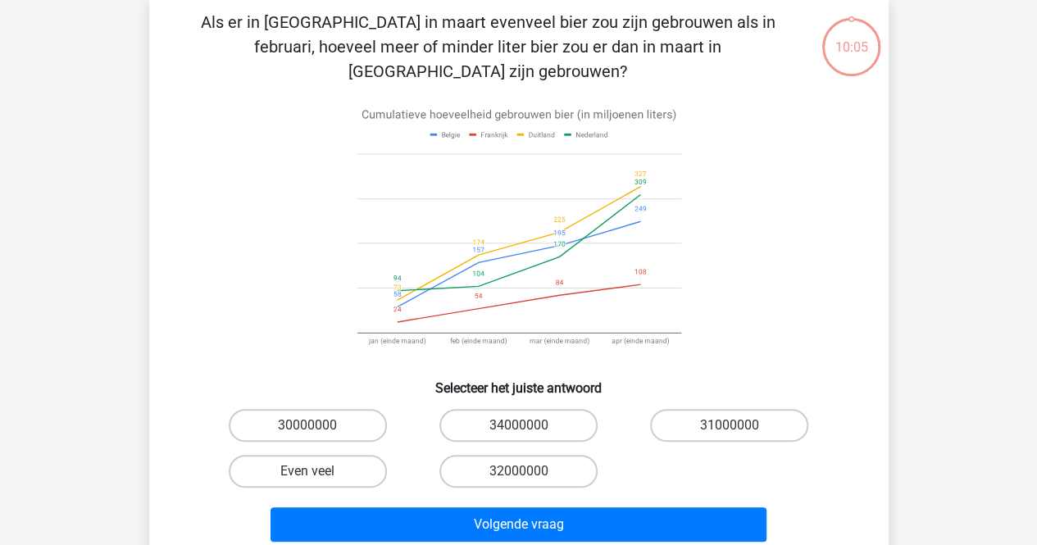
scroll to position [75, 0]
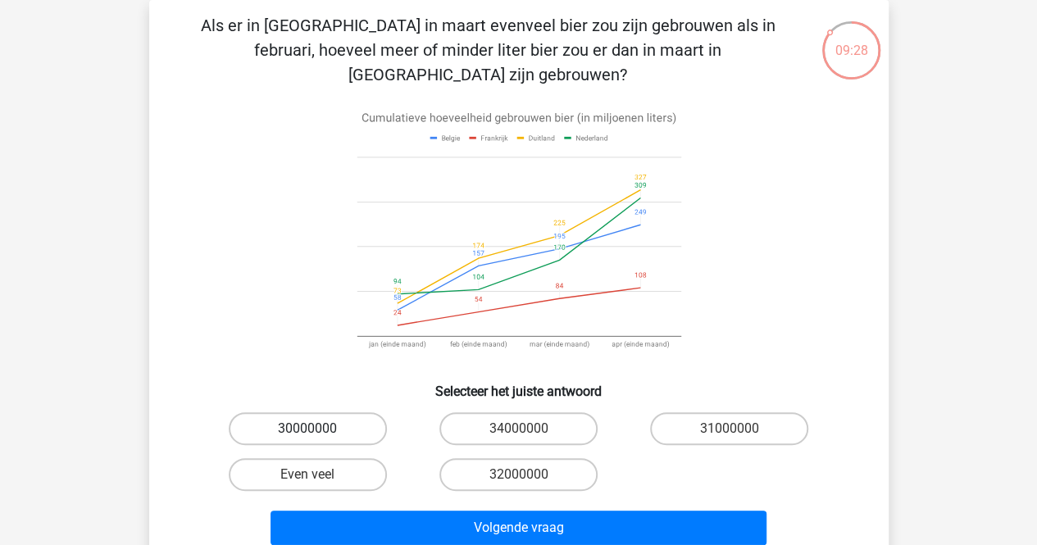
click at [345, 412] on label "30000000" at bounding box center [308, 428] width 158 height 33
click at [318, 429] on input "30000000" at bounding box center [312, 434] width 11 height 11
radio input "true"
click at [529, 412] on label "34000000" at bounding box center [518, 428] width 158 height 33
click at [529, 429] on input "34000000" at bounding box center [523, 434] width 11 height 11
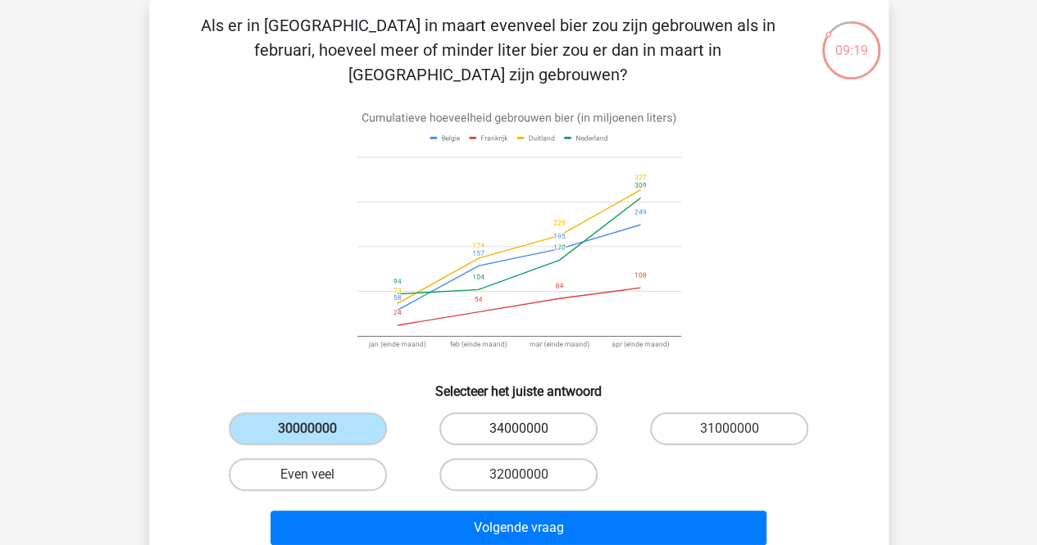
radio input "true"
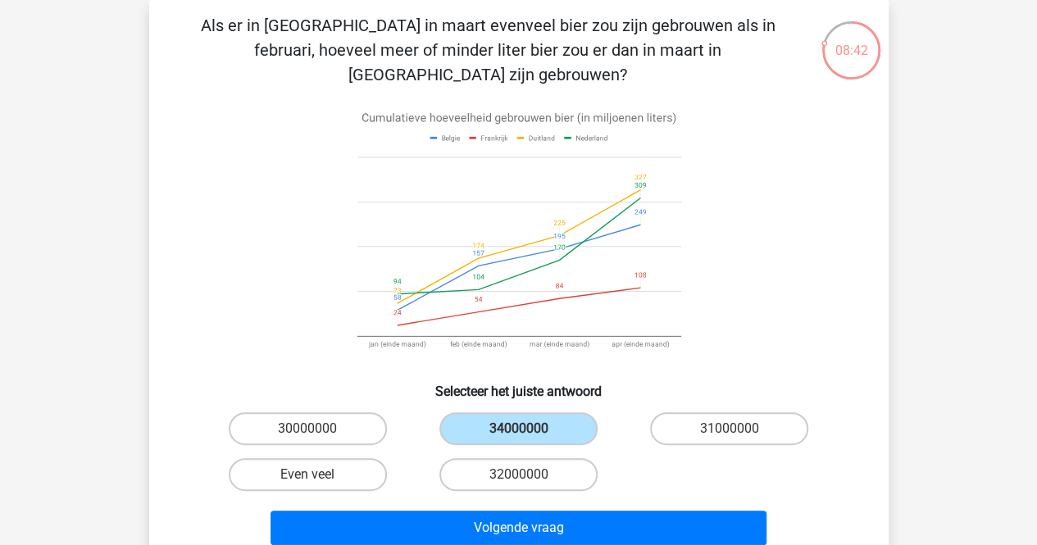
drag, startPoint x: 313, startPoint y: 408, endPoint x: 303, endPoint y: 404, distance: 10.7
click at [311, 429] on input "30000000" at bounding box center [312, 434] width 11 height 11
radio input "true"
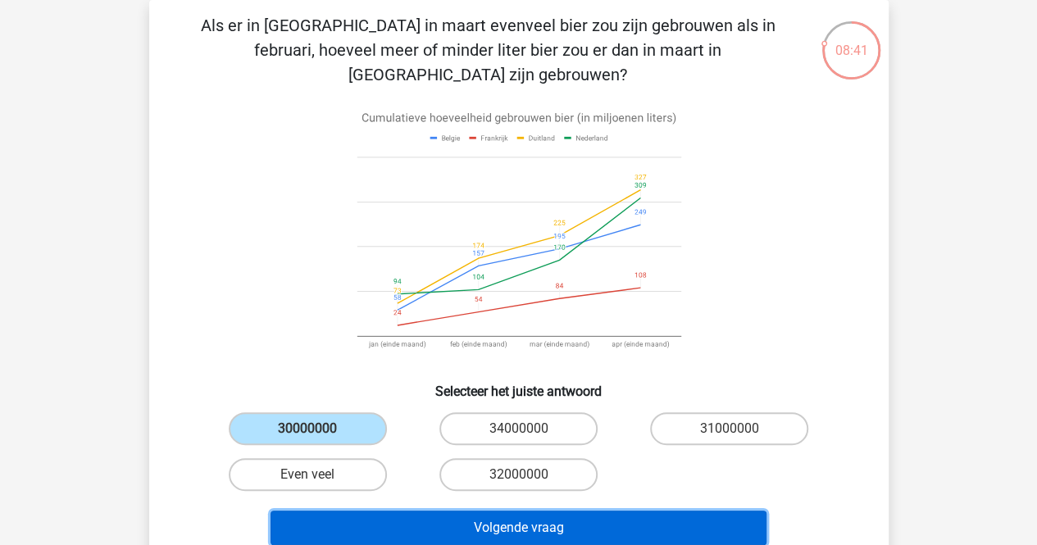
click at [505, 511] on button "Volgende vraag" at bounding box center [518, 528] width 496 height 34
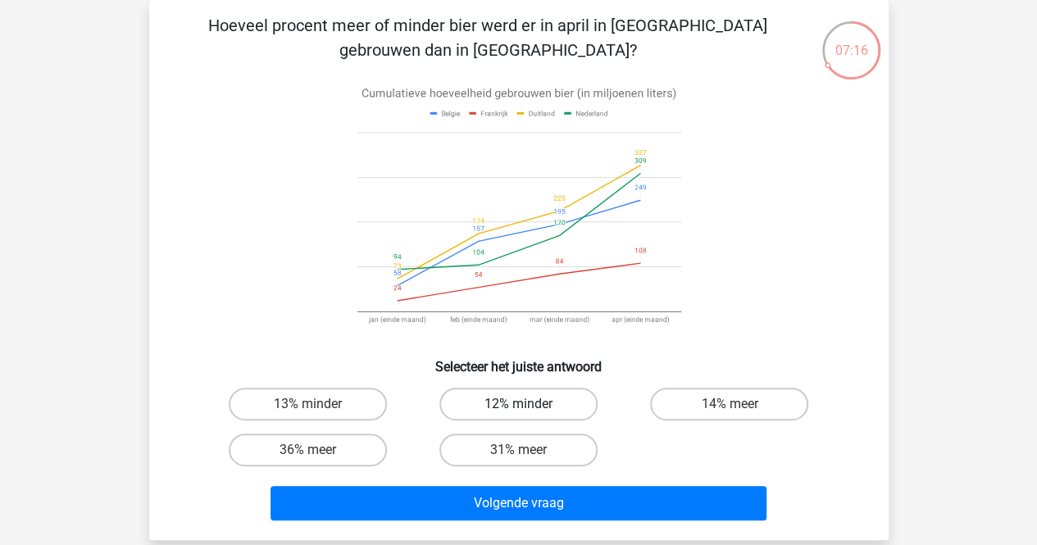
click at [500, 409] on label "12% minder" at bounding box center [518, 404] width 158 height 33
click at [518, 409] on input "12% minder" at bounding box center [523, 409] width 11 height 11
radio input "true"
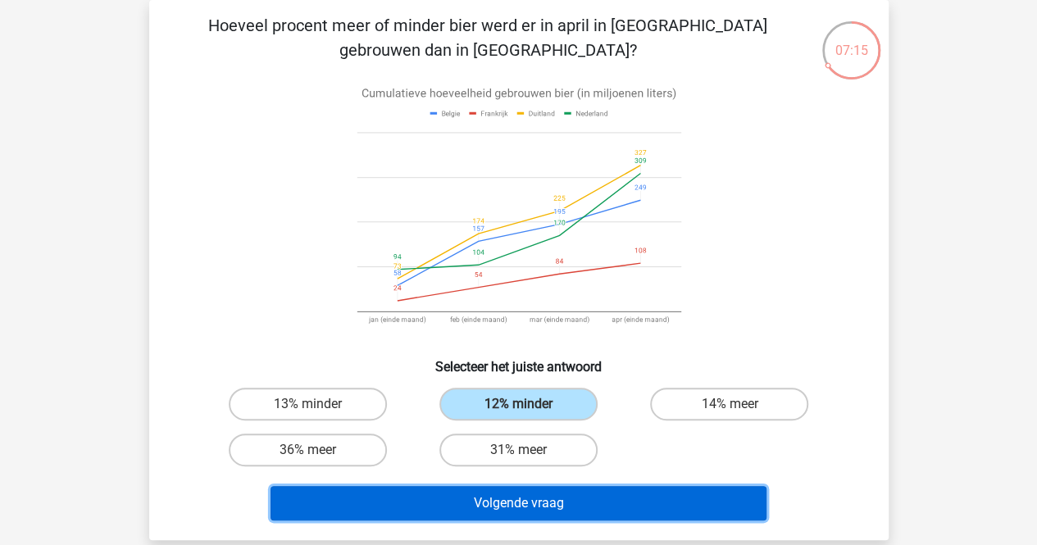
click at [508, 502] on button "Volgende vraag" at bounding box center [518, 503] width 496 height 34
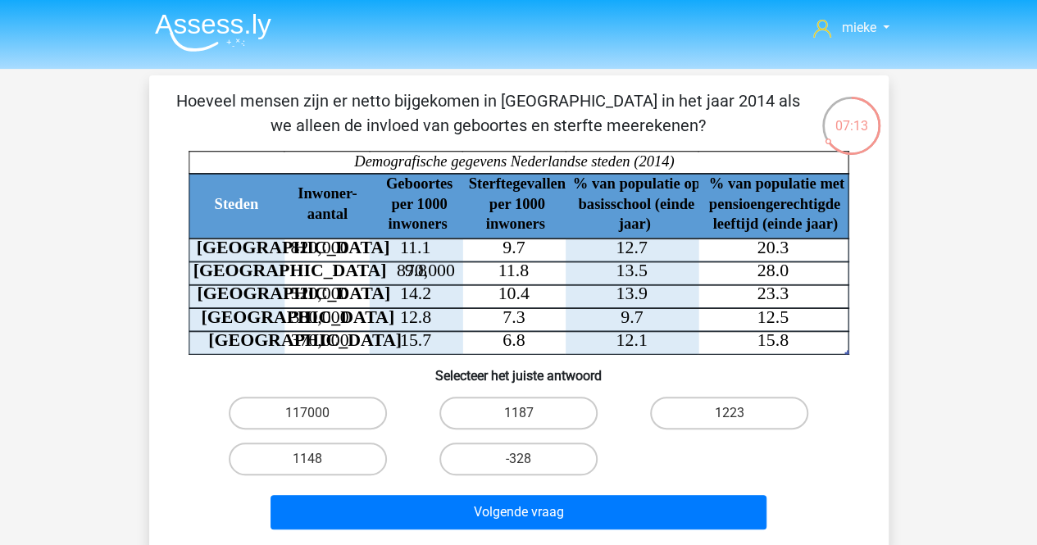
scroll to position [82, 0]
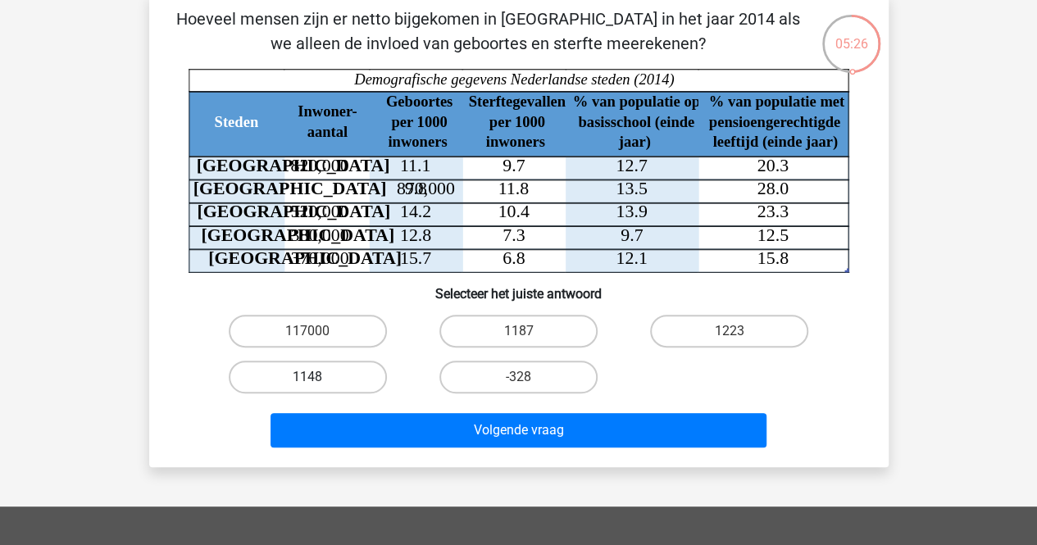
click at [303, 378] on label "1148" at bounding box center [308, 377] width 158 height 33
click at [307, 378] on input "1148" at bounding box center [312, 382] width 11 height 11
radio input "true"
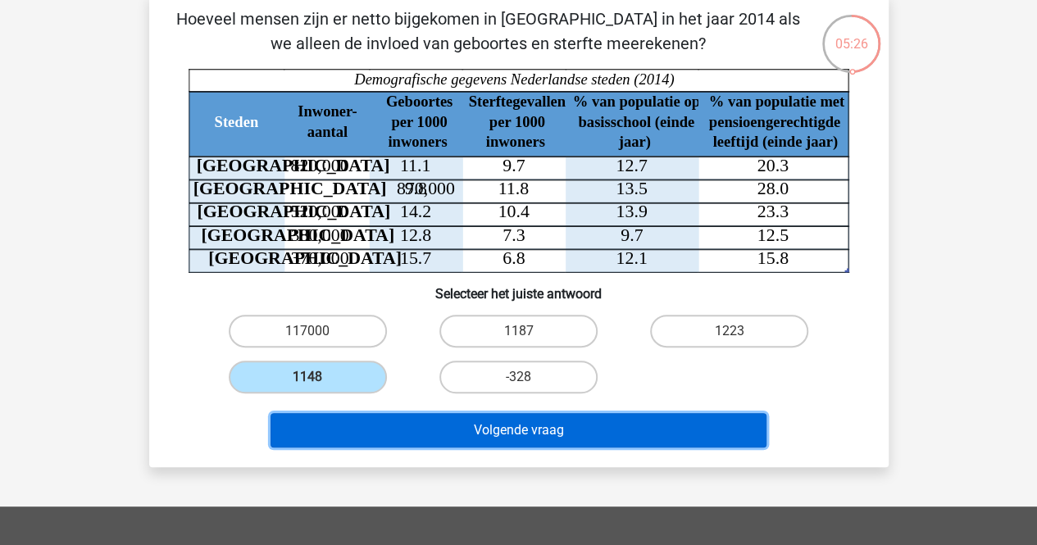
click at [482, 432] on button "Volgende vraag" at bounding box center [518, 430] width 496 height 34
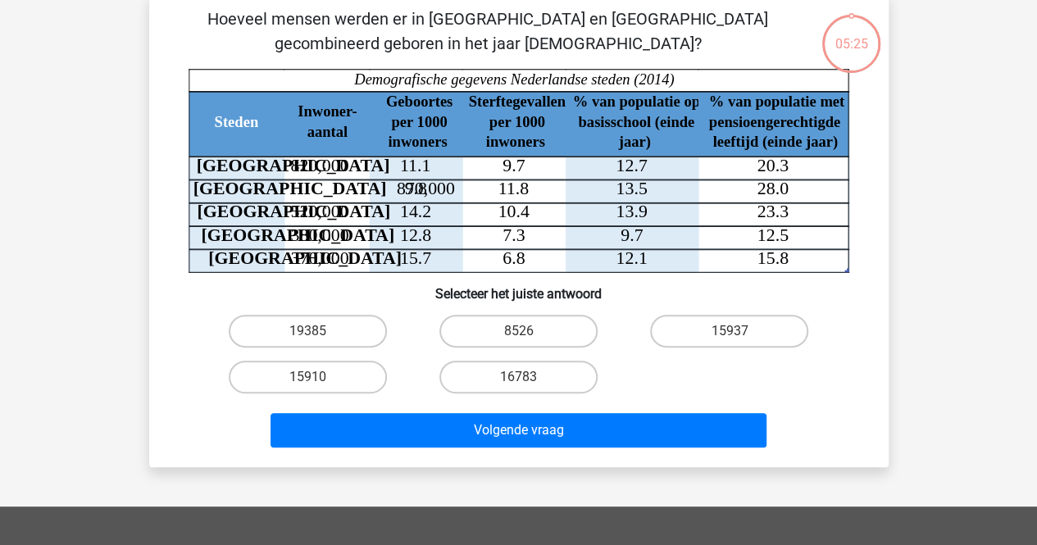
scroll to position [75, 0]
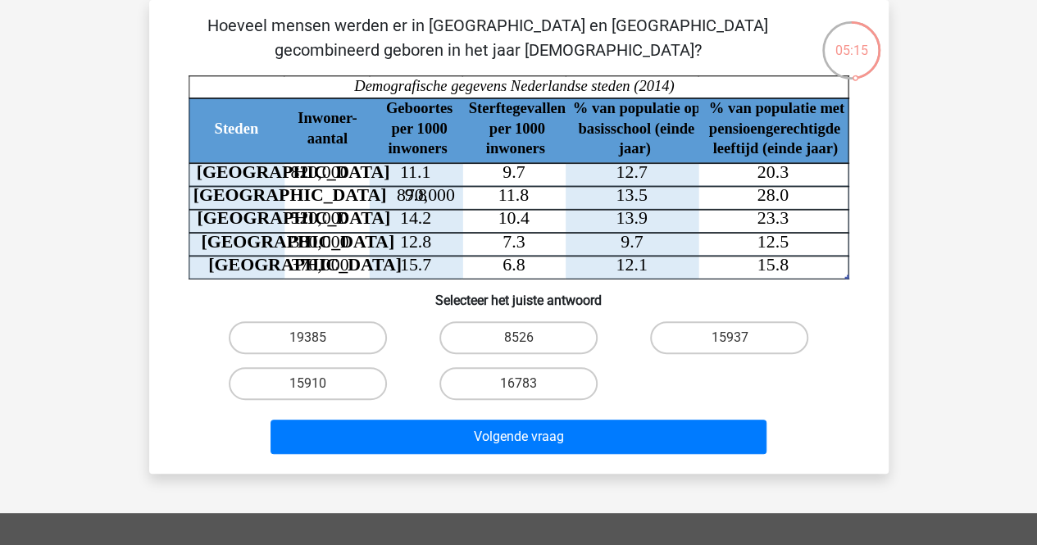
click at [429, 196] on icon at bounding box center [443, 221] width 510 height 116
click at [436, 197] on icon at bounding box center [443, 221] width 510 height 116
click at [310, 379] on label "15910" at bounding box center [308, 383] width 158 height 33
click at [310, 384] on input "15910" at bounding box center [312, 389] width 11 height 11
radio input "true"
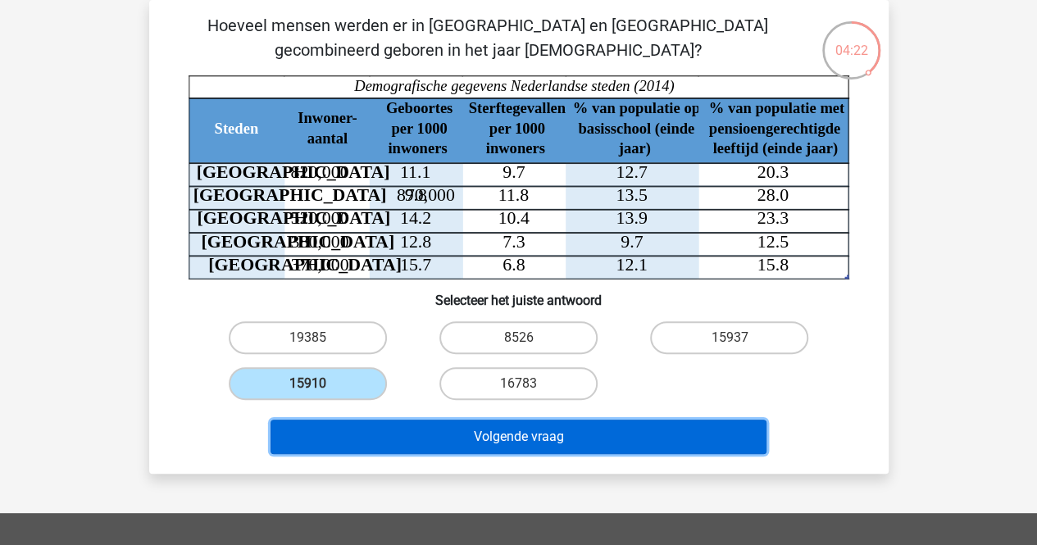
click at [433, 429] on button "Volgende vraag" at bounding box center [518, 437] width 496 height 34
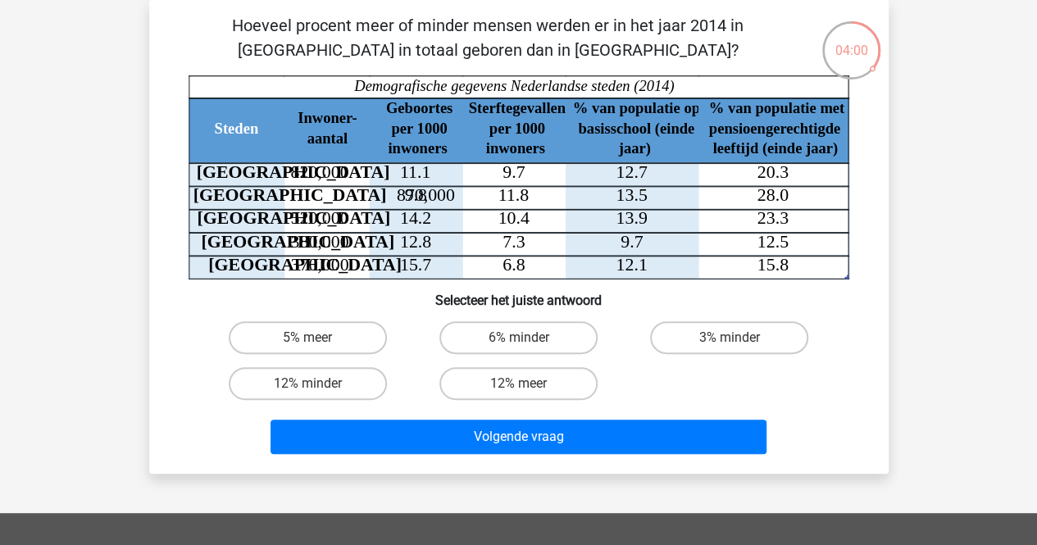
click at [396, 195] on tspan "870,000" at bounding box center [425, 195] width 58 height 20
click at [357, 194] on icon "Steden Inwoner- aantal Geboortes per 1000 inwoners Sterftegevallen per 1000 inw…" at bounding box center [518, 177] width 661 height 204
click at [396, 195] on tspan "870,000" at bounding box center [425, 195] width 58 height 20
click at [360, 193] on icon "Steden Inwoner- aantal Geboortes per 1000 inwoners Sterftegevallen per 1000 inw…" at bounding box center [518, 177] width 661 height 204
click at [520, 341] on input "6% minder" at bounding box center [523, 343] width 11 height 11
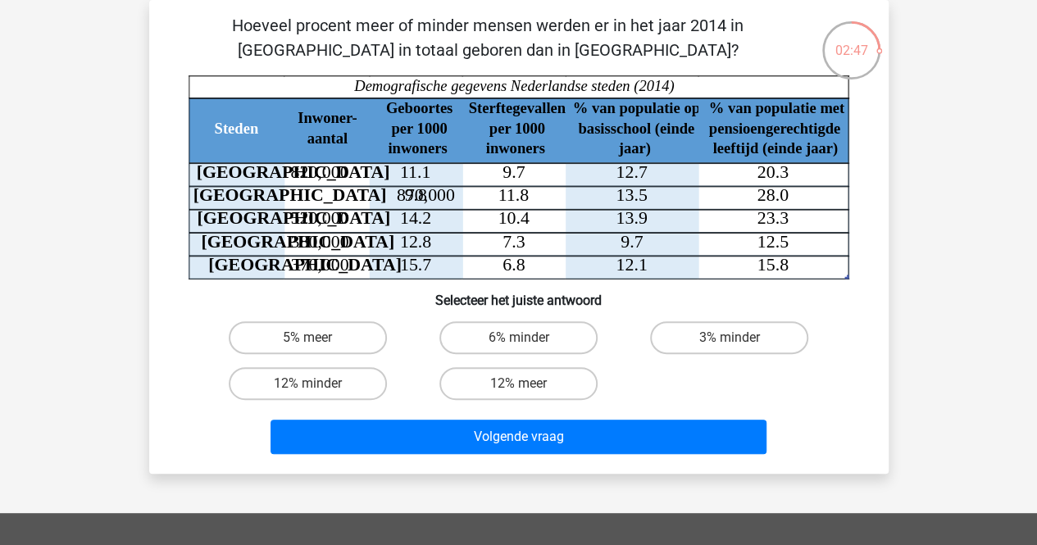
radio input "true"
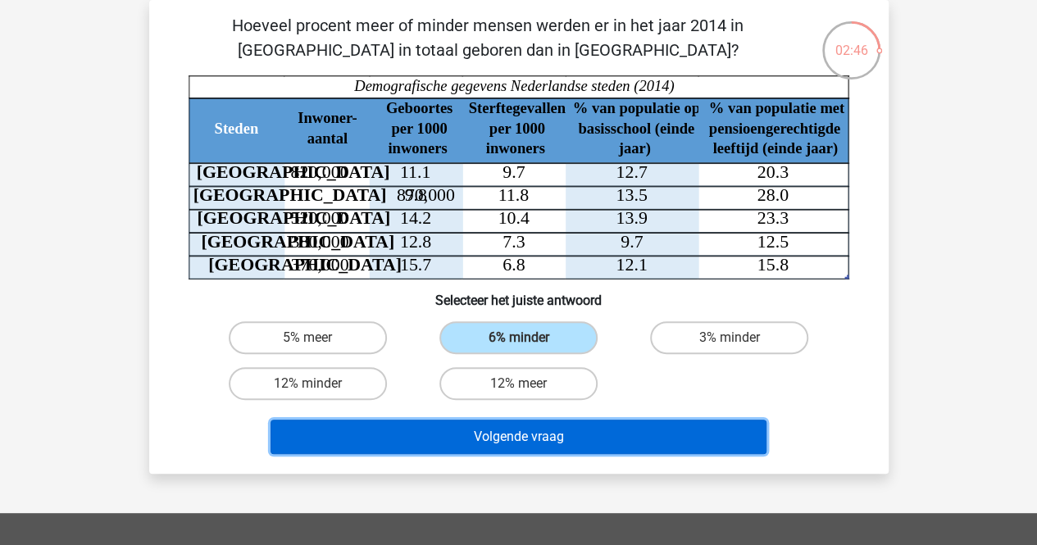
click at [523, 442] on button "Volgende vraag" at bounding box center [518, 437] width 496 height 34
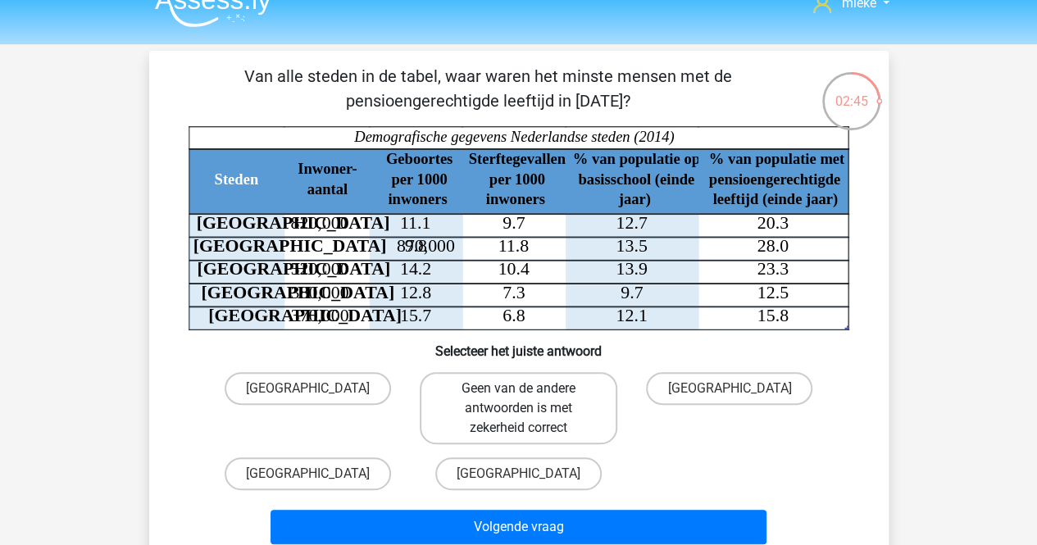
scroll to position [0, 0]
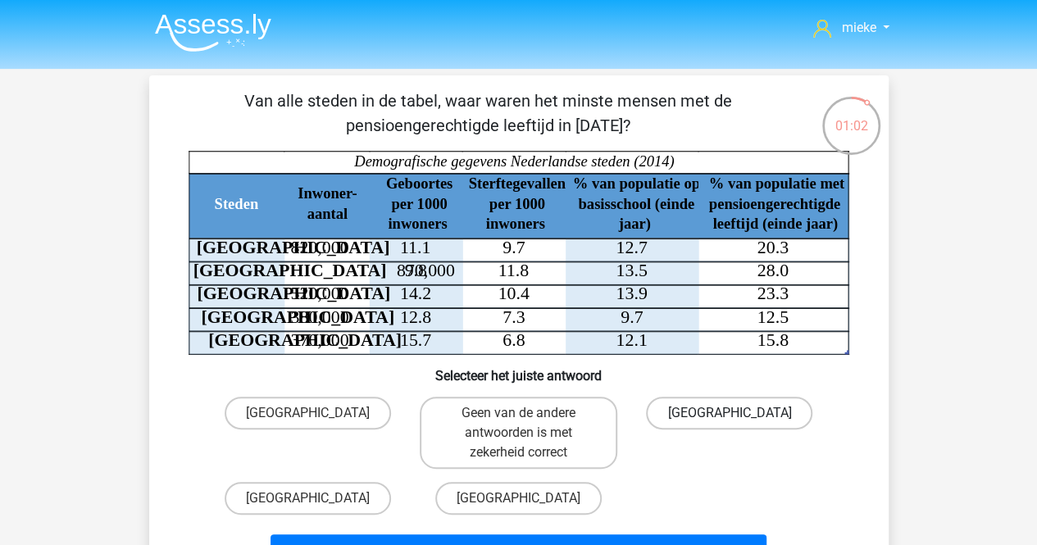
click at [706, 411] on label "Den Haag" at bounding box center [729, 413] width 166 height 33
click at [729, 413] on input "Den Haag" at bounding box center [734, 418] width 11 height 11
radio input "true"
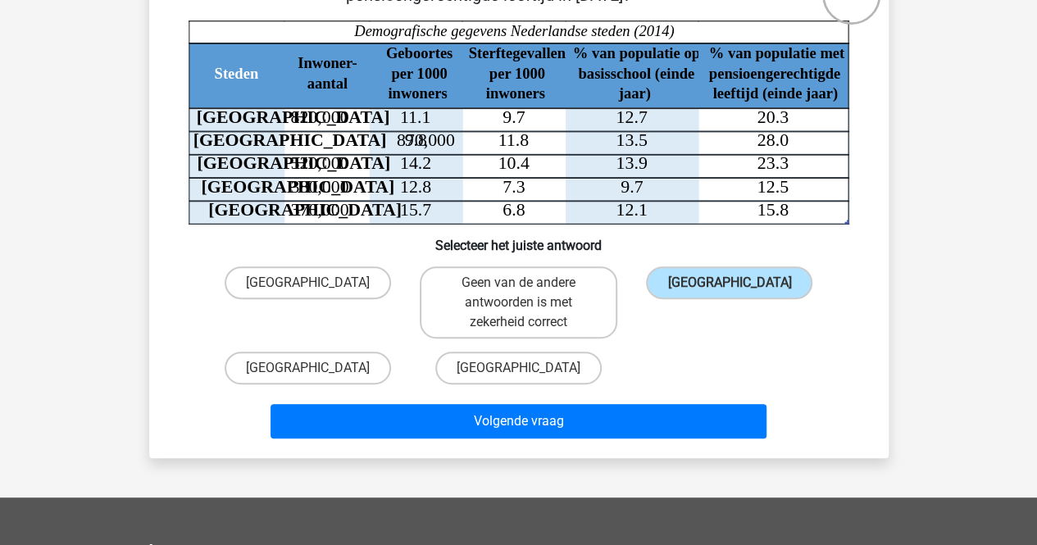
scroll to position [246, 0]
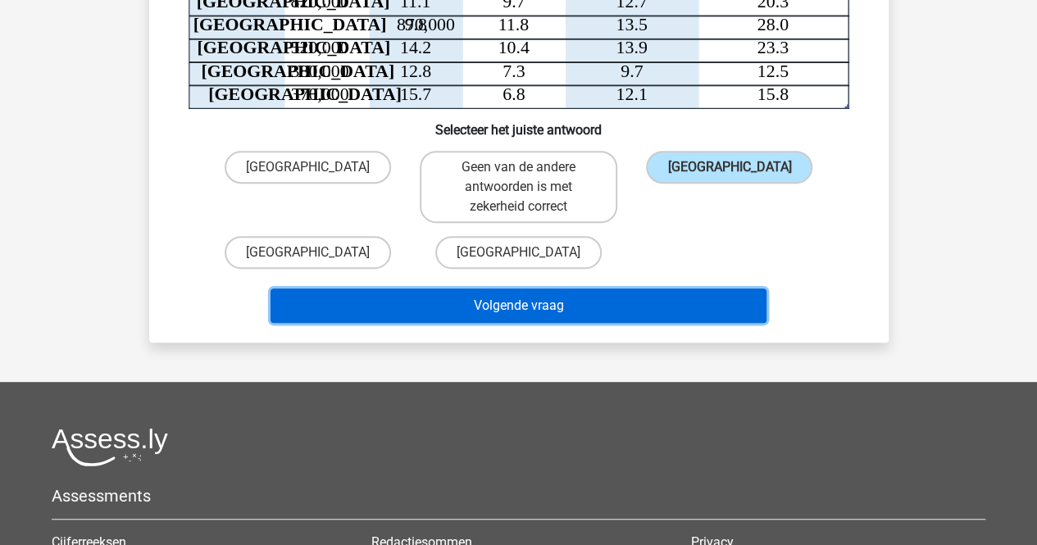
click at [511, 301] on button "Volgende vraag" at bounding box center [518, 305] width 496 height 34
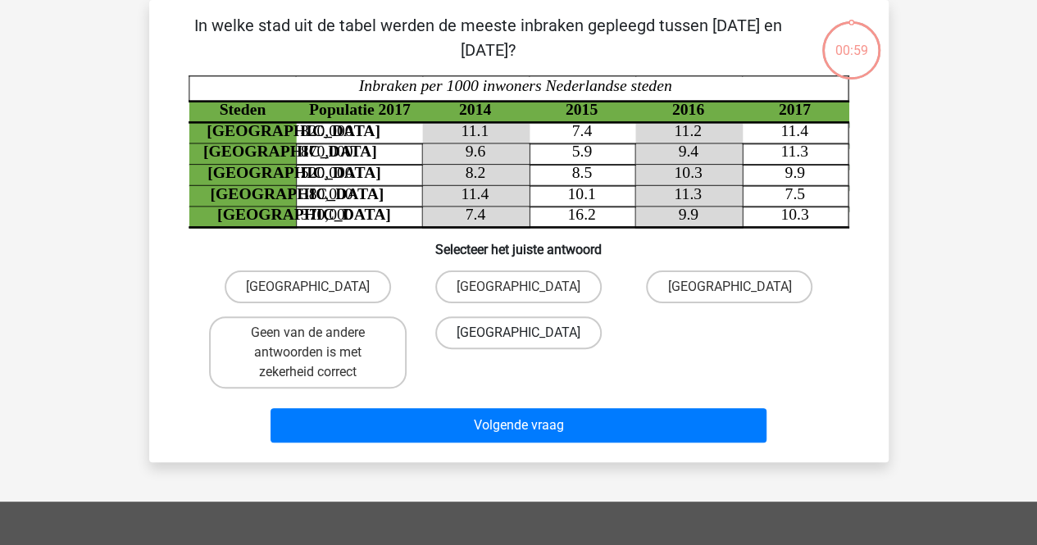
scroll to position [0, 0]
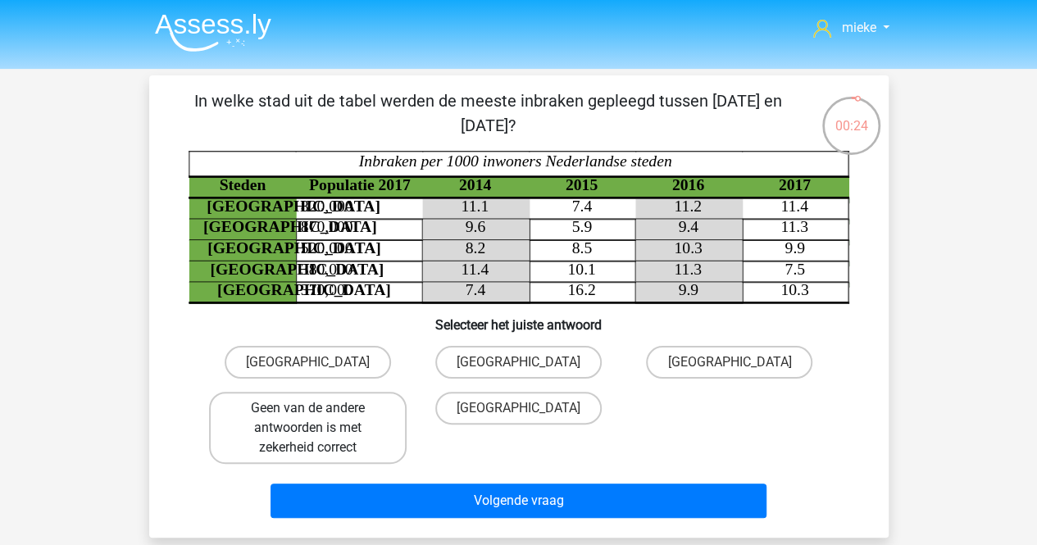
click at [333, 410] on label "Geen van de andere antwoorden is met zekerheid correct" at bounding box center [307, 428] width 197 height 72
click at [318, 410] on input "Geen van de andere antwoorden is met zekerheid correct" at bounding box center [312, 413] width 11 height 11
radio input "true"
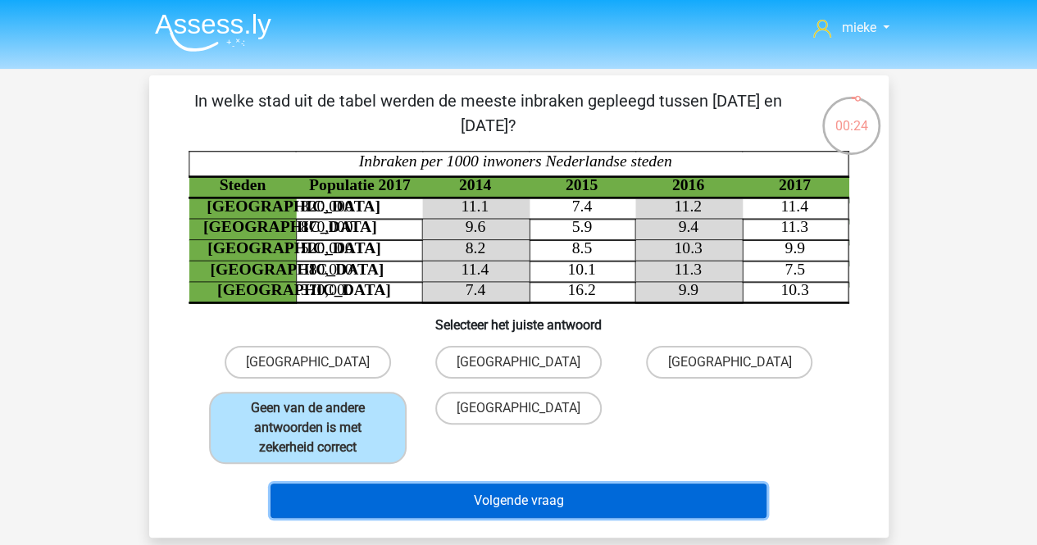
click at [518, 502] on button "Volgende vraag" at bounding box center [518, 500] width 496 height 34
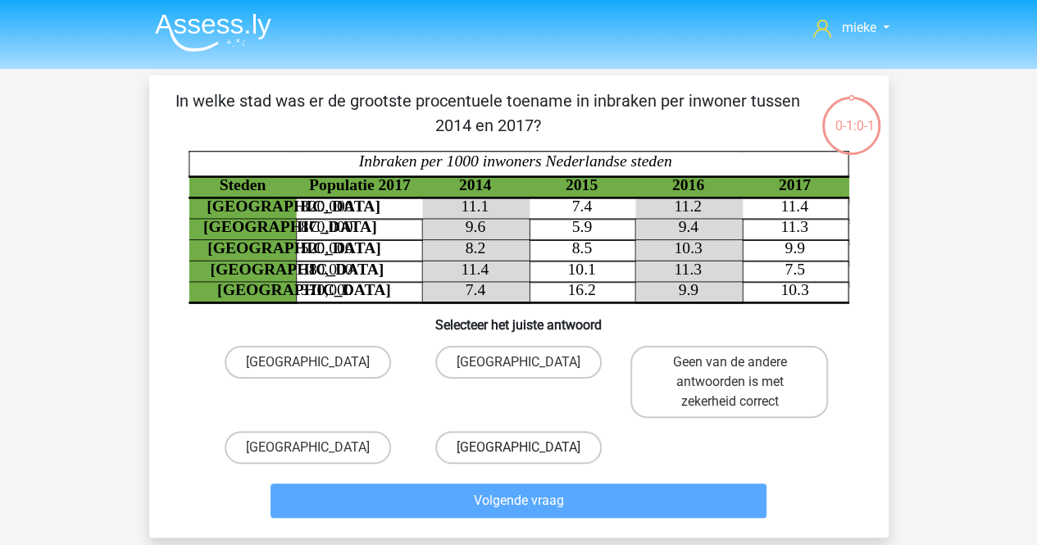
click at [506, 452] on label "Utrecht" at bounding box center [518, 447] width 166 height 33
click at [518, 452] on input "Utrecht" at bounding box center [523, 452] width 11 height 11
radio input "true"
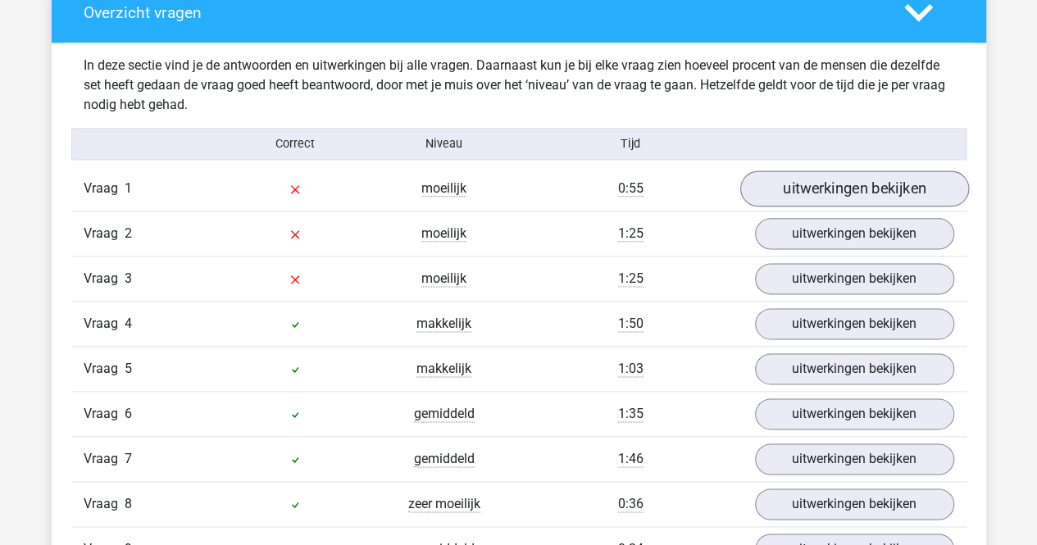
scroll to position [901, 0]
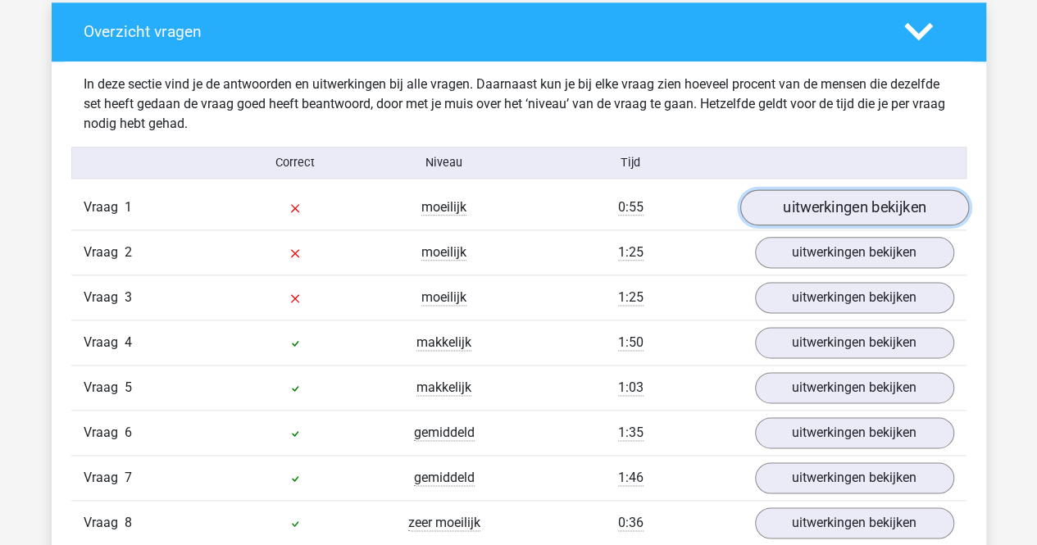
click at [799, 209] on link "uitwerkingen bekijken" at bounding box center [853, 208] width 229 height 36
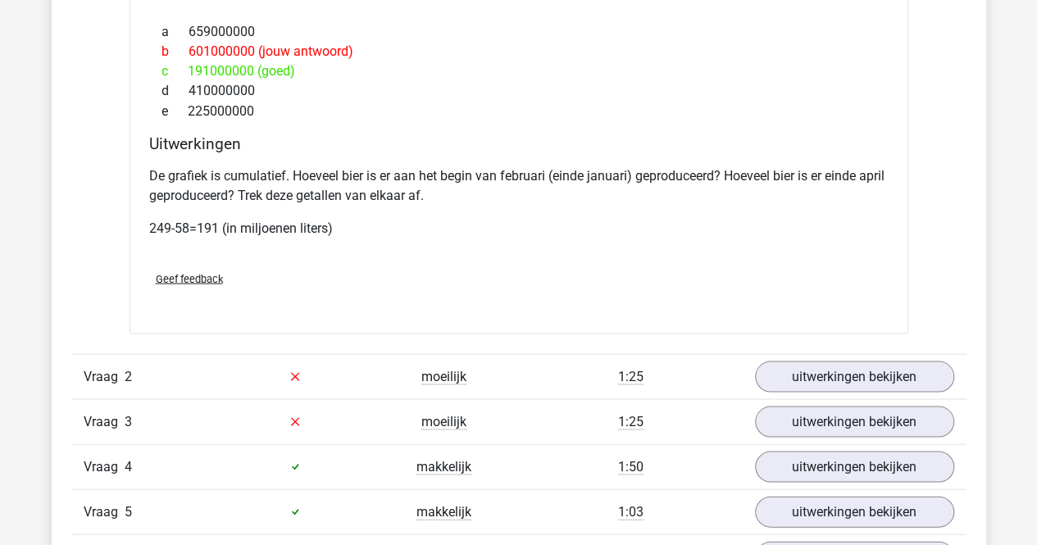
scroll to position [1475, 0]
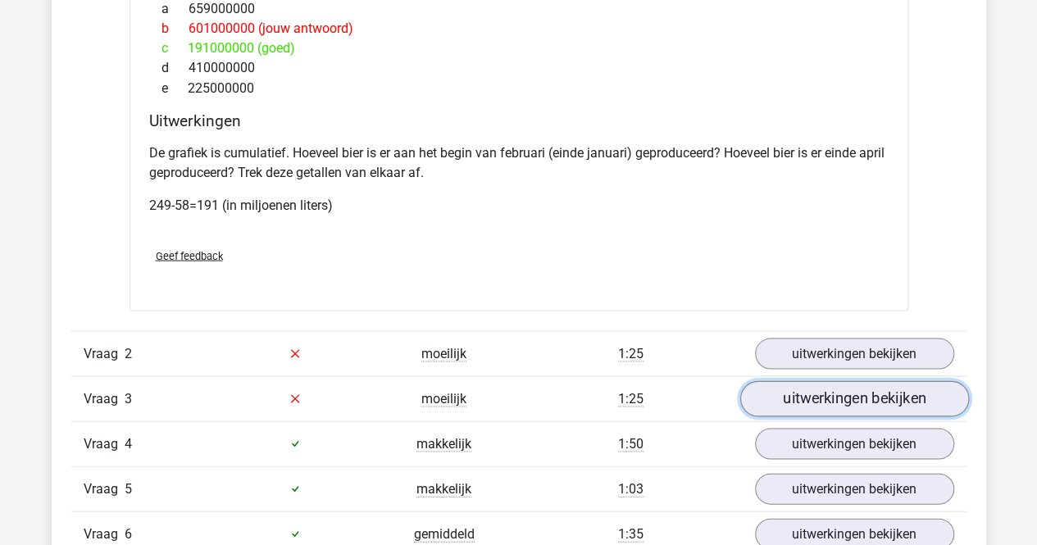
click at [811, 401] on link "uitwerkingen bekijken" at bounding box center [853, 398] width 229 height 36
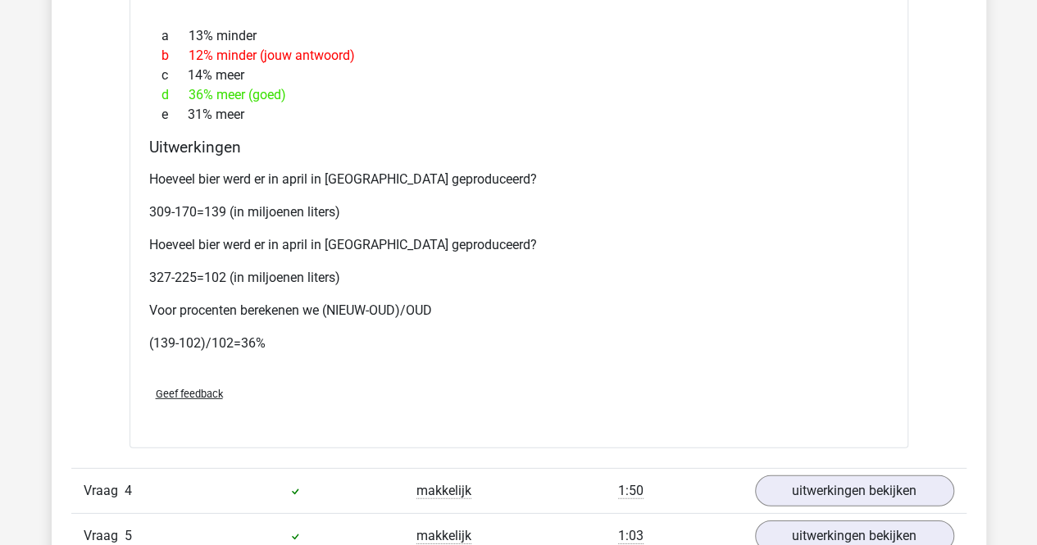
scroll to position [2458, 0]
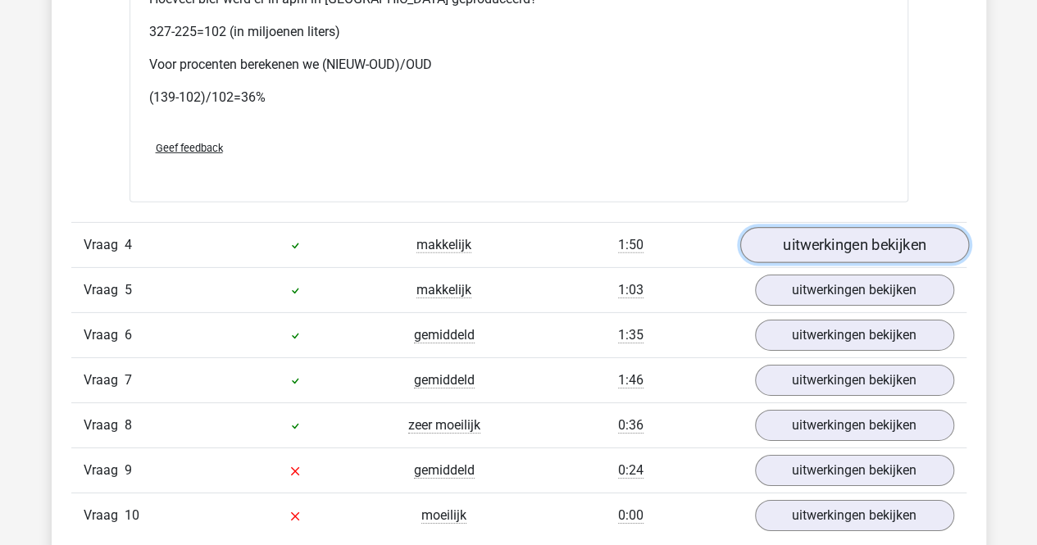
click at [876, 242] on link "uitwerkingen bekijken" at bounding box center [853, 245] width 229 height 36
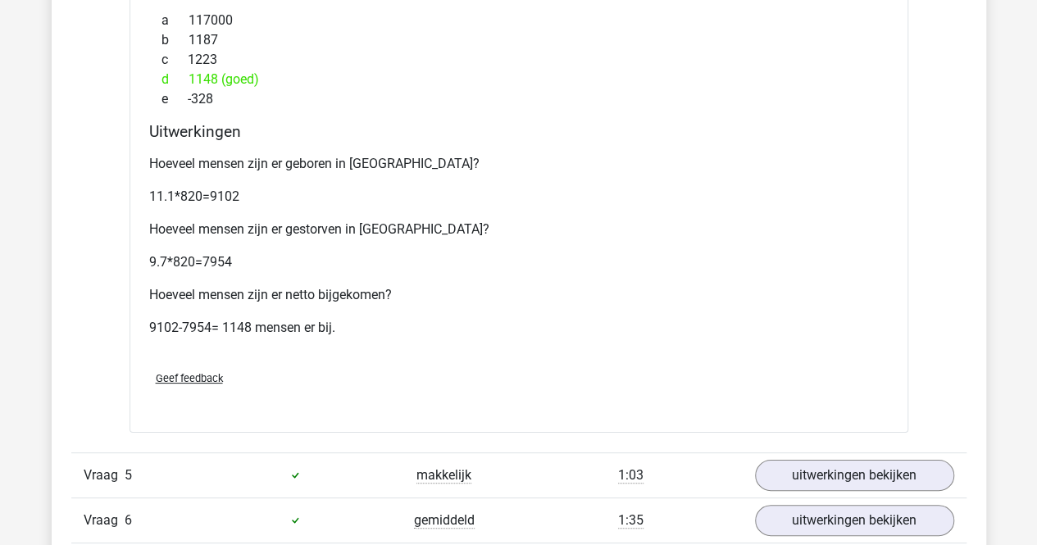
scroll to position [3114, 0]
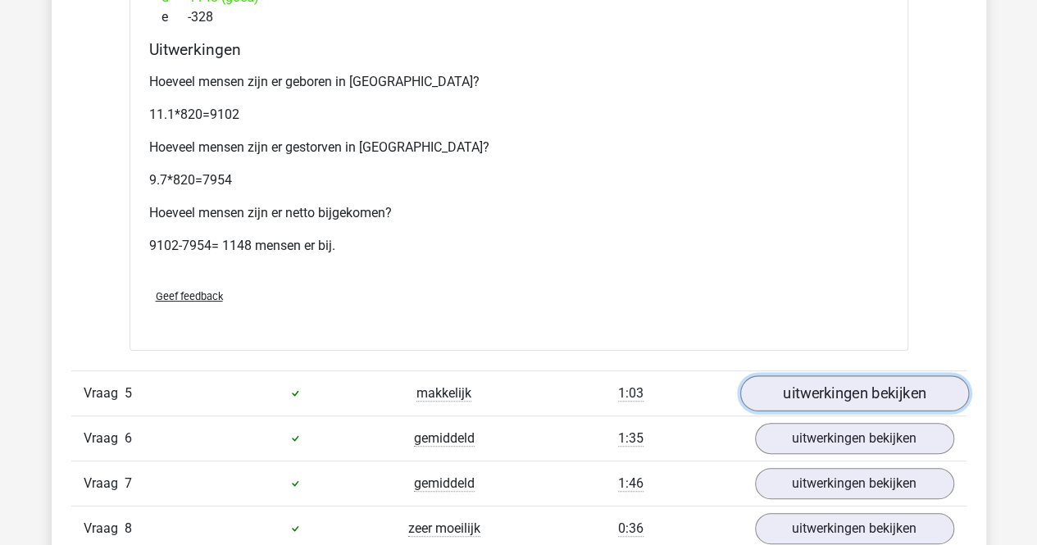
click at [803, 393] on link "uitwerkingen bekijken" at bounding box center [853, 393] width 229 height 36
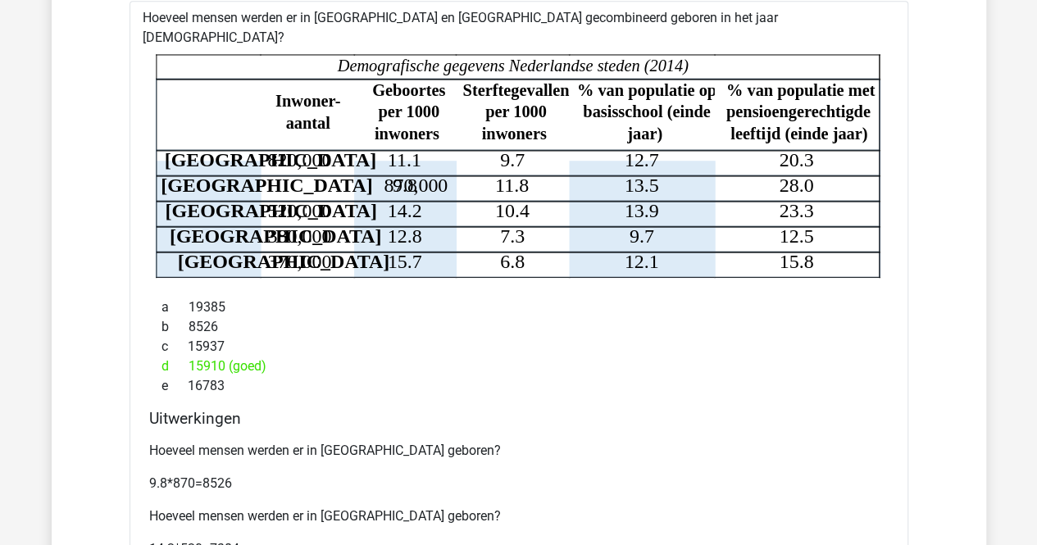
scroll to position [3524, 0]
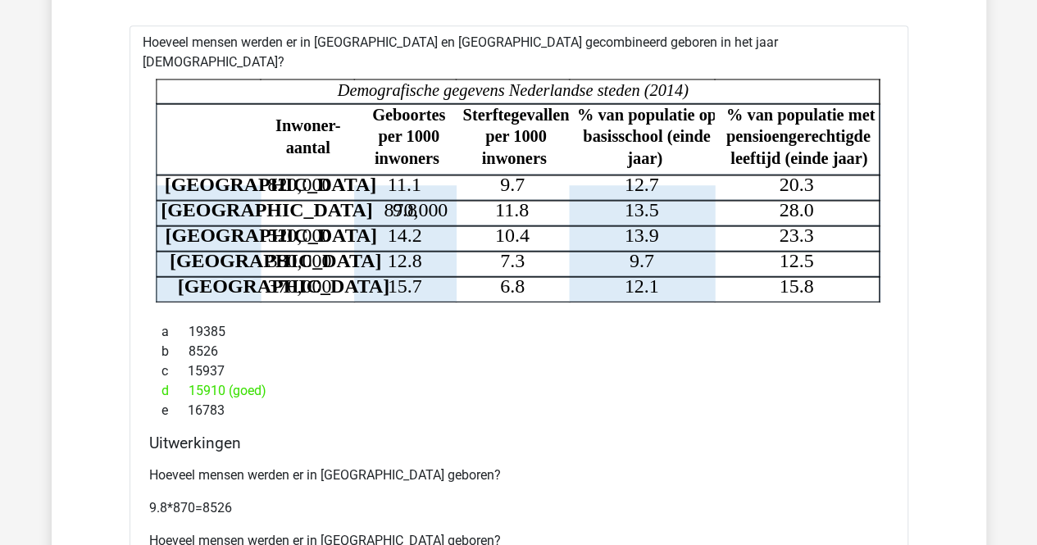
click at [384, 199] on tspan "870,000" at bounding box center [416, 209] width 64 height 21
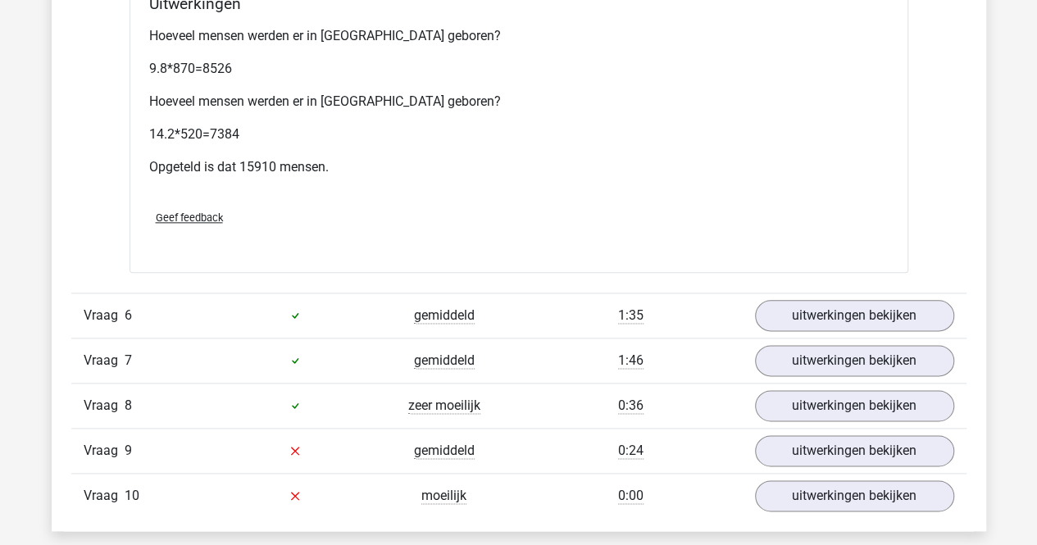
scroll to position [4015, 0]
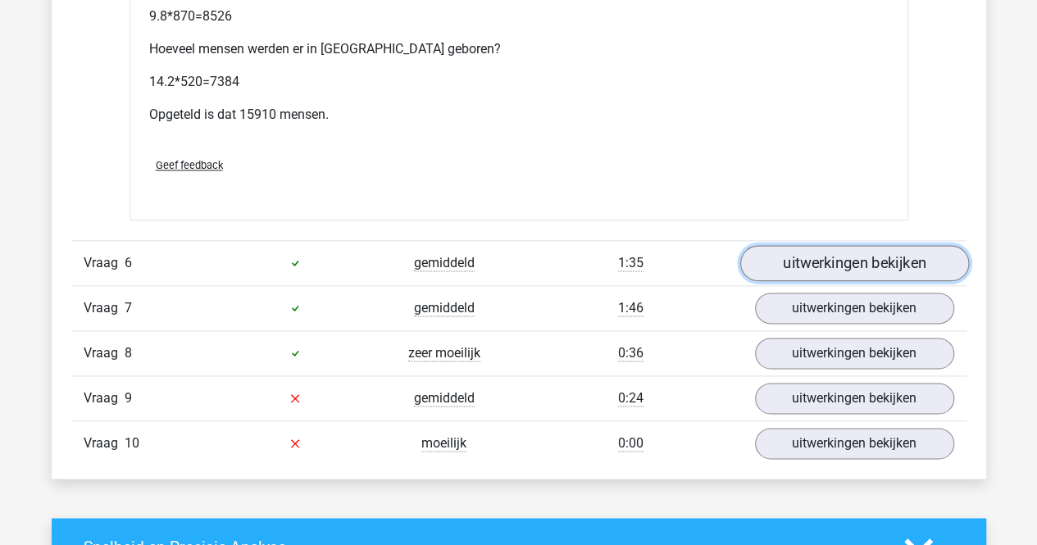
click at [799, 245] on link "uitwerkingen bekijken" at bounding box center [853, 263] width 229 height 36
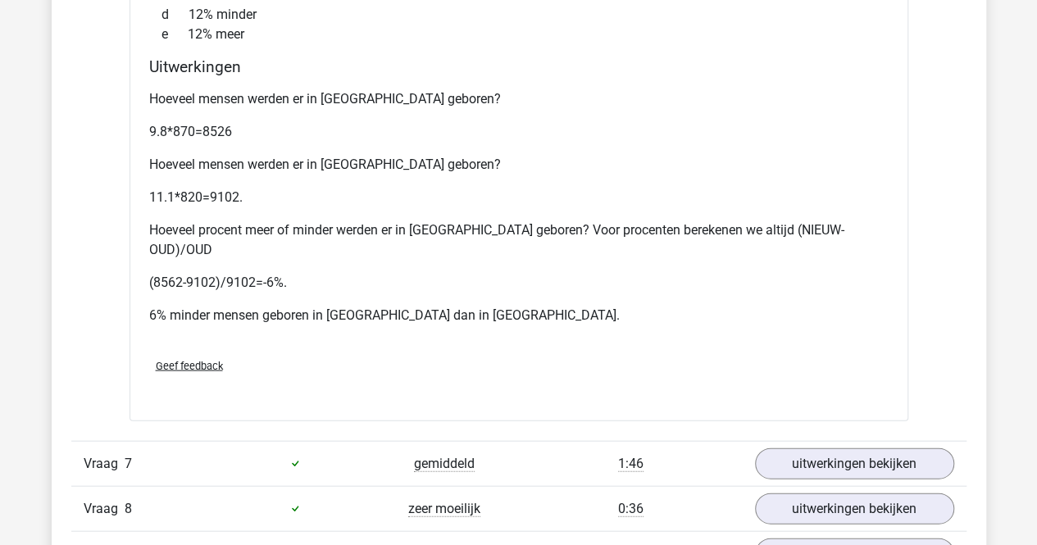
scroll to position [4753, 0]
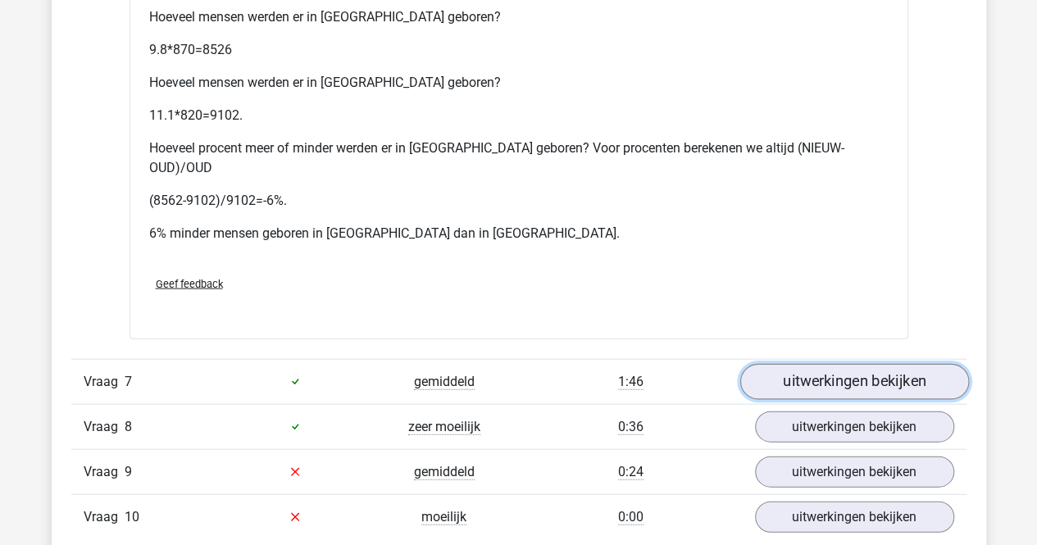
click at [838, 364] on link "uitwerkingen bekijken" at bounding box center [853, 382] width 229 height 36
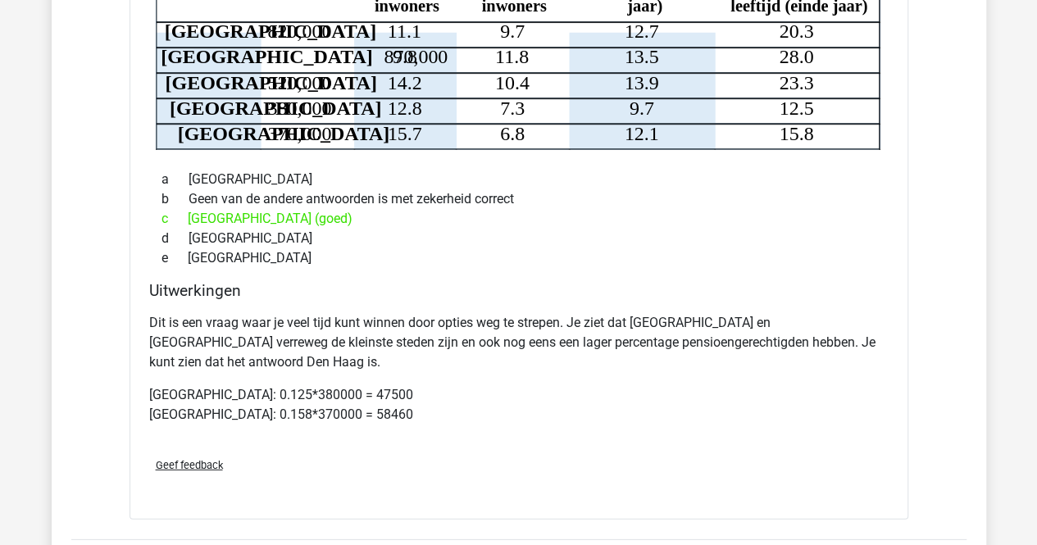
scroll to position [5327, 0]
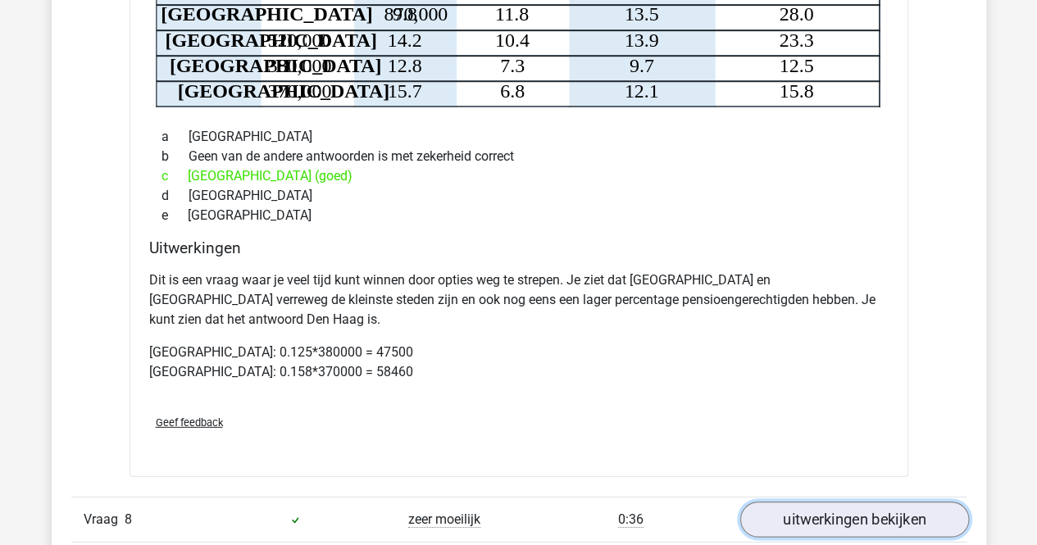
click at [801, 502] on link "uitwerkingen bekijken" at bounding box center [853, 520] width 229 height 36
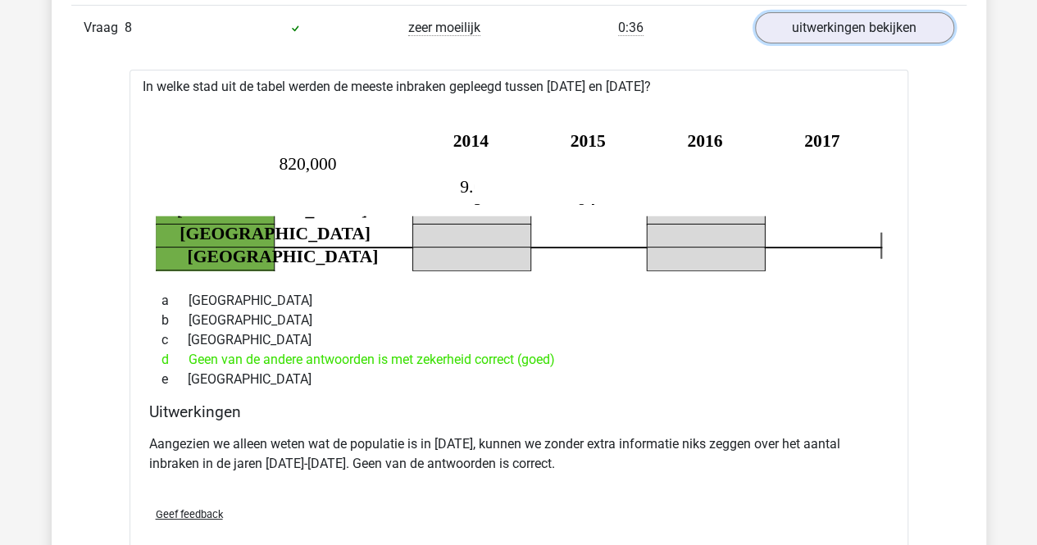
scroll to position [5900, 0]
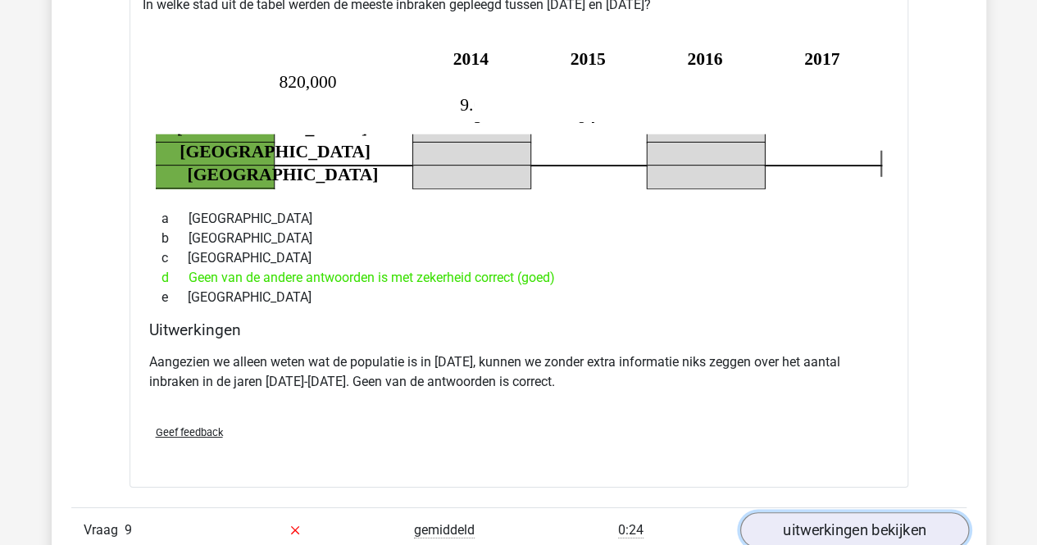
click at [824, 512] on link "uitwerkingen bekijken" at bounding box center [853, 530] width 229 height 36
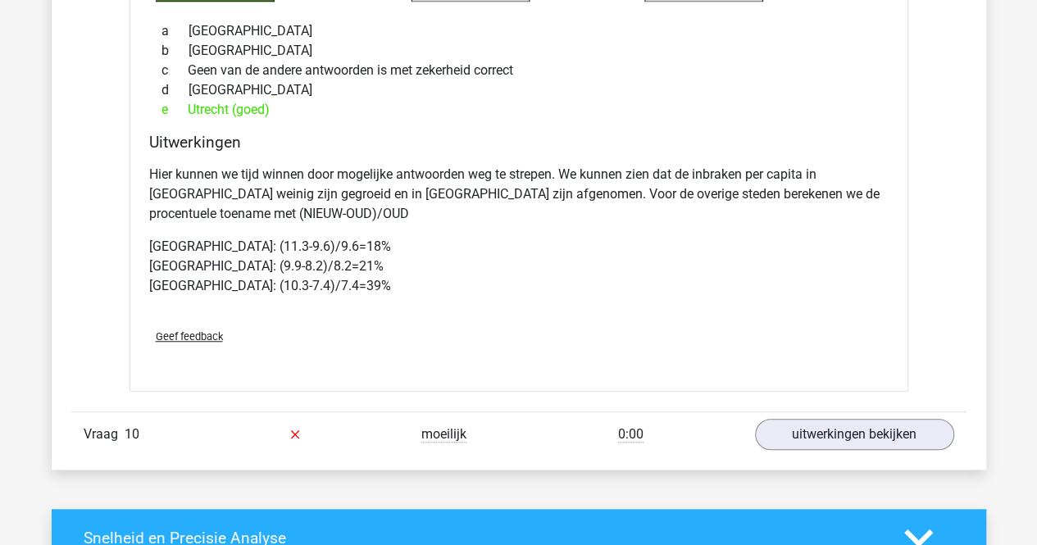
scroll to position [6720, 0]
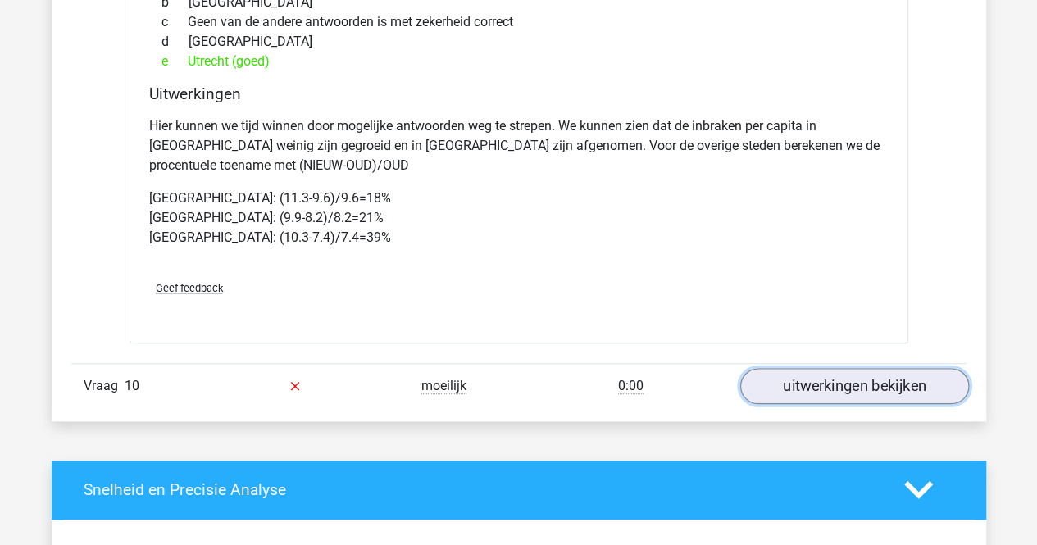
click at [859, 368] on link "uitwerkingen bekijken" at bounding box center [853, 386] width 229 height 36
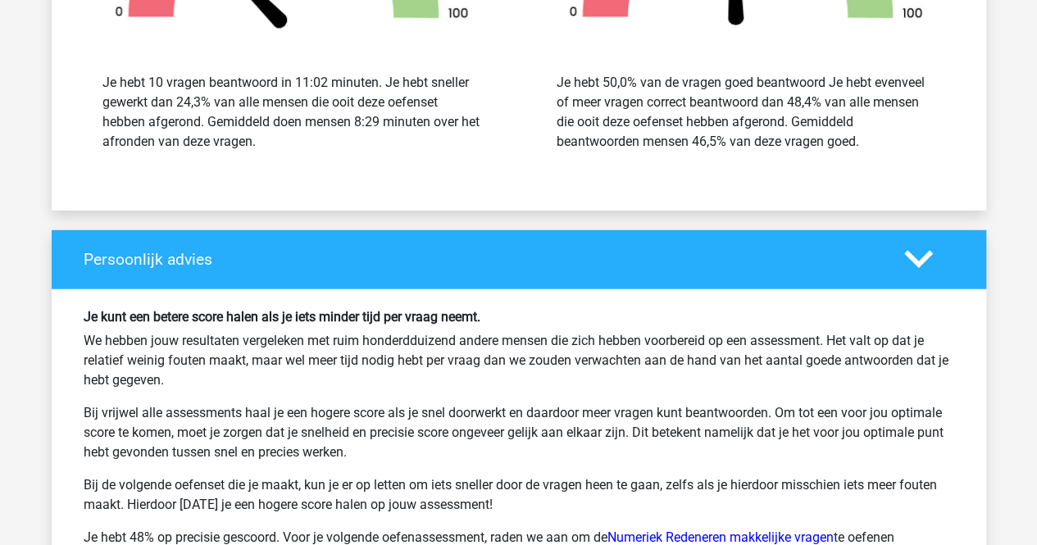
scroll to position [8277, 0]
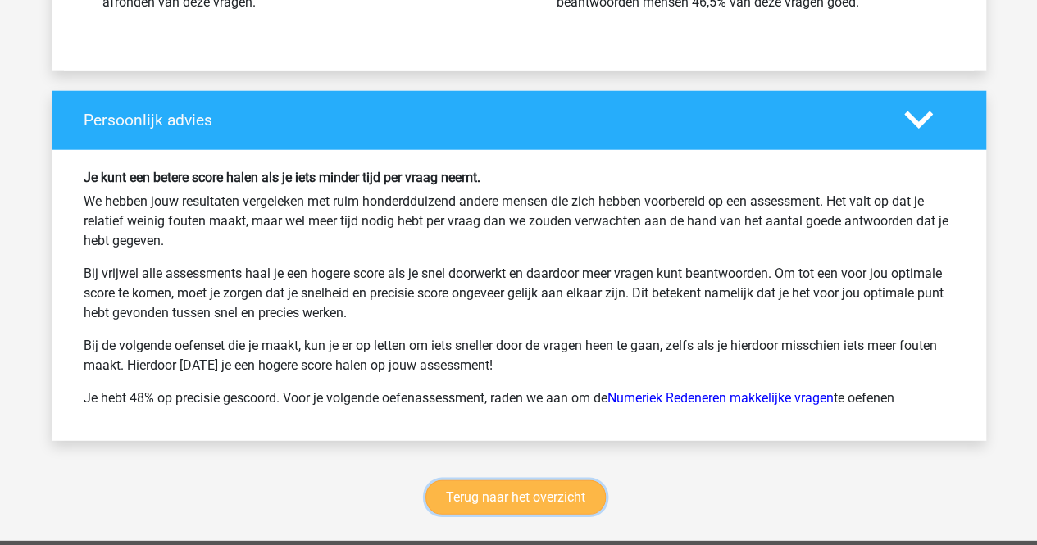
click at [489, 480] on link "Terug naar het overzicht" at bounding box center [515, 497] width 180 height 34
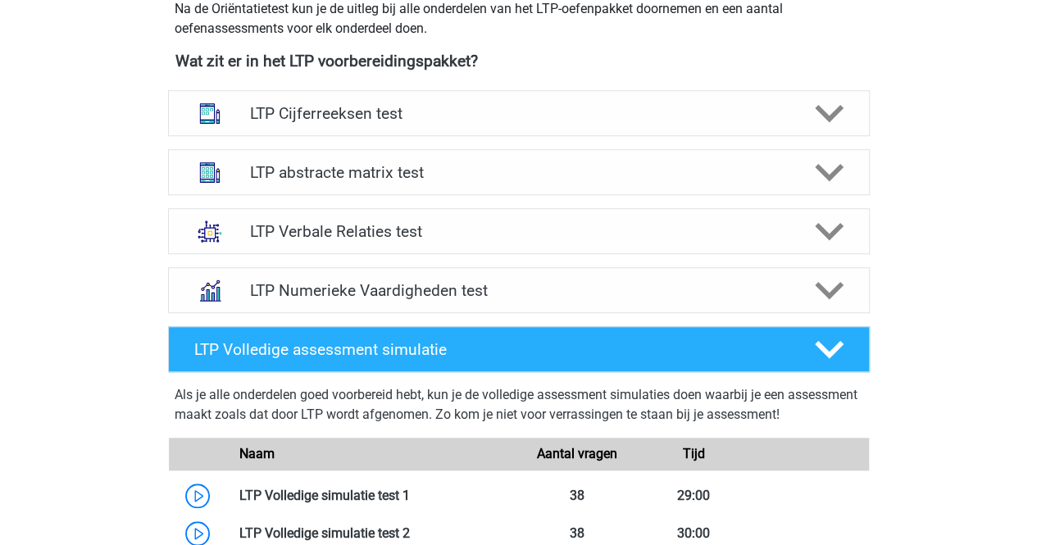
scroll to position [574, 0]
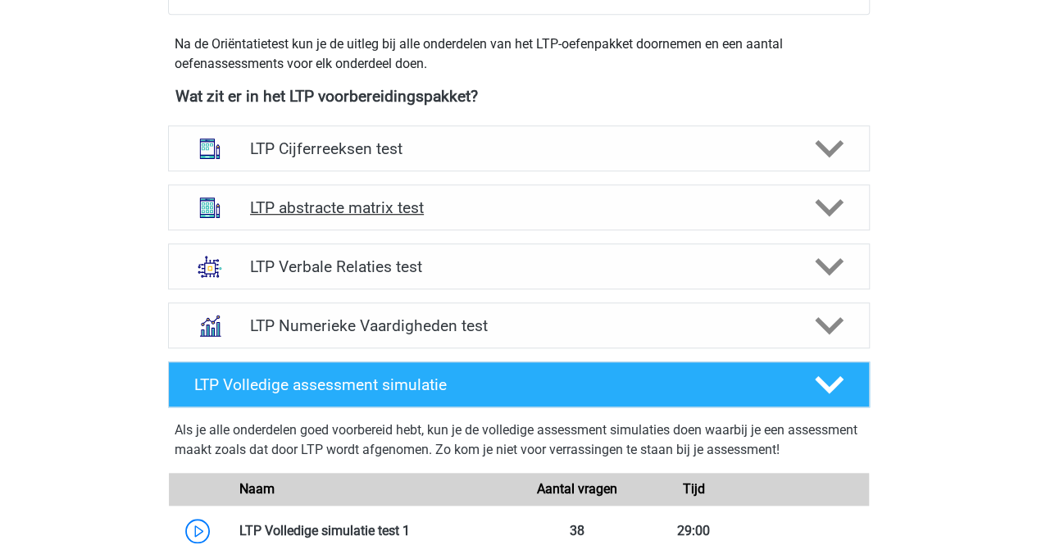
click at [368, 208] on h4 "LTP abstracte matrix test" at bounding box center [518, 207] width 537 height 19
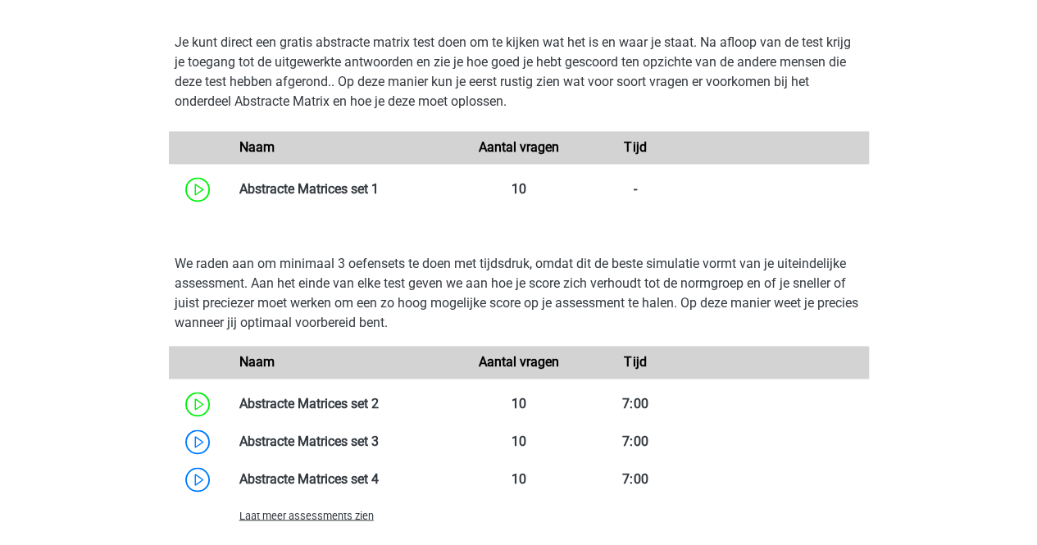
scroll to position [1065, 0]
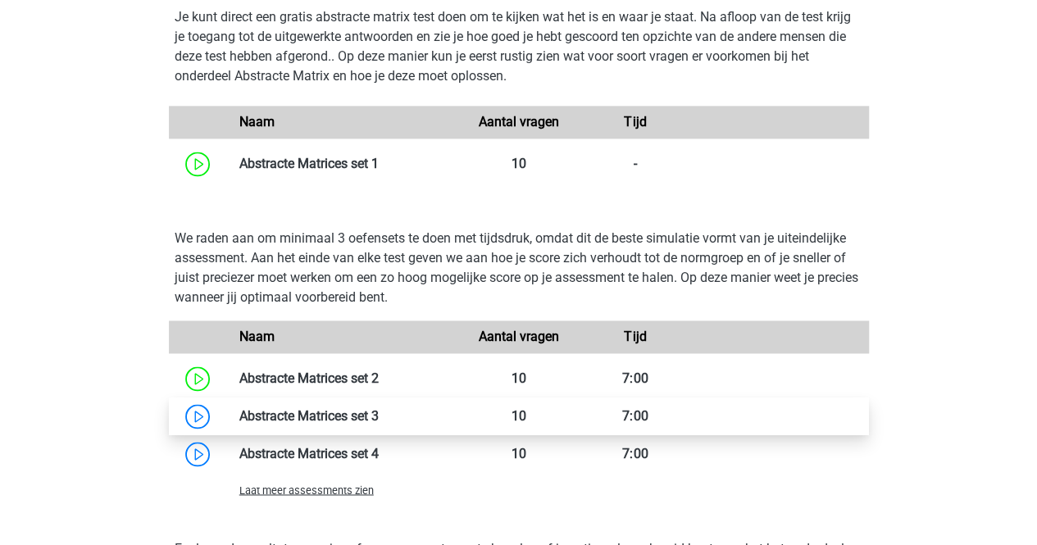
click at [379, 412] on link at bounding box center [379, 416] width 0 height 16
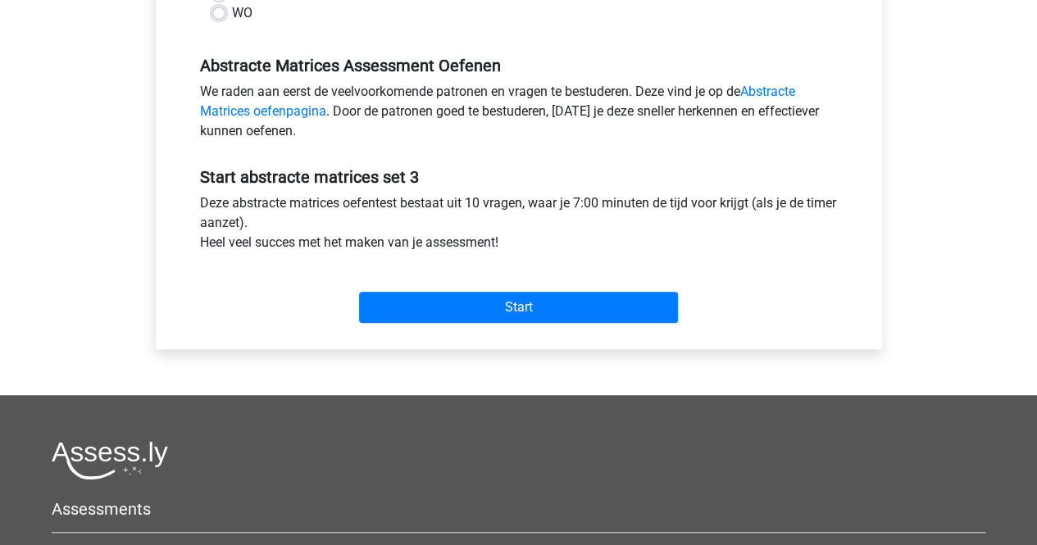
scroll to position [492, 0]
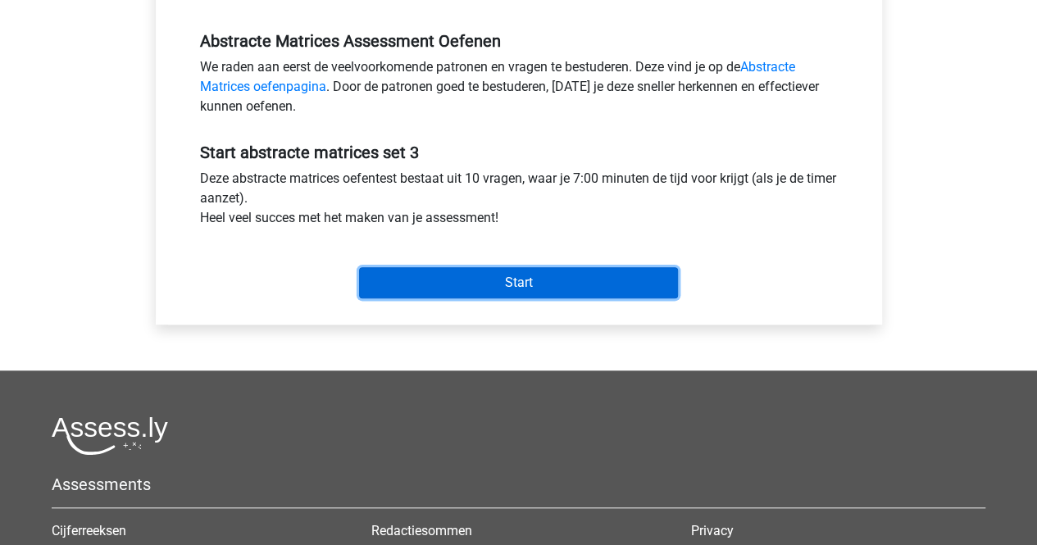
click at [511, 276] on input "Start" at bounding box center [518, 282] width 319 height 31
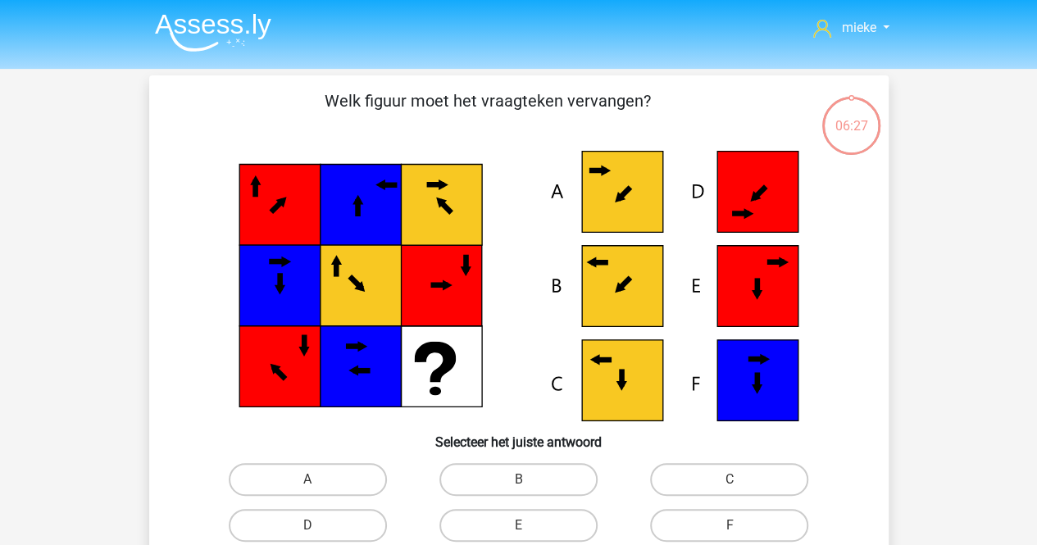
click at [627, 379] on icon at bounding box center [621, 380] width 81 height 81
click at [692, 474] on label "C" at bounding box center [729, 479] width 158 height 33
click at [729, 479] on input "C" at bounding box center [734, 484] width 11 height 11
radio input "true"
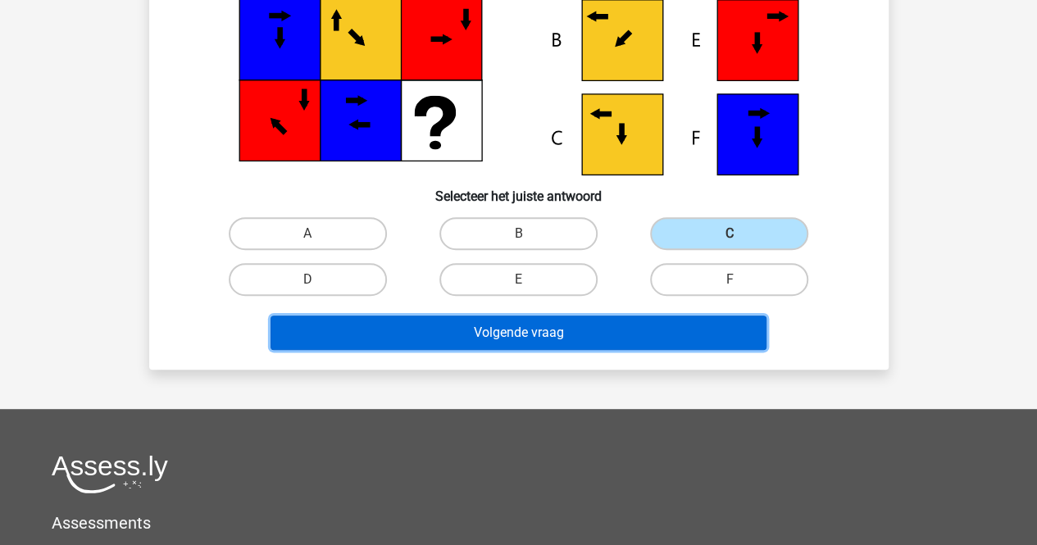
click at [531, 331] on button "Volgende vraag" at bounding box center [518, 333] width 496 height 34
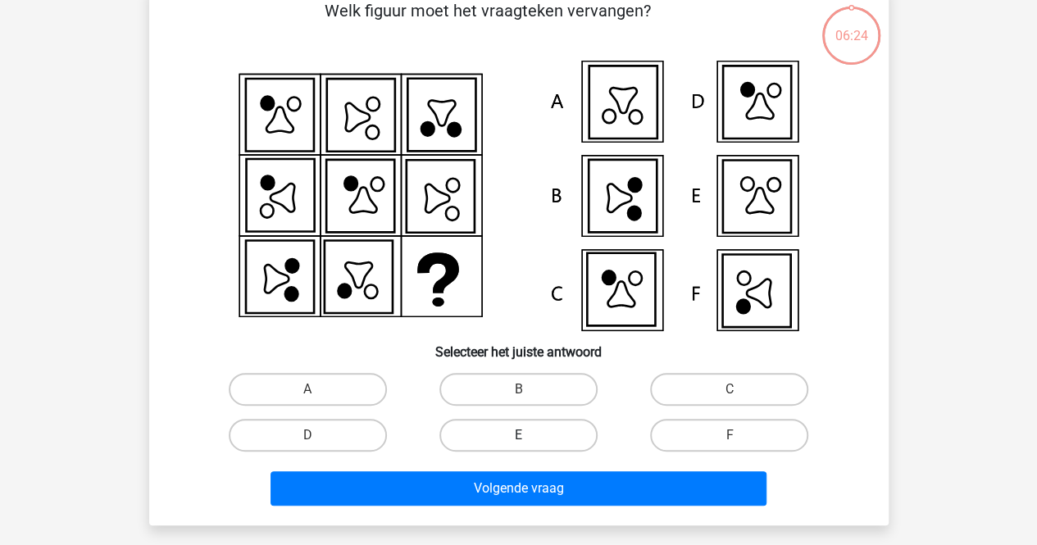
scroll to position [75, 0]
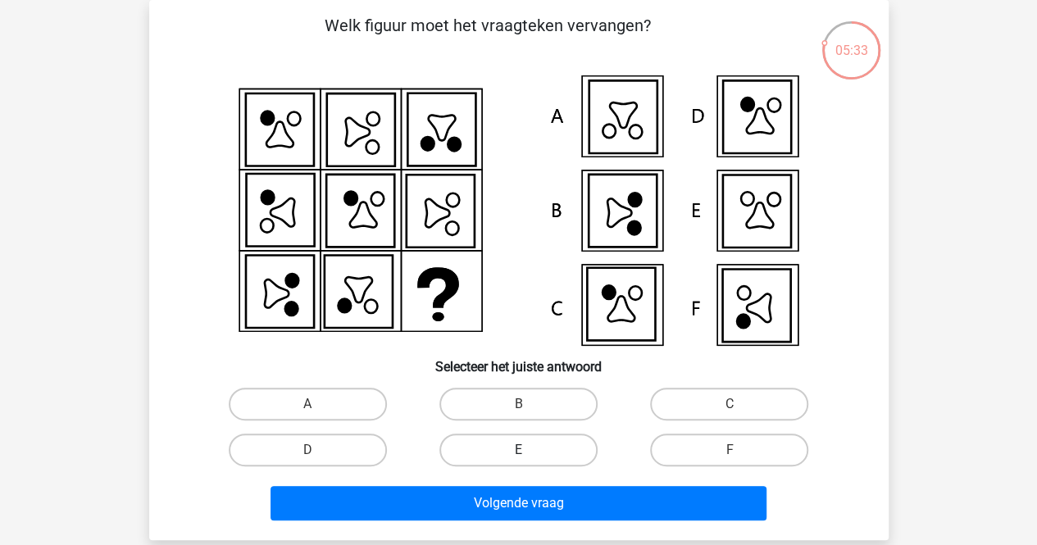
drag, startPoint x: 703, startPoint y: 393, endPoint x: 595, endPoint y: 452, distance: 122.8
click at [698, 400] on label "C" at bounding box center [729, 404] width 158 height 33
click at [729, 404] on input "C" at bounding box center [734, 409] width 11 height 11
radio input "true"
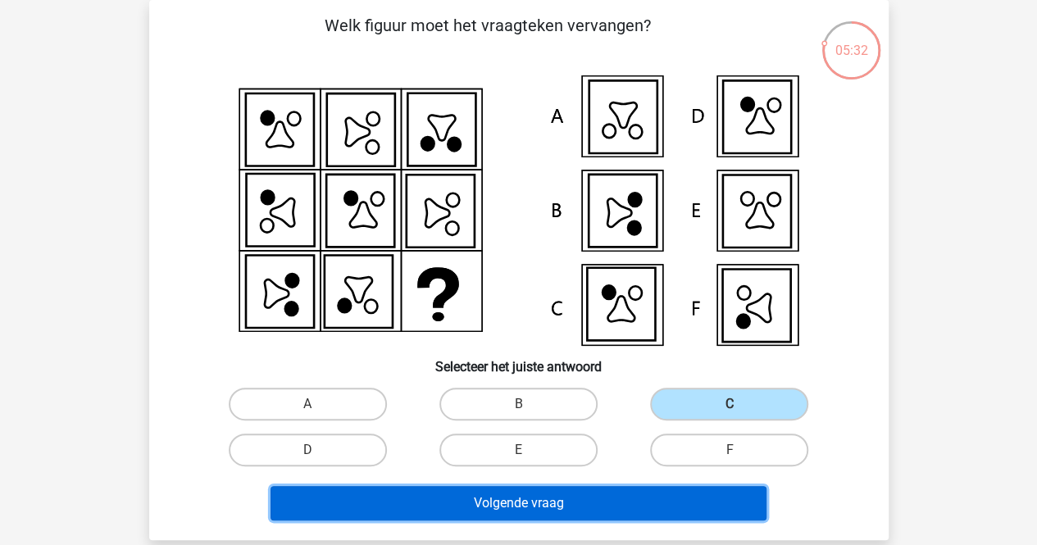
click at [520, 496] on button "Volgende vraag" at bounding box center [518, 503] width 496 height 34
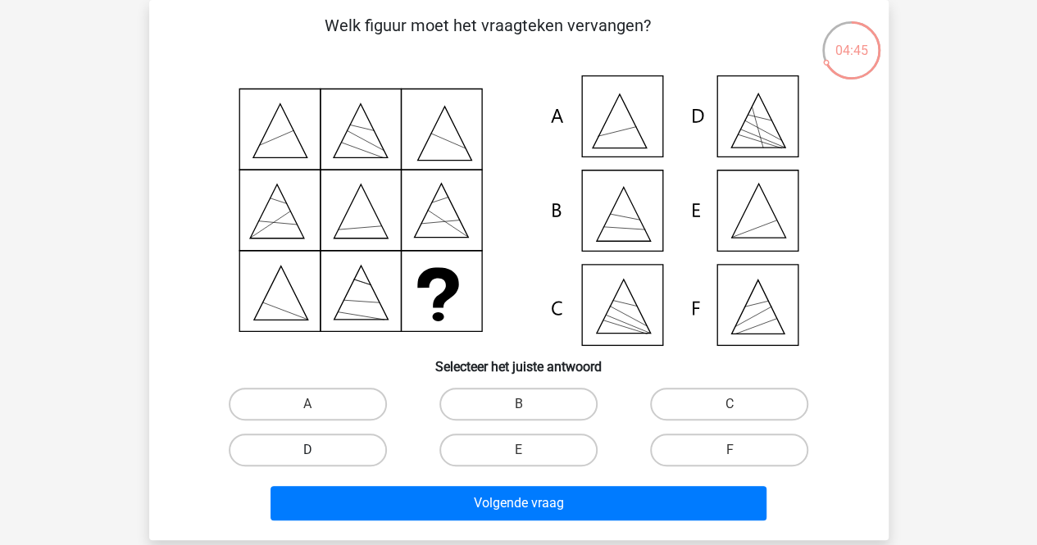
click at [315, 448] on label "D" at bounding box center [308, 450] width 158 height 33
click at [315, 450] on input "D" at bounding box center [312, 455] width 11 height 11
radio input "true"
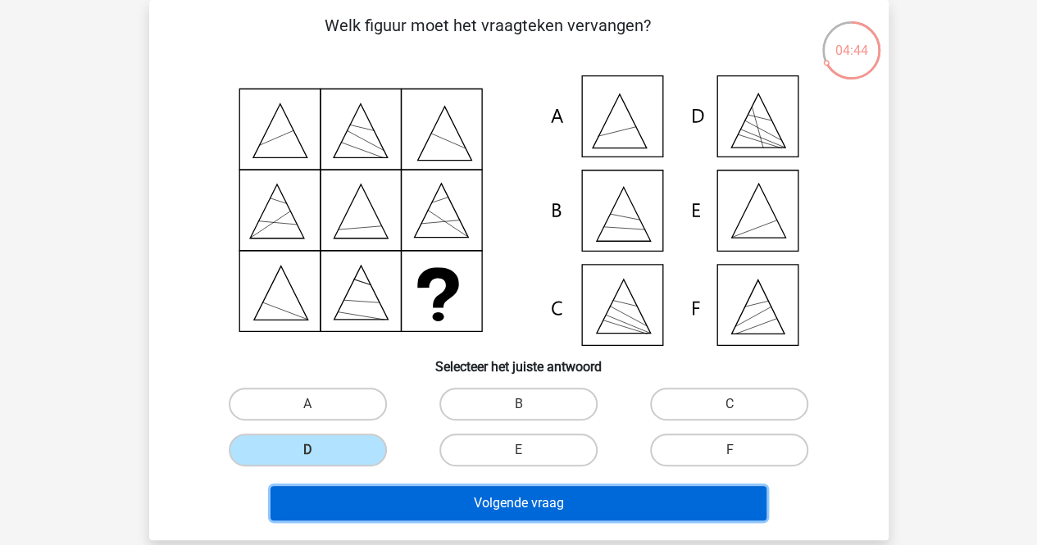
click at [502, 502] on button "Volgende vraag" at bounding box center [518, 503] width 496 height 34
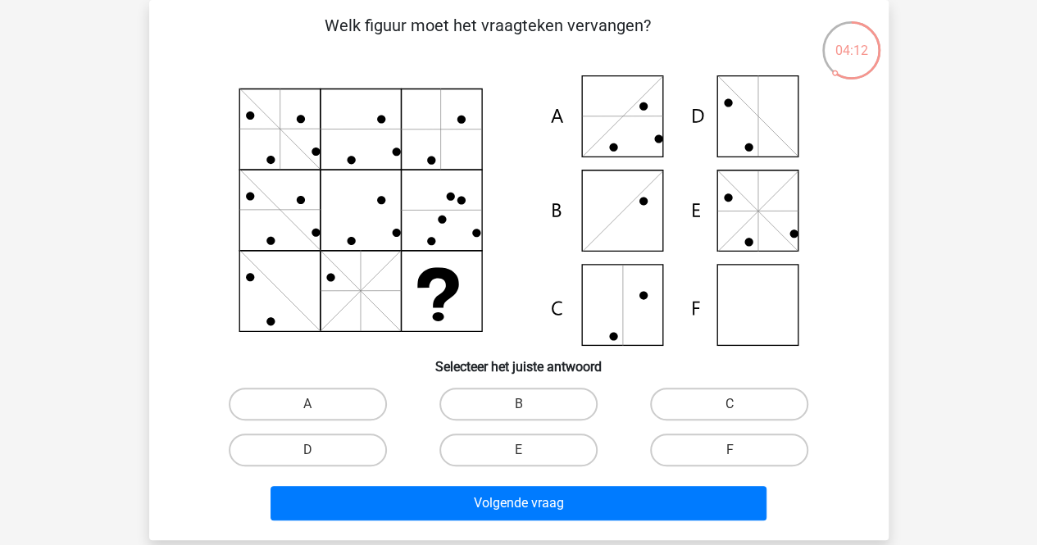
drag, startPoint x: 771, startPoint y: 206, endPoint x: 601, endPoint y: 357, distance: 227.5
click at [759, 218] on icon at bounding box center [518, 210] width 661 height 270
click at [483, 451] on label "E" at bounding box center [518, 450] width 158 height 33
click at [518, 451] on input "E" at bounding box center [523, 455] width 11 height 11
radio input "true"
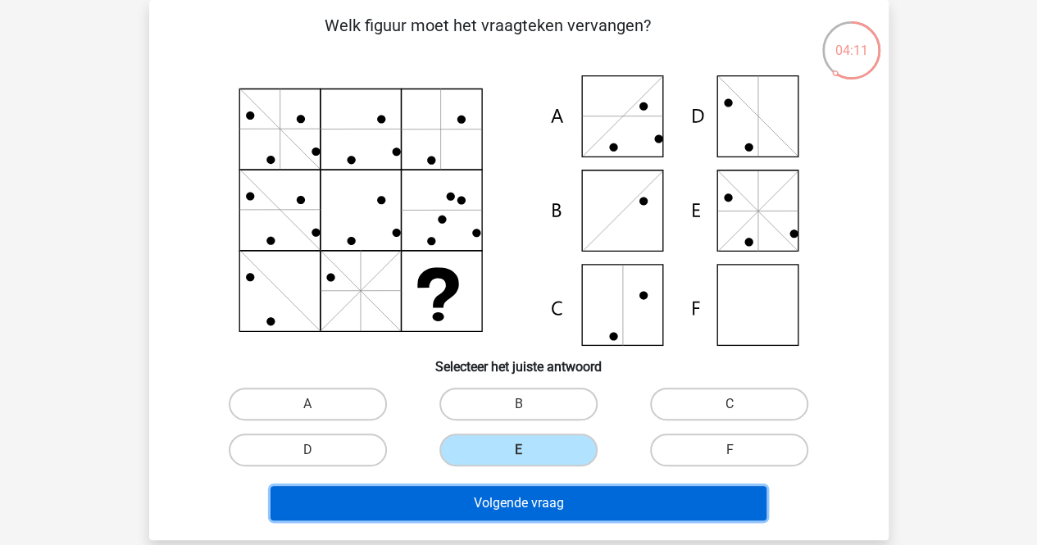
click at [495, 496] on button "Volgende vraag" at bounding box center [518, 503] width 496 height 34
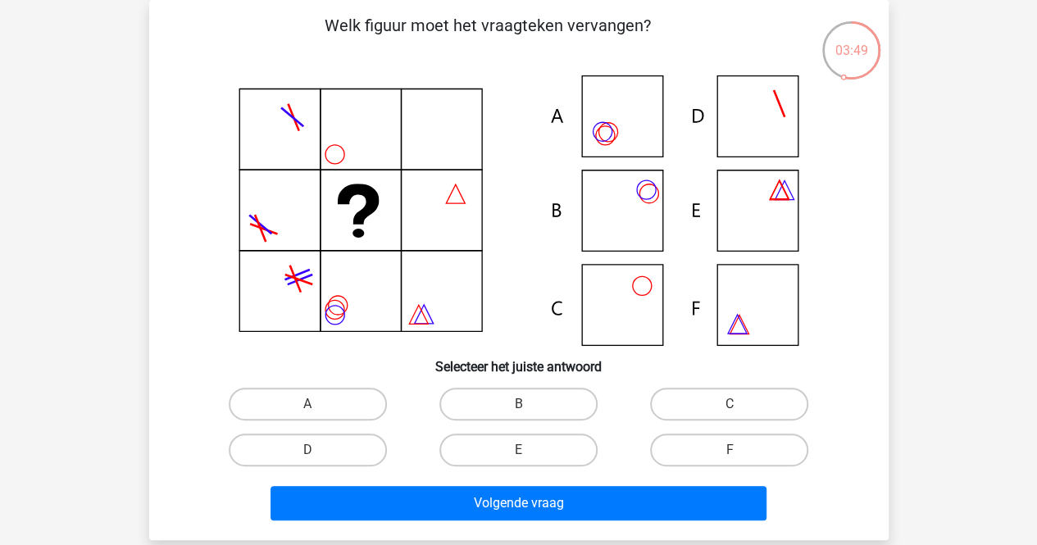
click at [642, 186] on icon at bounding box center [648, 193] width 19 height 19
drag, startPoint x: 511, startPoint y: 404, endPoint x: 514, endPoint y: 412, distance: 8.6
click at [513, 405] on label "B" at bounding box center [518, 404] width 158 height 33
click at [518, 405] on input "B" at bounding box center [523, 409] width 11 height 11
radio input "true"
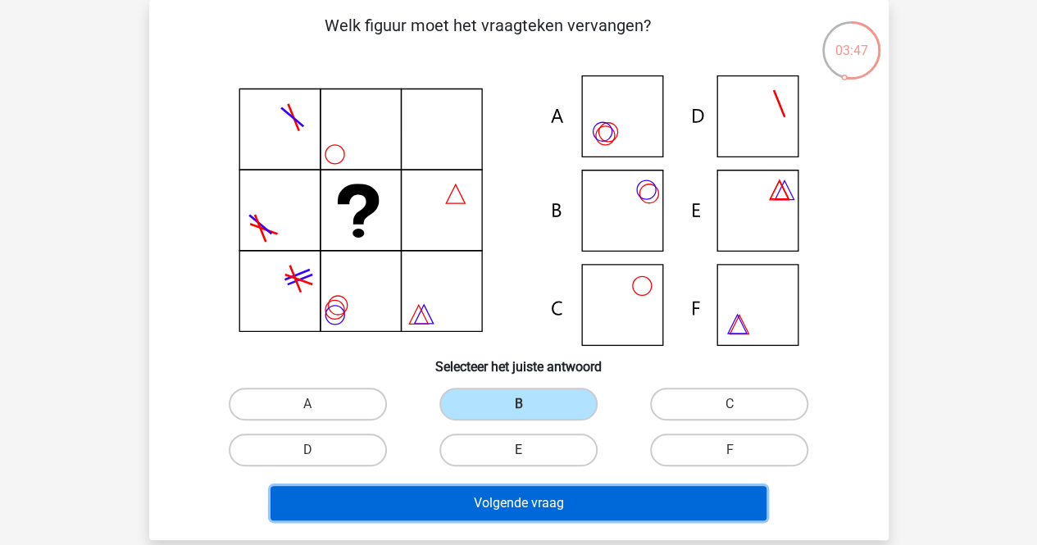
drag, startPoint x: 502, startPoint y: 502, endPoint x: 527, endPoint y: 440, distance: 66.2
click at [503, 500] on button "Volgende vraag" at bounding box center [518, 503] width 496 height 34
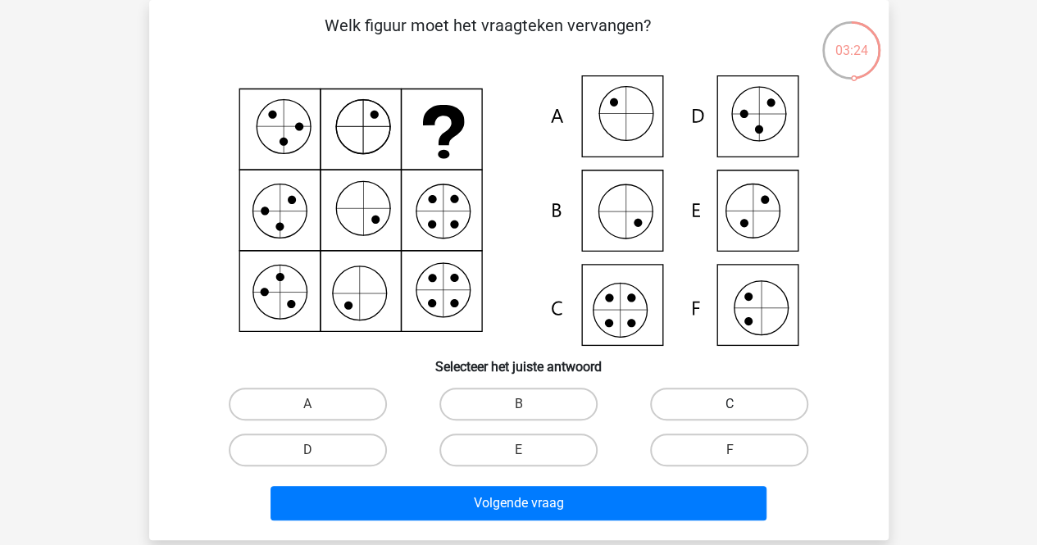
click at [720, 406] on label "C" at bounding box center [729, 404] width 158 height 33
click at [729, 406] on input "C" at bounding box center [734, 409] width 11 height 11
radio input "true"
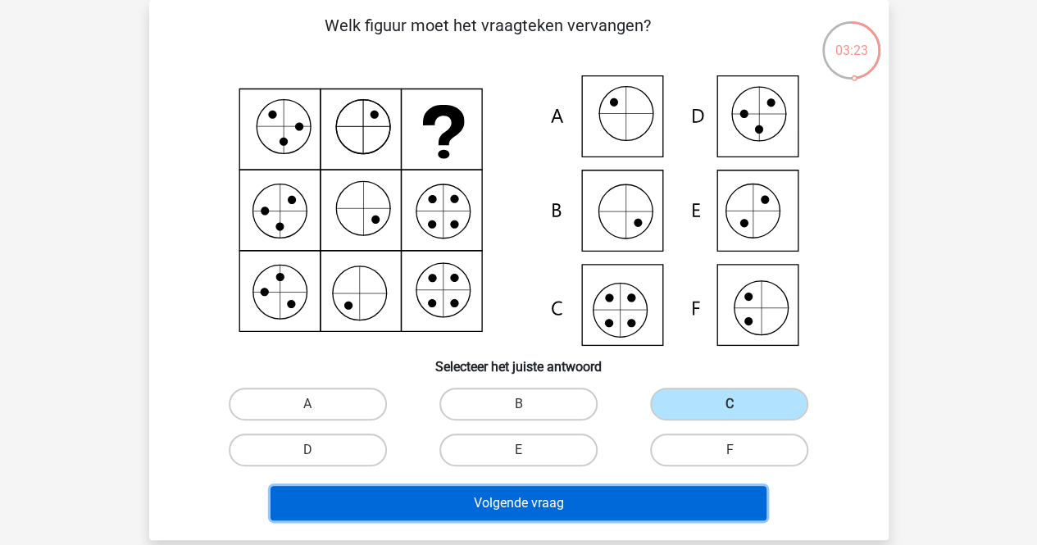
click at [579, 502] on button "Volgende vraag" at bounding box center [518, 503] width 496 height 34
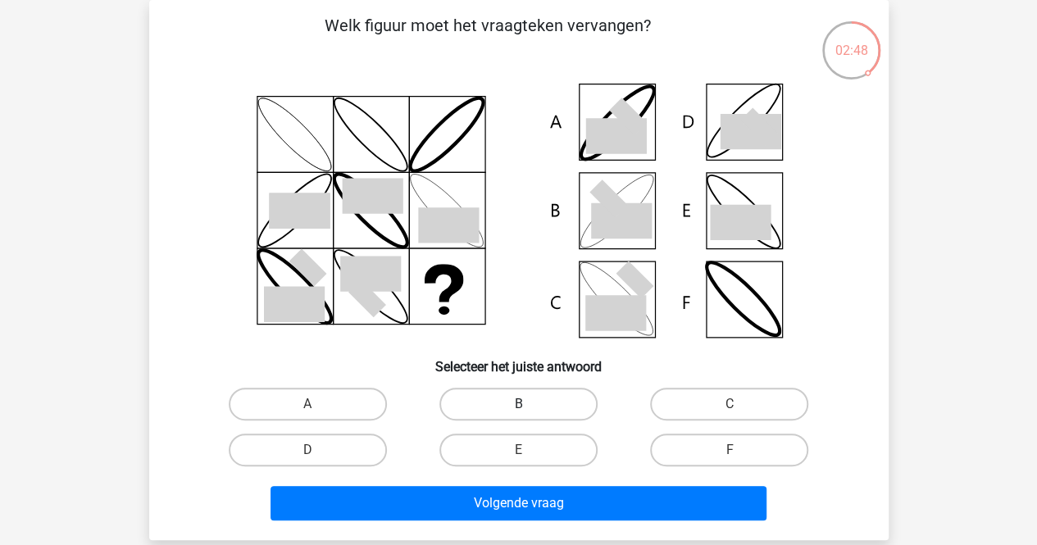
click at [523, 393] on label "B" at bounding box center [518, 404] width 158 height 33
click at [523, 404] on input "B" at bounding box center [523, 409] width 11 height 11
radio input "true"
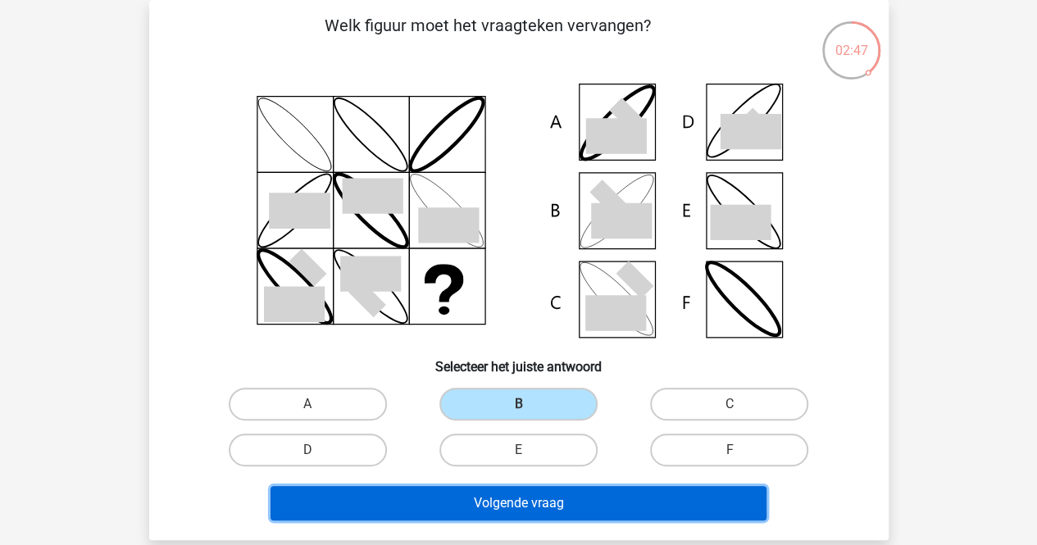
drag, startPoint x: 495, startPoint y: 497, endPoint x: 505, endPoint y: 476, distance: 23.5
click at [496, 497] on button "Volgende vraag" at bounding box center [518, 503] width 496 height 34
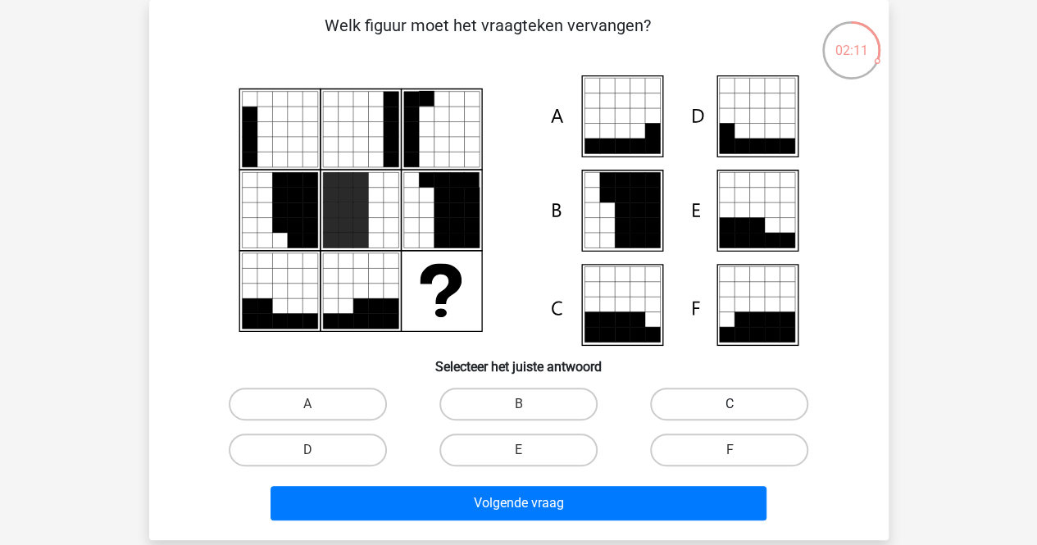
click at [671, 398] on label "C" at bounding box center [729, 404] width 158 height 33
click at [729, 404] on input "C" at bounding box center [734, 409] width 11 height 11
radio input "true"
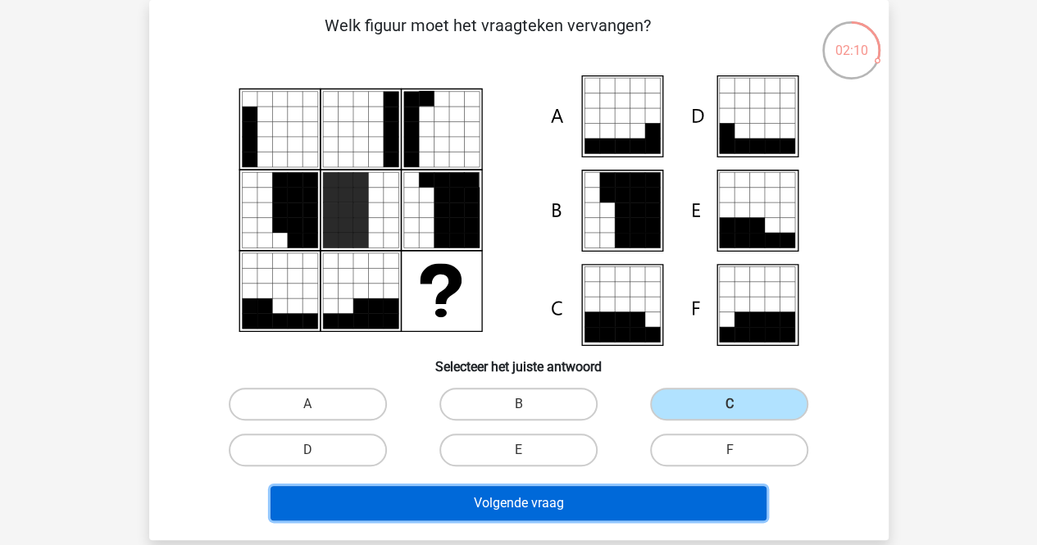
click at [517, 494] on button "Volgende vraag" at bounding box center [518, 503] width 496 height 34
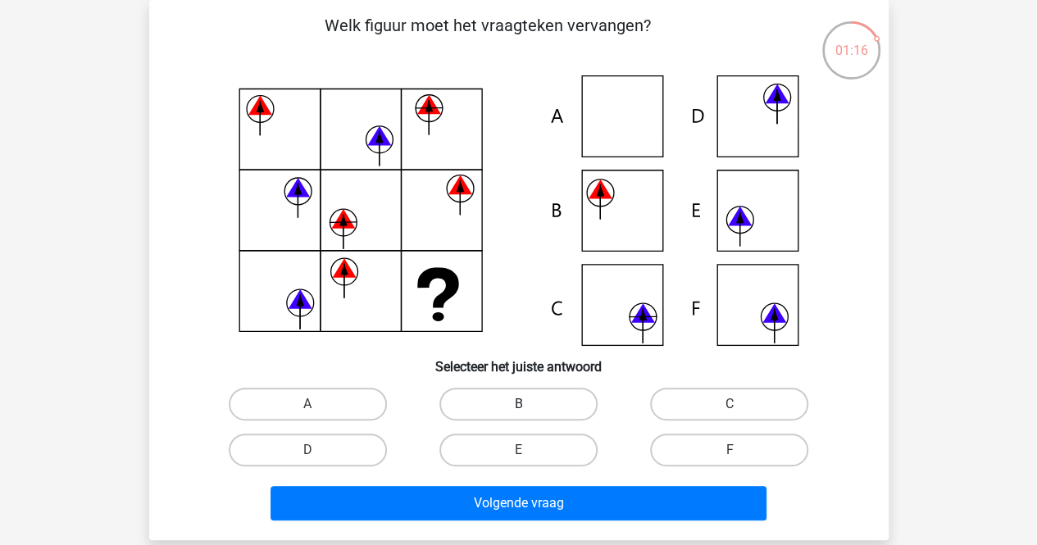
click at [497, 399] on label "B" at bounding box center [518, 404] width 158 height 33
click at [518, 404] on input "B" at bounding box center [523, 409] width 11 height 11
radio input "true"
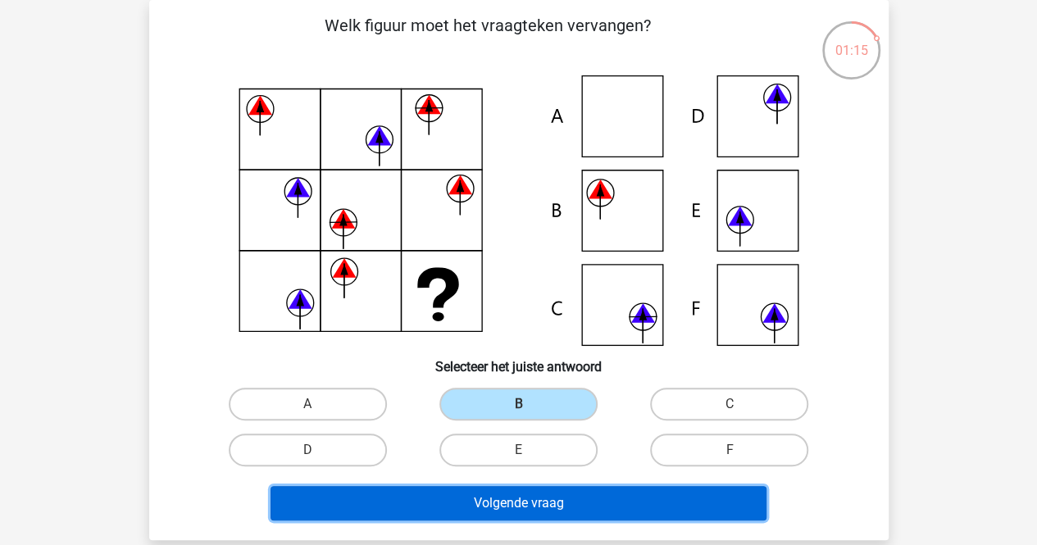
drag, startPoint x: 515, startPoint y: 497, endPoint x: 546, endPoint y: 483, distance: 33.7
click at [515, 497] on button "Volgende vraag" at bounding box center [518, 503] width 496 height 34
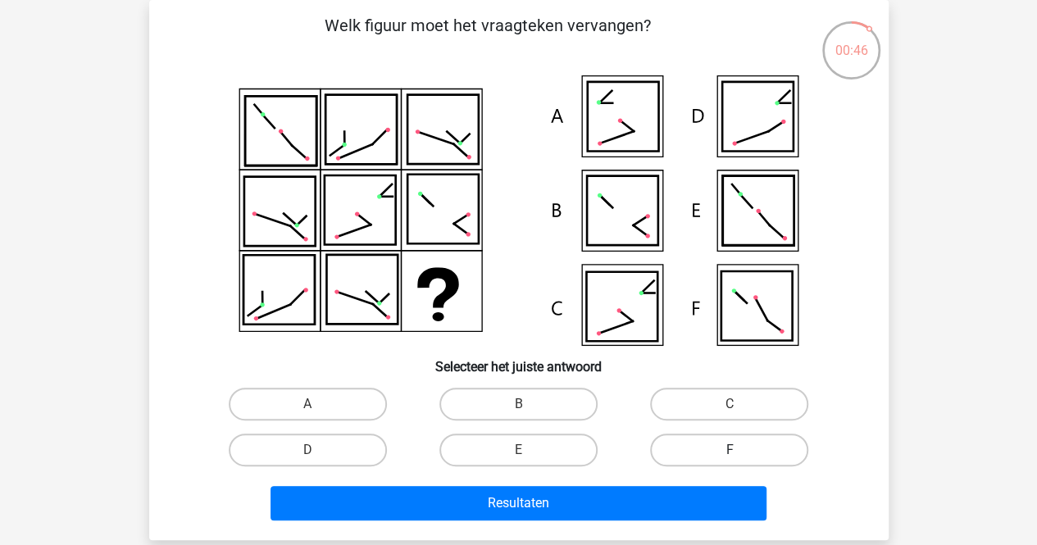
click at [718, 455] on label "F" at bounding box center [729, 450] width 158 height 33
click at [729, 455] on input "F" at bounding box center [734, 455] width 11 height 11
radio input "true"
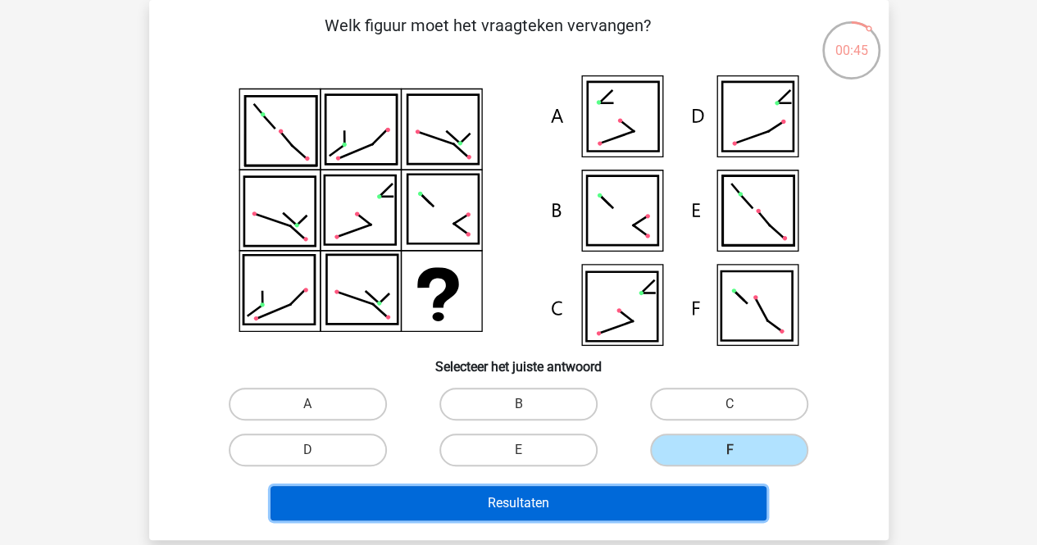
click at [538, 508] on button "Resultaten" at bounding box center [518, 503] width 496 height 34
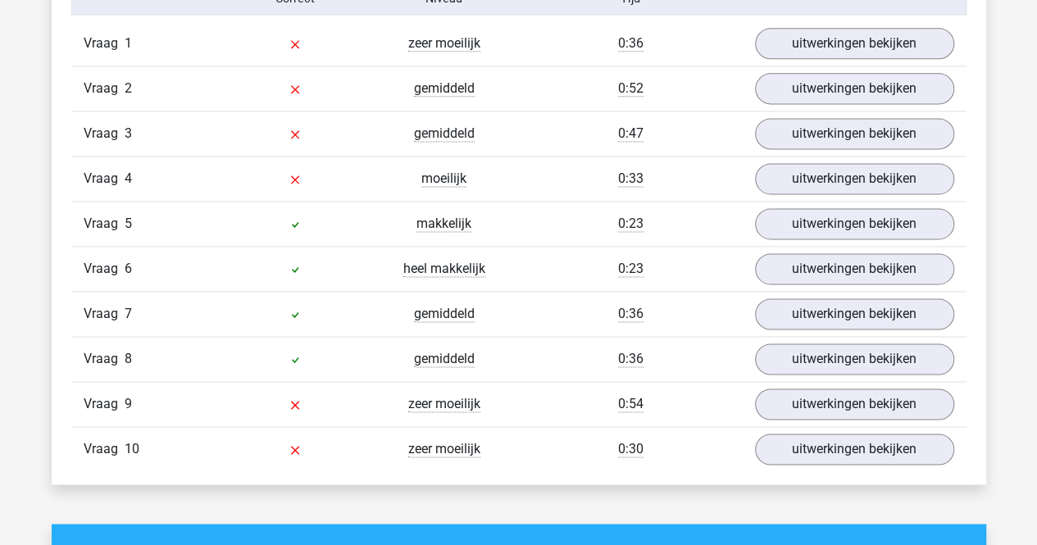
scroll to position [901, 0]
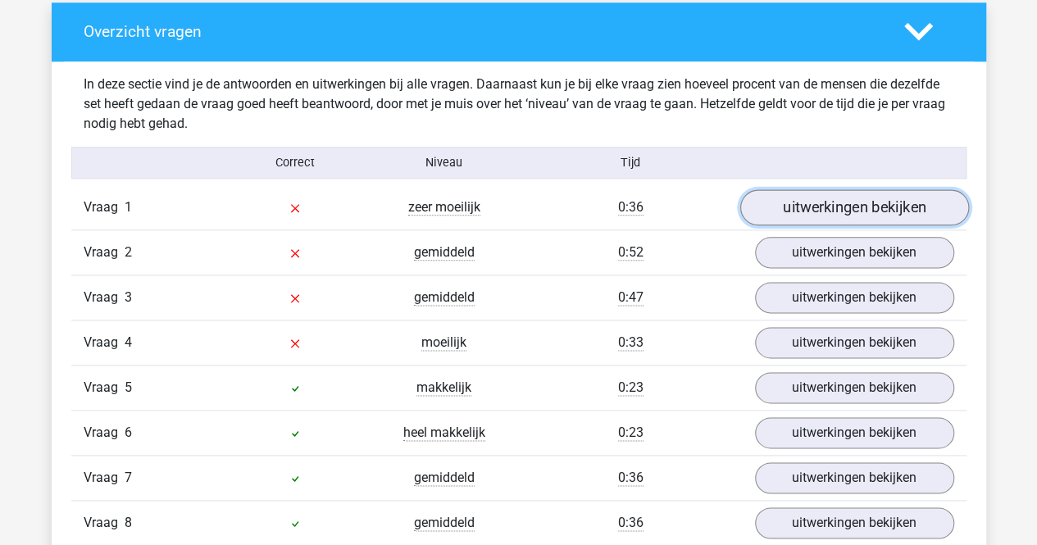
click at [821, 207] on link "uitwerkingen bekijken" at bounding box center [853, 208] width 229 height 36
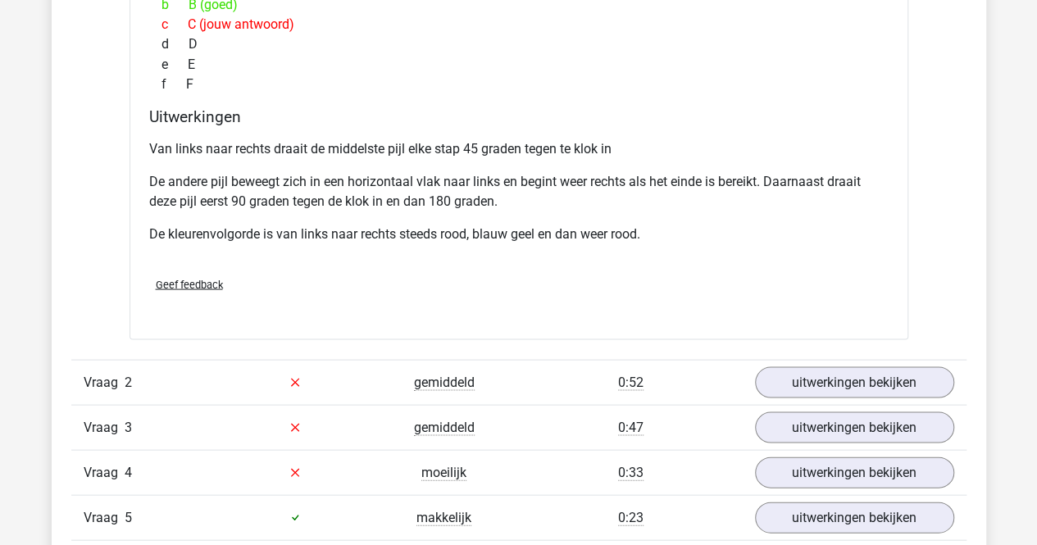
scroll to position [1639, 0]
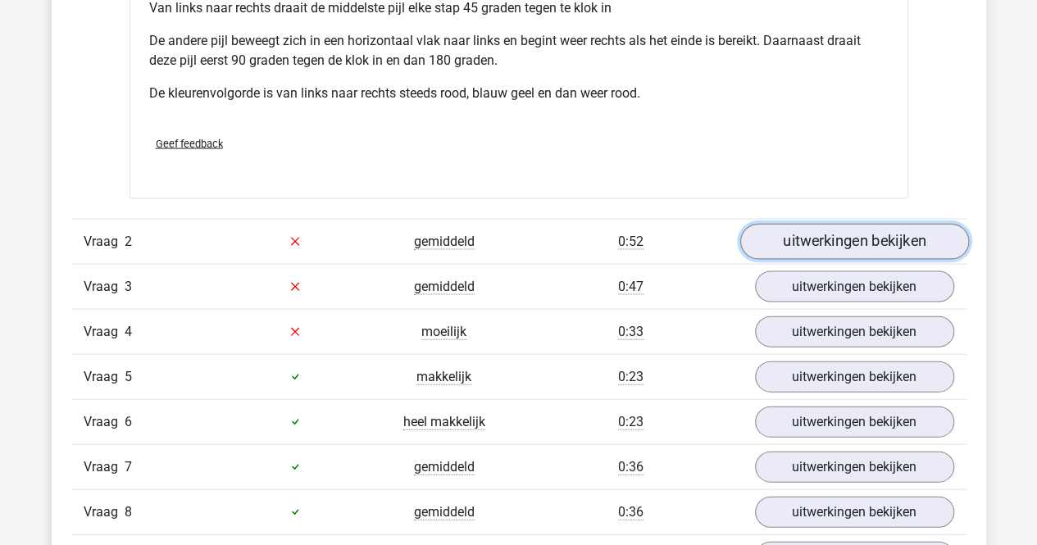
click at [813, 246] on link "uitwerkingen bekijken" at bounding box center [853, 242] width 229 height 36
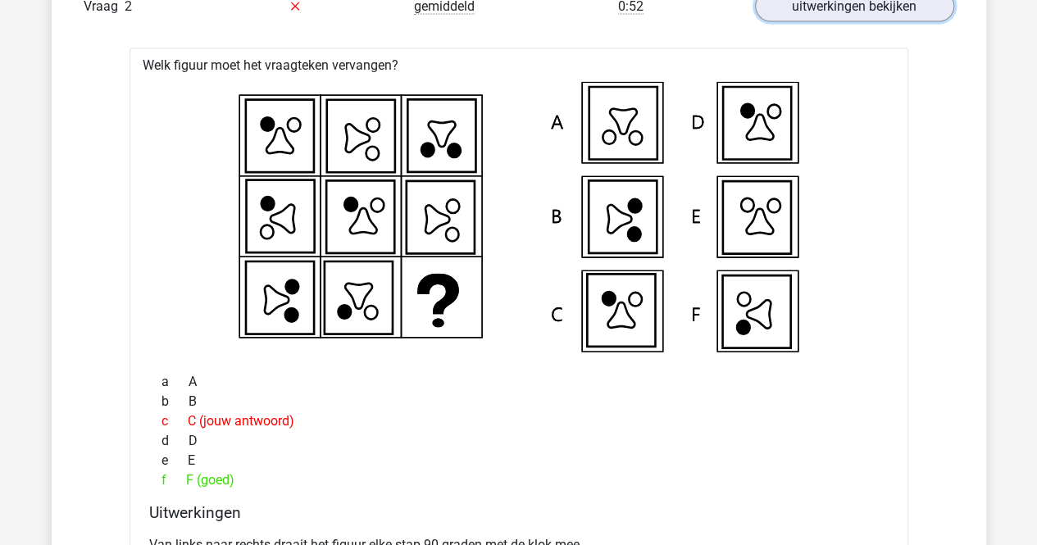
scroll to position [2131, 0]
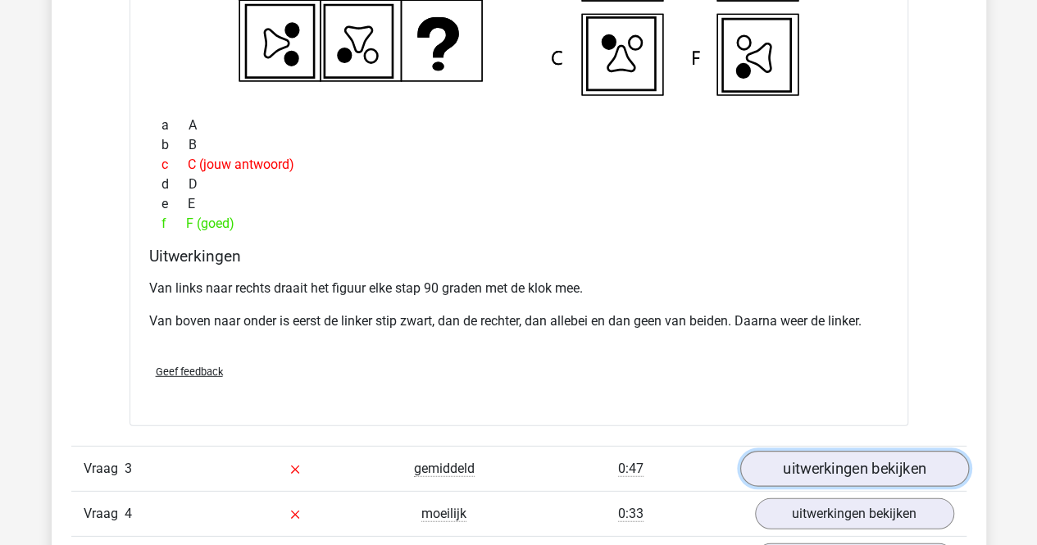
click at [819, 468] on link "uitwerkingen bekijken" at bounding box center [853, 469] width 229 height 36
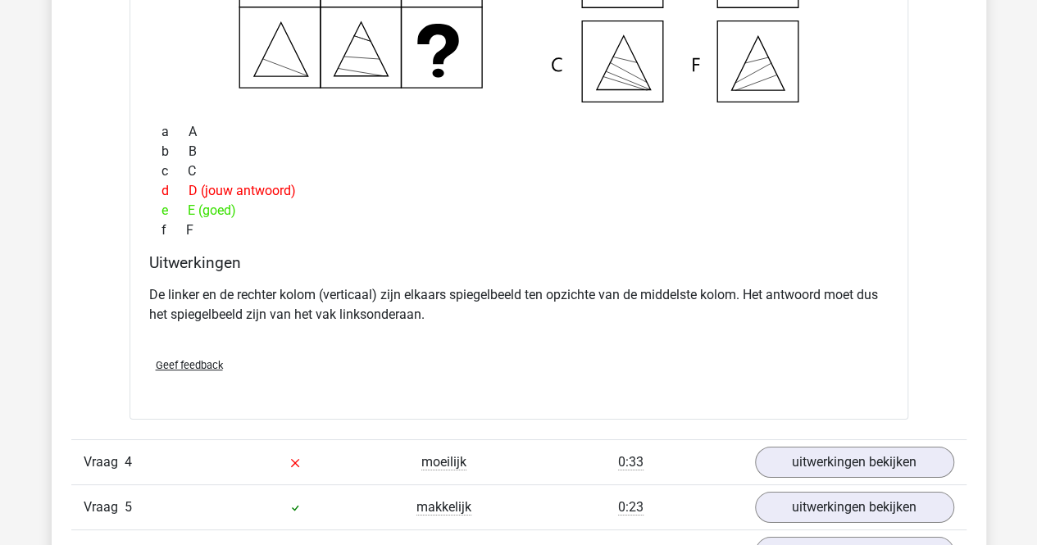
scroll to position [2868, 0]
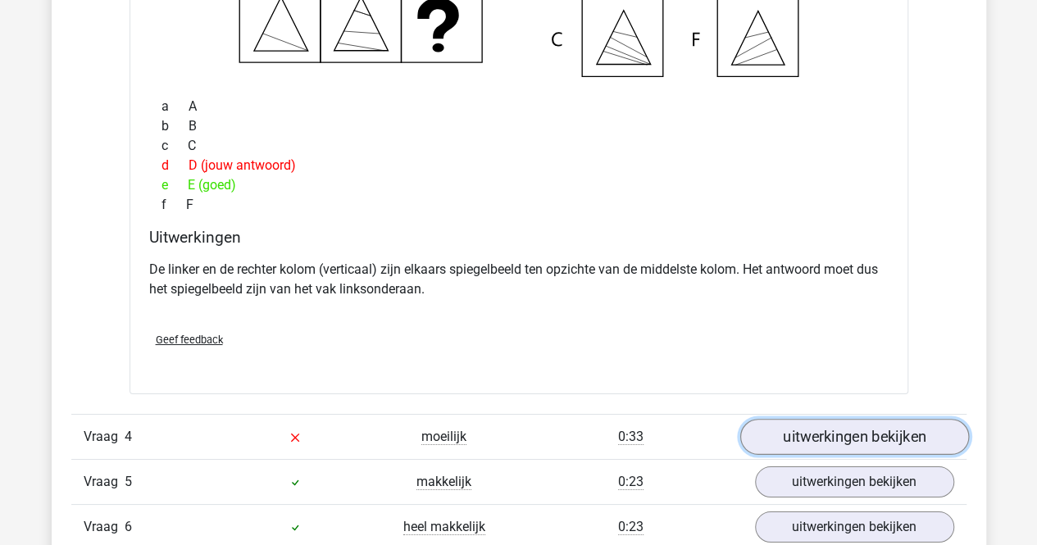
click at [812, 422] on link "uitwerkingen bekijken" at bounding box center [853, 437] width 229 height 36
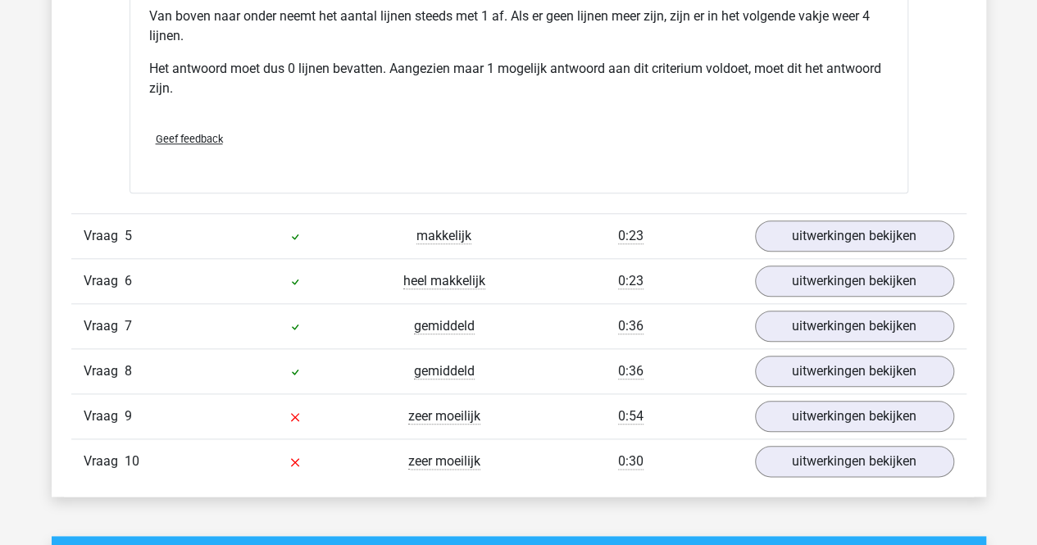
scroll to position [3852, 0]
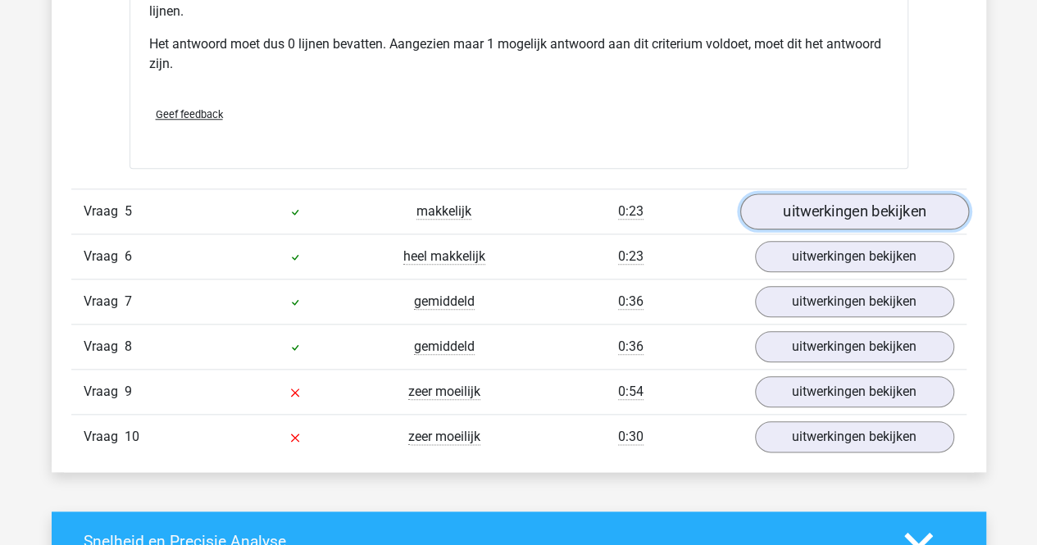
click at [797, 211] on link "uitwerkingen bekijken" at bounding box center [853, 211] width 229 height 36
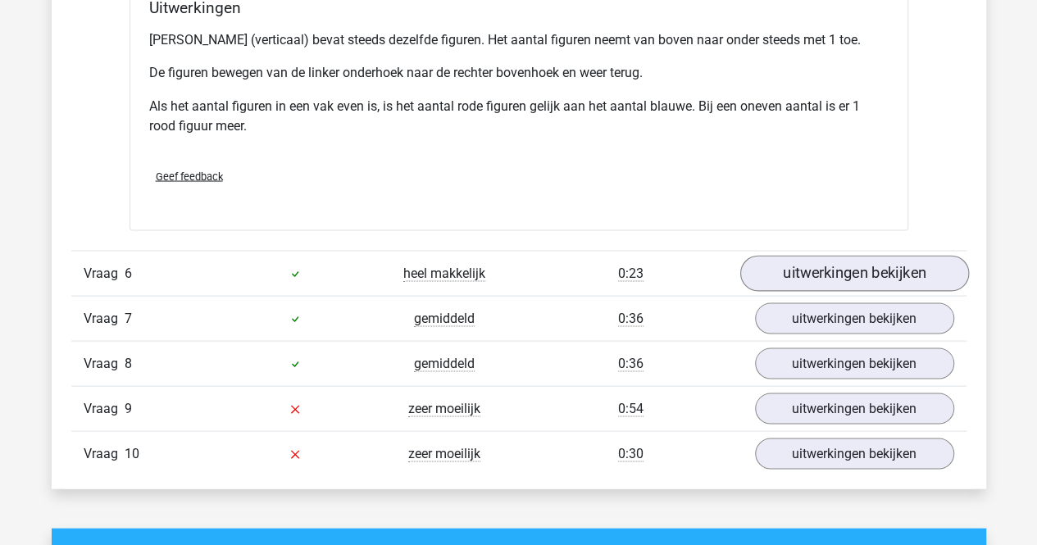
scroll to position [4589, 0]
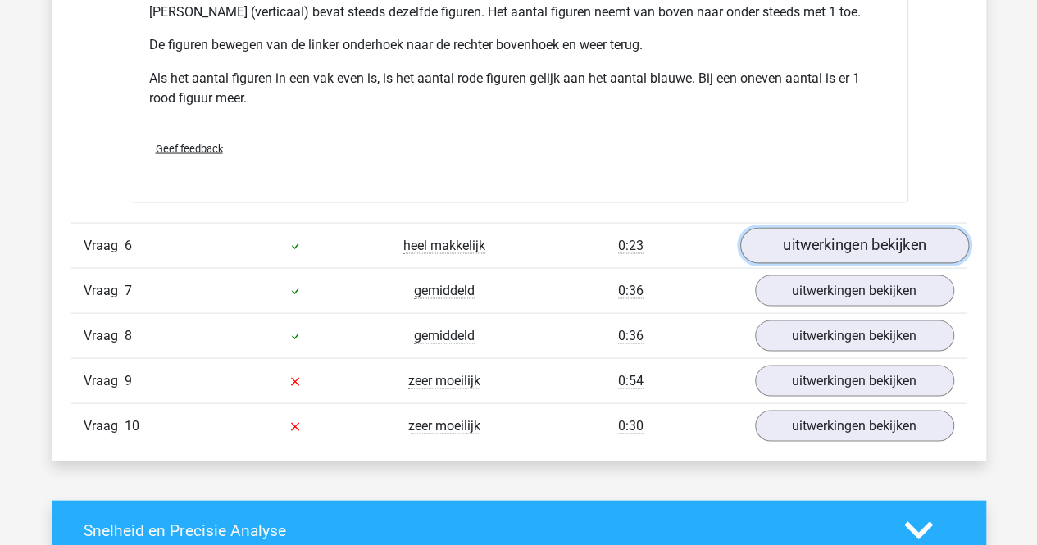
click at [790, 228] on link "uitwerkingen bekijken" at bounding box center [853, 246] width 229 height 36
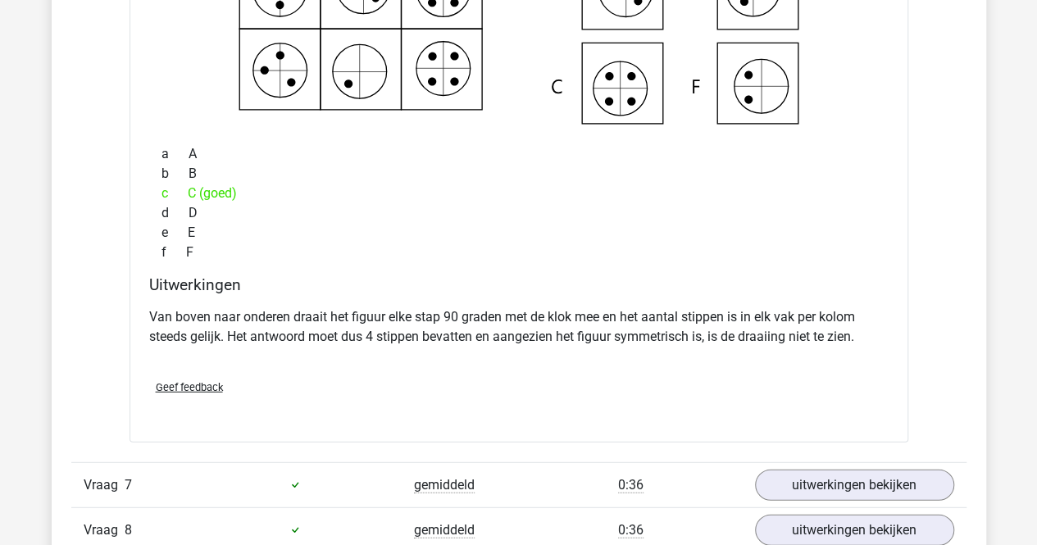
scroll to position [5081, 0]
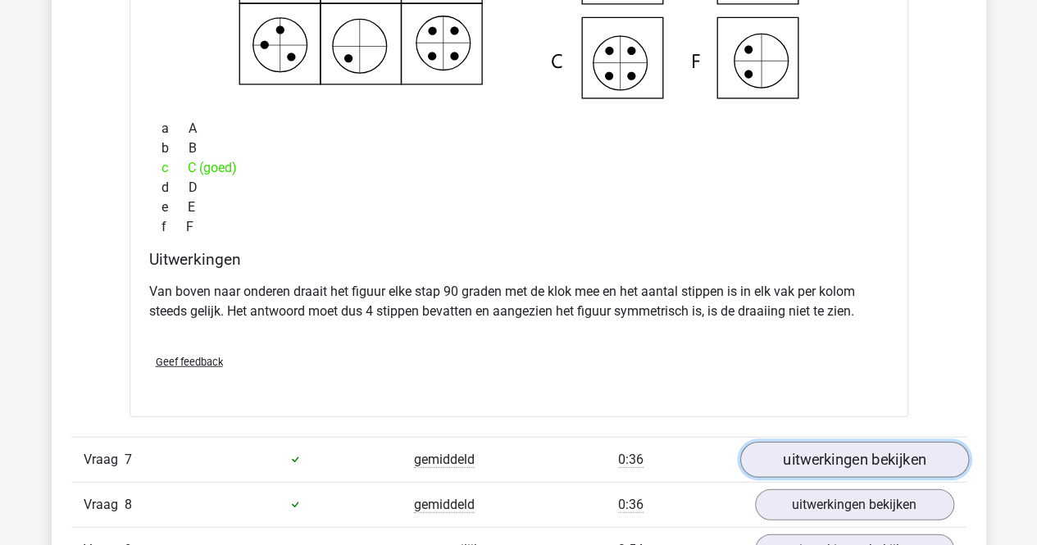
click at [810, 443] on link "uitwerkingen bekijken" at bounding box center [853, 460] width 229 height 36
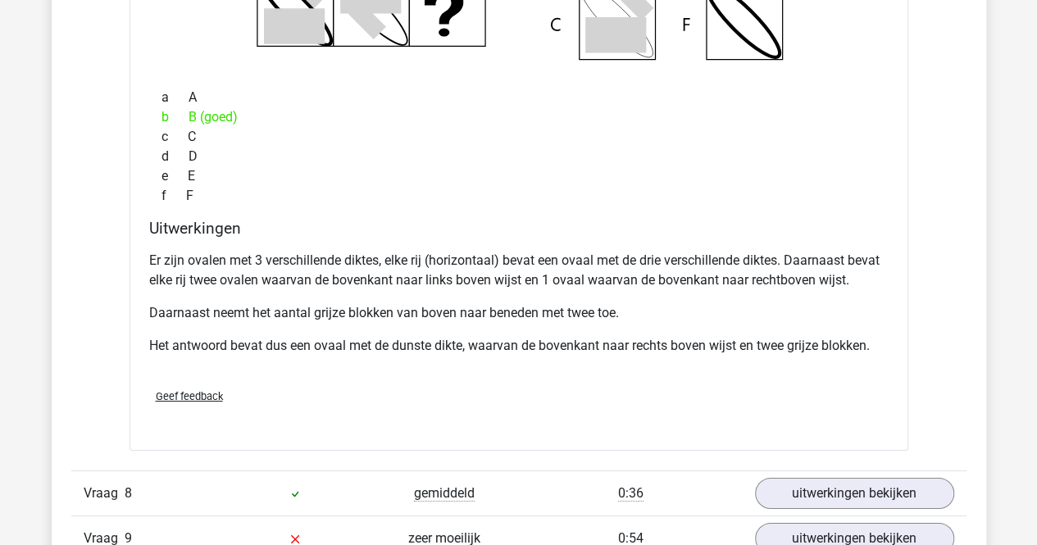
scroll to position [5900, 0]
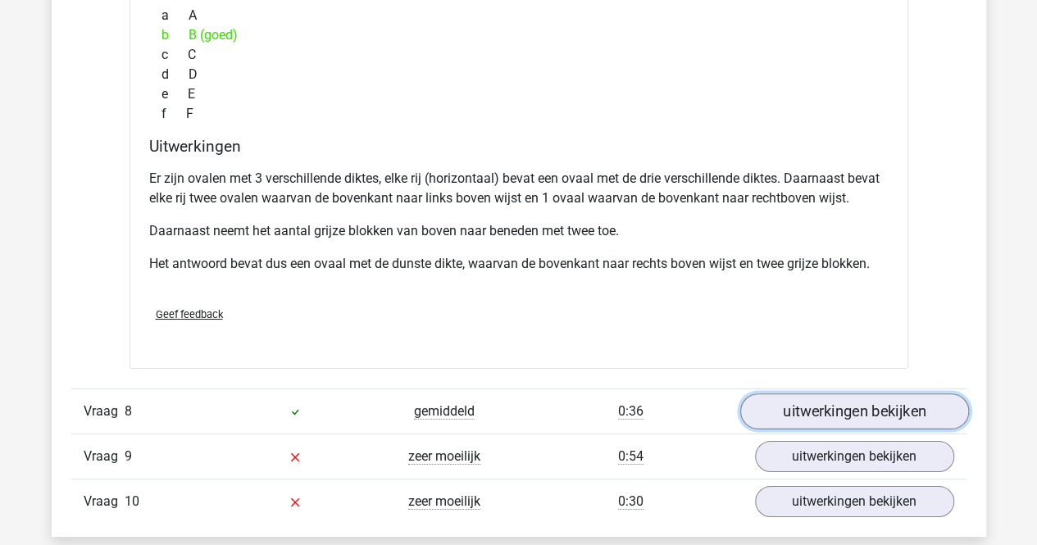
click at [800, 397] on link "uitwerkingen bekijken" at bounding box center [853, 411] width 229 height 36
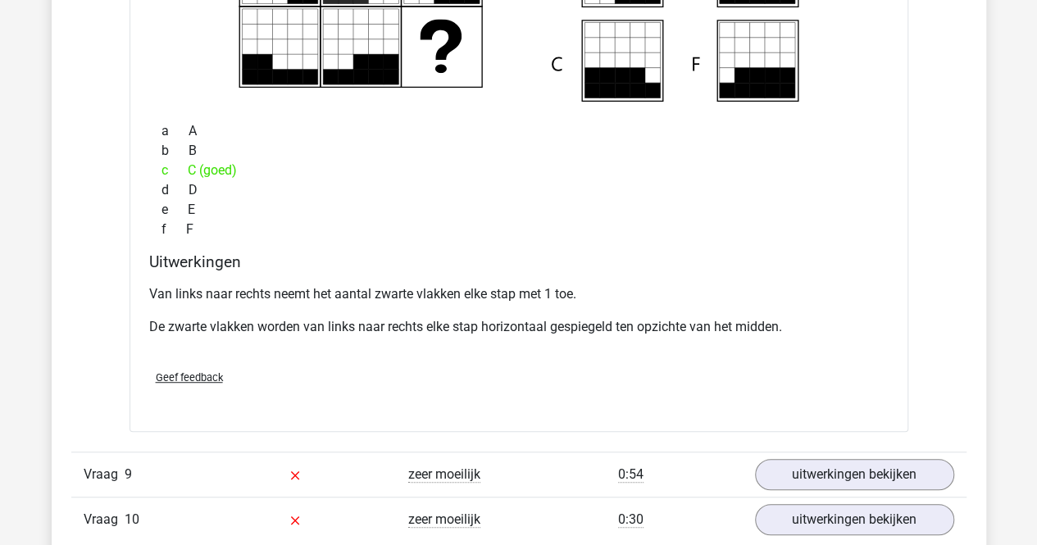
scroll to position [6638, 0]
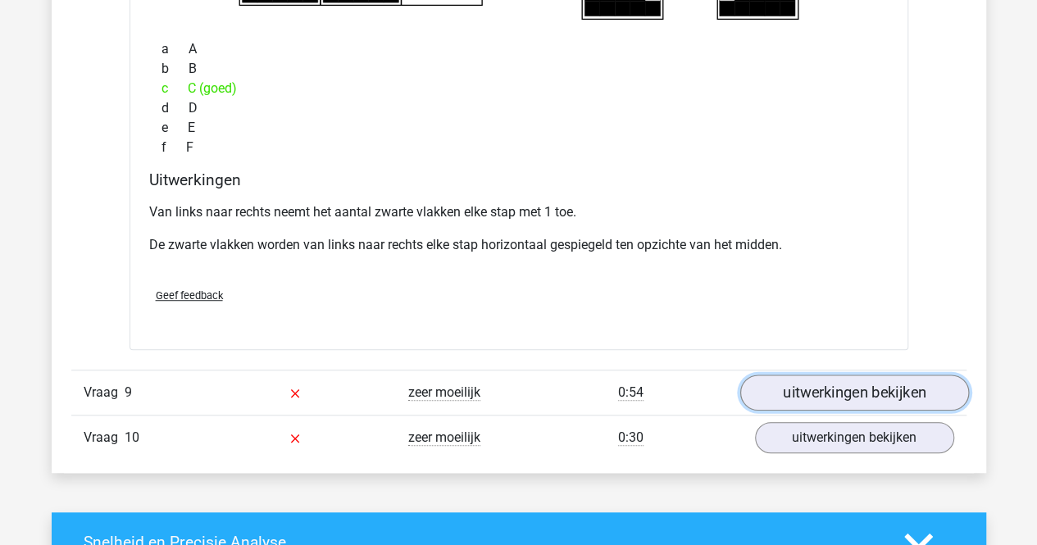
click at [782, 375] on link "uitwerkingen bekijken" at bounding box center [853, 393] width 229 height 36
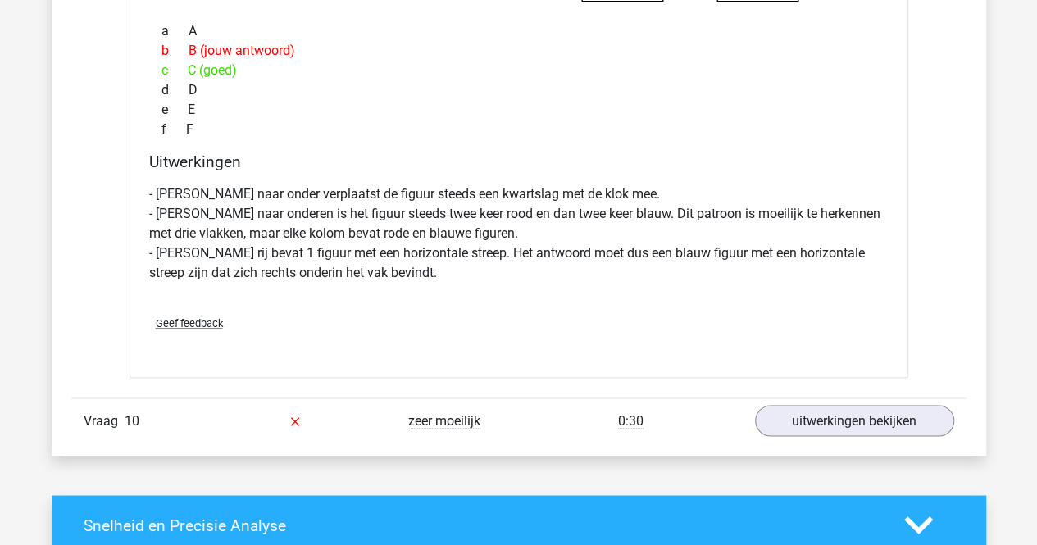
scroll to position [7375, 0]
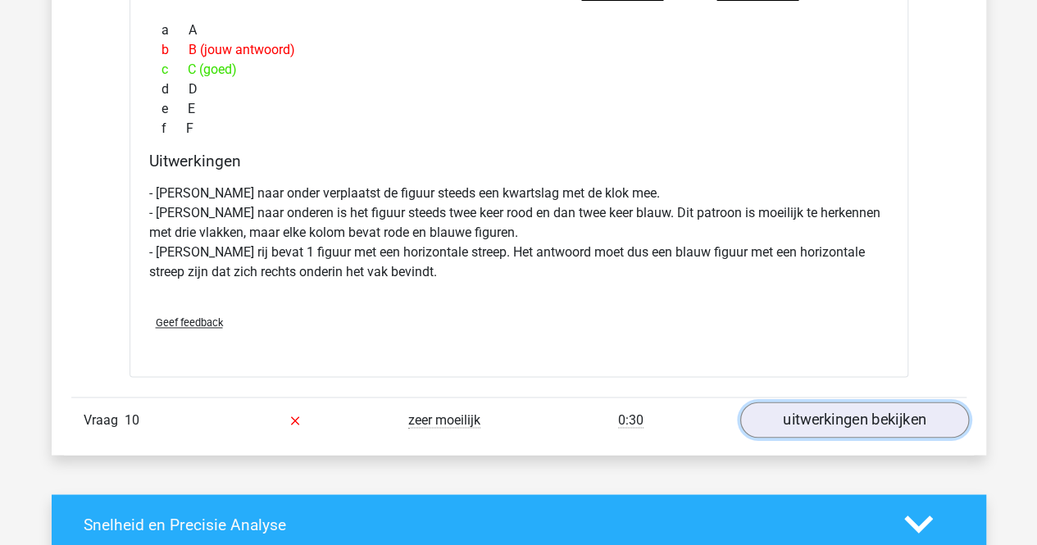
click at [784, 402] on link "uitwerkingen bekijken" at bounding box center [853, 420] width 229 height 36
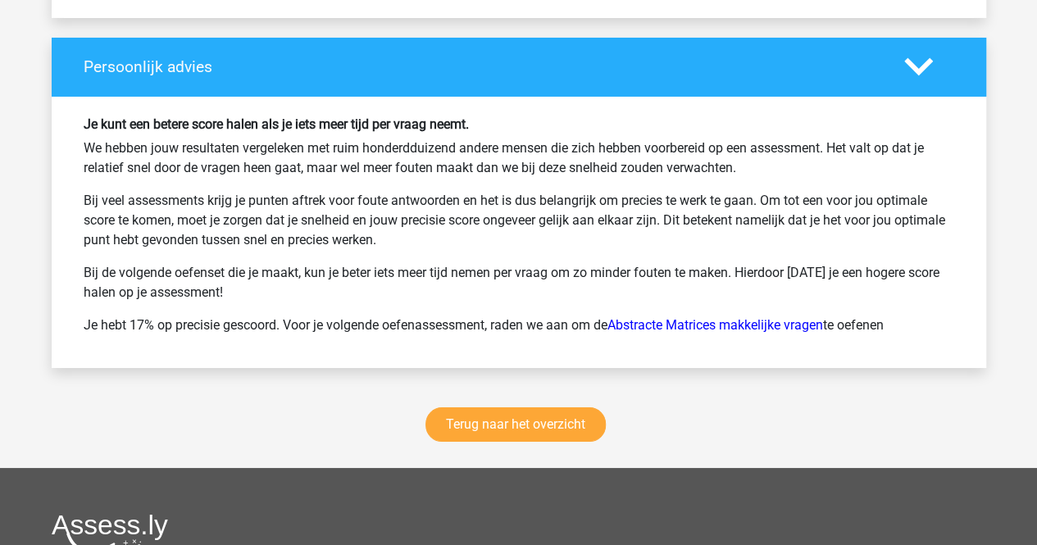
scroll to position [9178, 0]
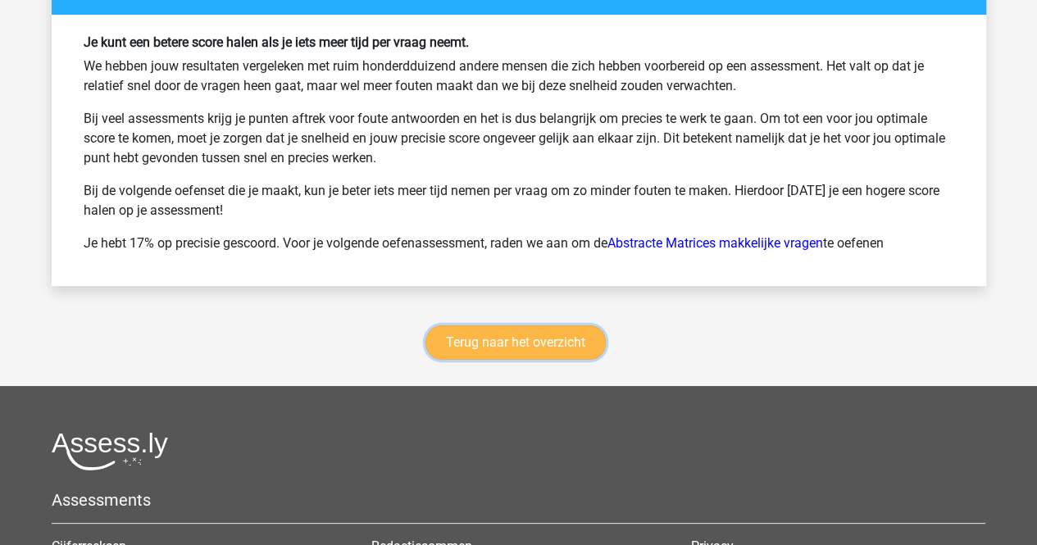
click at [490, 325] on link "Terug naar het overzicht" at bounding box center [515, 342] width 180 height 34
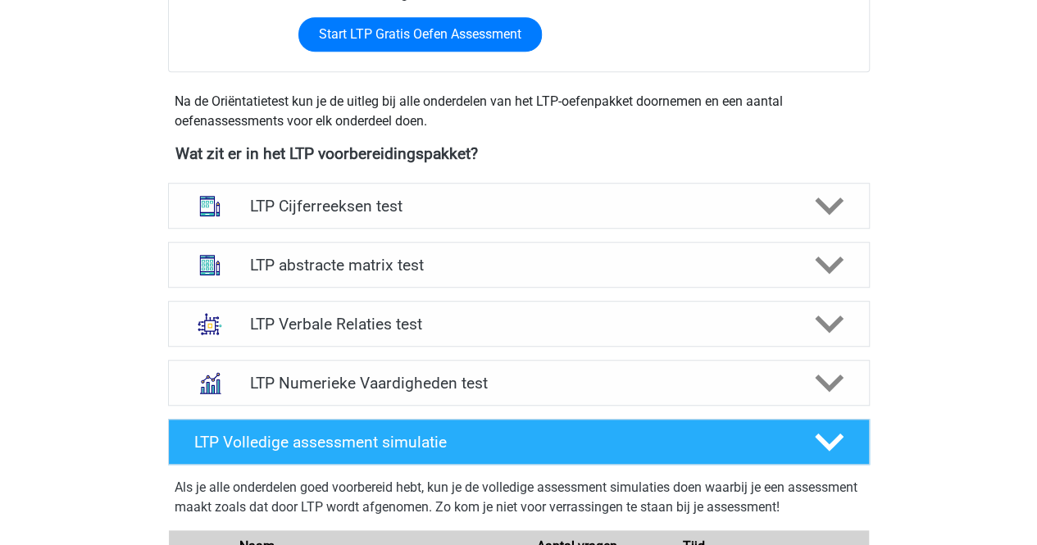
scroll to position [492, 0]
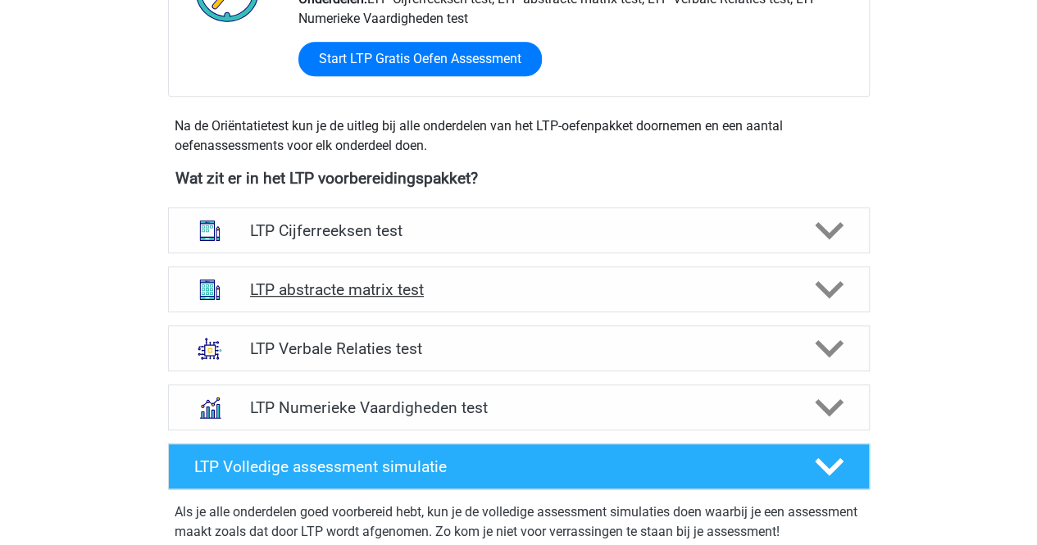
click at [297, 297] on h4 "LTP abstracte matrix test" at bounding box center [518, 289] width 537 height 19
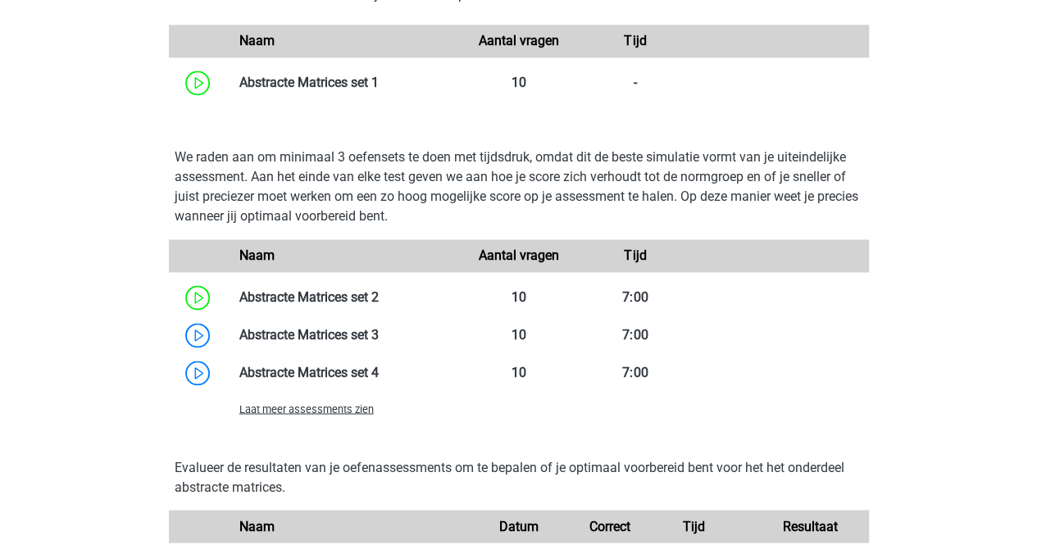
scroll to position [1147, 0]
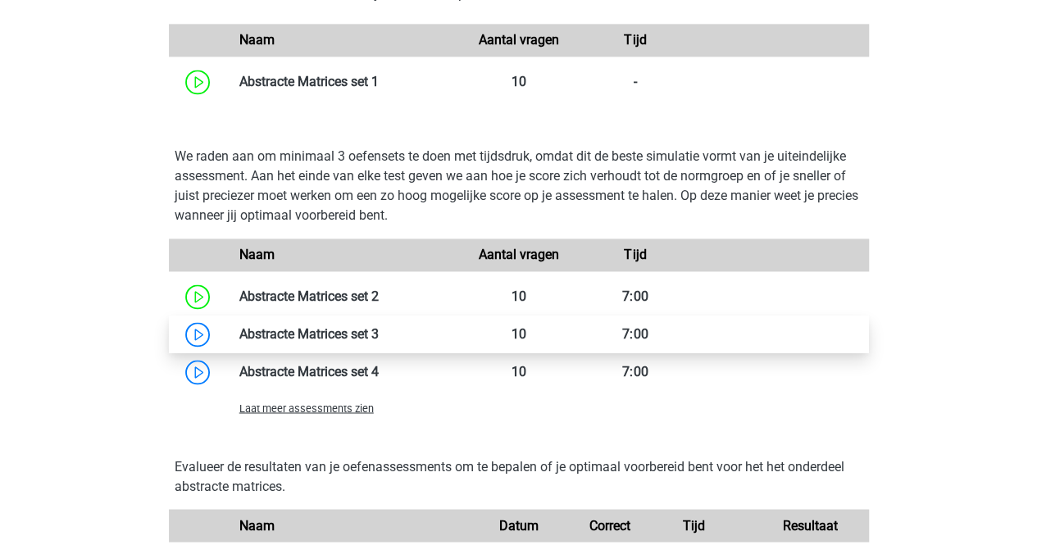
click at [379, 332] on link at bounding box center [379, 334] width 0 height 16
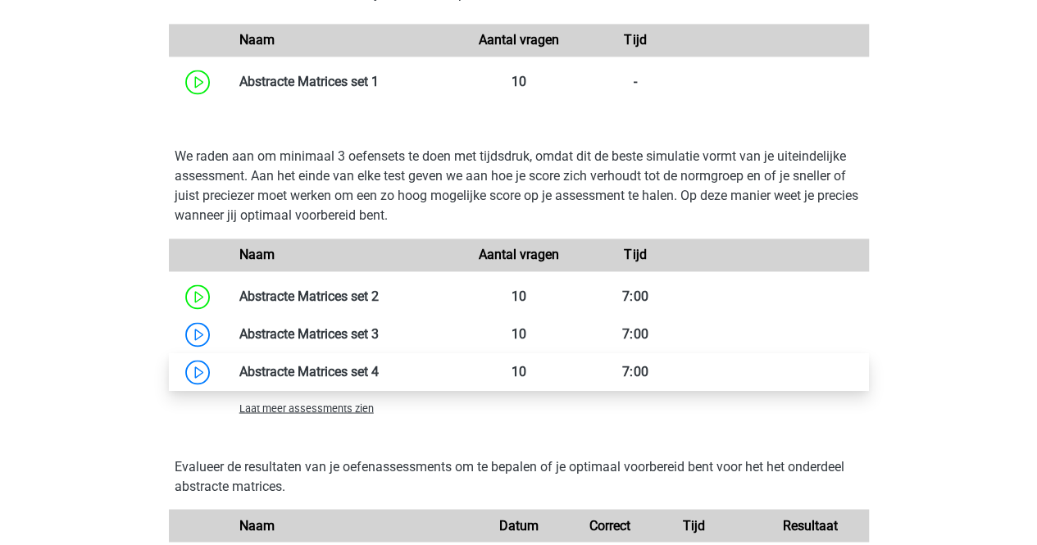
click at [379, 368] on link at bounding box center [379, 372] width 0 height 16
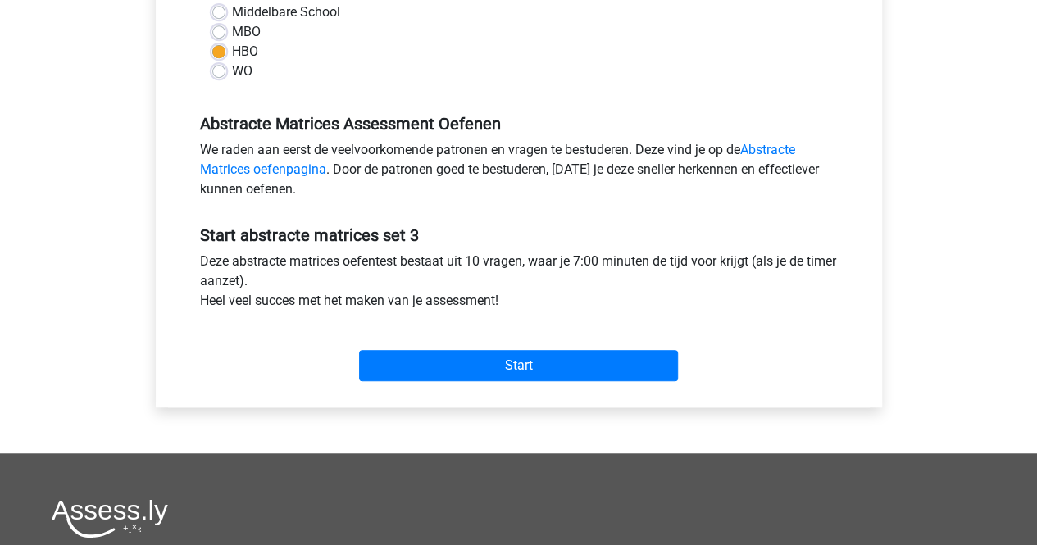
scroll to position [410, 0]
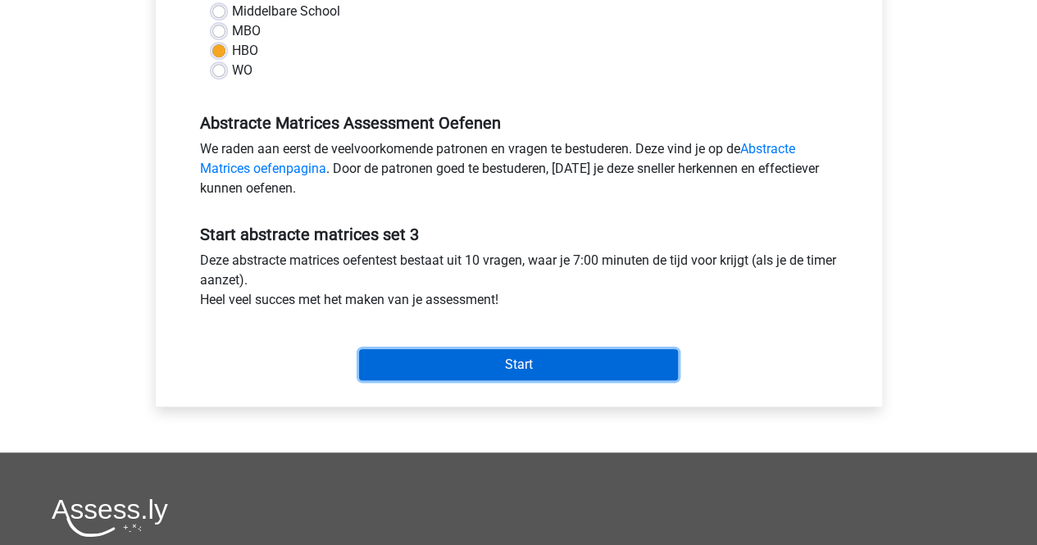
click at [470, 357] on input "Start" at bounding box center [518, 364] width 319 height 31
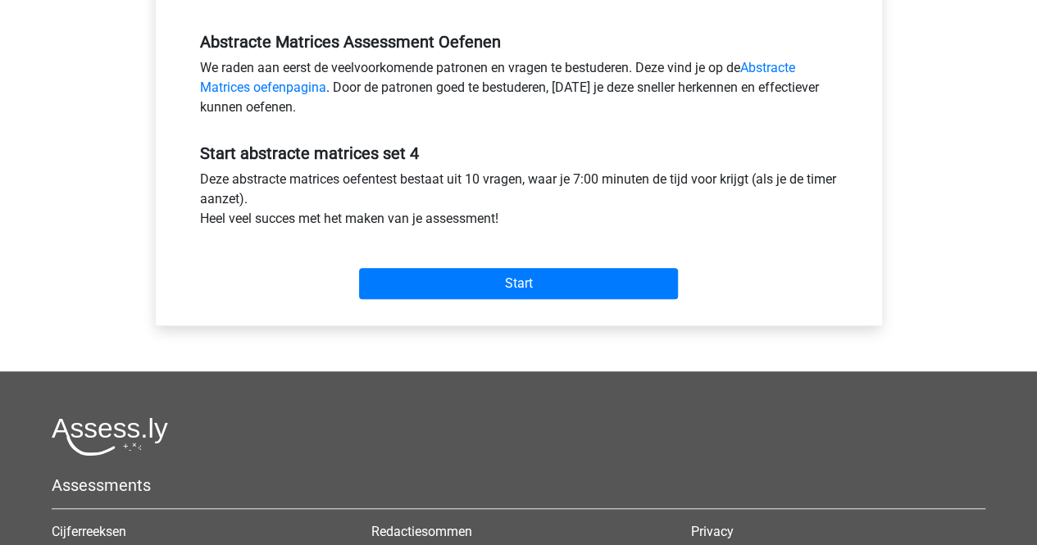
scroll to position [492, 0]
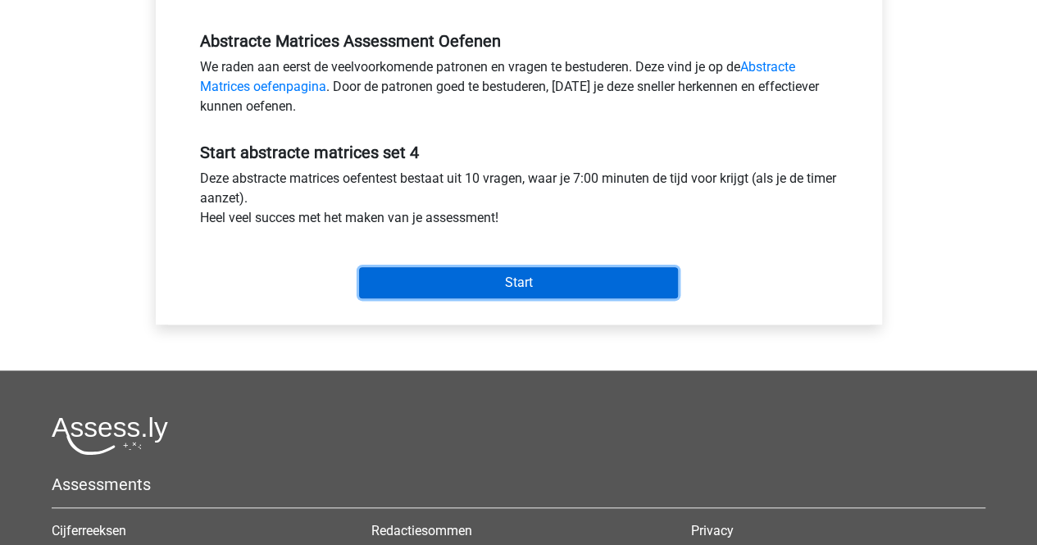
click at [503, 284] on input "Start" at bounding box center [518, 282] width 319 height 31
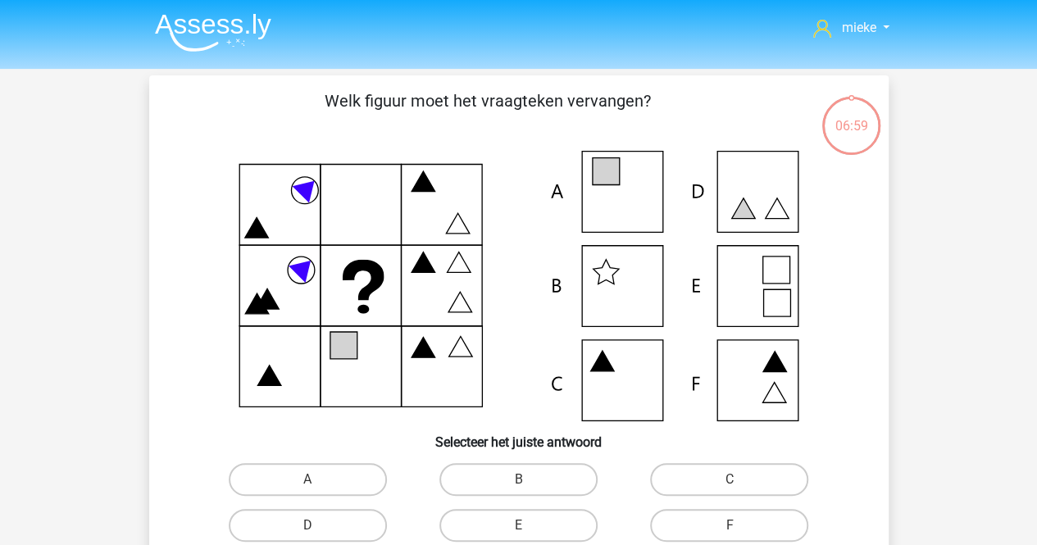
scroll to position [82, 0]
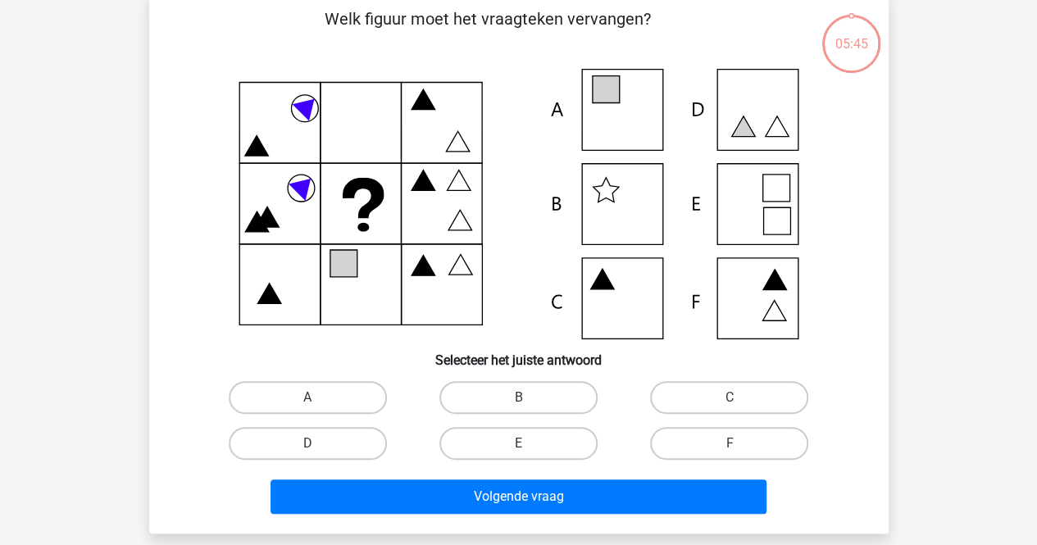
drag, startPoint x: 767, startPoint y: 184, endPoint x: 597, endPoint y: 377, distance: 257.2
click at [748, 204] on icon at bounding box center [518, 204] width 661 height 270
click at [524, 447] on input "E" at bounding box center [523, 448] width 11 height 11
radio input "true"
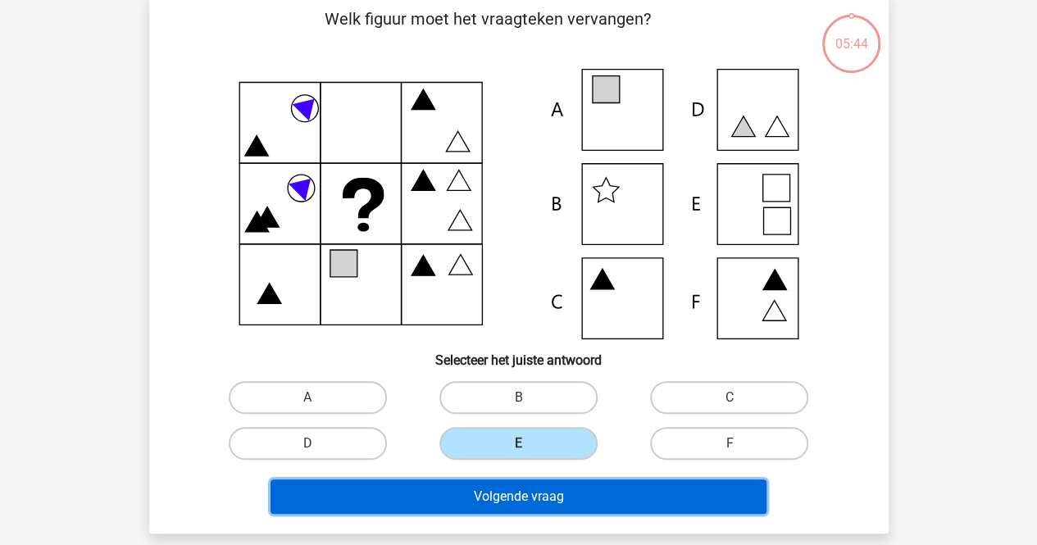
click at [523, 504] on button "Volgende vraag" at bounding box center [518, 496] width 496 height 34
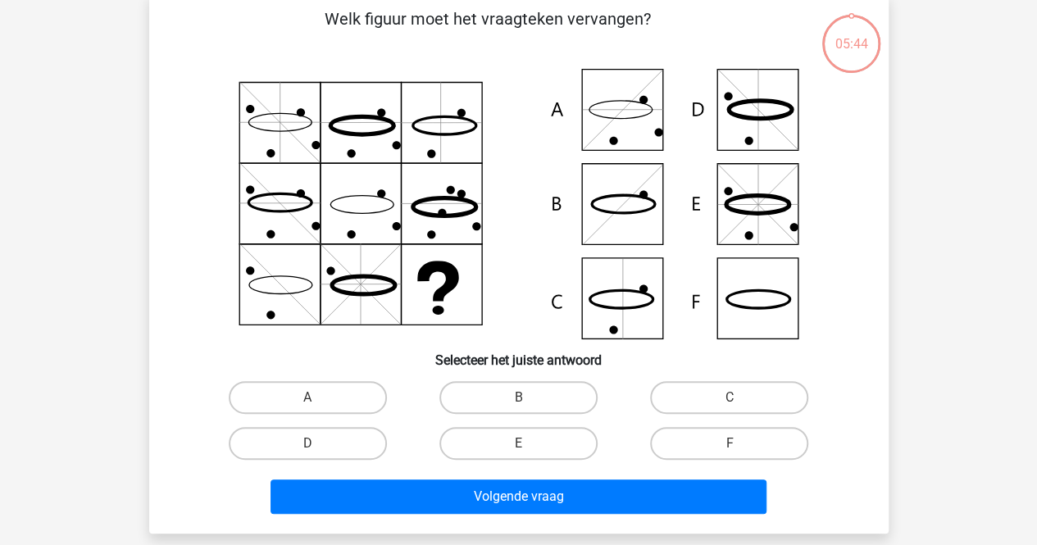
scroll to position [75, 0]
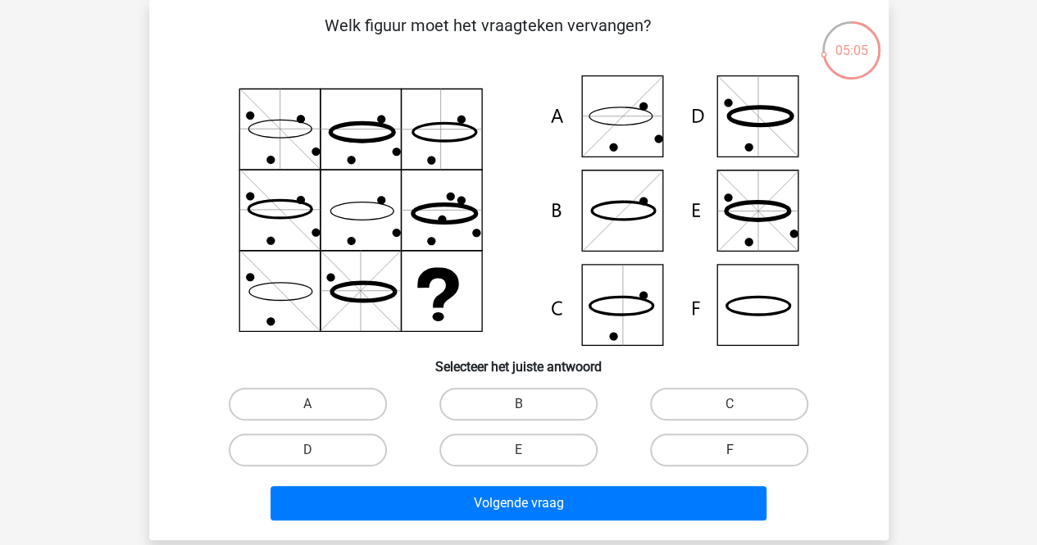
click at [719, 453] on label "F" at bounding box center [729, 450] width 158 height 33
click at [729, 453] on input "F" at bounding box center [734, 455] width 11 height 11
radio input "true"
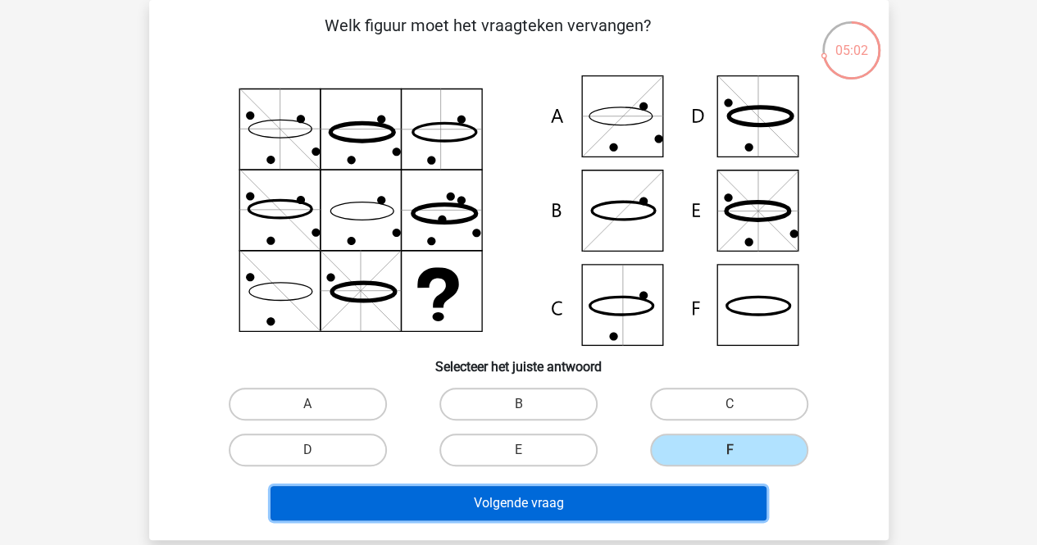
click at [611, 496] on button "Volgende vraag" at bounding box center [518, 503] width 496 height 34
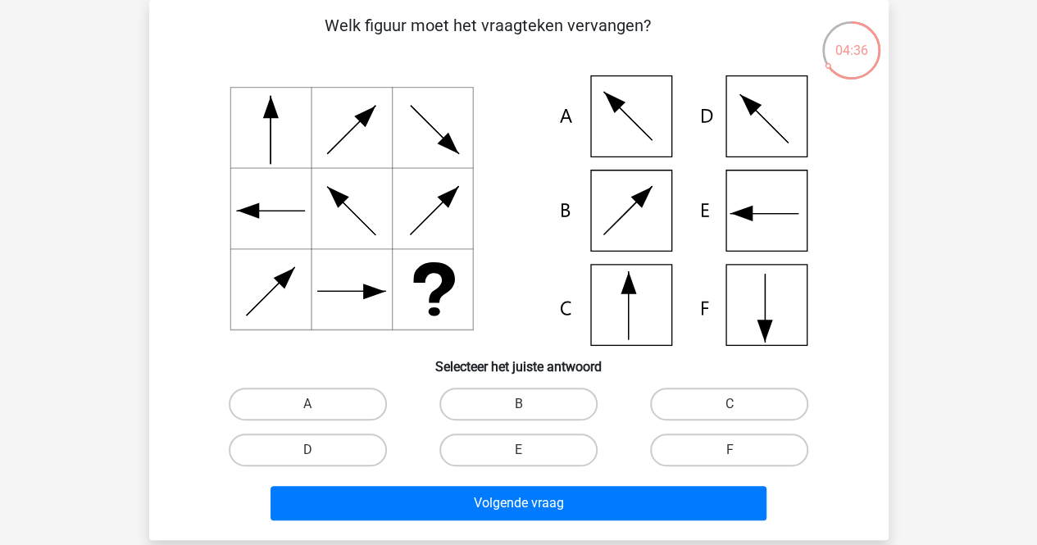
click at [729, 455] on input "F" at bounding box center [734, 455] width 11 height 11
radio input "true"
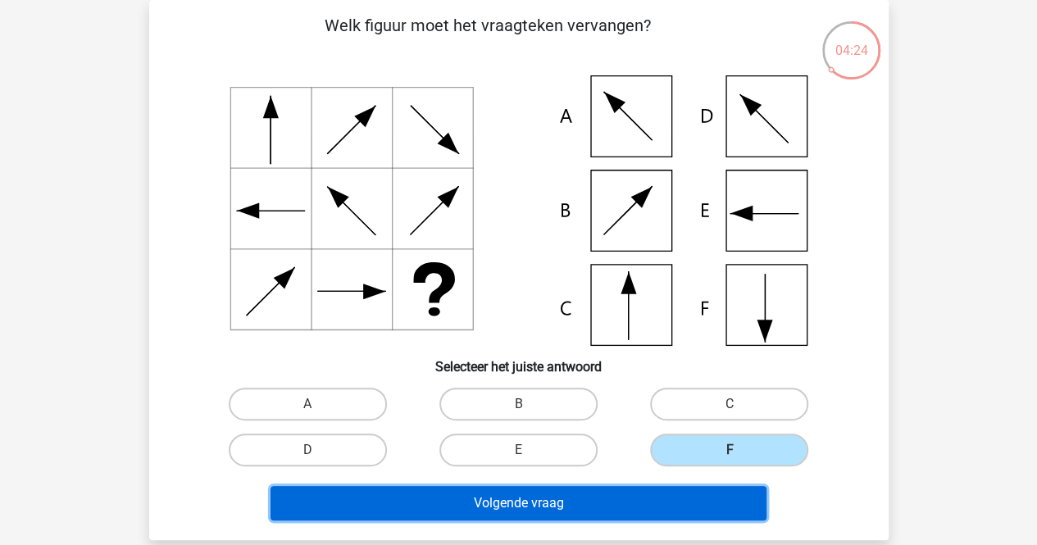
click at [591, 489] on button "Volgende vraag" at bounding box center [518, 503] width 496 height 34
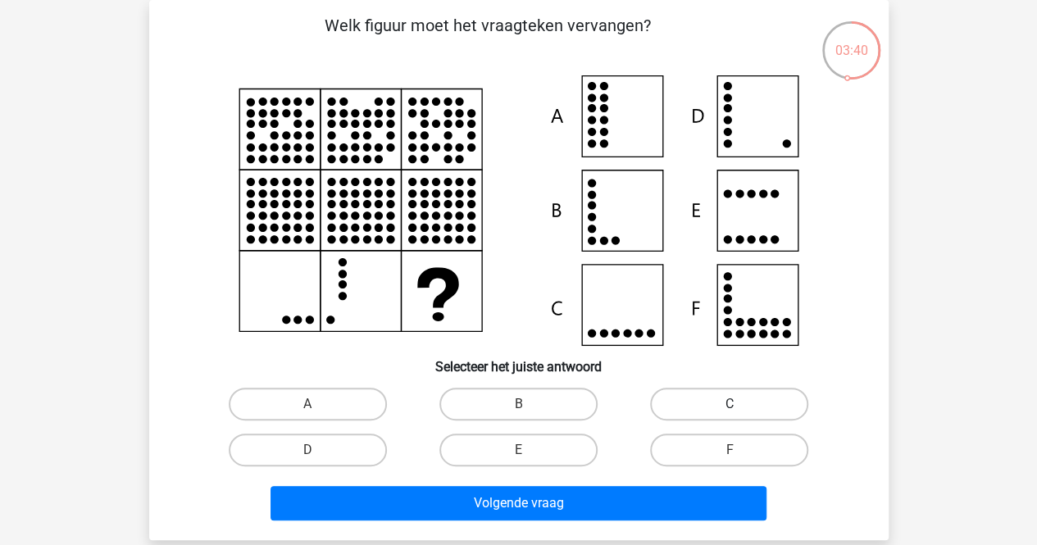
click at [706, 404] on label "C" at bounding box center [729, 404] width 158 height 33
click at [729, 404] on input "C" at bounding box center [734, 409] width 11 height 11
radio input "true"
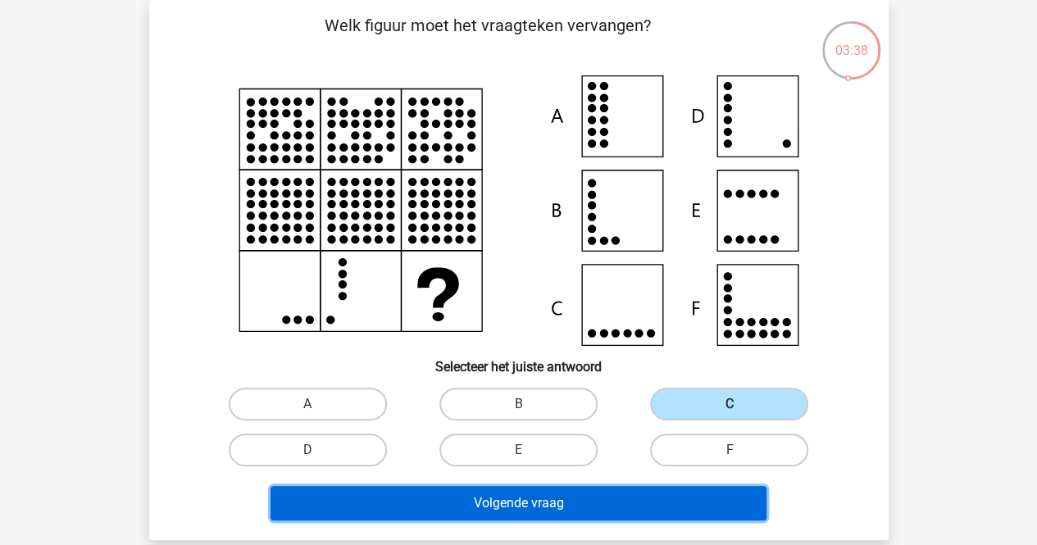
click at [529, 498] on button "Volgende vraag" at bounding box center [518, 503] width 496 height 34
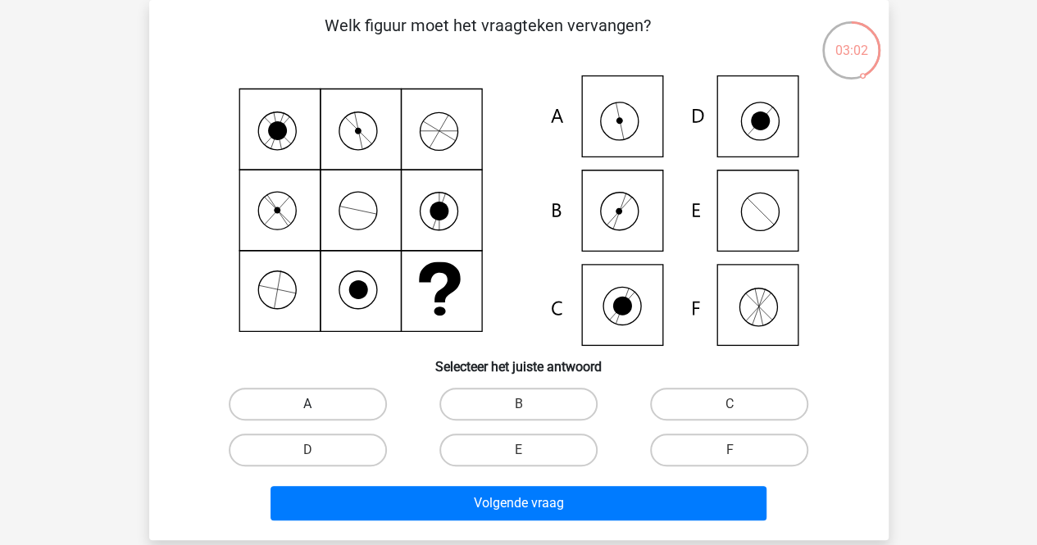
click at [298, 397] on label "A" at bounding box center [308, 404] width 158 height 33
click at [307, 404] on input "A" at bounding box center [312, 409] width 11 height 11
radio input "true"
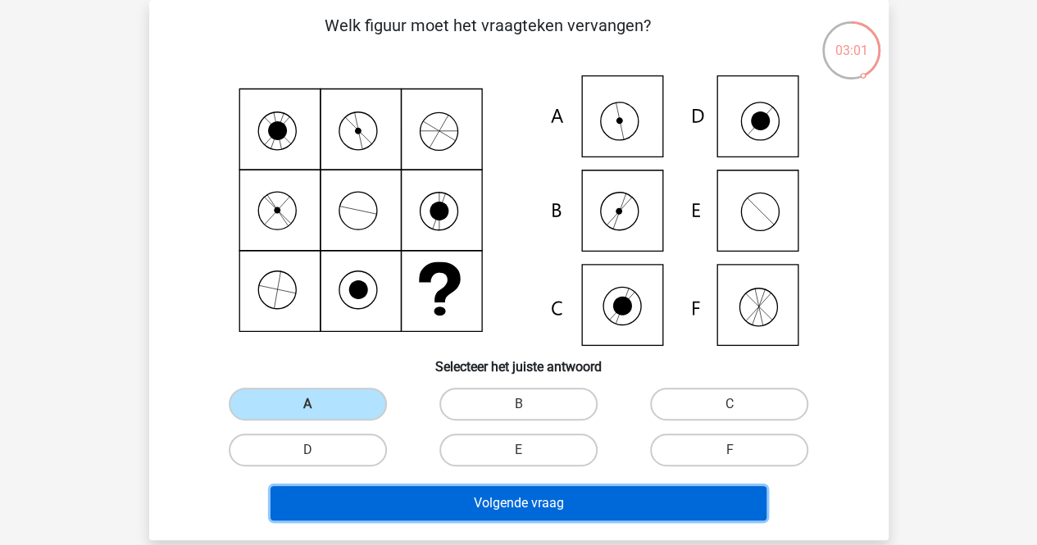
drag, startPoint x: 496, startPoint y: 510, endPoint x: 504, endPoint y: 499, distance: 13.4
click at [497, 507] on button "Volgende vraag" at bounding box center [518, 503] width 496 height 34
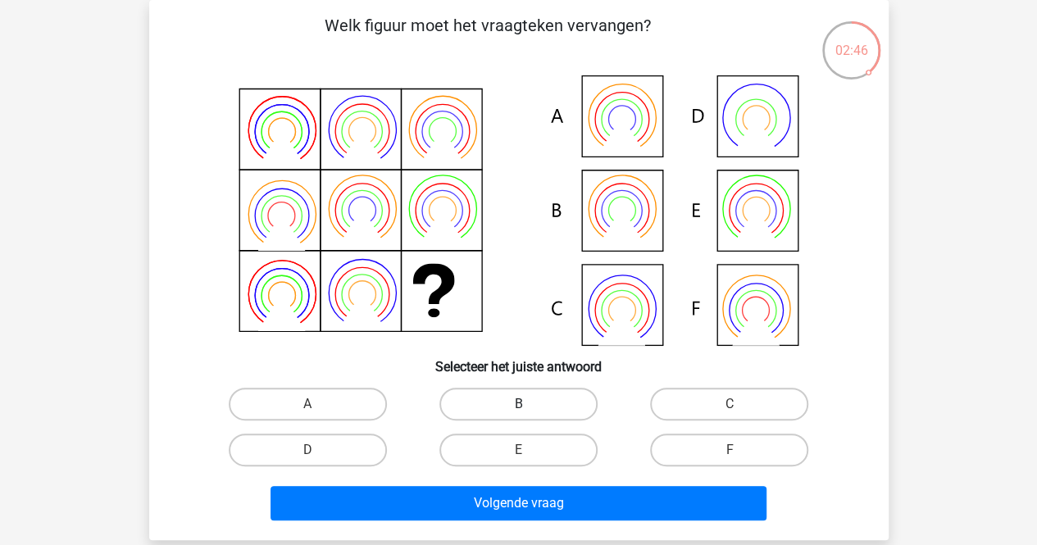
click at [546, 400] on label "B" at bounding box center [518, 404] width 158 height 33
click at [529, 404] on input "B" at bounding box center [523, 409] width 11 height 11
radio input "true"
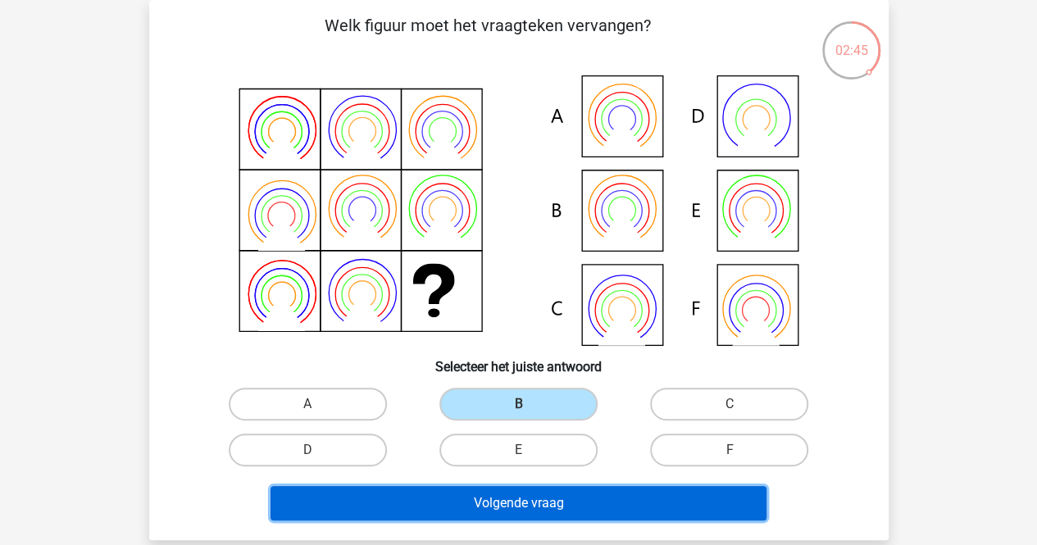
drag, startPoint x: 507, startPoint y: 506, endPoint x: 505, endPoint y: 493, distance: 12.5
click at [507, 504] on button "Volgende vraag" at bounding box center [518, 503] width 496 height 34
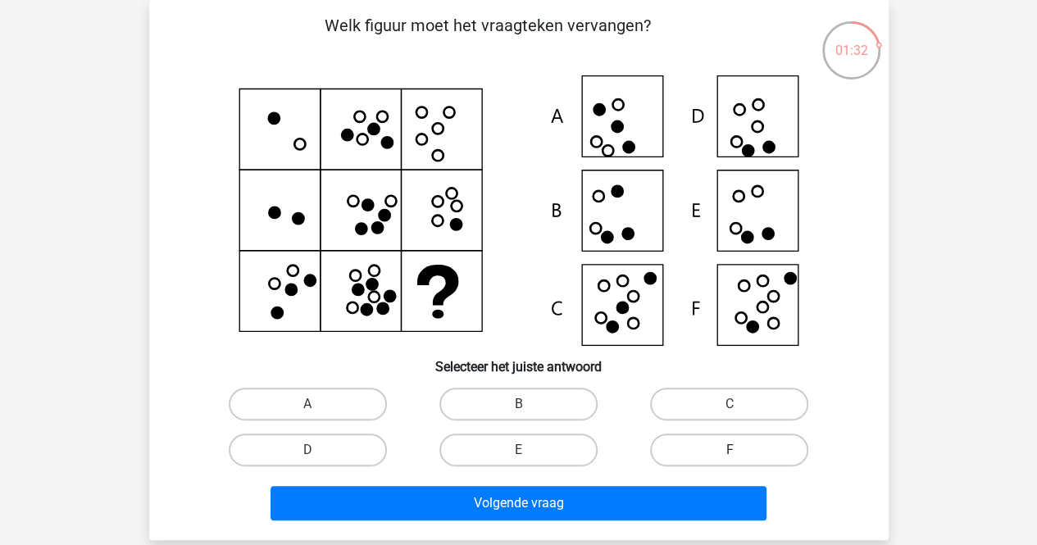
click at [720, 456] on label "F" at bounding box center [729, 450] width 158 height 33
click at [729, 456] on input "F" at bounding box center [734, 455] width 11 height 11
radio input "true"
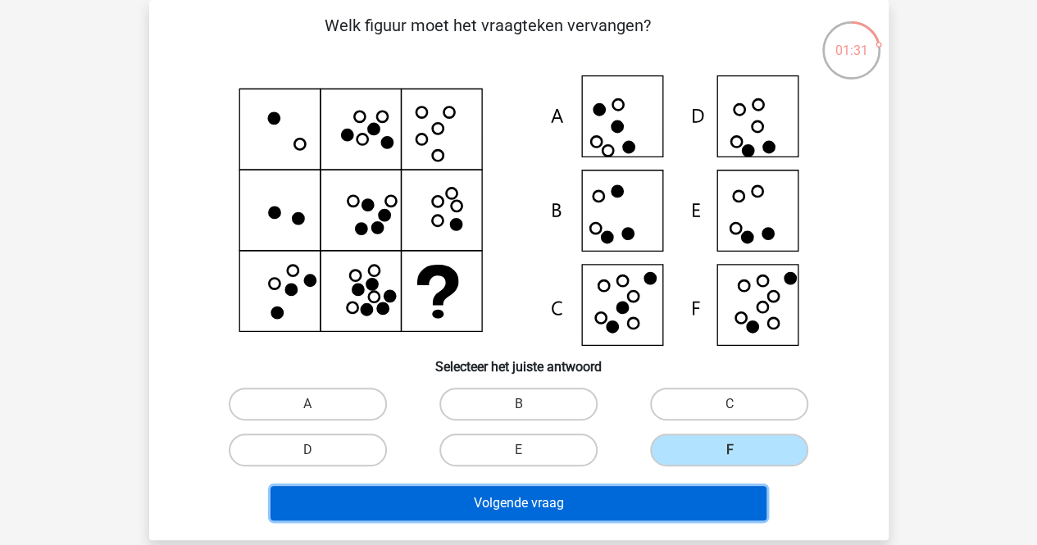
drag, startPoint x: 516, startPoint y: 497, endPoint x: 552, endPoint y: 426, distance: 79.9
click at [520, 490] on button "Volgende vraag" at bounding box center [518, 503] width 496 height 34
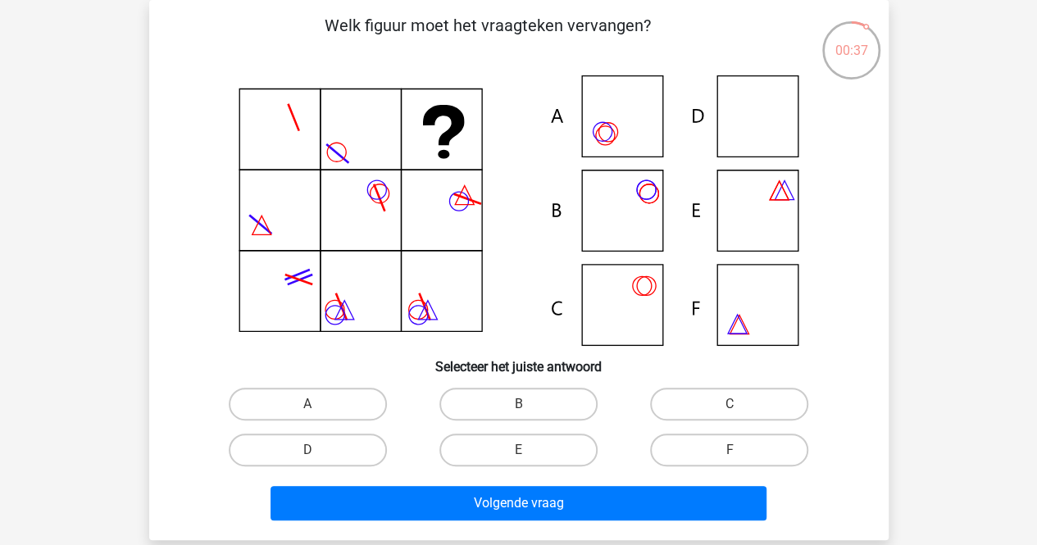
click at [769, 193] on icon at bounding box center [518, 210] width 661 height 270
click at [523, 452] on input "E" at bounding box center [523, 455] width 11 height 11
radio input "true"
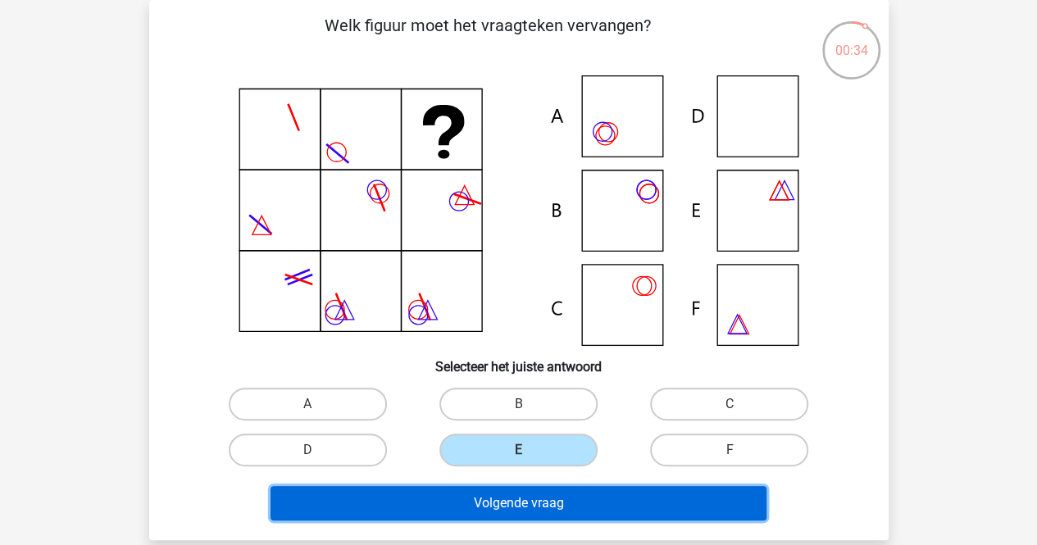
drag, startPoint x: 532, startPoint y: 502, endPoint x: 552, endPoint y: 491, distance: 23.5
click at [534, 501] on button "Volgende vraag" at bounding box center [518, 503] width 496 height 34
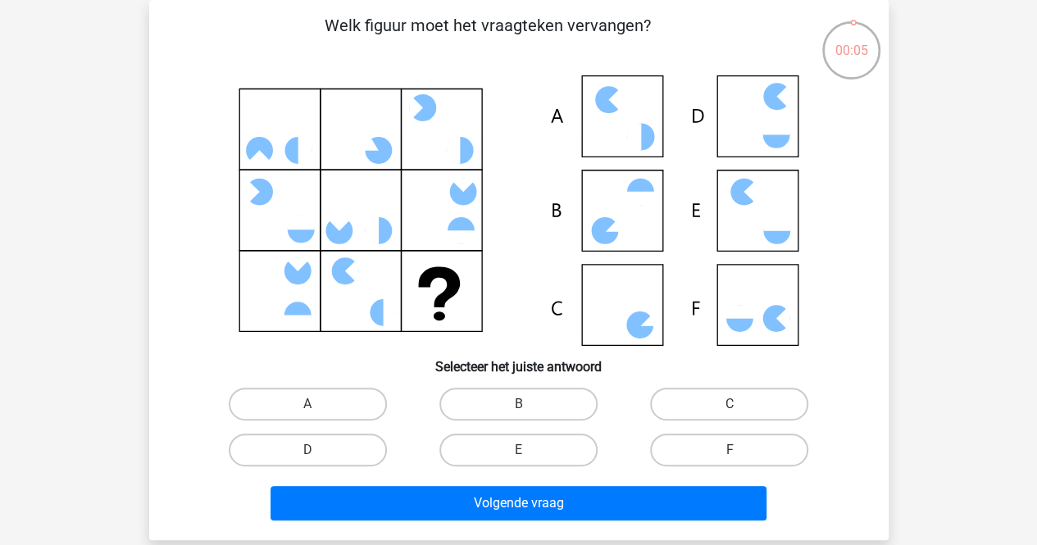
click at [633, 225] on icon at bounding box center [518, 210] width 661 height 270
click at [483, 406] on label "B" at bounding box center [518, 404] width 158 height 33
click at [518, 406] on input "B" at bounding box center [523, 409] width 11 height 11
radio input "true"
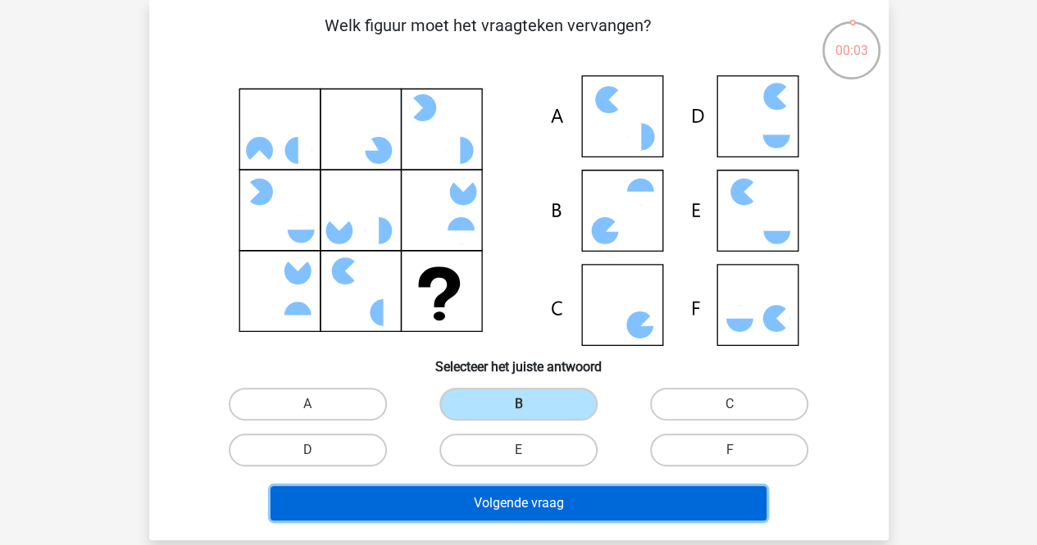
click at [527, 501] on button "Volgende vraag" at bounding box center [518, 503] width 496 height 34
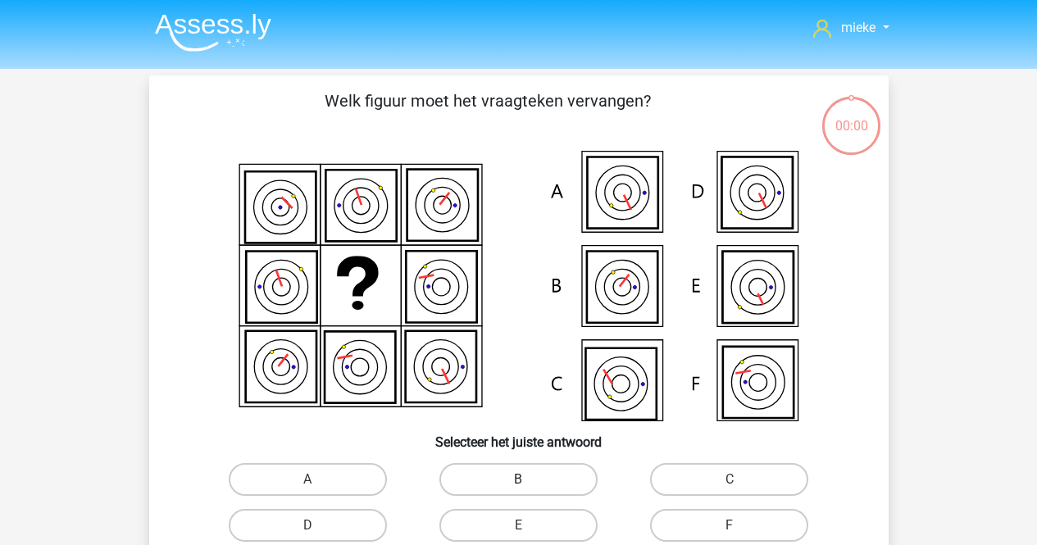
scroll to position [75, 0]
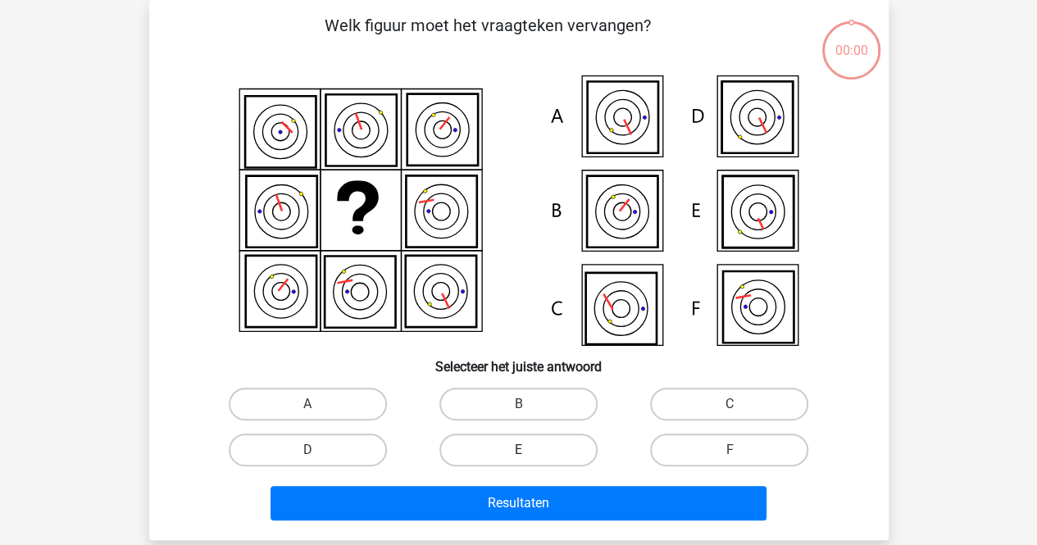
click at [511, 451] on label "E" at bounding box center [518, 450] width 158 height 33
click at [518, 451] on input "E" at bounding box center [523, 455] width 11 height 11
radio input "true"
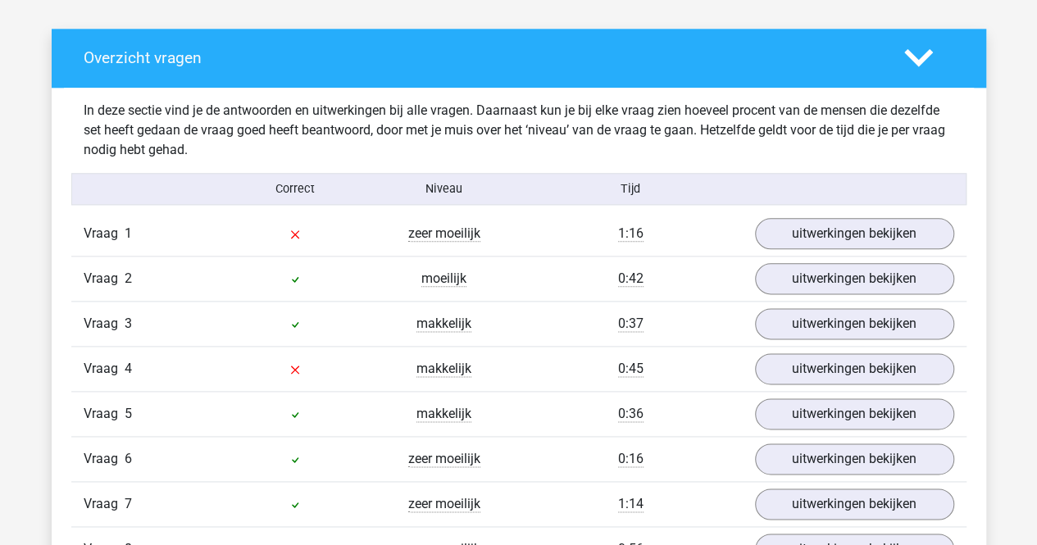
scroll to position [901, 0]
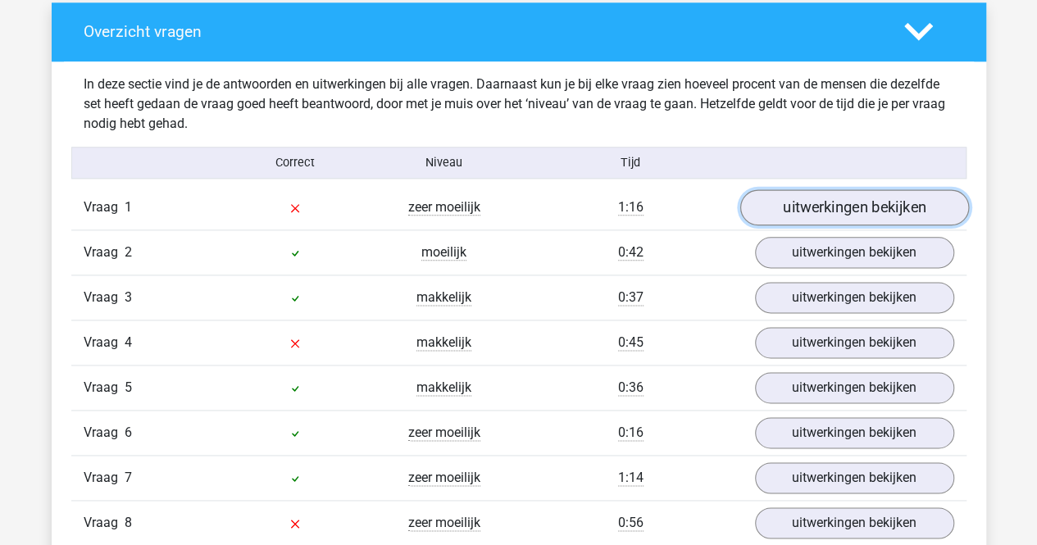
click at [854, 201] on link "uitwerkingen bekijken" at bounding box center [853, 208] width 229 height 36
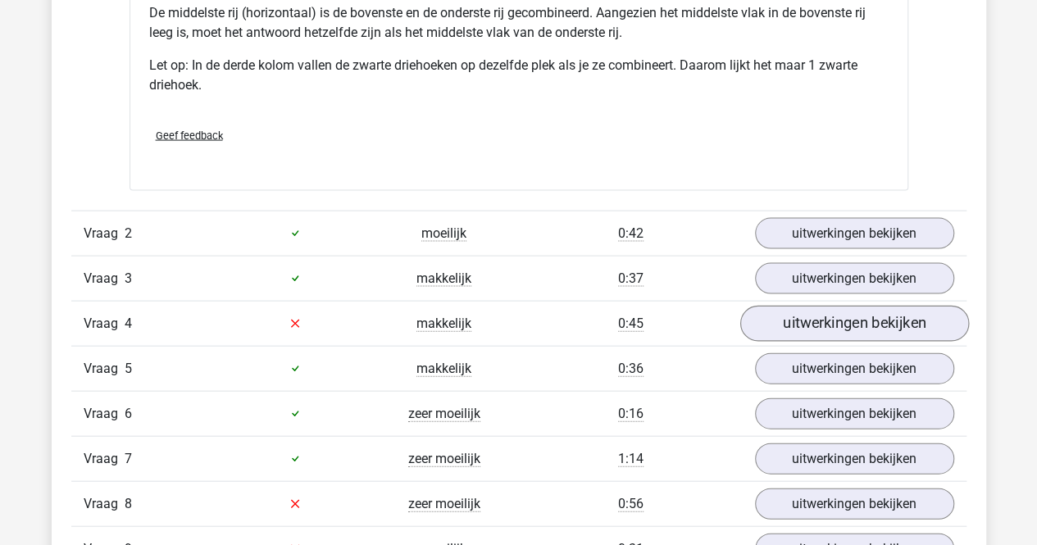
scroll to position [1639, 0]
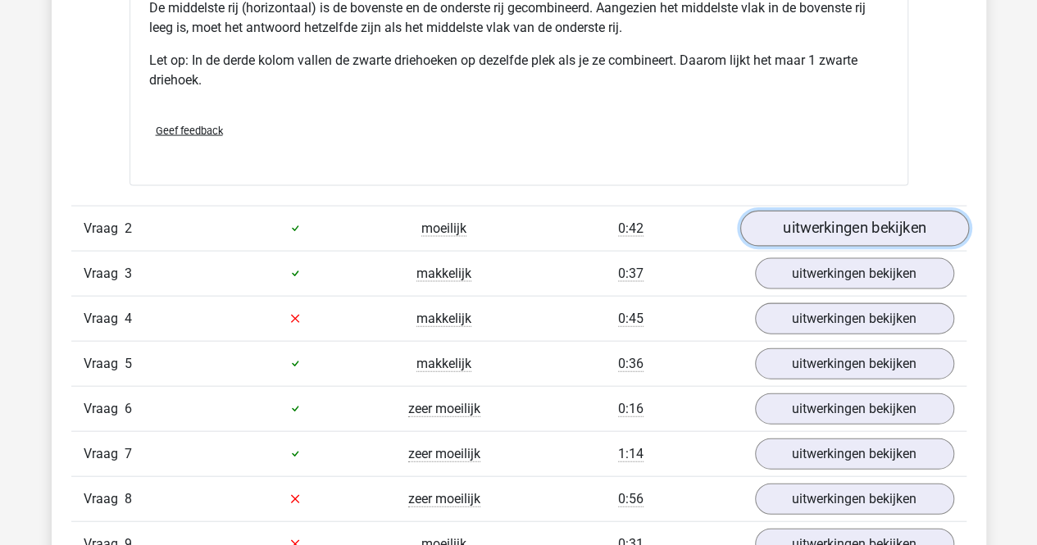
click at [851, 229] on link "uitwerkingen bekijken" at bounding box center [853, 229] width 229 height 36
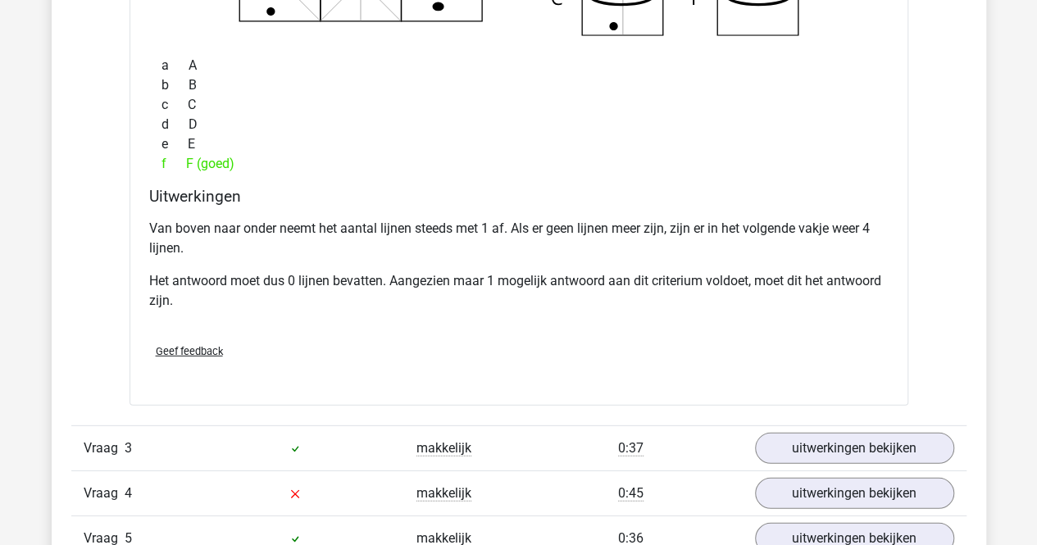
scroll to position [2213, 0]
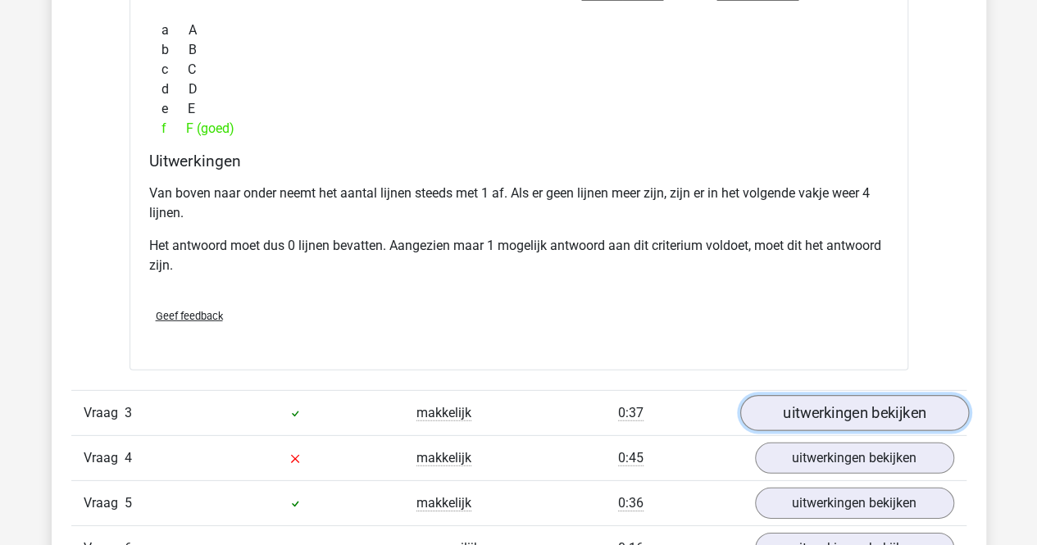
click at [810, 401] on link "uitwerkingen bekijken" at bounding box center [853, 413] width 229 height 36
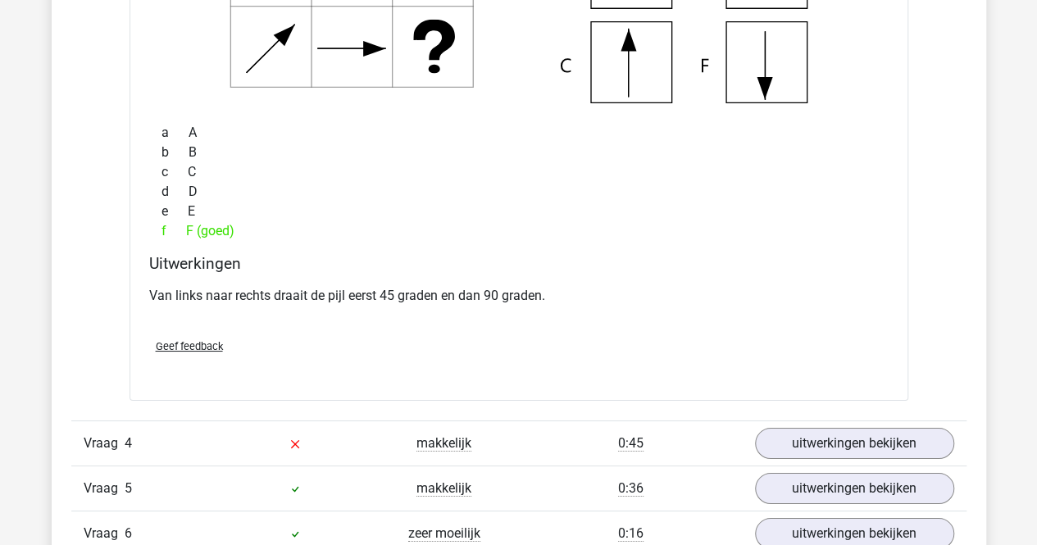
scroll to position [2950, 0]
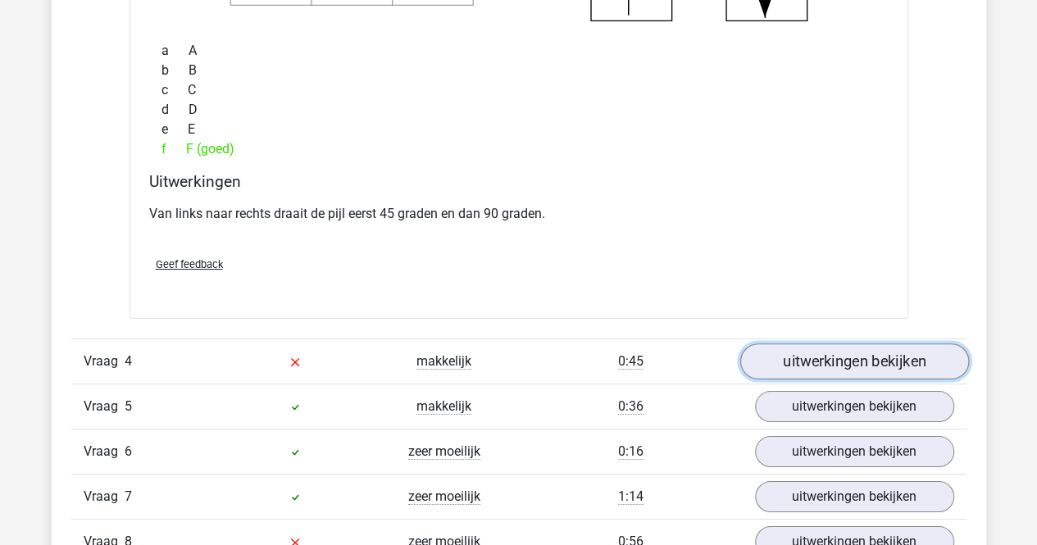
click at [810, 361] on link "uitwerkingen bekijken" at bounding box center [853, 361] width 229 height 36
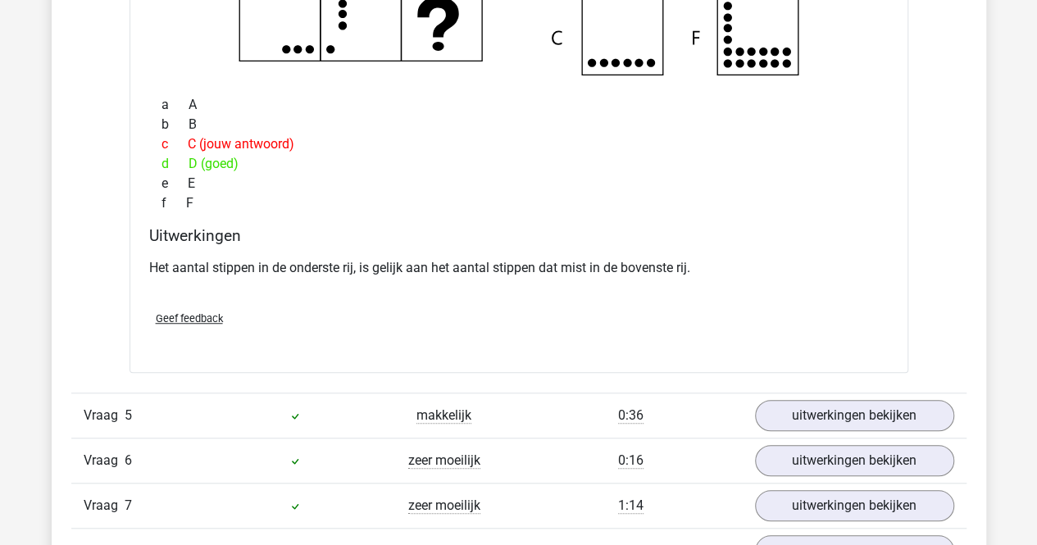
scroll to position [3606, 0]
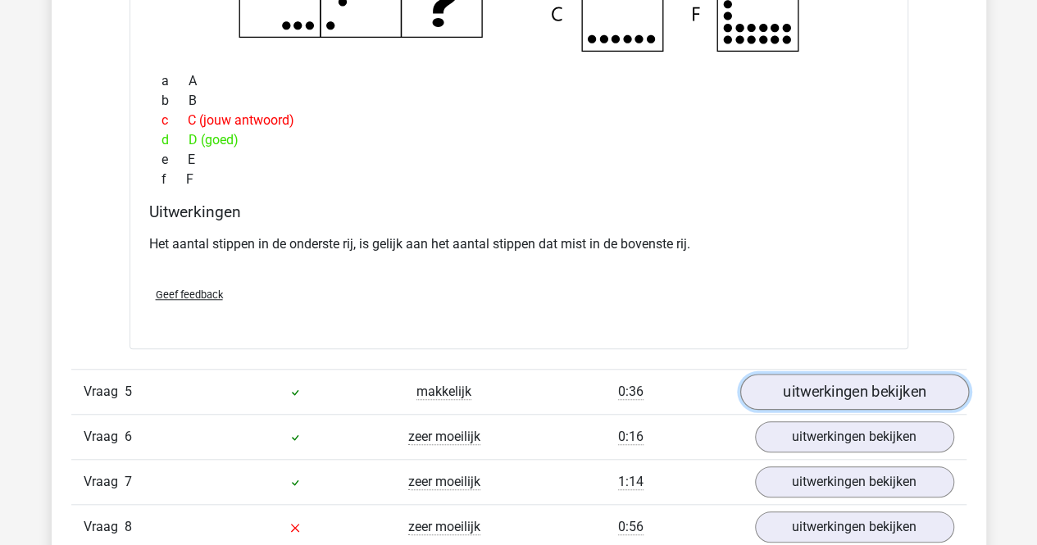
click at [861, 381] on link "uitwerkingen bekijken" at bounding box center [853, 392] width 229 height 36
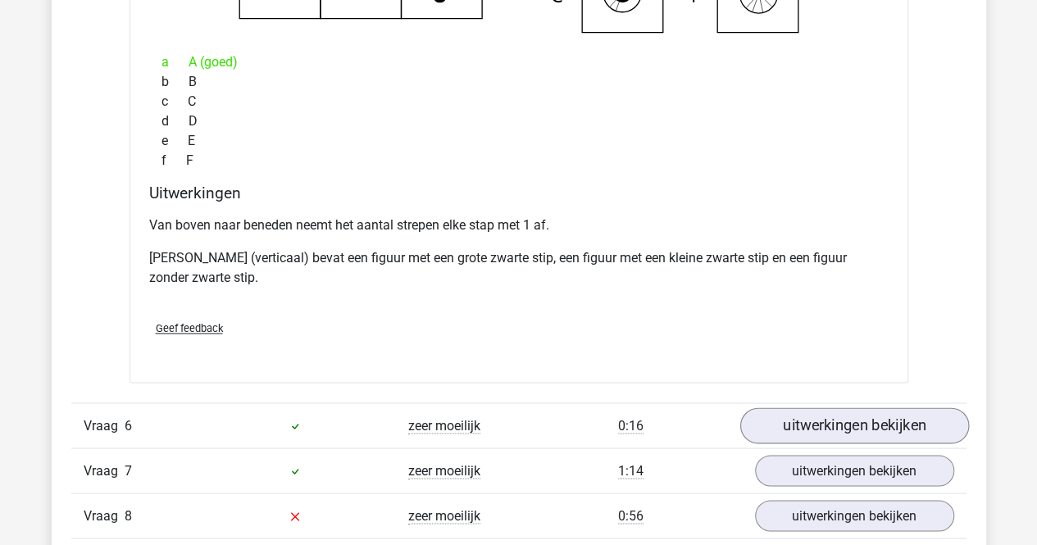
scroll to position [4343, 0]
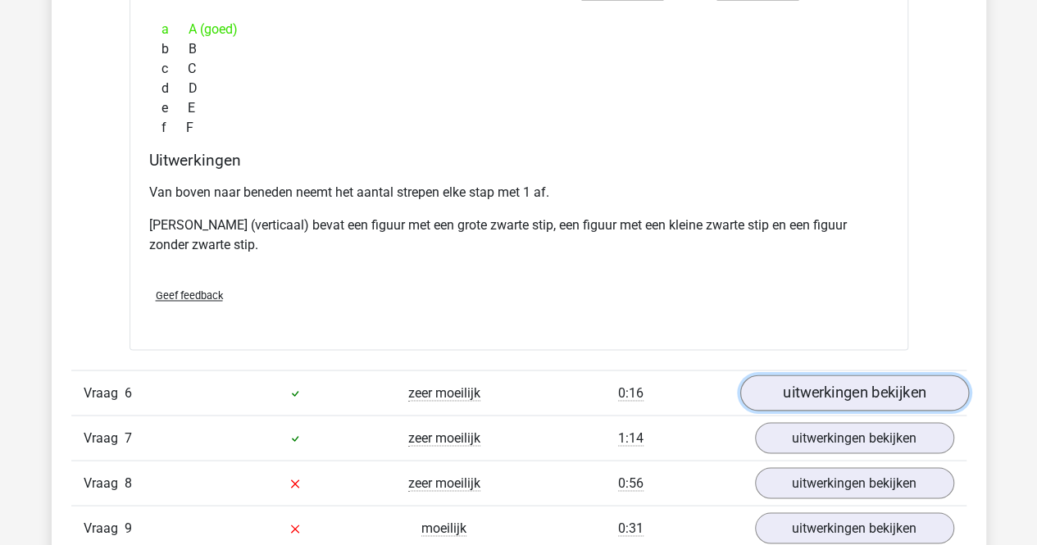
click at [869, 375] on link "uitwerkingen bekijken" at bounding box center [853, 393] width 229 height 36
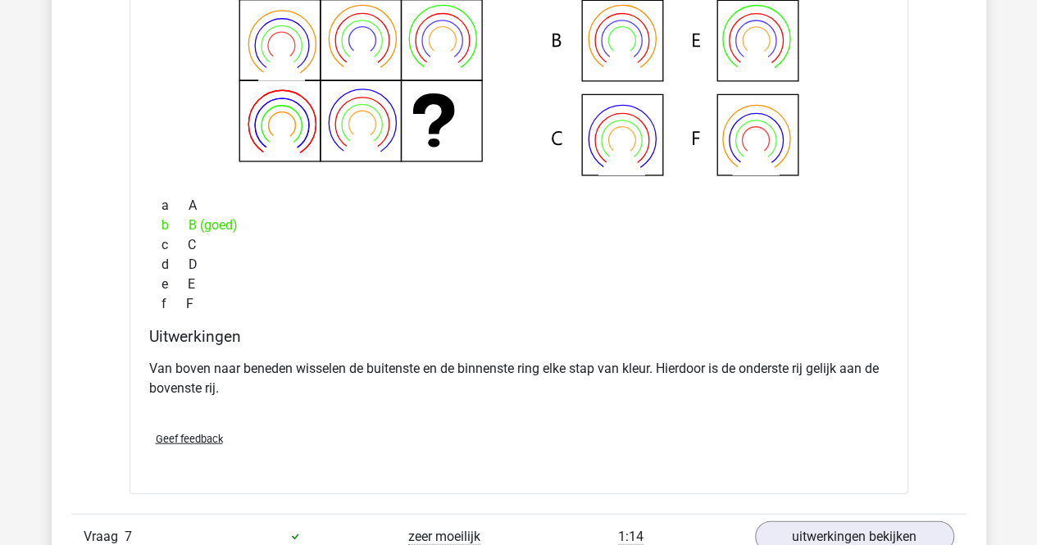
scroll to position [4999, 0]
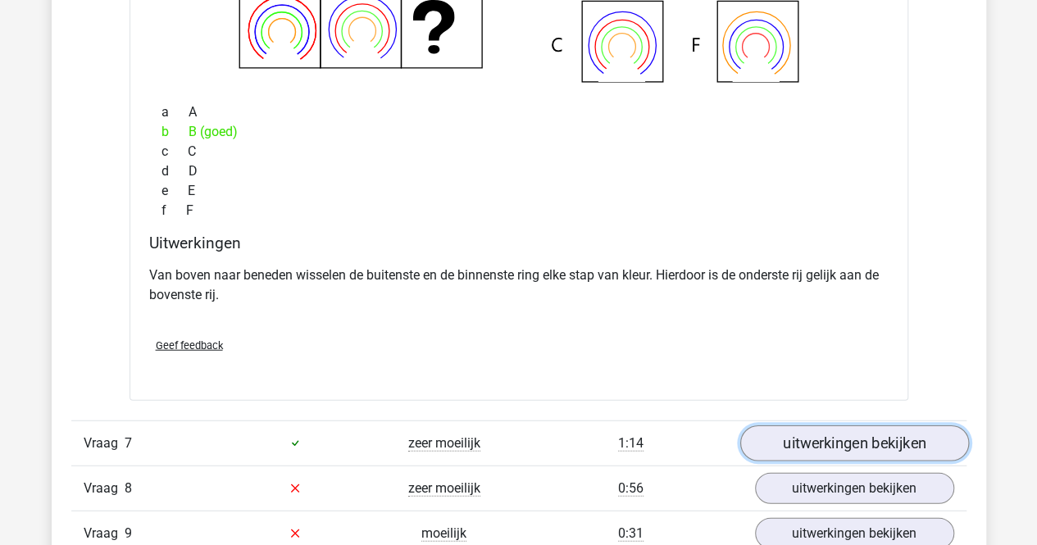
click at [847, 432] on link "uitwerkingen bekijken" at bounding box center [853, 443] width 229 height 36
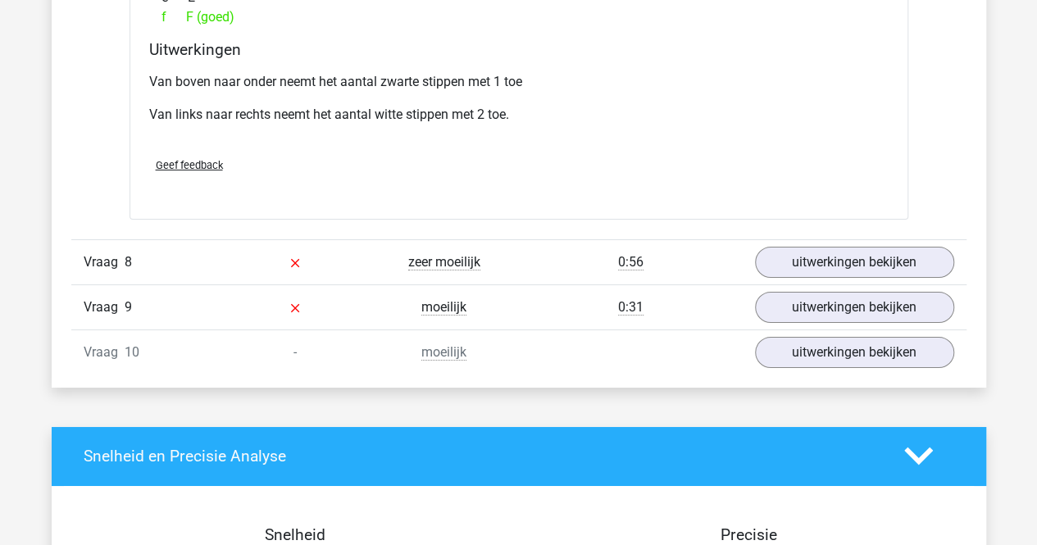
scroll to position [5900, 0]
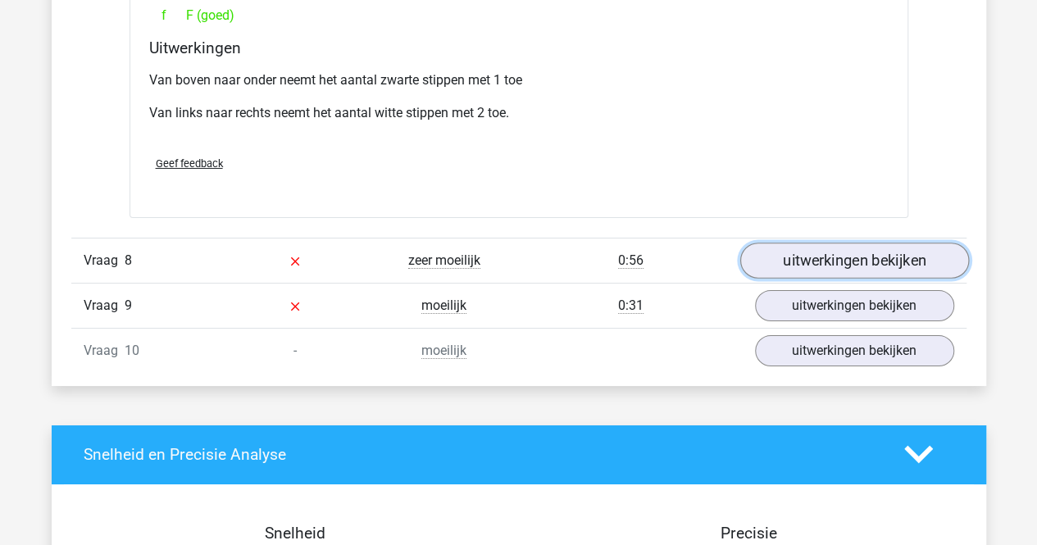
click at [842, 244] on link "uitwerkingen bekijken" at bounding box center [853, 261] width 229 height 36
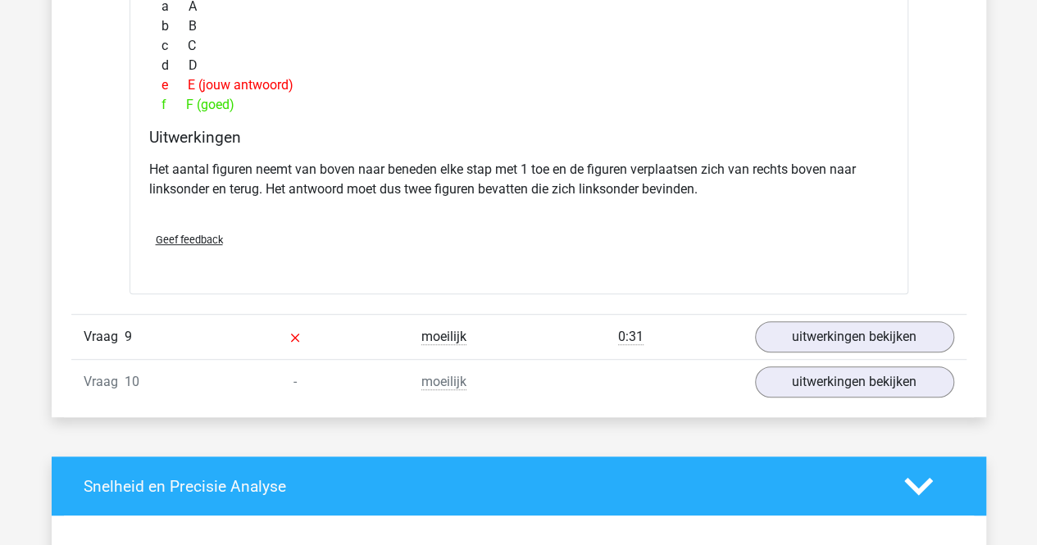
scroll to position [6556, 0]
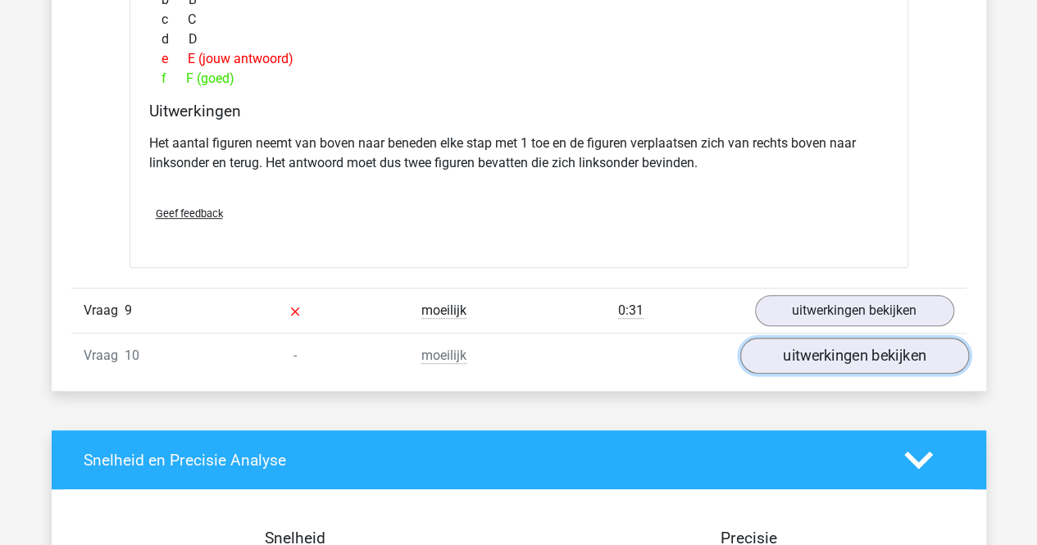
click at [830, 347] on link "uitwerkingen bekijken" at bounding box center [853, 356] width 229 height 36
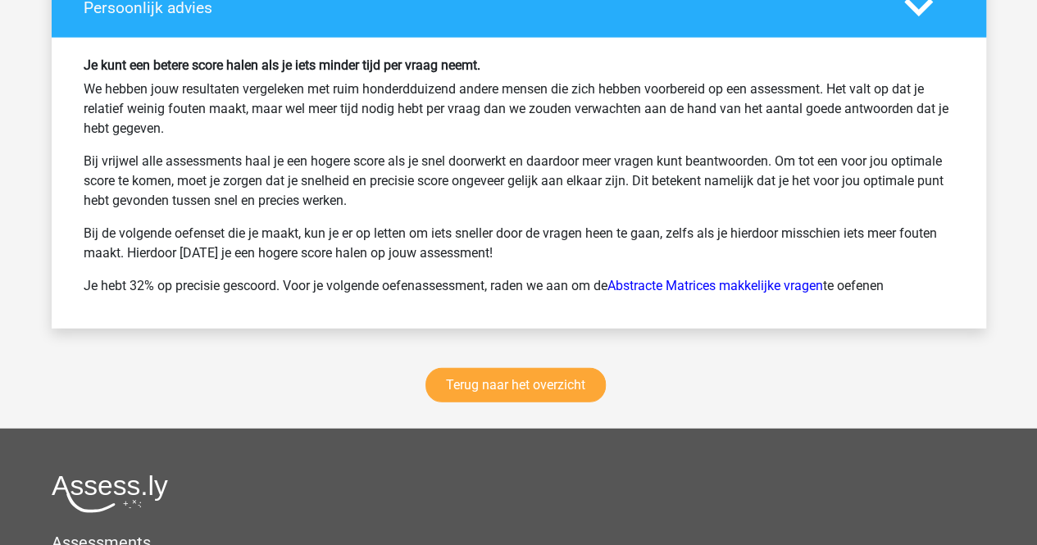
scroll to position [8277, 0]
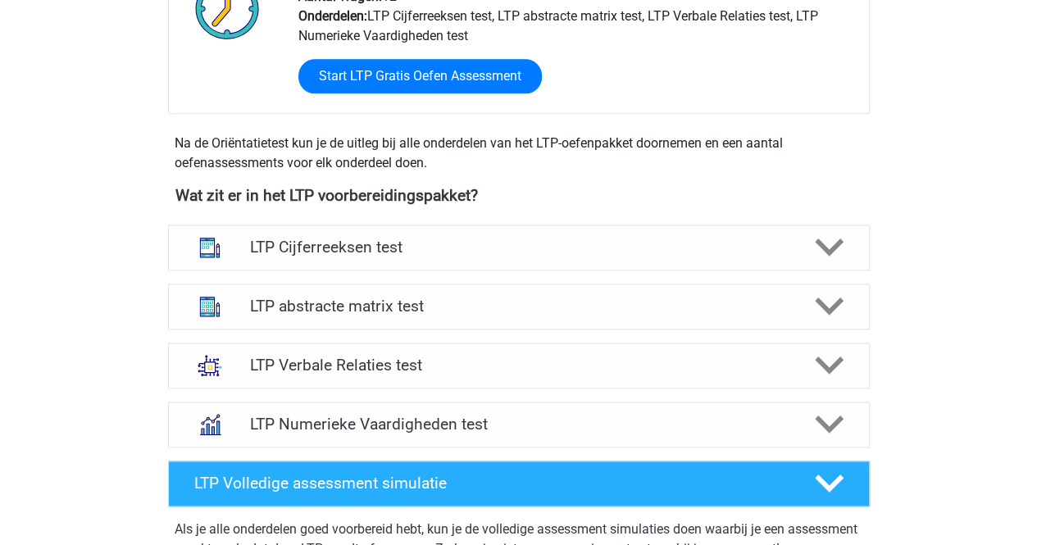
scroll to position [1065, 0]
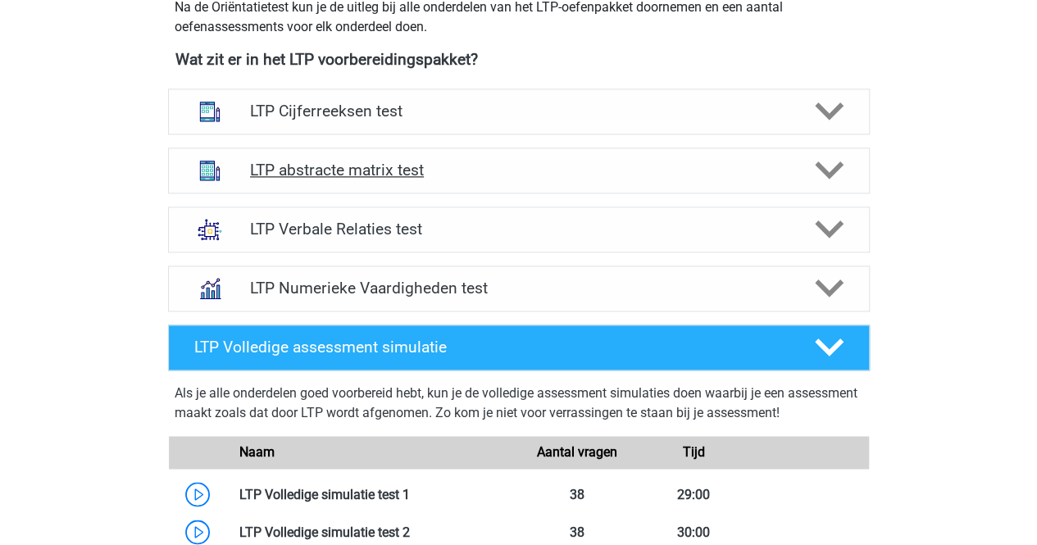
click at [323, 171] on h4 "LTP abstracte matrix test" at bounding box center [518, 170] width 537 height 19
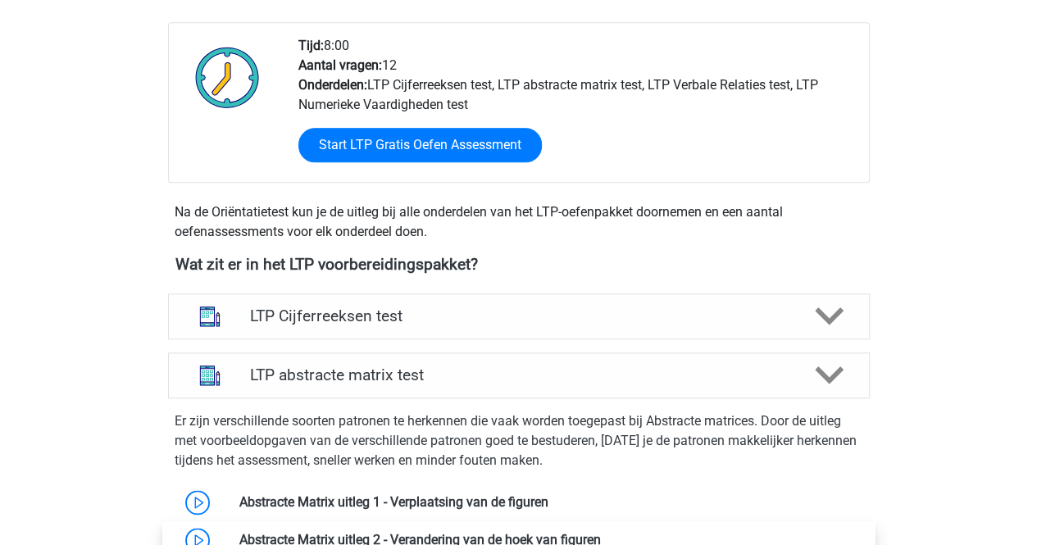
scroll to position [819, 0]
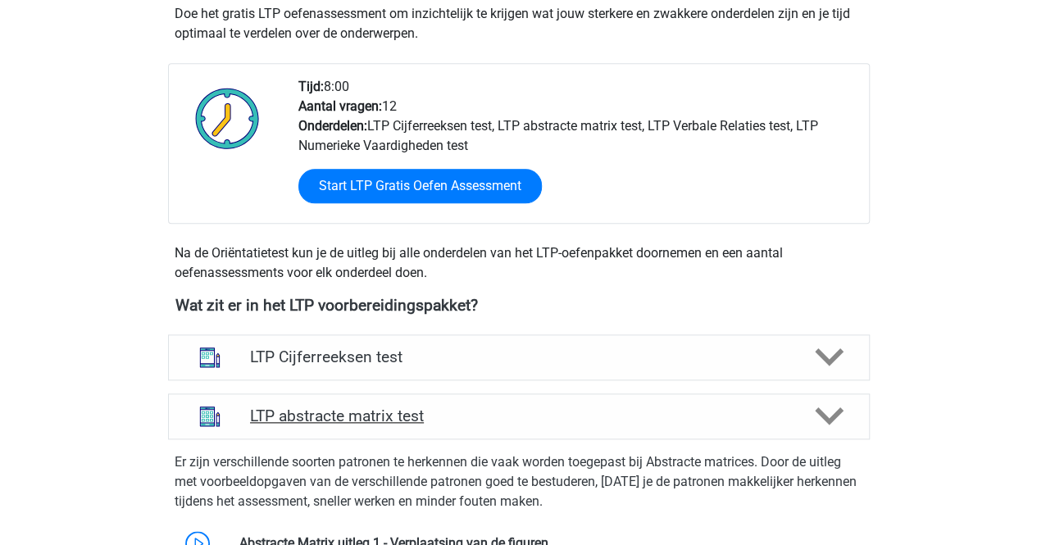
click at [325, 406] on h4 "LTP abstracte matrix test" at bounding box center [518, 415] width 537 height 19
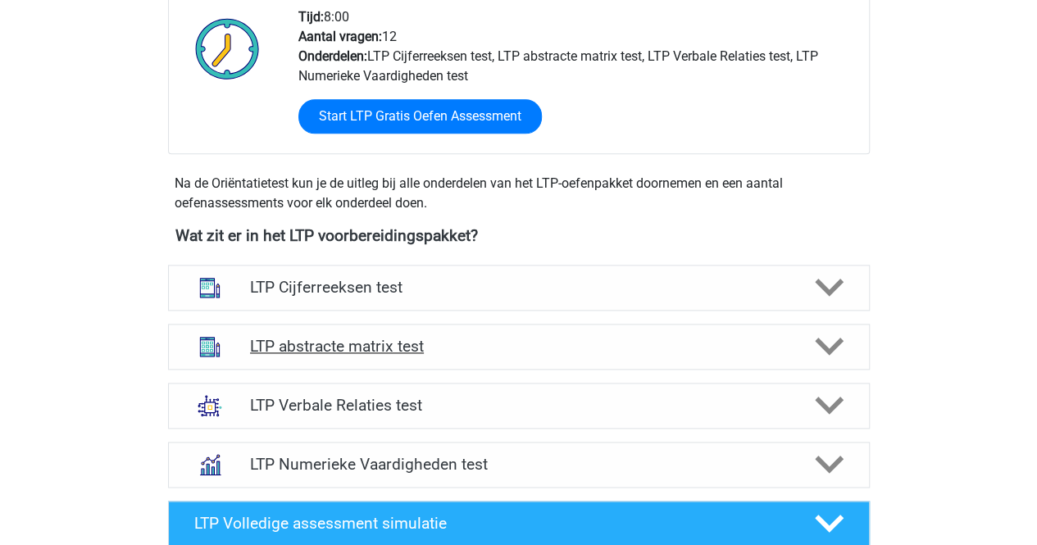
scroll to position [983, 0]
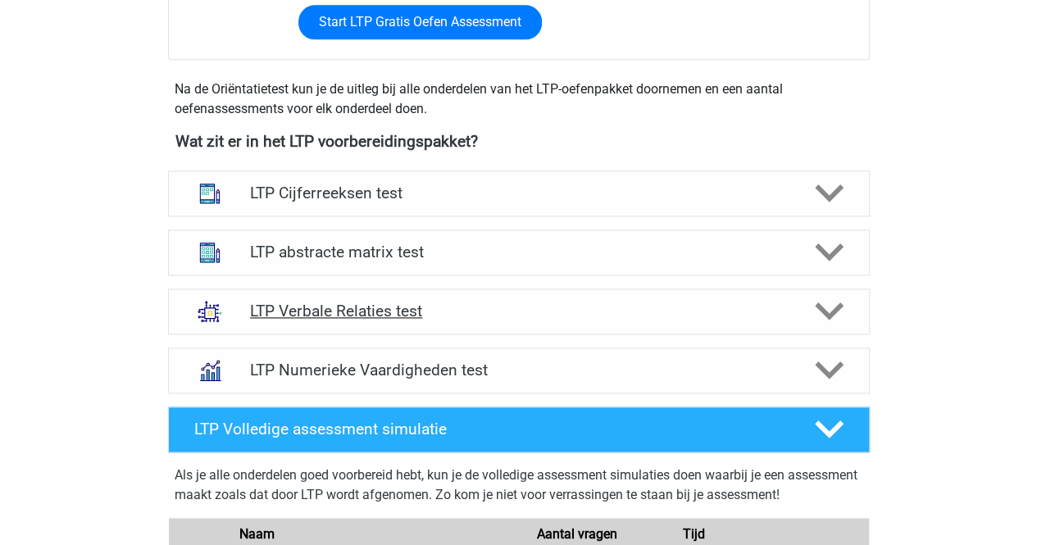
click at [285, 305] on h4 "LTP Verbale Relaties test" at bounding box center [518, 311] width 537 height 19
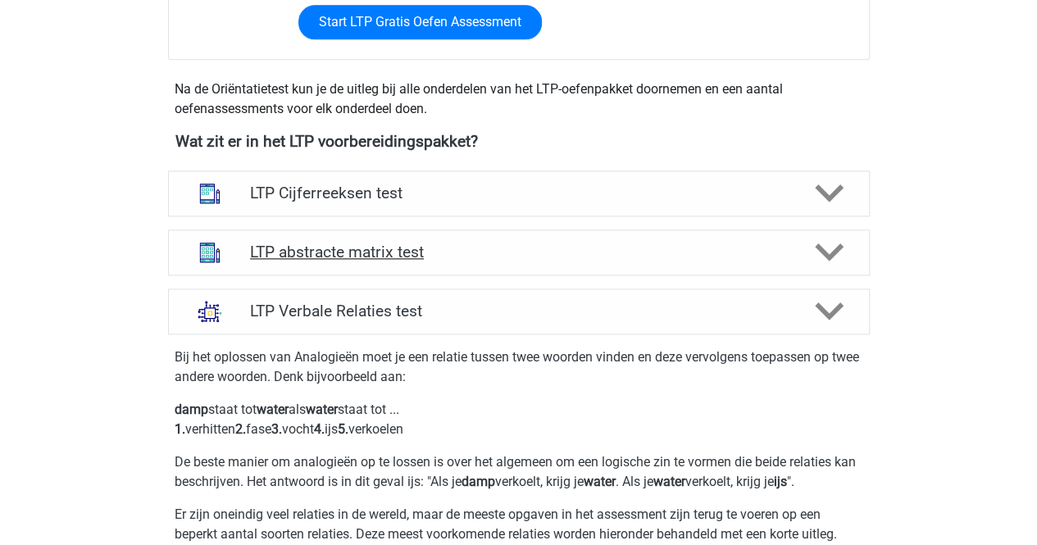
click at [302, 253] on h4 "LTP abstracte matrix test" at bounding box center [518, 252] width 537 height 19
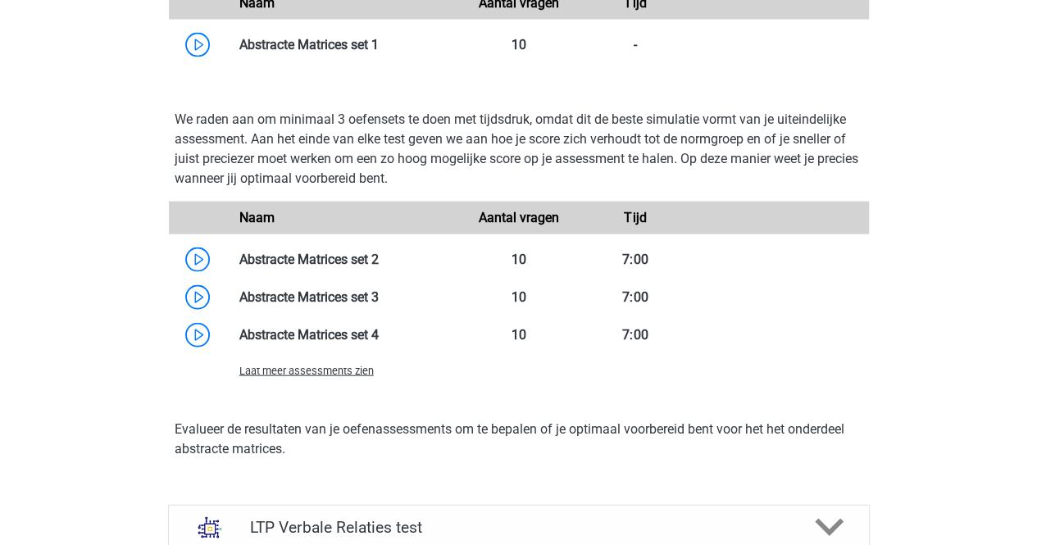
scroll to position [1721, 0]
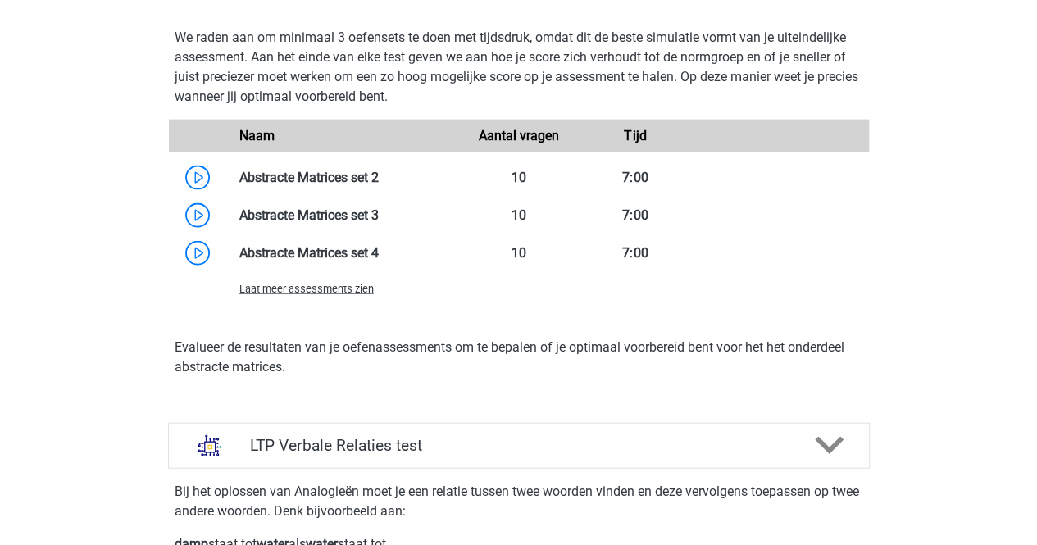
click at [284, 289] on span "Laat meer assessments zien" at bounding box center [306, 289] width 134 height 12
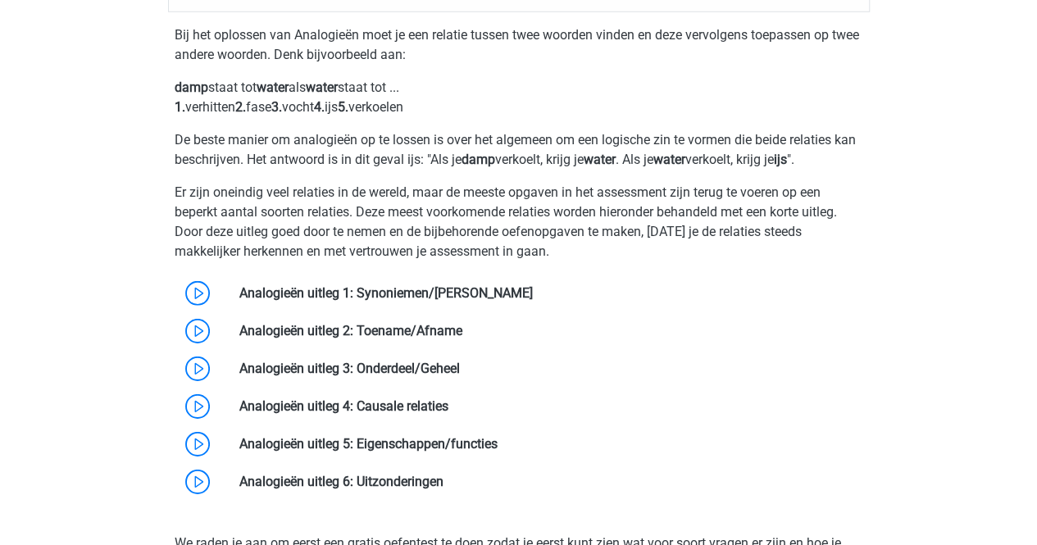
scroll to position [2458, 0]
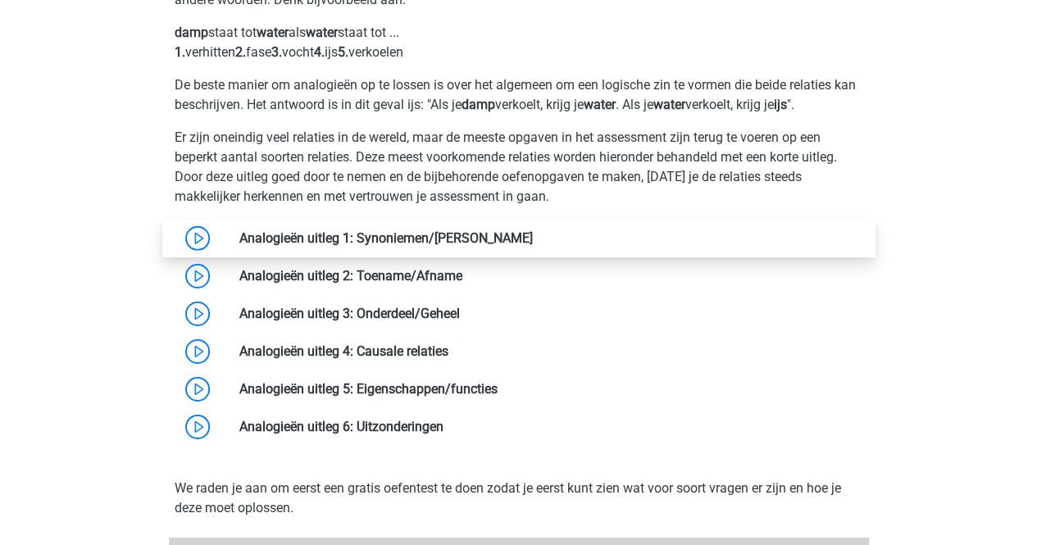
click at [533, 238] on link at bounding box center [533, 238] width 0 height 16
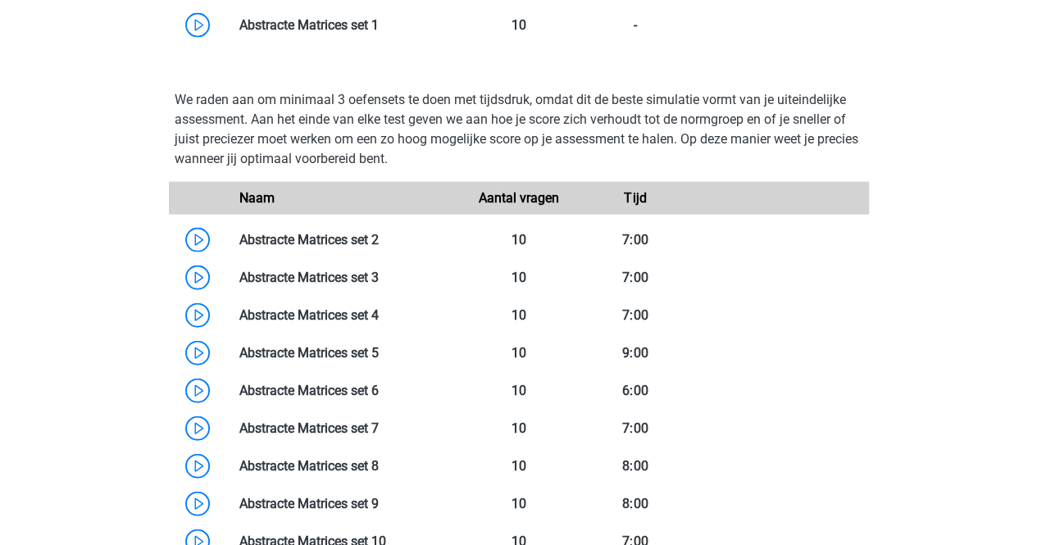
scroll to position [1475, 0]
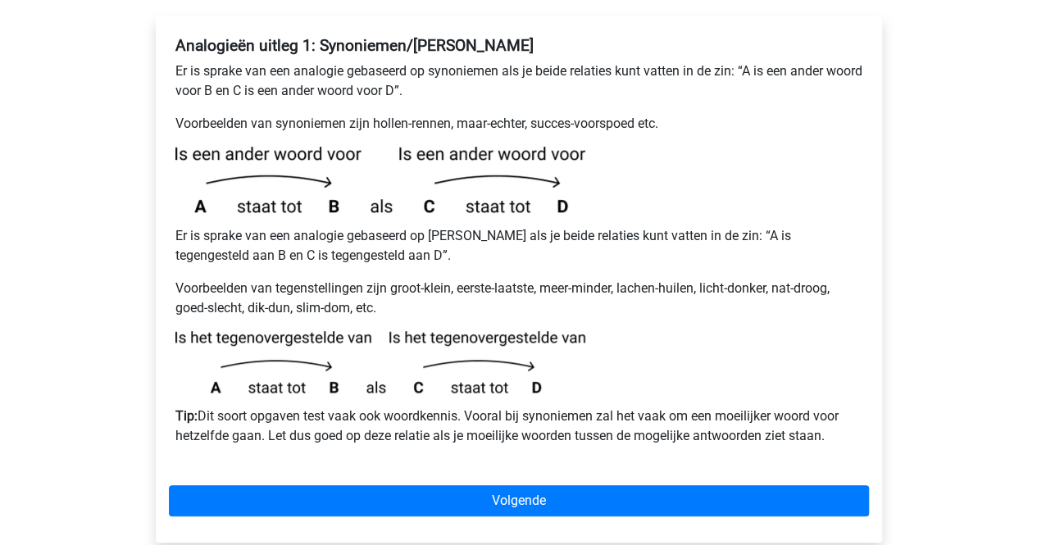
scroll to position [328, 0]
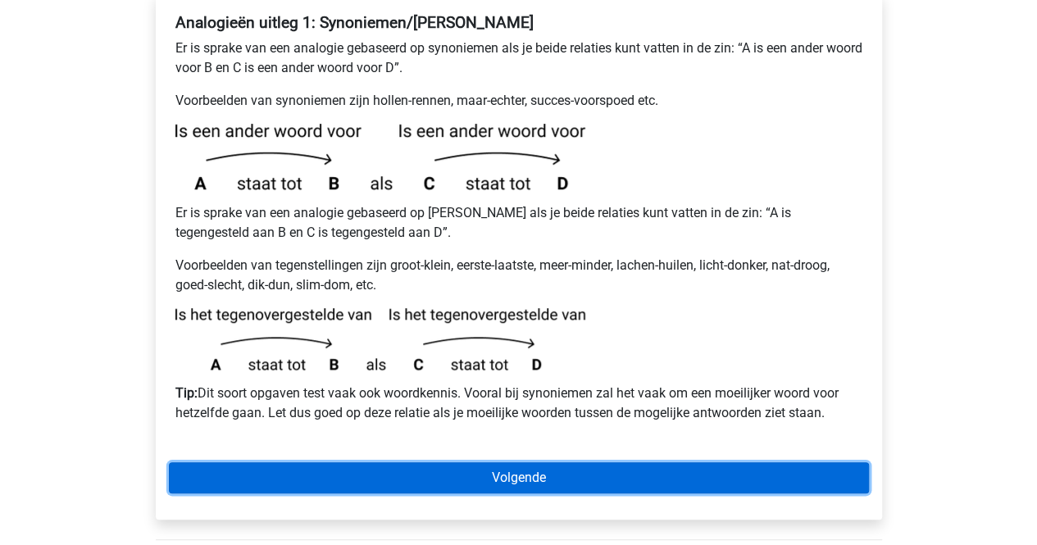
click at [455, 462] on link "Volgende" at bounding box center [519, 477] width 700 height 31
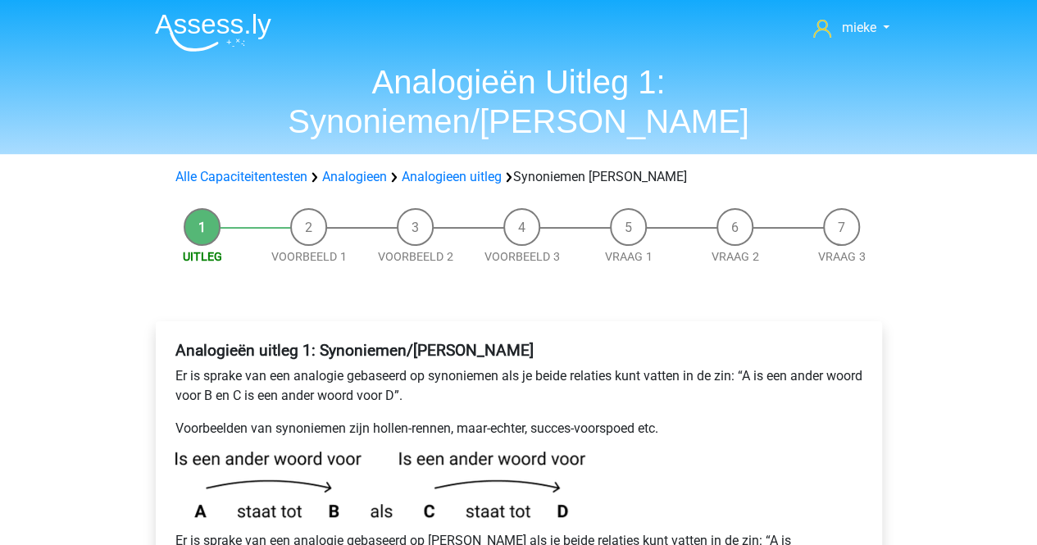
scroll to position [0, 0]
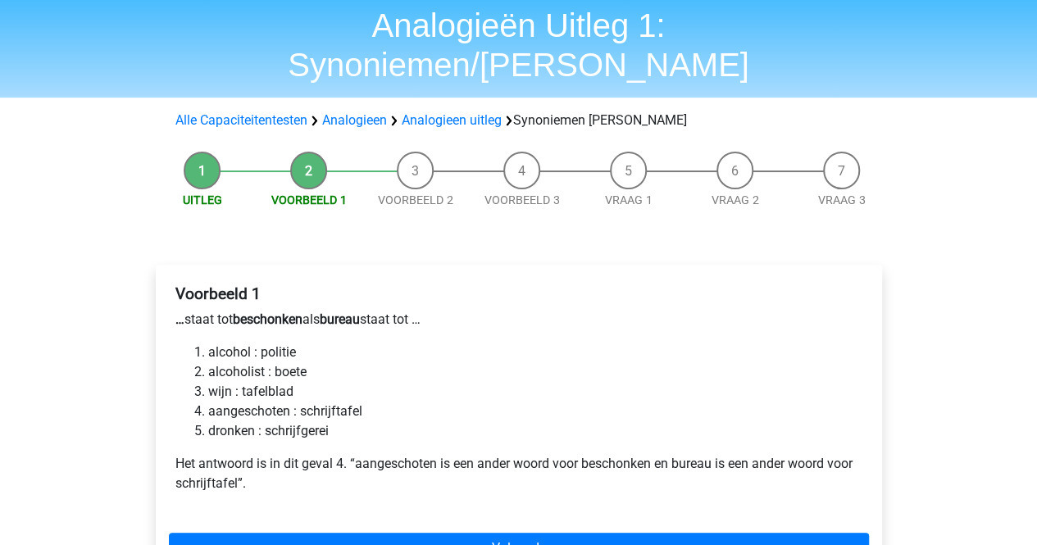
scroll to position [82, 0]
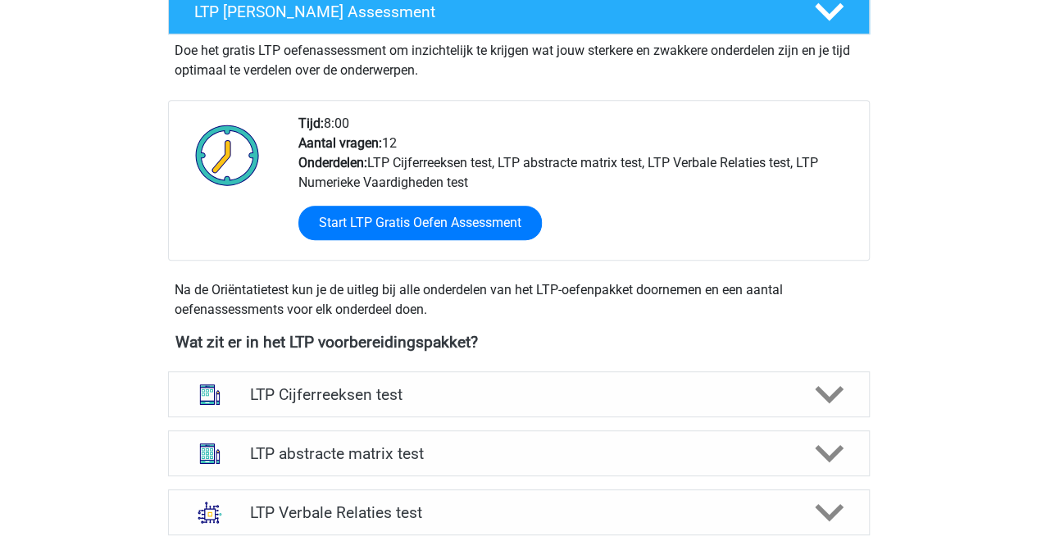
scroll to position [492, 0]
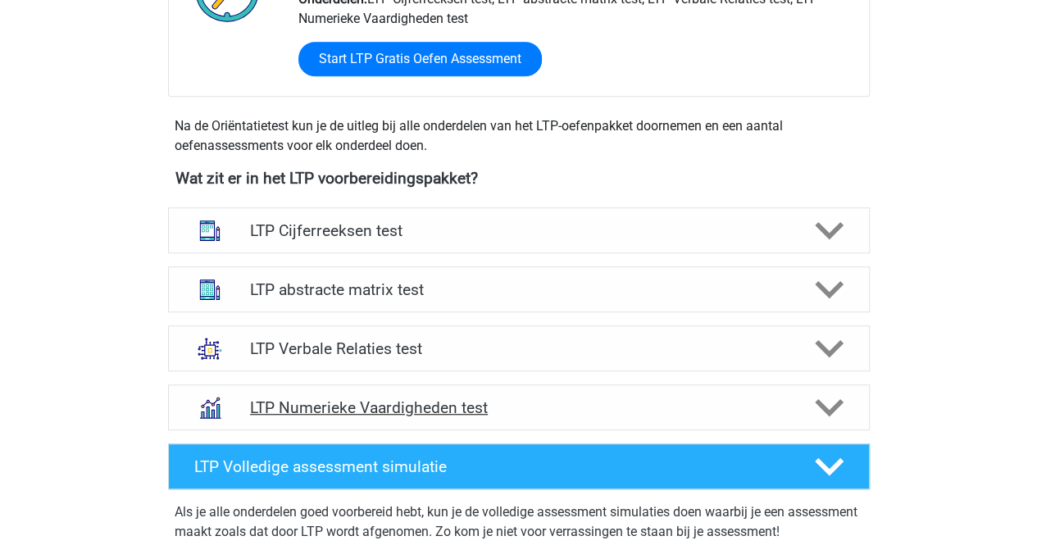
click at [345, 410] on h4 "LTP Numerieke Vaardigheden test" at bounding box center [518, 407] width 537 height 19
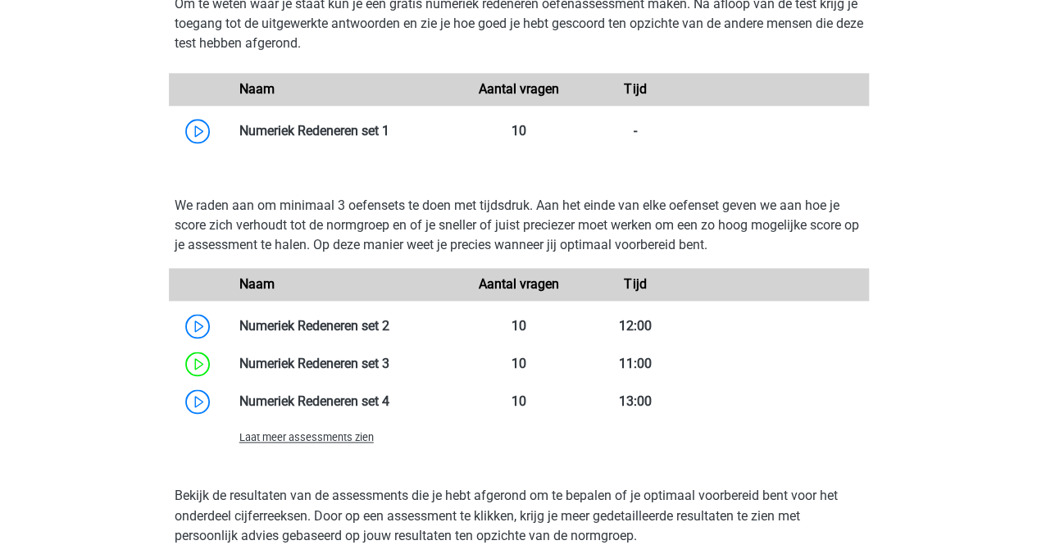
scroll to position [1065, 0]
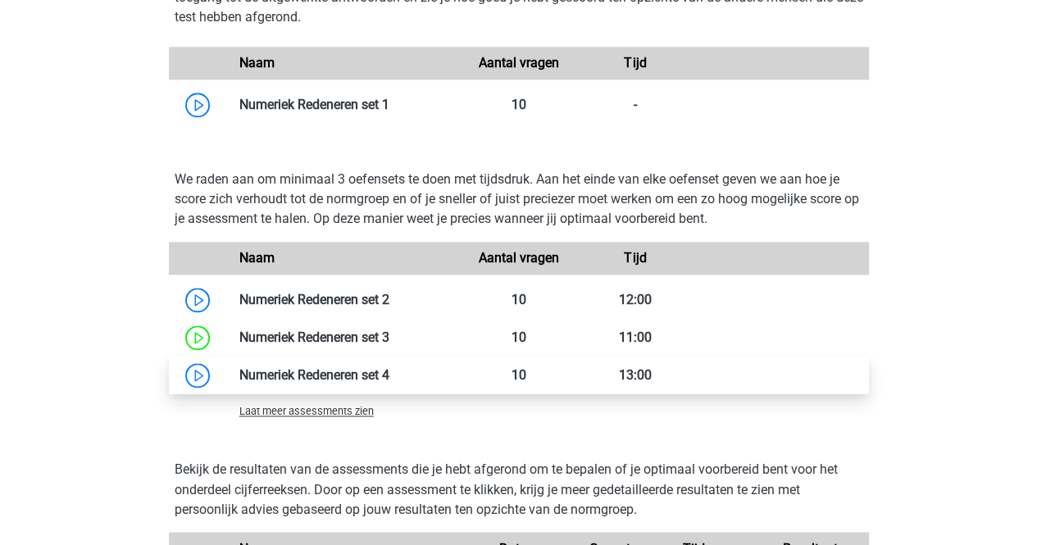
click at [389, 375] on link at bounding box center [389, 375] width 0 height 16
click at [346, 411] on span "Laat meer assessments zien" at bounding box center [306, 411] width 134 height 12
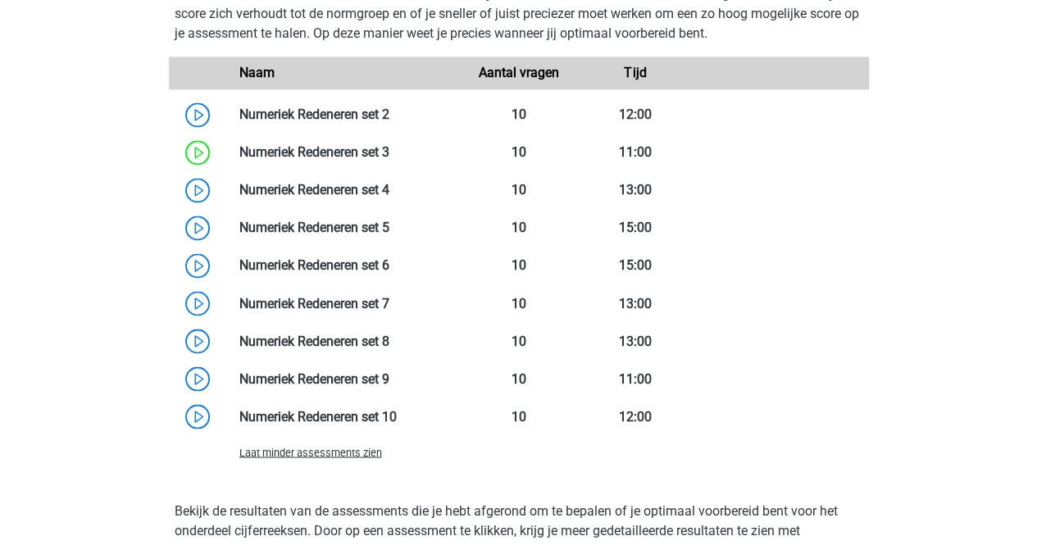
scroll to position [1229, 0]
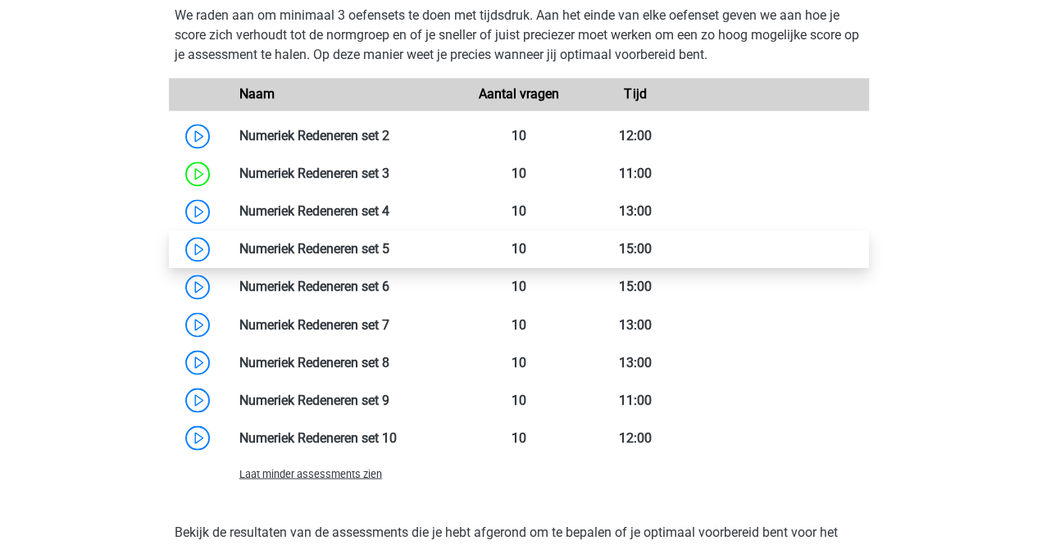
click at [389, 243] on link at bounding box center [389, 249] width 0 height 16
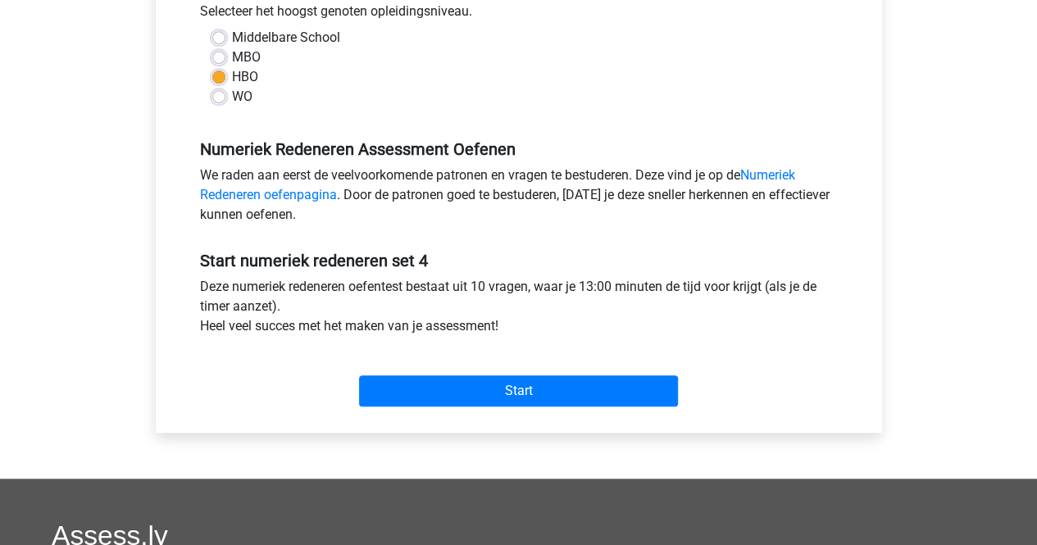
scroll to position [410, 0]
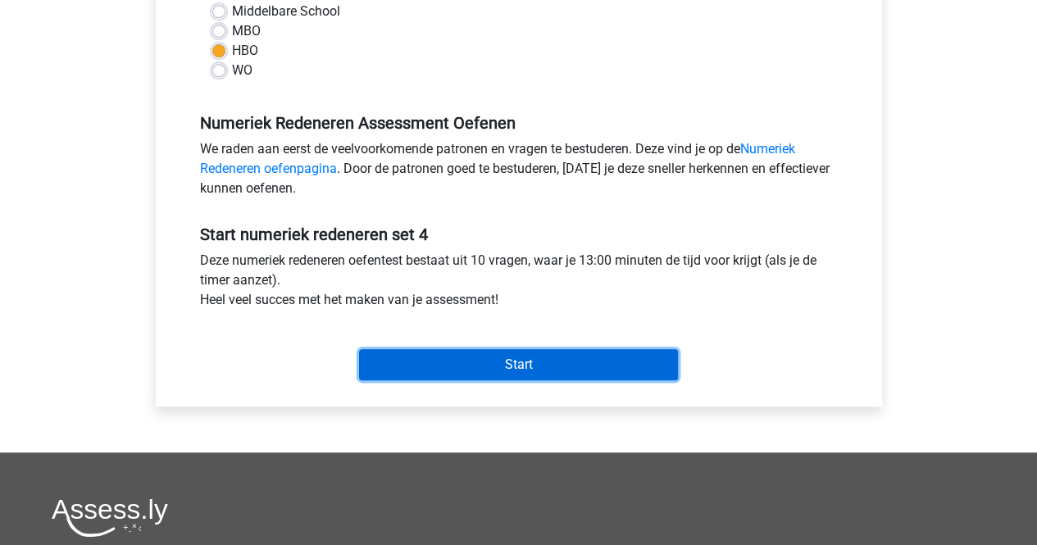
click at [513, 355] on input "Start" at bounding box center [518, 364] width 319 height 31
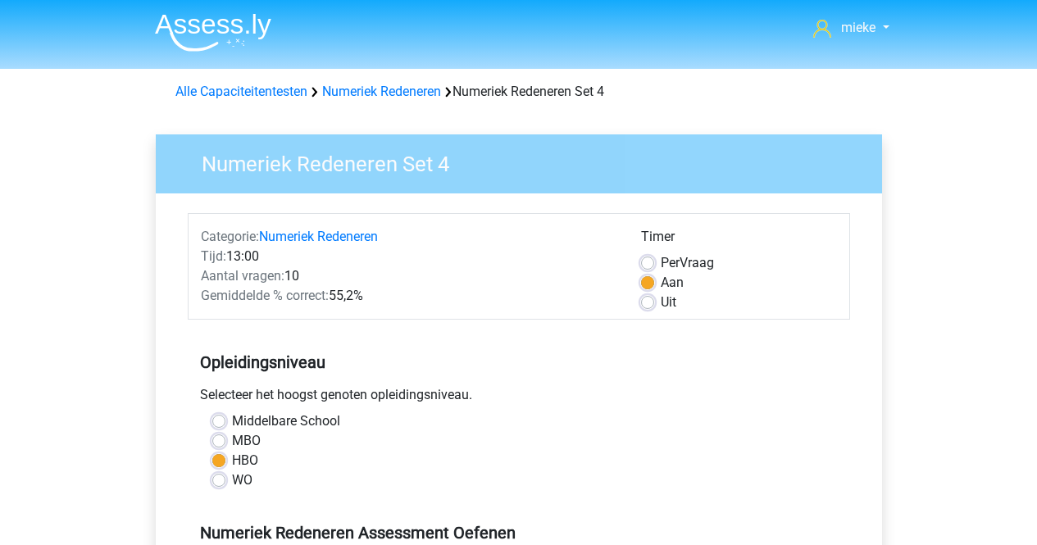
scroll to position [410, 0]
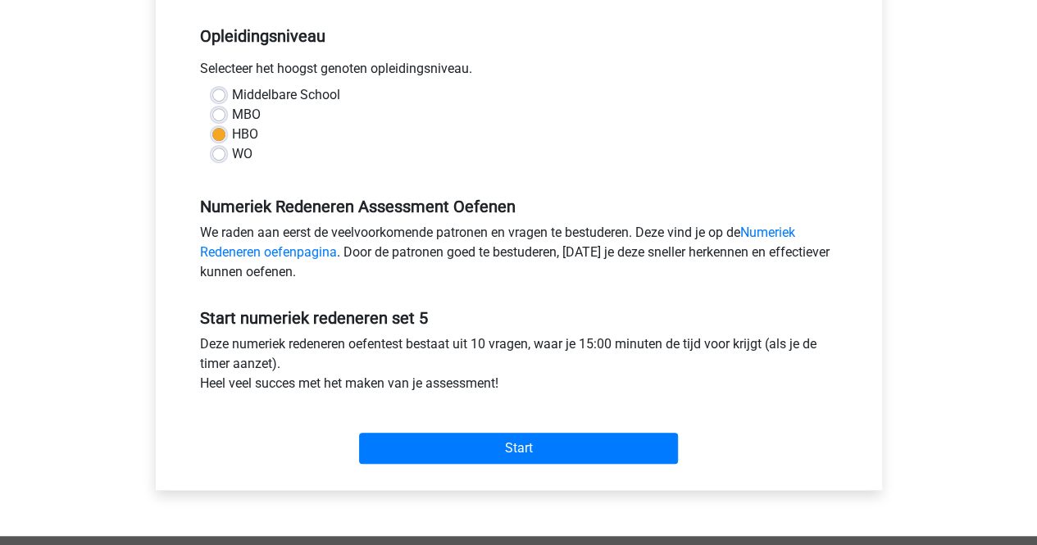
scroll to position [328, 0]
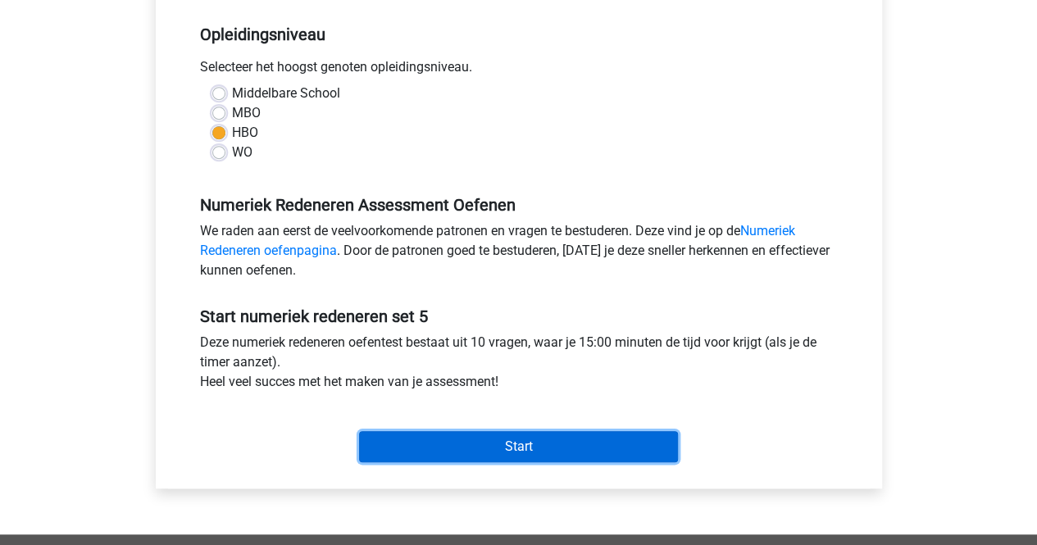
click at [520, 447] on input "Start" at bounding box center [518, 446] width 319 height 31
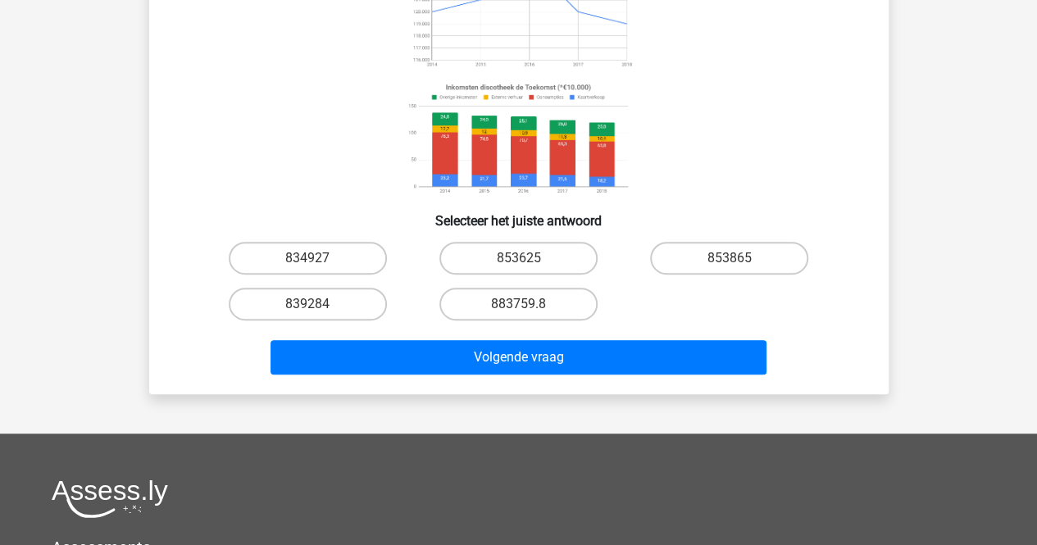
scroll to position [164, 0]
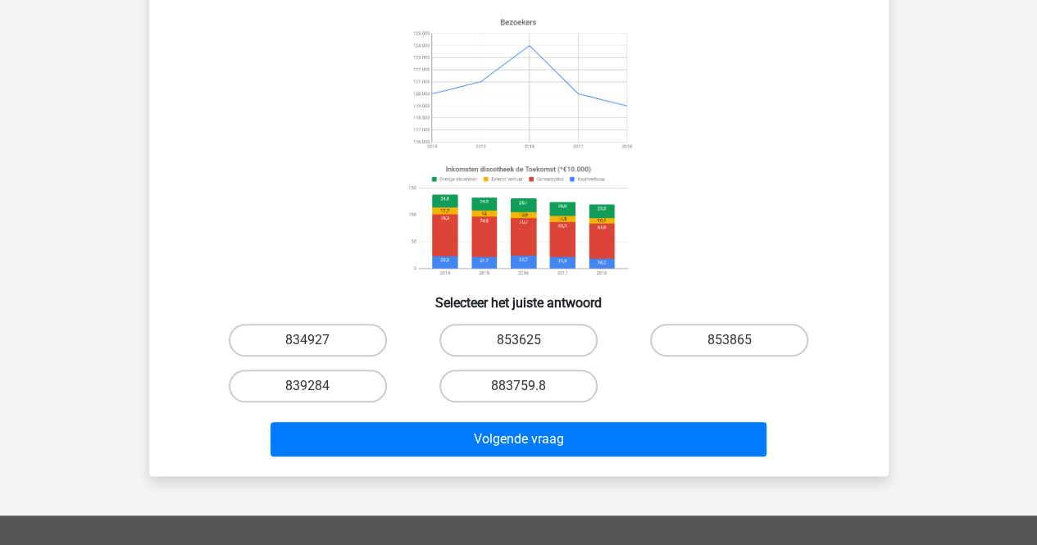
drag, startPoint x: 515, startPoint y: 335, endPoint x: 484, endPoint y: 412, distance: 82.8
click at [506, 362] on div "853625" at bounding box center [518, 340] width 211 height 46
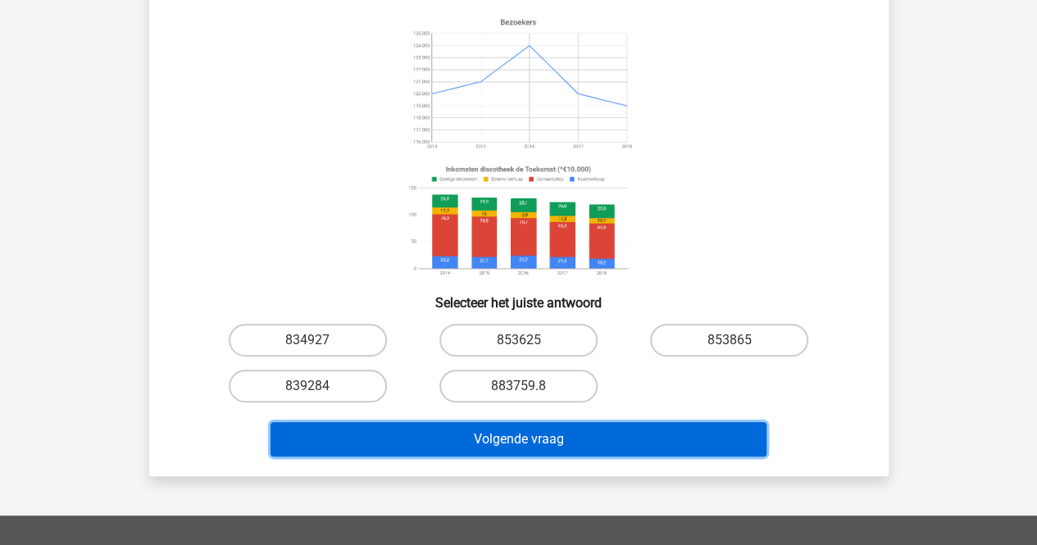
click at [503, 438] on button "Volgende vraag" at bounding box center [518, 439] width 496 height 34
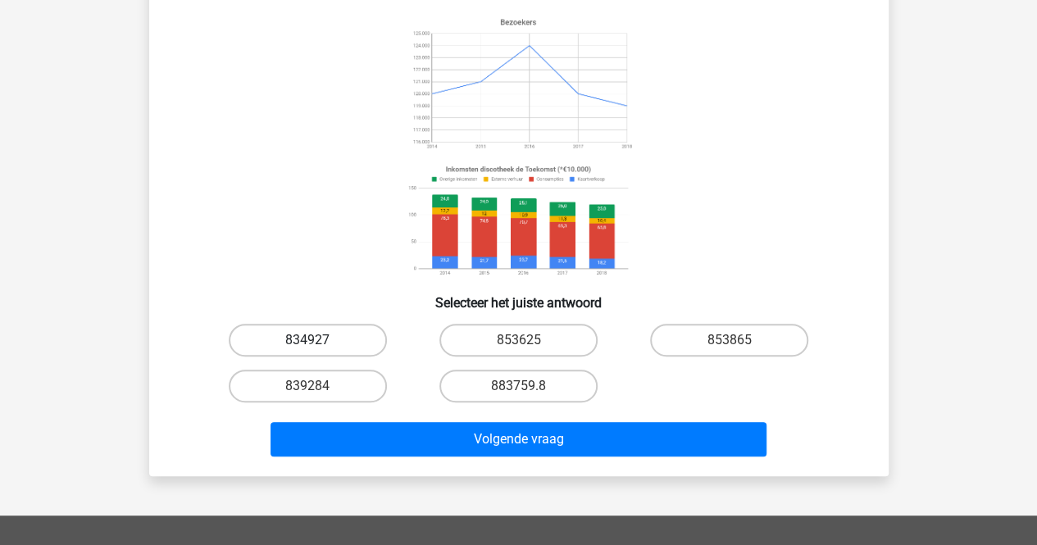
click at [313, 327] on label "834927" at bounding box center [308, 340] width 158 height 33
click at [313, 340] on input "834927" at bounding box center [312, 345] width 11 height 11
radio input "true"
click at [538, 386] on label "883759.8" at bounding box center [518, 386] width 158 height 33
click at [529, 386] on input "883759.8" at bounding box center [523, 391] width 11 height 11
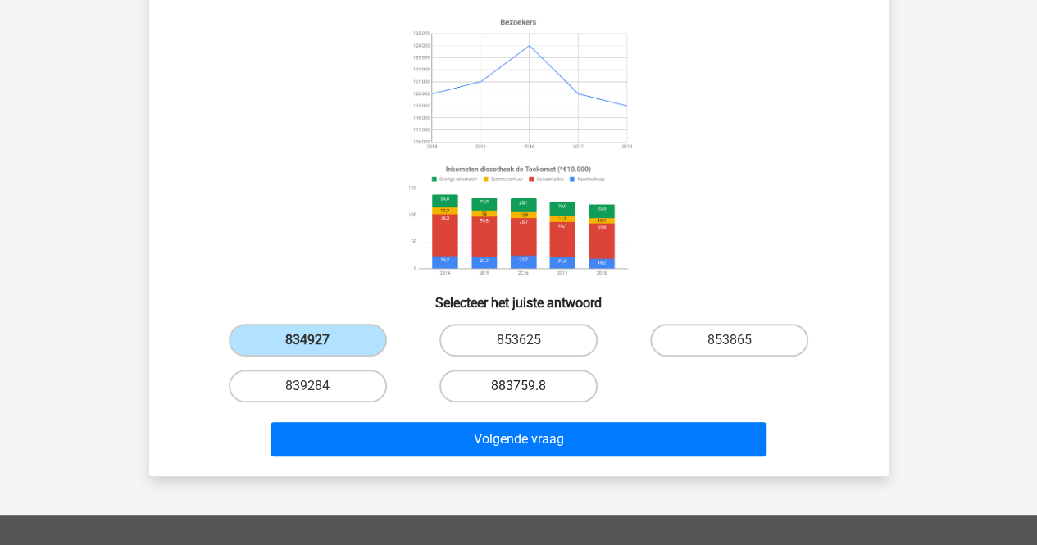
radio input "true"
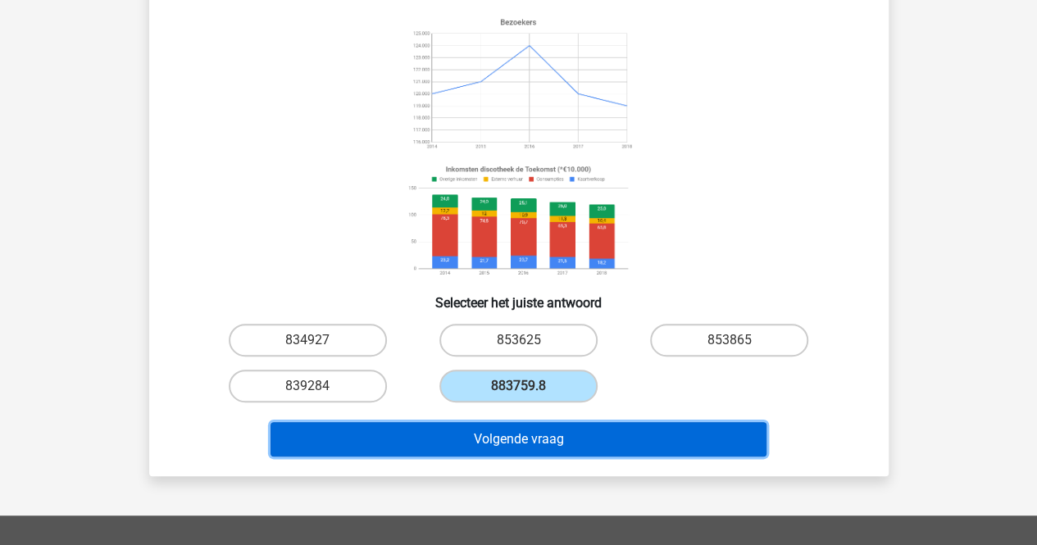
click at [506, 433] on button "Volgende vraag" at bounding box center [518, 439] width 496 height 34
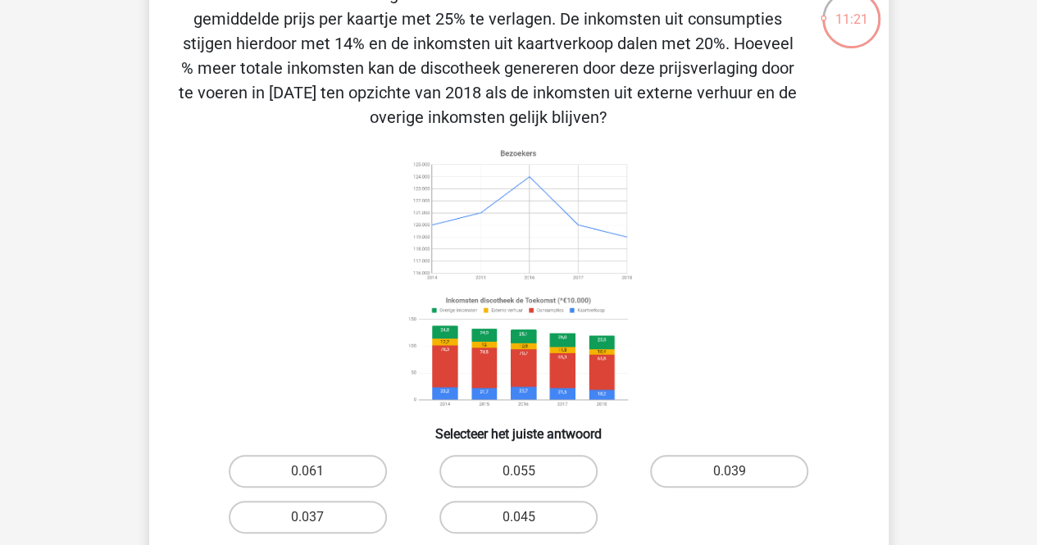
scroll to position [82, 0]
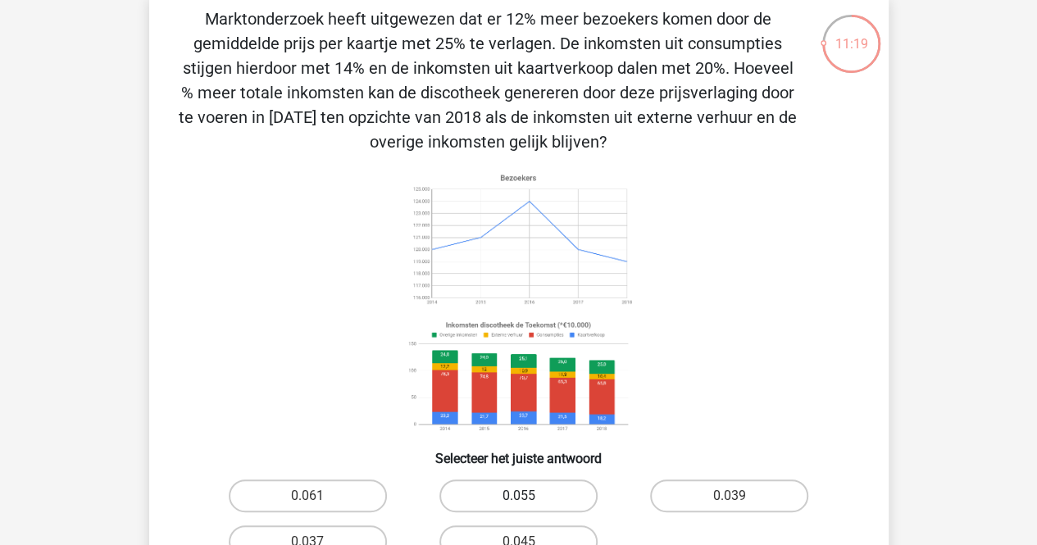
click at [546, 481] on label "0.055" at bounding box center [518, 495] width 158 height 33
click at [529, 496] on input "0.055" at bounding box center [523, 501] width 11 height 11
radio input "true"
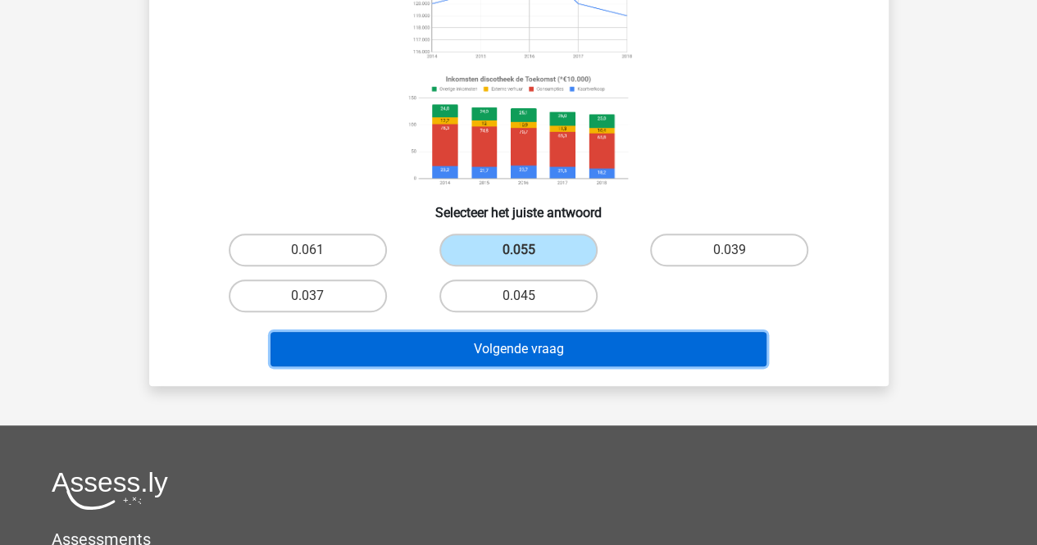
click at [515, 345] on button "Volgende vraag" at bounding box center [518, 349] width 496 height 34
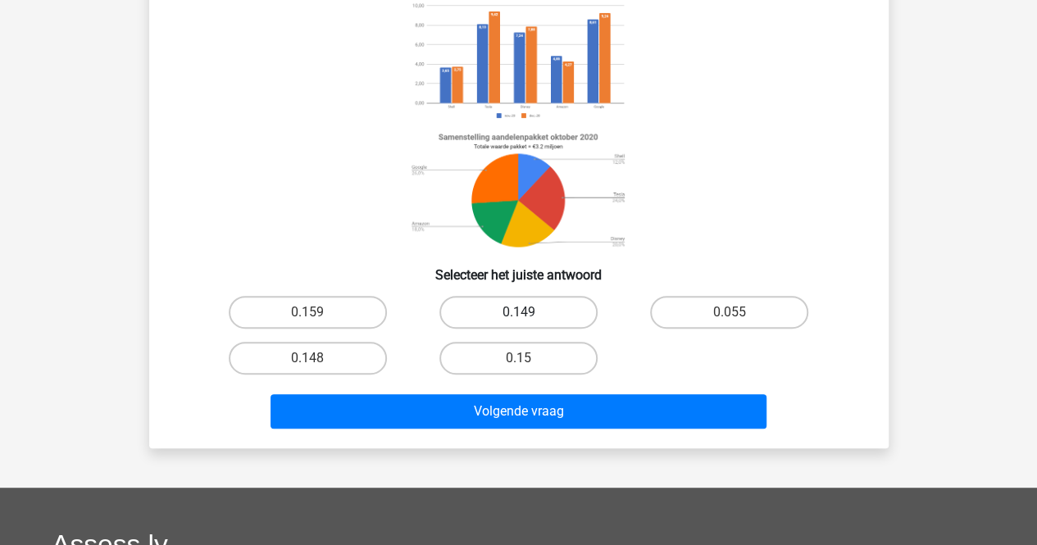
scroll to position [75, 0]
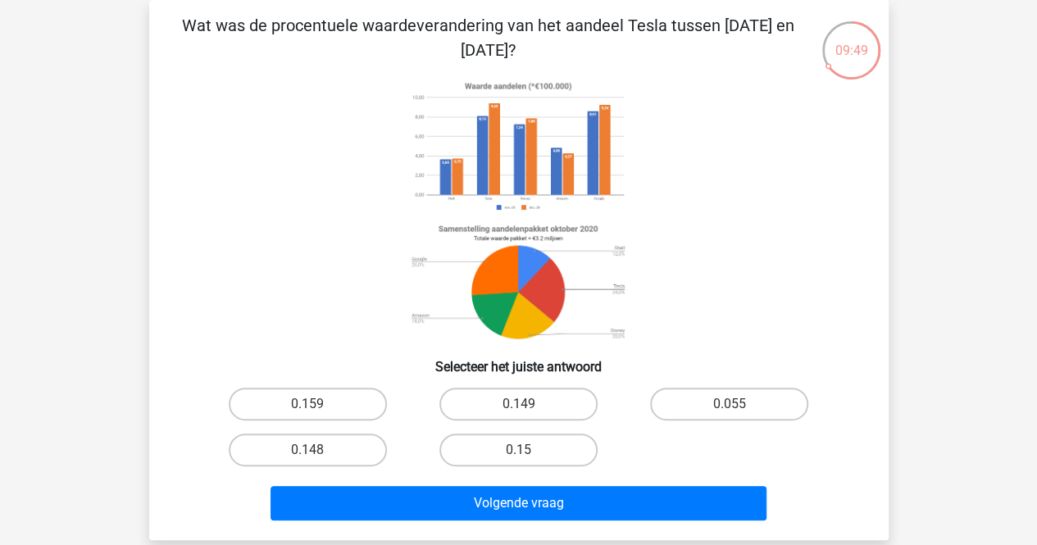
click at [524, 407] on input "0.149" at bounding box center [523, 409] width 11 height 11
radio input "true"
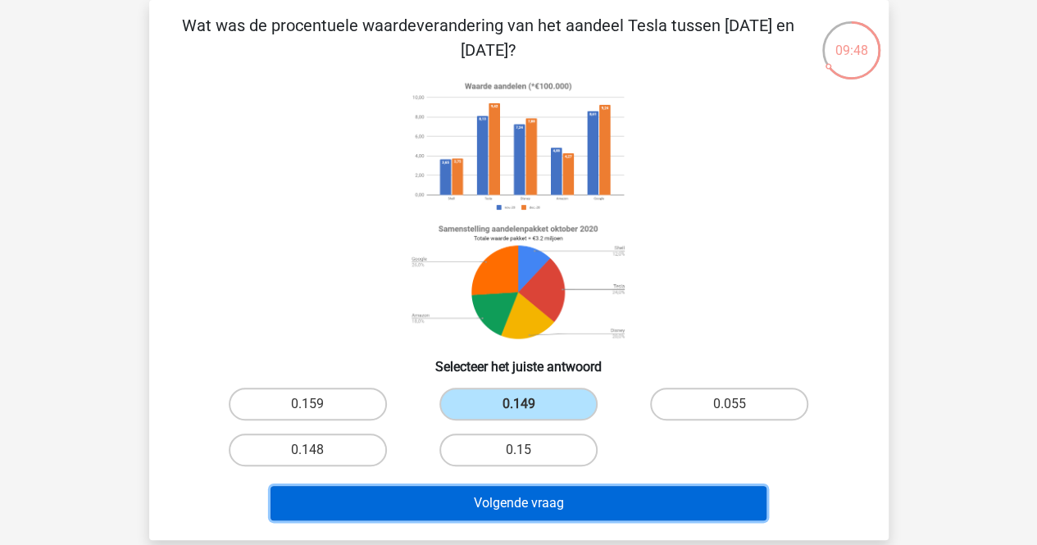
click at [495, 506] on button "Volgende vraag" at bounding box center [518, 503] width 496 height 34
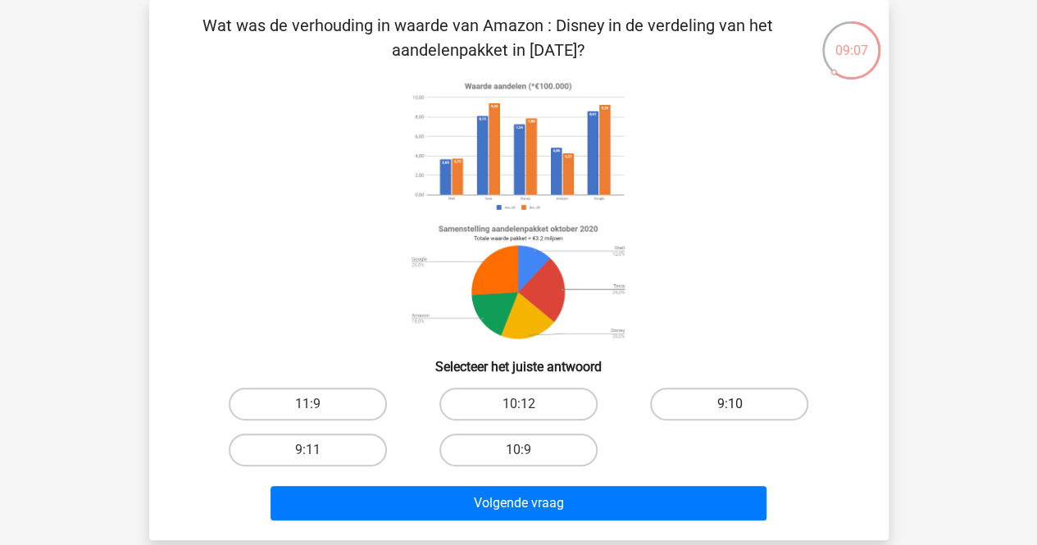
click at [700, 404] on label "9:10" at bounding box center [729, 404] width 158 height 33
click at [729, 404] on input "9:10" at bounding box center [734, 409] width 11 height 11
radio input "true"
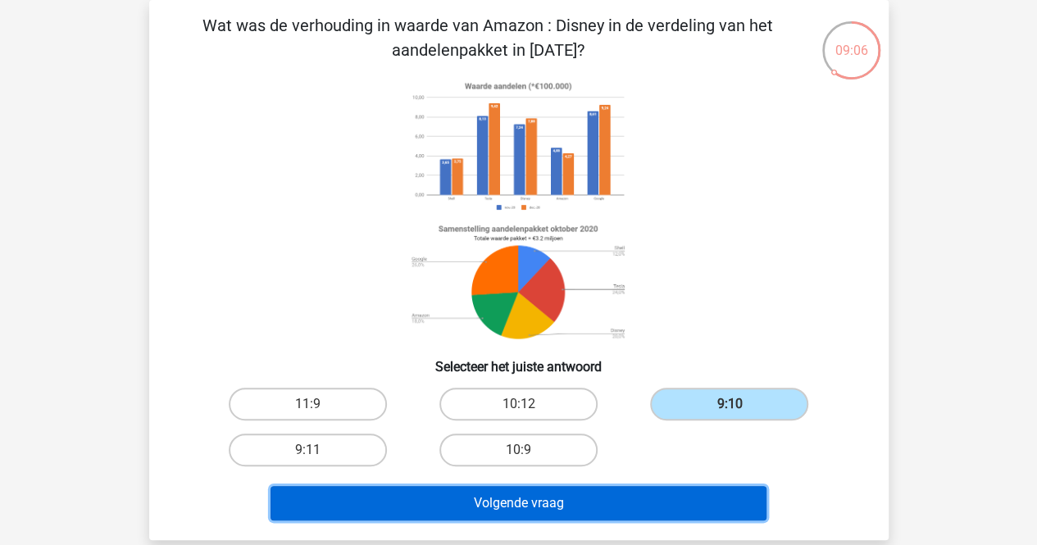
click at [515, 510] on button "Volgende vraag" at bounding box center [518, 503] width 496 height 34
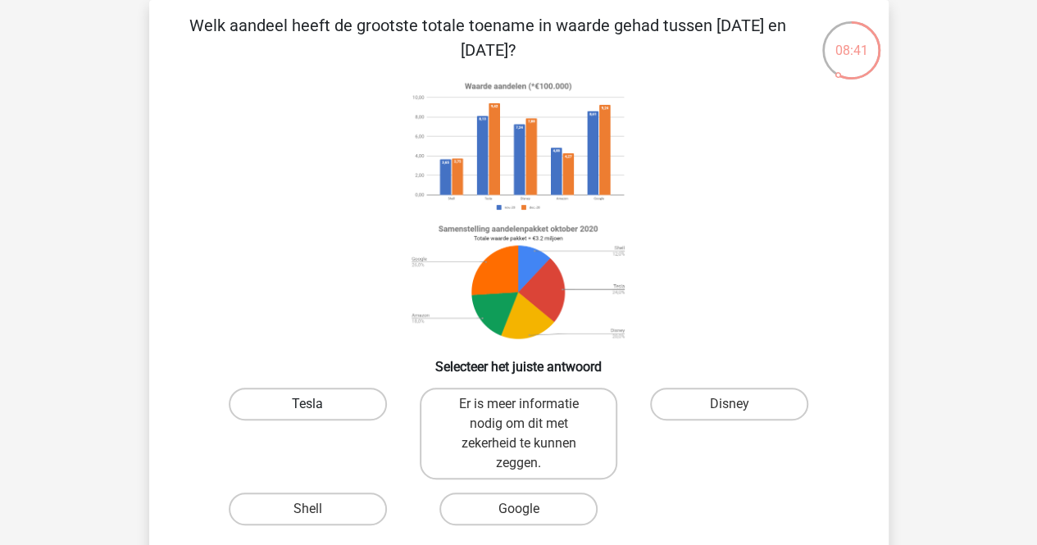
click at [340, 394] on label "Tesla" at bounding box center [308, 404] width 158 height 33
click at [318, 404] on input "Tesla" at bounding box center [312, 409] width 11 height 11
radio input "true"
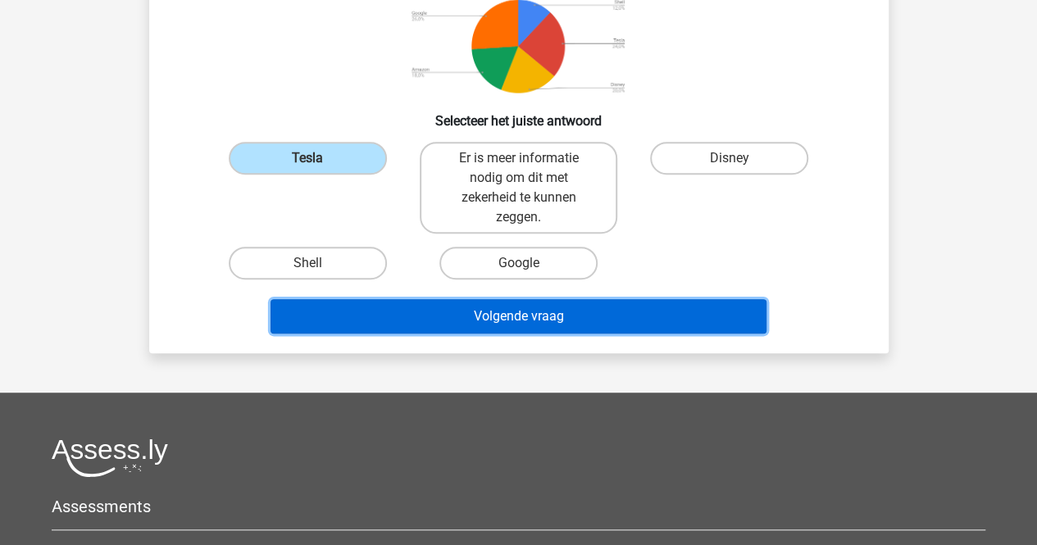
click at [495, 320] on button "Volgende vraag" at bounding box center [518, 316] width 496 height 34
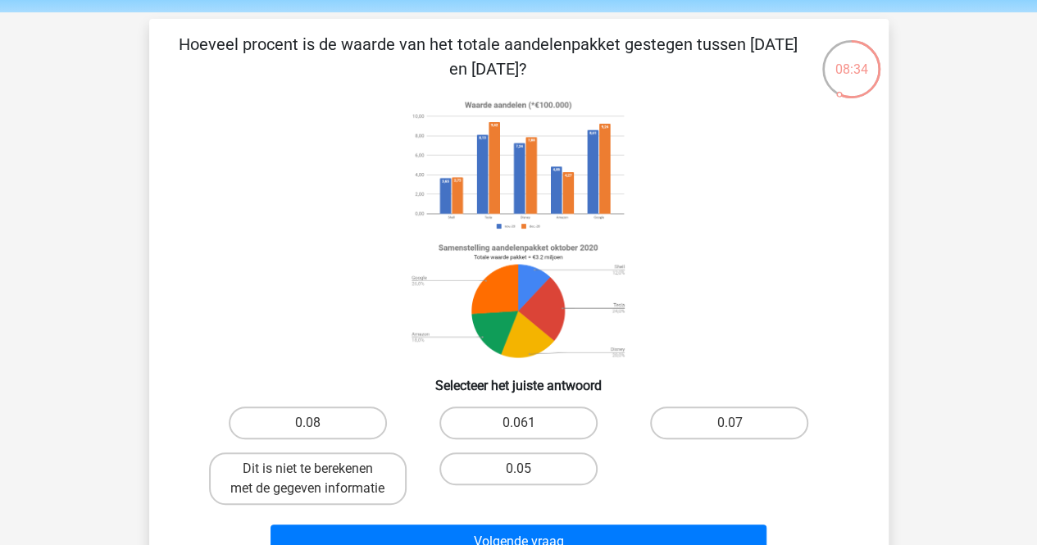
scroll to position [82, 0]
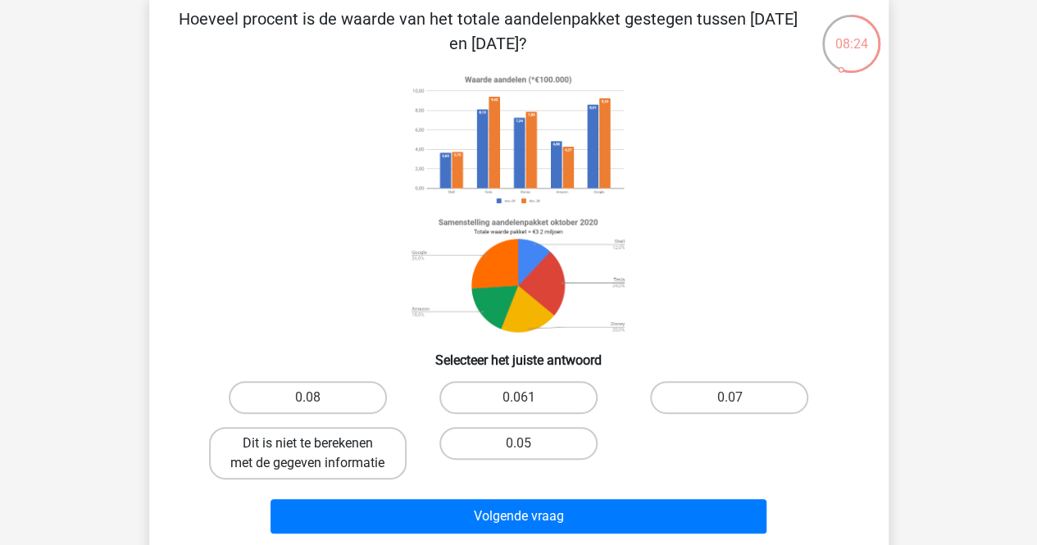
click at [329, 464] on label "Dit is niet te berekenen met de gegeven informatie" at bounding box center [307, 453] width 197 height 52
click at [318, 454] on input "Dit is niet te berekenen met de gegeven informatie" at bounding box center [312, 448] width 11 height 11
radio input "true"
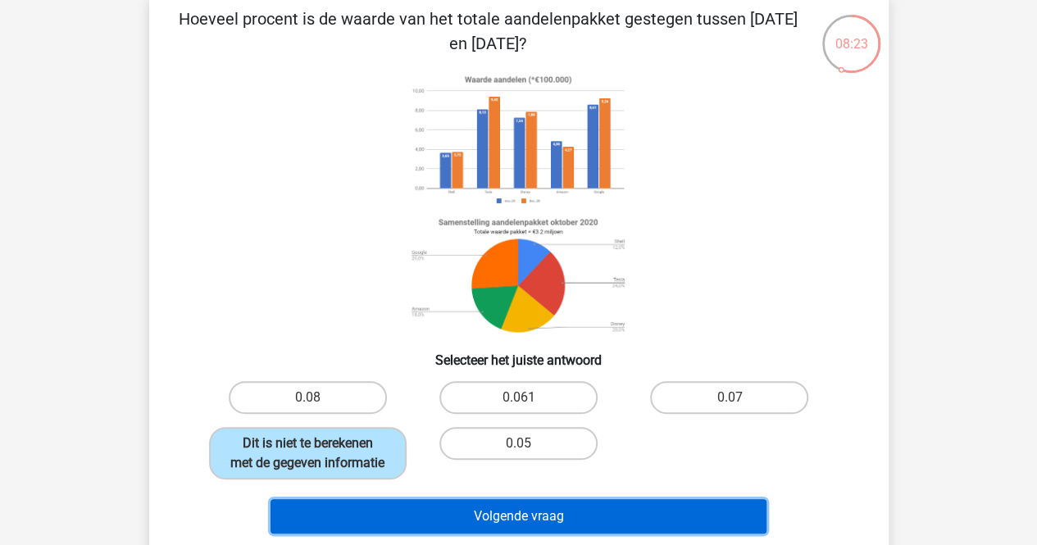
click at [499, 531] on button "Volgende vraag" at bounding box center [518, 516] width 496 height 34
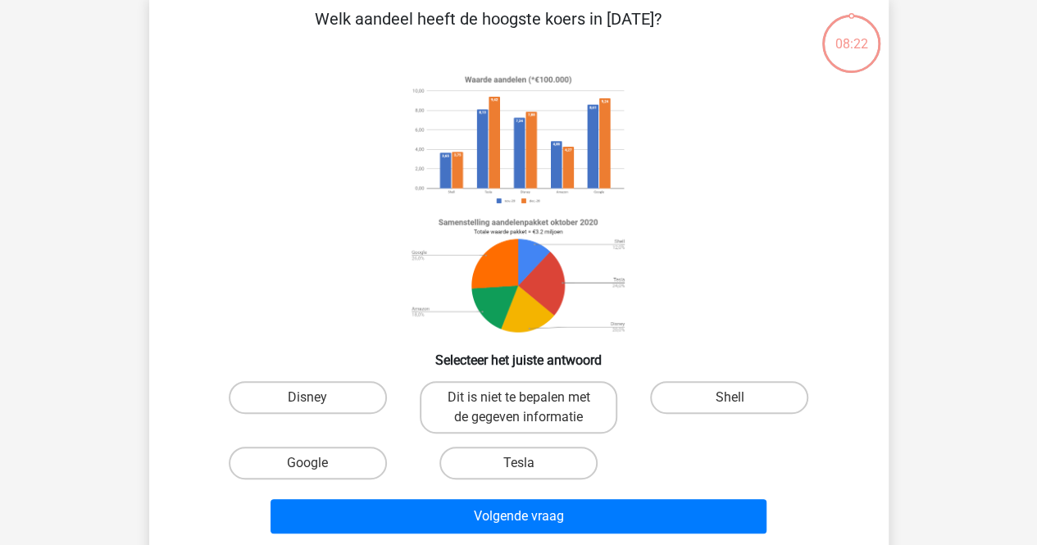
scroll to position [75, 0]
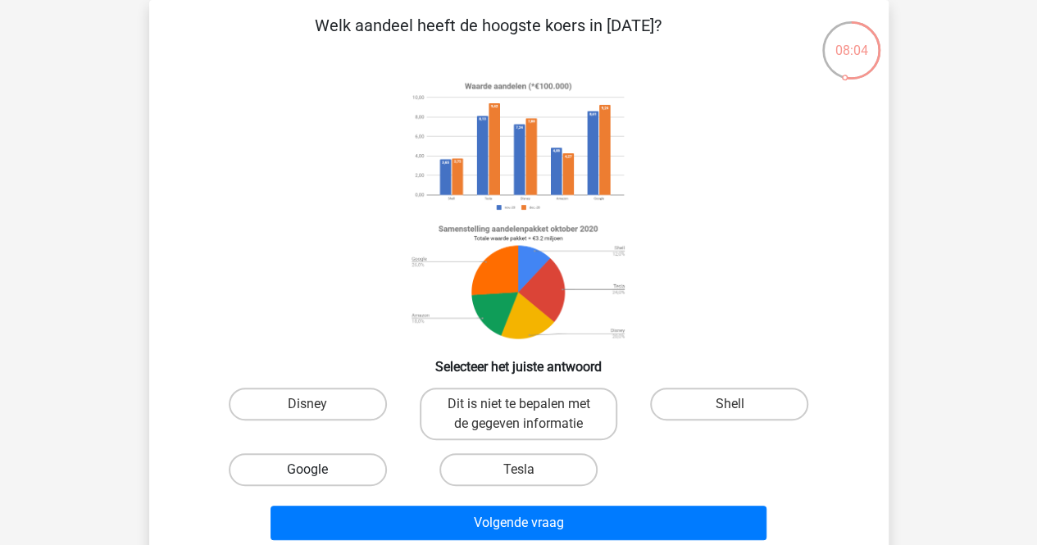
click at [288, 465] on label "Google" at bounding box center [308, 469] width 158 height 33
click at [307, 470] on input "Google" at bounding box center [312, 475] width 11 height 11
radio input "true"
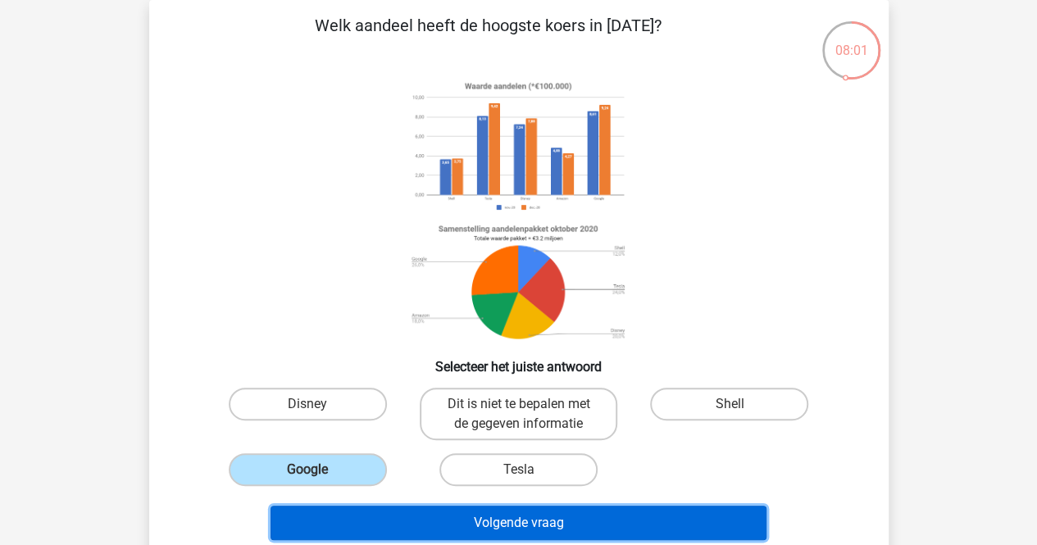
click at [494, 520] on button "Volgende vraag" at bounding box center [518, 523] width 496 height 34
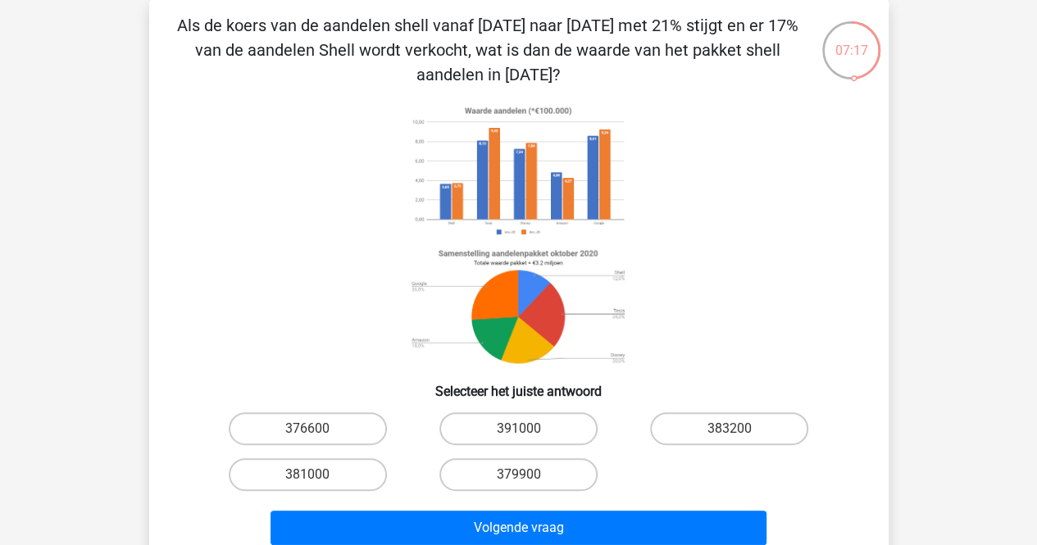
click at [456, 190] on image at bounding box center [517, 171] width 225 height 142
click at [311, 426] on label "376600" at bounding box center [308, 428] width 158 height 33
click at [311, 429] on input "376600" at bounding box center [312, 434] width 11 height 11
radio input "true"
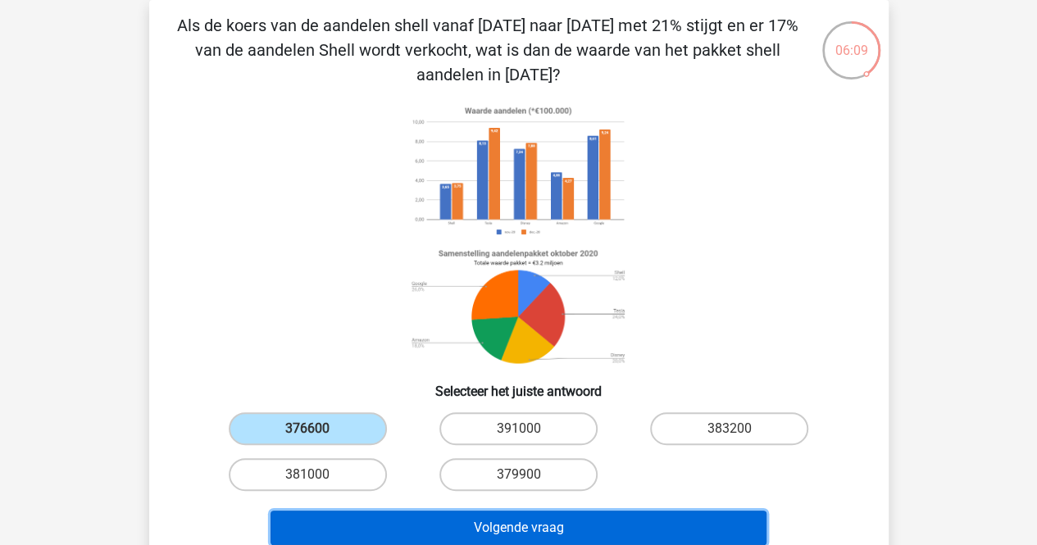
click at [508, 523] on button "Volgende vraag" at bounding box center [518, 528] width 496 height 34
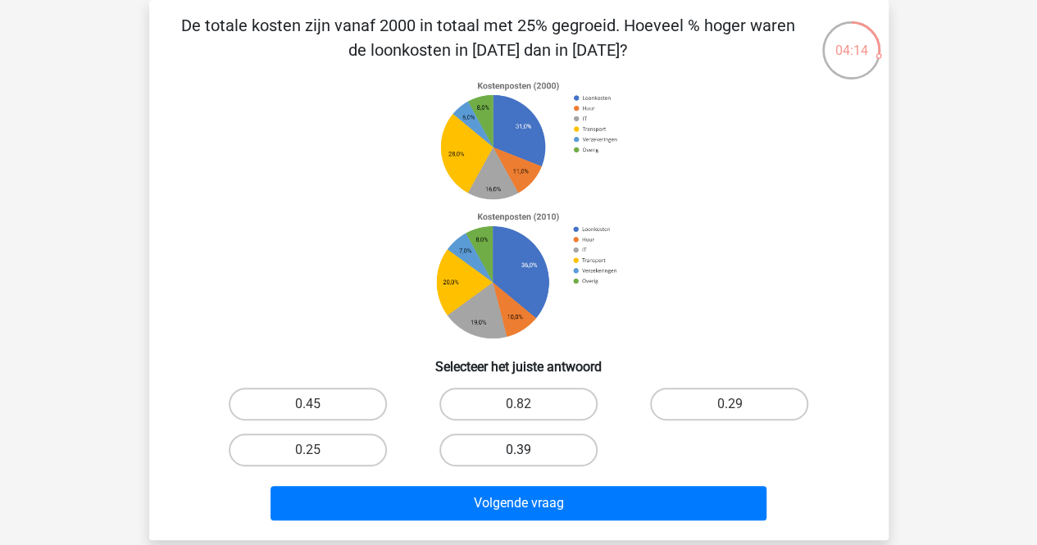
drag, startPoint x: 537, startPoint y: 402, endPoint x: 504, endPoint y: 456, distance: 63.2
click at [538, 411] on label "0.82" at bounding box center [518, 404] width 158 height 33
click at [529, 411] on input "0.82" at bounding box center [523, 409] width 11 height 11
radio input "true"
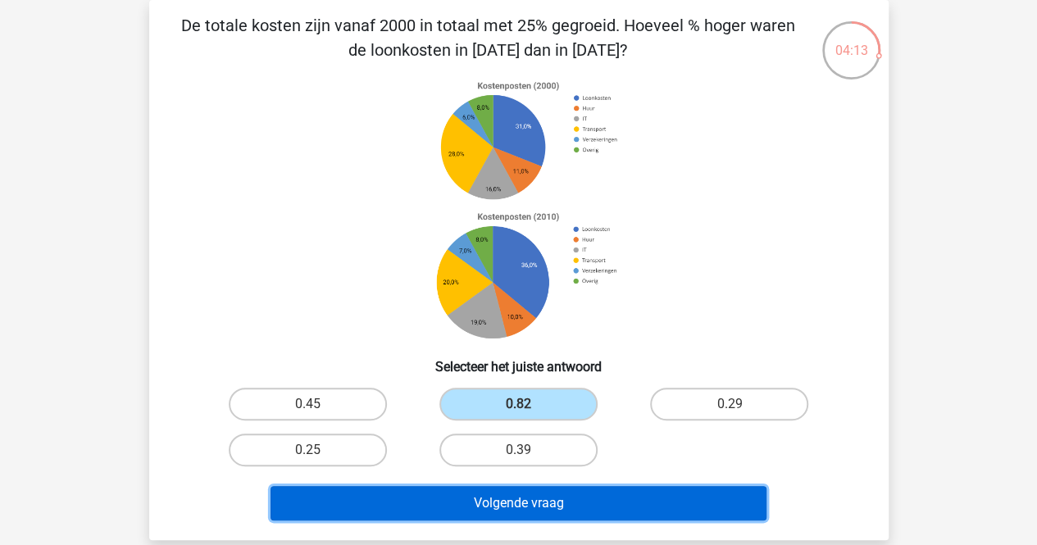
click at [520, 504] on button "Volgende vraag" at bounding box center [518, 503] width 496 height 34
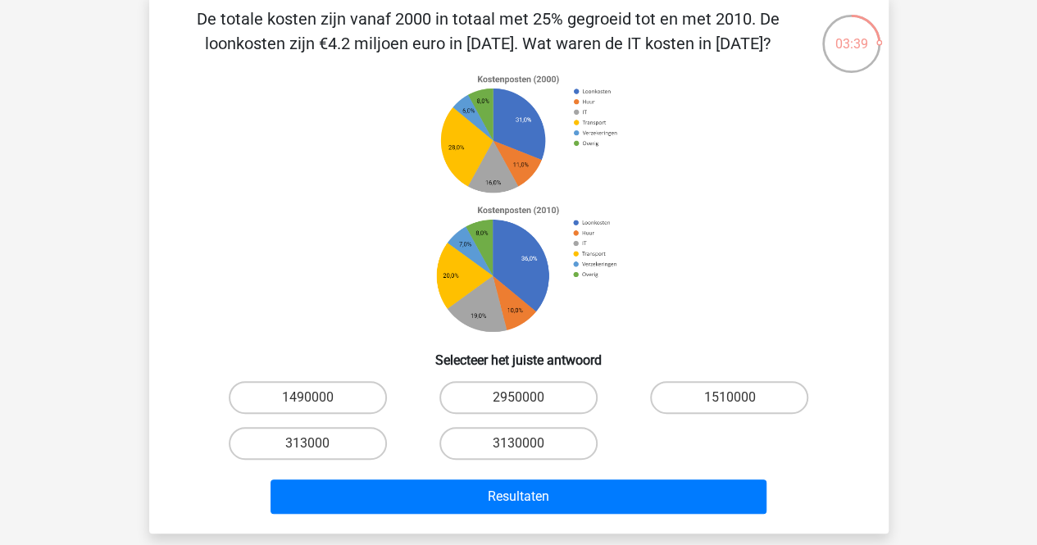
scroll to position [0, 0]
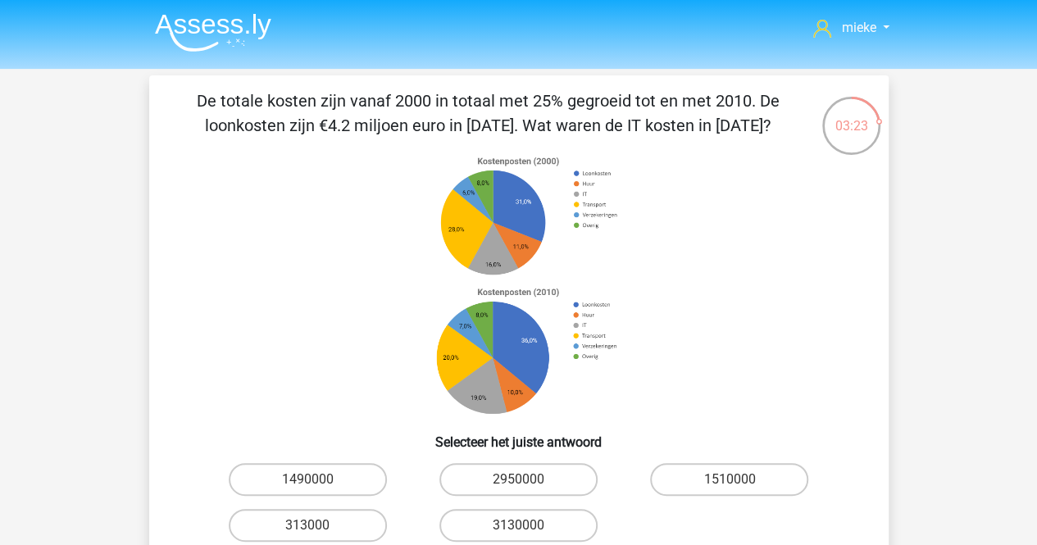
click at [524, 348] on image at bounding box center [517, 350] width 211 height 139
click at [524, 343] on image at bounding box center [517, 350] width 211 height 139
click at [705, 483] on label "1510000" at bounding box center [729, 479] width 158 height 33
click at [729, 483] on input "1510000" at bounding box center [734, 484] width 11 height 11
radio input "true"
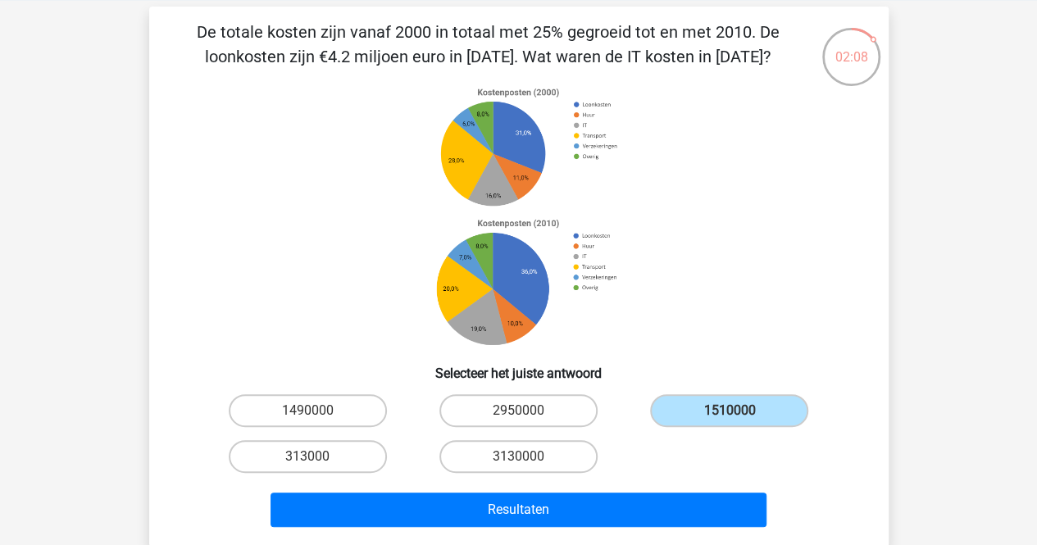
scroll to position [164, 0]
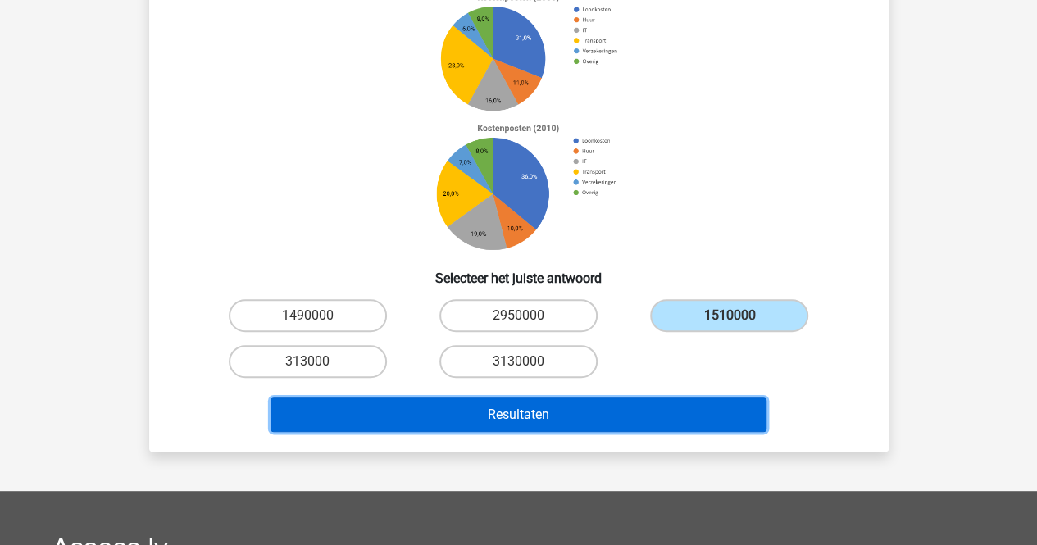
click at [506, 423] on button "Resultaten" at bounding box center [518, 414] width 496 height 34
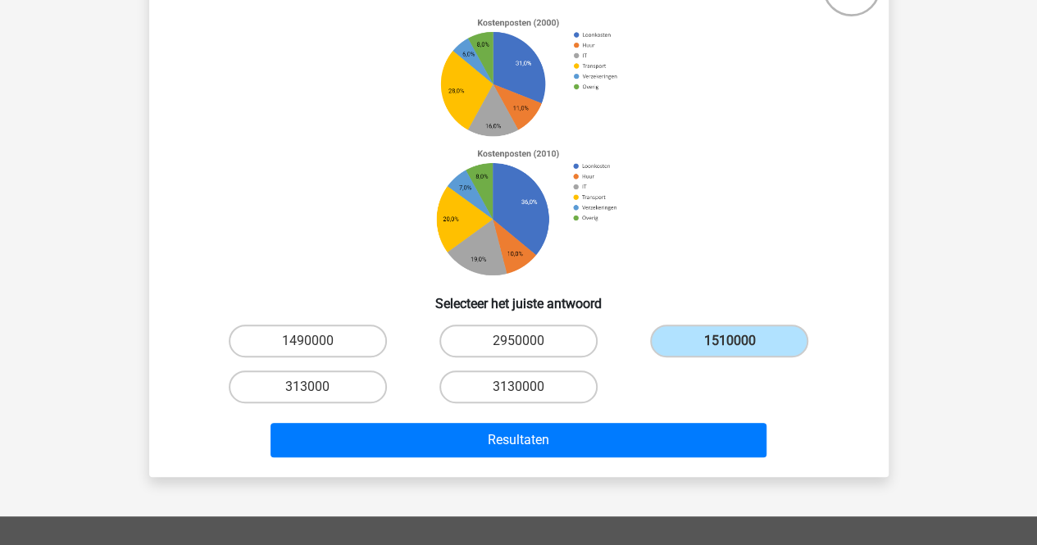
scroll to position [82, 0]
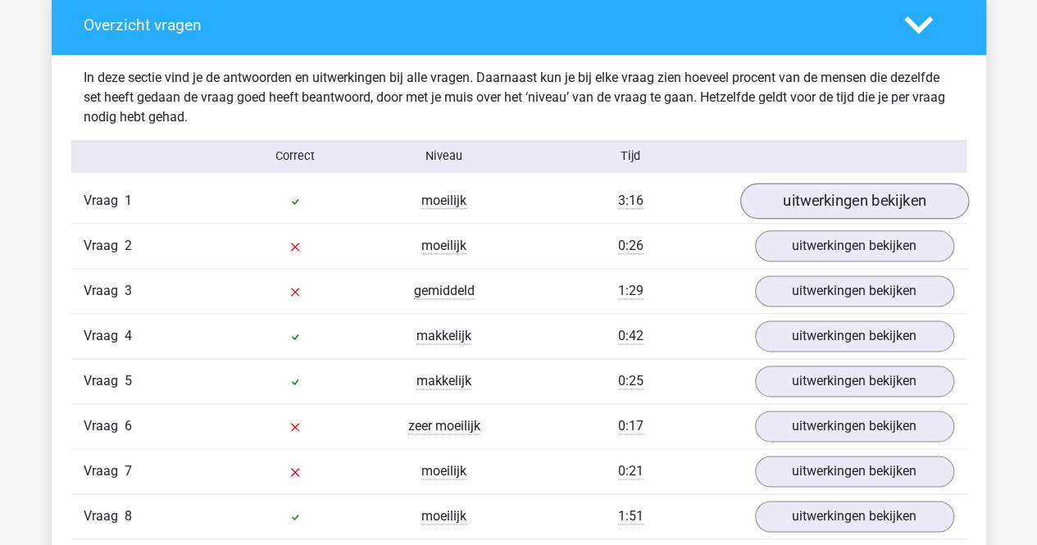
scroll to position [901, 0]
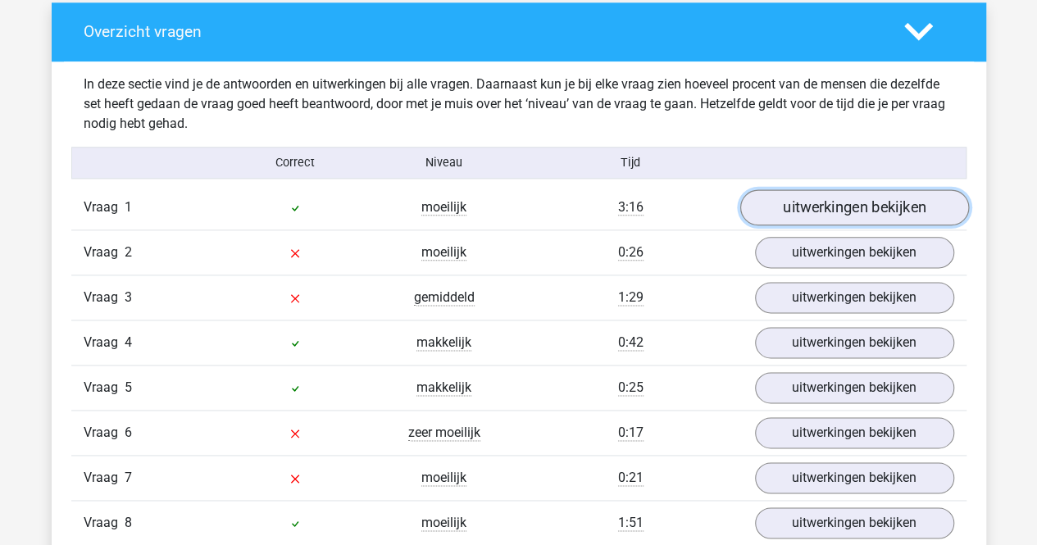
click at [792, 201] on link "uitwerkingen bekijken" at bounding box center [853, 208] width 229 height 36
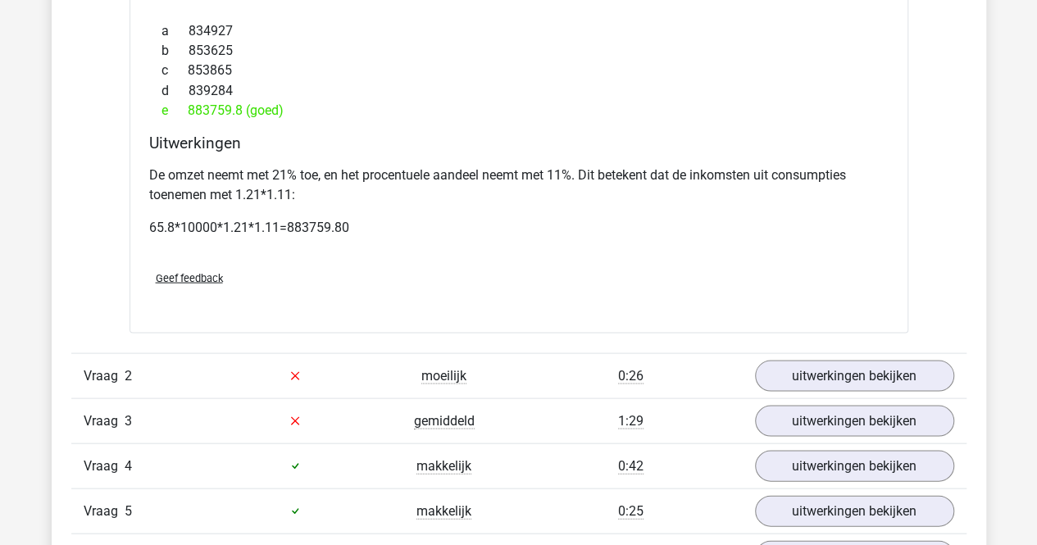
scroll to position [1475, 0]
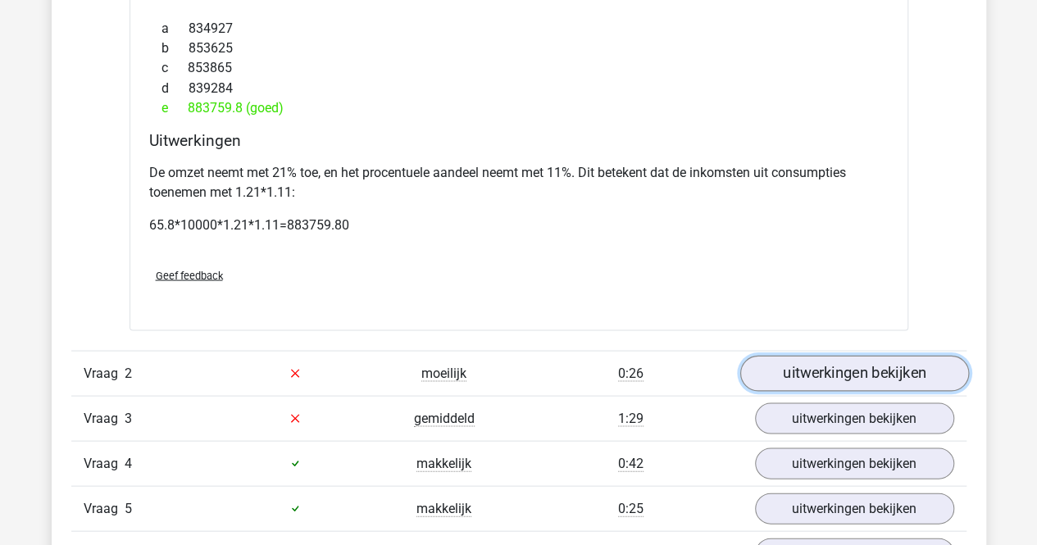
click at [798, 370] on link "uitwerkingen bekijken" at bounding box center [853, 373] width 229 height 36
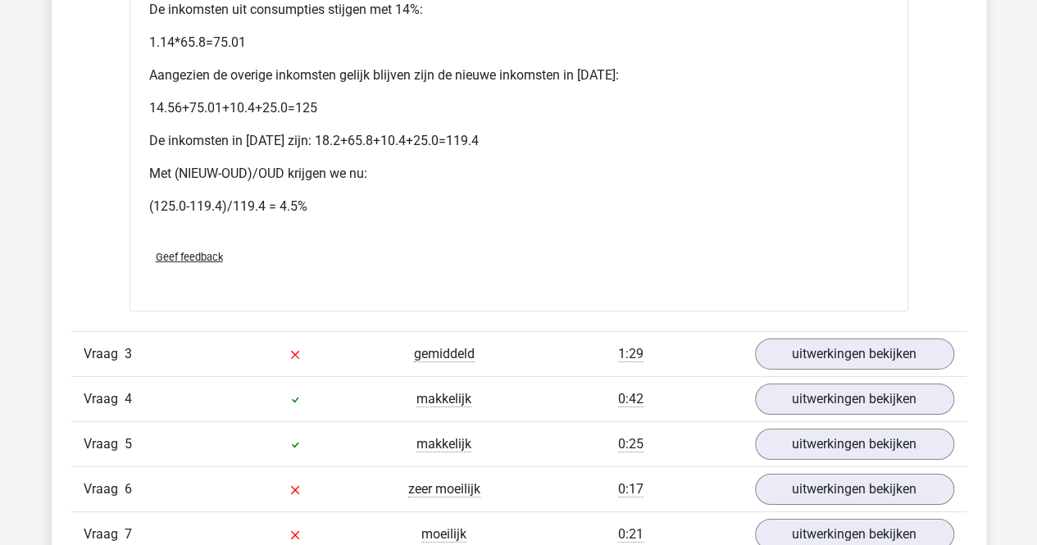
scroll to position [2540, 0]
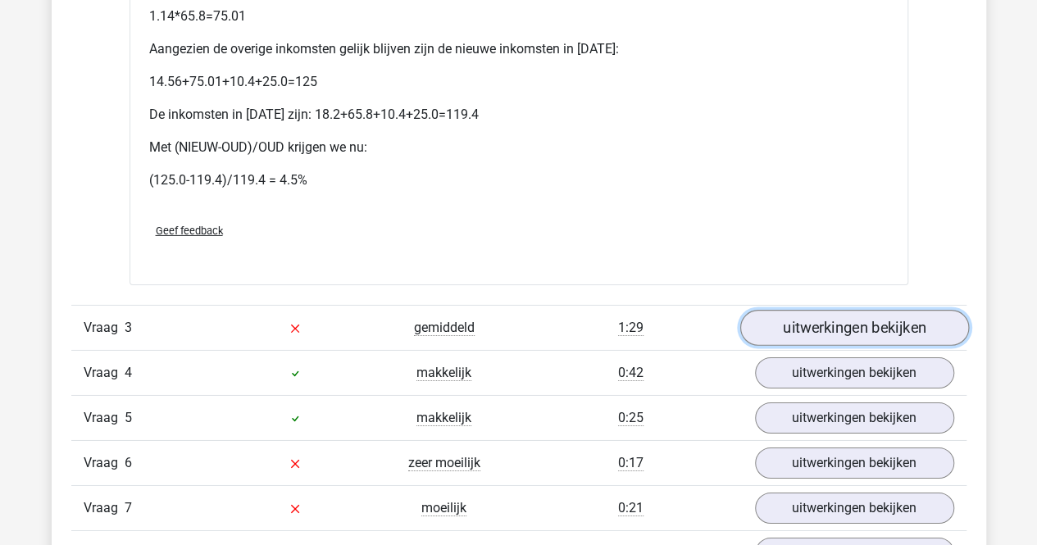
click at [805, 314] on link "uitwerkingen bekijken" at bounding box center [853, 328] width 229 height 36
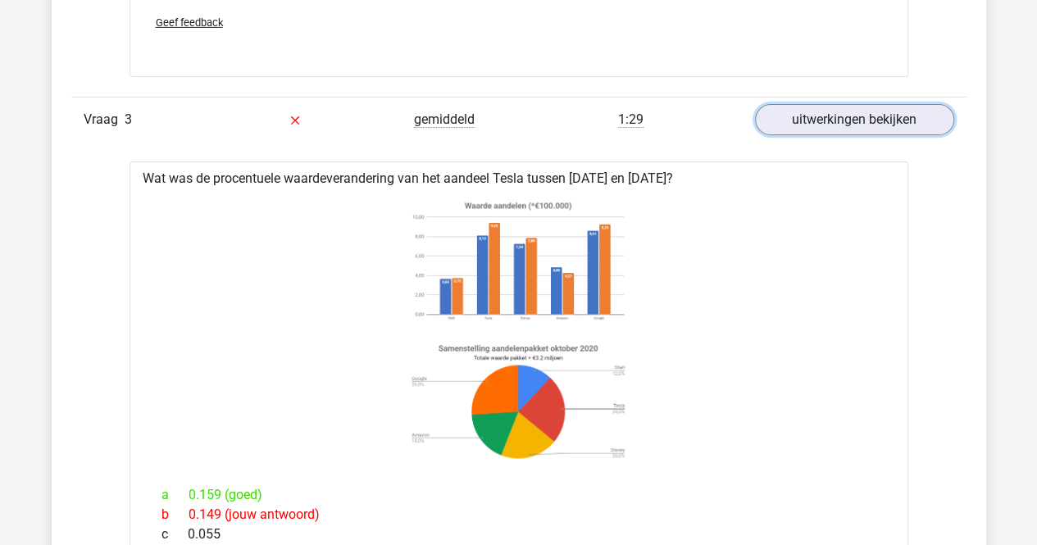
scroll to position [2786, 0]
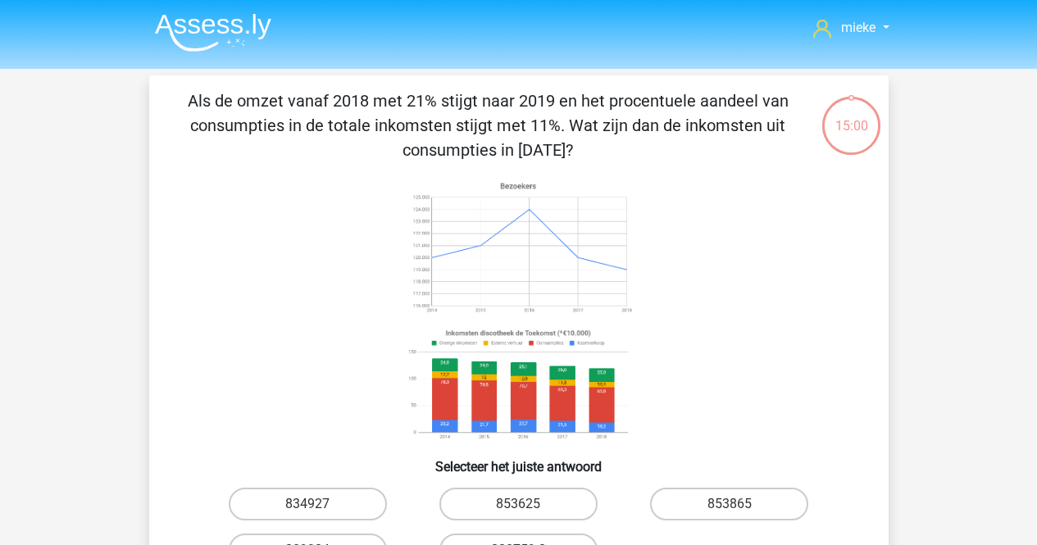
scroll to position [82, 0]
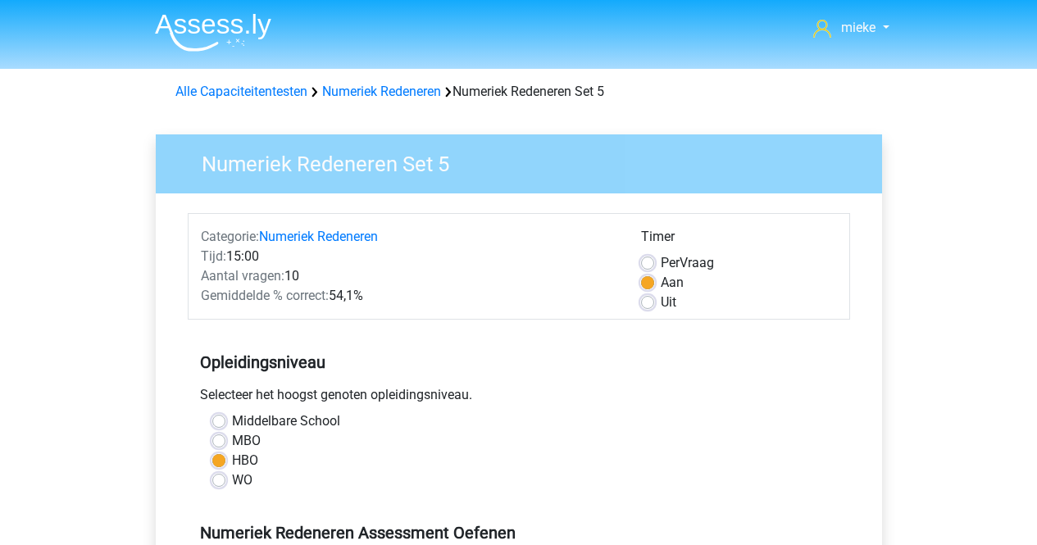
scroll to position [328, 0]
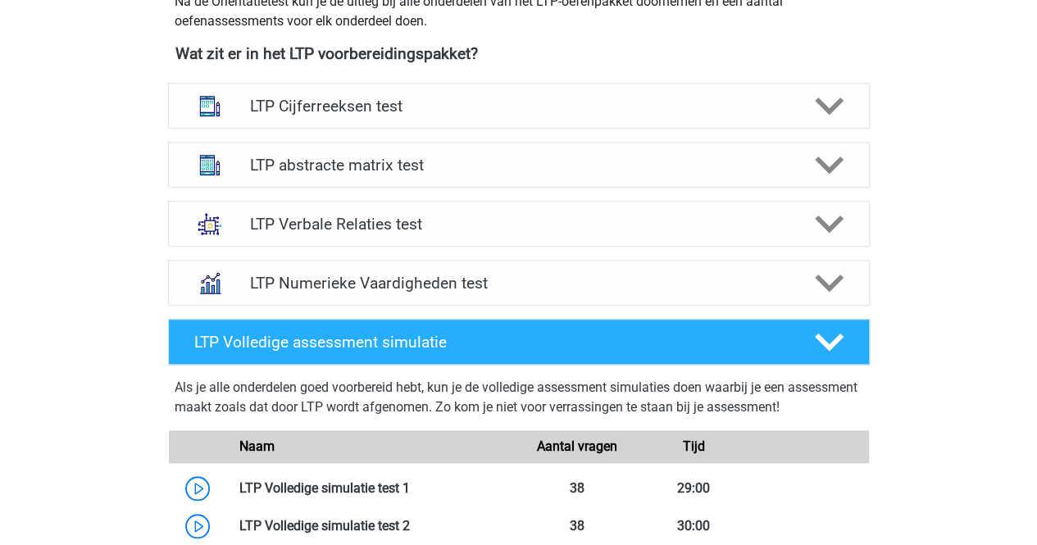
scroll to position [574, 0]
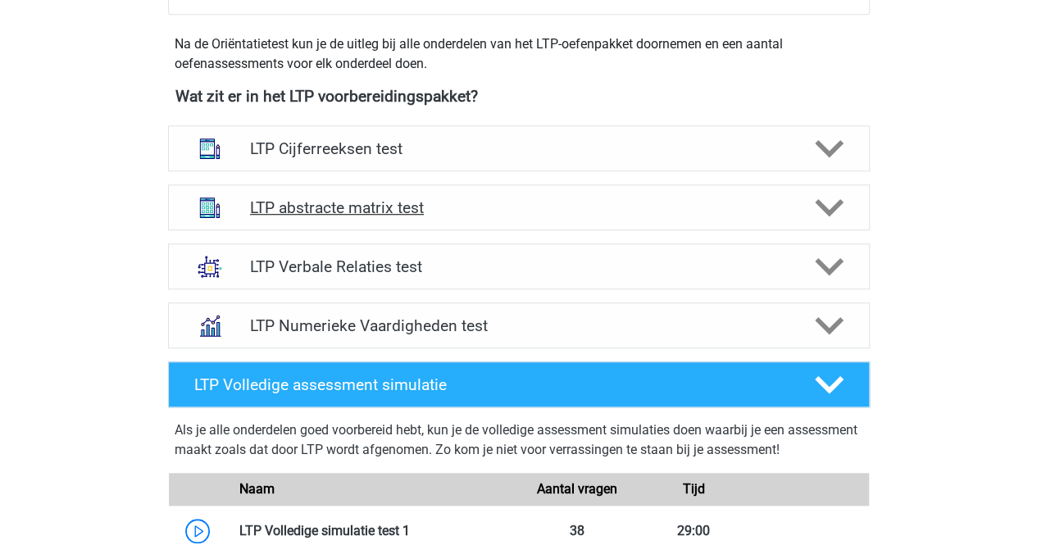
click at [313, 206] on h4 "LTP abstracte matrix test" at bounding box center [518, 207] width 537 height 19
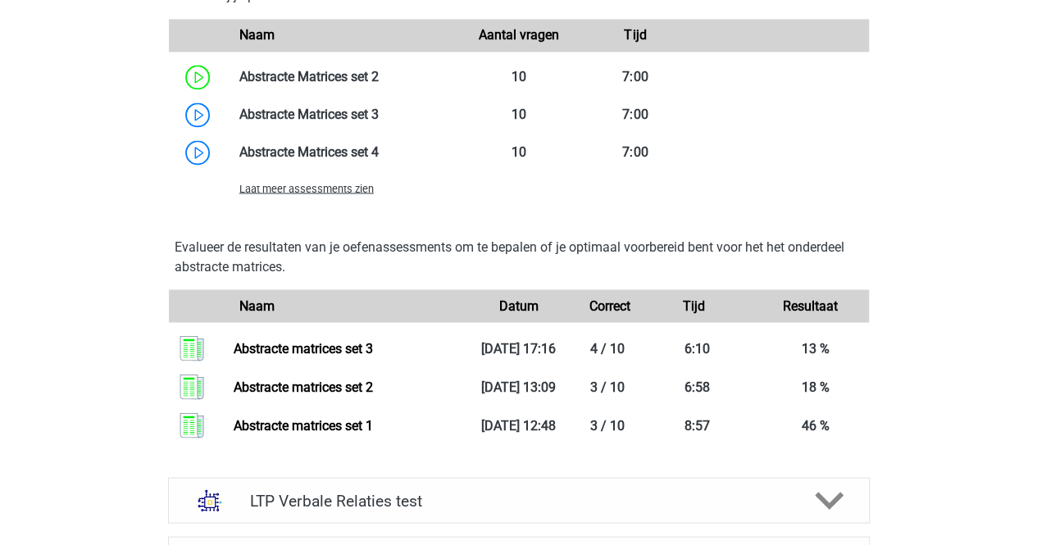
scroll to position [1393, 0]
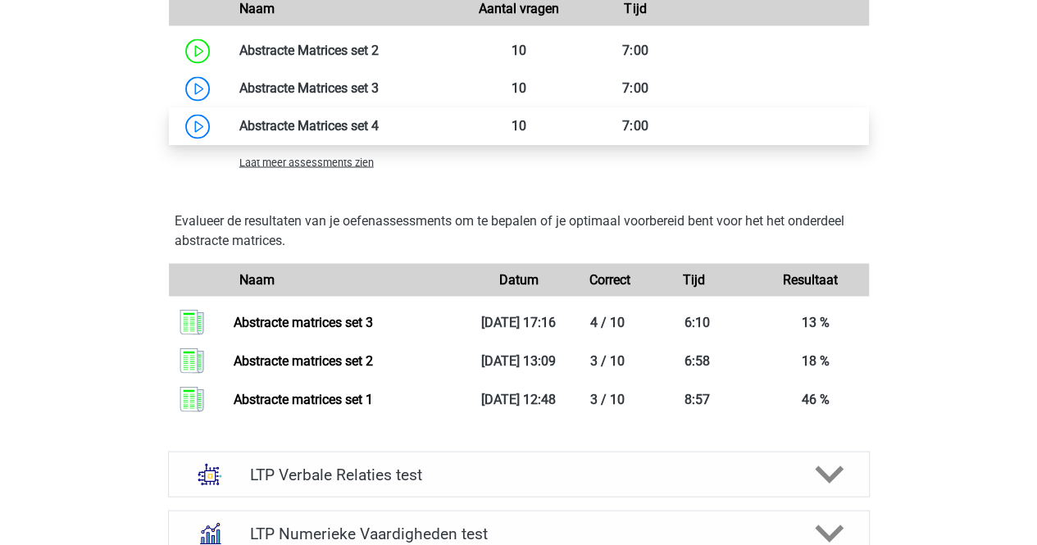
click at [379, 123] on link at bounding box center [379, 126] width 0 height 16
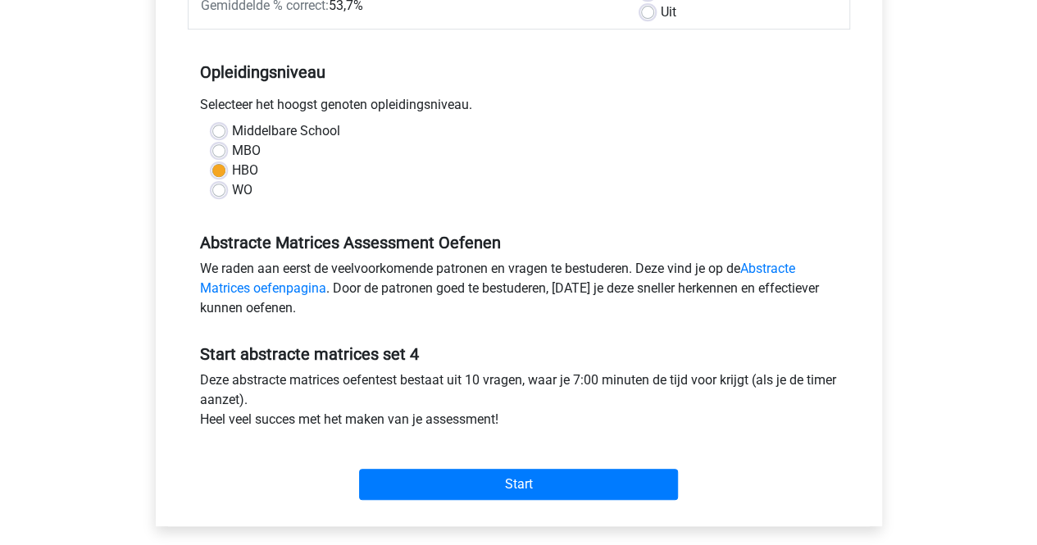
scroll to position [410, 0]
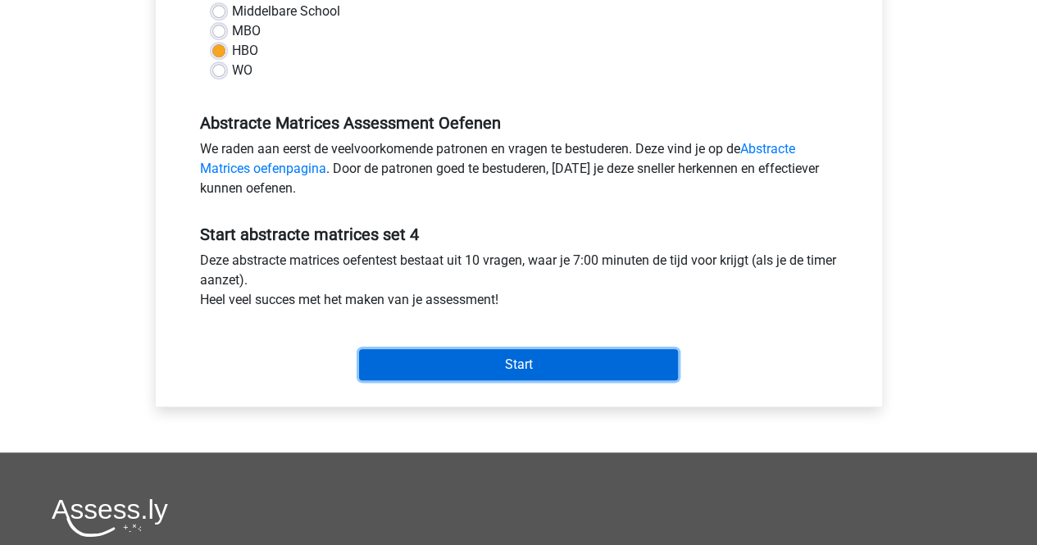
click at [491, 354] on input "Start" at bounding box center [518, 364] width 319 height 31
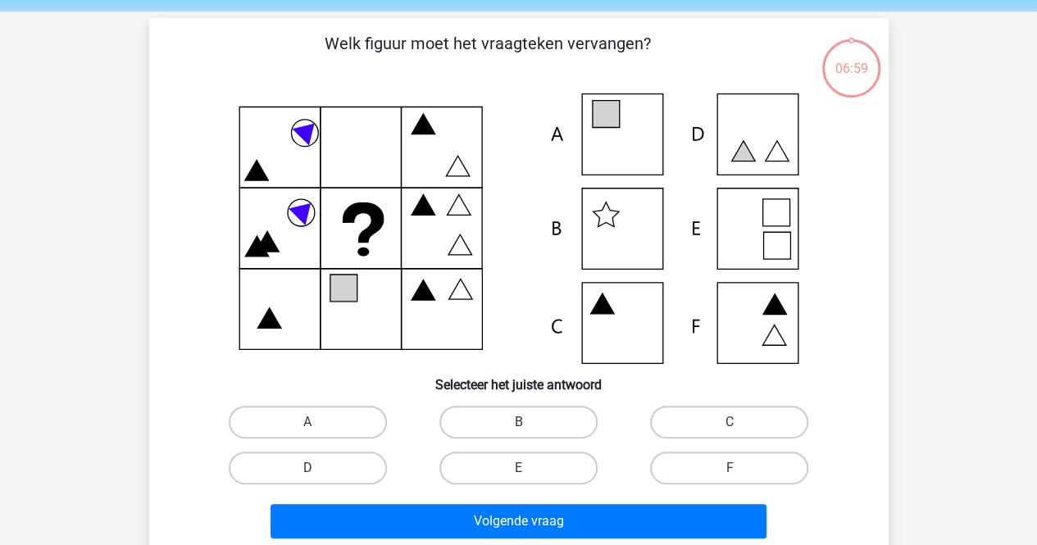
scroll to position [82, 0]
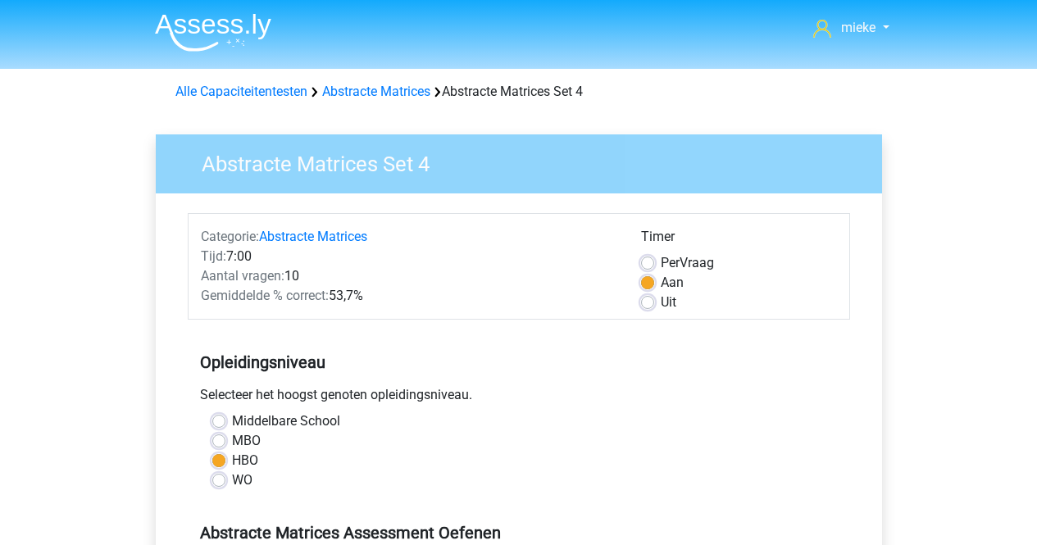
scroll to position [410, 0]
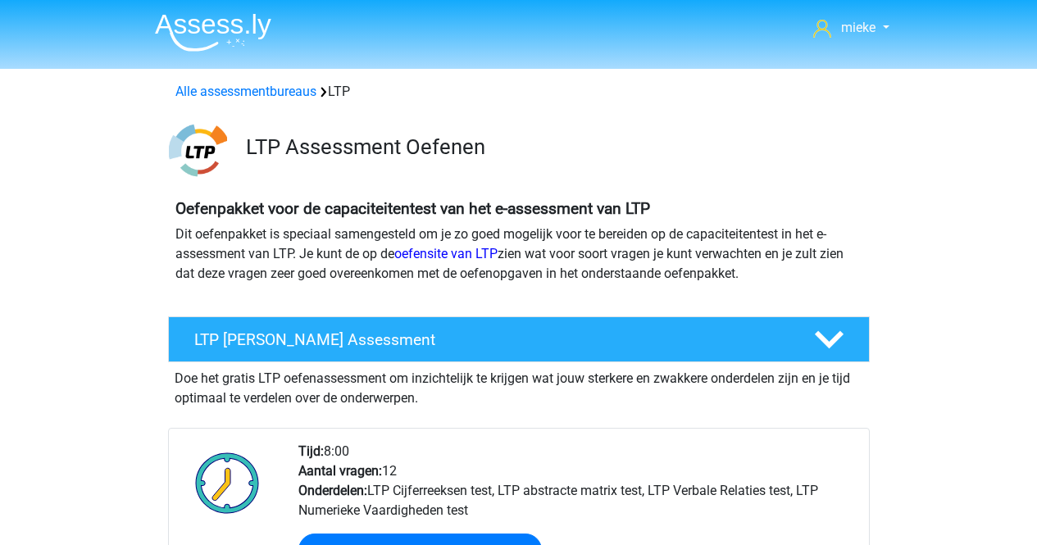
scroll to position [738, 0]
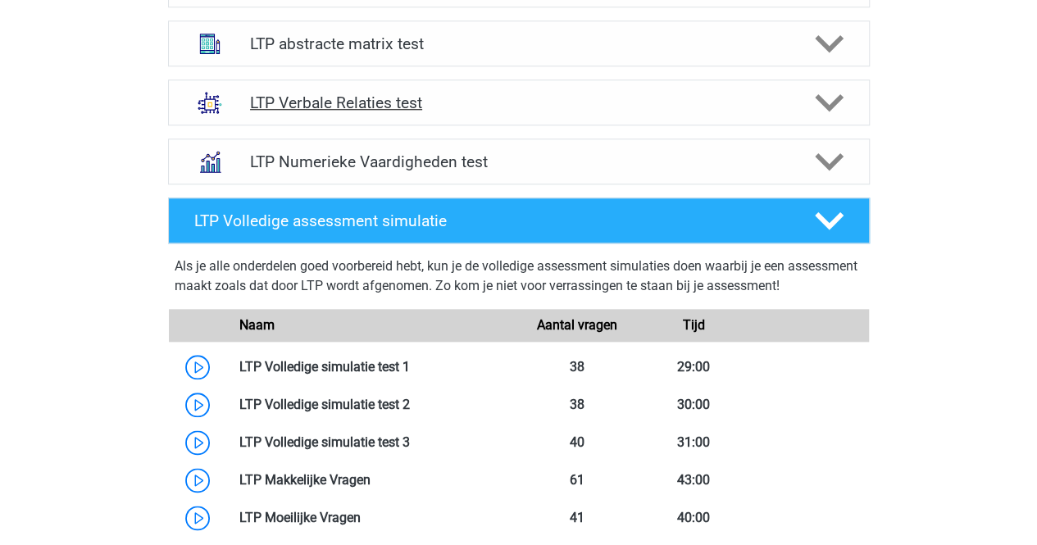
click at [325, 102] on h4 "LTP Verbale Relaties test" at bounding box center [518, 102] width 537 height 19
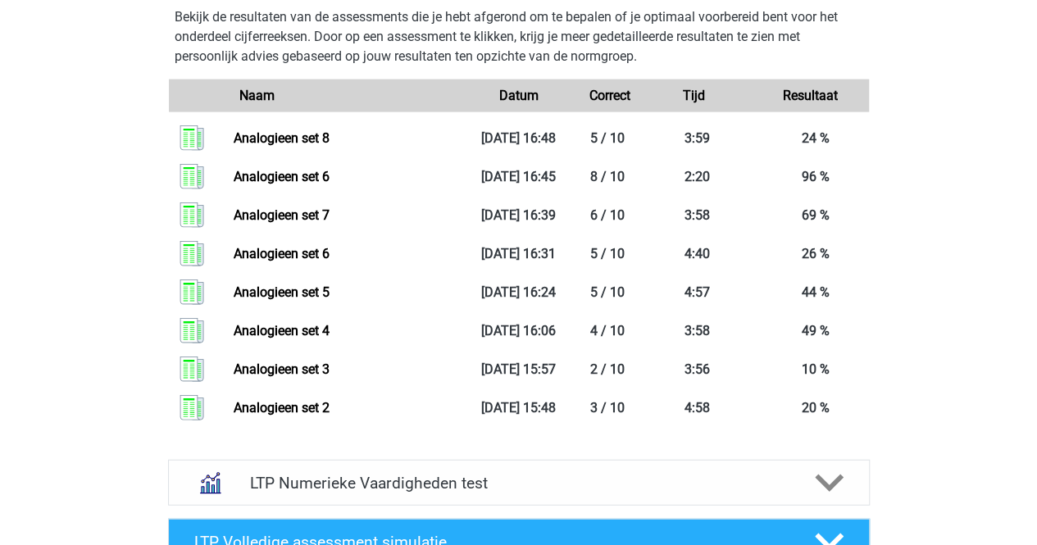
scroll to position [1803, 0]
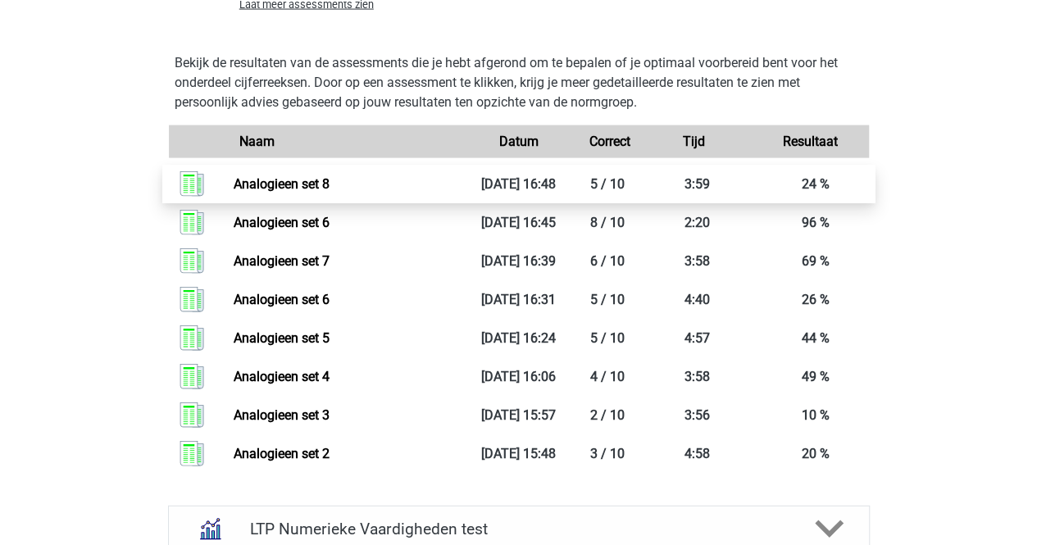
click at [234, 187] on link "Analogieen set 8" at bounding box center [282, 184] width 96 height 16
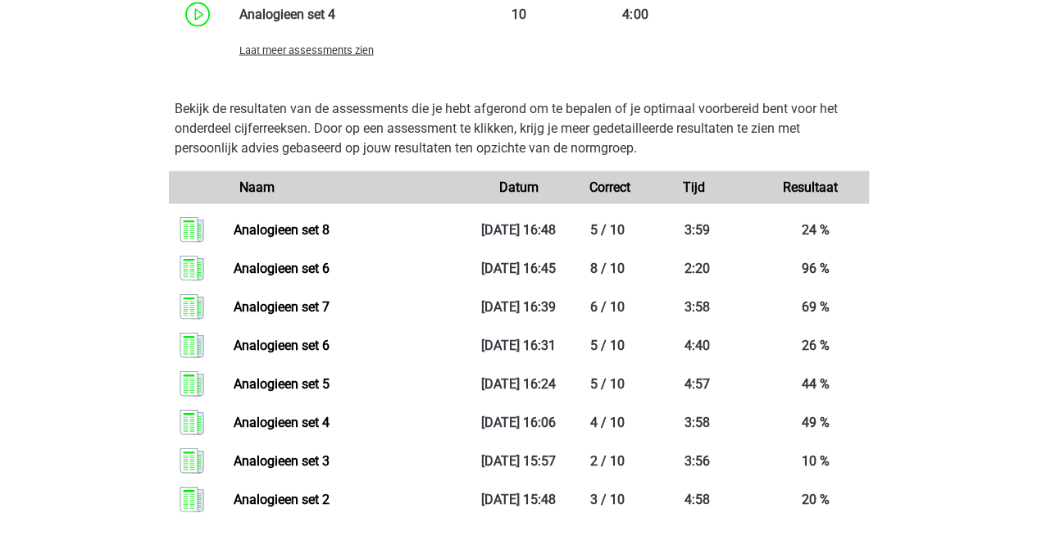
scroll to position [1721, 0]
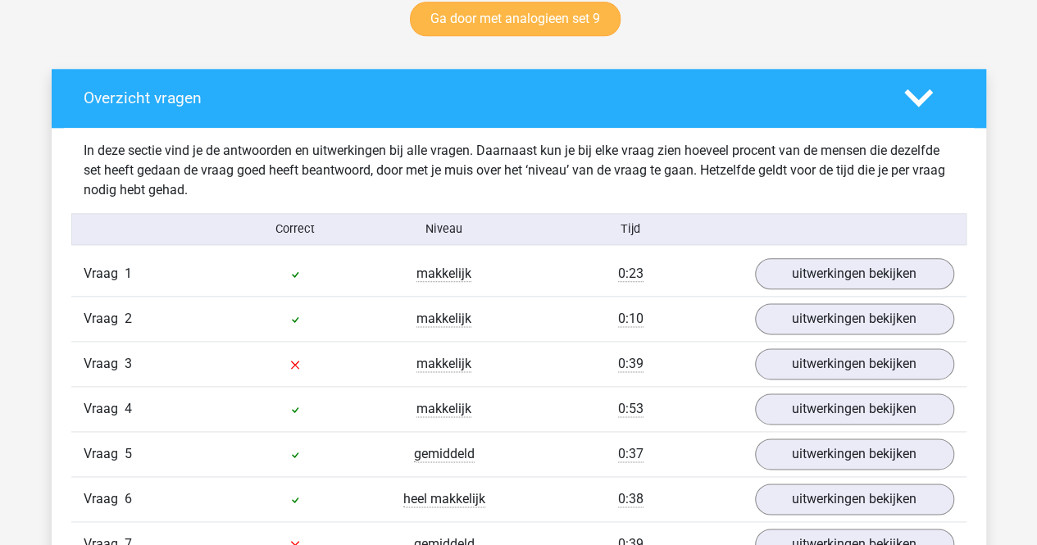
scroll to position [901, 0]
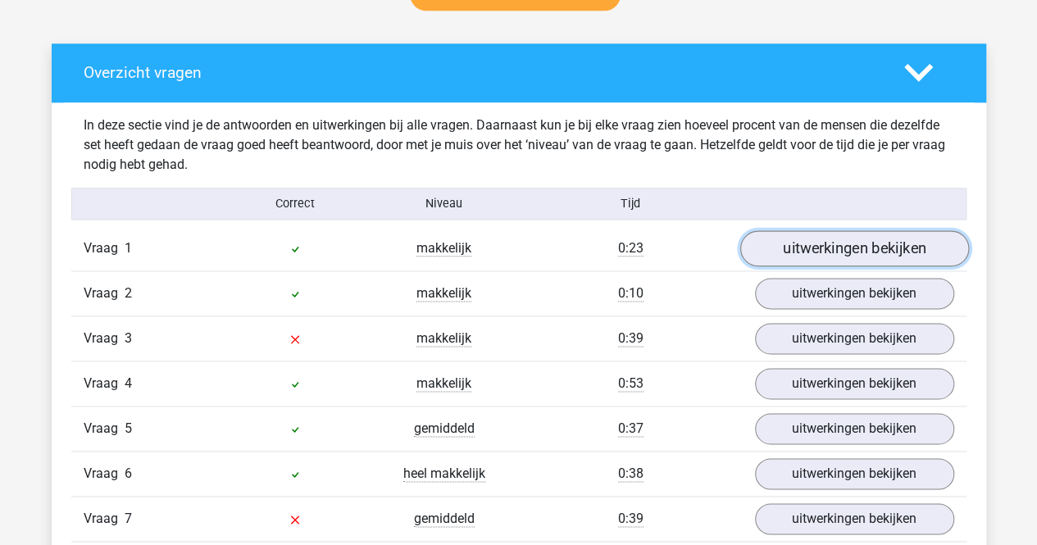
click at [816, 255] on link "uitwerkingen bekijken" at bounding box center [853, 249] width 229 height 36
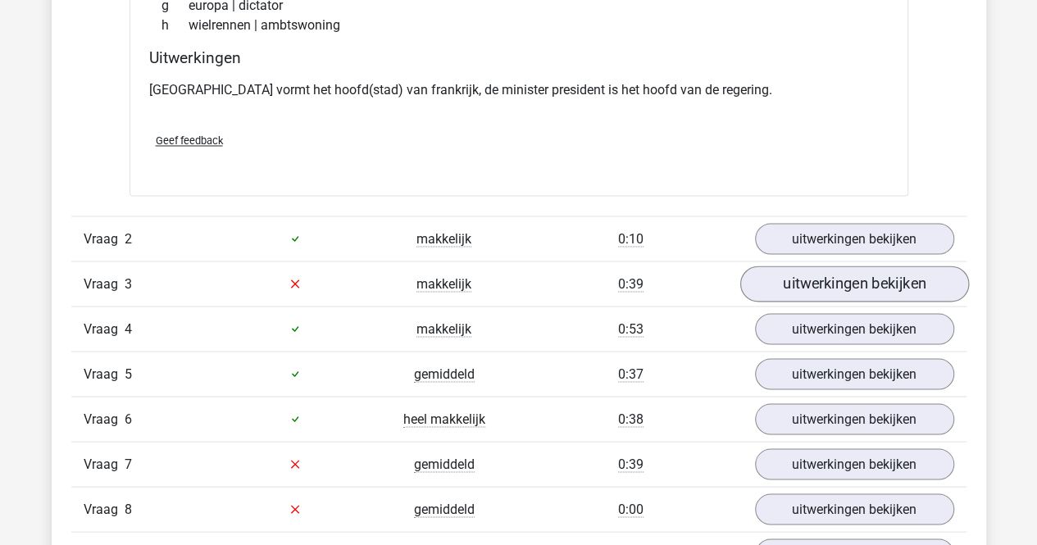
scroll to position [1393, 0]
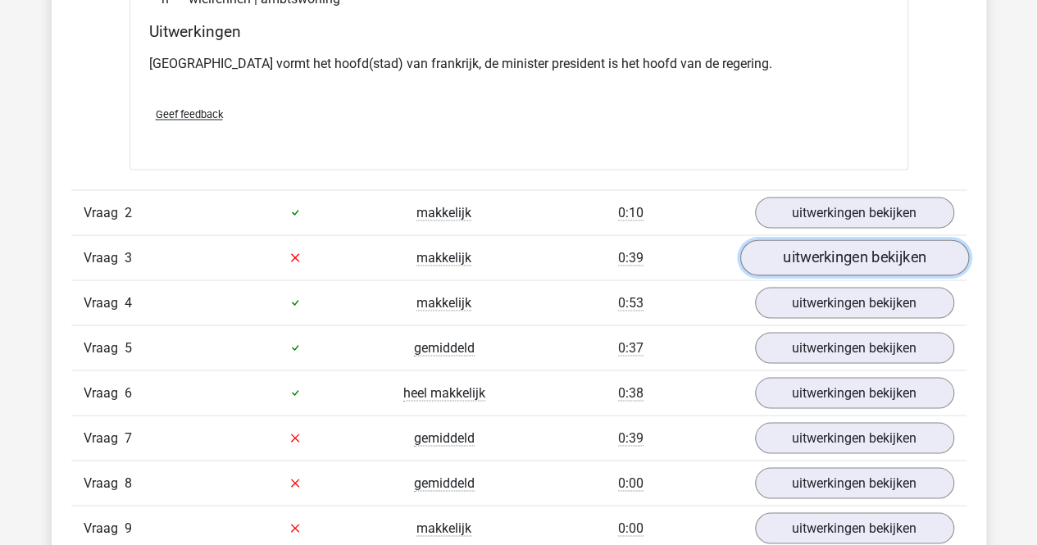
click at [826, 252] on link "uitwerkingen bekijken" at bounding box center [853, 257] width 229 height 36
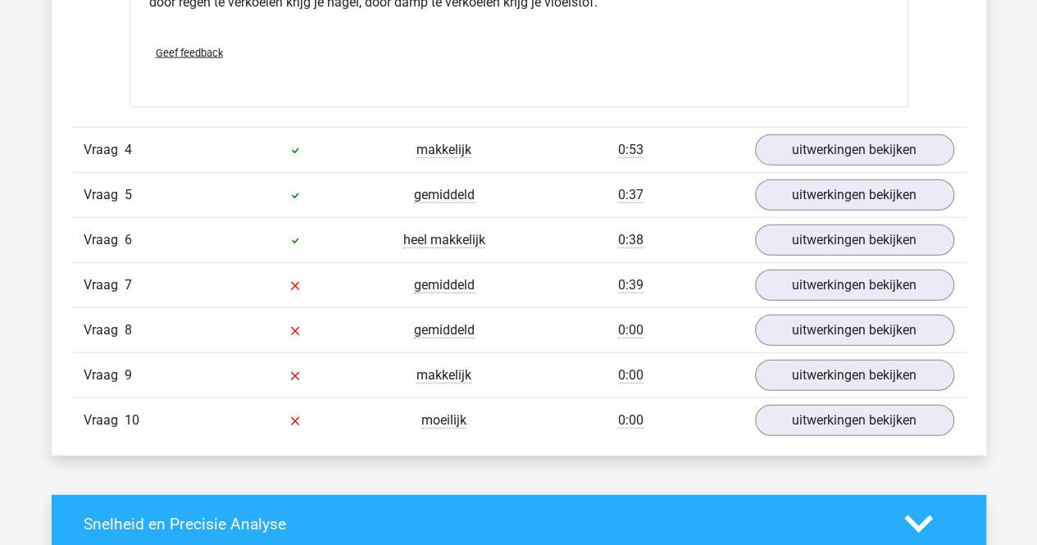
scroll to position [1967, 0]
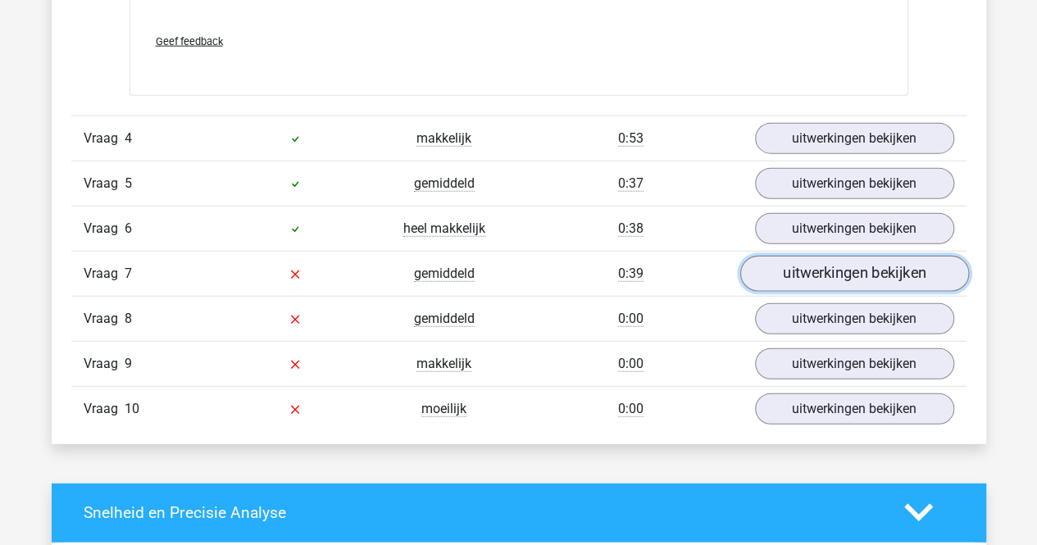
click at [849, 273] on link "uitwerkingen bekijken" at bounding box center [853, 274] width 229 height 36
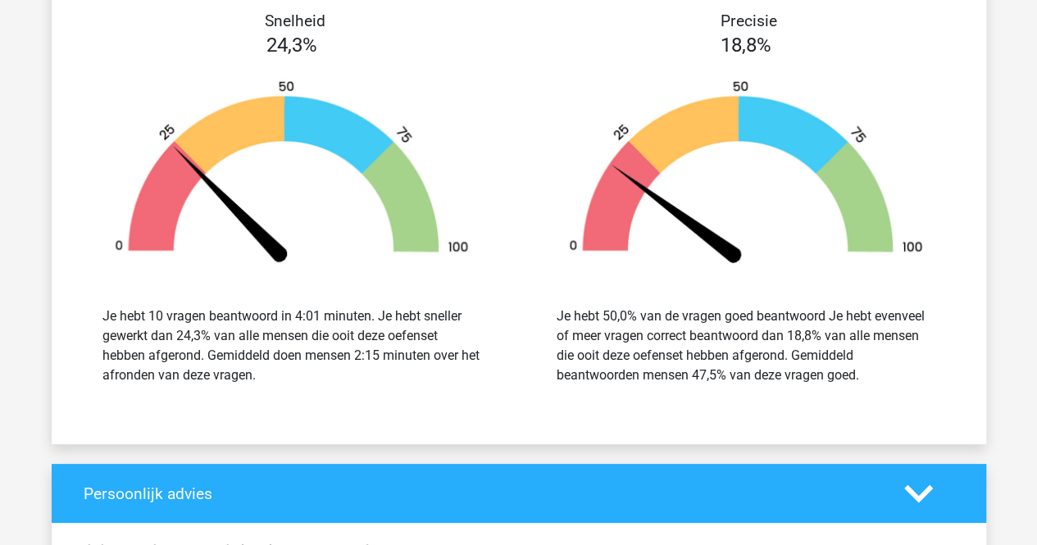
scroll to position [2950, 0]
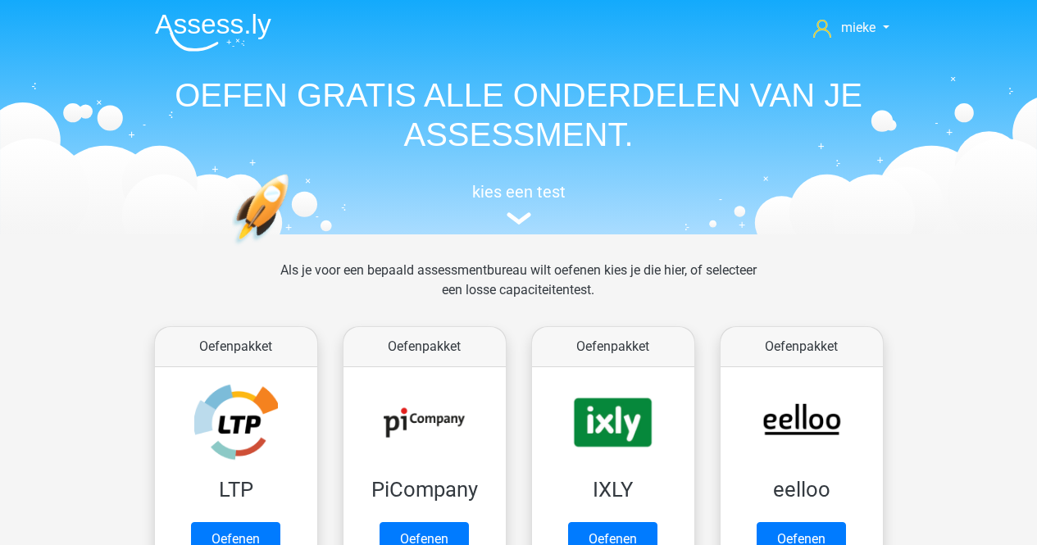
scroll to position [328, 0]
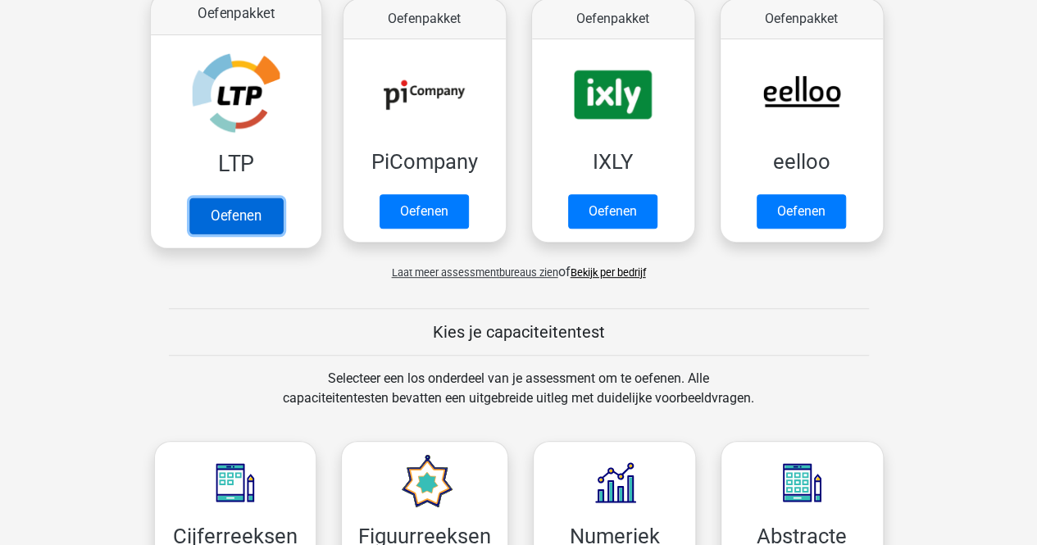
click at [254, 197] on link "Oefenen" at bounding box center [234, 215] width 93 height 36
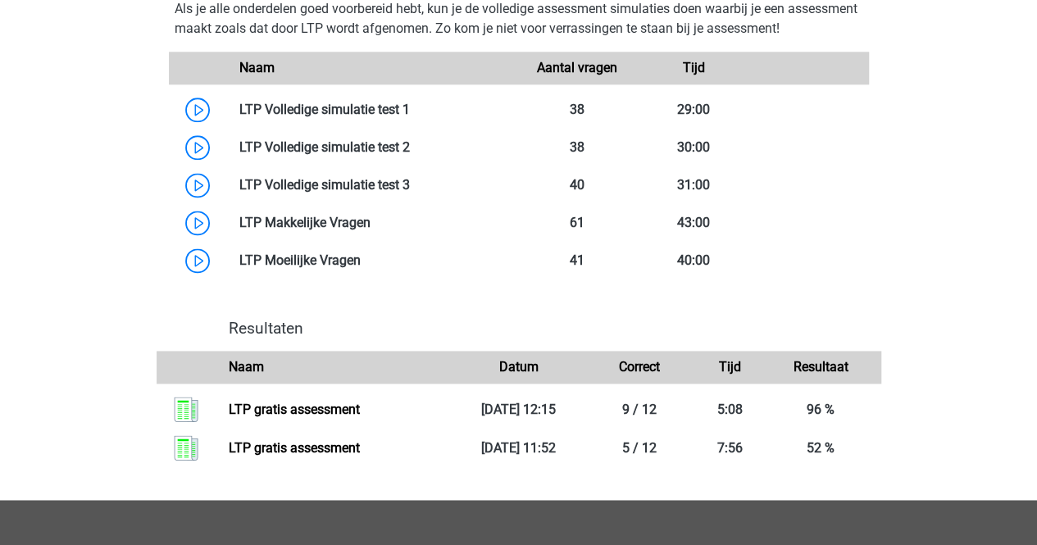
scroll to position [1065, 0]
